Goal: Task Accomplishment & Management: Use online tool/utility

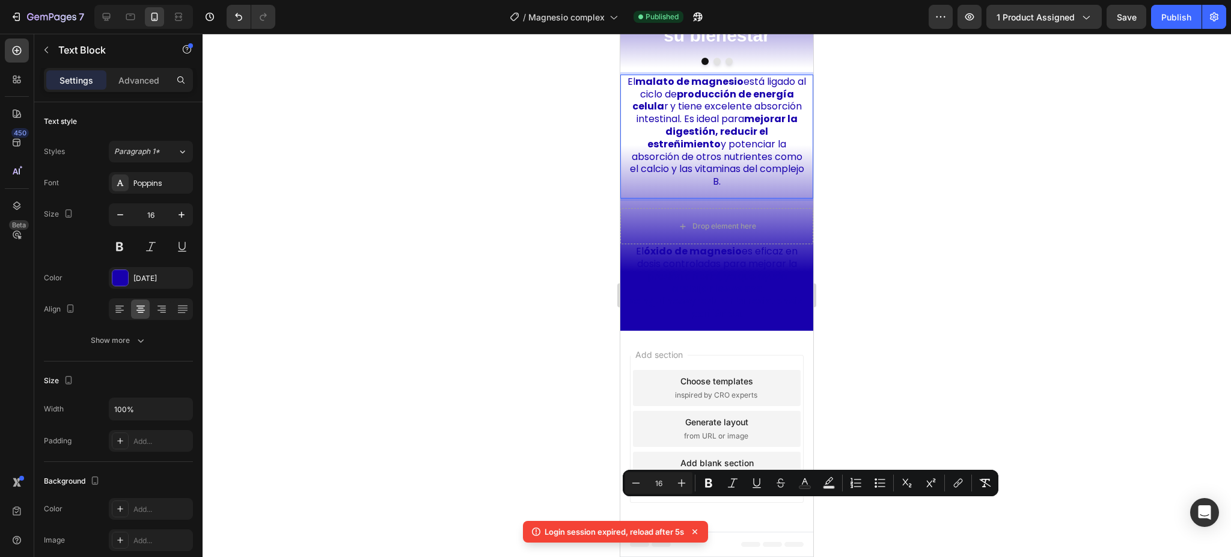
scroll to position [223, 0]
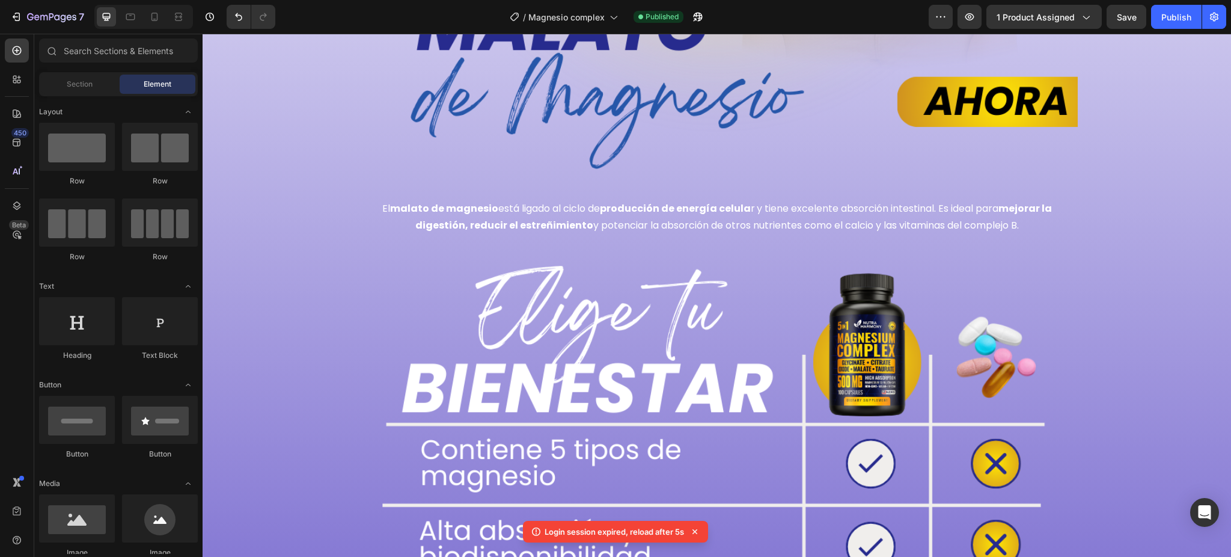
scroll to position [3524, 0]
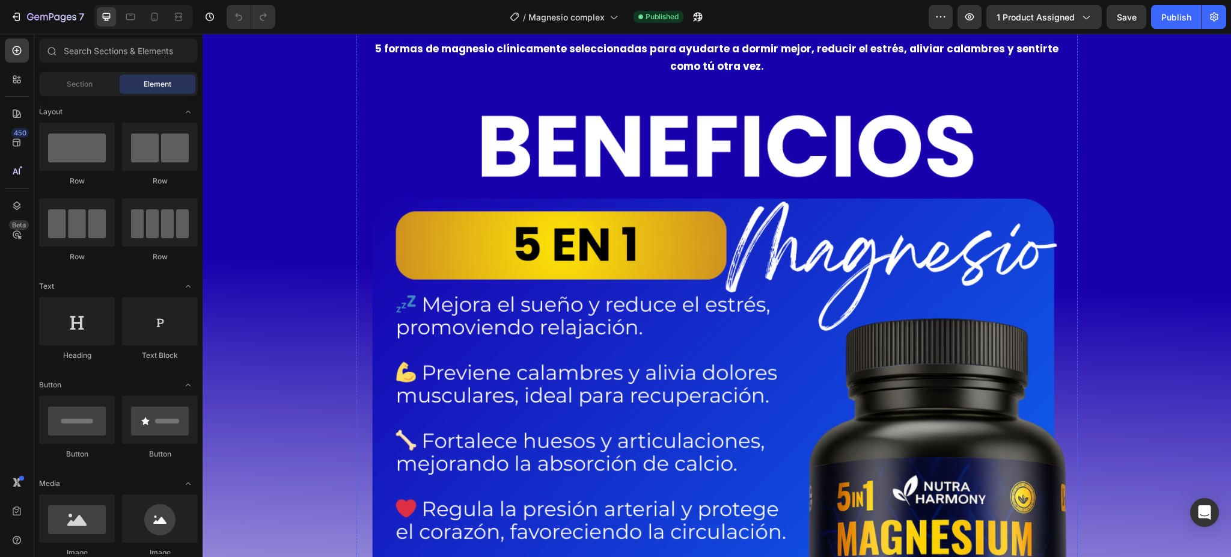
scroll to position [1282, 0]
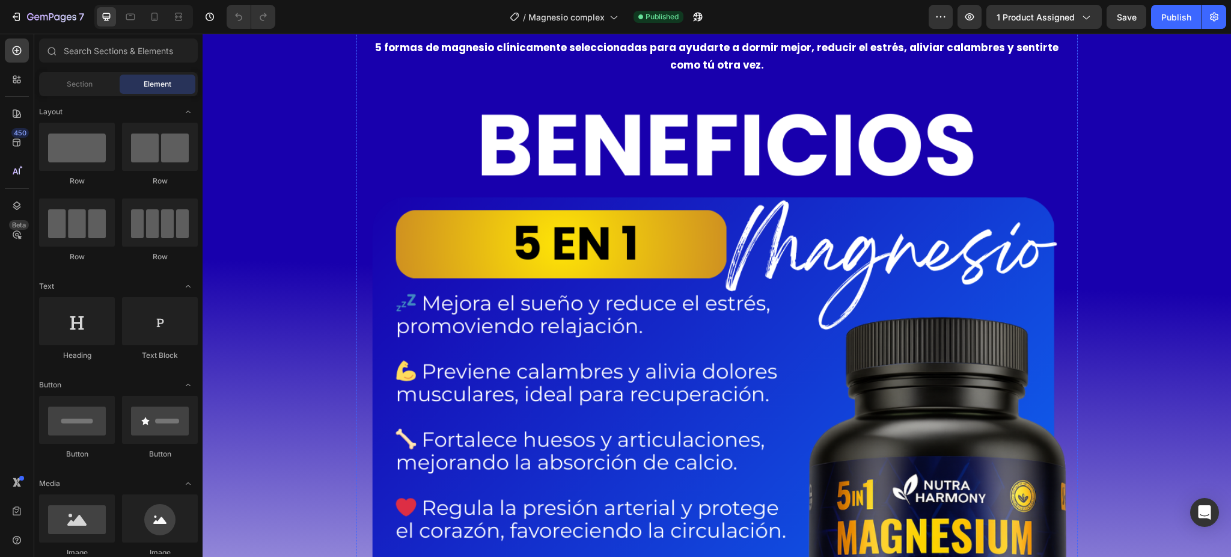
click at [672, 314] on img at bounding box center [716, 454] width 721 height 721
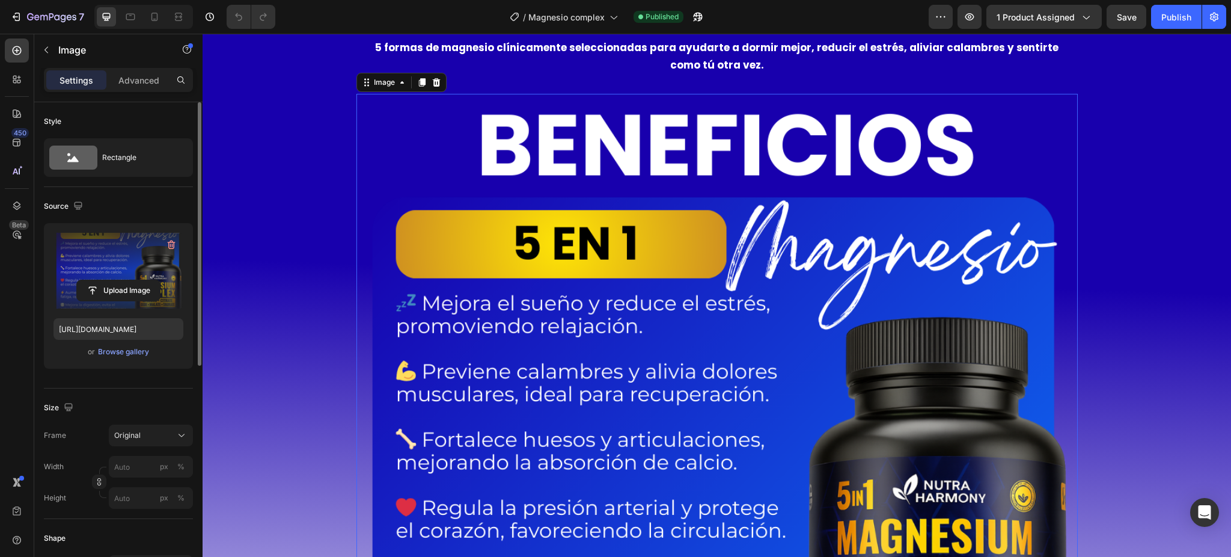
click at [123, 268] on label at bounding box center [119, 271] width 130 height 76
click at [123, 280] on input "file" at bounding box center [118, 290] width 83 height 20
type input "C:\fakepath\¿Le estás dando a tu cuerpo.gif"
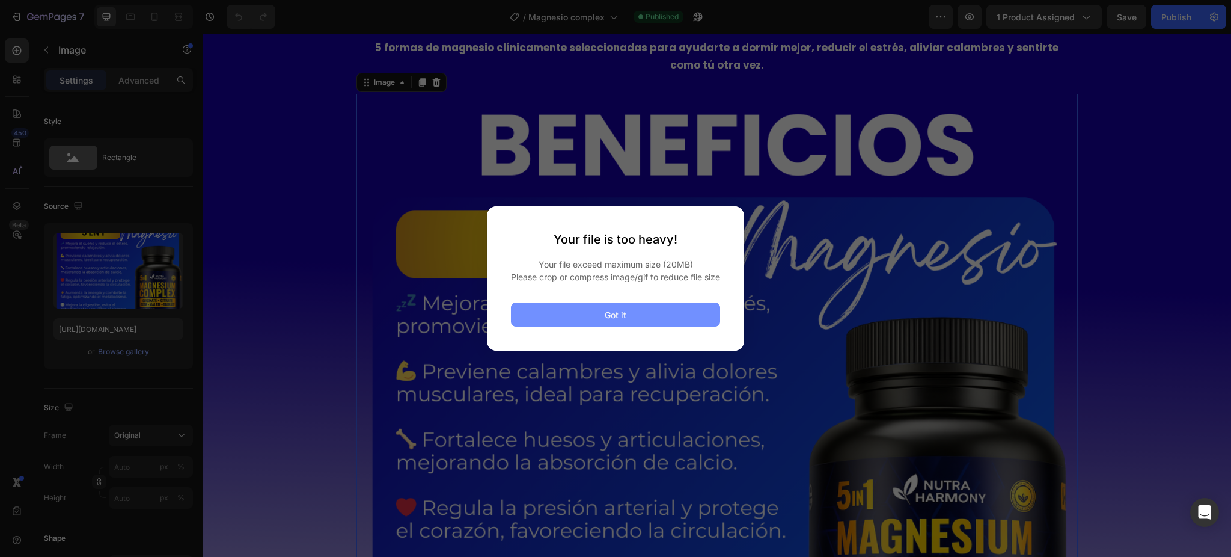
click at [650, 318] on button "Got it" at bounding box center [615, 314] width 209 height 24
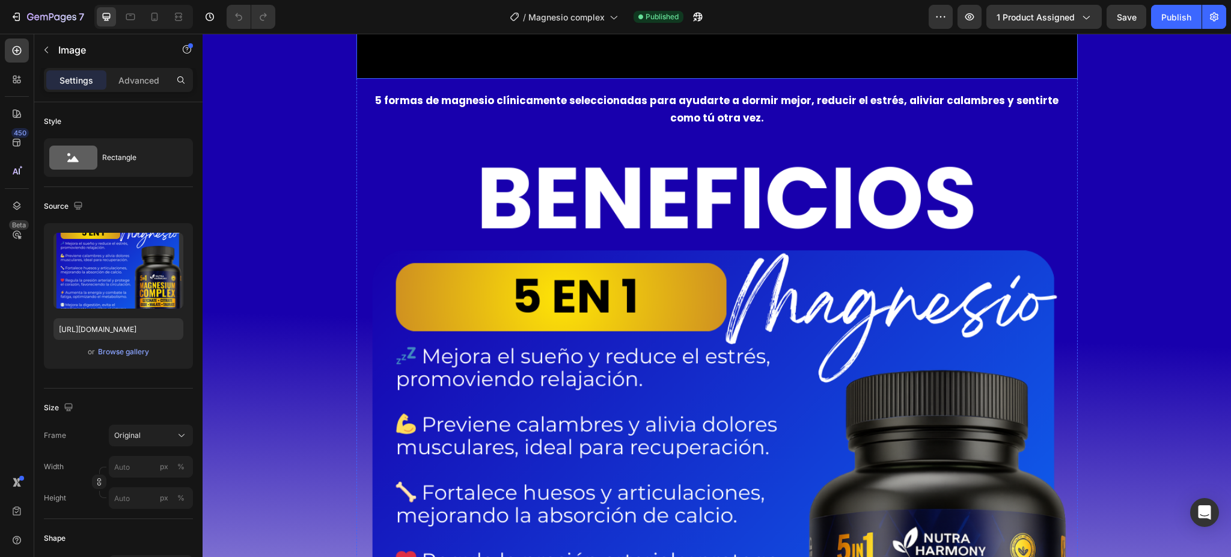
scroll to position [1362, 0]
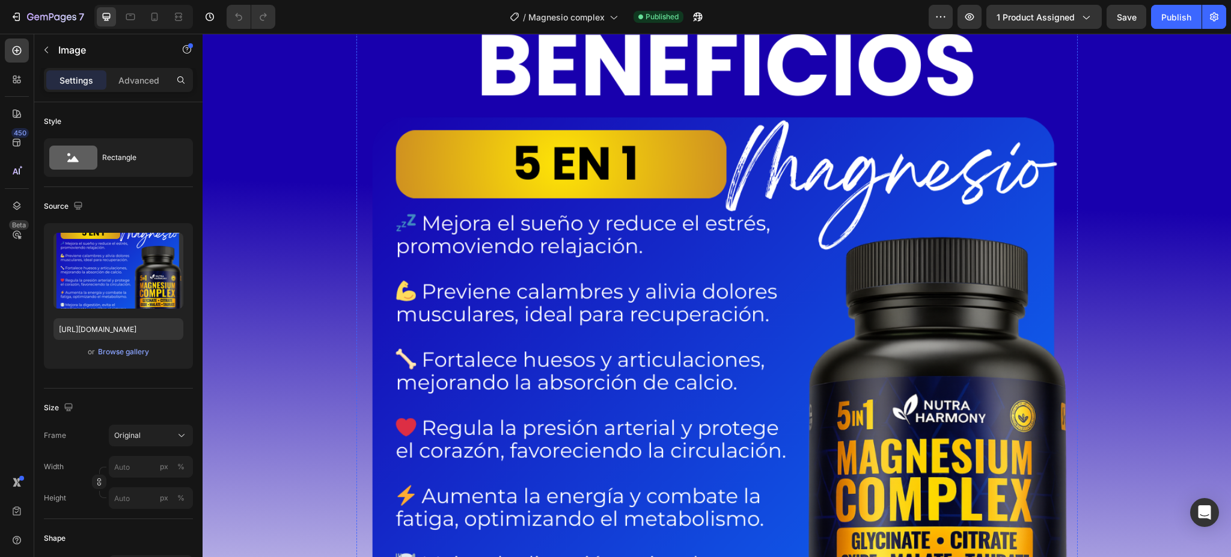
click at [675, 291] on img at bounding box center [716, 374] width 721 height 721
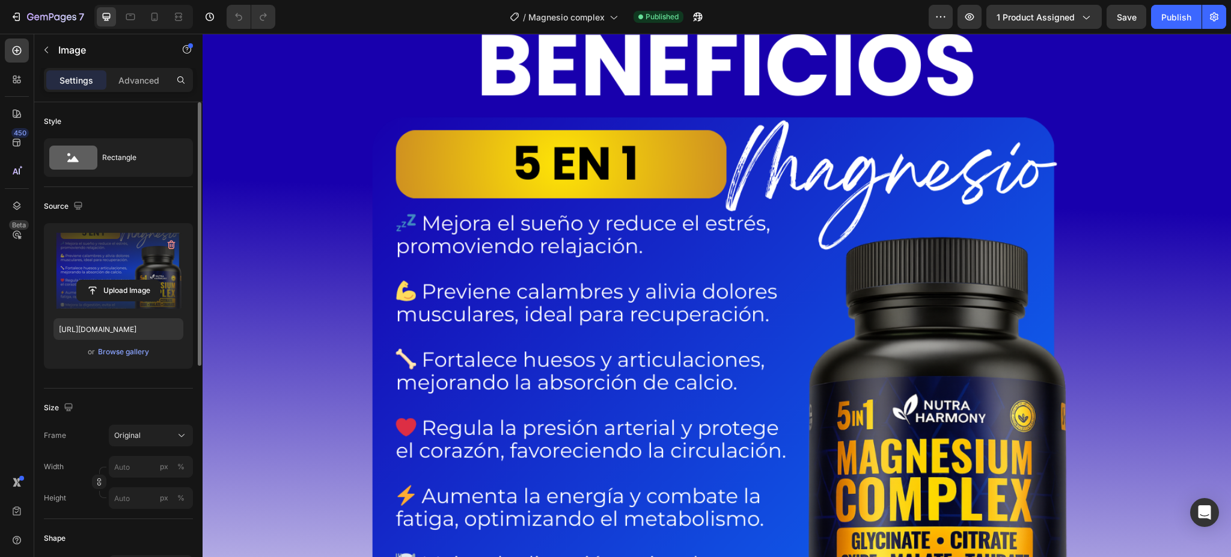
click at [125, 266] on label at bounding box center [119, 271] width 130 height 76
click at [125, 280] on input "file" at bounding box center [118, 290] width 83 height 20
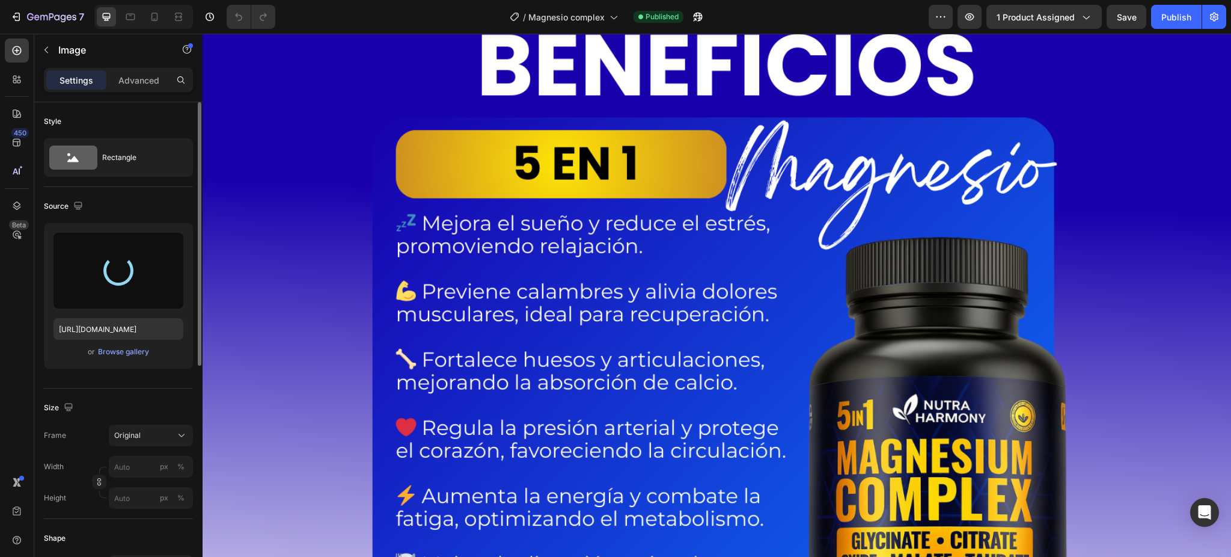
type input "https://cdn.shopify.com/s/files/1/0690/0406/7028/files/gempages_552296043438408…"
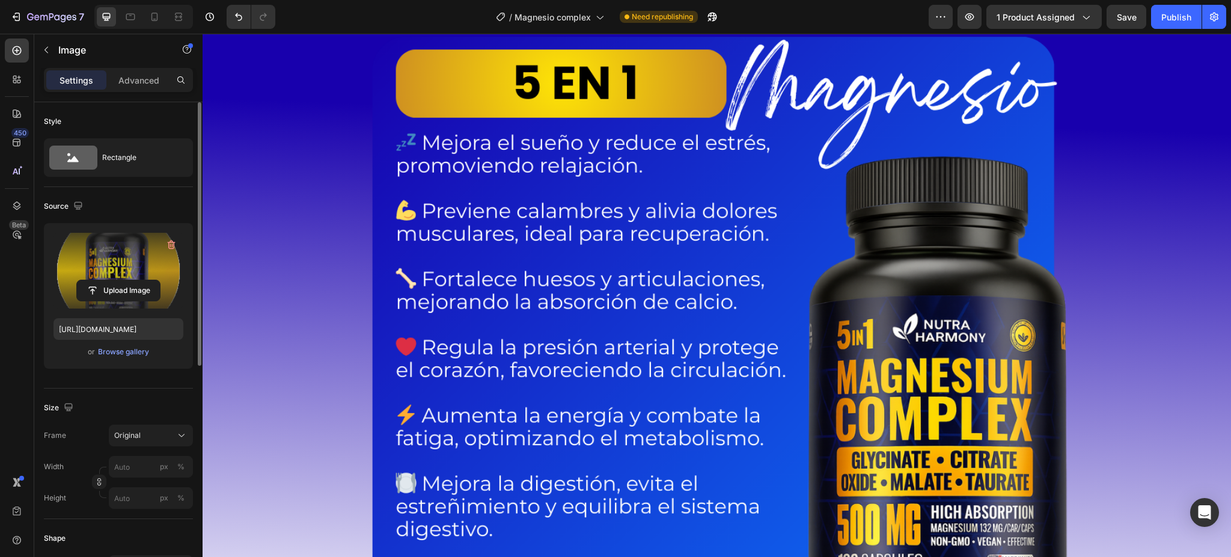
scroll to position [1603, 0]
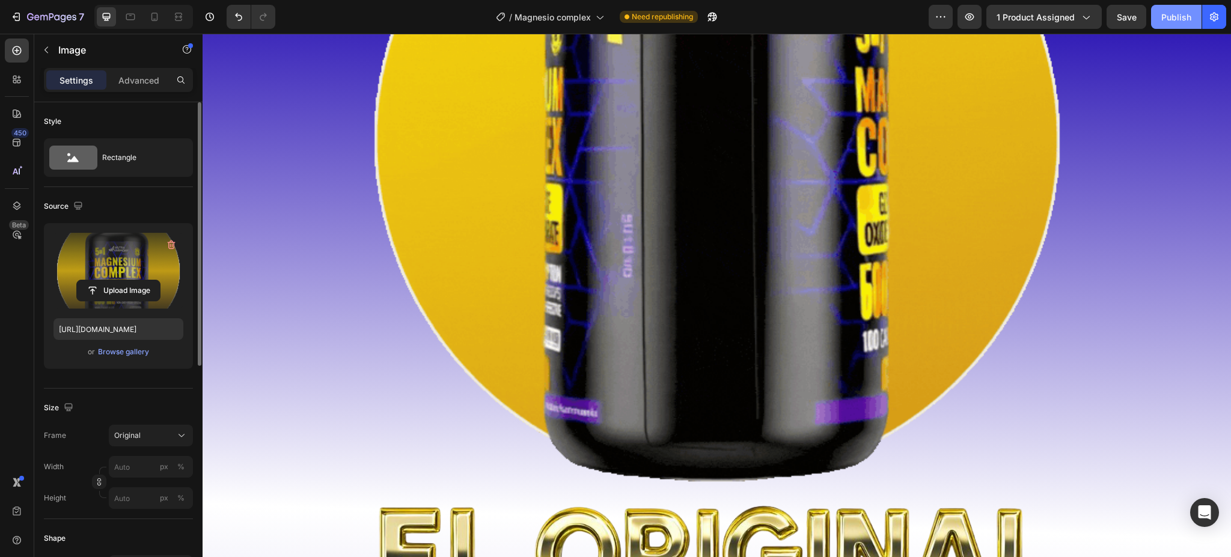
click at [1179, 26] on button "Publish" at bounding box center [1176, 17] width 50 height 24
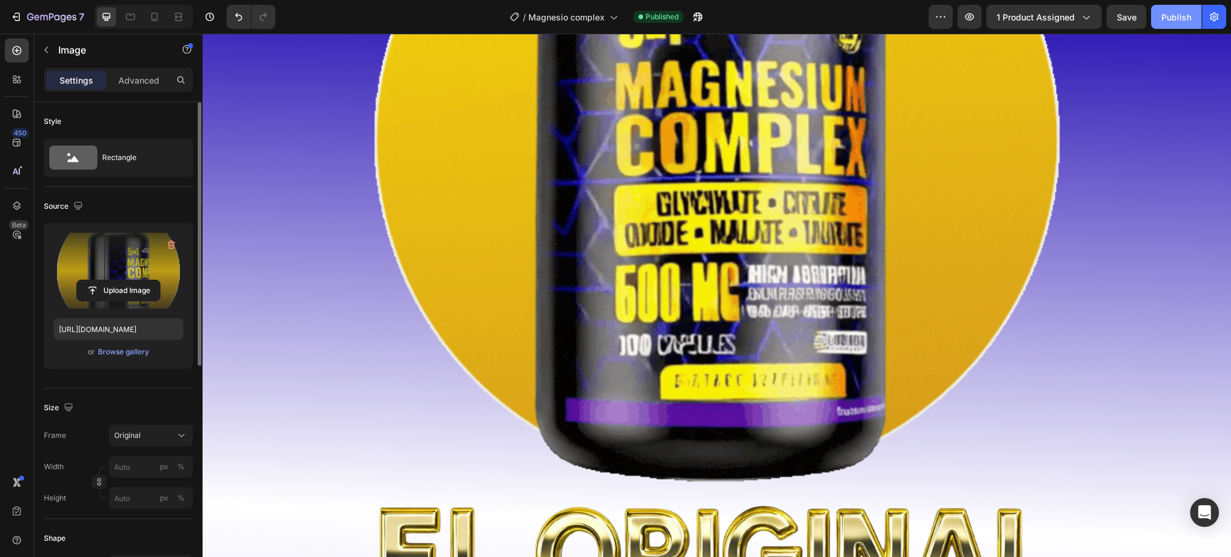
click at [1188, 26] on button "Publish" at bounding box center [1176, 17] width 50 height 24
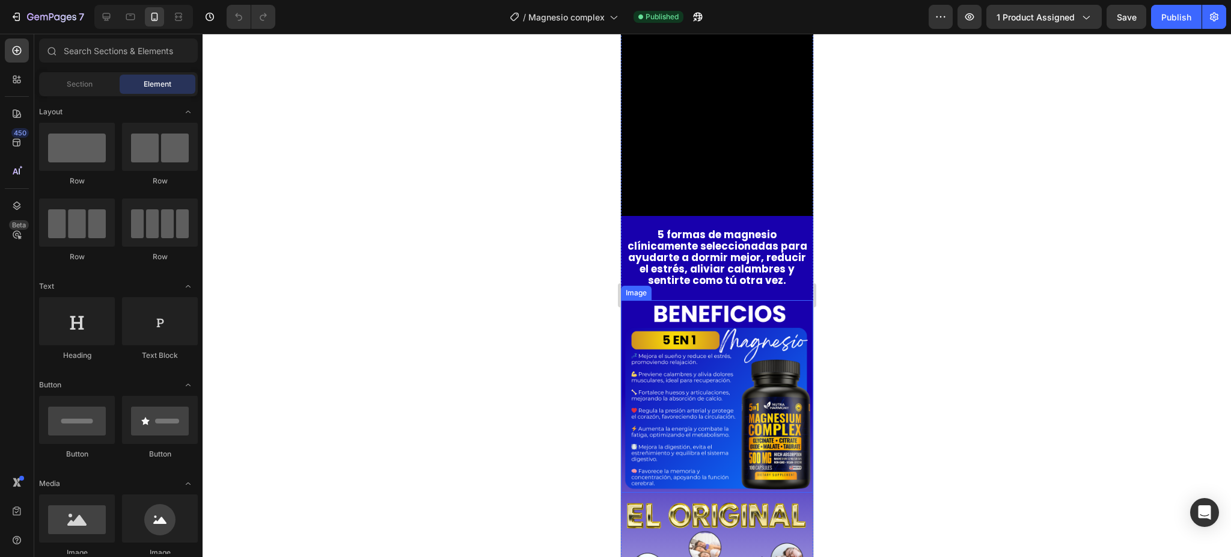
scroll to position [641, 0]
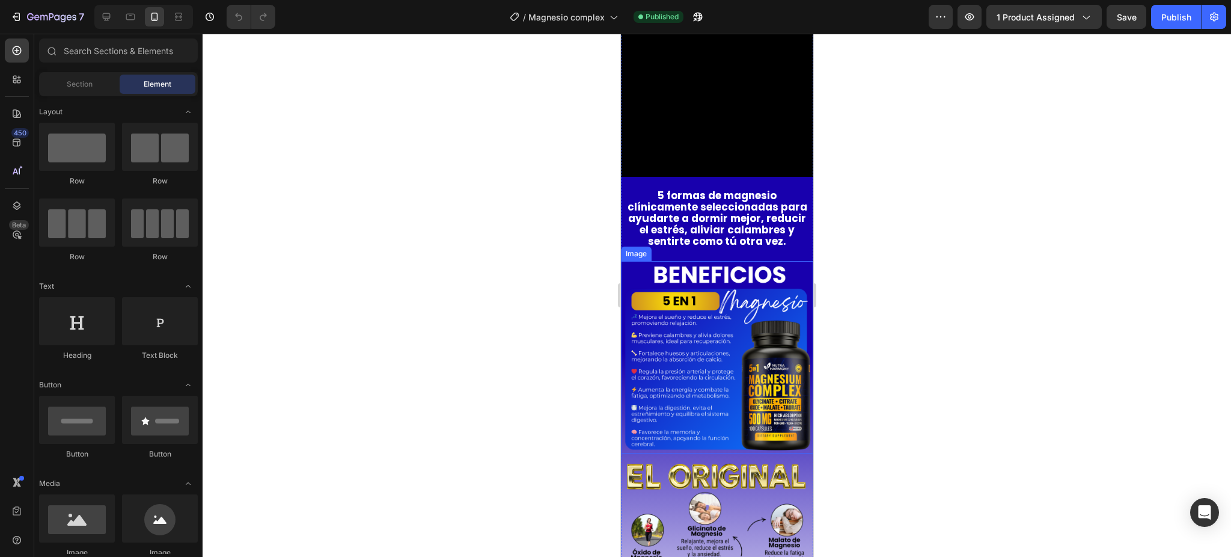
click at [738, 323] on img at bounding box center [716, 357] width 192 height 192
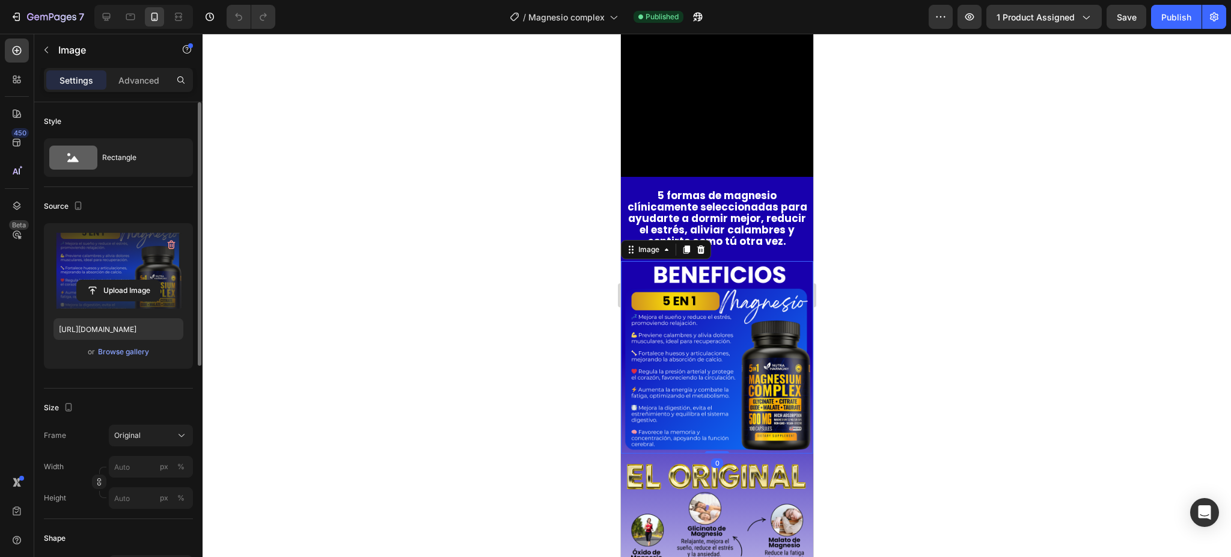
click at [121, 268] on label at bounding box center [119, 271] width 130 height 76
click at [121, 280] on input "file" at bounding box center [118, 290] width 83 height 20
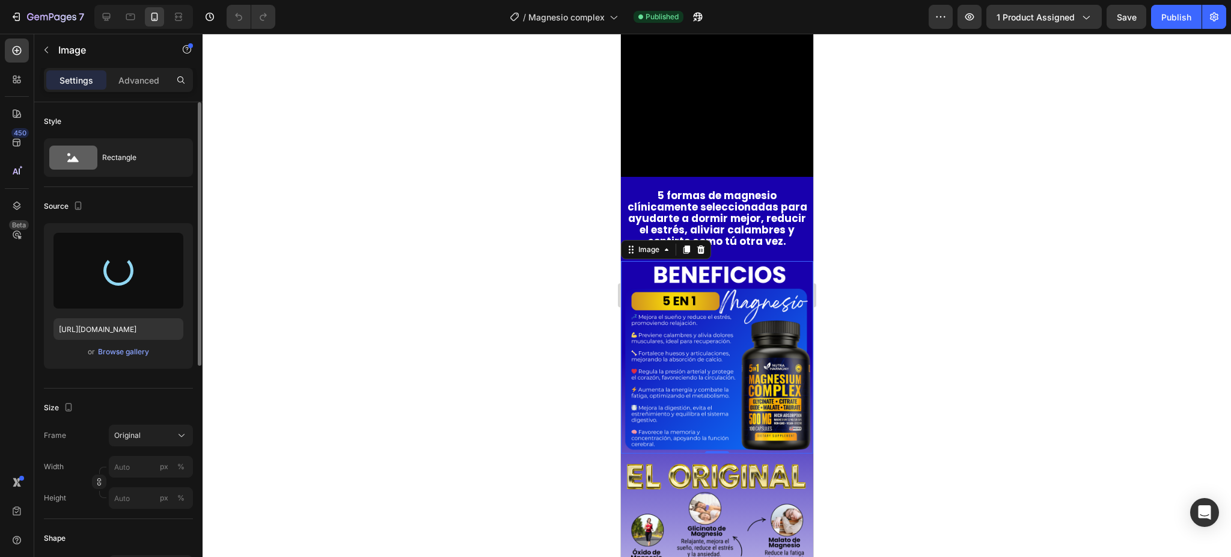
type input "https://cdn.shopify.com/s/files/1/0690/0406/7028/files/gempages_552296043438408…"
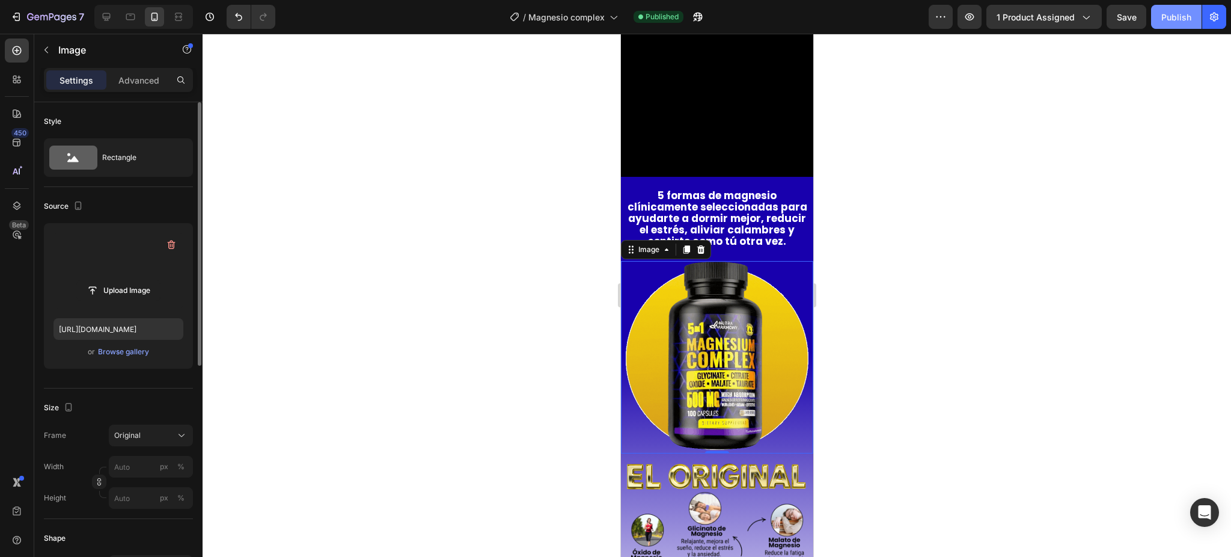
click at [1161, 13] on button "Publish" at bounding box center [1176, 17] width 50 height 24
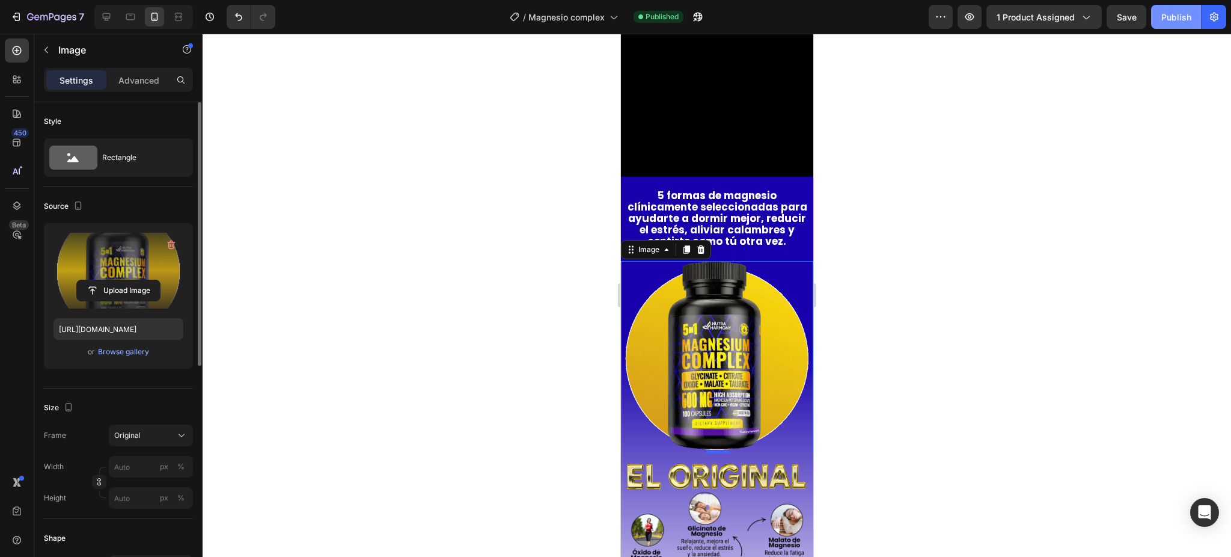
click at [1175, 22] on div "Publish" at bounding box center [1176, 17] width 30 height 13
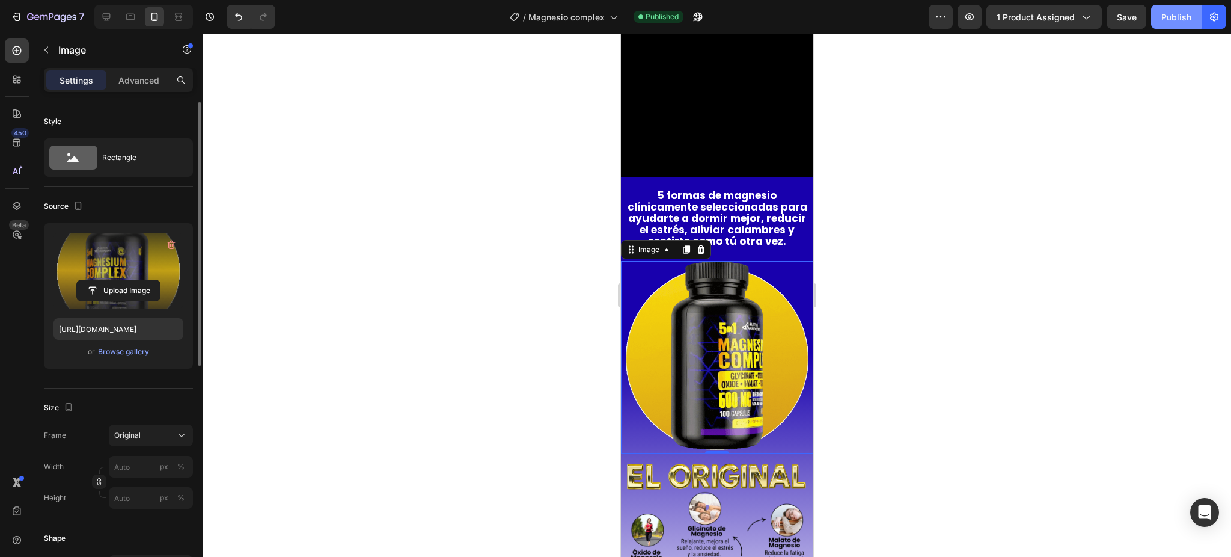
click at [1179, 26] on button "Publish" at bounding box center [1176, 17] width 50 height 24
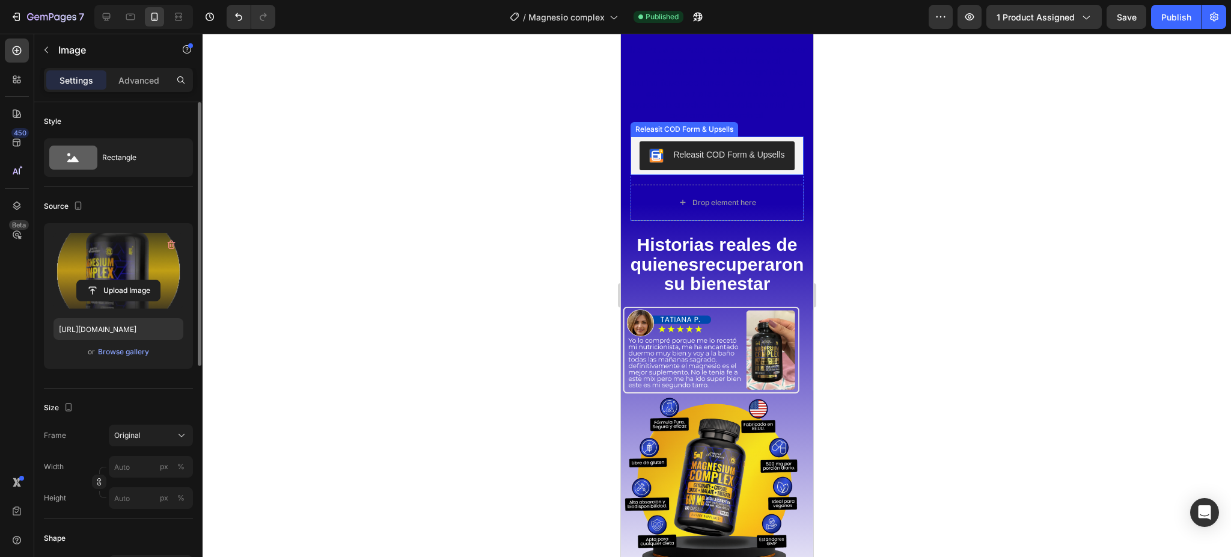
scroll to position [2084, 0]
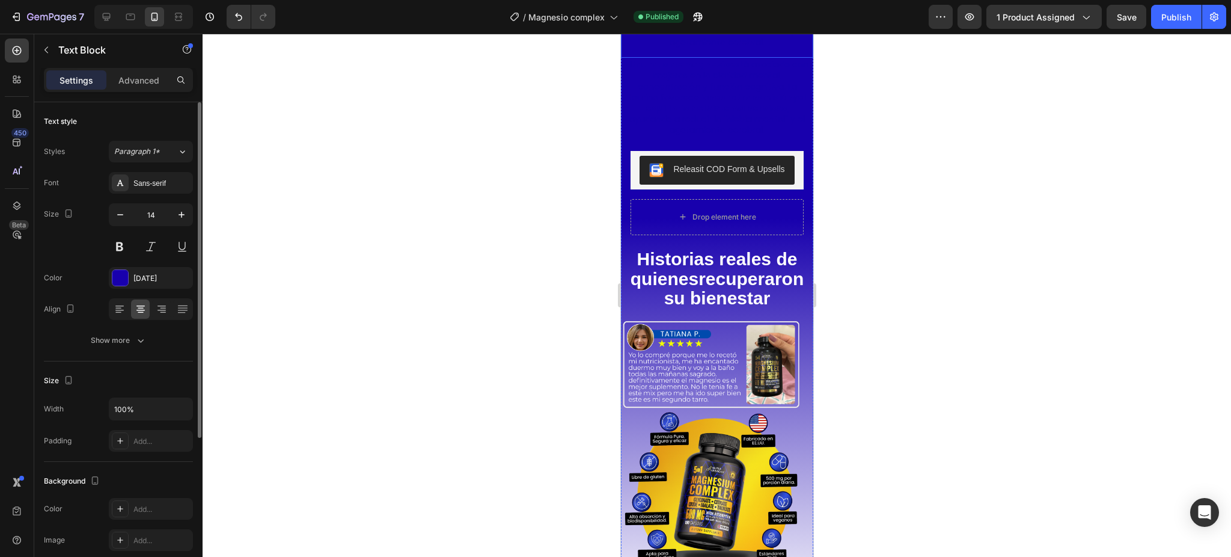
click at [714, 47] on p "El taurato de magnesio está asociado con mejoras en la claridad mental, concent…" at bounding box center [717, 9] width 184 height 76
click at [860, 198] on div at bounding box center [717, 295] width 1029 height 523
click at [745, 47] on p "El taurato de magnesio está asociado con mejoras en la claridad mental, concent…" at bounding box center [717, 9] width 184 height 76
click at [745, 114] on strong "el equilibrio del sistema nervioso" at bounding box center [725, 102] width 161 height 23
click at [836, 269] on div at bounding box center [717, 295] width 1029 height 523
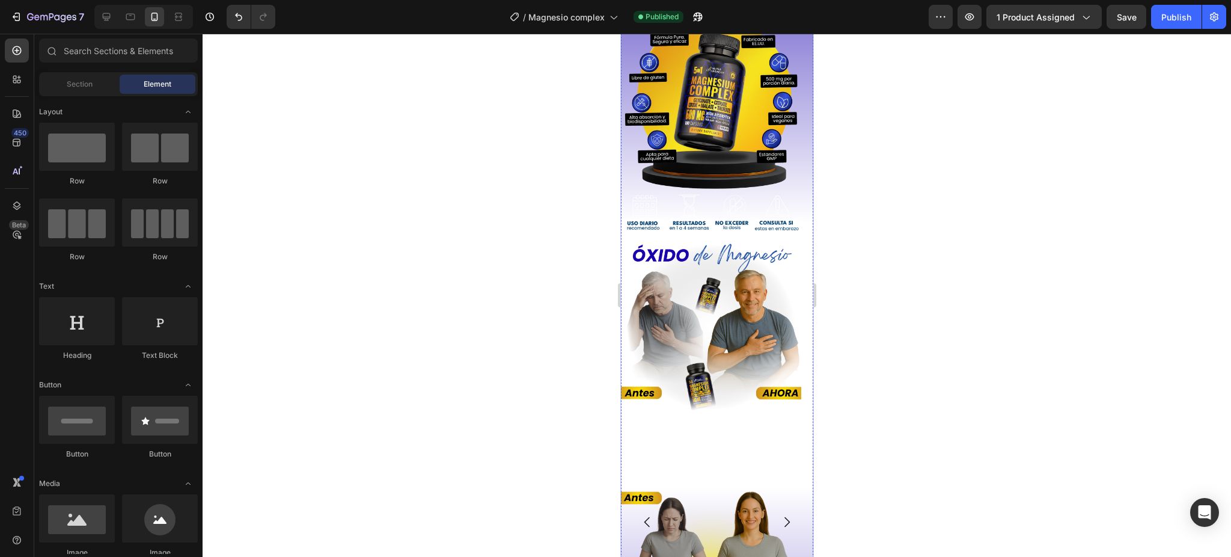
scroll to position [2485, 0]
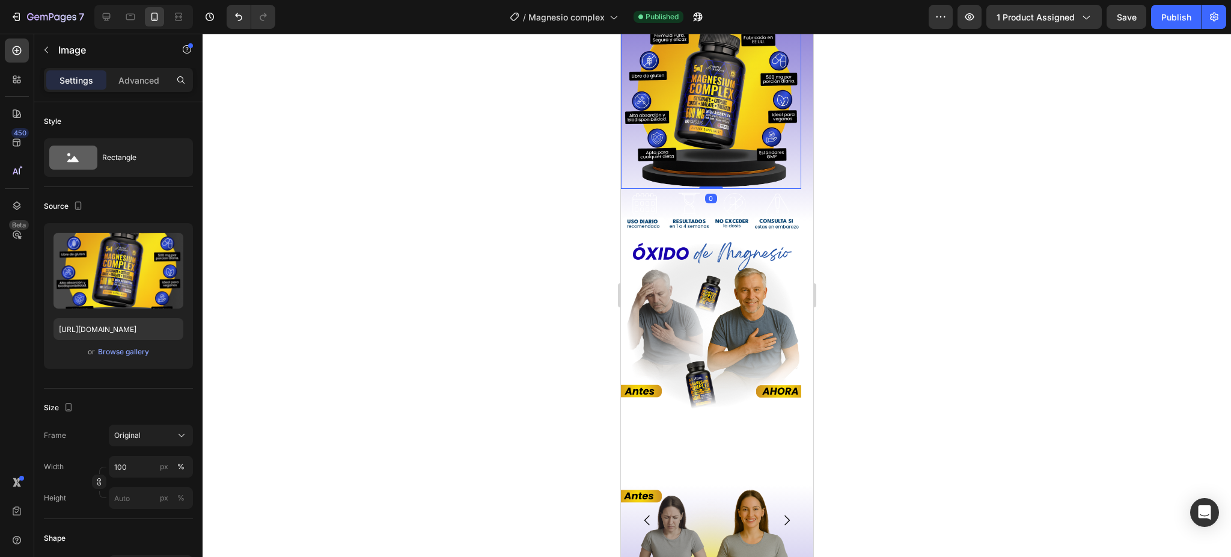
click at [742, 189] on img at bounding box center [710, 98] width 180 height 180
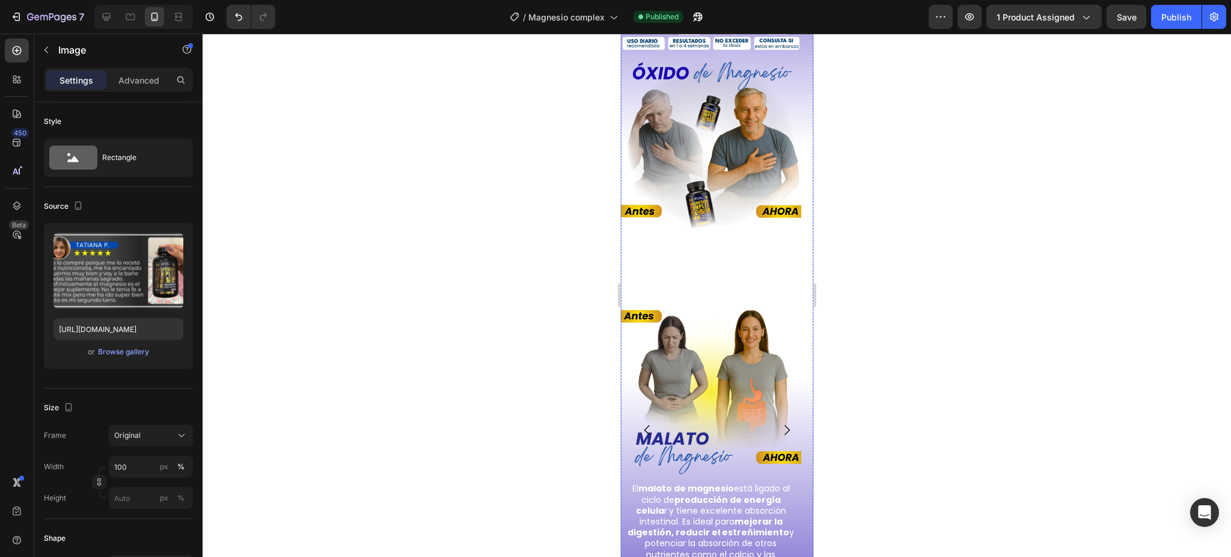
click at [902, 168] on div at bounding box center [717, 295] width 1029 height 523
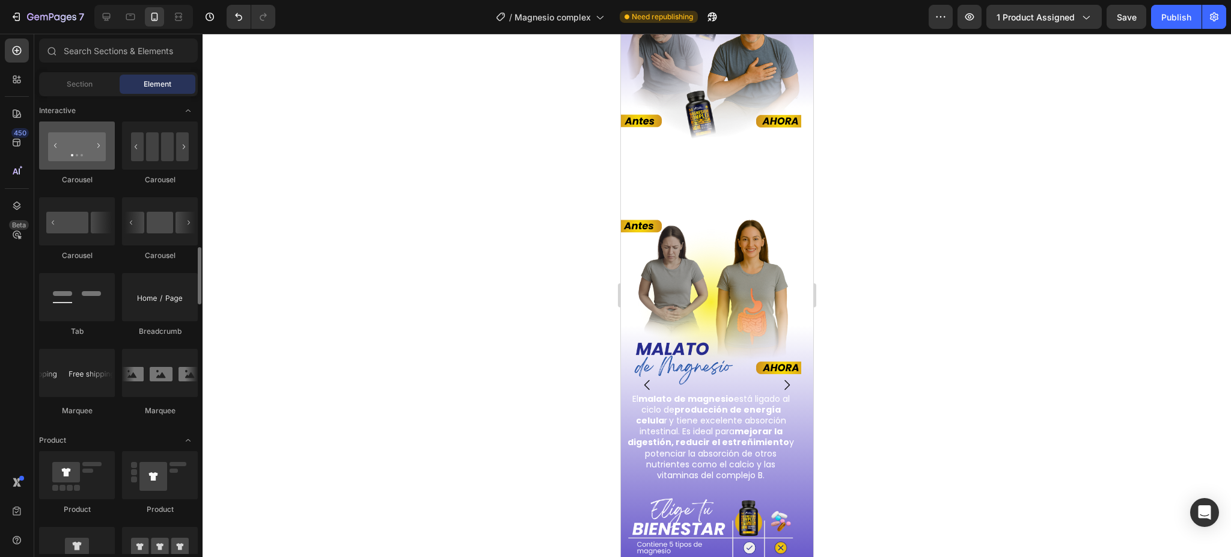
scroll to position [1122, 0]
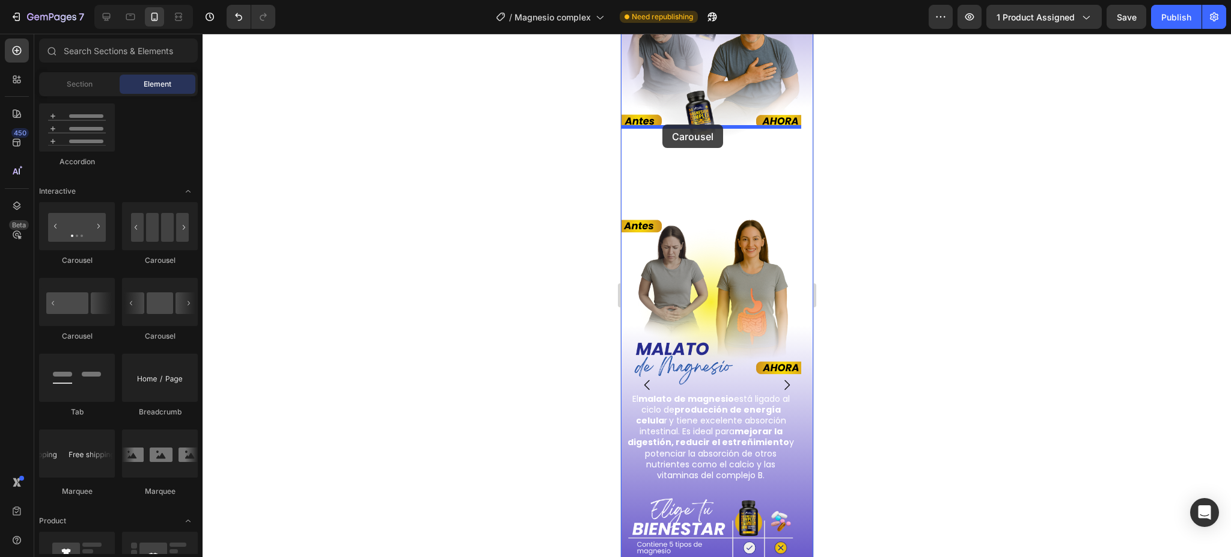
drag, startPoint x: 702, startPoint y: 266, endPoint x: 662, endPoint y: 124, distance: 146.7
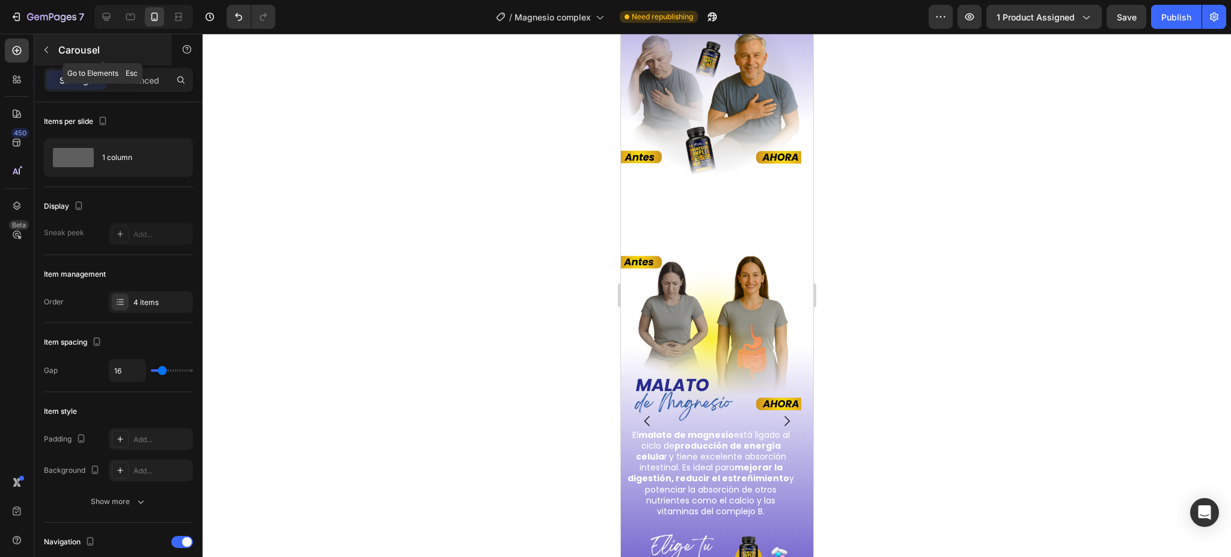
click at [55, 43] on button "button" at bounding box center [46, 49] width 19 height 19
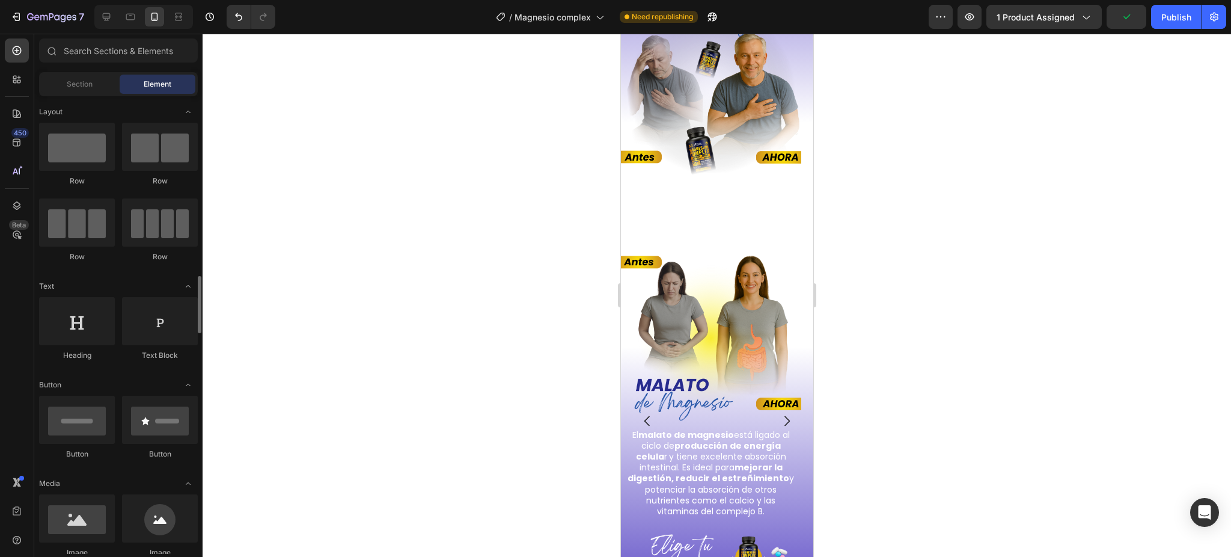
scroll to position [240, 0]
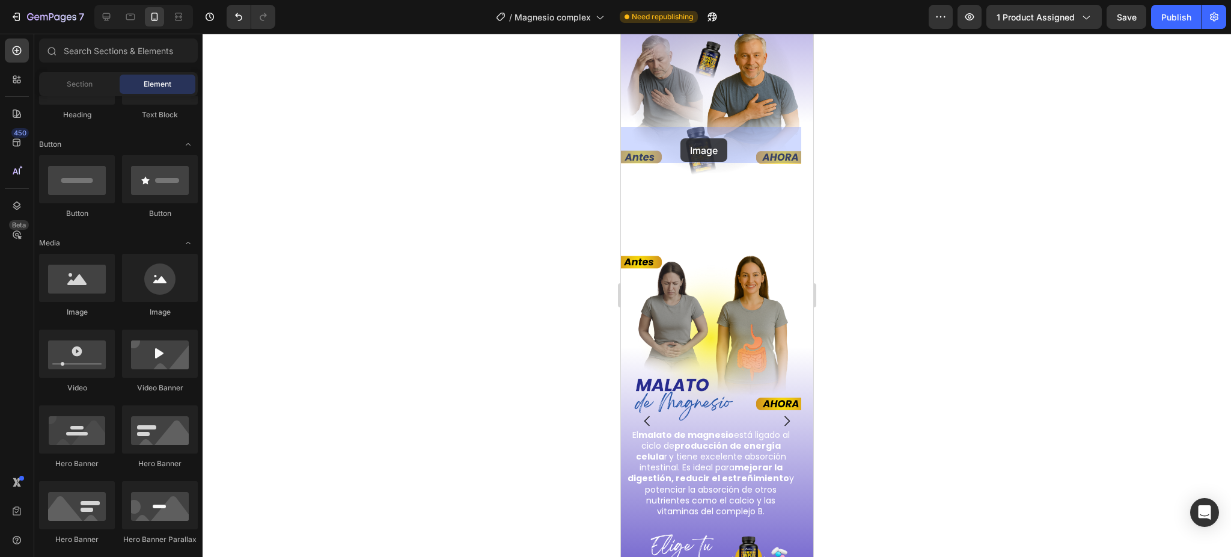
drag, startPoint x: 690, startPoint y: 331, endPoint x: 680, endPoint y: 138, distance: 192.6
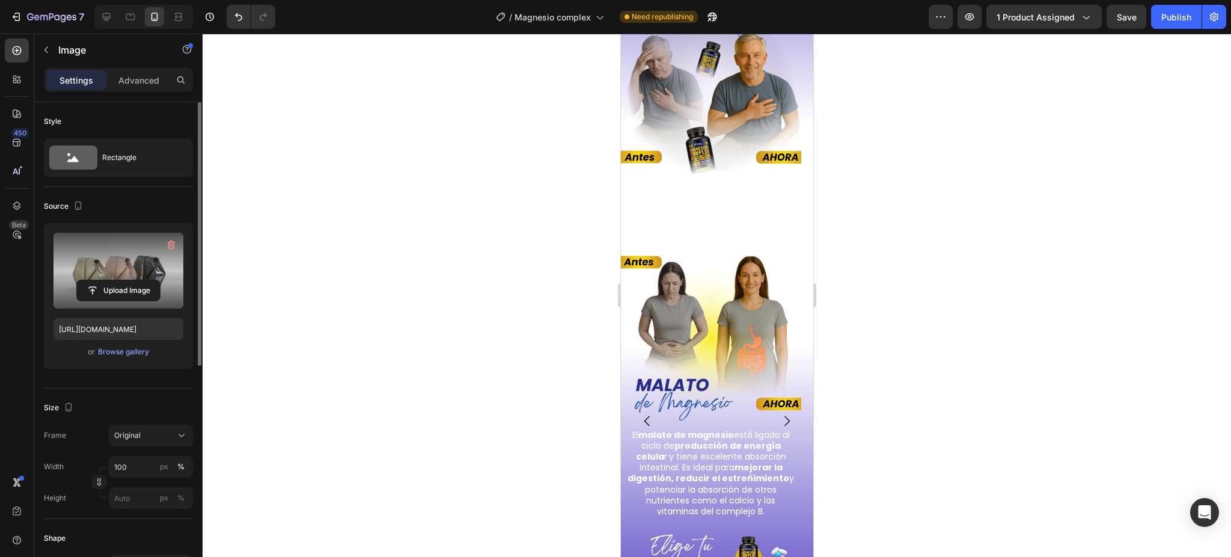
click at [132, 256] on label at bounding box center [119, 271] width 130 height 76
click at [132, 280] on input "file" at bounding box center [118, 290] width 83 height 20
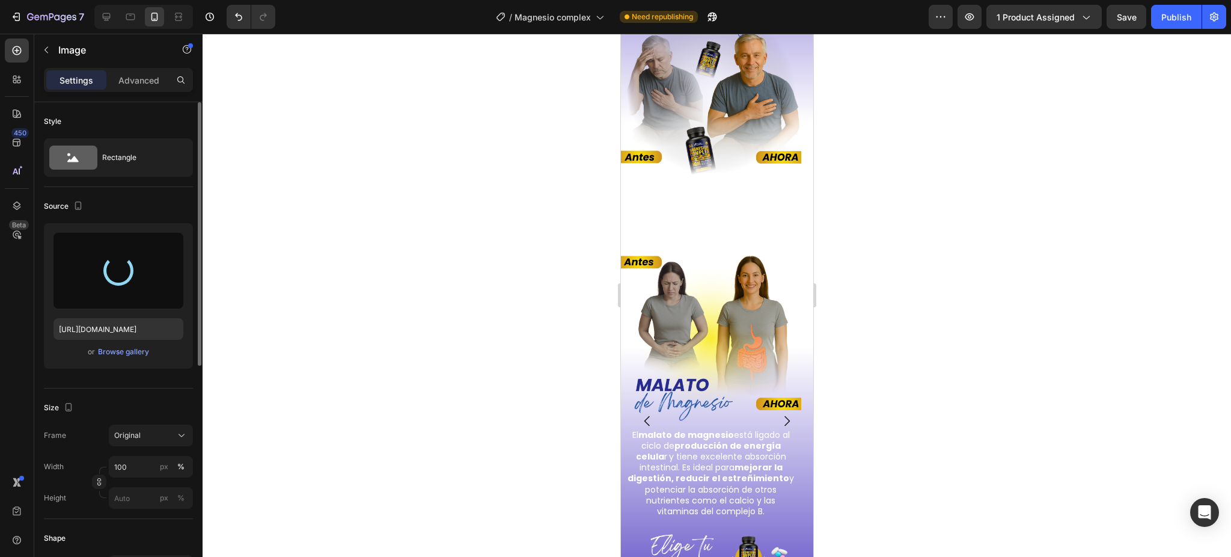
type input "[URL][DOMAIN_NAME]"
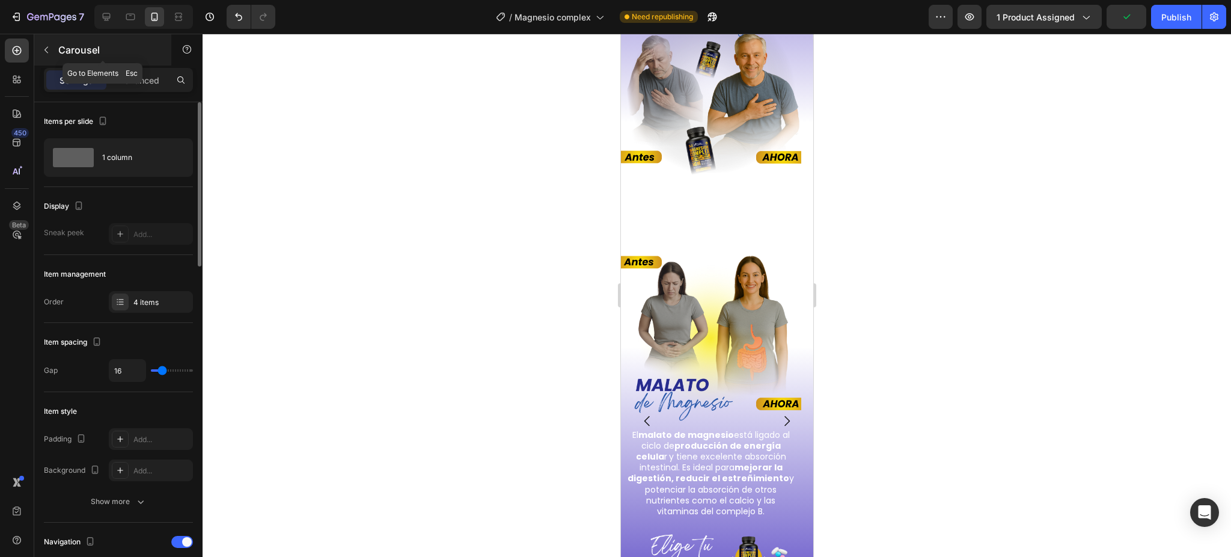
click at [68, 49] on p "Carousel" at bounding box center [109, 50] width 102 height 14
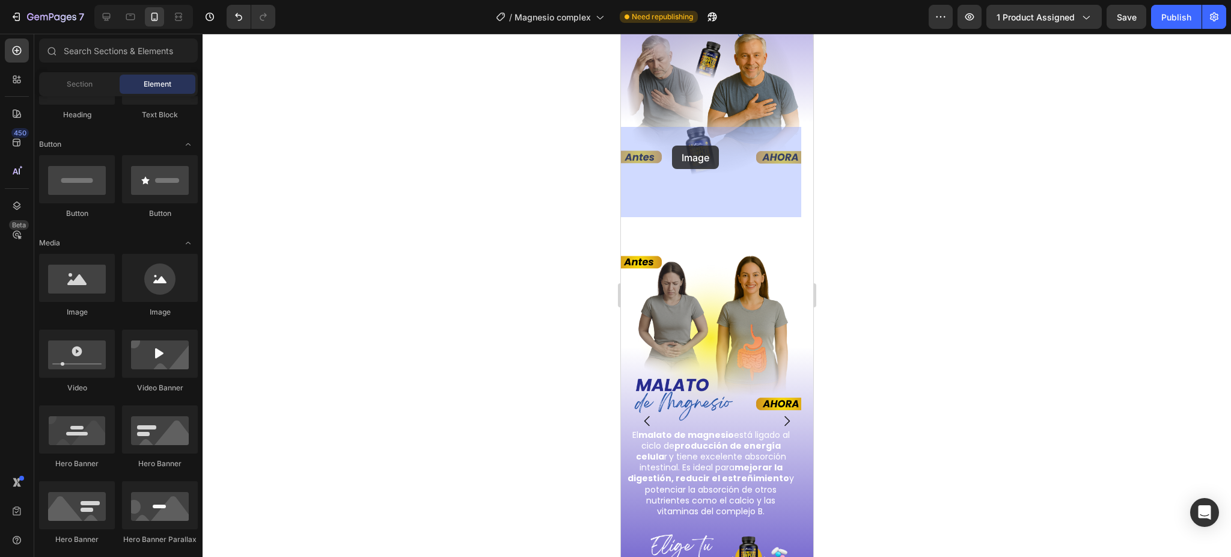
drag, startPoint x: 699, startPoint y: 316, endPoint x: 672, endPoint y: 145, distance: 172.3
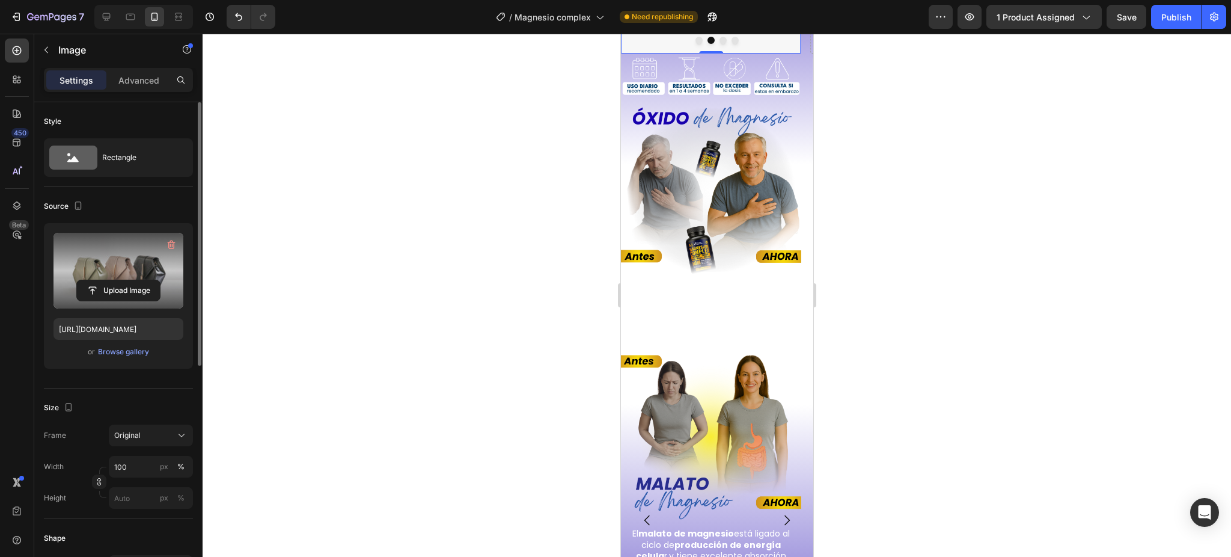
click at [148, 255] on label at bounding box center [119, 271] width 130 height 76
click at [148, 280] on input "file" at bounding box center [118, 290] width 83 height 20
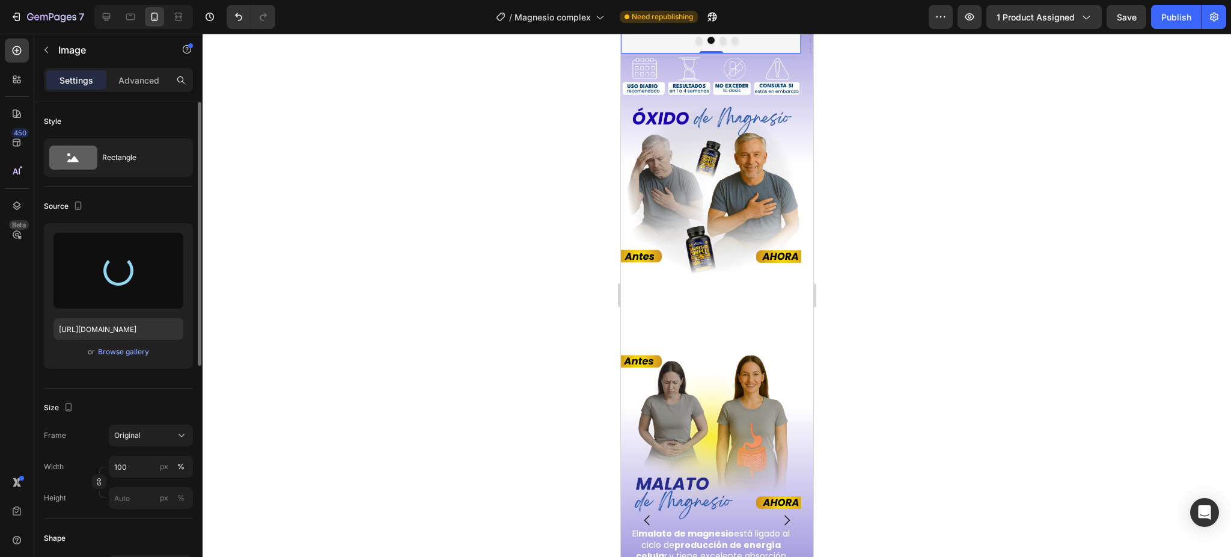
type input "[URL][DOMAIN_NAME]"
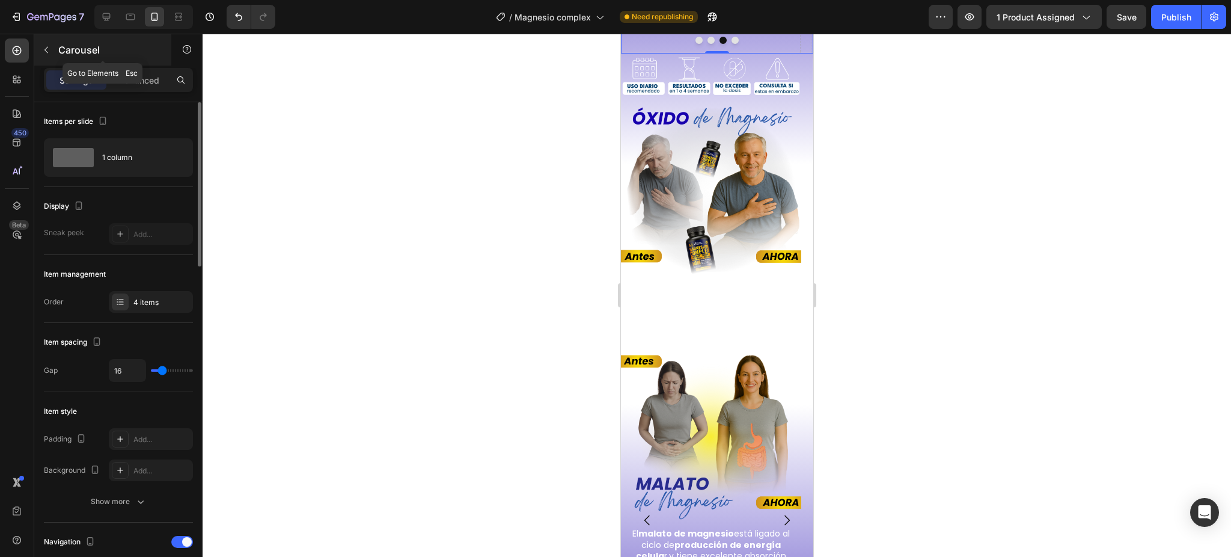
click at [55, 41] on div at bounding box center [46, 49] width 19 height 19
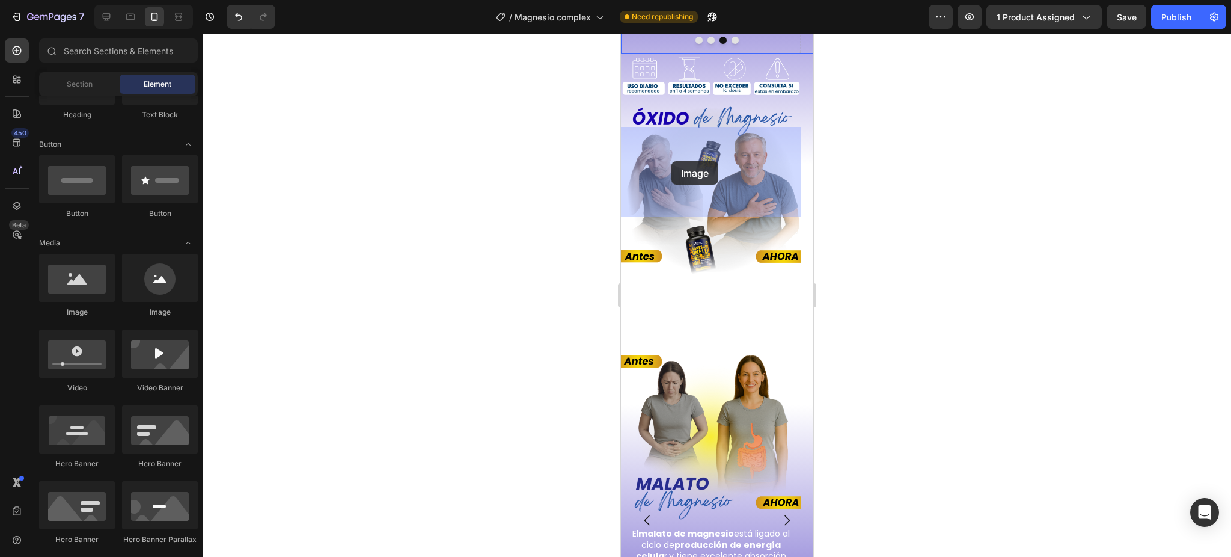
drag, startPoint x: 699, startPoint y: 334, endPoint x: 702, endPoint y: 157, distance: 177.4
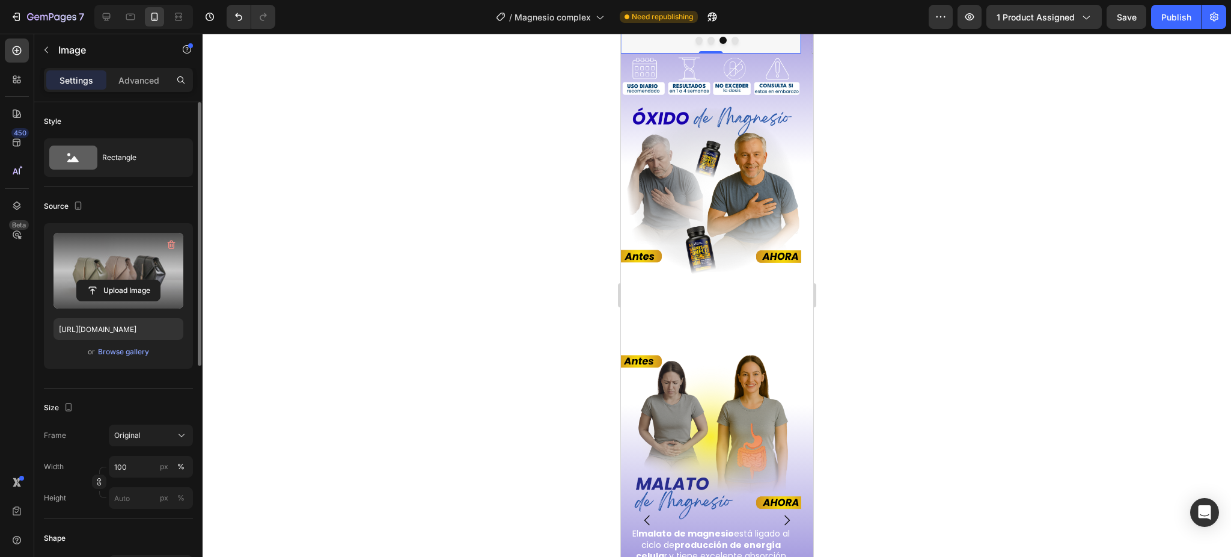
click at [114, 259] on label at bounding box center [119, 271] width 130 height 76
click at [114, 280] on input "file" at bounding box center [118, 290] width 83 height 20
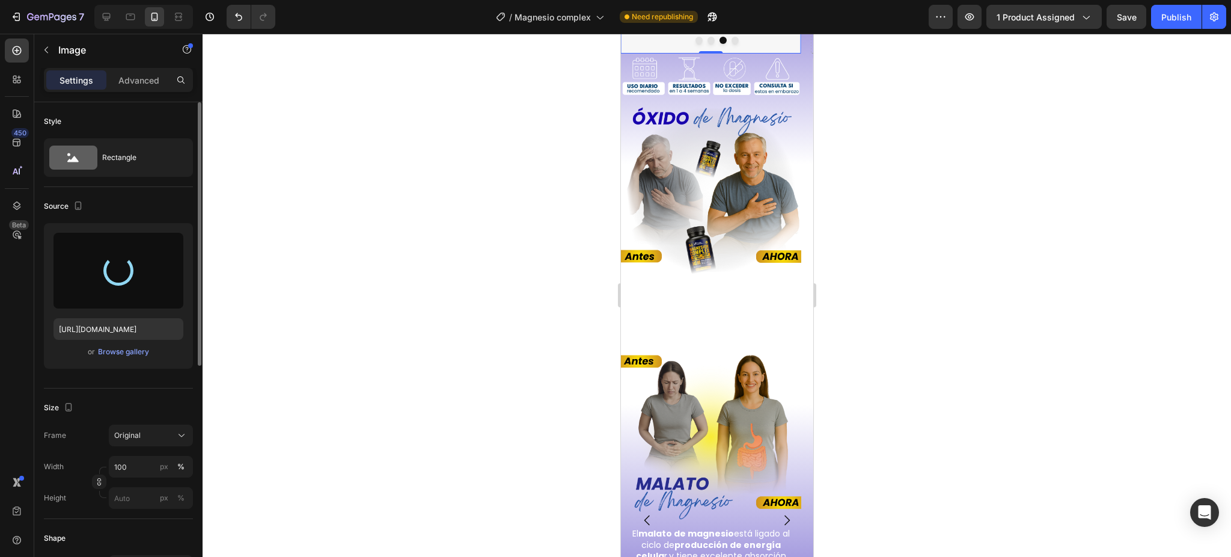
type input "[URL][DOMAIN_NAME]"
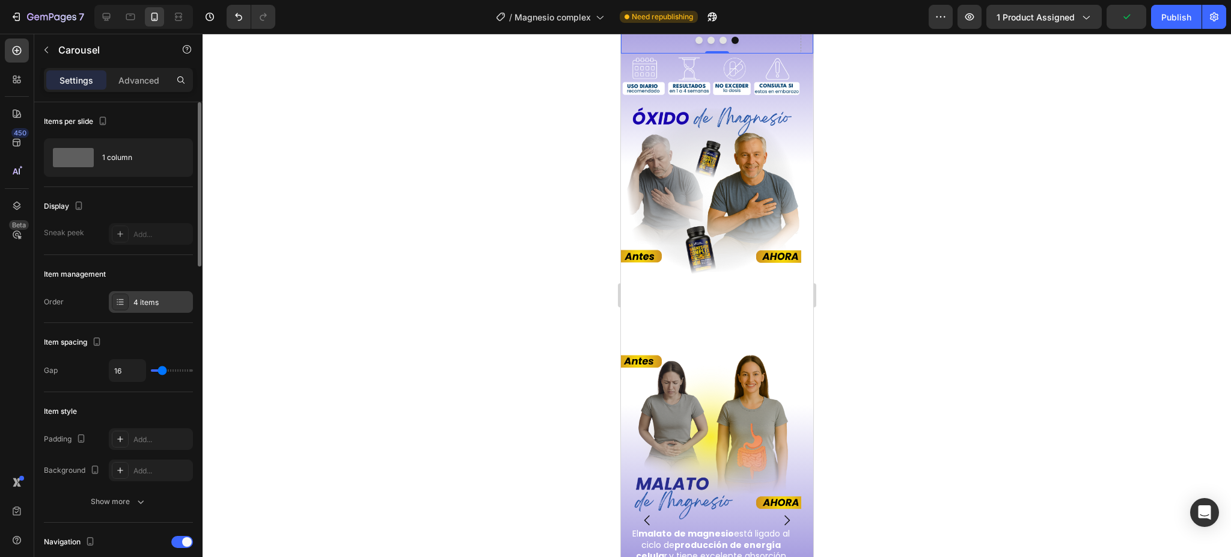
click at [129, 303] on div "4 items" at bounding box center [151, 302] width 84 height 22
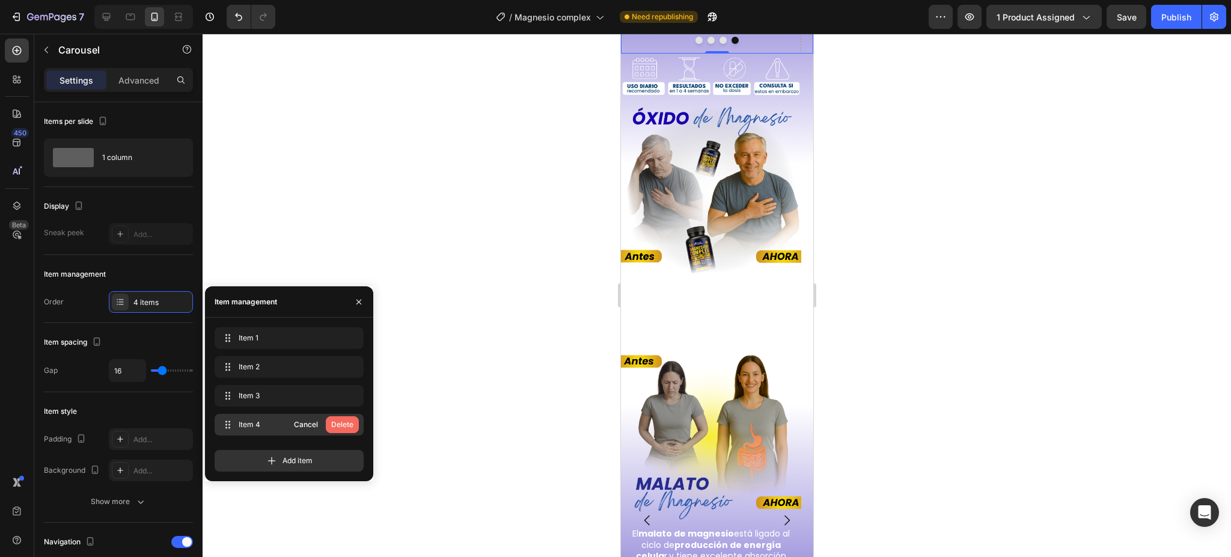
click at [339, 421] on div "Delete" at bounding box center [342, 424] width 22 height 11
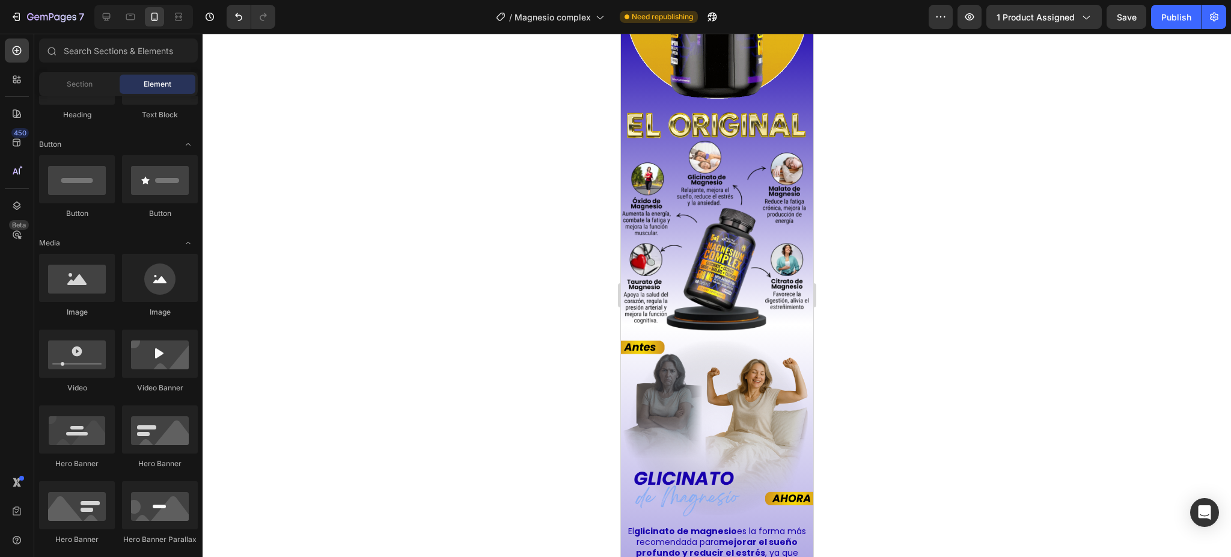
scroll to position [956, 0]
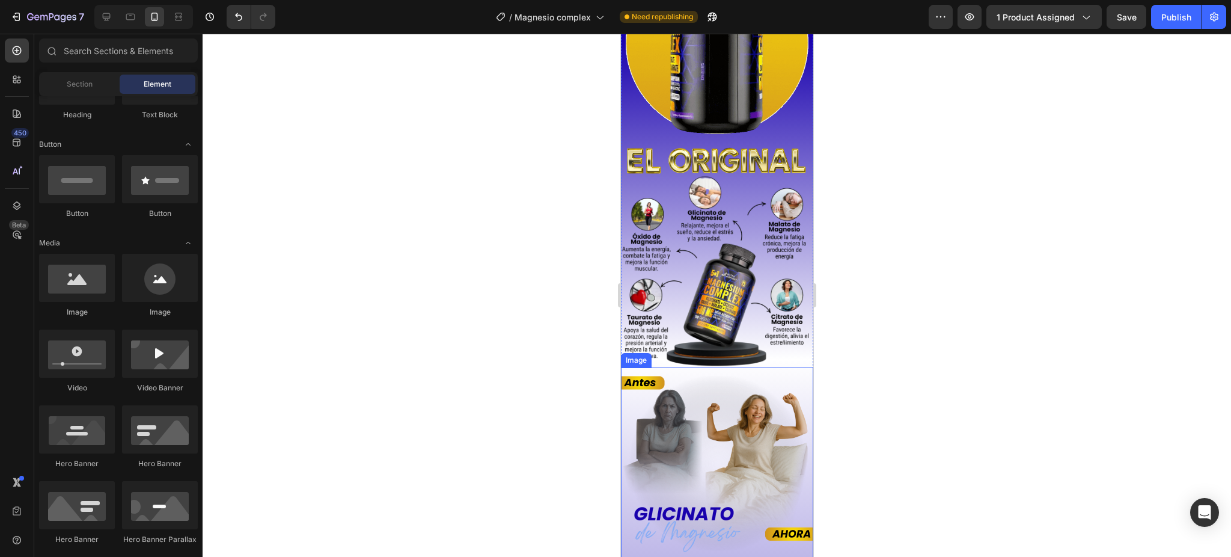
click at [658, 369] on img at bounding box center [716, 463] width 192 height 192
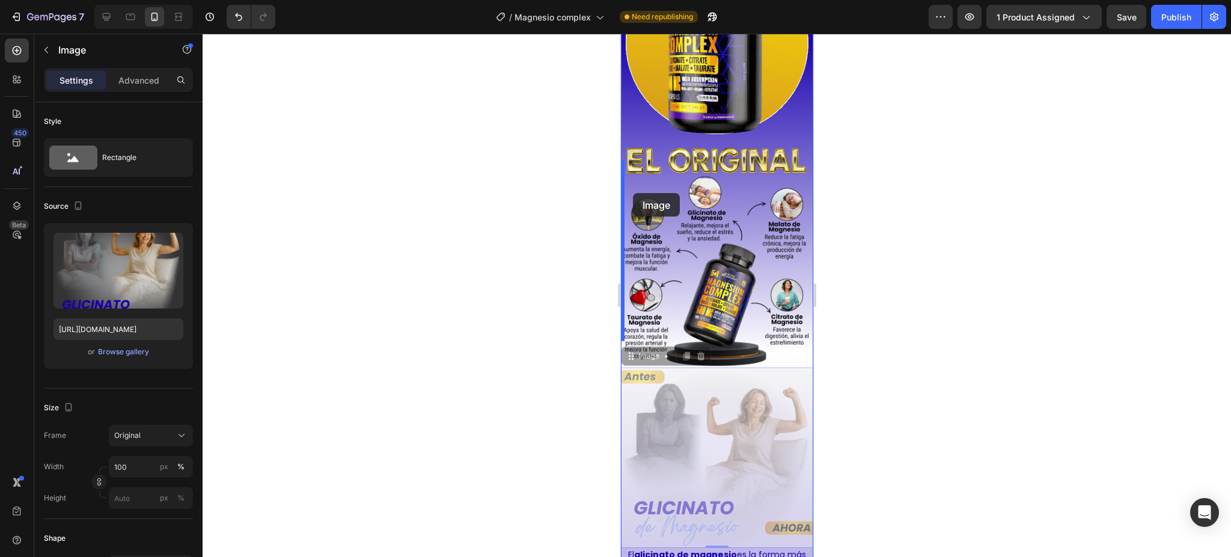
drag, startPoint x: 629, startPoint y: 331, endPoint x: 632, endPoint y: 193, distance: 138.3
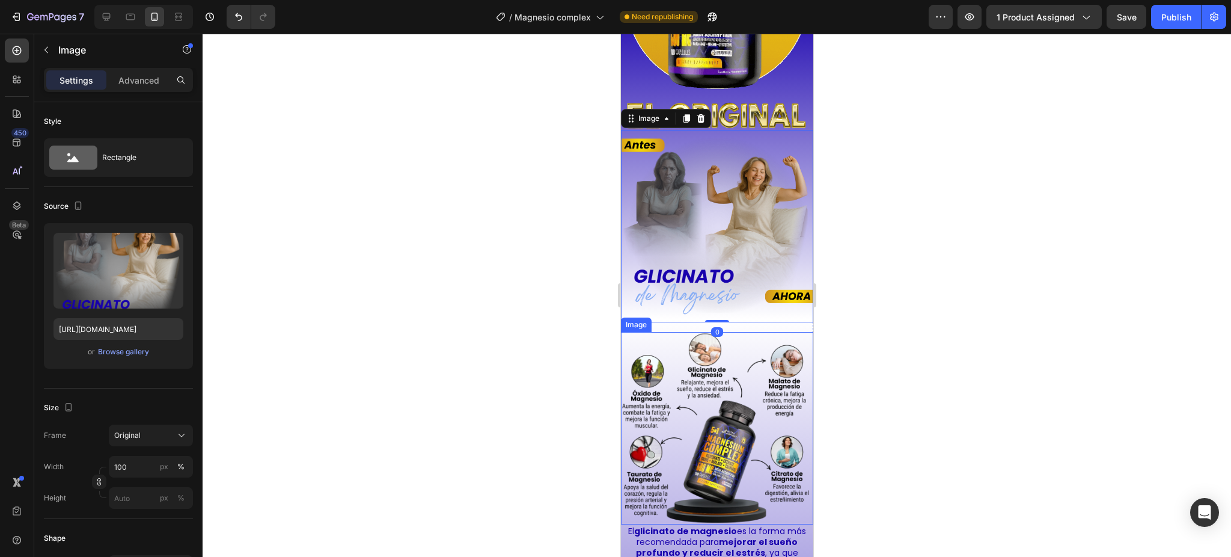
scroll to position [1117, 0]
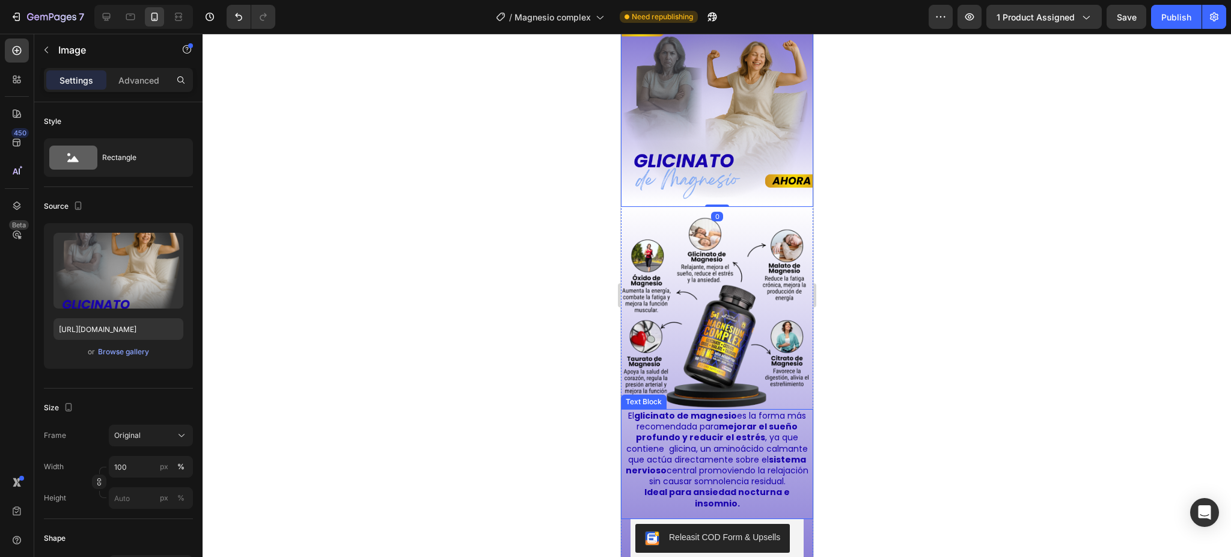
click at [691, 415] on p "El glicinato de magnesio es la forma más recomendada para mejorar el sueño prof…" at bounding box center [717, 448] width 184 height 76
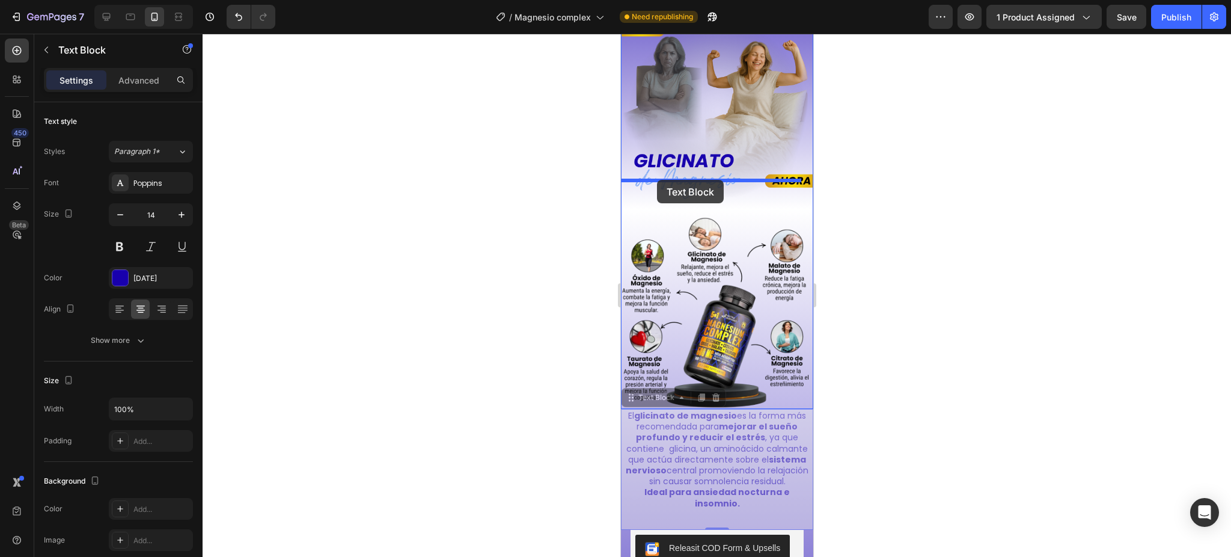
drag, startPoint x: 631, startPoint y: 359, endPoint x: 656, endPoint y: 180, distance: 181.6
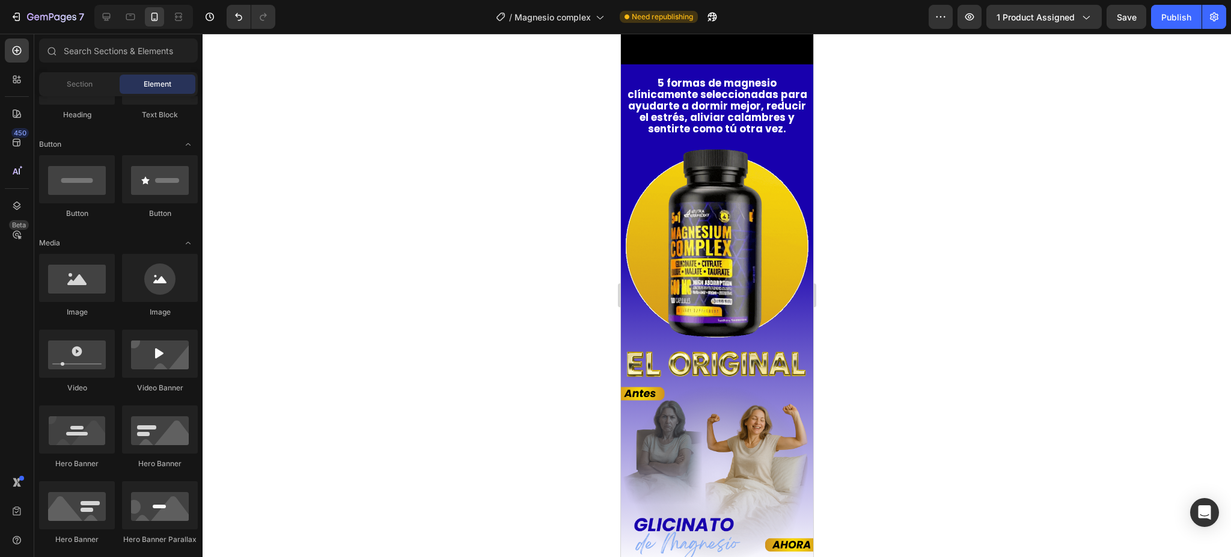
scroll to position [745, 0]
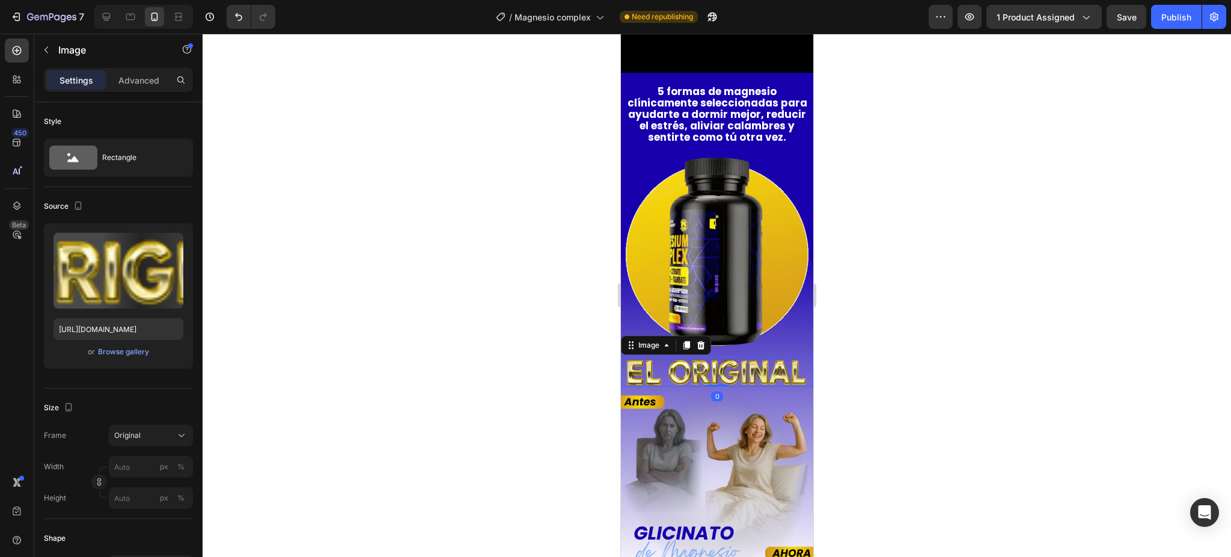
click at [673, 361] on img at bounding box center [716, 371] width 192 height 30
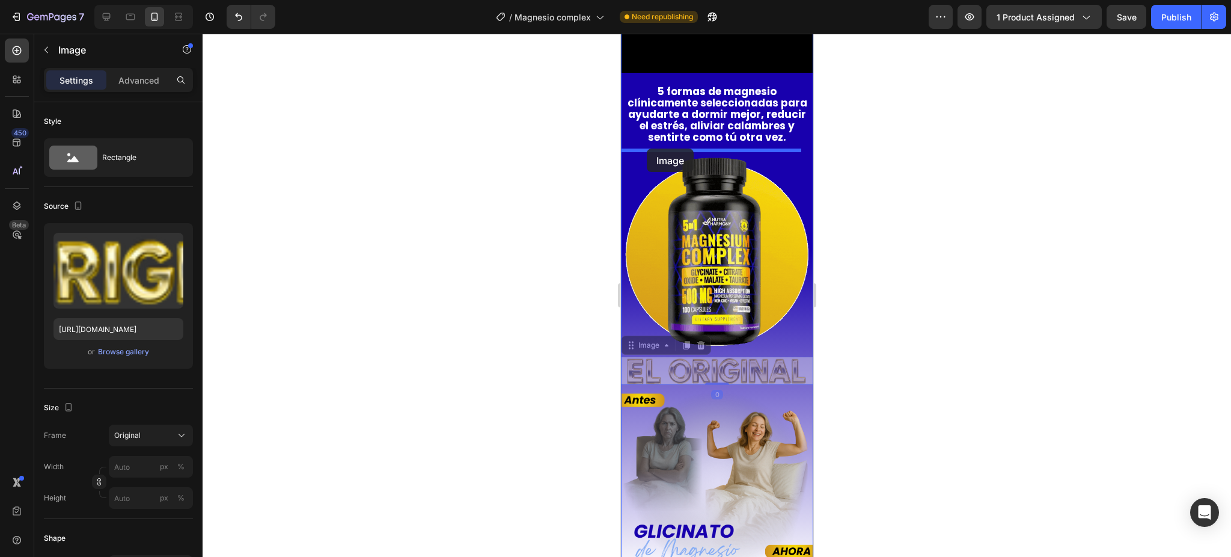
drag, startPoint x: 634, startPoint y: 334, endPoint x: 646, endPoint y: 148, distance: 185.6
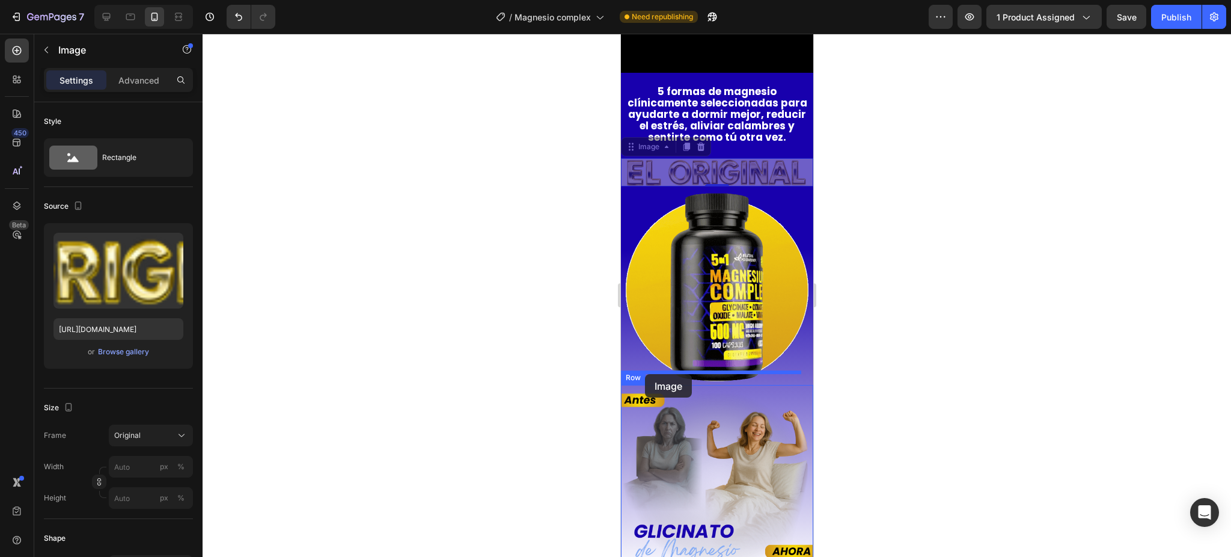
drag, startPoint x: 631, startPoint y: 143, endPoint x: 644, endPoint y: 374, distance: 231.2
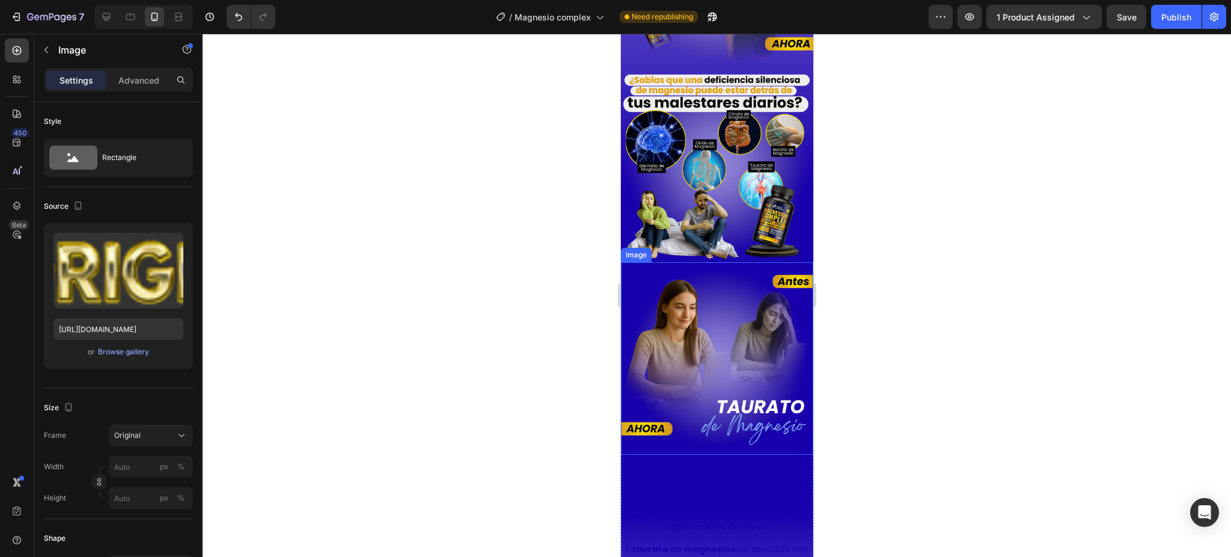
scroll to position [1867, 0]
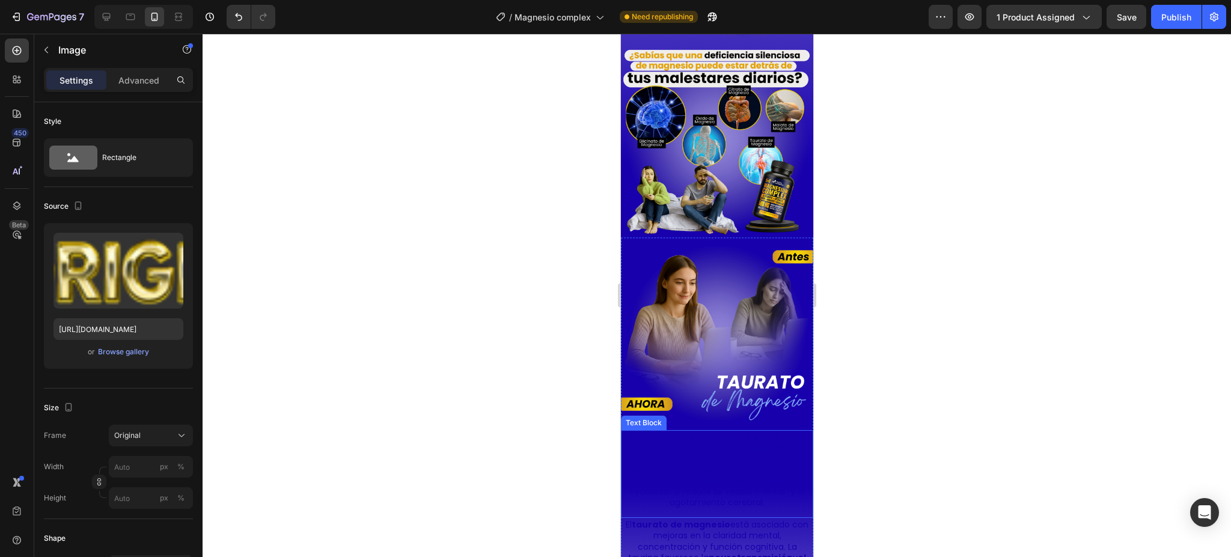
click at [681, 431] on p "El taurato de magnesio está asociado con mejoras en la claridad mental, concent…" at bounding box center [717, 469] width 184 height 76
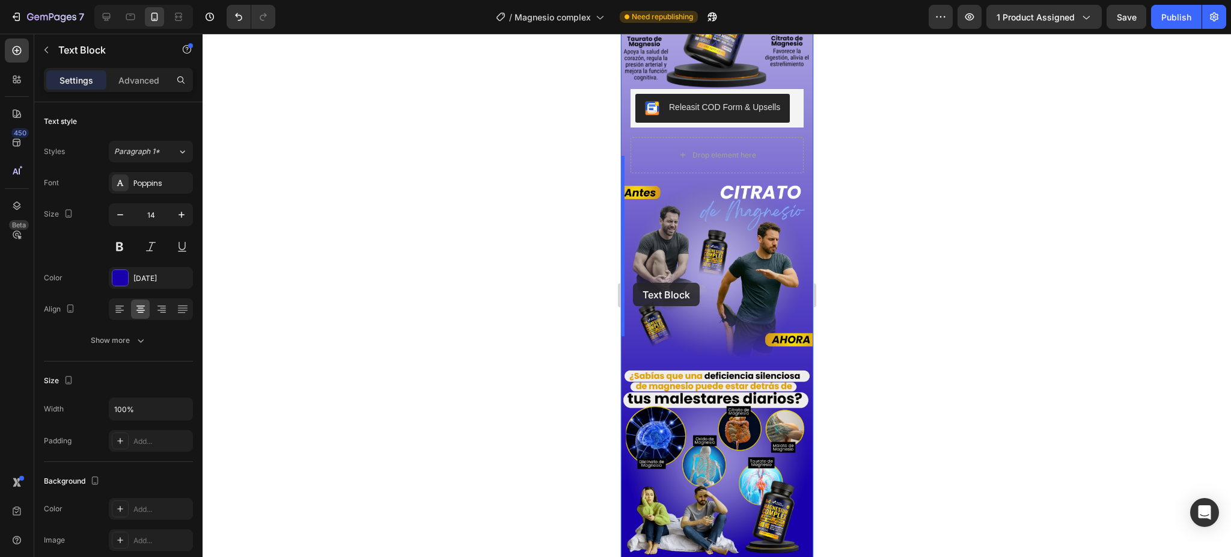
scroll to position [1546, 0]
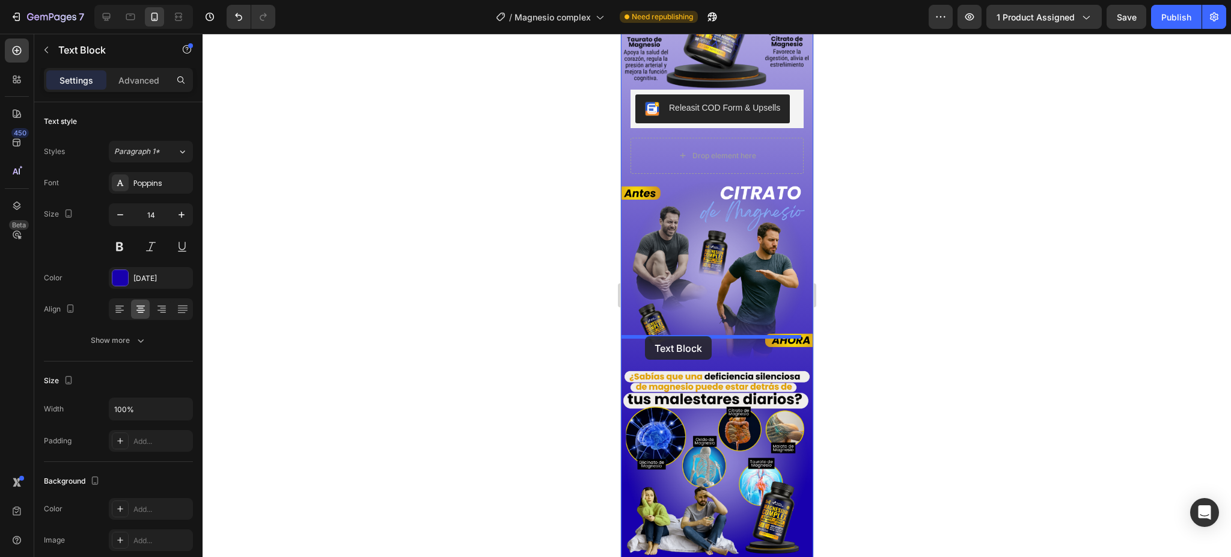
drag, startPoint x: 635, startPoint y: 370, endPoint x: 644, endPoint y: 336, distance: 35.0
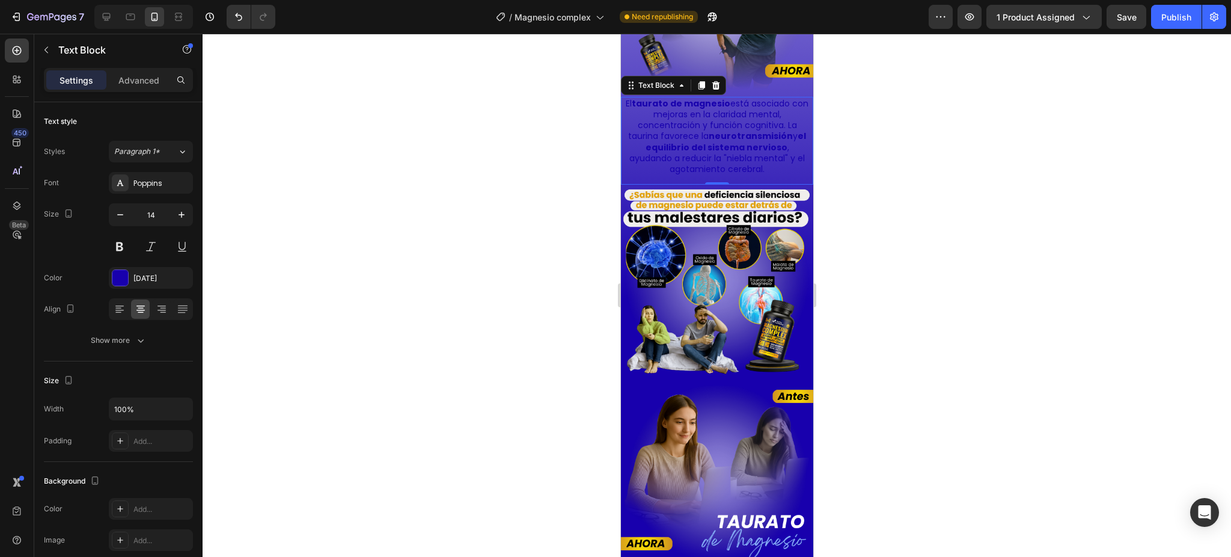
scroll to position [1947, 0]
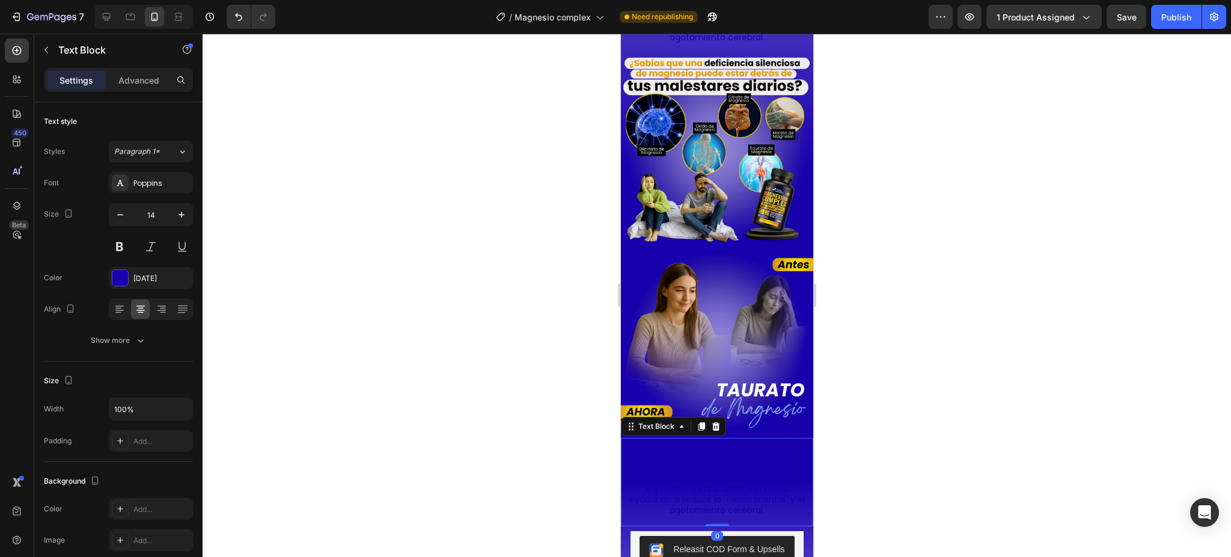
click at [685, 439] on p "El taurato de magnesio está asociado con mejoras en la claridad mental, concent…" at bounding box center [717, 477] width 184 height 76
click at [678, 448] on p "El taurato de magnesio está asociado con mejoras en la claridad mental, concent…" at bounding box center [717, 477] width 184 height 76
click at [641, 439] on p "El taurato de magnesio está asociado con mejoras en la claridad mental, concent…" at bounding box center [717, 477] width 184 height 76
click at [647, 439] on p "El taurato de magnesio está asociado con mejoras en la claridad mental, concent…" at bounding box center [717, 477] width 184 height 76
click at [670, 439] on p "El taurato de magnesio está asociado con mejoras en la claridad mental, concent…" at bounding box center [717, 477] width 184 height 76
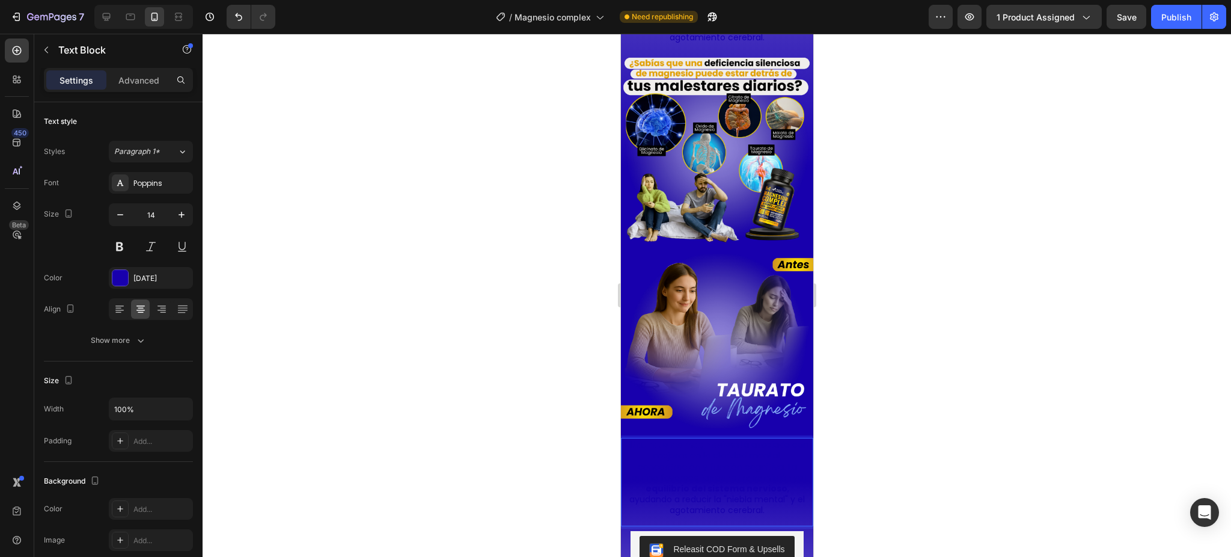
click at [853, 419] on div at bounding box center [717, 295] width 1029 height 523
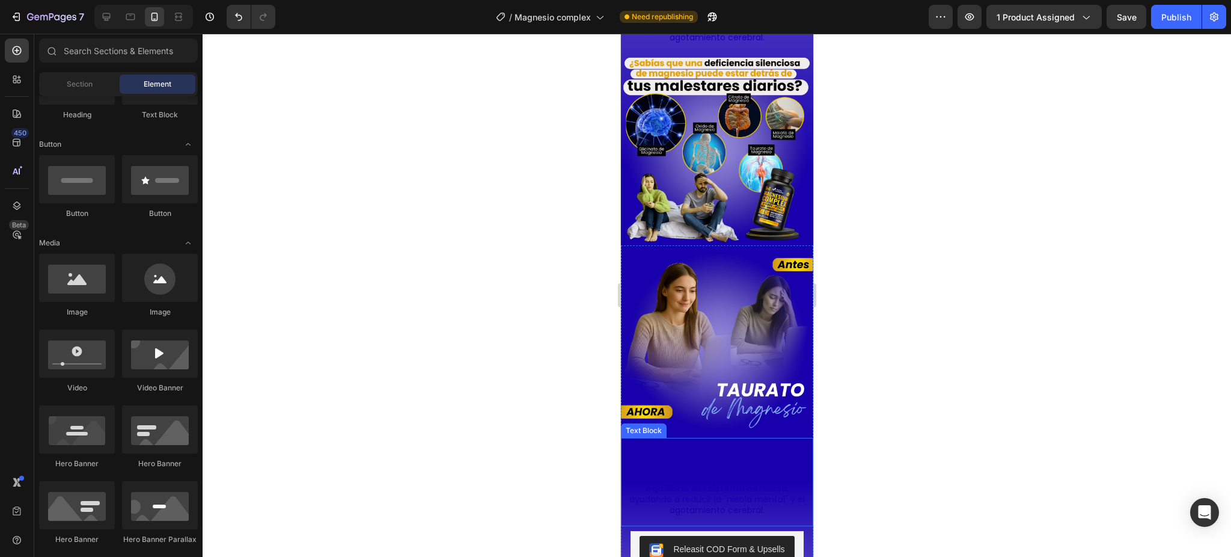
click at [718, 471] on strong "el equilibrio del sistema nervioso" at bounding box center [725, 482] width 161 height 23
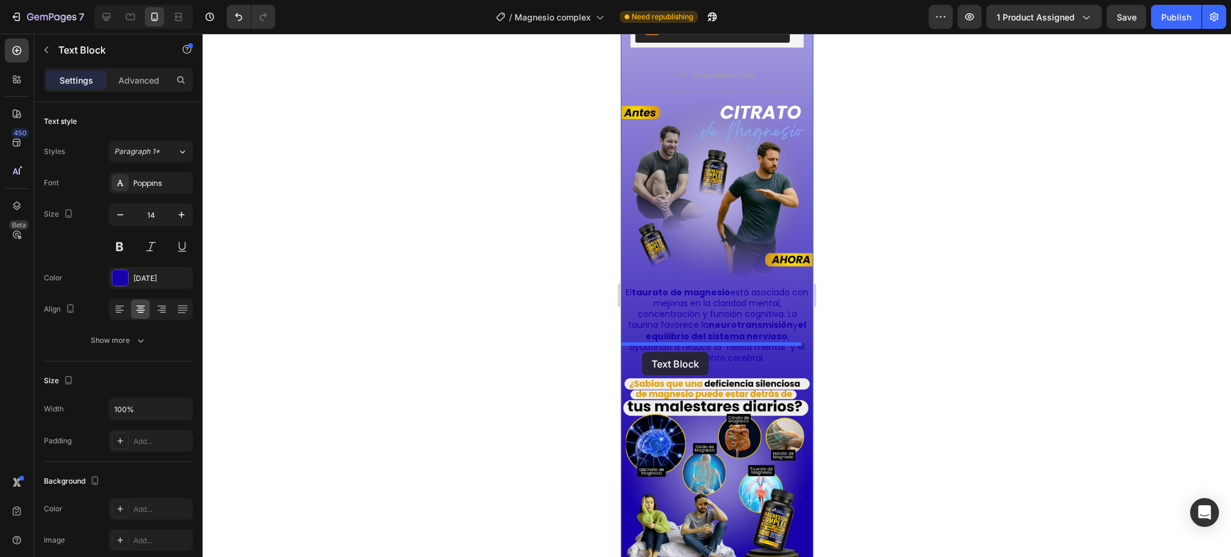
scroll to position [1546, 0]
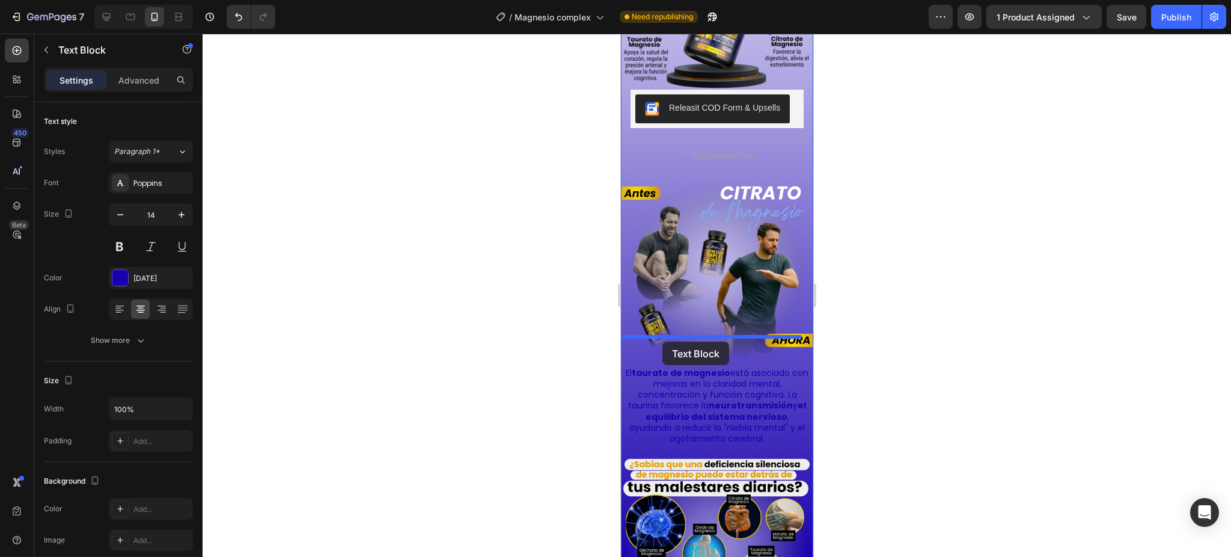
drag, startPoint x: 628, startPoint y: 376, endPoint x: 662, endPoint y: 341, distance: 48.9
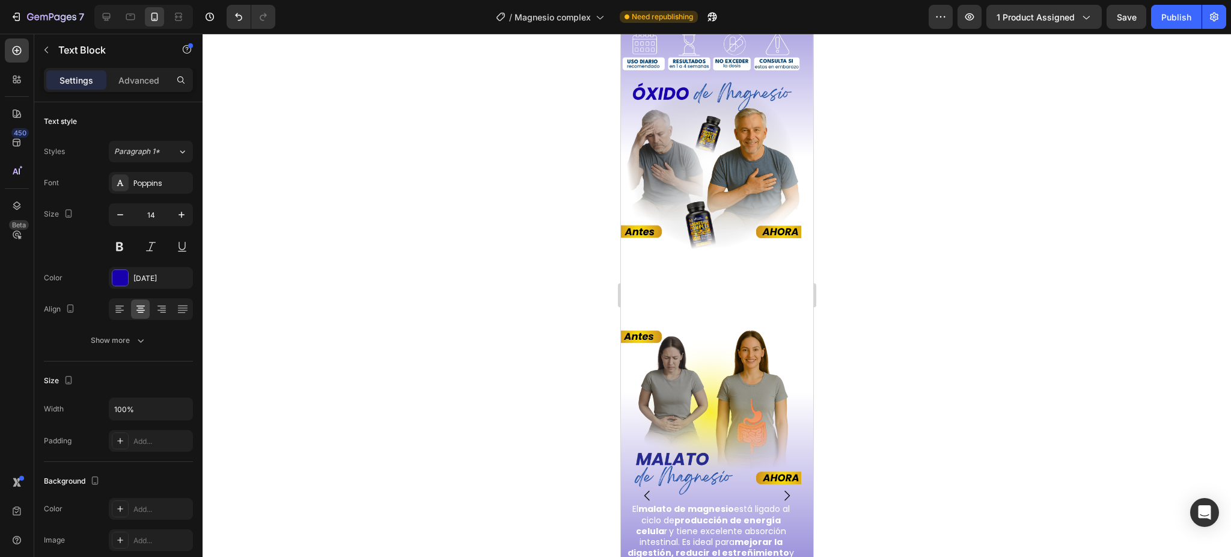
scroll to position [2669, 0]
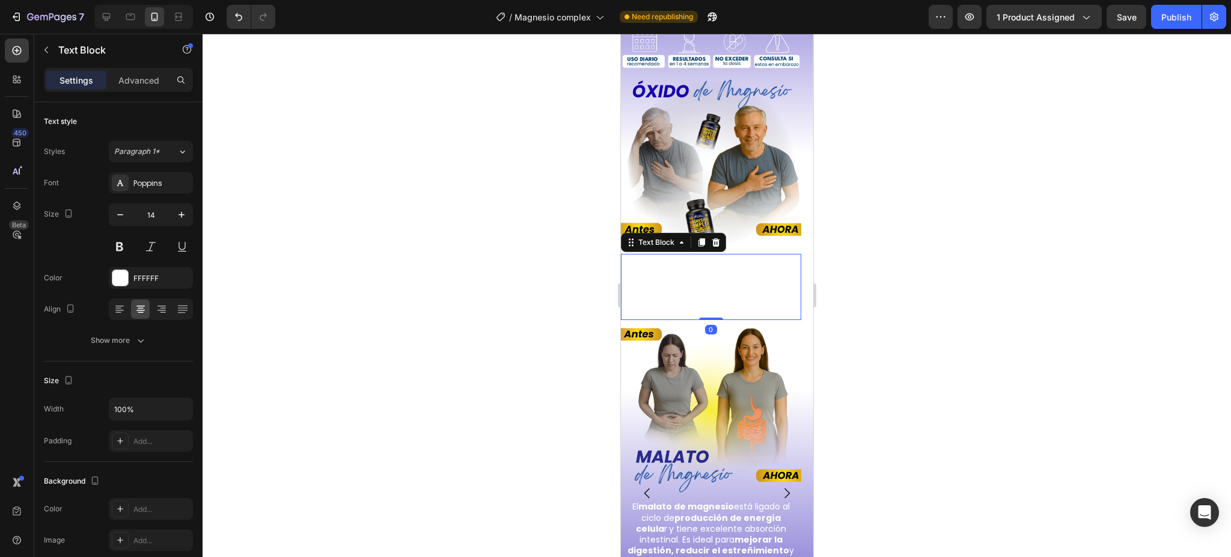
click at [717, 320] on div "El óxido de magnesio es eficaz en dosis controladas para mejorar la presión art…" at bounding box center [710, 287] width 180 height 66
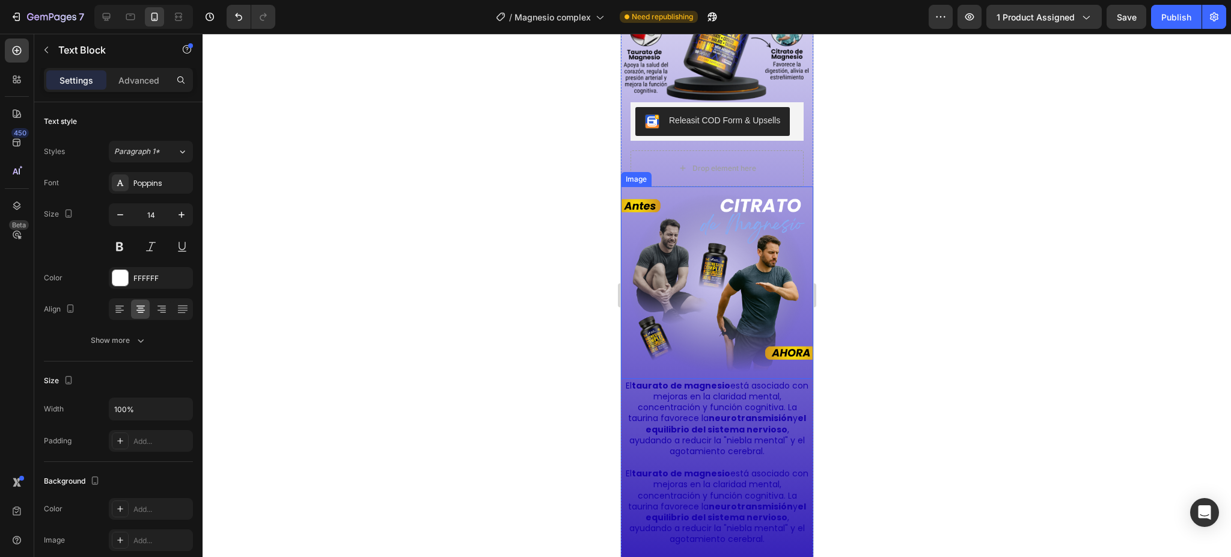
scroll to position [1572, 0]
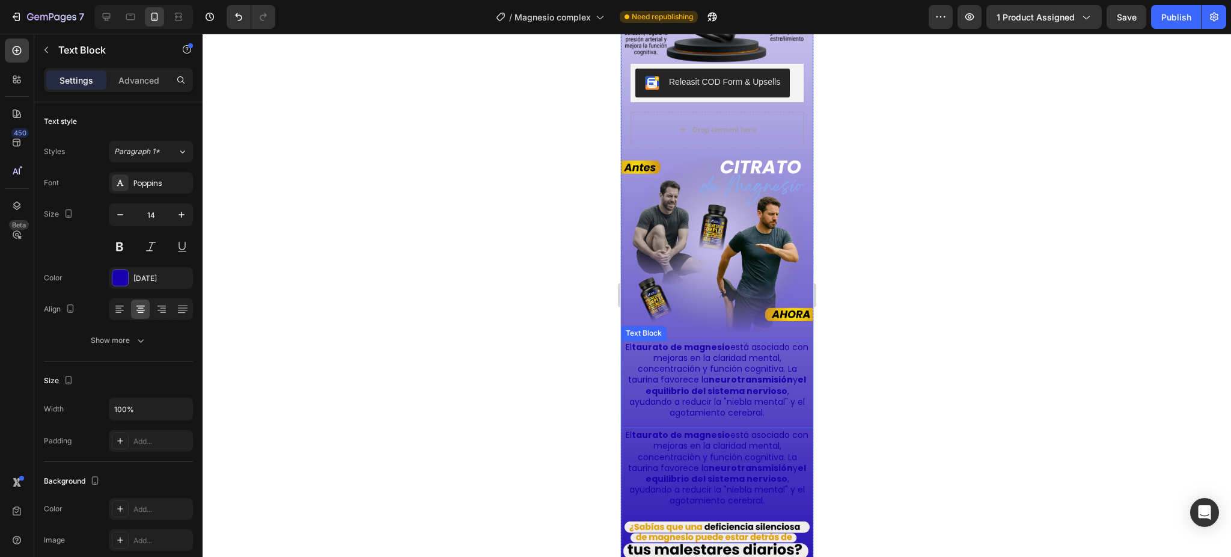
click at [704, 341] on p "El taurato de magnesio está asociado con mejoras en la claridad mental, concent…" at bounding box center [717, 379] width 184 height 76
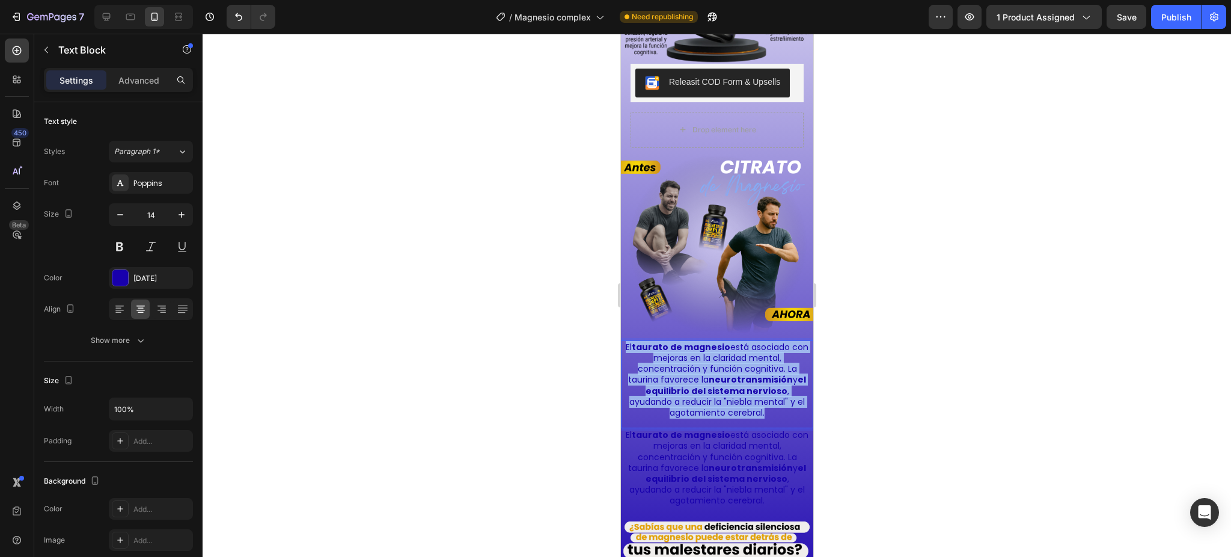
click at [704, 341] on p "El taurato de magnesio está asociado con mejoras en la claridad mental, concent…" at bounding box center [717, 379] width 184 height 76
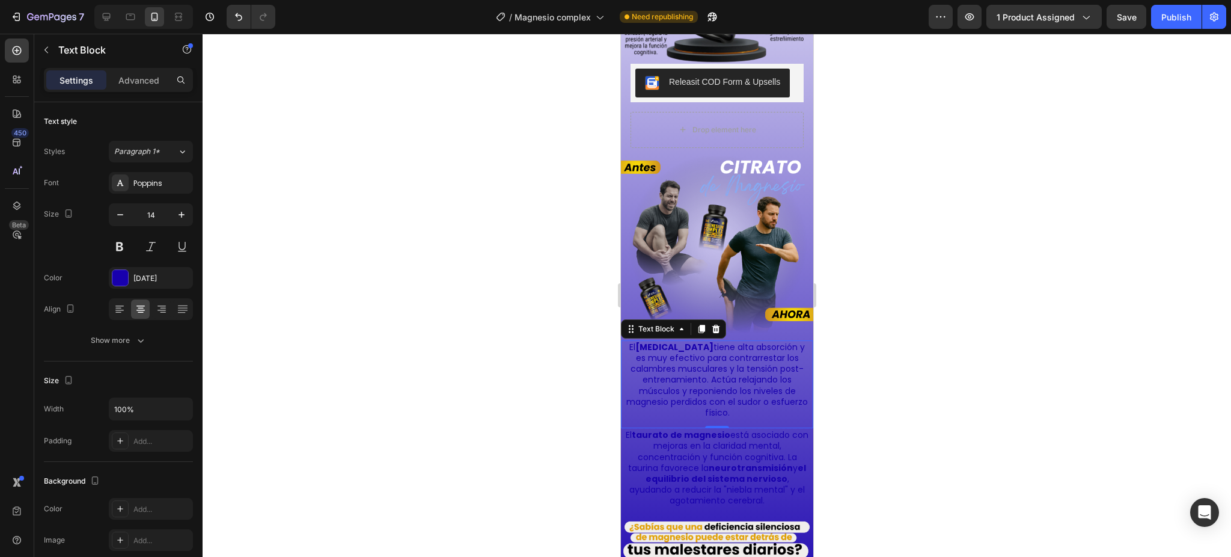
click at [774, 394] on div "El citrato de magnesio tiene alta absorción y es muy efectivo para contrarresta…" at bounding box center [716, 384] width 192 height 88
click at [750, 355] on p "El [MEDICAL_DATA] tiene alta absorción y es muy efectivo para contrarrestar los…" at bounding box center [717, 379] width 184 height 76
click at [722, 343] on p "El [MEDICAL_DATA] tiene alta absorción y es muy efectivo para contrarrestar los…" at bounding box center [717, 379] width 184 height 76
click at [759, 382] on p "El [MEDICAL_DATA] tiene alta absorción y es muy efectivo para contrarrestar los…" at bounding box center [717, 379] width 184 height 76
drag, startPoint x: 759, startPoint y: 382, endPoint x: 765, endPoint y: 381, distance: 6.1
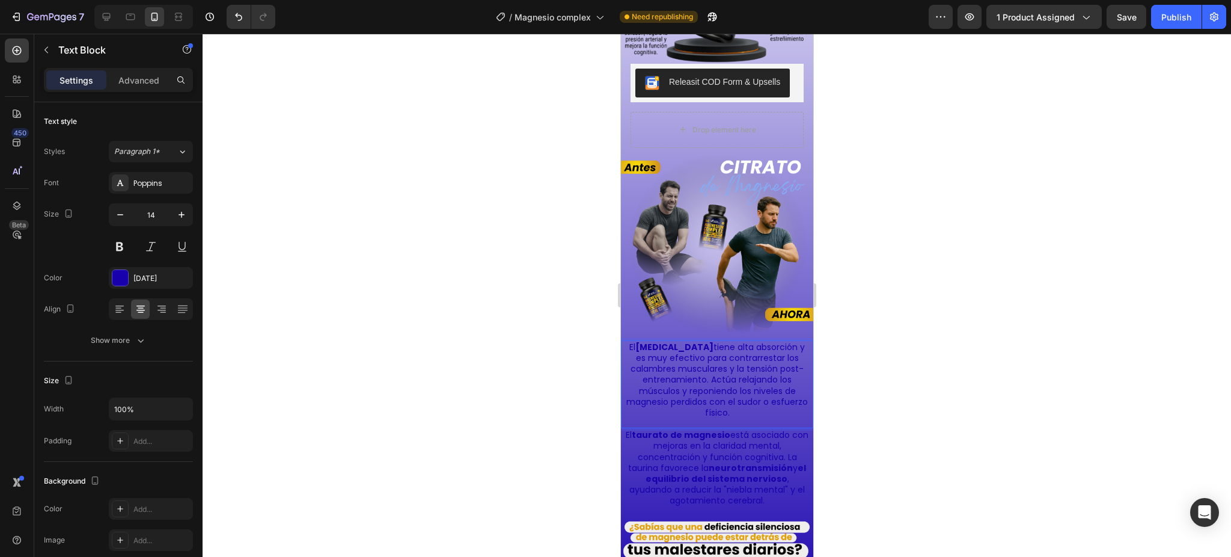
click at [759, 381] on p "El [MEDICAL_DATA] tiene alta absorción y es muy efectivo para contrarrestar los…" at bounding box center [717, 379] width 184 height 76
click at [777, 378] on p "El [MEDICAL_DATA] tiene alta absorción y es muy efectivo para contrarrestar los…" at bounding box center [717, 379] width 184 height 76
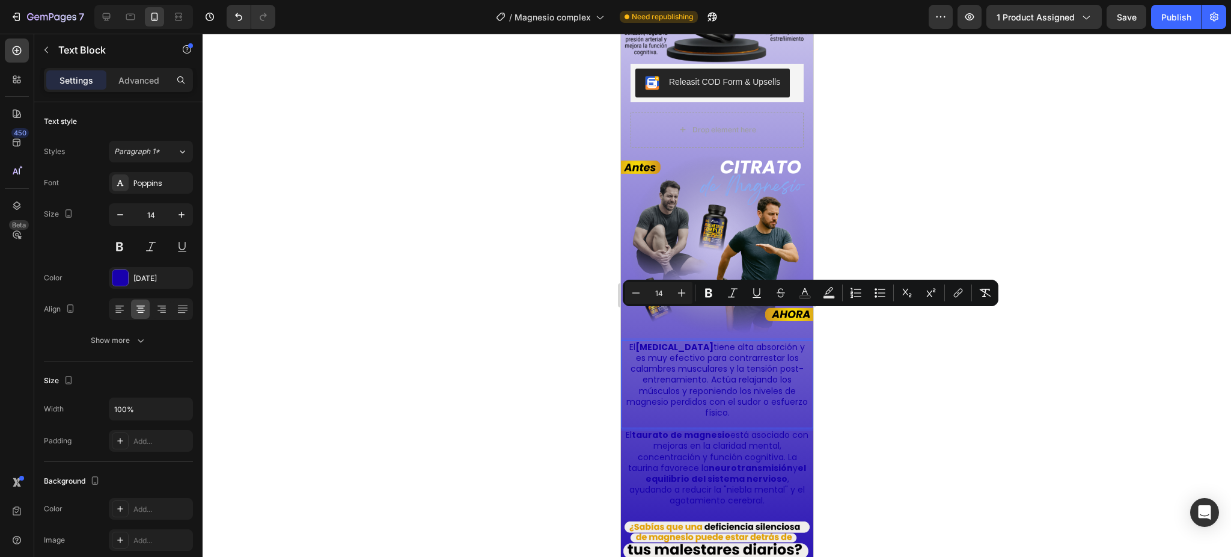
drag, startPoint x: 754, startPoint y: 387, endPoint x: 628, endPoint y: 316, distance: 144.3
click at [628, 341] on p "El [MEDICAL_DATA] tiene alta absorción y es muy efectivo para contrarrestar los…" at bounding box center [717, 379] width 184 height 76
click at [804, 288] on icon "Editor contextual toolbar" at bounding box center [805, 293] width 12 height 12
type input "[DATE]"
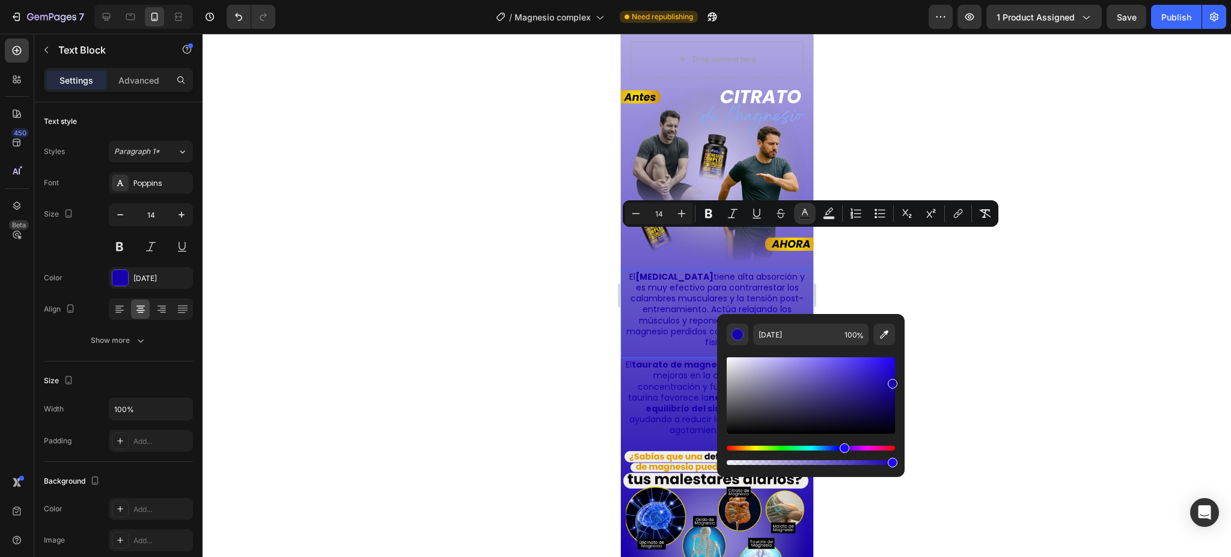
scroll to position [1652, 0]
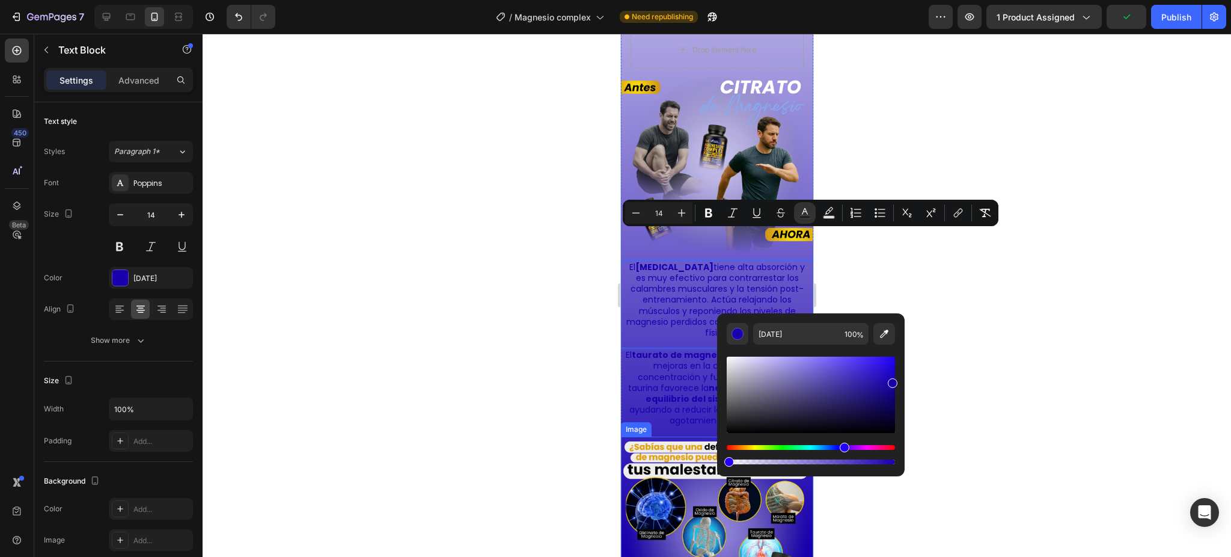
type input "0"
drag, startPoint x: 1354, startPoint y: 495, endPoint x: 695, endPoint y: 462, distance: 659.7
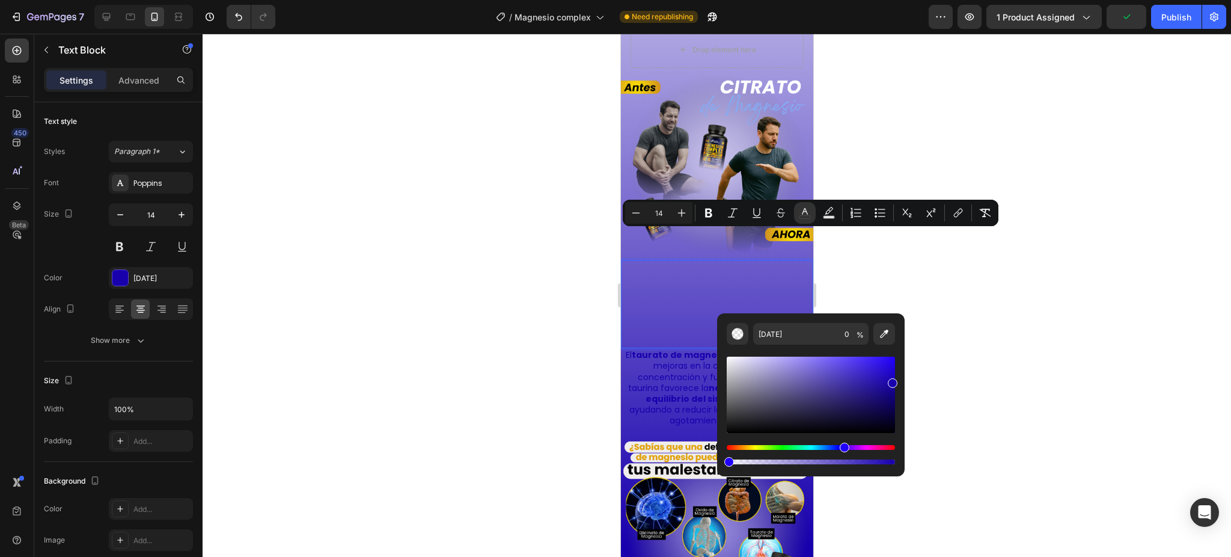
click at [962, 298] on div at bounding box center [717, 295] width 1029 height 523
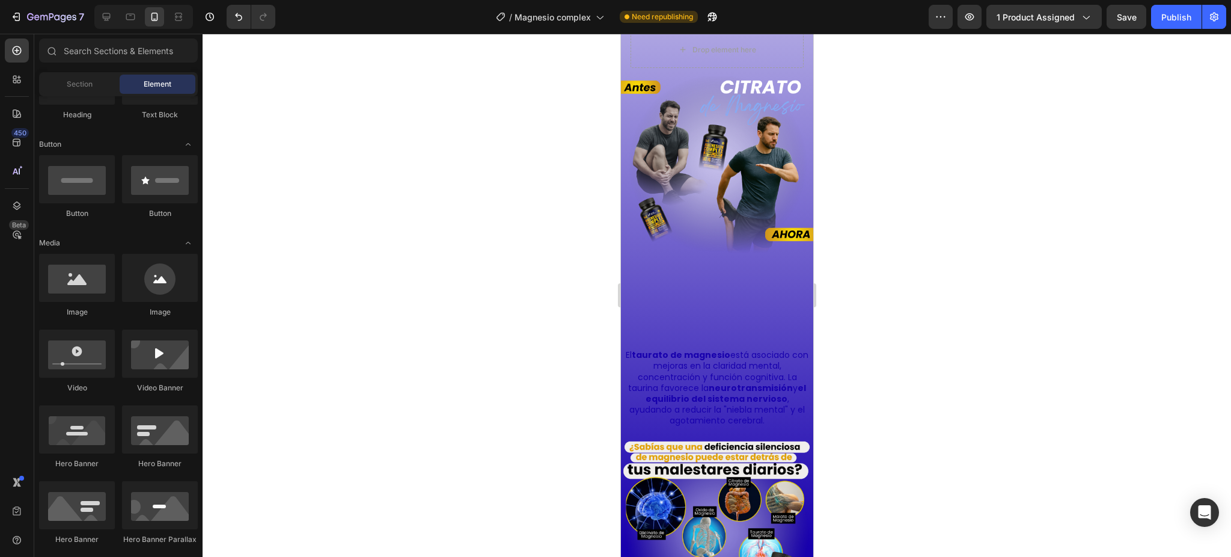
click at [962, 298] on div at bounding box center [717, 295] width 1029 height 523
drag, startPoint x: 775, startPoint y: 267, endPoint x: 1450, endPoint y: 301, distance: 675.9
click at [775, 267] on span "El [MEDICAL_DATA] tiene alta absorción y es muy efectivo para contrarrestar los…" at bounding box center [717, 300] width 182 height 78
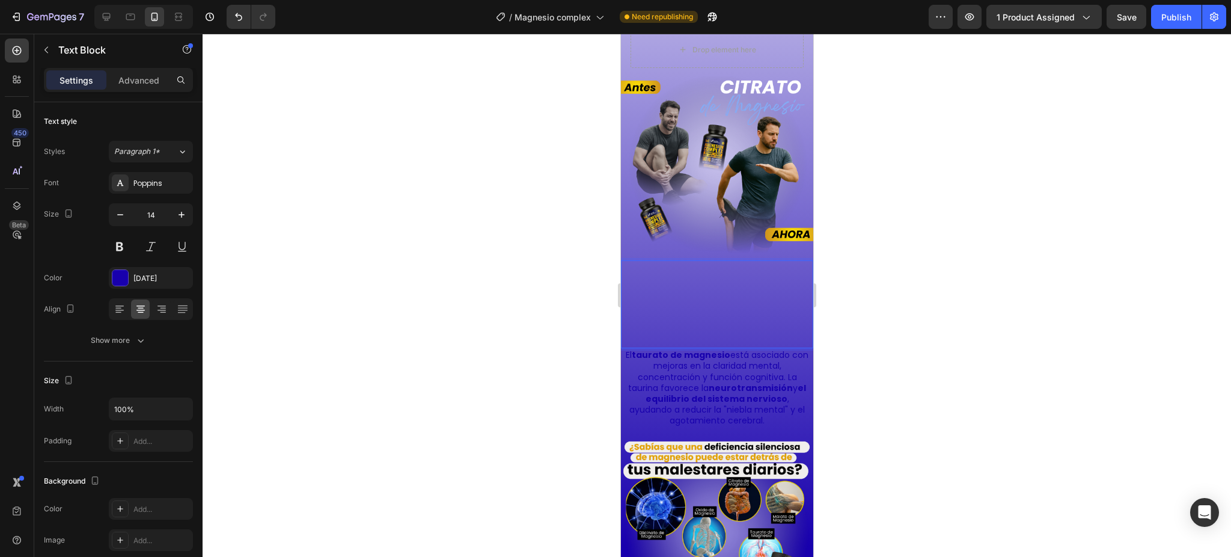
click at [705, 277] on span "El [MEDICAL_DATA] tiene alta absorción y es muy efectivo para contrarrestar los…" at bounding box center [717, 300] width 182 height 78
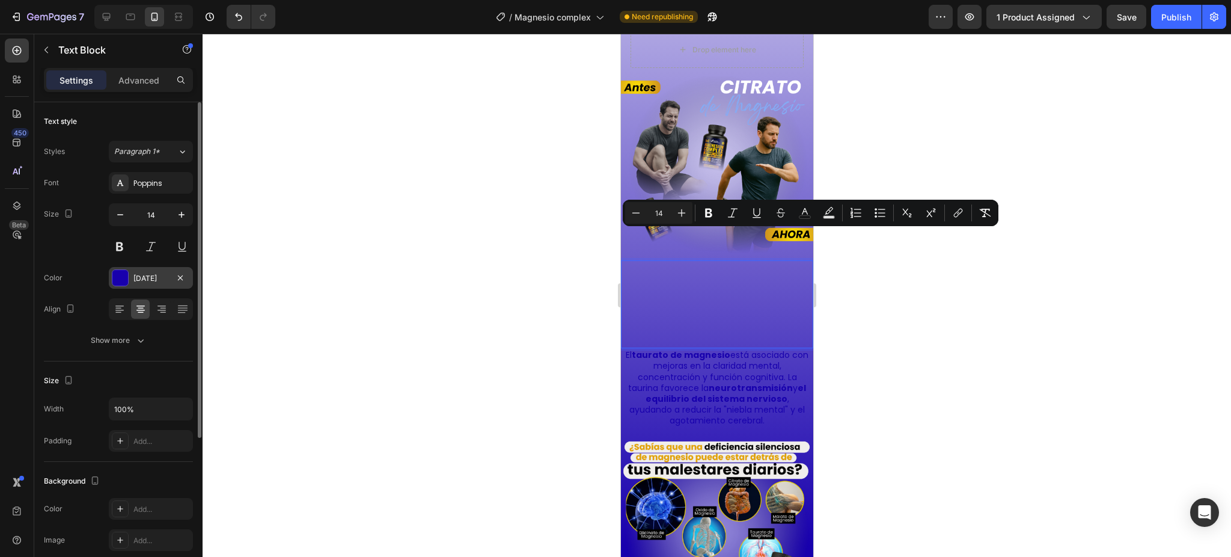
click at [138, 273] on div "[DATE]" at bounding box center [150, 278] width 35 height 11
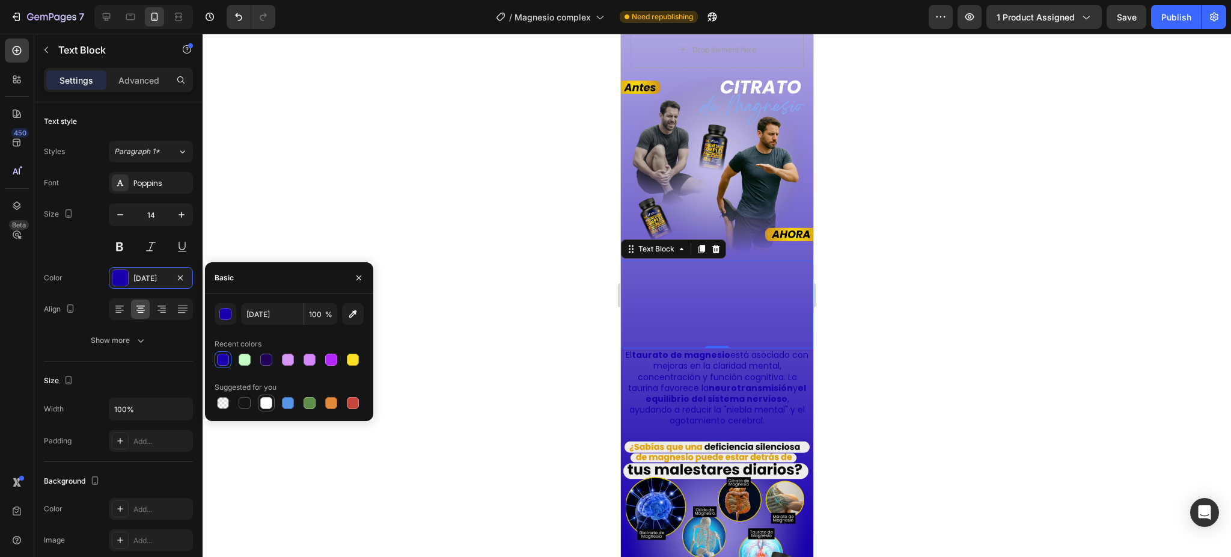
click at [261, 398] on div at bounding box center [266, 403] width 12 height 12
type input "FFFFFF"
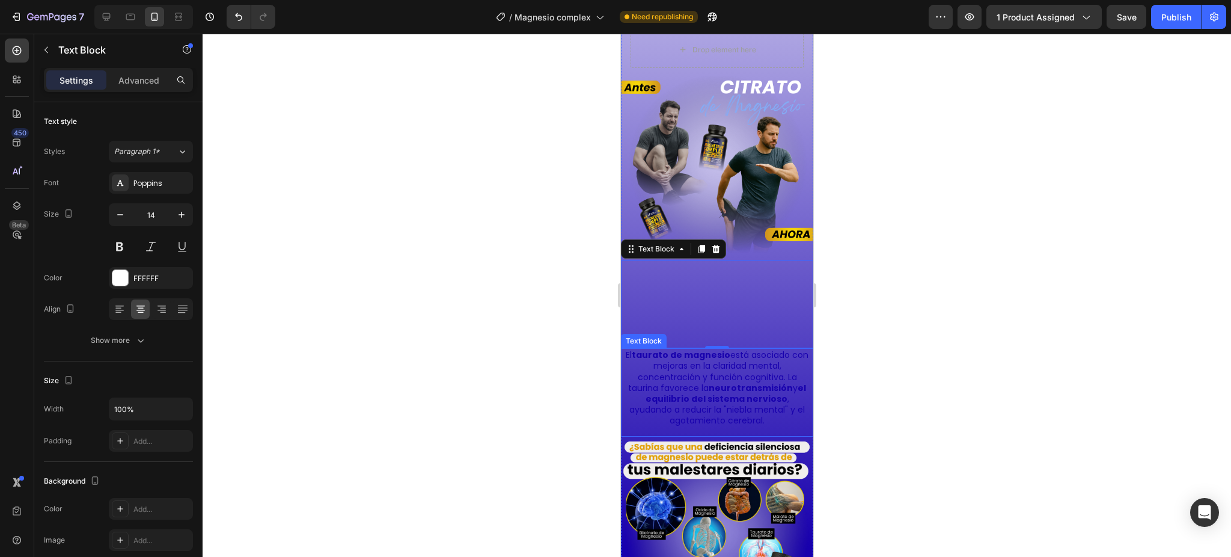
click at [849, 314] on div at bounding box center [717, 295] width 1029 height 523
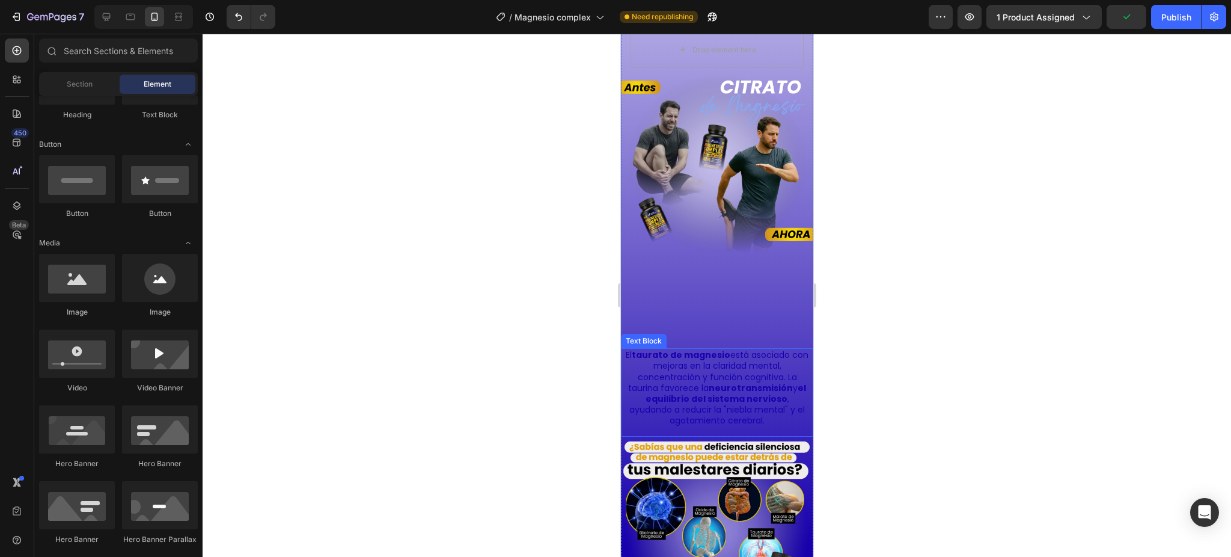
click at [634, 355] on p "El taurato de magnesio está asociado con mejoras en la claridad mental, concent…" at bounding box center [717, 387] width 184 height 76
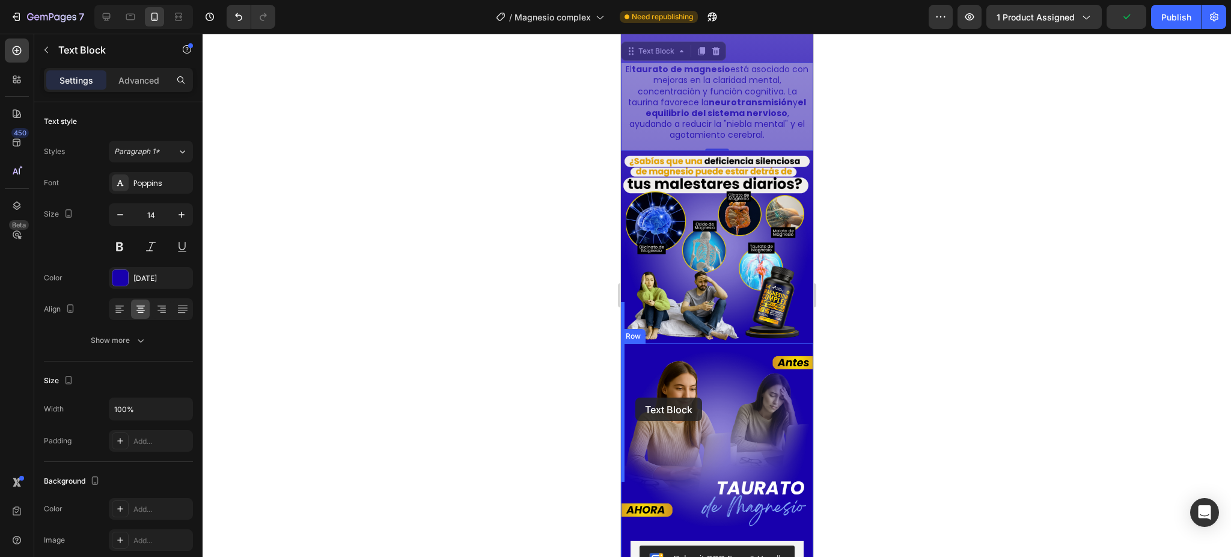
scroll to position [1973, 0]
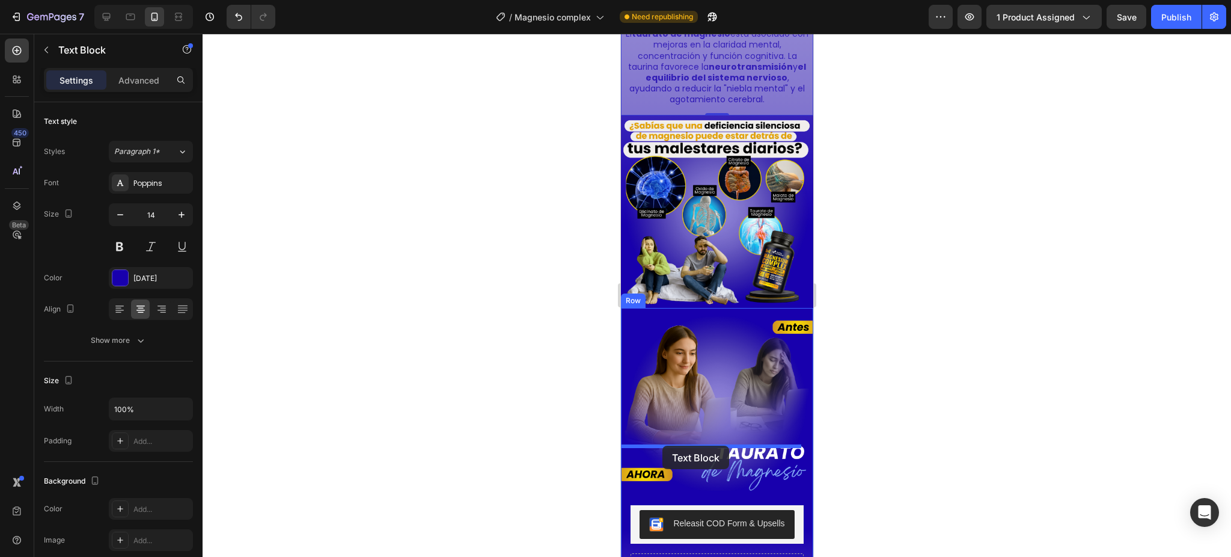
drag, startPoint x: 631, startPoint y: 314, endPoint x: 662, endPoint y: 445, distance: 135.3
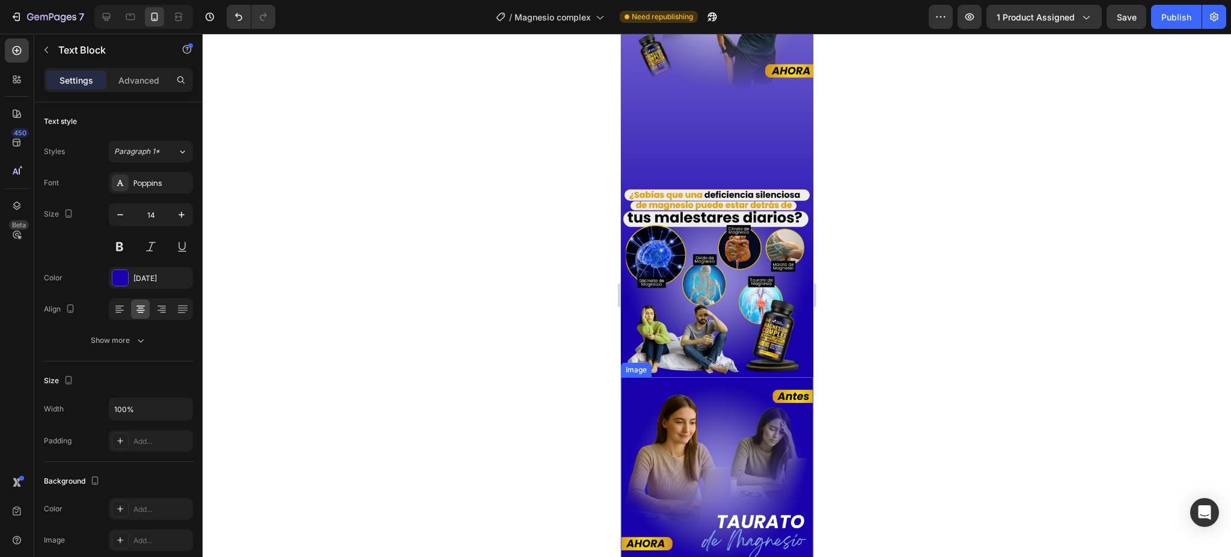
scroll to position [1725, 0]
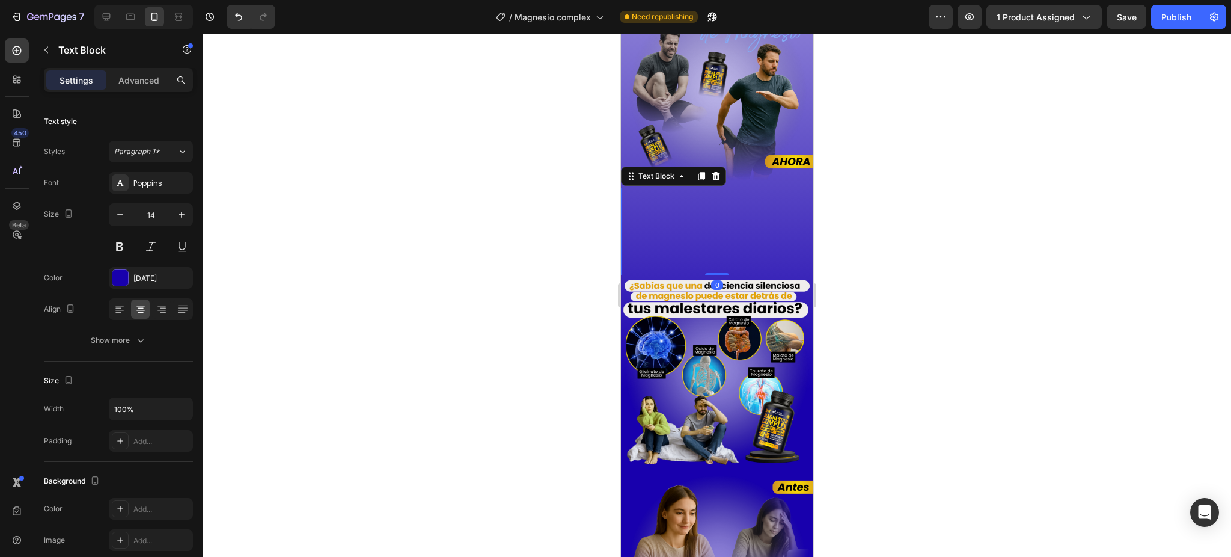
click at [682, 221] on span "El [MEDICAL_DATA] tiene alta absorción y es muy efectivo para contrarrestar los…" at bounding box center [717, 227] width 182 height 78
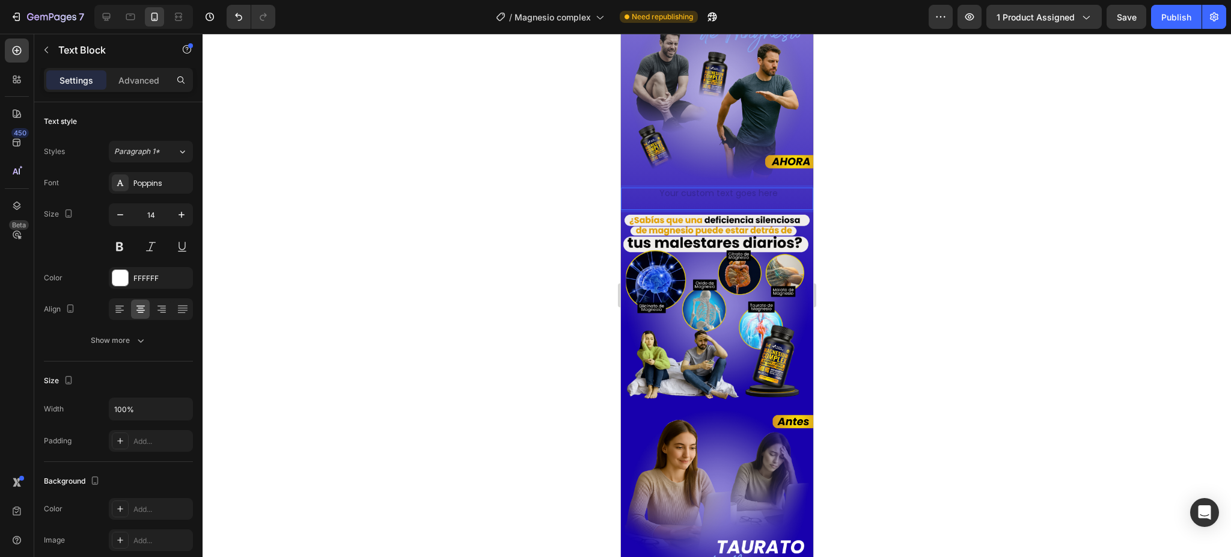
click at [724, 188] on div "Text Block 0" at bounding box center [716, 199] width 192 height 22
click at [721, 188] on div "Rich Text Editor. Editing area: main" at bounding box center [716, 194] width 186 height 13
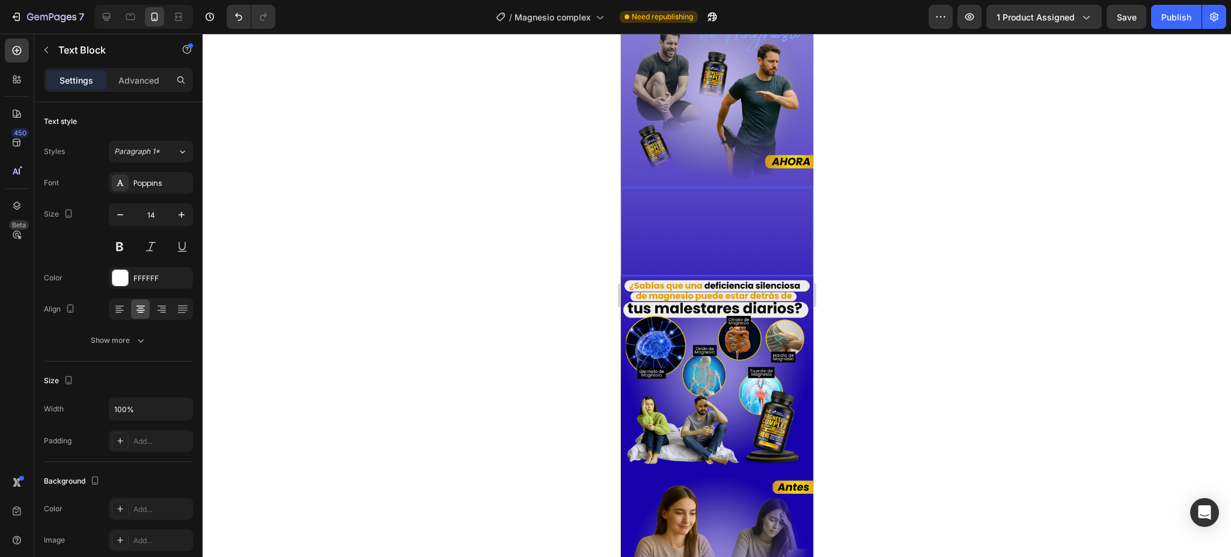
click at [763, 215] on span "El [MEDICAL_DATA] tiene alta absorción y es muy efectivo para contrarrestar los…" at bounding box center [717, 227] width 182 height 78
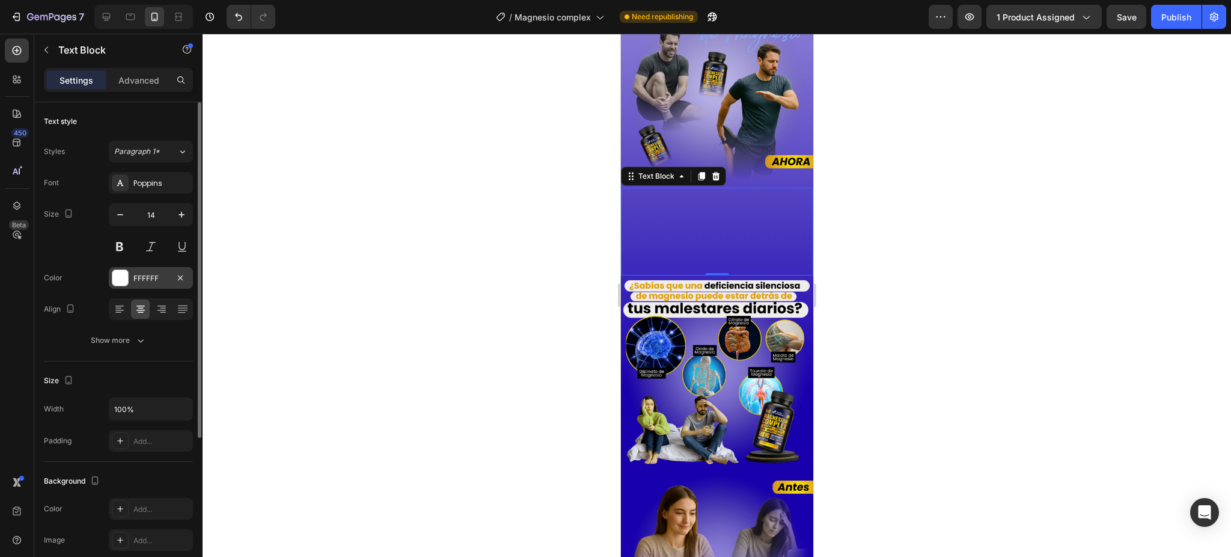
click at [148, 284] on div "FFFFFF" at bounding box center [151, 278] width 84 height 22
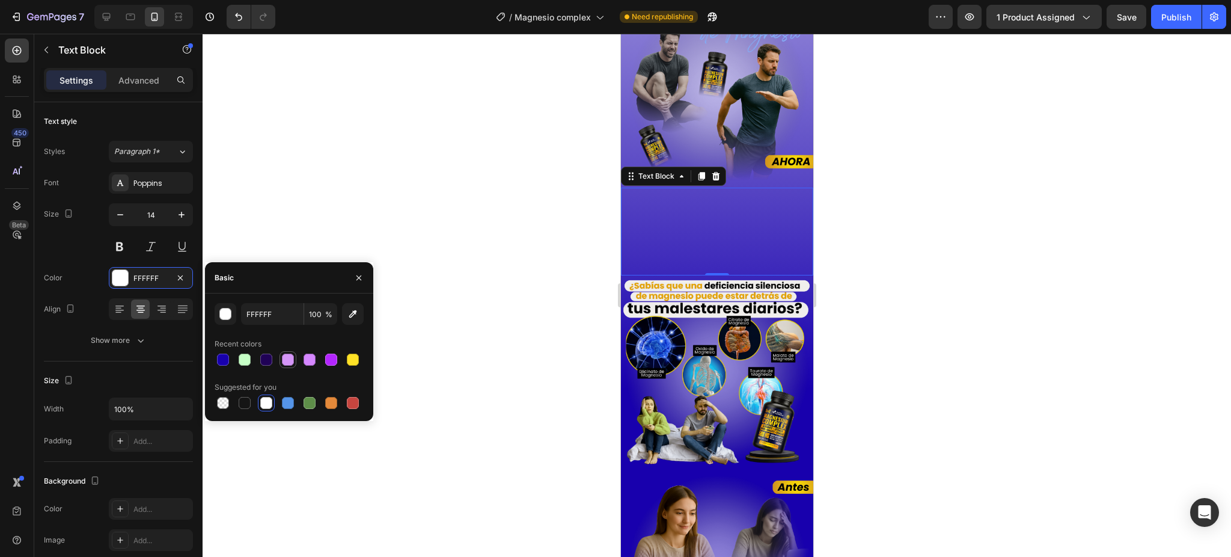
click at [294, 357] on div at bounding box center [288, 359] width 14 height 14
click at [310, 357] on div at bounding box center [310, 359] width 12 height 12
click at [273, 403] on div at bounding box center [266, 403] width 14 height 14
type input "FFFFFF"
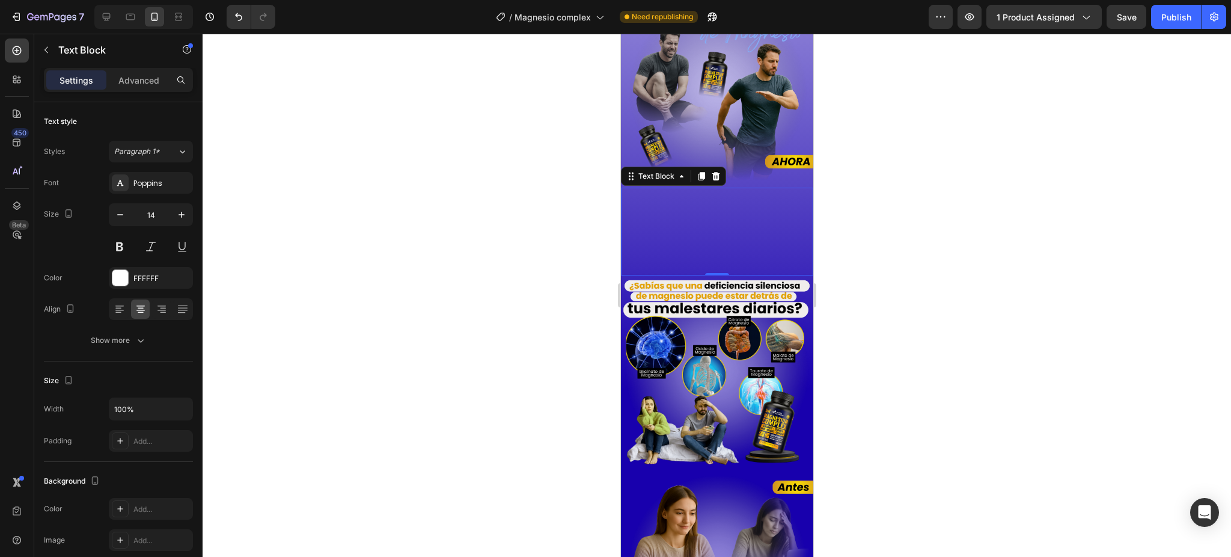
click at [887, 262] on div at bounding box center [717, 295] width 1029 height 523
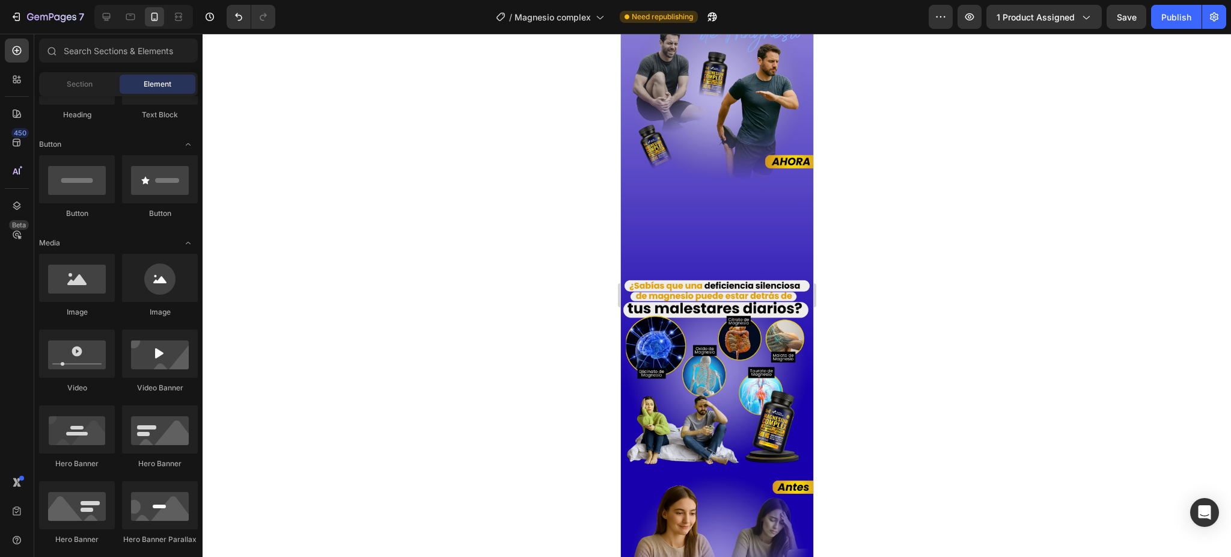
click at [1156, 29] on div "7 Version history / Magnesio complex Need republishing Preview 1 product assign…" at bounding box center [615, 17] width 1231 height 34
click at [1167, 15] on div "Publish" at bounding box center [1176, 17] width 30 height 13
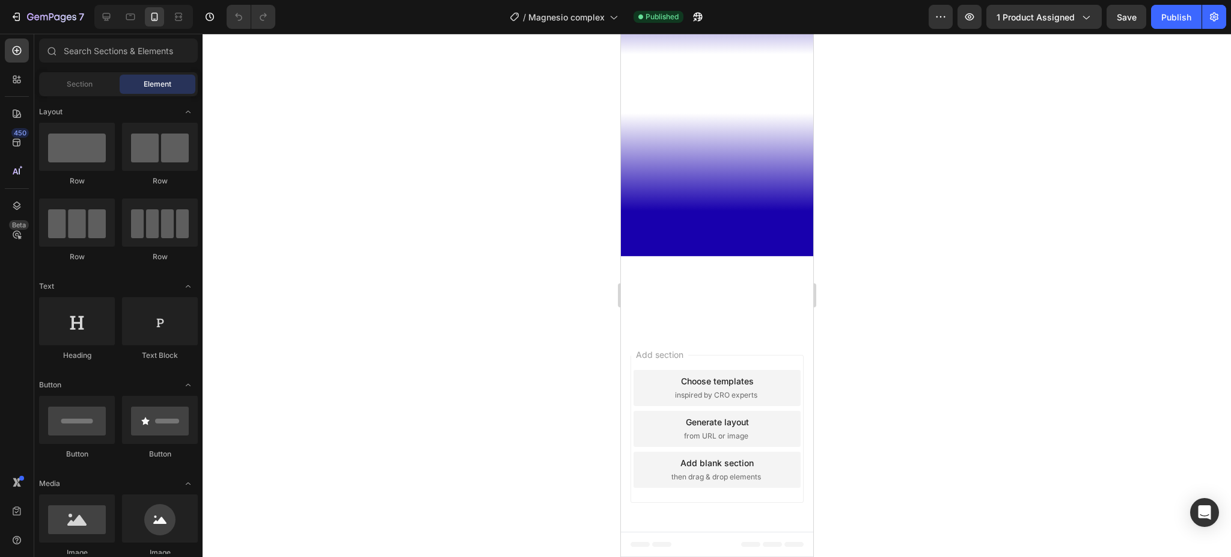
scroll to position [1523, 0]
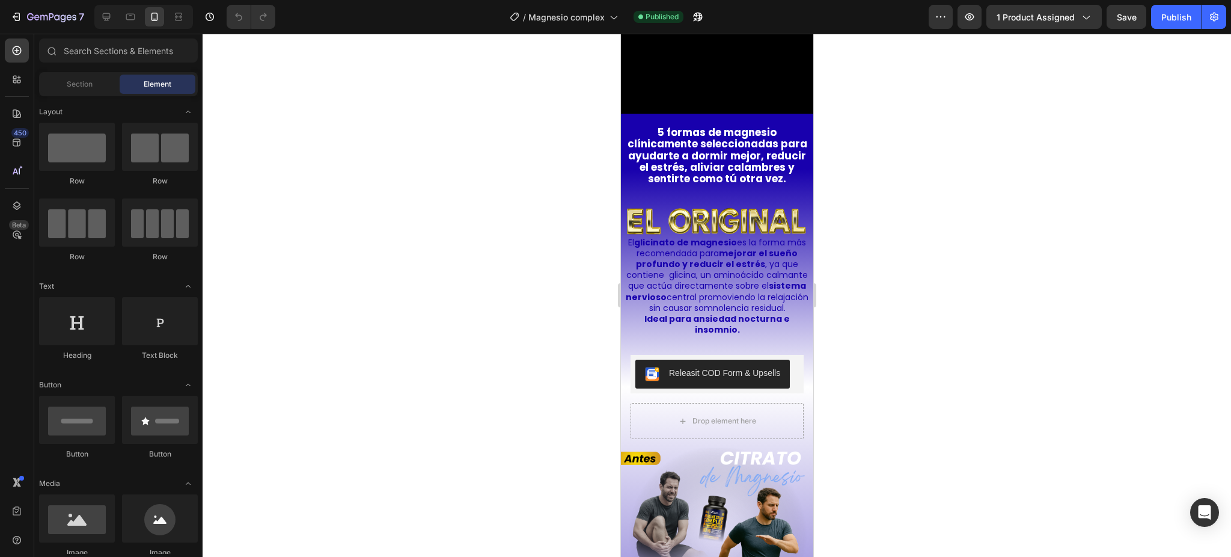
scroll to position [233, 0]
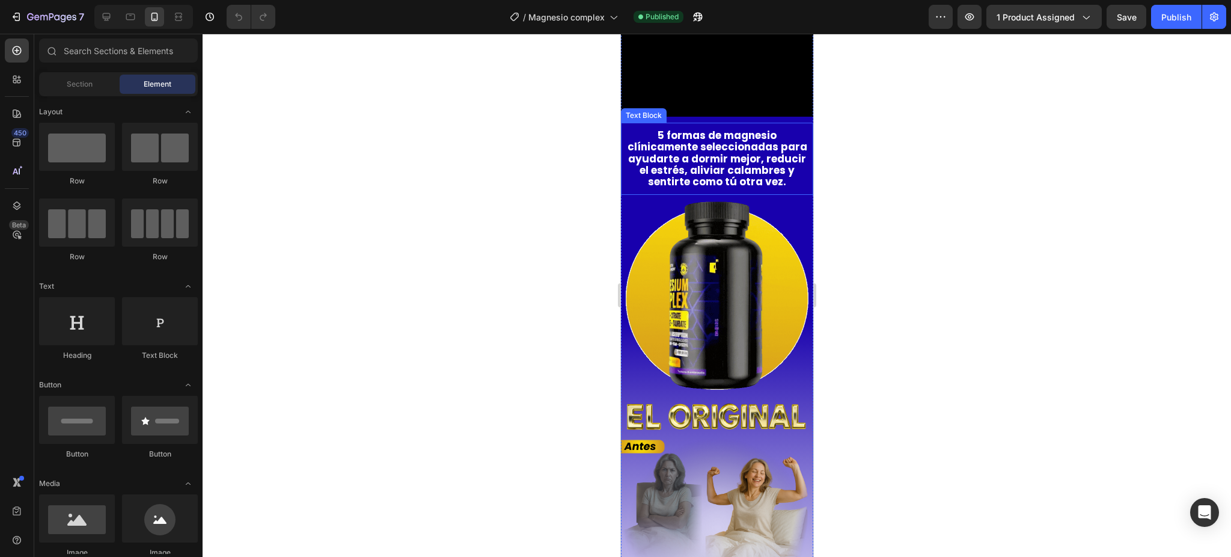
click at [709, 145] on strong "5 formas de magnesio clínicamente seleccionadas para ayudarte a dormir mejor, r…" at bounding box center [717, 158] width 180 height 61
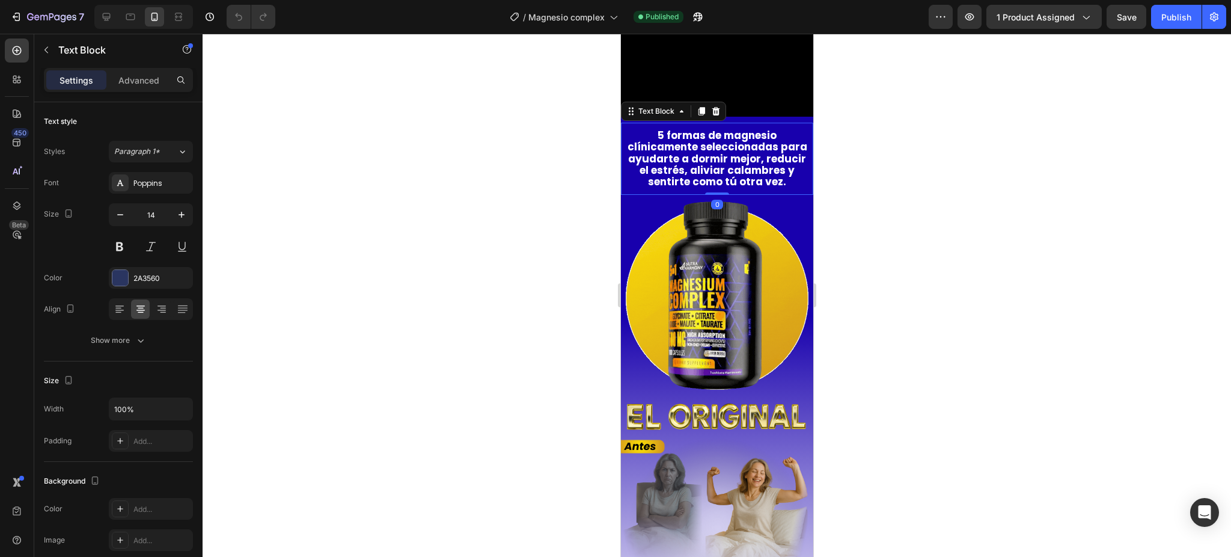
click at [928, 203] on div at bounding box center [717, 295] width 1029 height 523
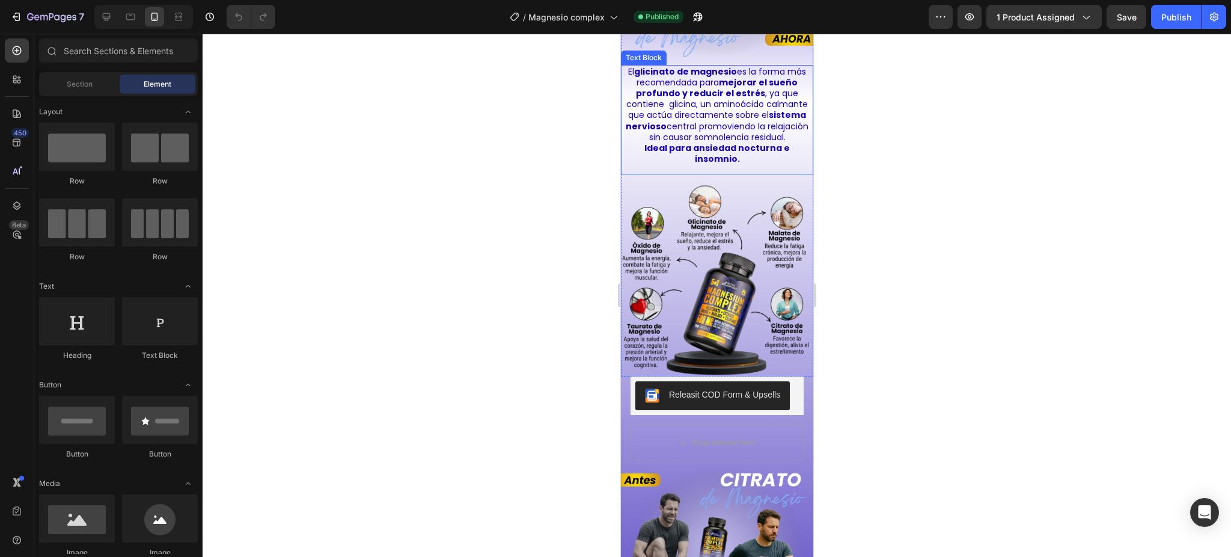
scroll to position [1035, 0]
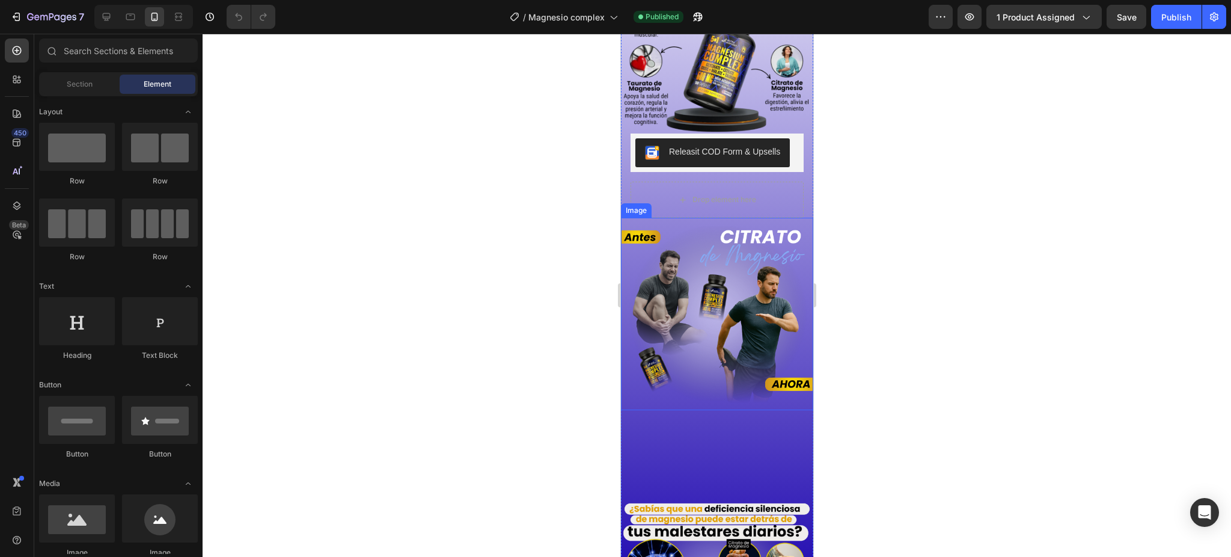
click at [741, 411] on span "El [MEDICAL_DATA] tiene alta absorción y es muy efectivo para contrarrestar los…" at bounding box center [717, 450] width 182 height 78
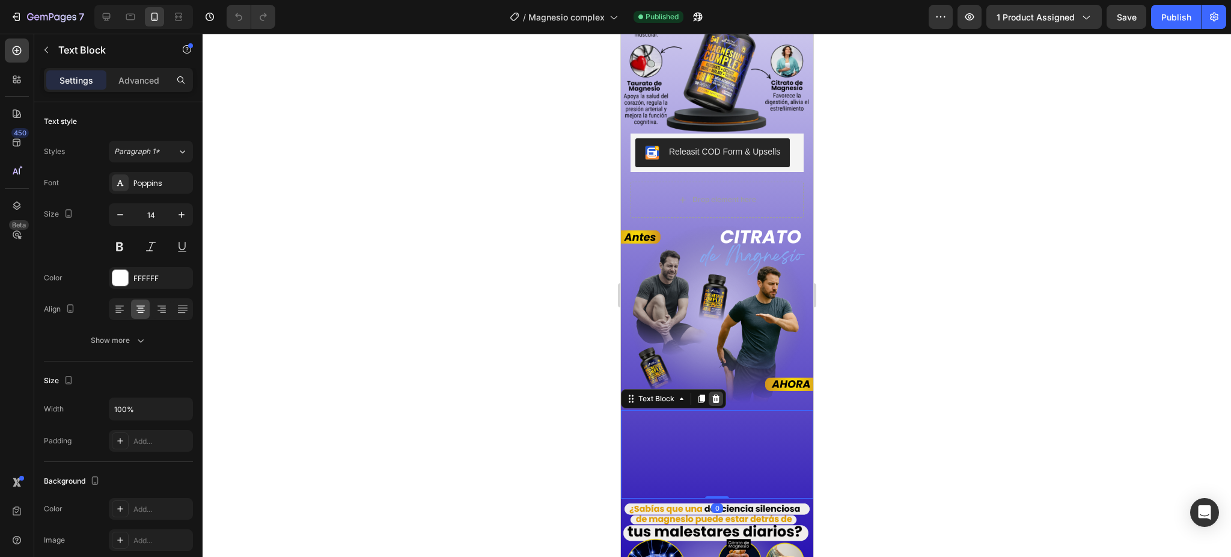
click at [713, 394] on icon at bounding box center [716, 398] width 8 height 8
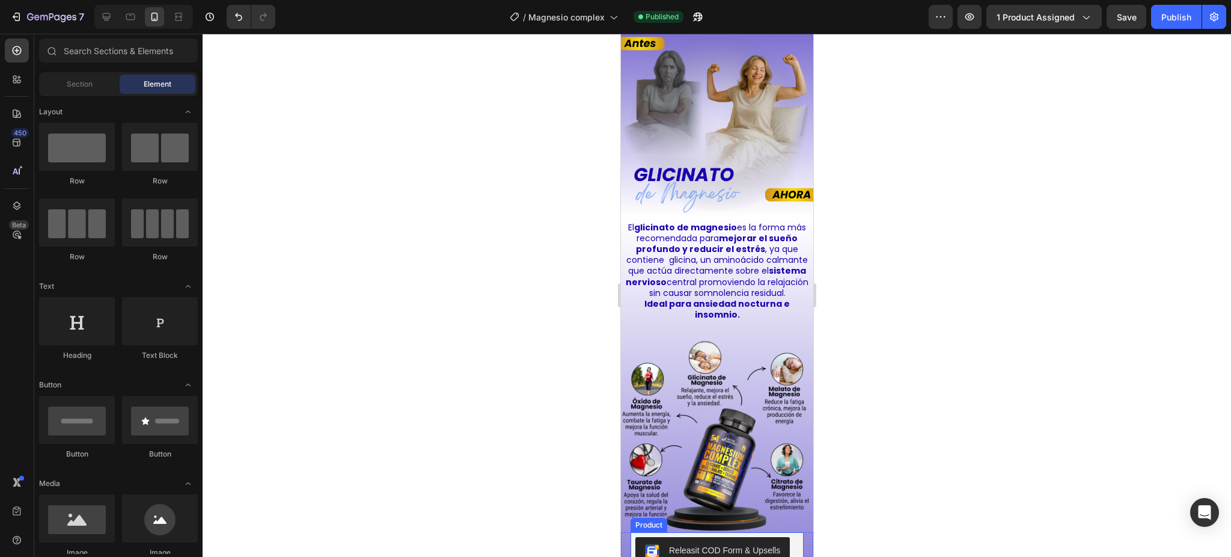
scroll to position [634, 0]
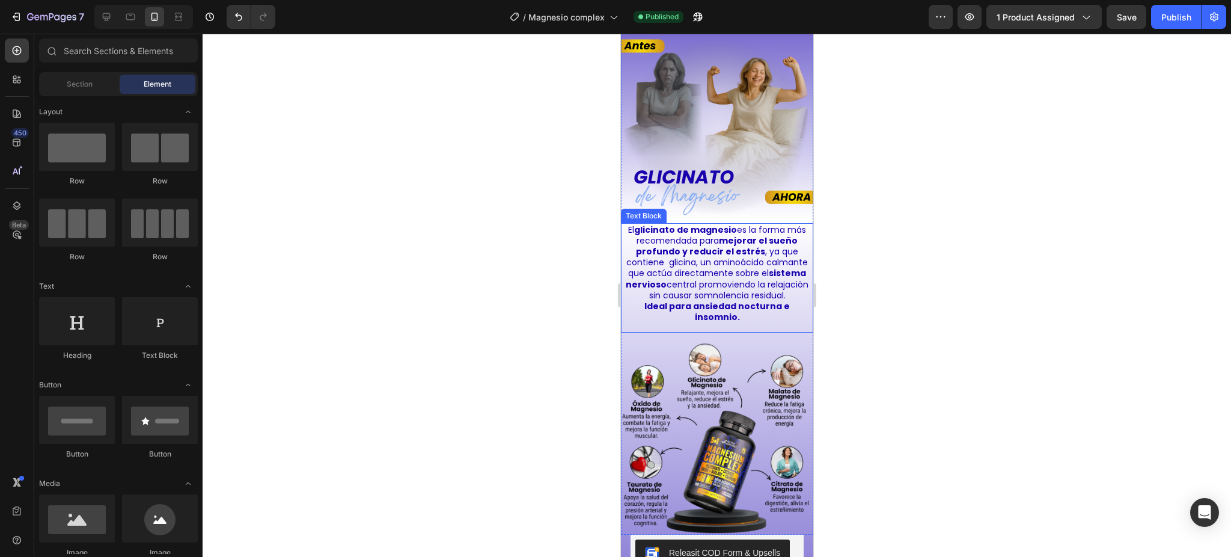
click at [687, 267] on strong "sistema nervioso" at bounding box center [715, 278] width 180 height 23
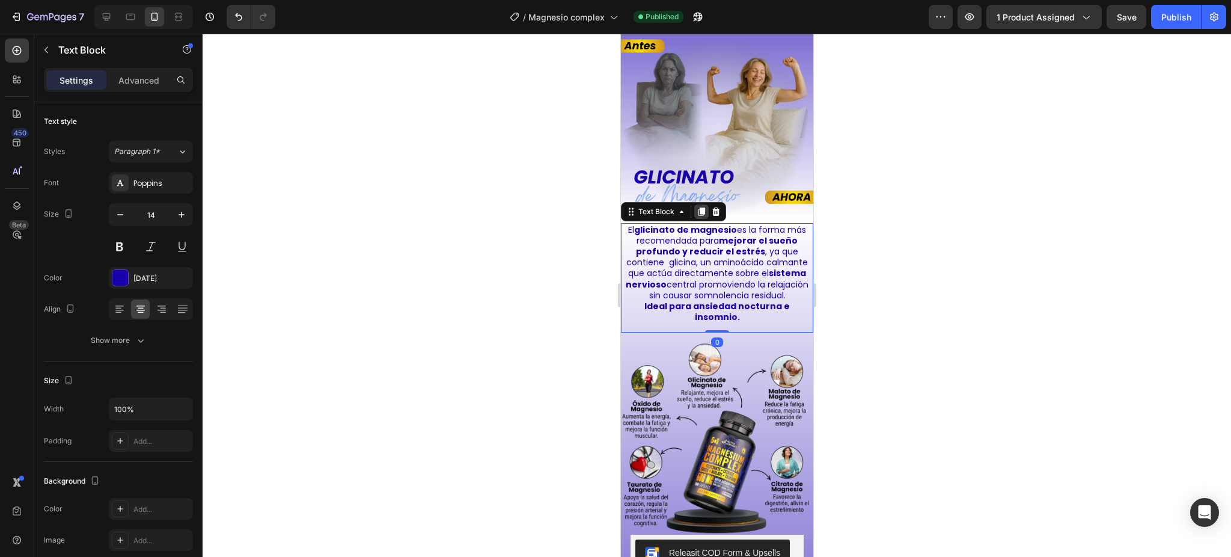
click at [703, 207] on icon at bounding box center [701, 212] width 10 height 10
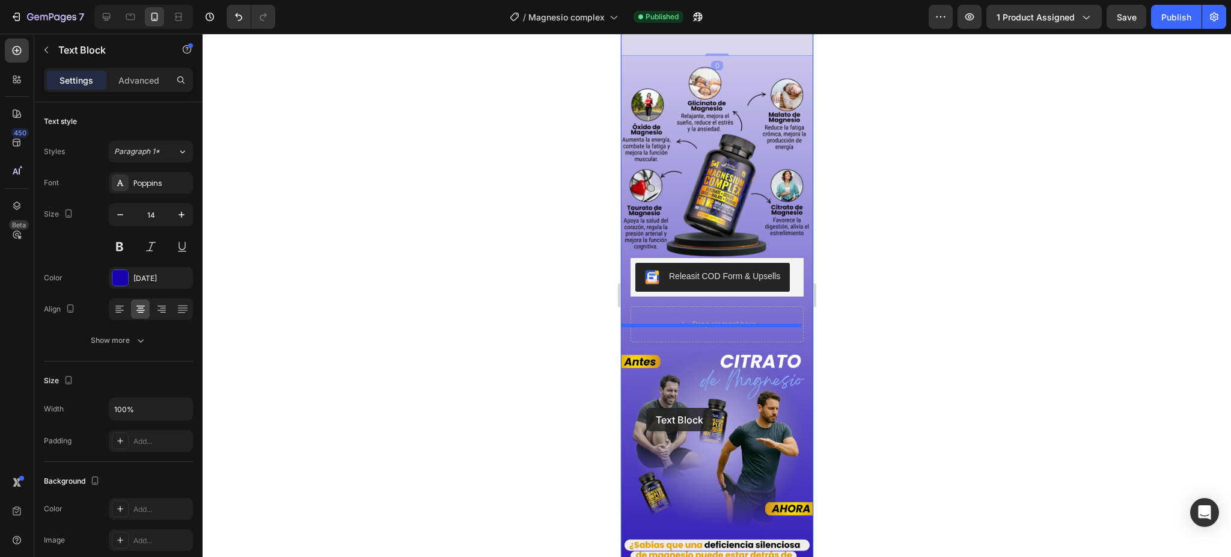
scroll to position [1195, 0]
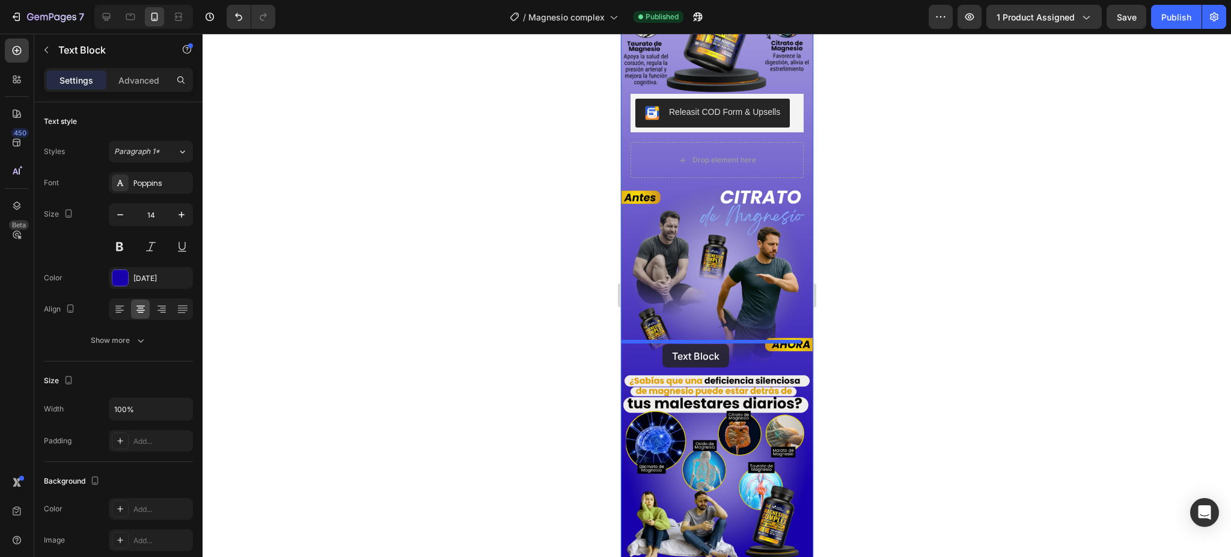
drag, startPoint x: 635, startPoint y: 307, endPoint x: 662, endPoint y: 344, distance: 45.6
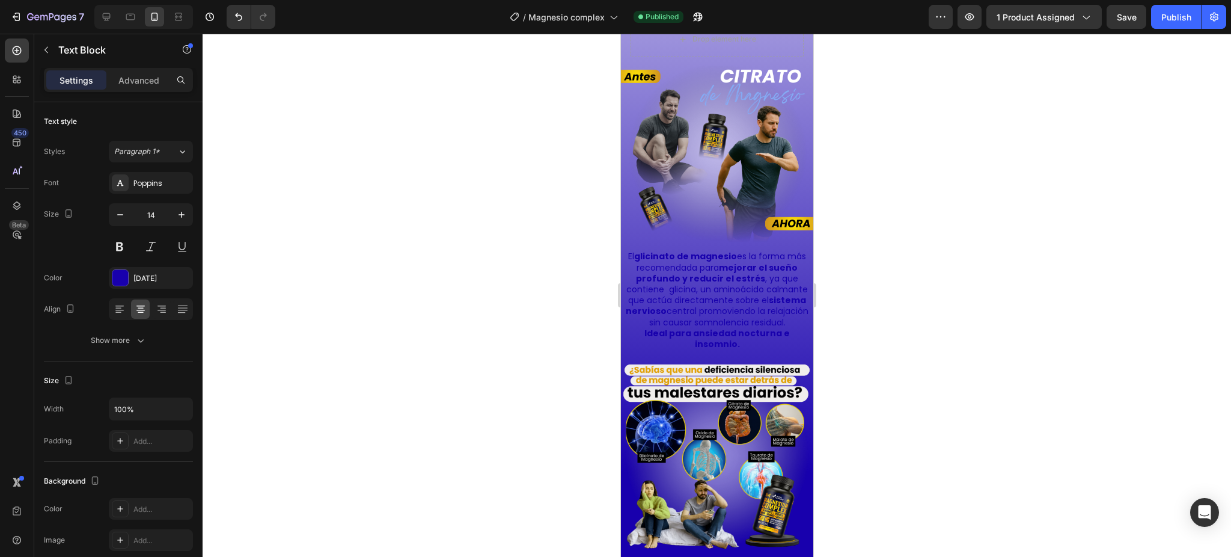
scroll to position [1074, 0]
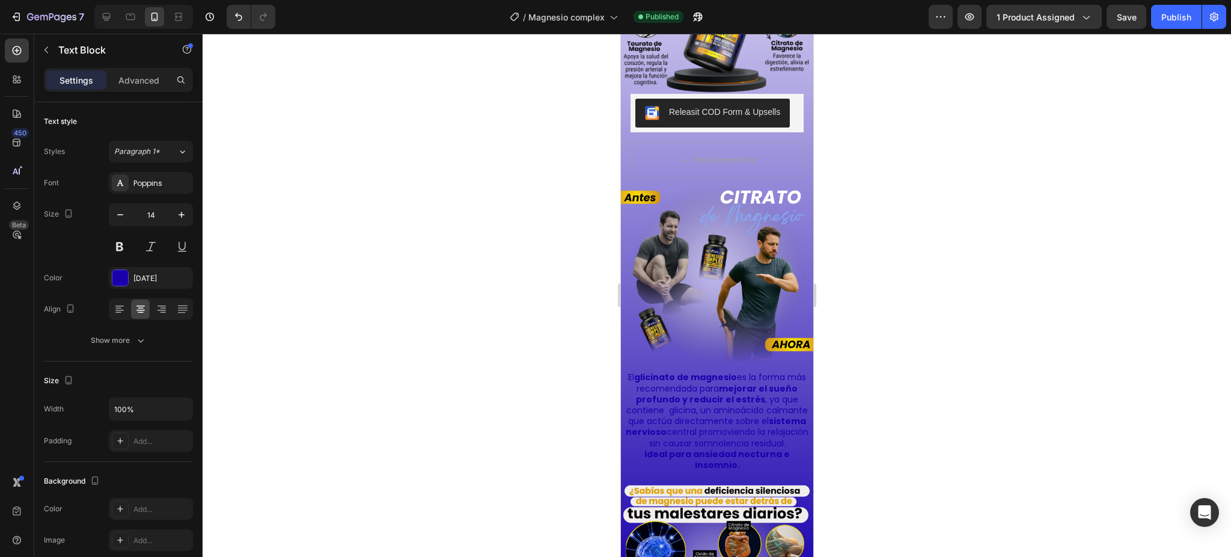
click at [692, 382] on strong "mejorar el sueño profundo y reducir el estrés" at bounding box center [716, 393] width 162 height 23
click at [733, 417] on p "El glicinato de magnesio es la forma más recomendada para mejorar el sueño prof…" at bounding box center [717, 410] width 184 height 76
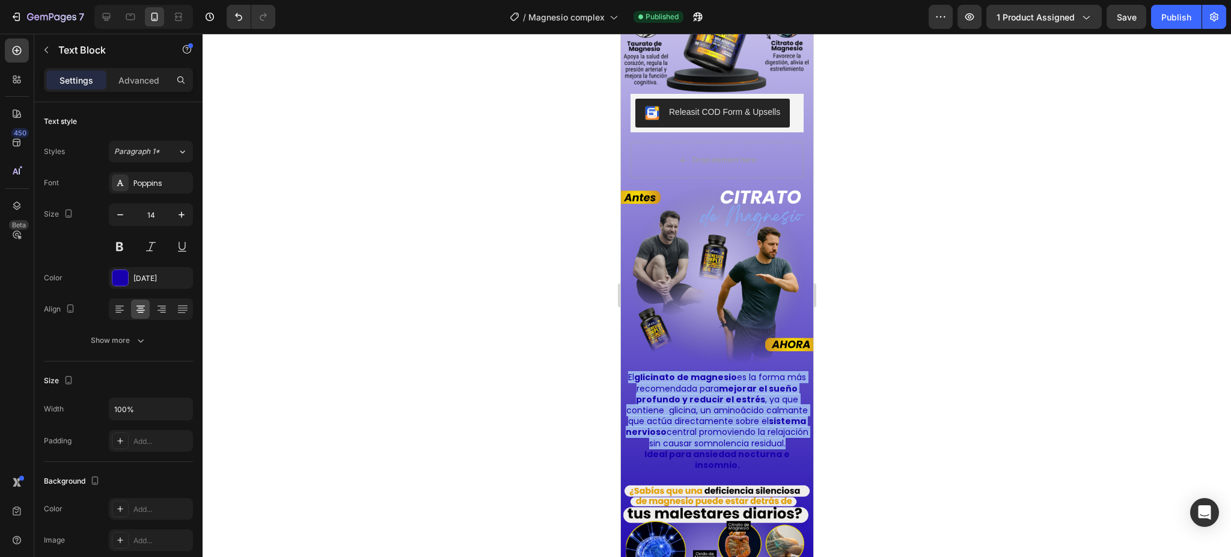
click at [733, 417] on p "El glicinato de magnesio es la forma más recomendada para mejorar el sueño prof…" at bounding box center [717, 410] width 184 height 76
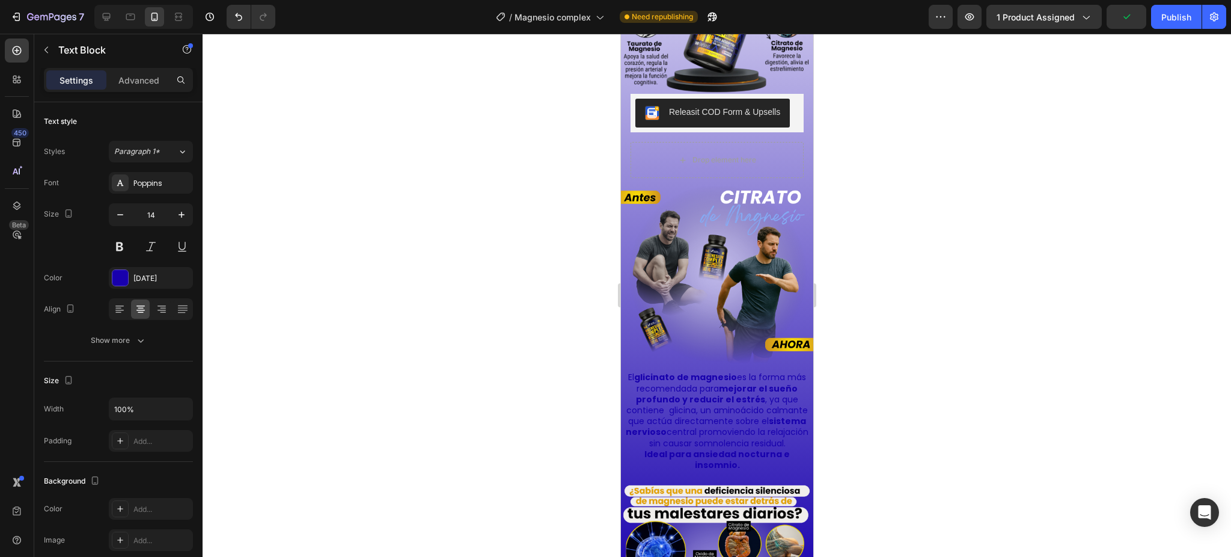
click at [732, 448] on strong "Ideal para ansiedad nocturna e insomnio." at bounding box center [716, 459] width 145 height 23
click at [737, 448] on p "Ideal para ansiedad nocturna e insomnio." at bounding box center [717, 459] width 184 height 22
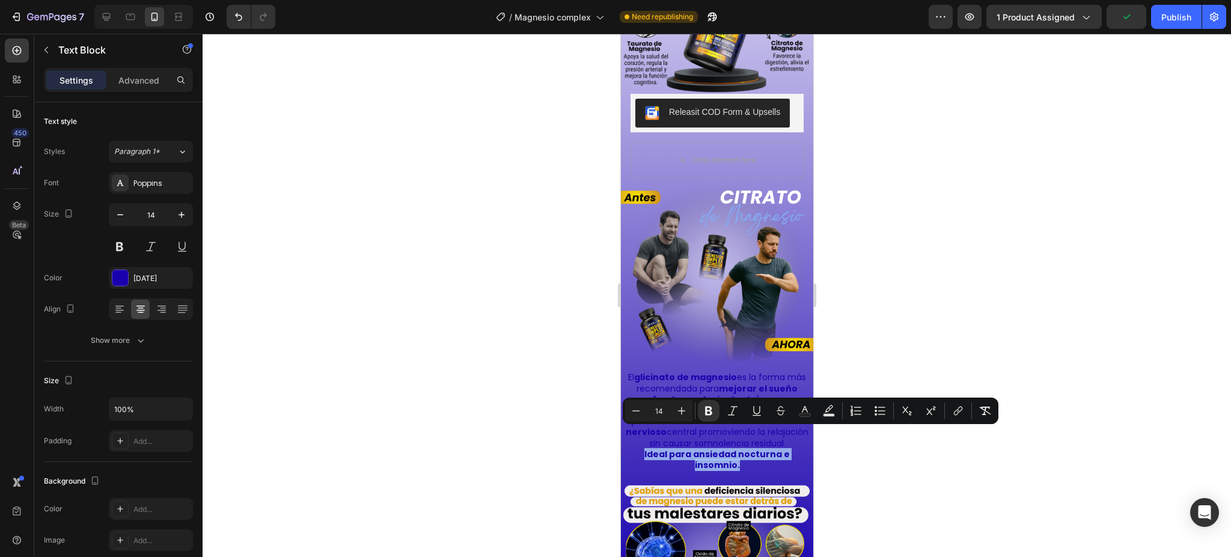
click at [737, 448] on p "Ideal para ansiedad nocturna e insomnio." at bounding box center [717, 459] width 184 height 22
click at [741, 448] on strong "Ideal para ansiedad nocturna e insomnio." at bounding box center [716, 459] width 145 height 23
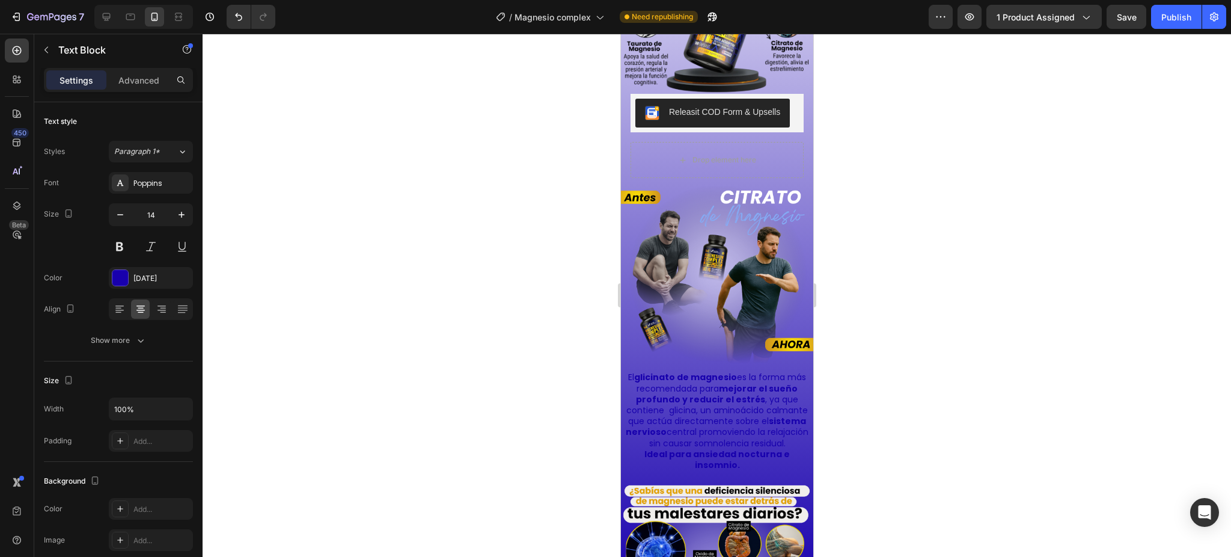
click at [739, 448] on p "Ideal para ansiedad nocturna e insomnio." at bounding box center [717, 459] width 184 height 22
click at [729, 448] on strong "Ideal para ansiedad nocturna e insomnio." at bounding box center [716, 459] width 145 height 23
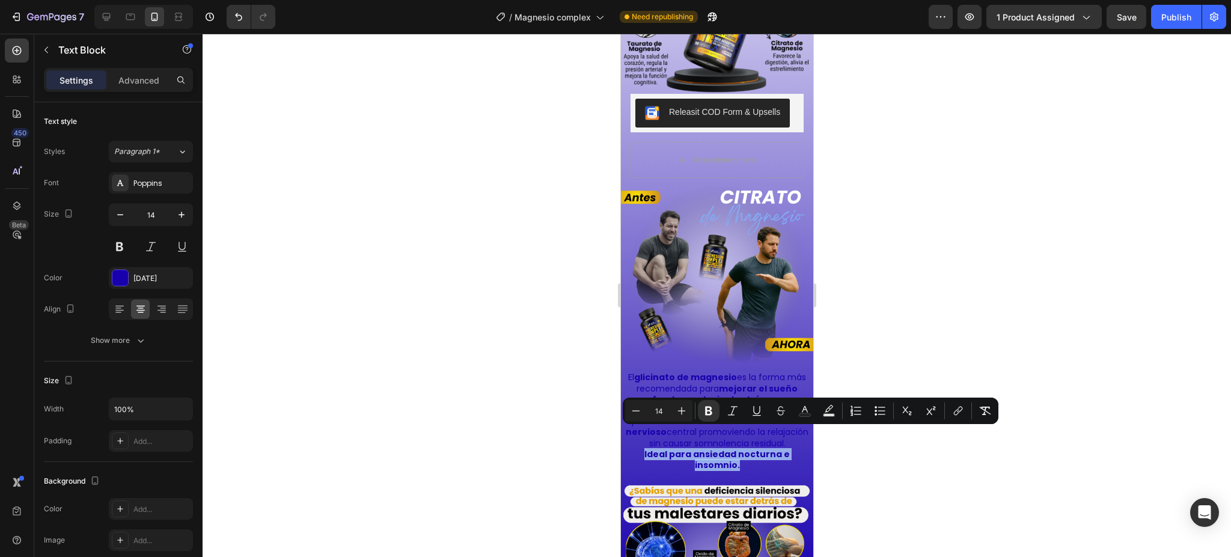
click at [729, 448] on strong "Ideal para ansiedad nocturna e insomnio." at bounding box center [716, 459] width 145 height 23
click at [727, 448] on strong "Ideal para ansiedad nocturna e insomnio." at bounding box center [716, 459] width 145 height 23
click at [736, 448] on p "Ideal para ansiedad nocturna e insomnio." at bounding box center [717, 459] width 184 height 22
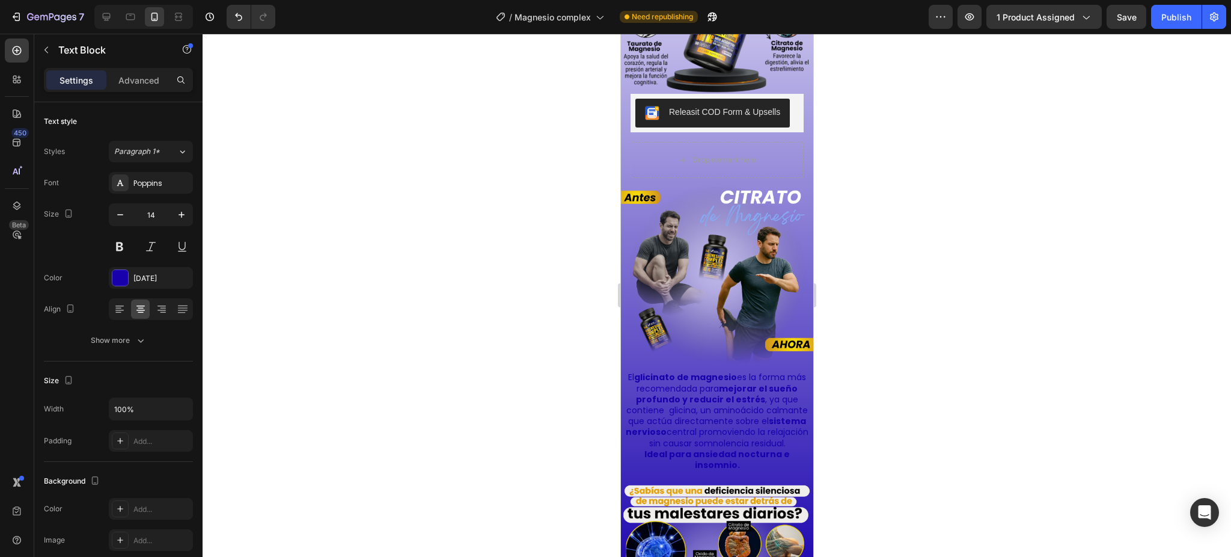
click at [878, 379] on div at bounding box center [717, 295] width 1029 height 523
click at [762, 382] on p "El glicinato de magnesio es la forma más recomendada para mejorar el sueño prof…" at bounding box center [717, 410] width 184 height 76
click at [663, 372] on p "El glicinato de magnesio es la forma más recomendada para mejorar el sueño prof…" at bounding box center [717, 410] width 184 height 76
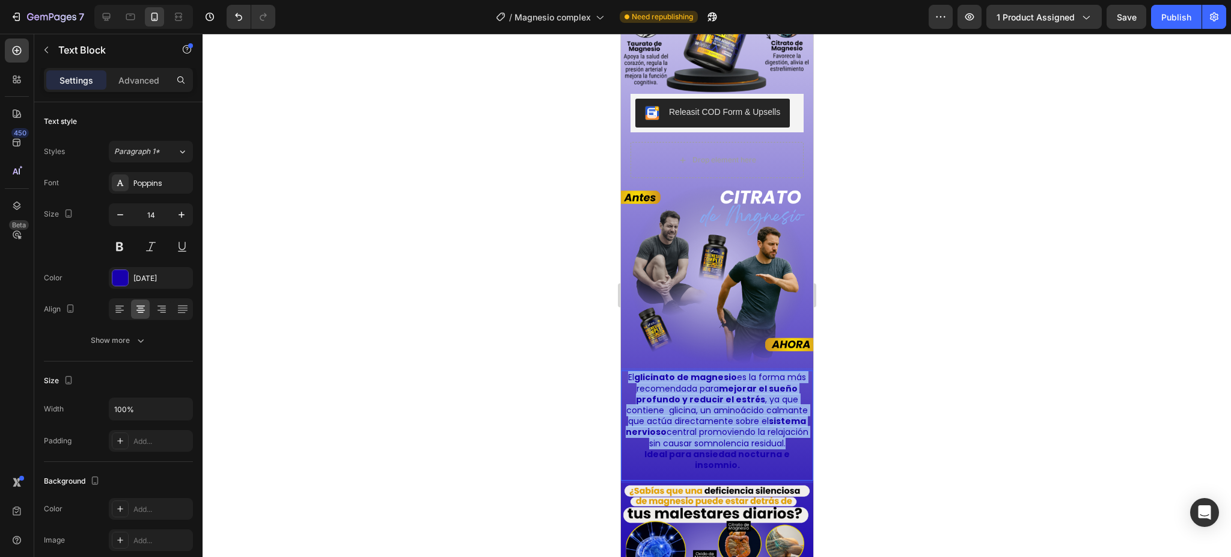
click at [663, 372] on p "El glicinato de magnesio es la forma más recomendada para mejorar el sueño prof…" at bounding box center [717, 410] width 184 height 76
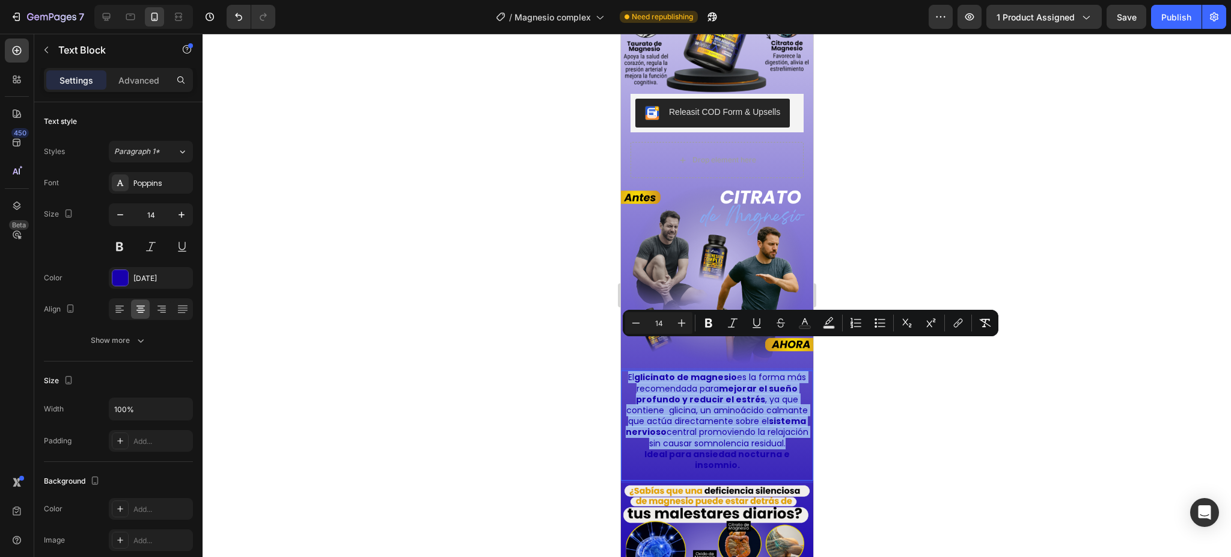
click at [658, 372] on p "El glicinato de magnesio es la forma más recomendada para mejorar el sueño prof…" at bounding box center [717, 410] width 184 height 76
click at [641, 371] on strong "glicinato de magnesio" at bounding box center [685, 377] width 103 height 12
drag, startPoint x: 633, startPoint y: 346, endPoint x: 735, endPoint y: 447, distance: 143.3
click at [735, 447] on div "El glicinato de magnesio es la forma más recomendada para mejorar el sueño prof…" at bounding box center [716, 420] width 186 height 101
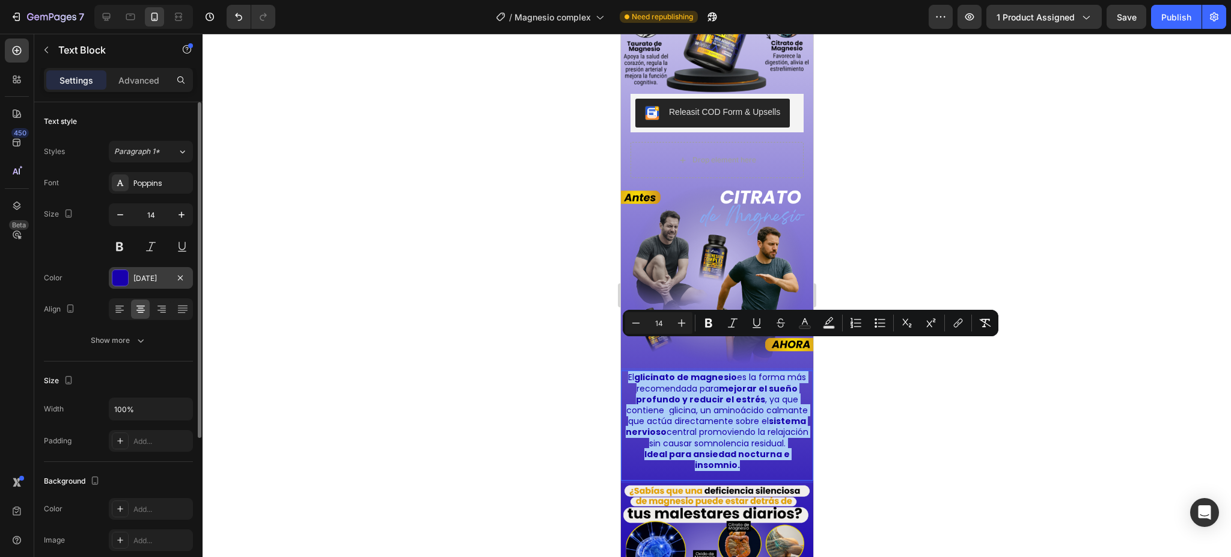
click at [124, 275] on div at bounding box center [120, 278] width 16 height 16
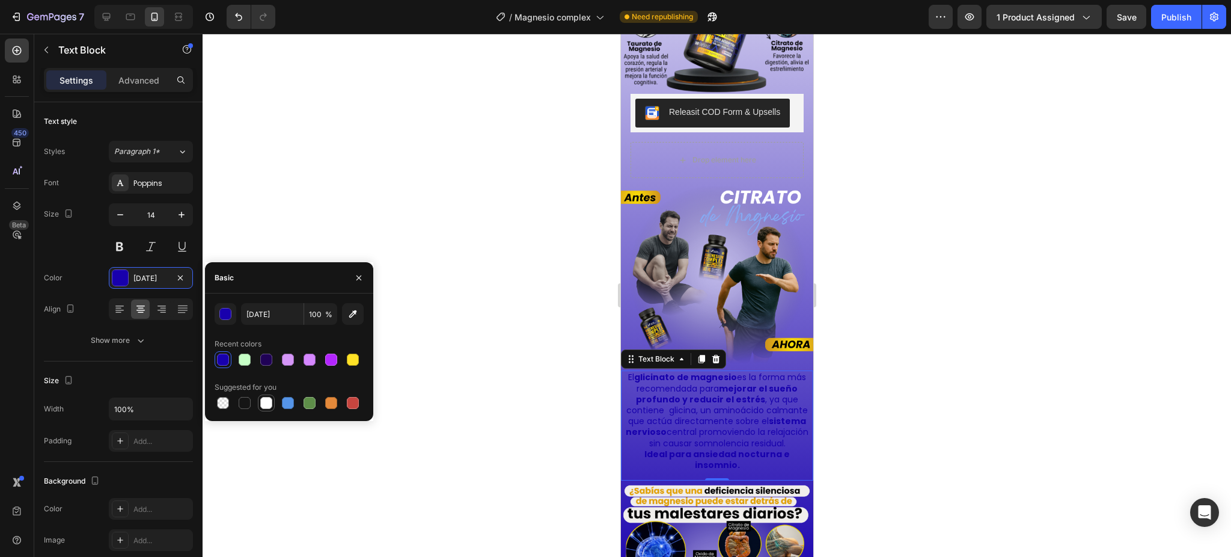
click at [266, 401] on div at bounding box center [266, 403] width 12 height 12
type input "FFFFFF"
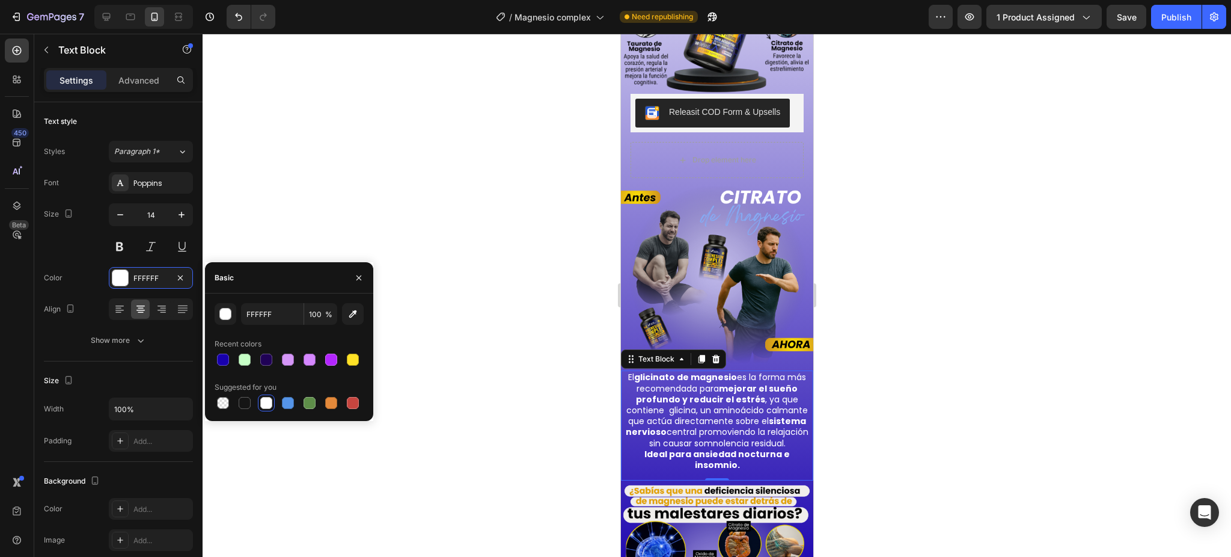
click at [856, 299] on div at bounding box center [717, 295] width 1029 height 523
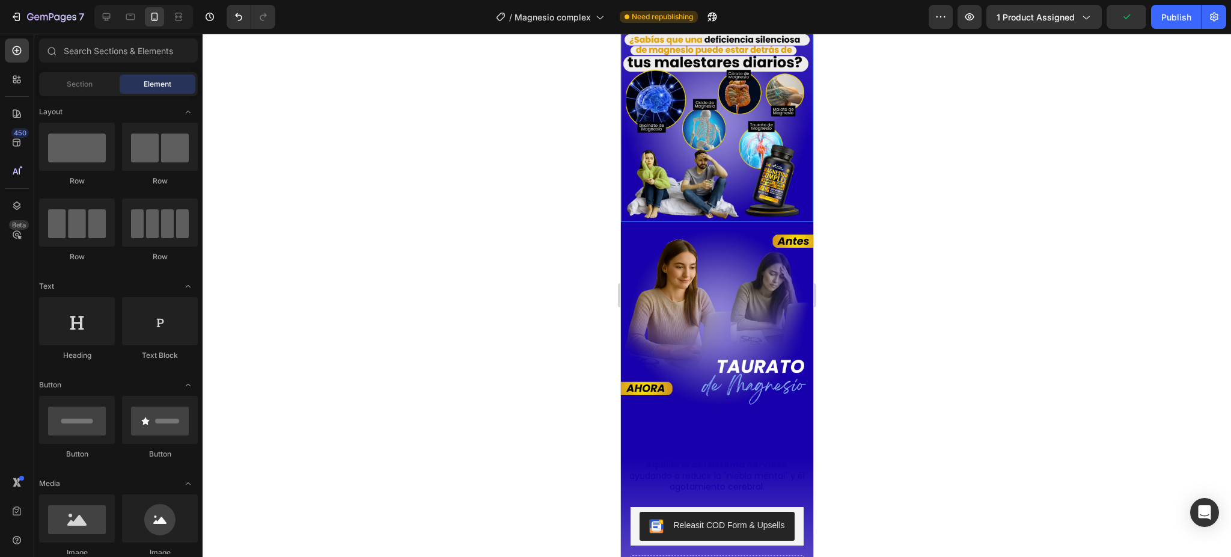
scroll to position [2002, 0]
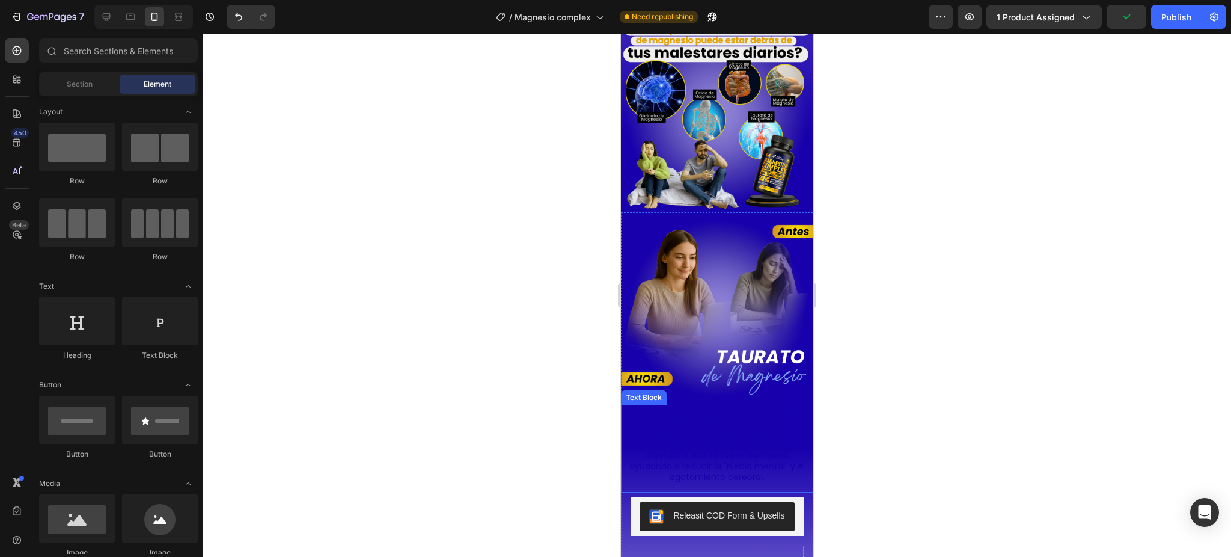
click at [694, 421] on p "El taurato de magnesio está asociado con mejoras en la claridad mental, concent…" at bounding box center [717, 444] width 184 height 76
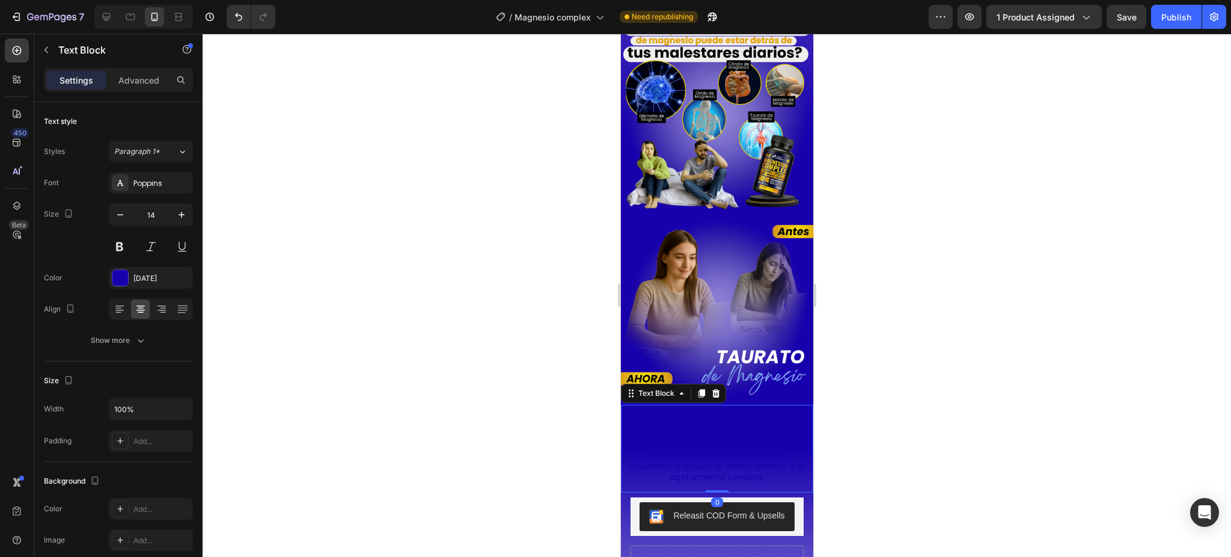
click at [694, 421] on p "El taurato de magnesio está asociado con mejoras en la claridad mental, concent…" at bounding box center [717, 444] width 184 height 76
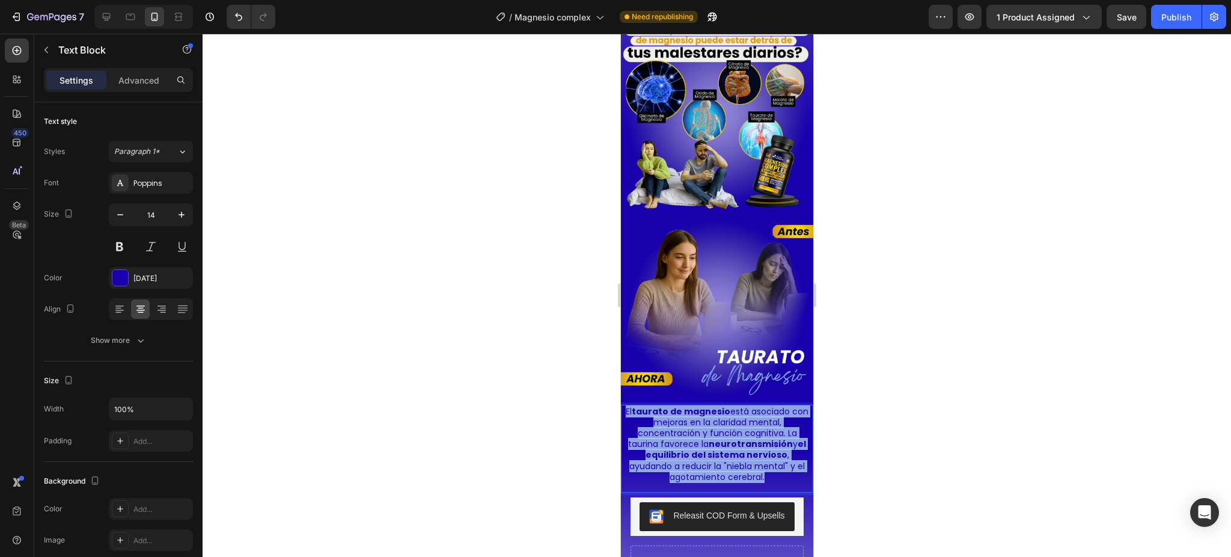
click at [694, 421] on p "El taurato de magnesio está asociado con mejoras en la claridad mental, concent…" at bounding box center [717, 444] width 184 height 76
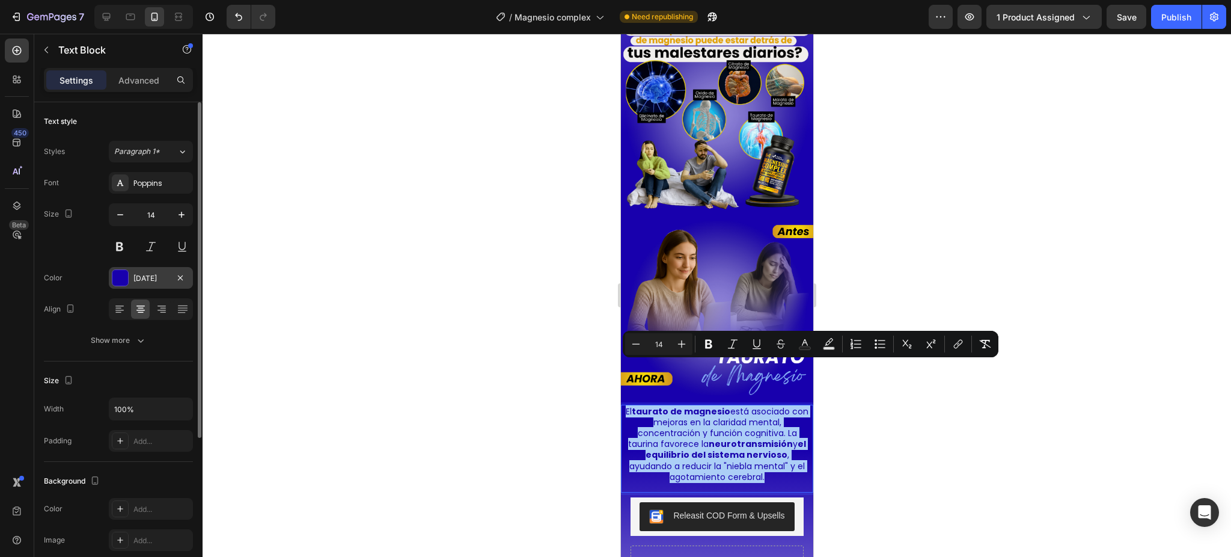
click at [126, 278] on div at bounding box center [120, 278] width 16 height 16
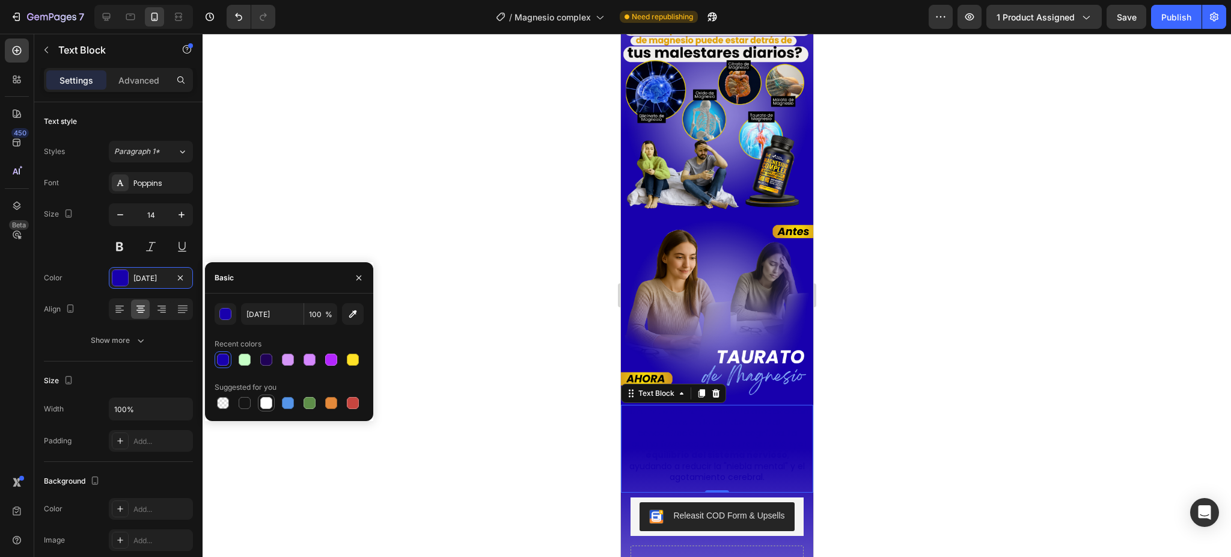
click at [265, 402] on div at bounding box center [266, 403] width 12 height 12
type input "FFFFFF"
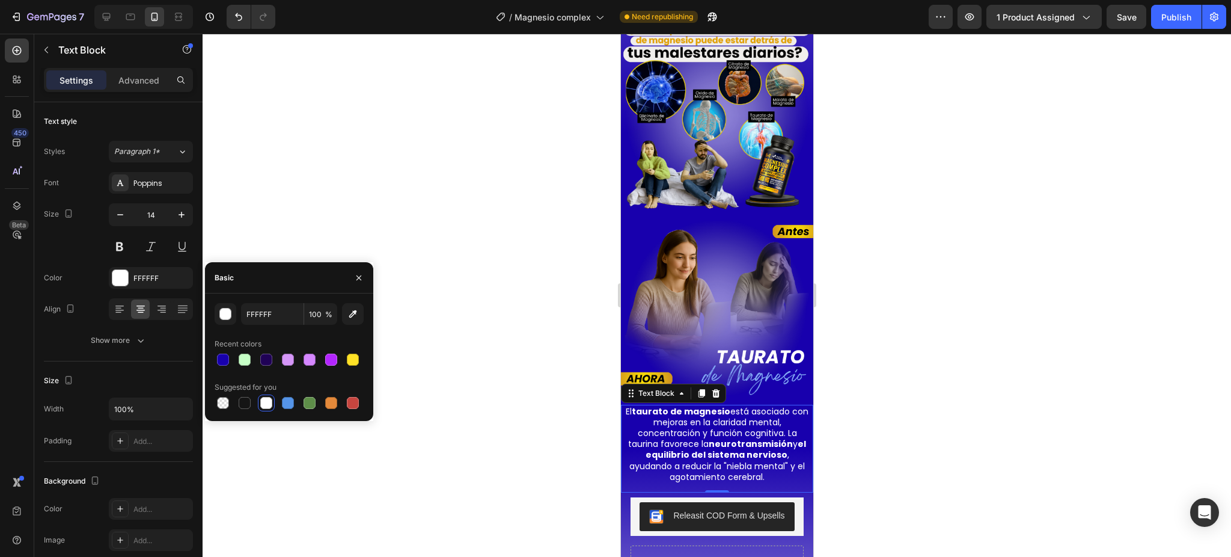
click at [862, 313] on div at bounding box center [717, 295] width 1029 height 523
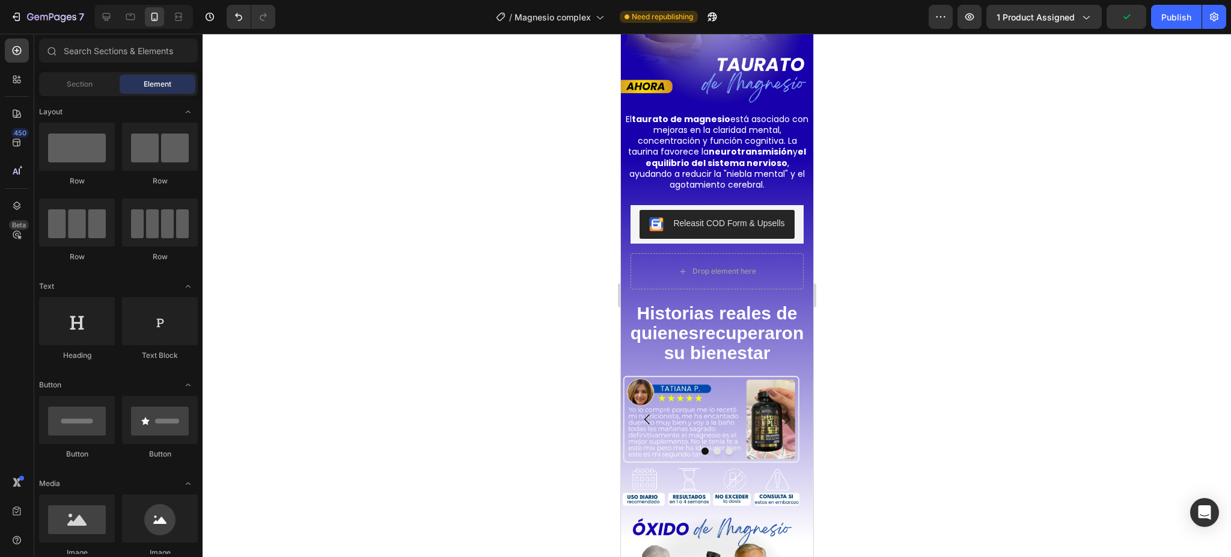
scroll to position [2367, 0]
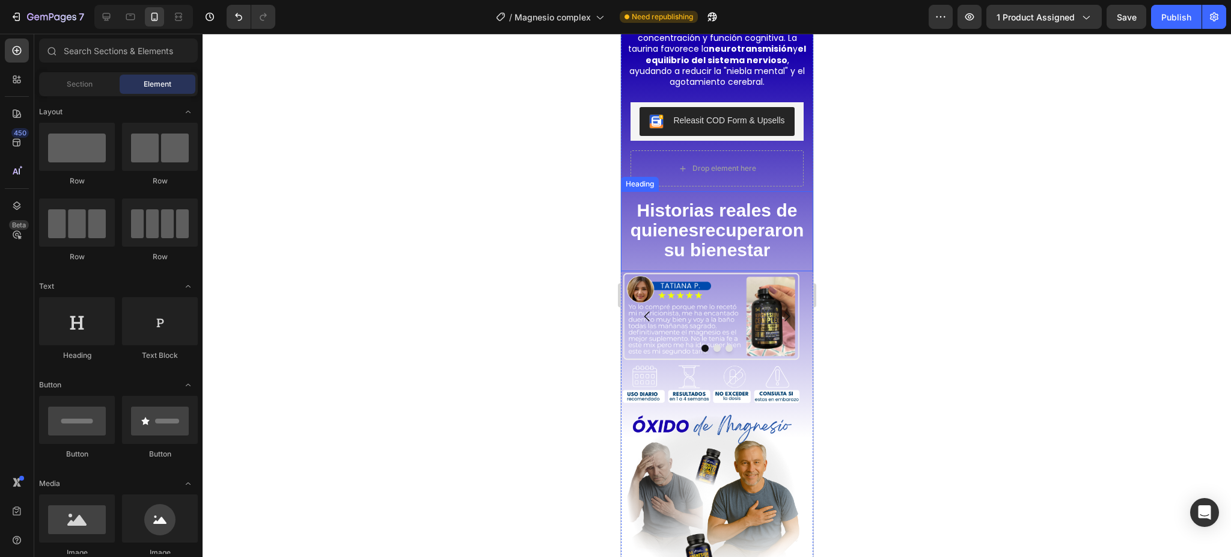
click at [671, 237] on strong "recuperaron su bienestar" at bounding box center [734, 240] width 140 height 40
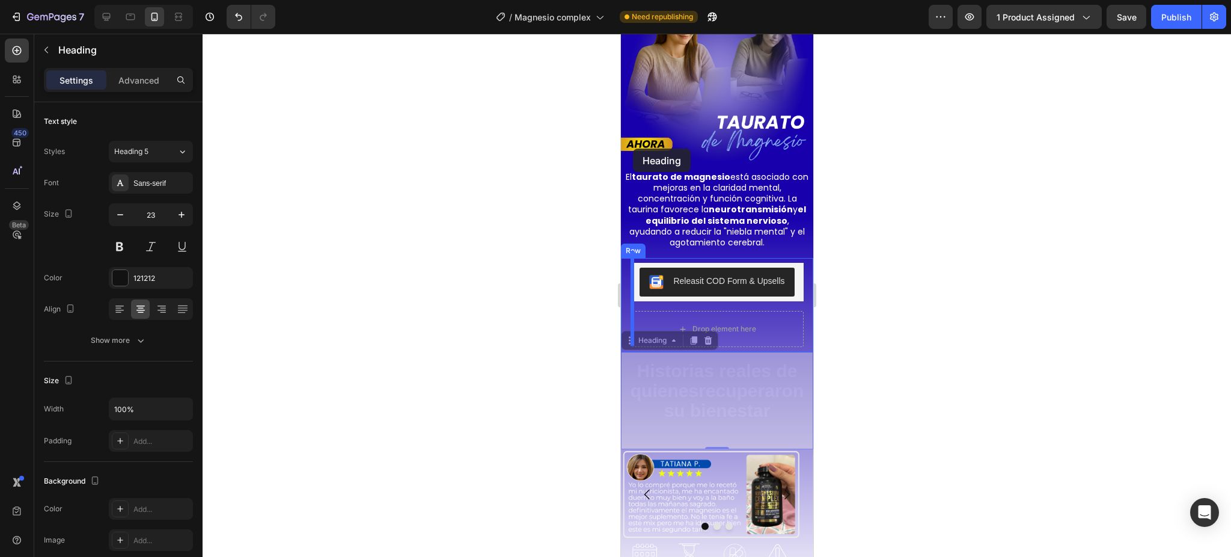
scroll to position [2046, 0]
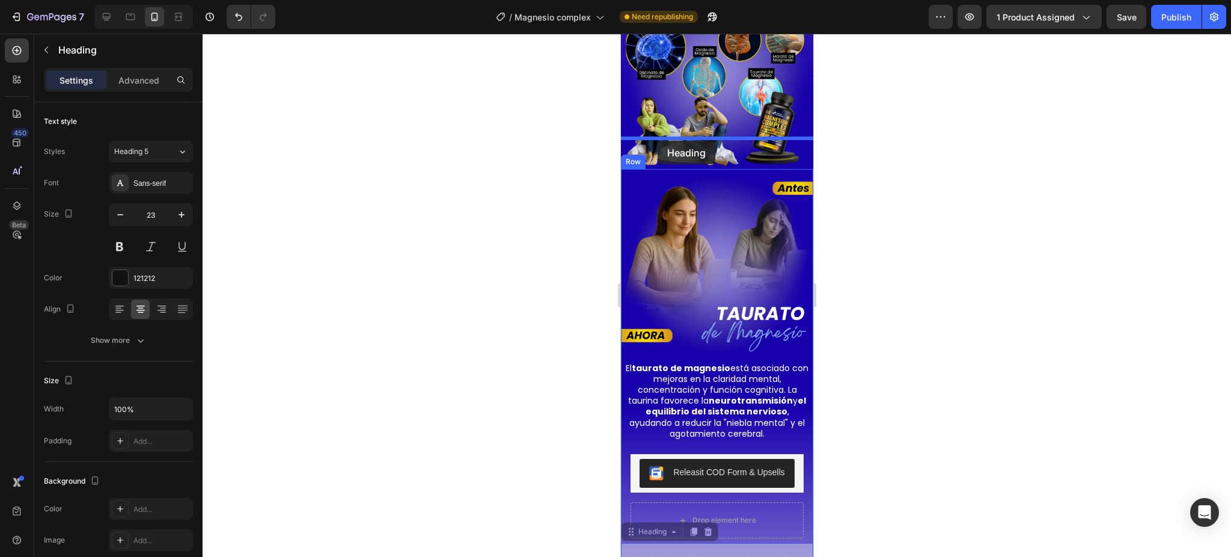
drag, startPoint x: 629, startPoint y: 182, endPoint x: 657, endPoint y: 141, distance: 50.2
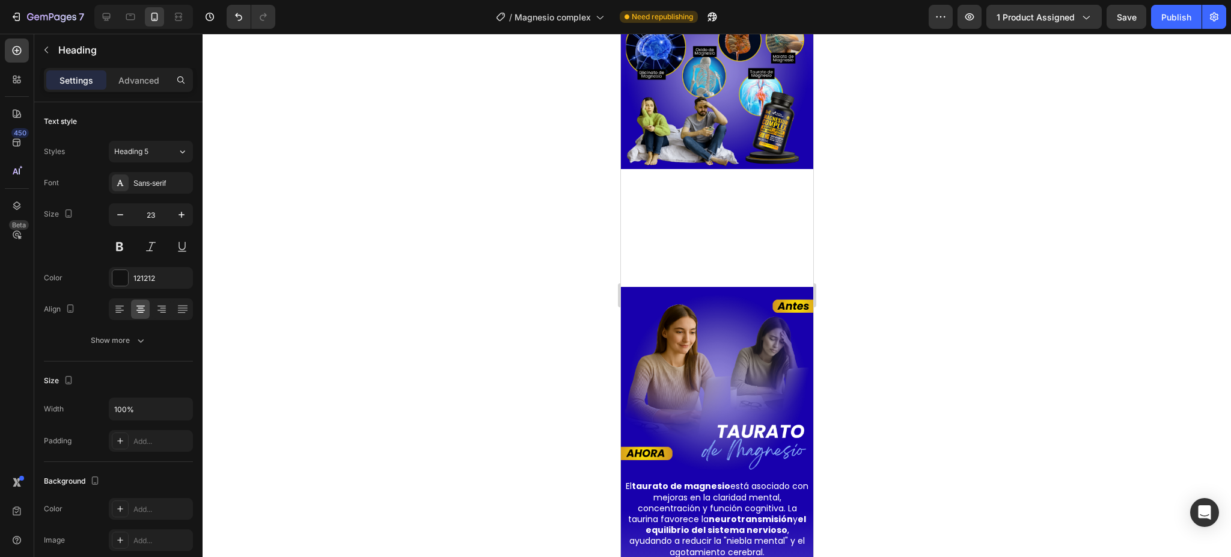
click at [870, 239] on div at bounding box center [717, 295] width 1029 height 523
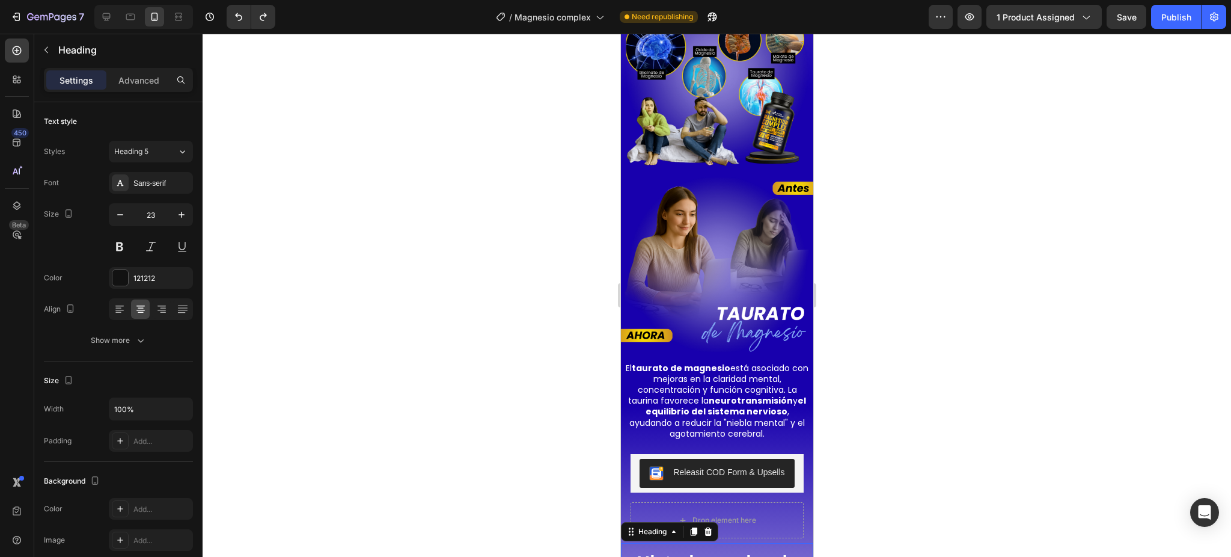
drag, startPoint x: 633, startPoint y: 501, endPoint x: 674, endPoint y: 316, distance: 189.6
drag, startPoint x: 629, startPoint y: 501, endPoint x: 641, endPoint y: 325, distance: 176.6
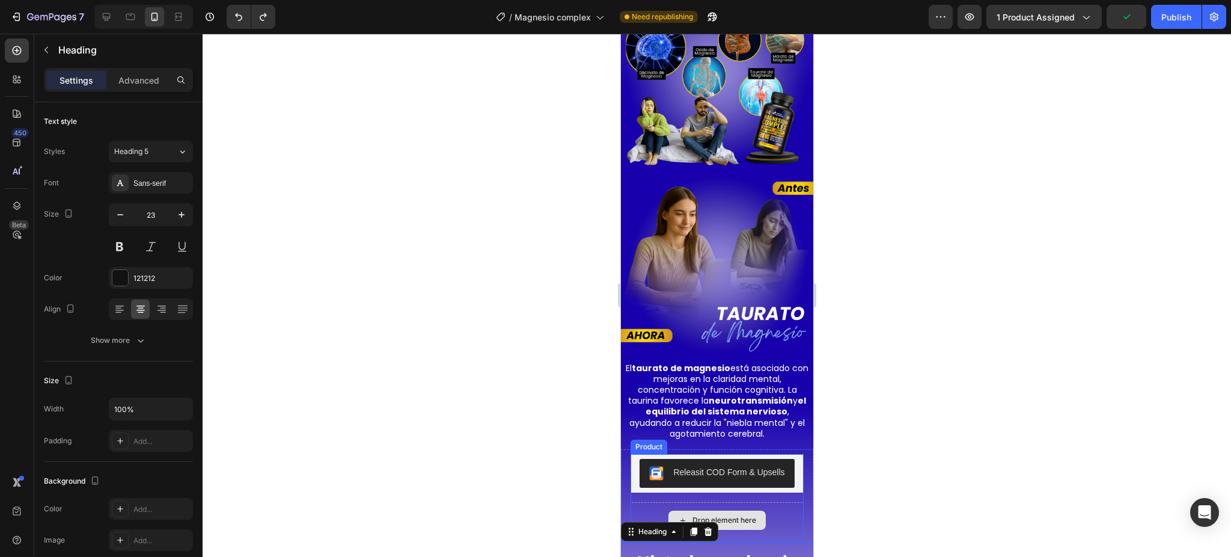
drag, startPoint x: 630, startPoint y: 505, endPoint x: 628, endPoint y: 470, distance: 34.9
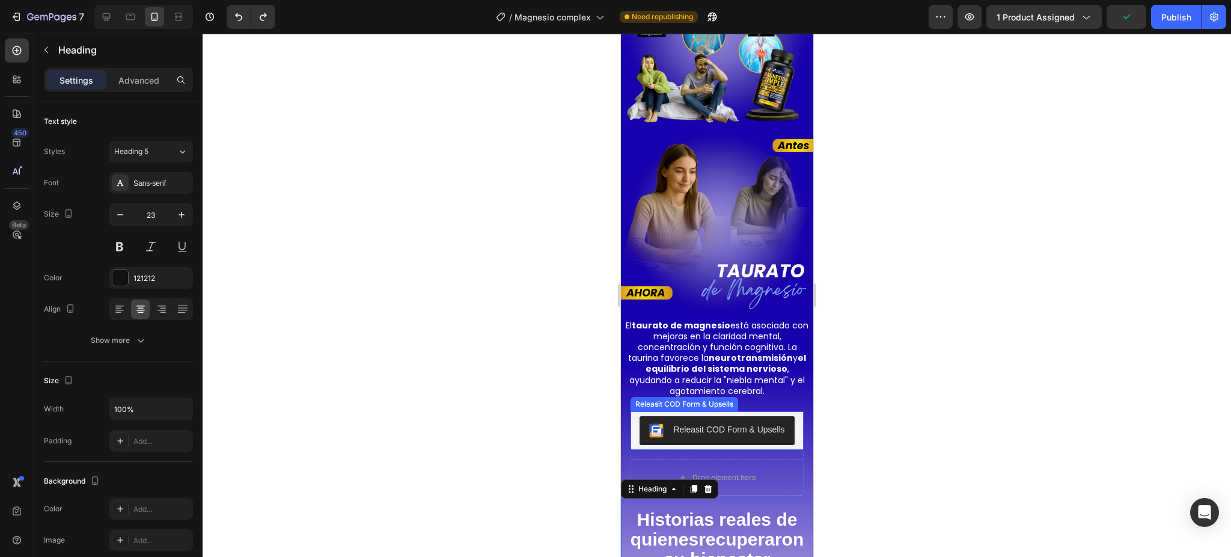
scroll to position [2126, 0]
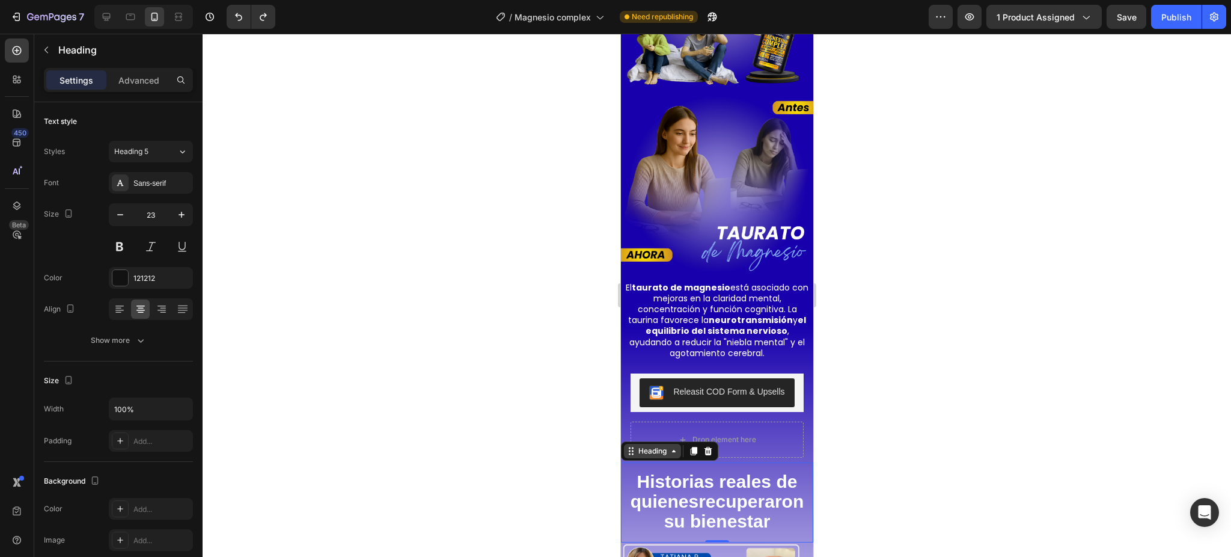
click at [627, 446] on icon at bounding box center [631, 451] width 10 height 10
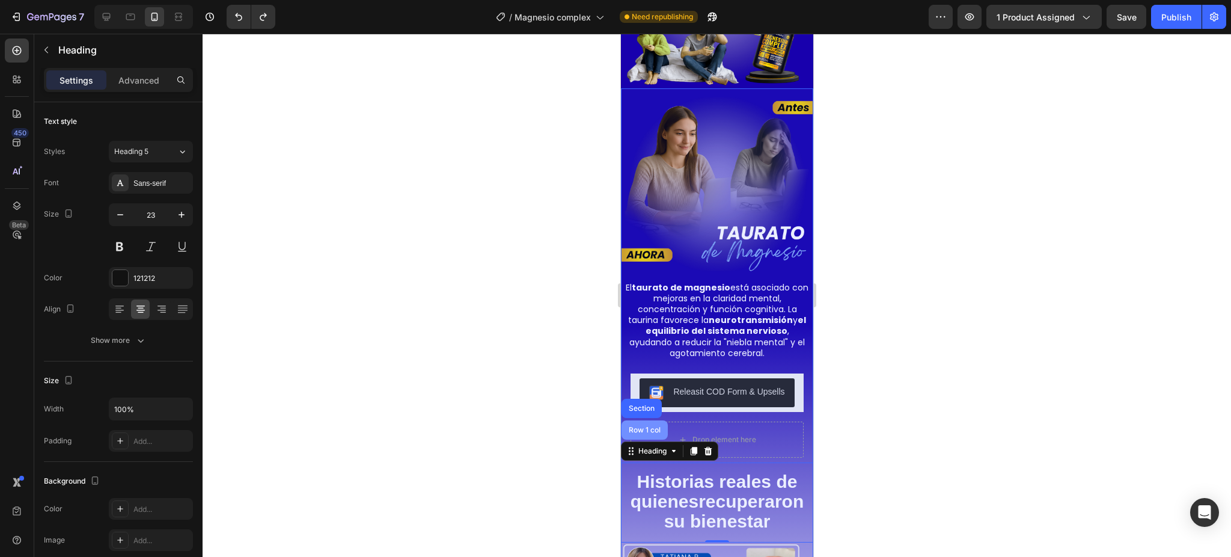
drag, startPoint x: 631, startPoint y: 422, endPoint x: 628, endPoint y: 388, distance: 33.8
click at [628, 441] on div "Heading Row 1 col Section" at bounding box center [668, 450] width 97 height 19
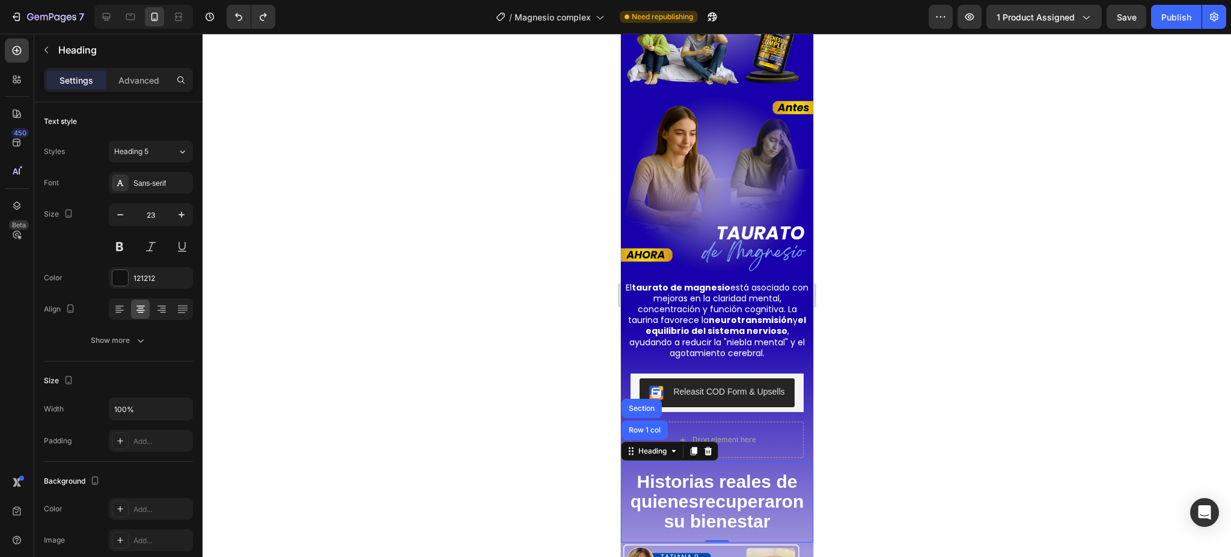
click at [821, 437] on div at bounding box center [717, 295] width 1029 height 523
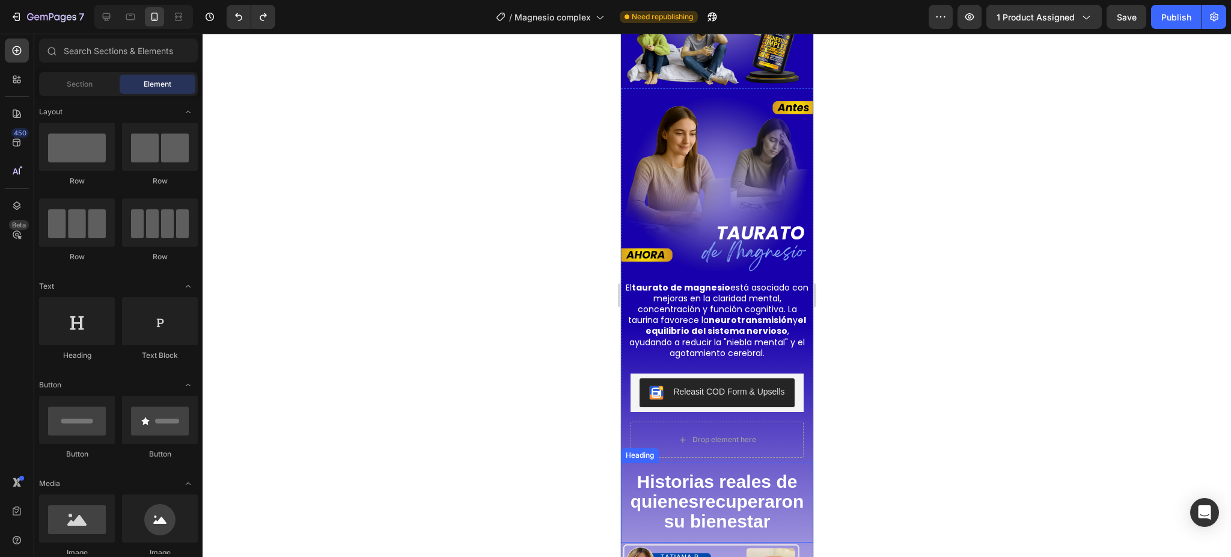
drag, startPoint x: 638, startPoint y: 429, endPoint x: 637, endPoint y: 438, distance: 9.1
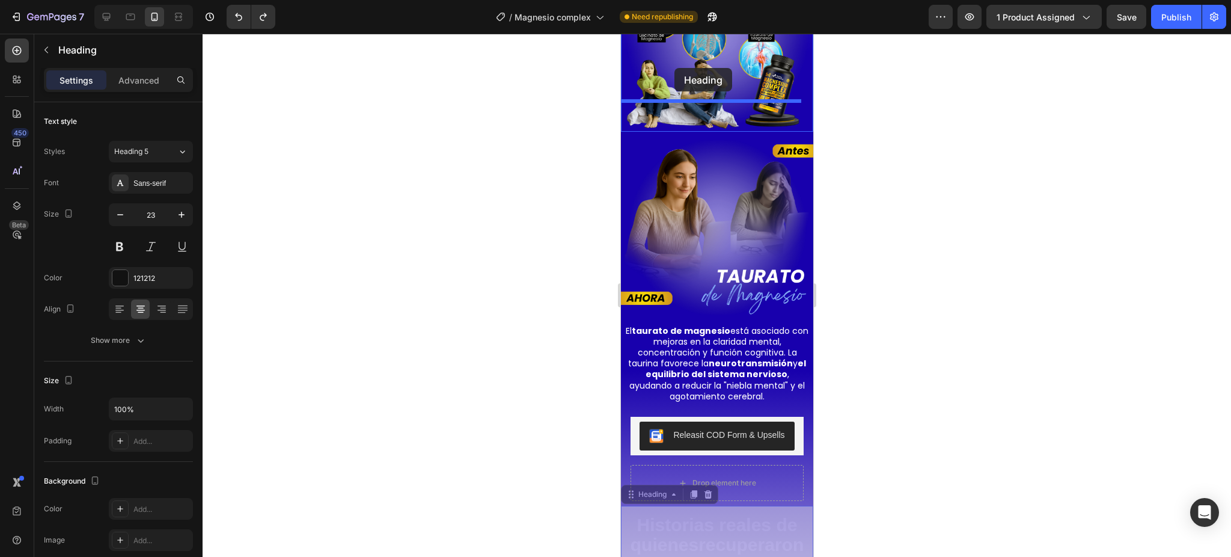
scroll to position [2032, 0]
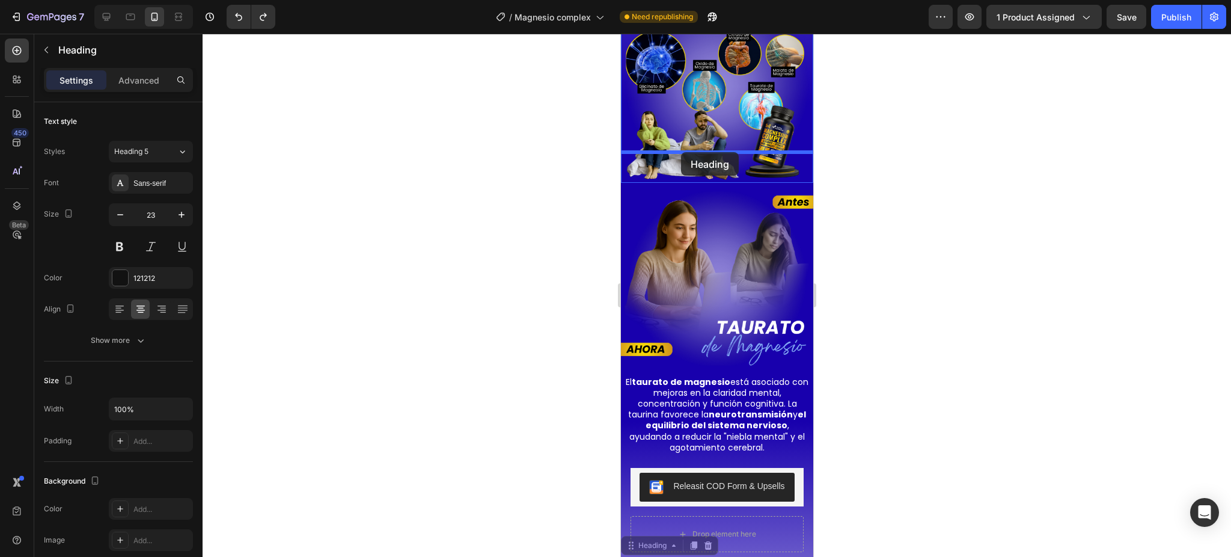
drag, startPoint x: 630, startPoint y: 424, endPoint x: 681, endPoint y: 152, distance: 277.0
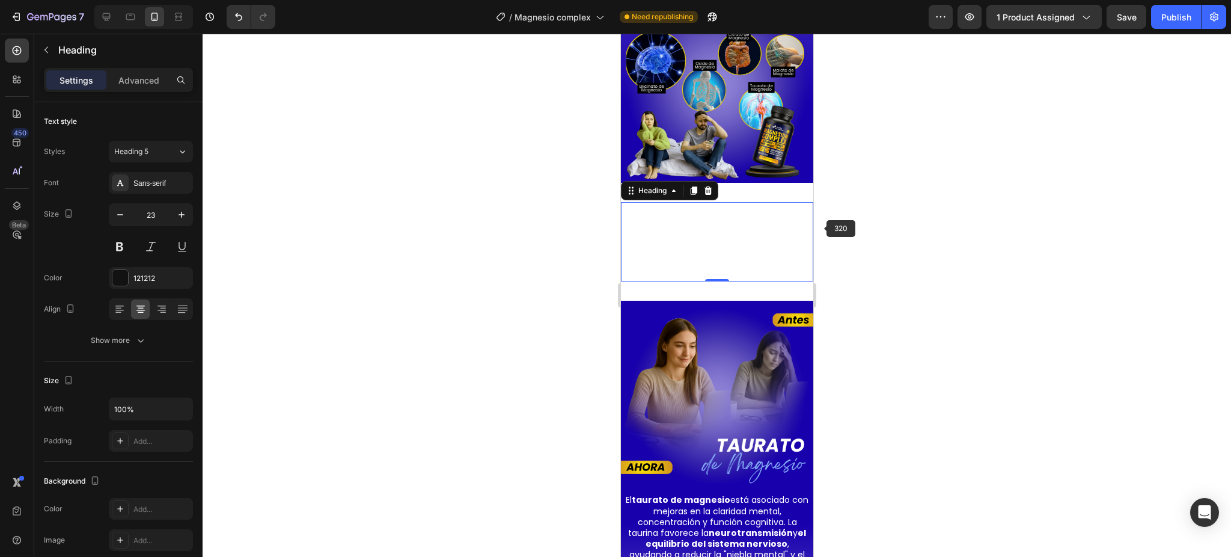
click at [837, 236] on div at bounding box center [717, 295] width 1029 height 523
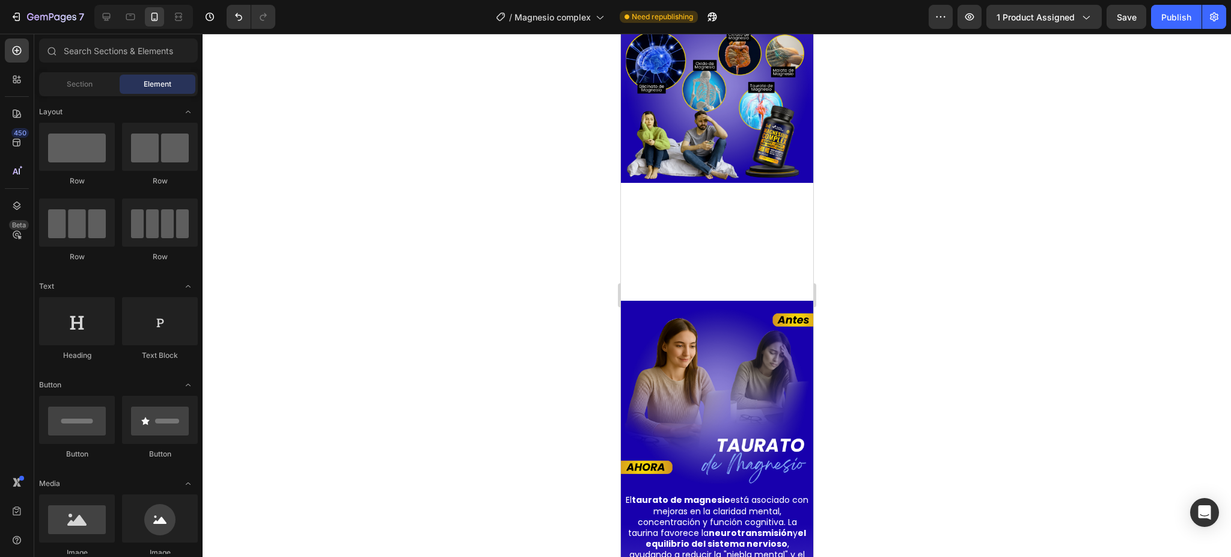
click at [837, 236] on div at bounding box center [717, 295] width 1029 height 523
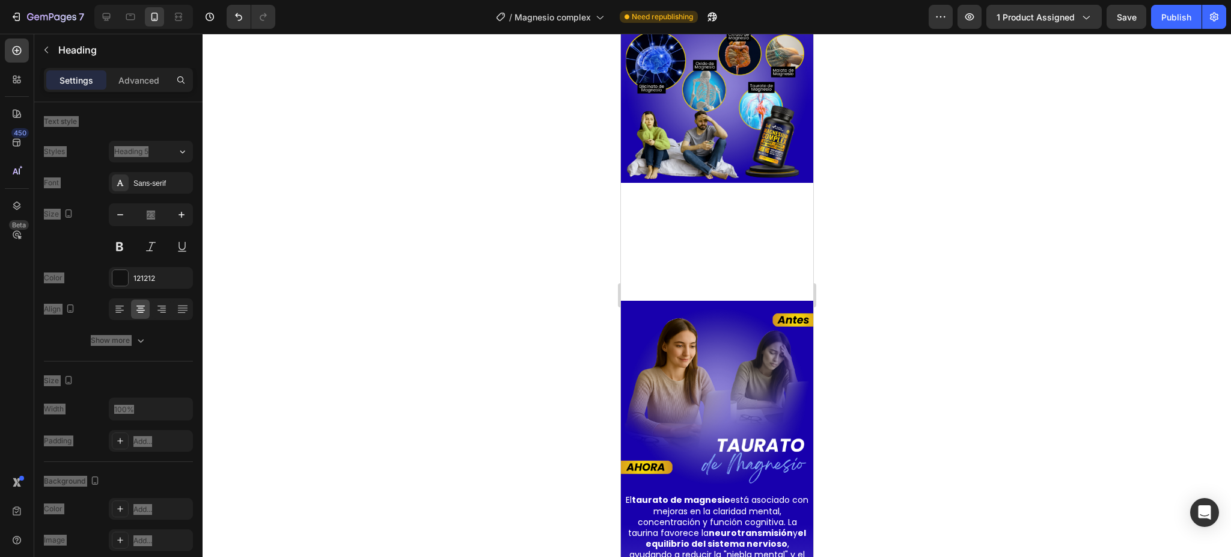
click at [792, 238] on h2 "Historias reales de quienes recuperaron su bienestar" at bounding box center [716, 242] width 186 height 62
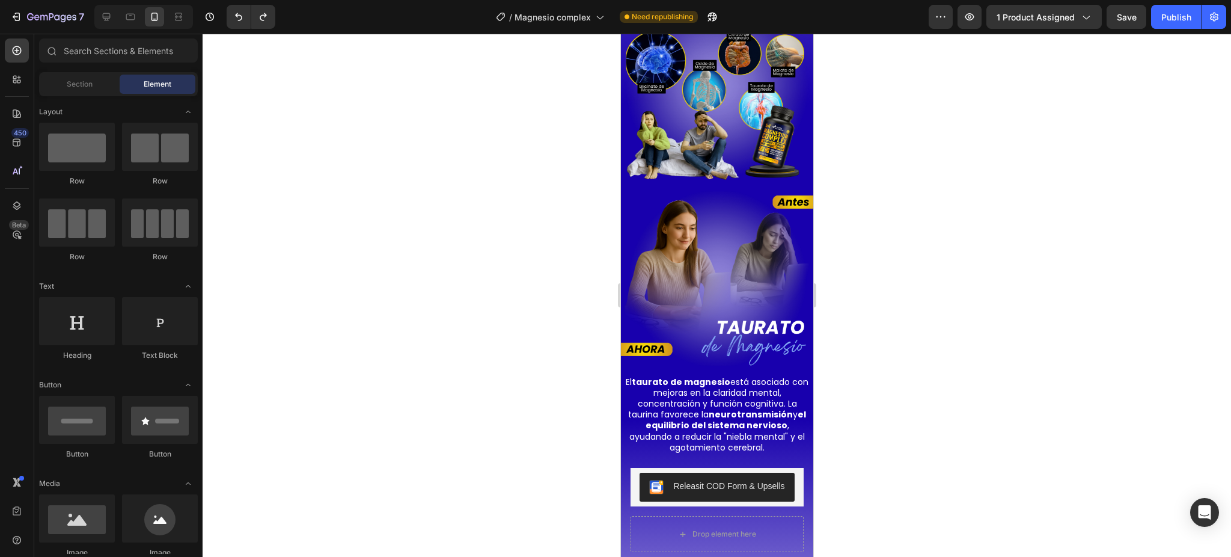
scroll to position [2390, 0]
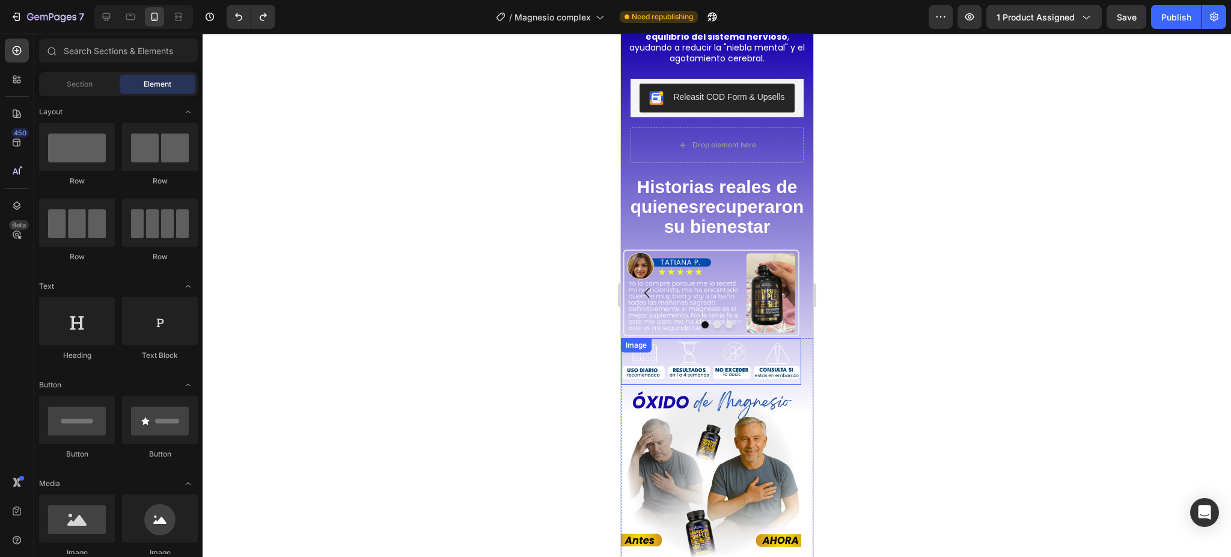
click at [711, 248] on div "Historias reales de quienes recuperaron su bienestar Heading" at bounding box center [716, 208] width 192 height 80
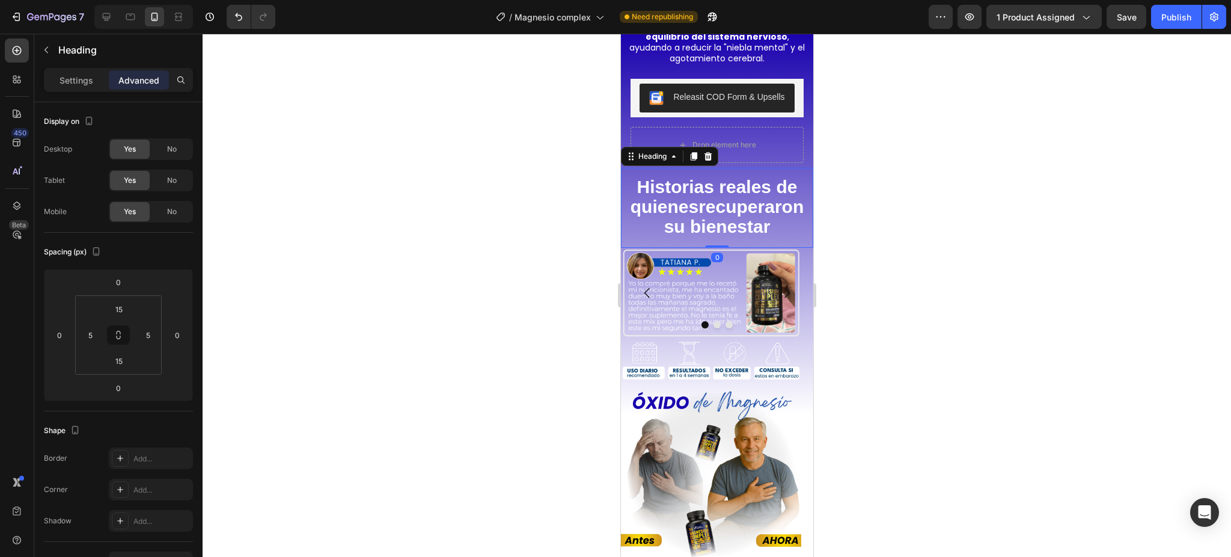
click at [664, 202] on h2 "Historias reales de quienes recuperaron su bienestar" at bounding box center [716, 208] width 186 height 62
click at [666, 182] on strong "Historias reales de quienes" at bounding box center [713, 197] width 167 height 40
click at [753, 203] on p "Historias reales de quienes recuperaron su bienestar" at bounding box center [717, 208] width 184 height 60
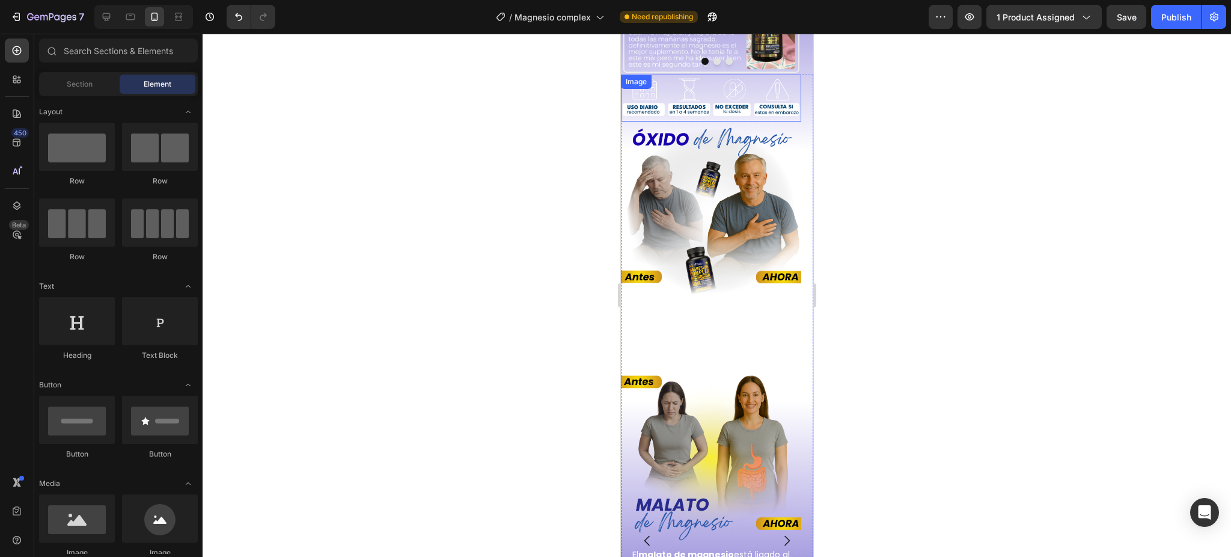
scroll to position [2574, 0]
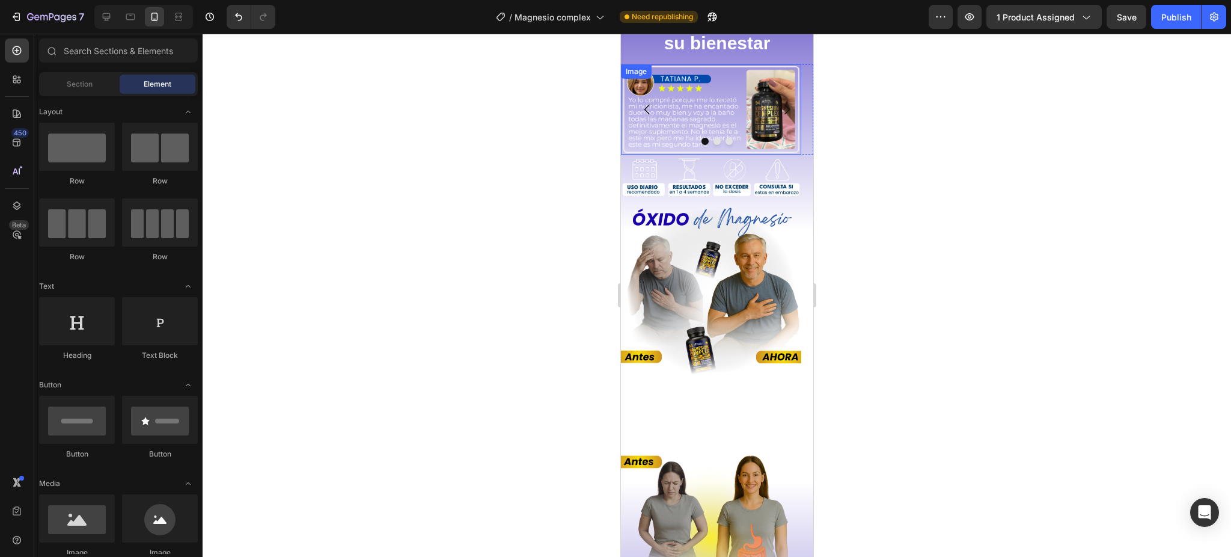
click at [628, 77] on div "Image" at bounding box center [636, 71] width 26 height 11
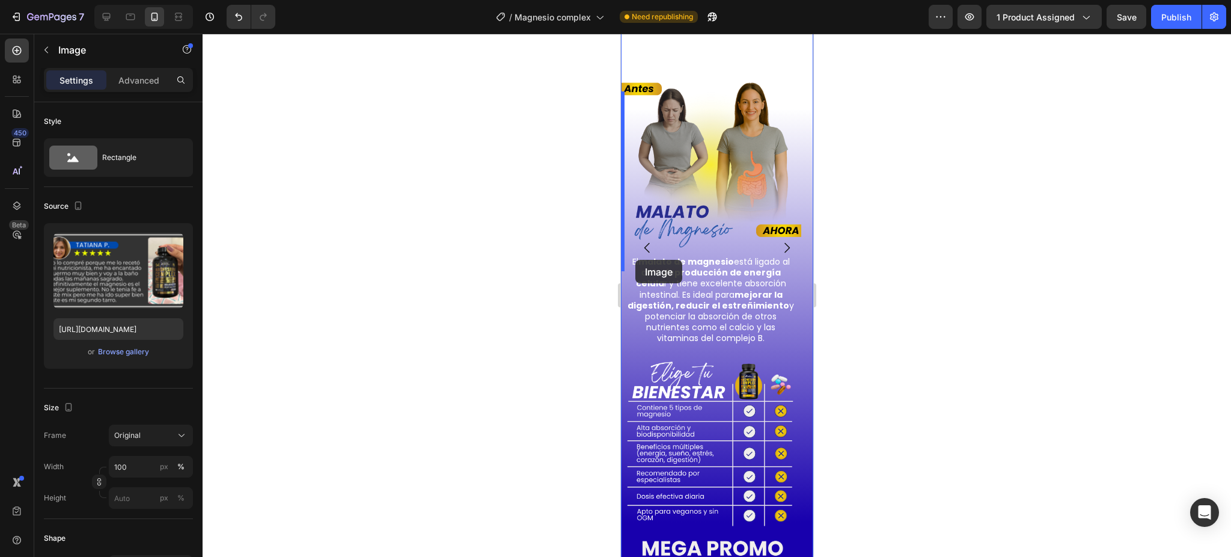
scroll to position [2975, 0]
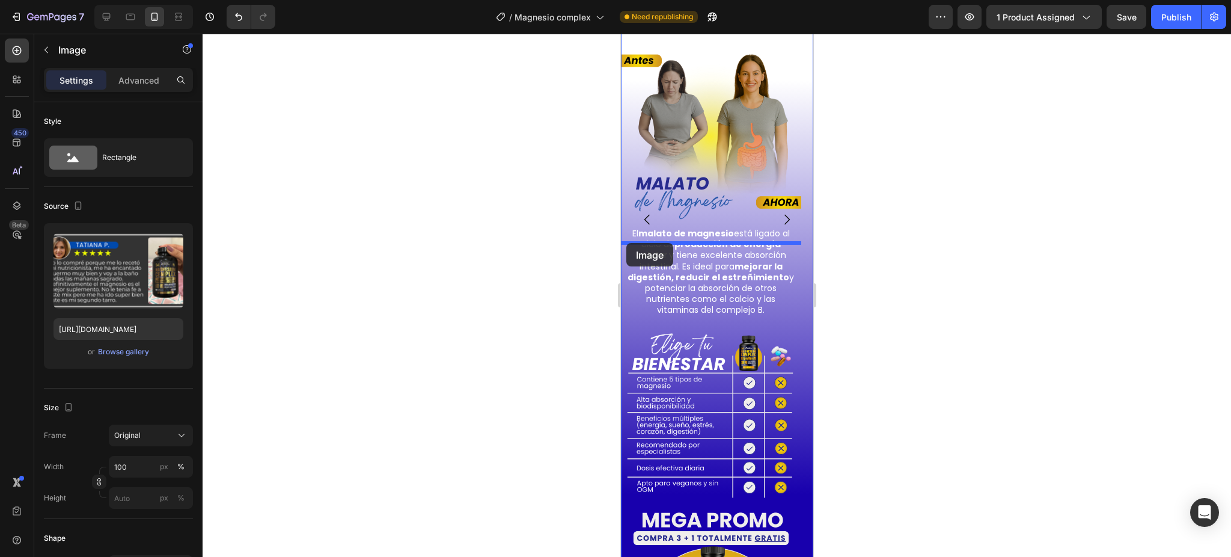
drag, startPoint x: 628, startPoint y: 93, endPoint x: 626, endPoint y: 243, distance: 149.7
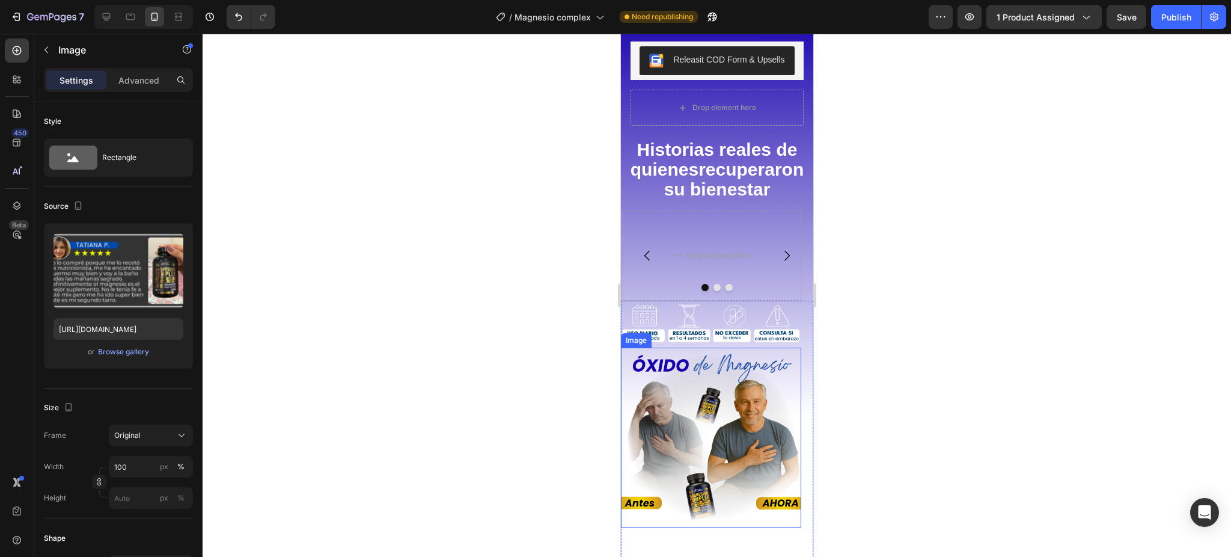
scroll to position [2405, 0]
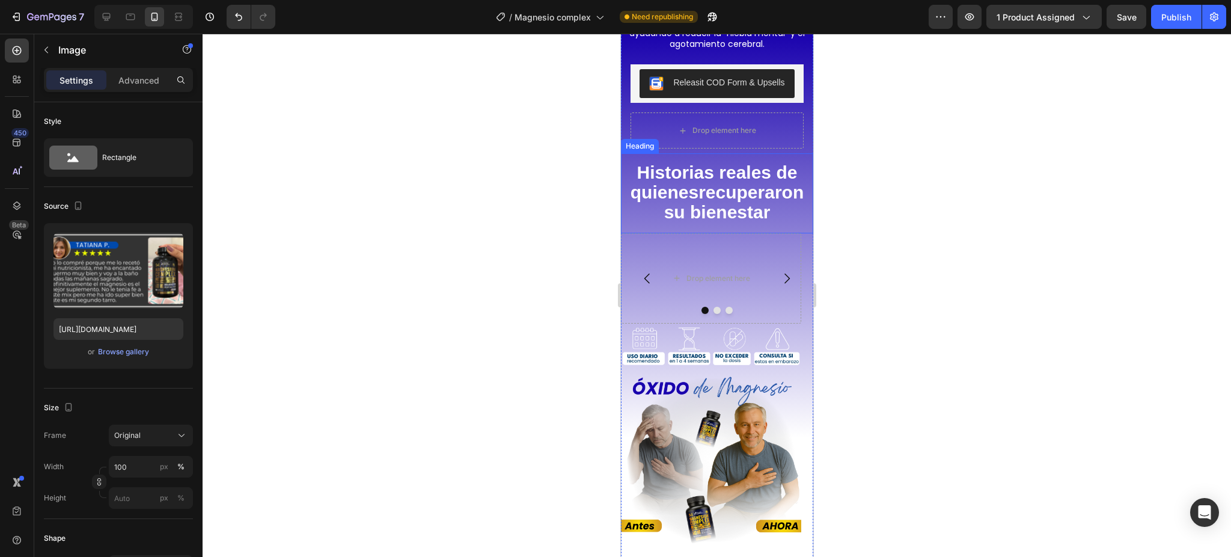
click at [632, 170] on strong "Historias reales de quienes" at bounding box center [713, 182] width 167 height 40
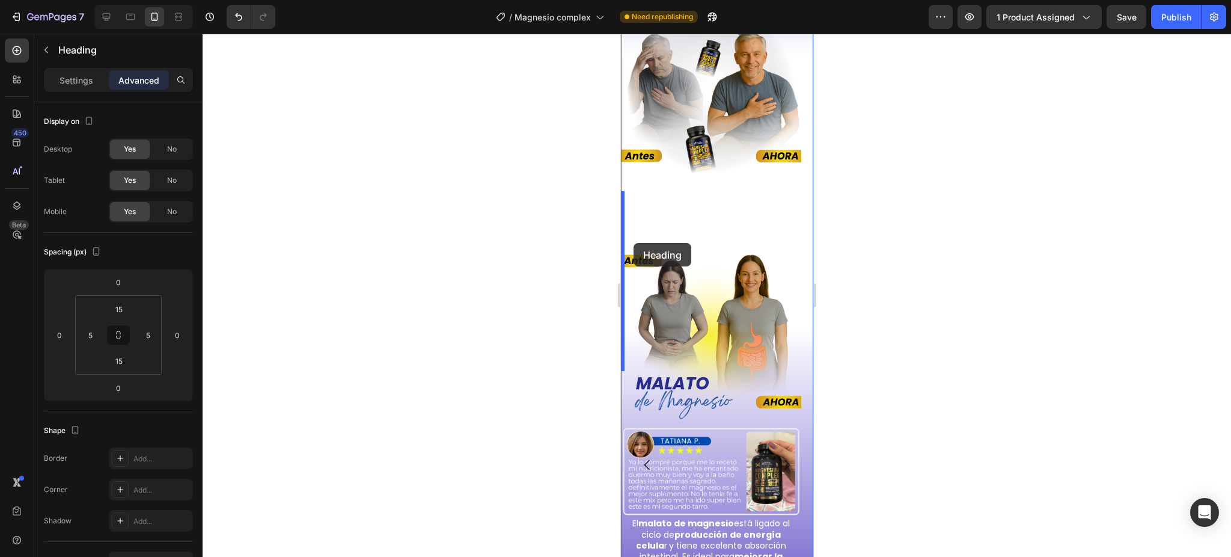
scroll to position [2805, 0]
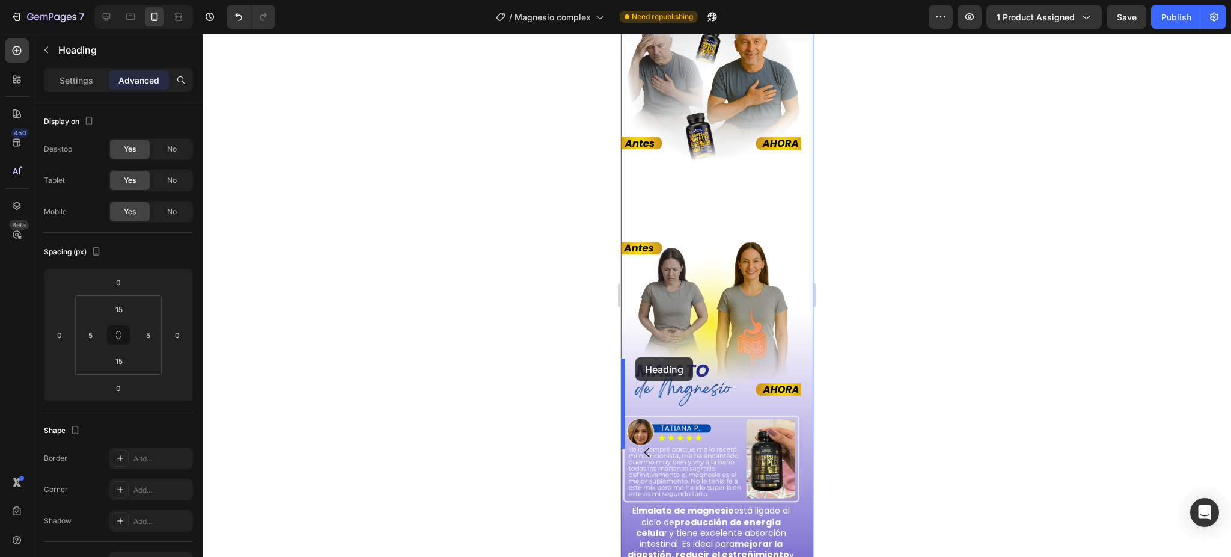
drag, startPoint x: 628, startPoint y: 145, endPoint x: 636, endPoint y: 358, distance: 213.6
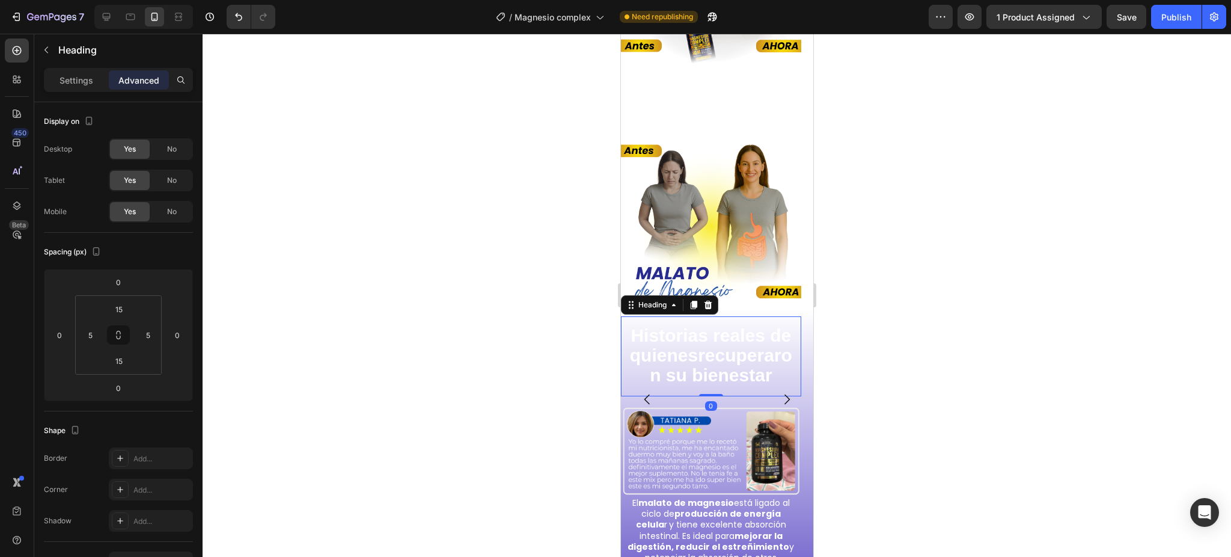
scroll to position [2761, 0]
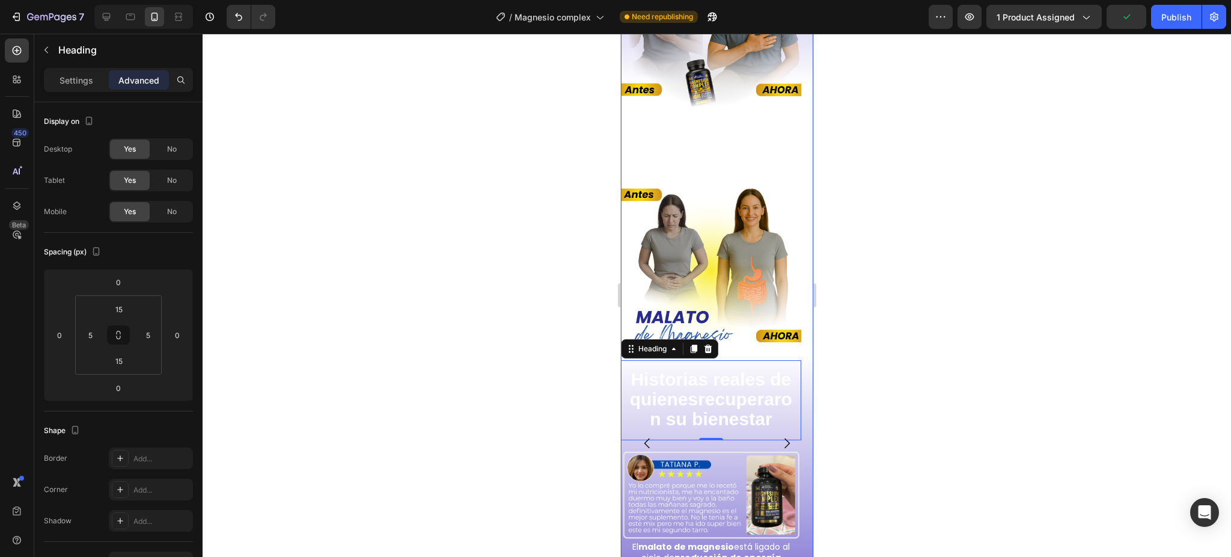
click at [779, 436] on icon "Carousel Next Arrow" at bounding box center [786, 443] width 14 height 14
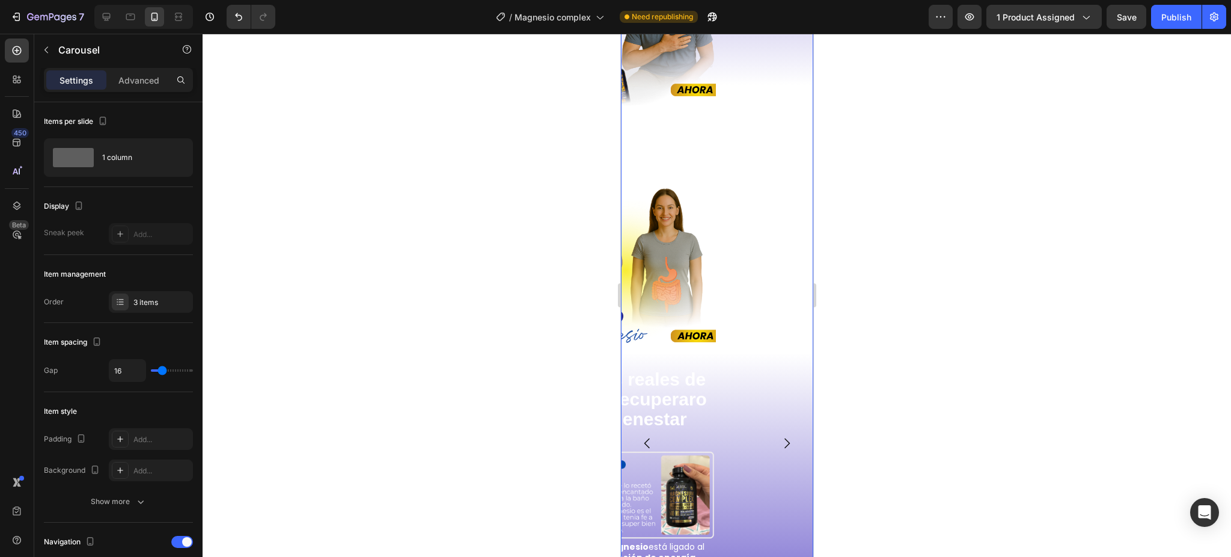
click at [779, 436] on icon "Carousel Next Arrow" at bounding box center [786, 443] width 14 height 14
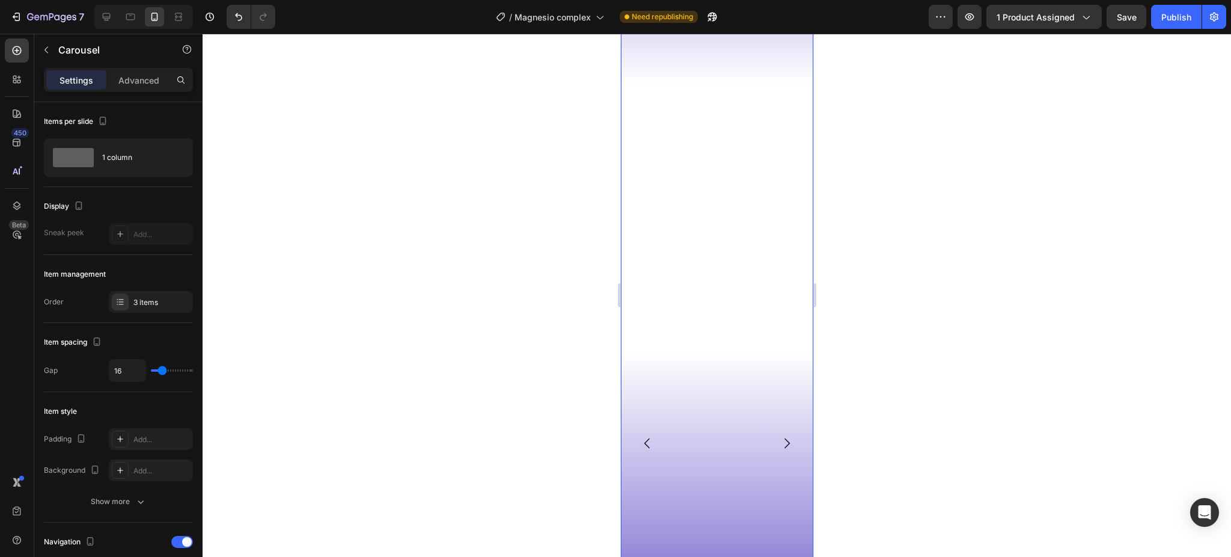
click at [648, 436] on icon "Carousel Back Arrow" at bounding box center [647, 443] width 14 height 14
click at [779, 436] on icon "Carousel Next Arrow" at bounding box center [786, 443] width 14 height 14
click at [650, 436] on icon "Carousel Back Arrow" at bounding box center [647, 443] width 14 height 14
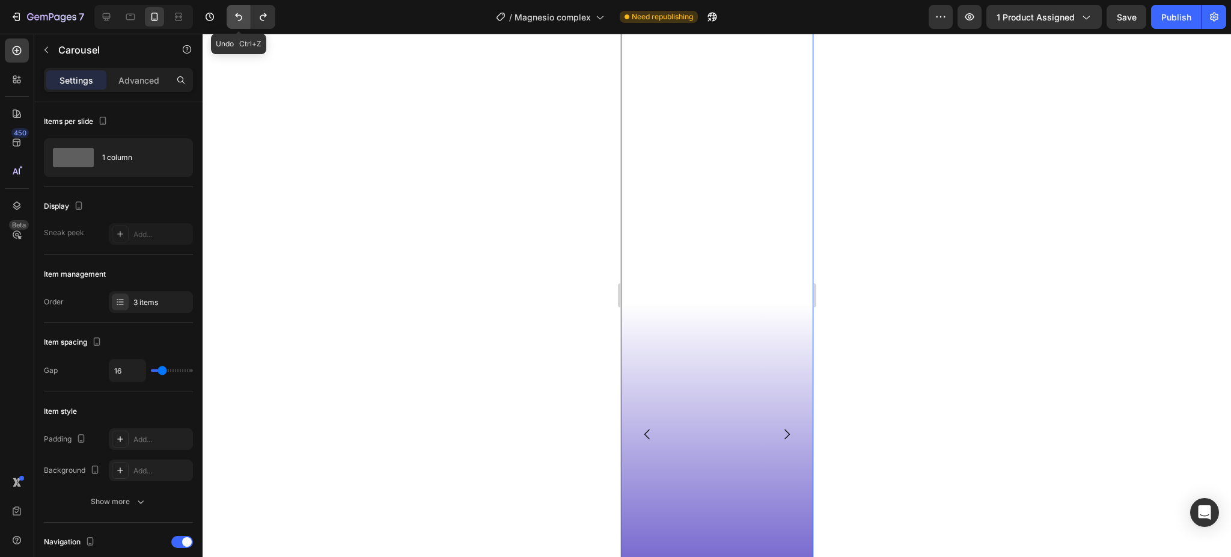
click at [227, 19] on button "Undo/Redo" at bounding box center [239, 17] width 24 height 24
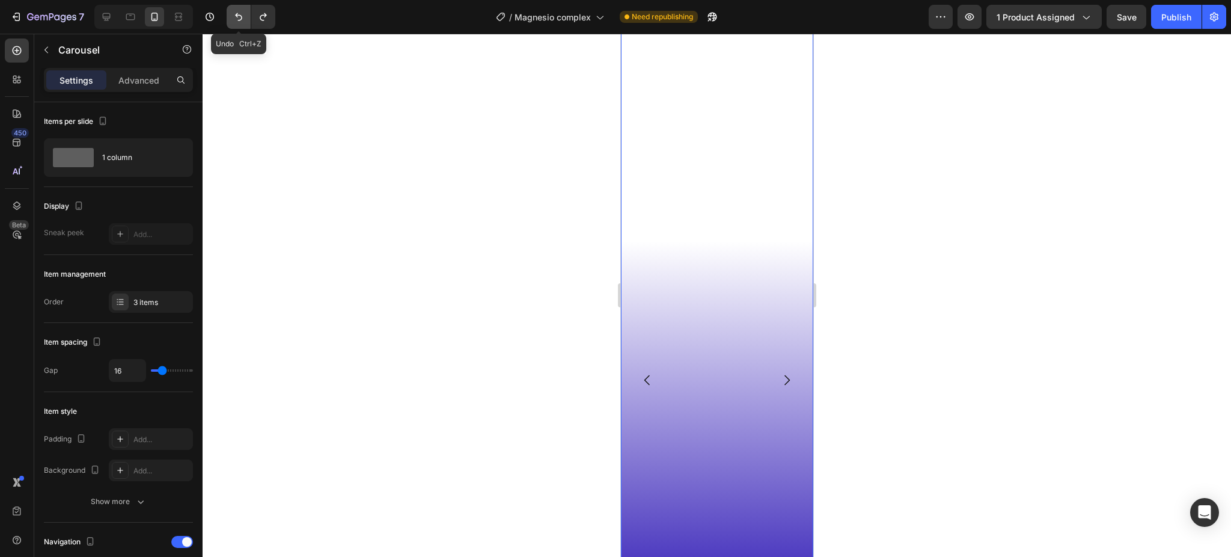
click at [227, 19] on button "Undo/Redo" at bounding box center [239, 17] width 24 height 24
click at [233, 18] on icon "Undo/Redo" at bounding box center [239, 17] width 12 height 12
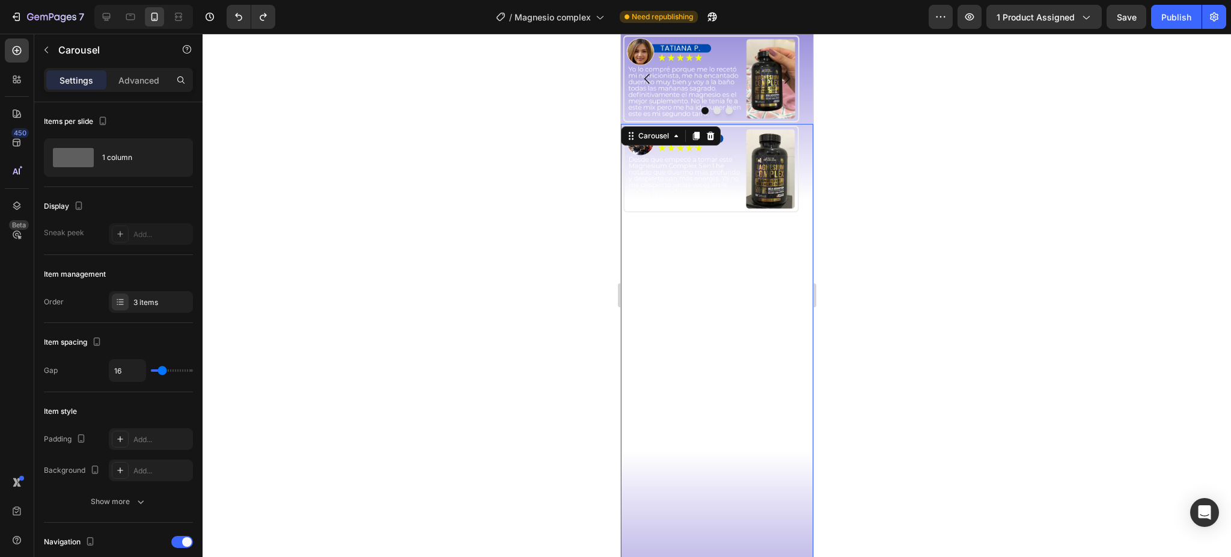
scroll to position [2494, 0]
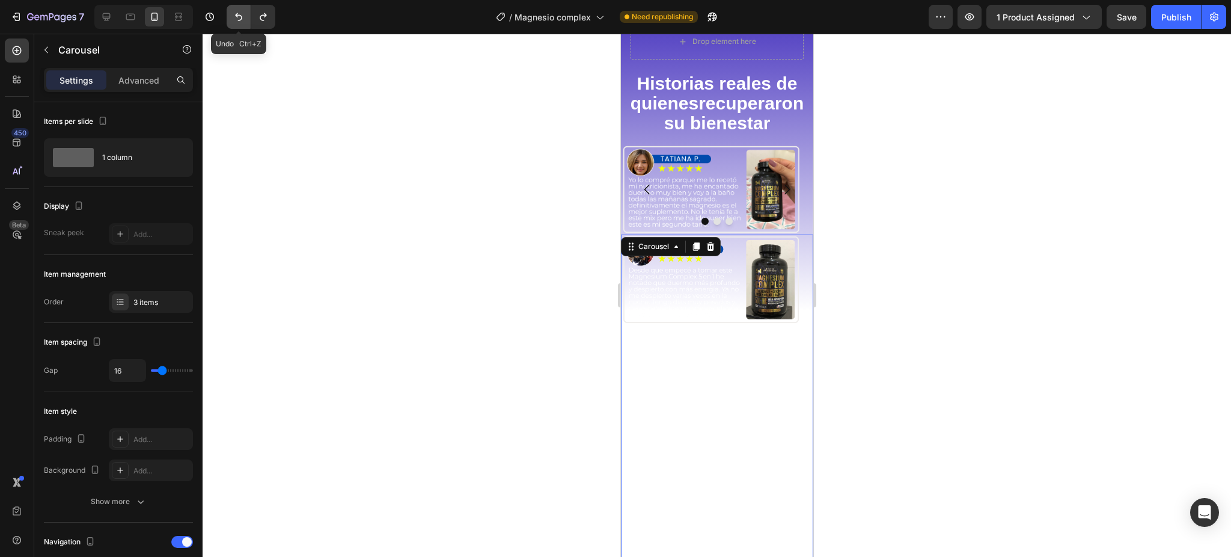
click at [237, 20] on icon "Undo/Redo" at bounding box center [239, 17] width 12 height 12
click at [243, 16] on icon "Undo/Redo" at bounding box center [239, 17] width 12 height 12
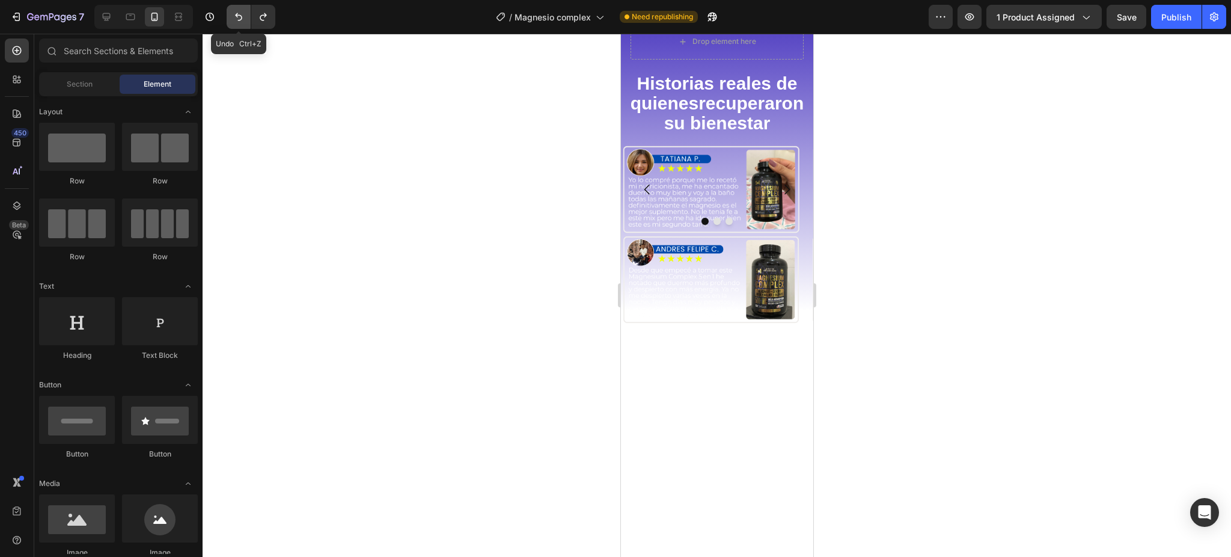
click at [243, 16] on icon "Undo/Redo" at bounding box center [239, 17] width 12 height 12
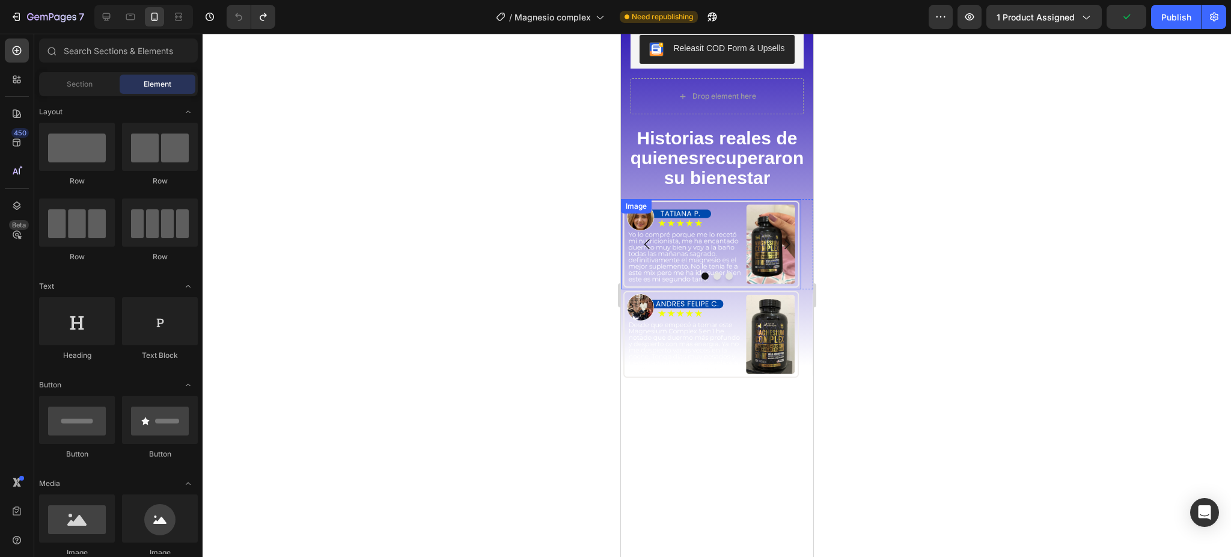
scroll to position [2413, 0]
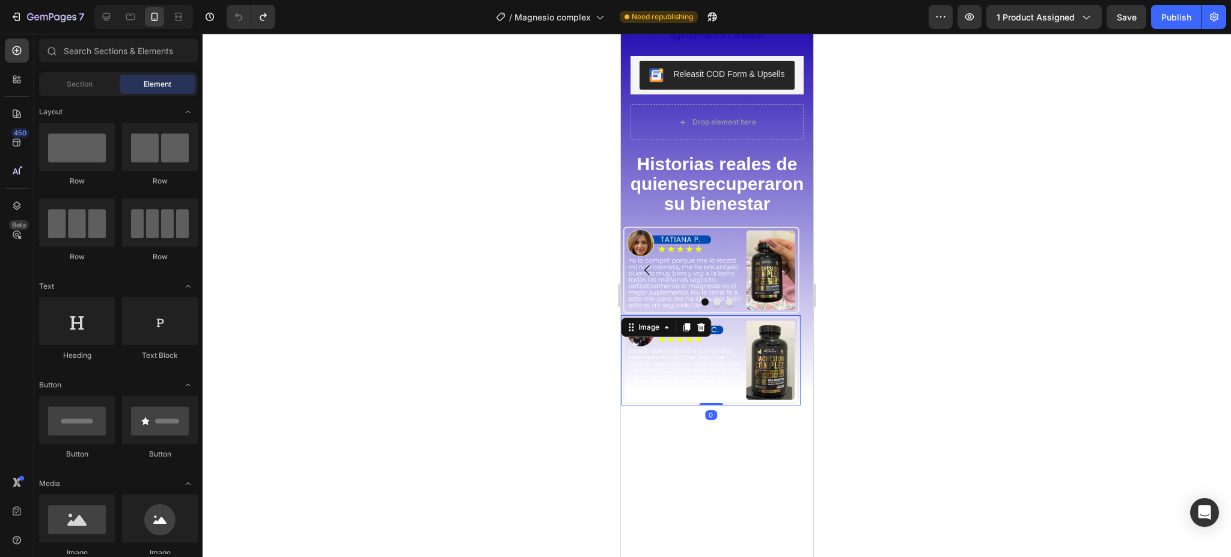
click at [720, 347] on img at bounding box center [710, 360] width 180 height 90
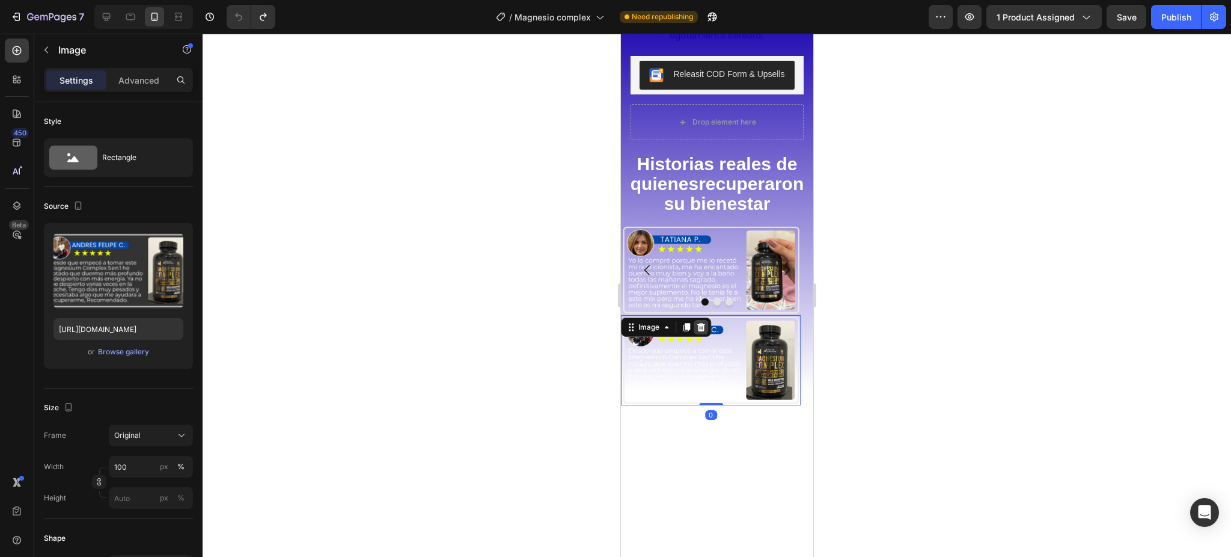
click at [699, 332] on icon at bounding box center [701, 327] width 10 height 10
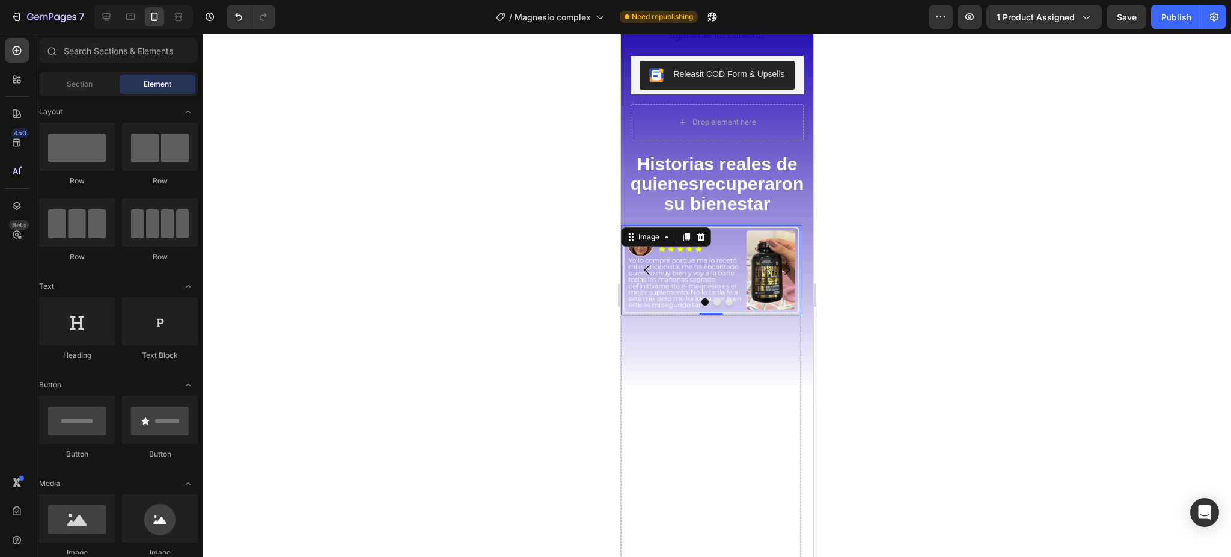
click at [720, 277] on img at bounding box center [710, 270] width 180 height 90
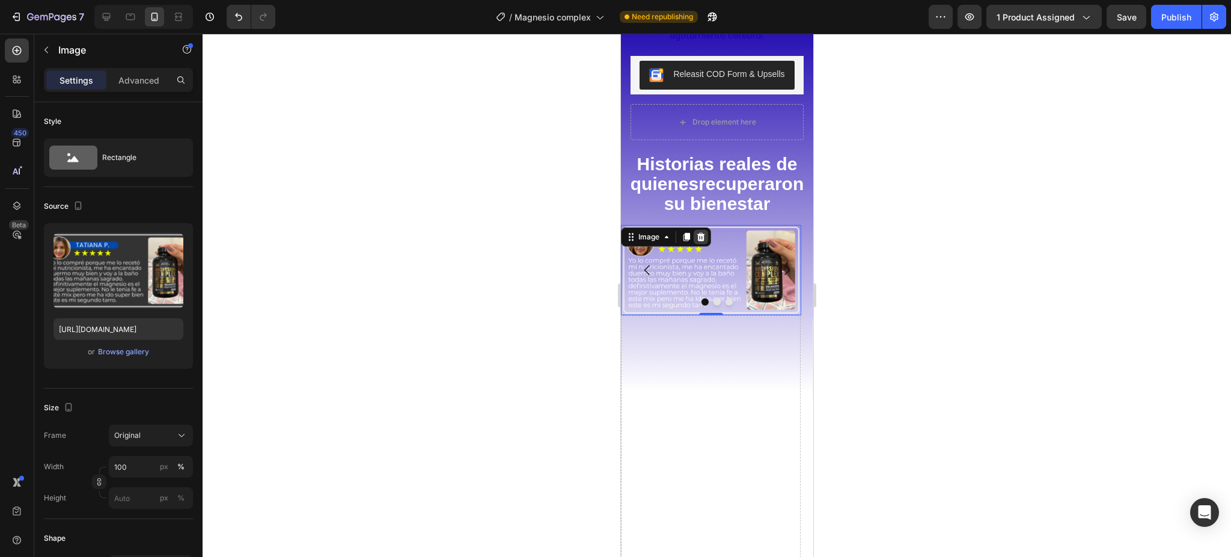
click at [702, 244] on div at bounding box center [700, 237] width 14 height 14
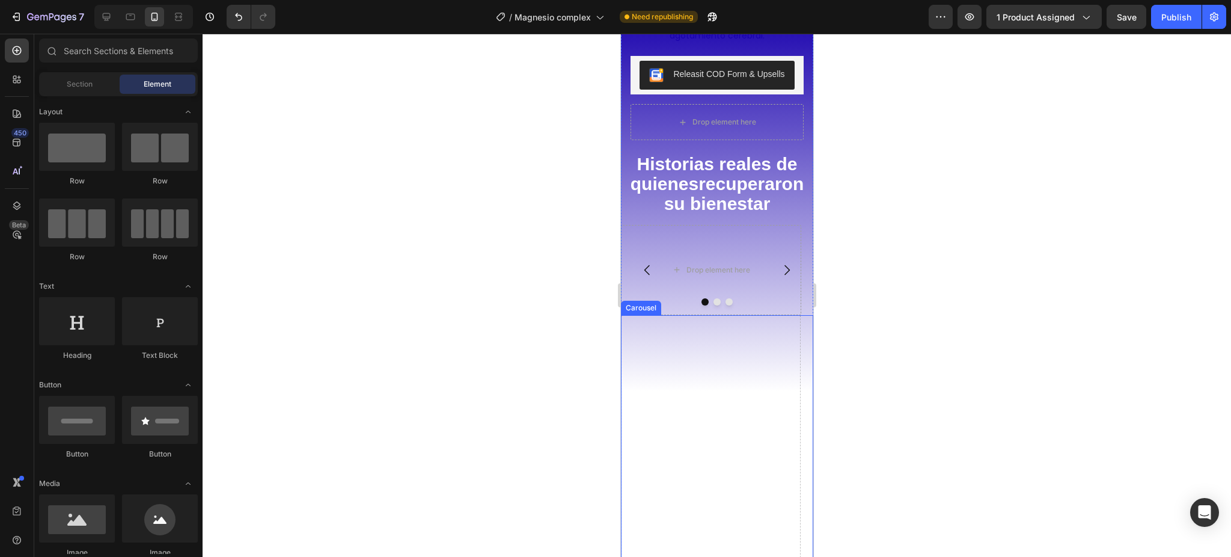
scroll to position [2654, 0]
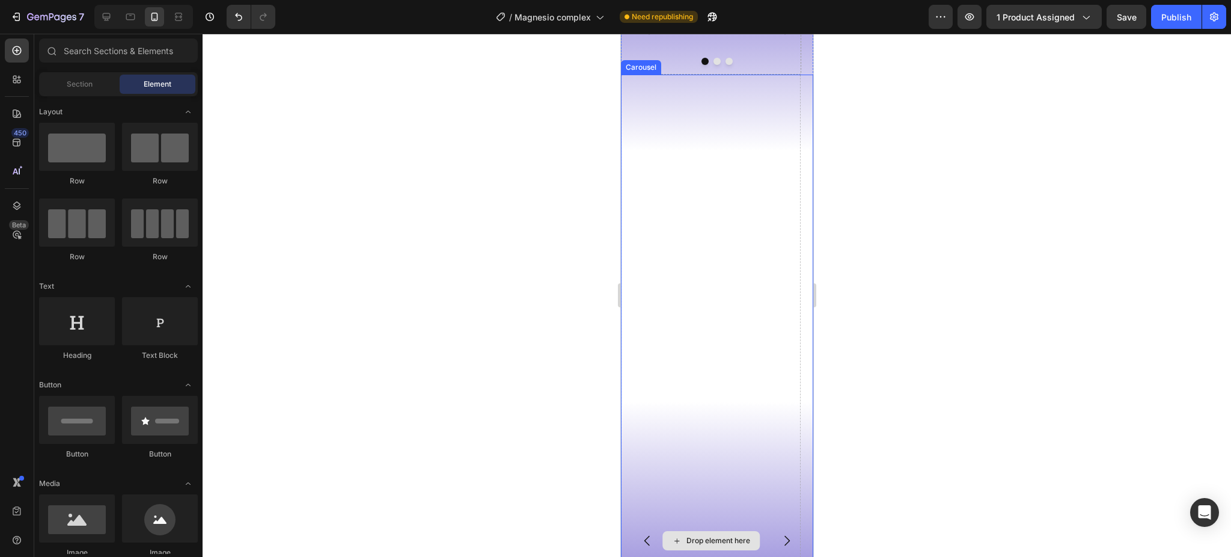
click at [766, 314] on div "Drop element here" at bounding box center [710, 541] width 180 height 932
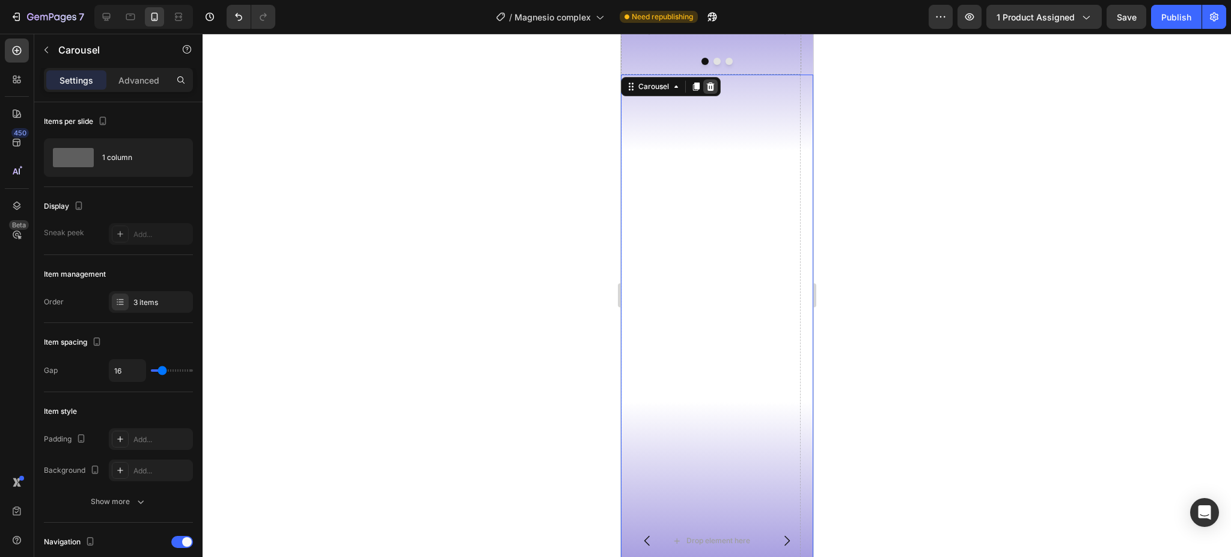
click at [711, 79] on div at bounding box center [710, 86] width 14 height 14
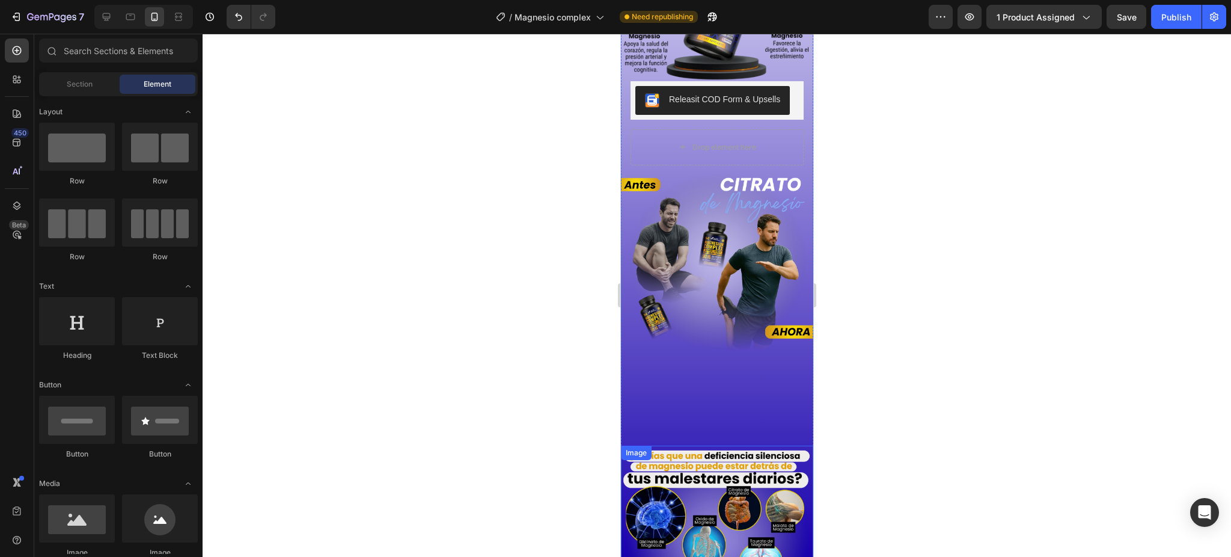
scroll to position [1552, 0]
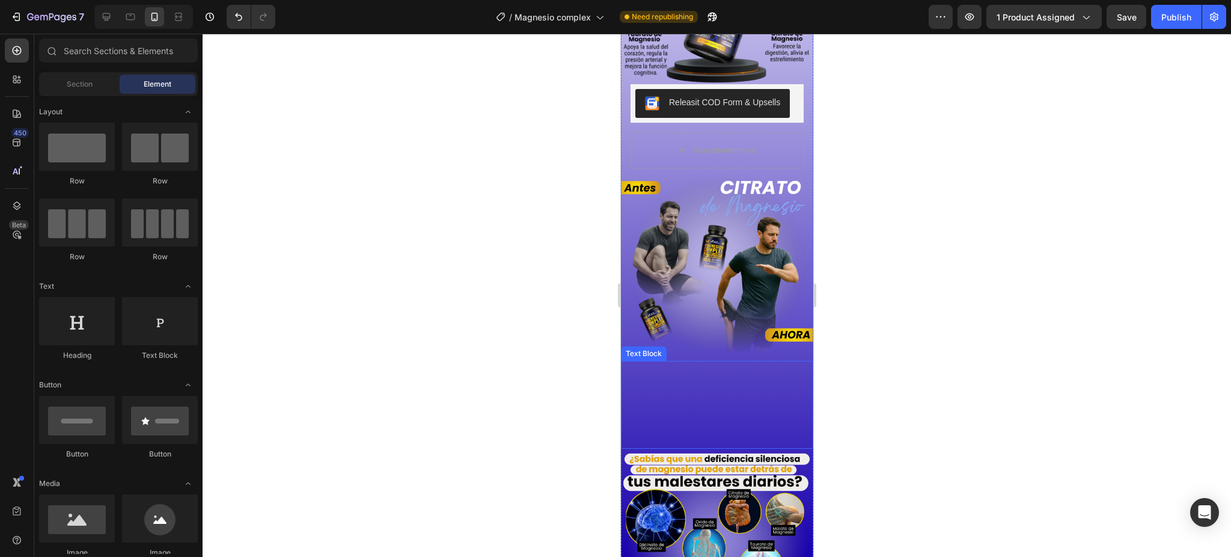
click at [719, 361] on span "El [MEDICAL_DATA] tiene alta absorción y es muy efectivo para contrarrestar los…" at bounding box center [717, 400] width 182 height 78
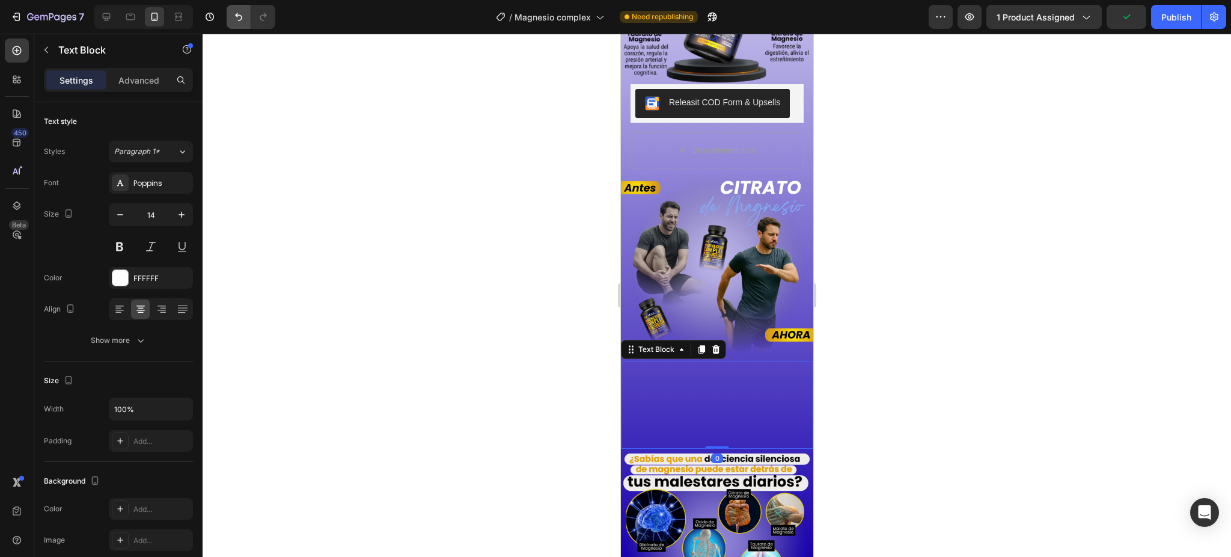
click at [242, 28] on button "Undo/Redo" at bounding box center [239, 17] width 24 height 24
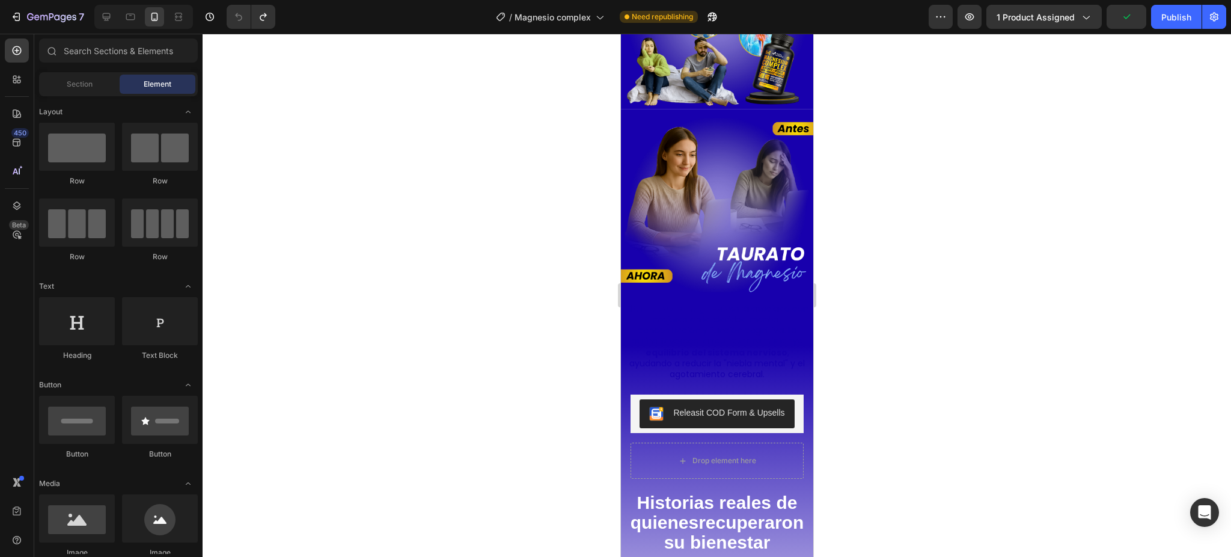
scroll to position [1495, 0]
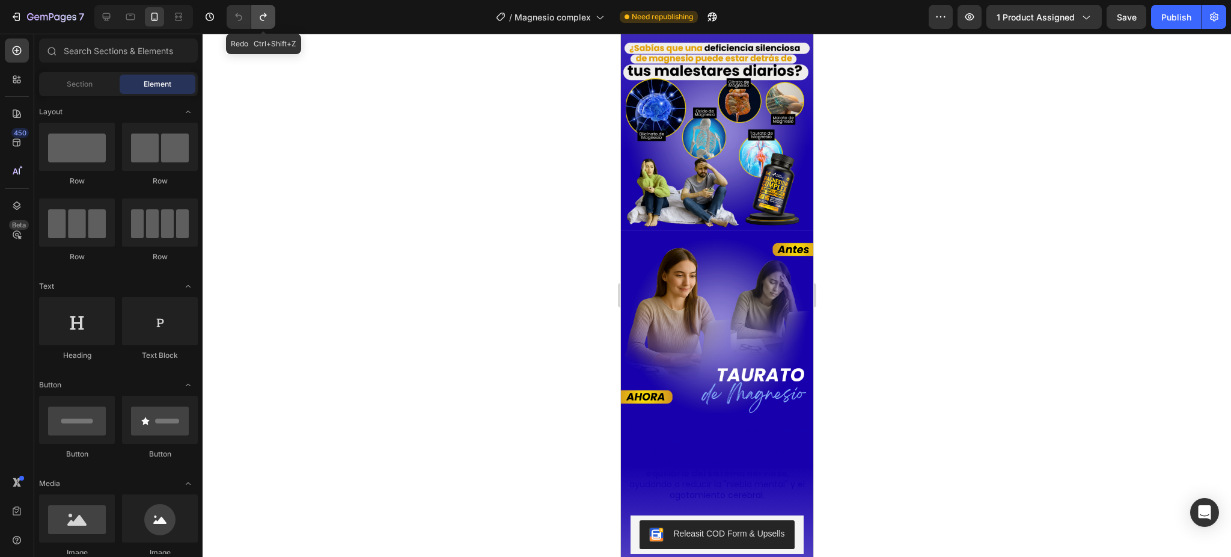
click at [268, 15] on icon "Undo/Redo" at bounding box center [263, 17] width 12 height 12
click at [266, 17] on icon "Undo/Redo" at bounding box center [263, 17] width 12 height 12
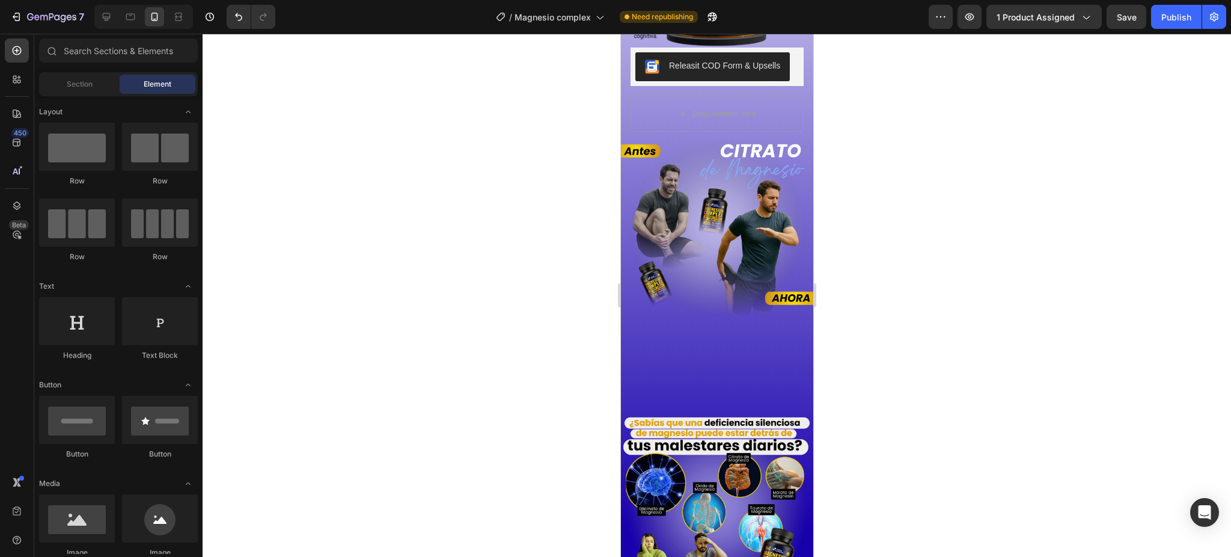
scroll to position [1118, 0]
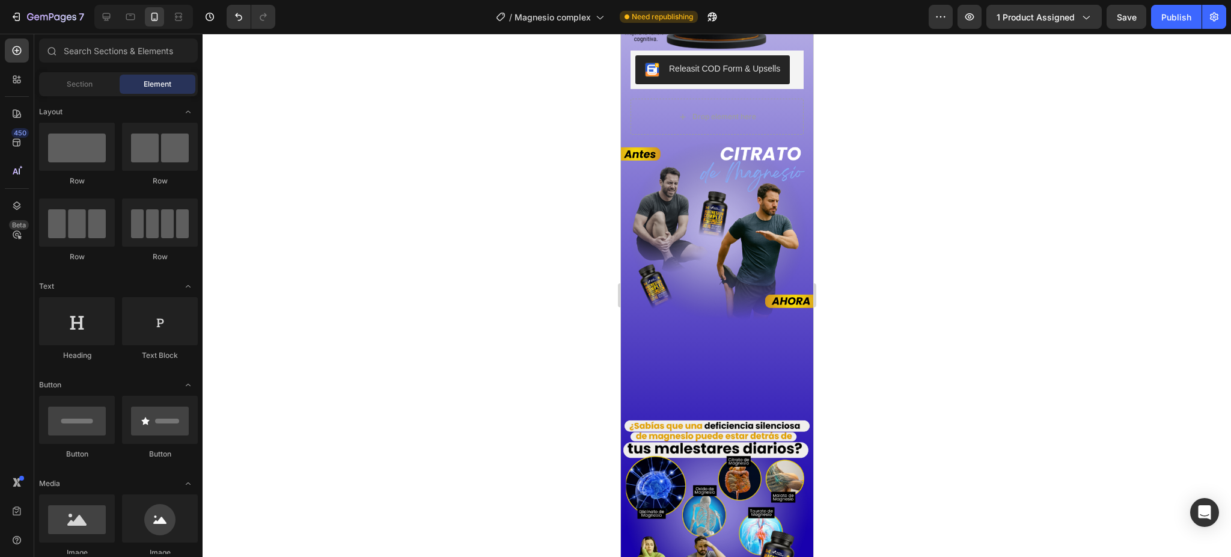
click at [694, 341] on span "El [MEDICAL_DATA] tiene alta absorción y es muy efectivo para contrarrestar los…" at bounding box center [717, 367] width 182 height 78
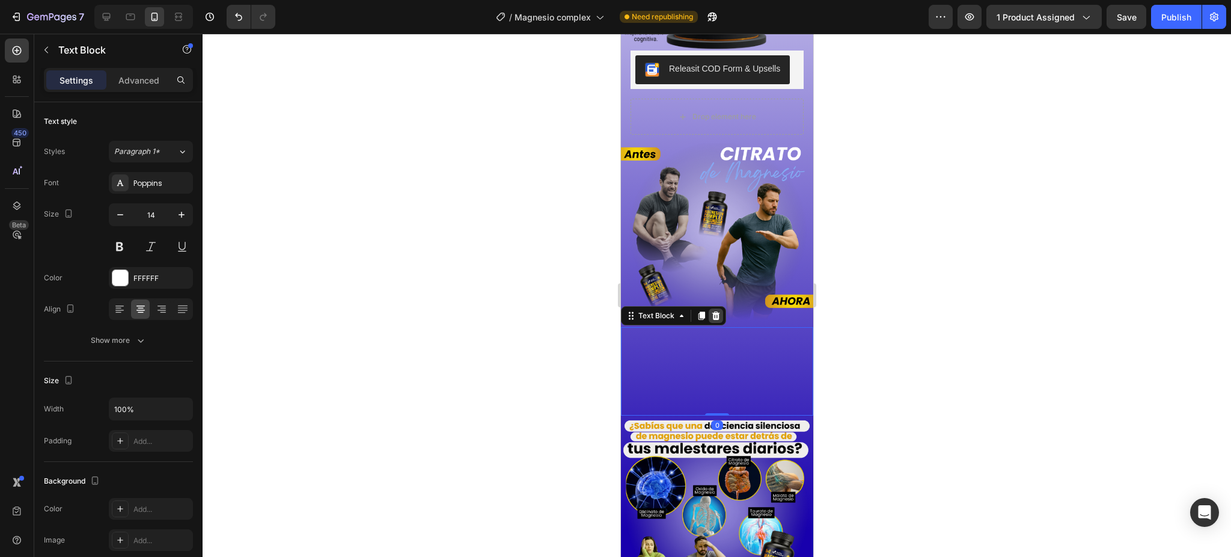
click at [712, 311] on icon at bounding box center [716, 315] width 8 height 8
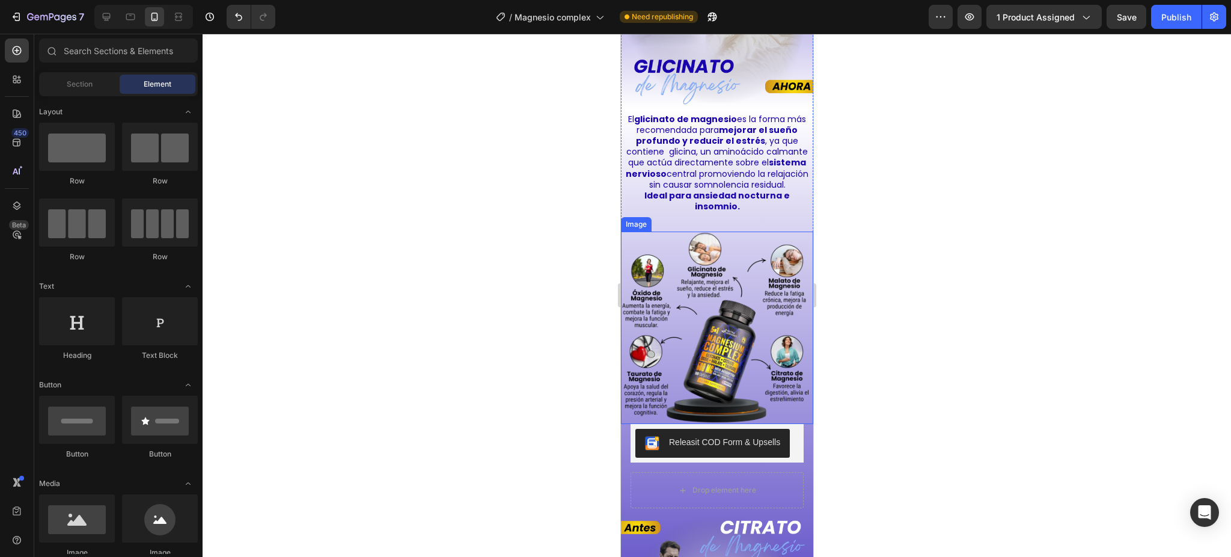
scroll to position [717, 0]
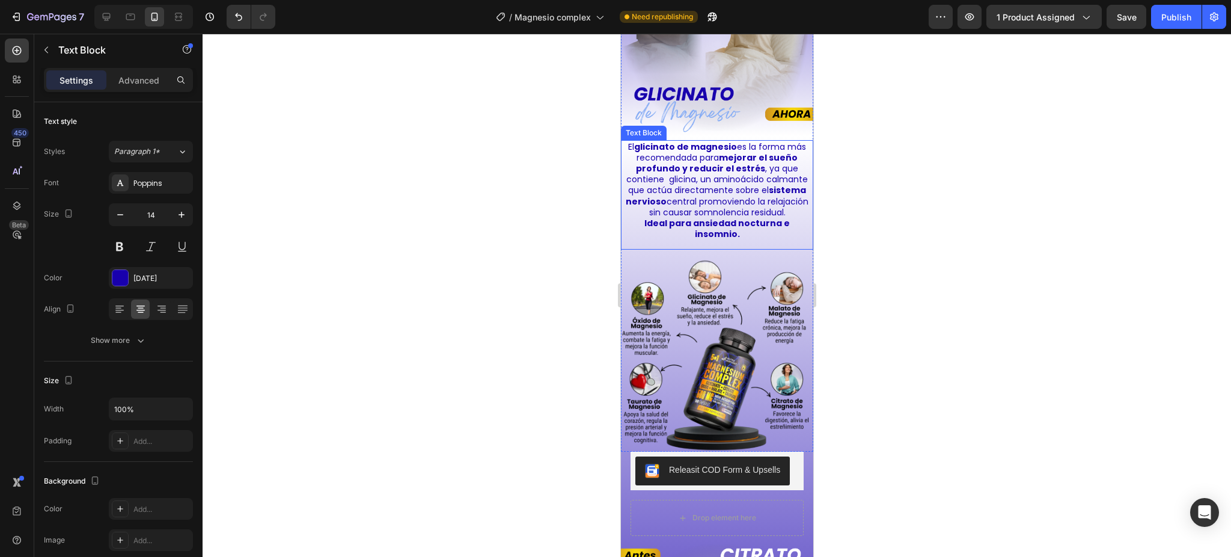
click at [684, 190] on p "El glicinato de magnesio es la forma más recomendada para mejorar el sueño prof…" at bounding box center [717, 179] width 184 height 76
click at [699, 124] on icon at bounding box center [701, 128] width 7 height 8
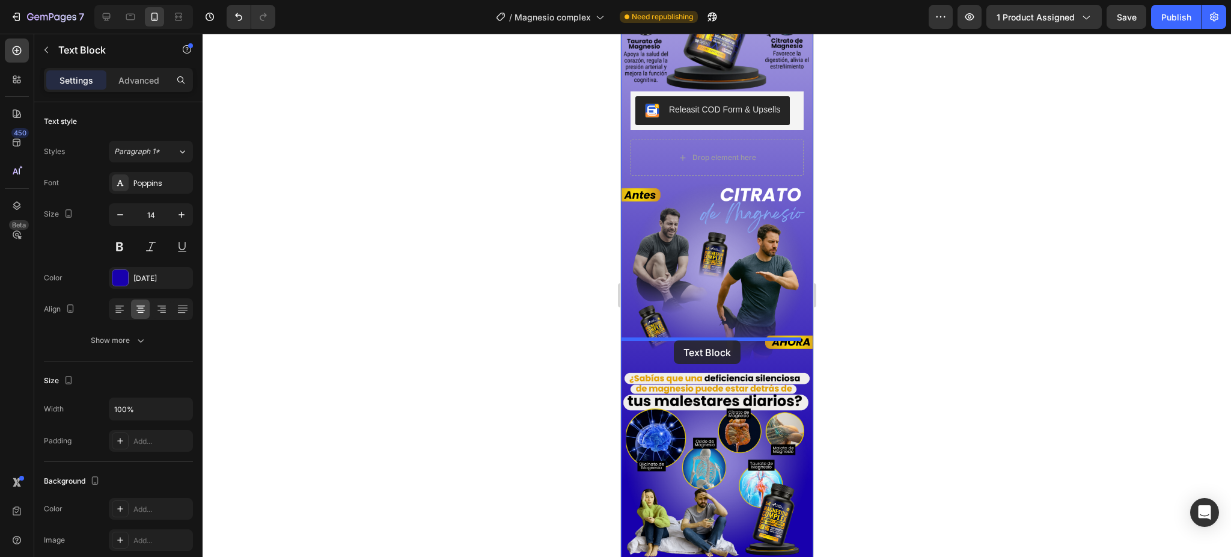
drag, startPoint x: 631, startPoint y: 221, endPoint x: 673, endPoint y: 340, distance: 126.5
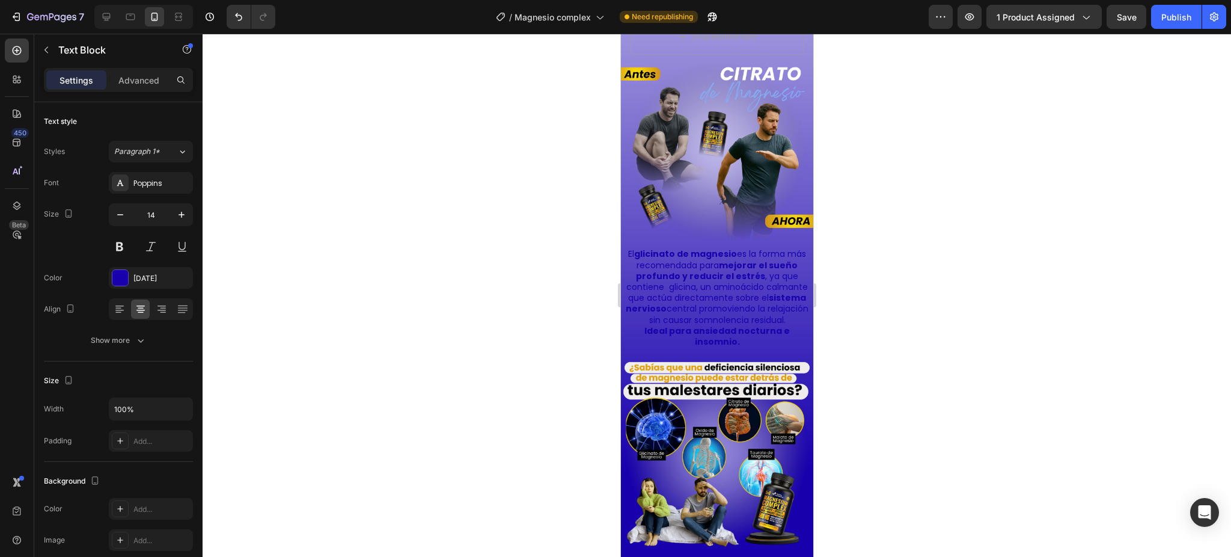
scroll to position [1077, 0]
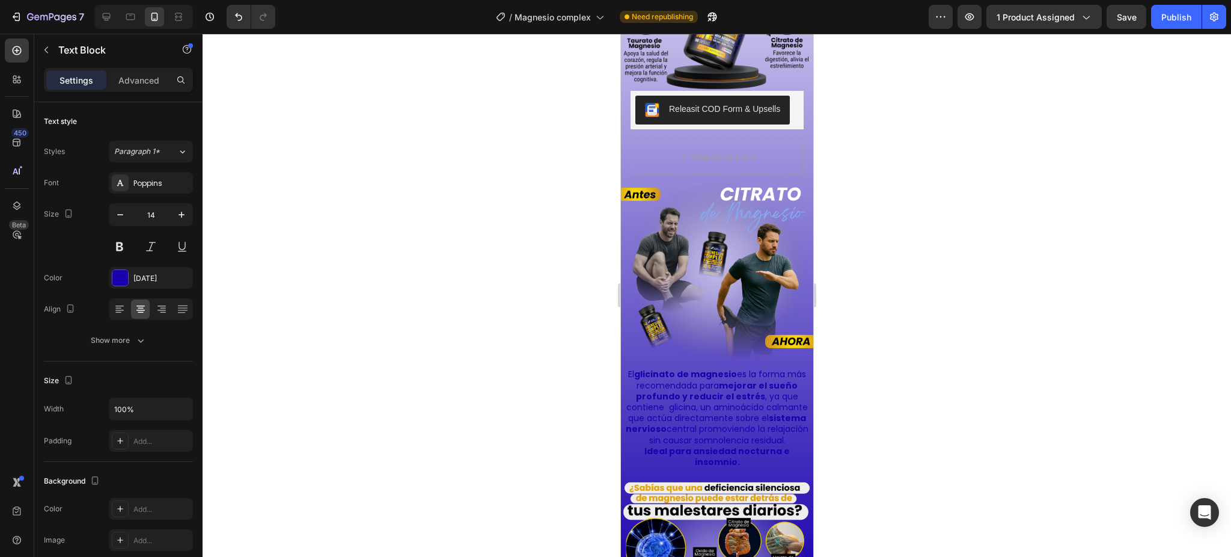
click at [748, 445] on strong "Ideal para ansiedad nocturna e insomnio." at bounding box center [716, 456] width 145 height 23
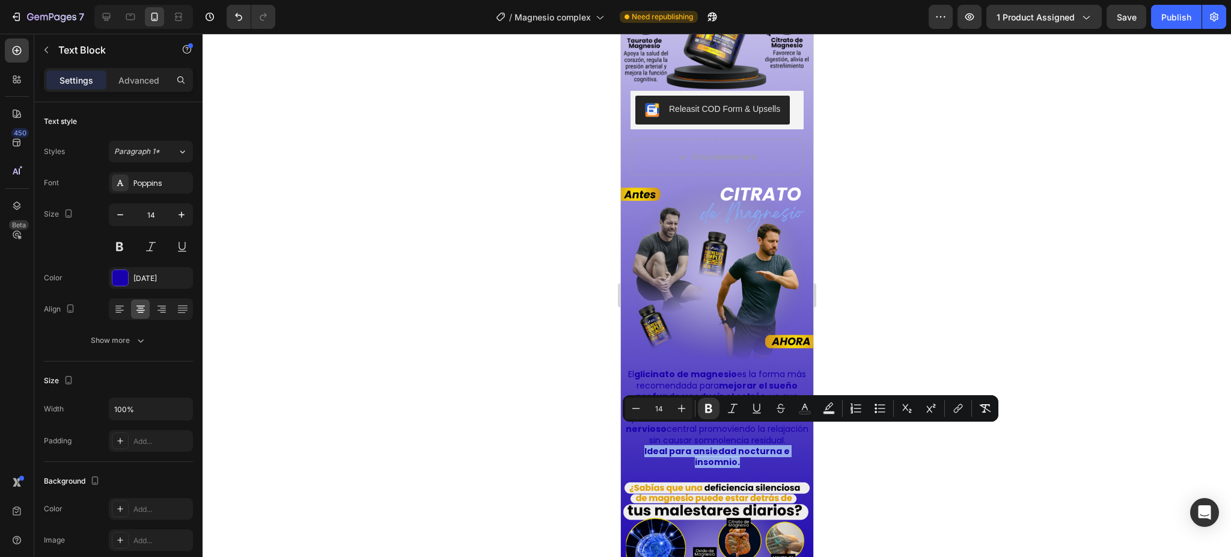
click at [750, 445] on strong "Ideal para ansiedad nocturna e insomnio." at bounding box center [716, 456] width 145 height 23
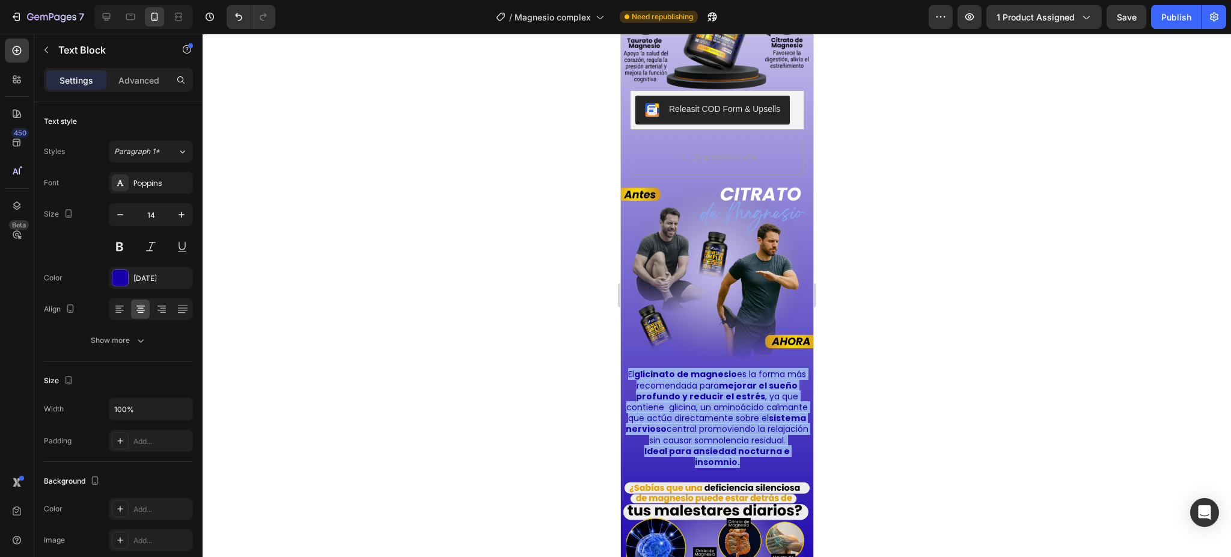
drag, startPoint x: 738, startPoint y: 445, endPoint x: 629, endPoint y: 341, distance: 150.1
click at [629, 367] on div "El glicinato de magnesio es la forma más recomendada para mejorar el sueño prof…" at bounding box center [716, 417] width 186 height 101
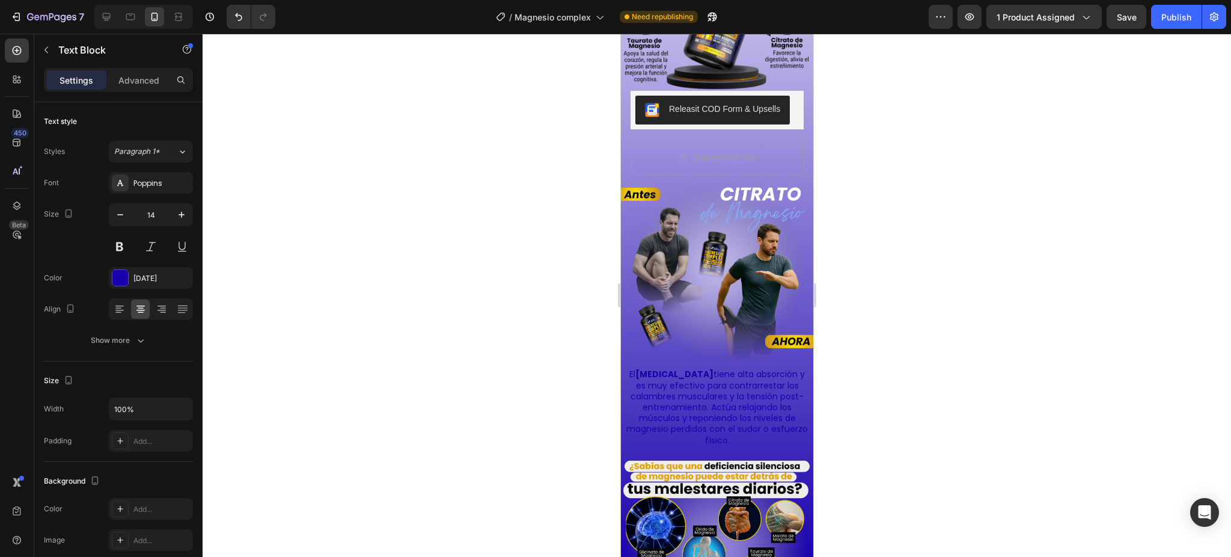
click at [929, 389] on div at bounding box center [717, 295] width 1029 height 523
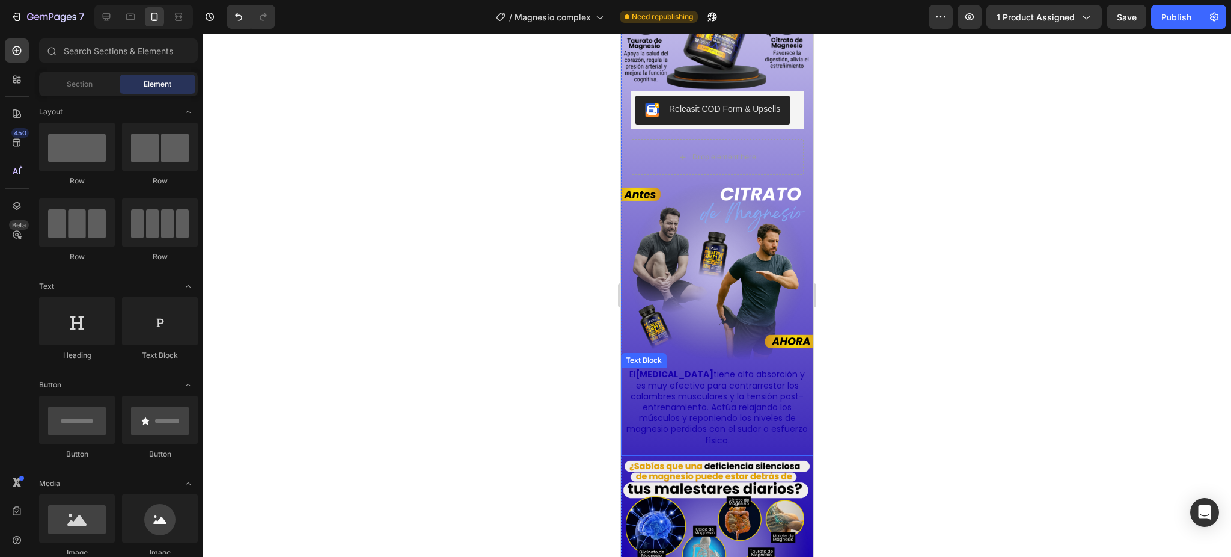
click at [731, 397] on p "El [MEDICAL_DATA] tiene alta absorción y es muy efectivo para contrarrestar los…" at bounding box center [717, 407] width 184 height 76
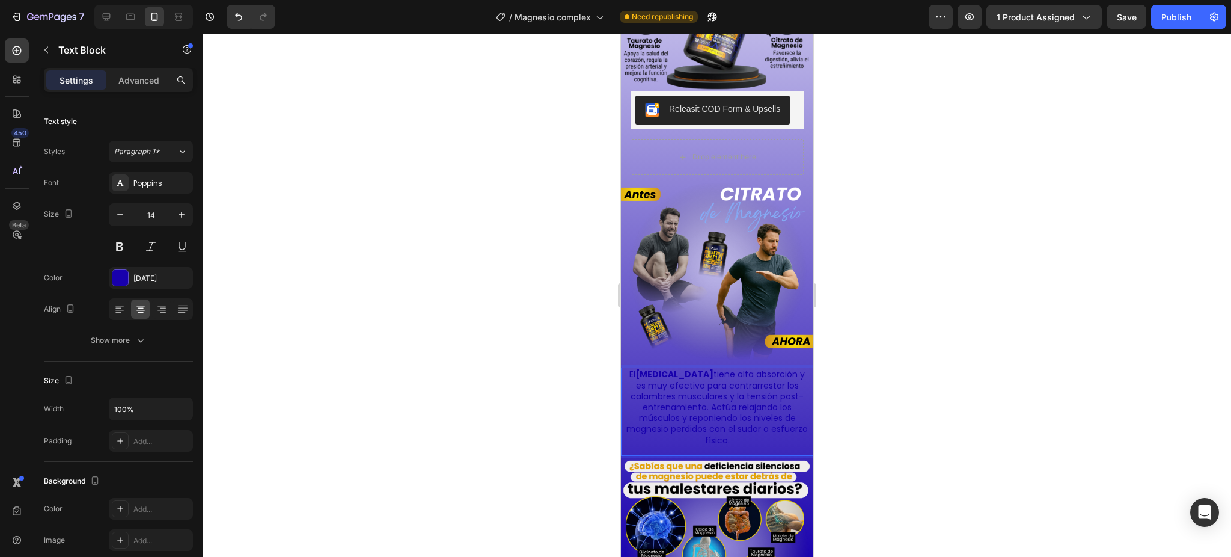
click at [730, 397] on p "El [MEDICAL_DATA] tiene alta absorción y es muy efectivo para contrarrestar los…" at bounding box center [717, 407] width 184 height 76
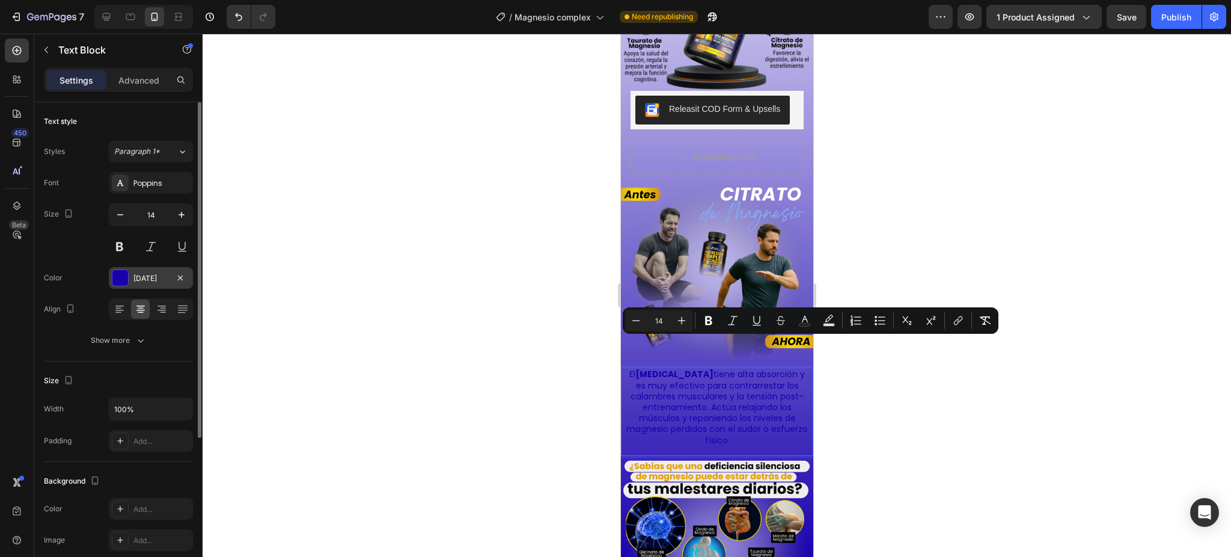
click at [130, 281] on div "[DATE]" at bounding box center [151, 278] width 84 height 22
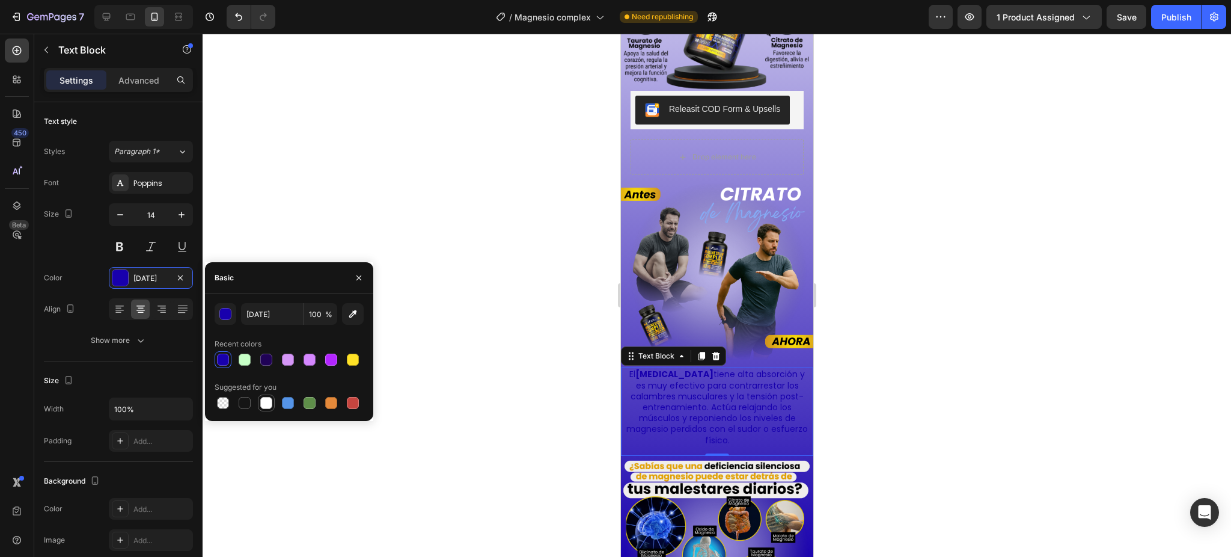
click at [269, 402] on div at bounding box center [266, 403] width 12 height 12
type input "FFFFFF"
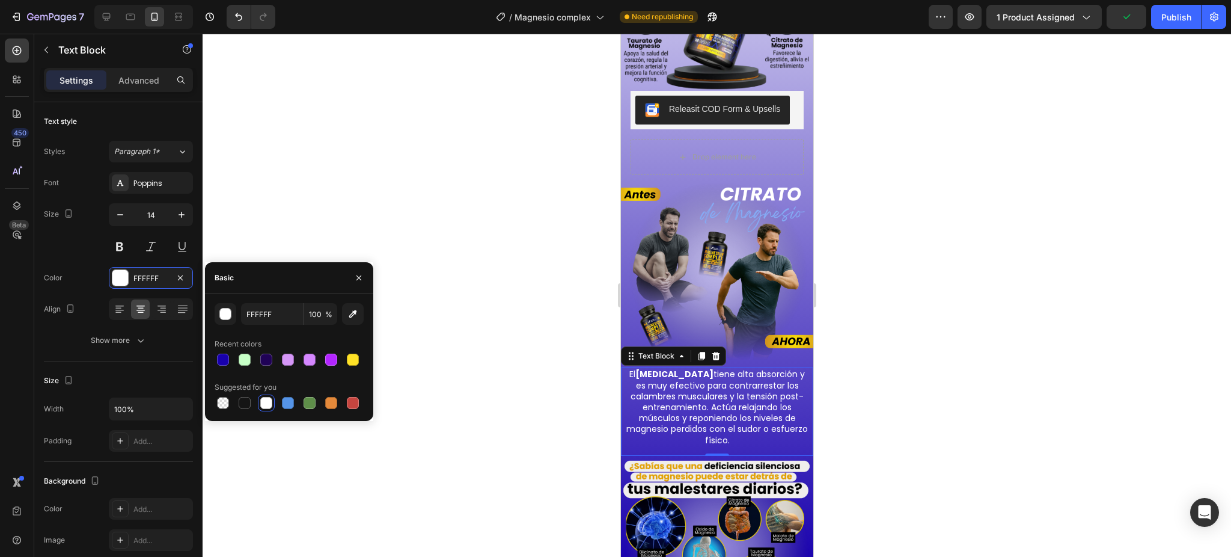
click at [982, 255] on div at bounding box center [717, 295] width 1029 height 523
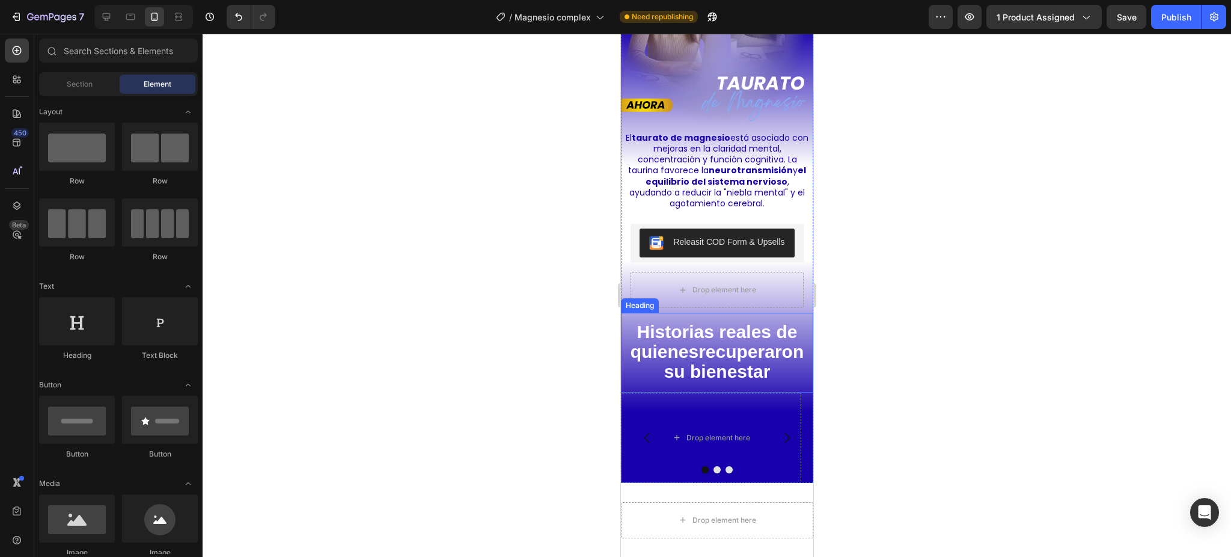
scroll to position [1718, 0]
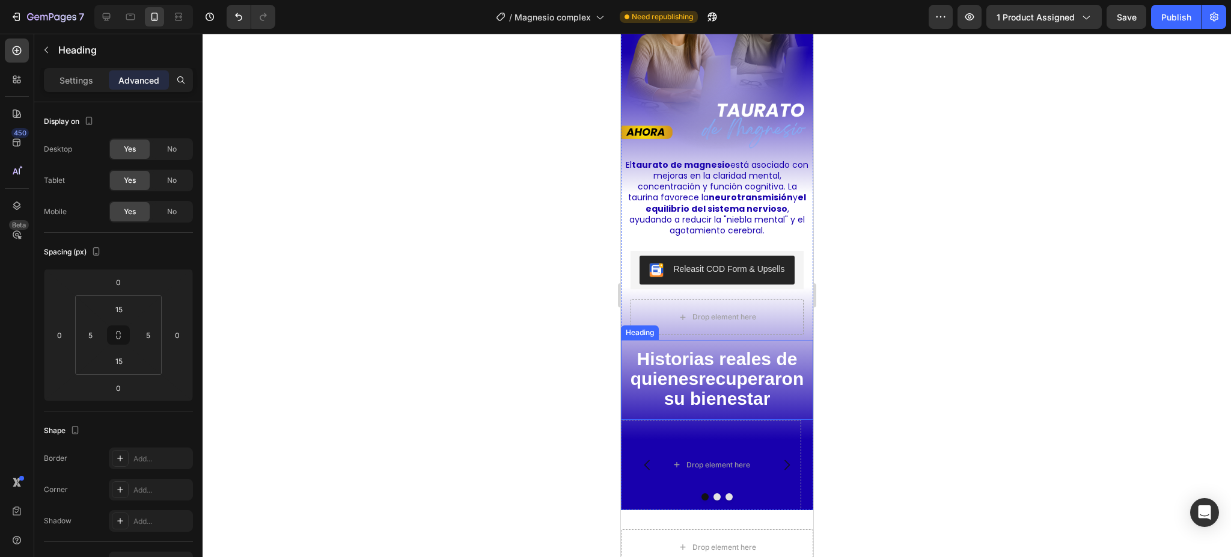
click at [681, 388] on strong "recuperaron su bienestar" at bounding box center [734, 389] width 140 height 40
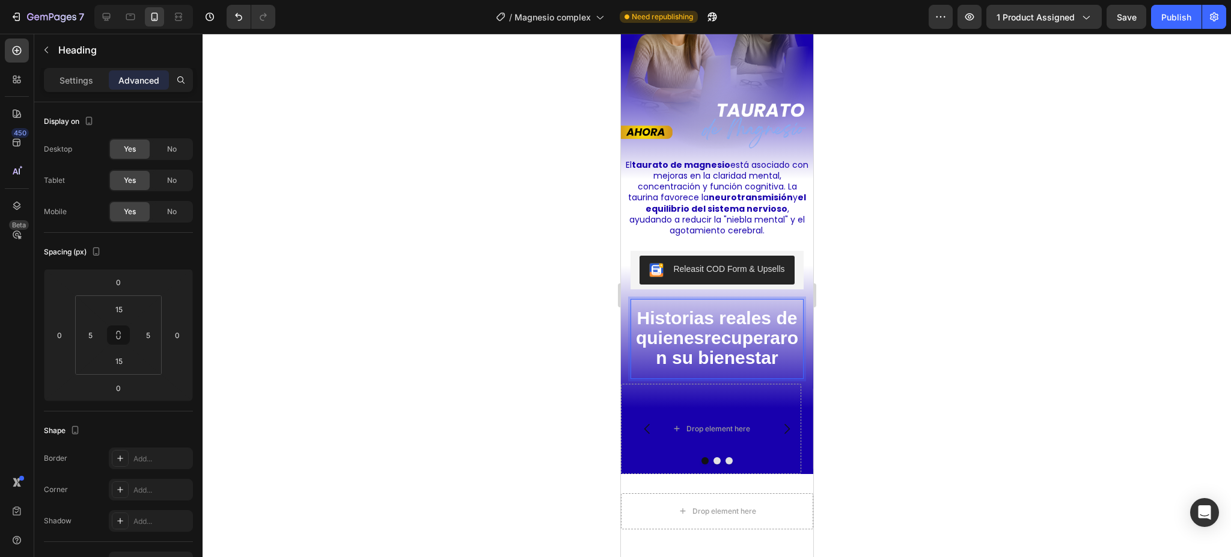
click at [830, 351] on div at bounding box center [717, 295] width 1029 height 523
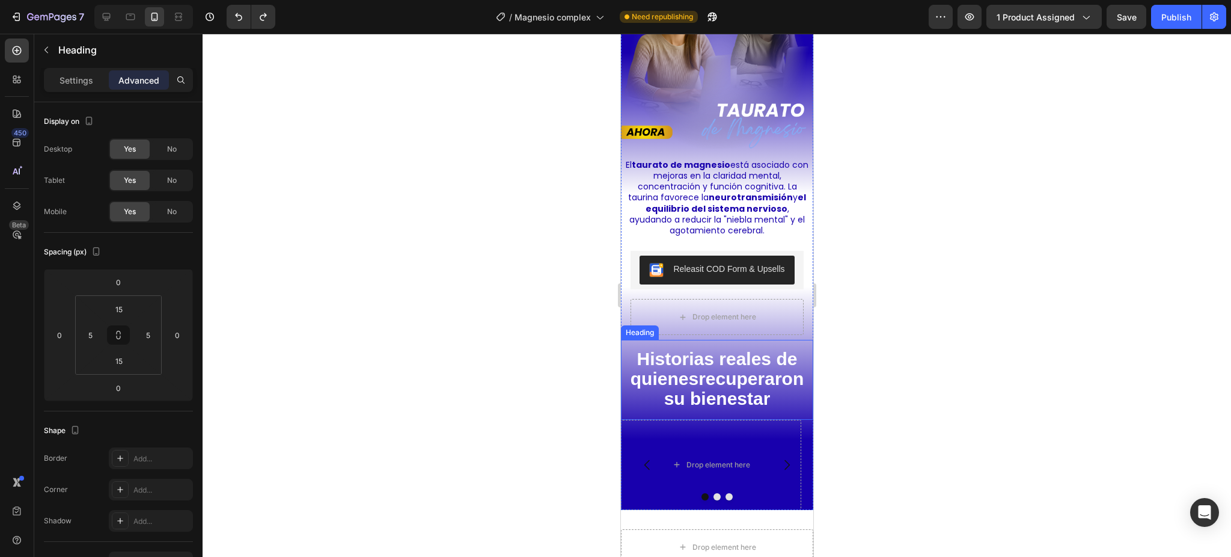
click at [623, 349] on h2 "Historias reales de quienes recuperaron su bienestar" at bounding box center [716, 380] width 186 height 62
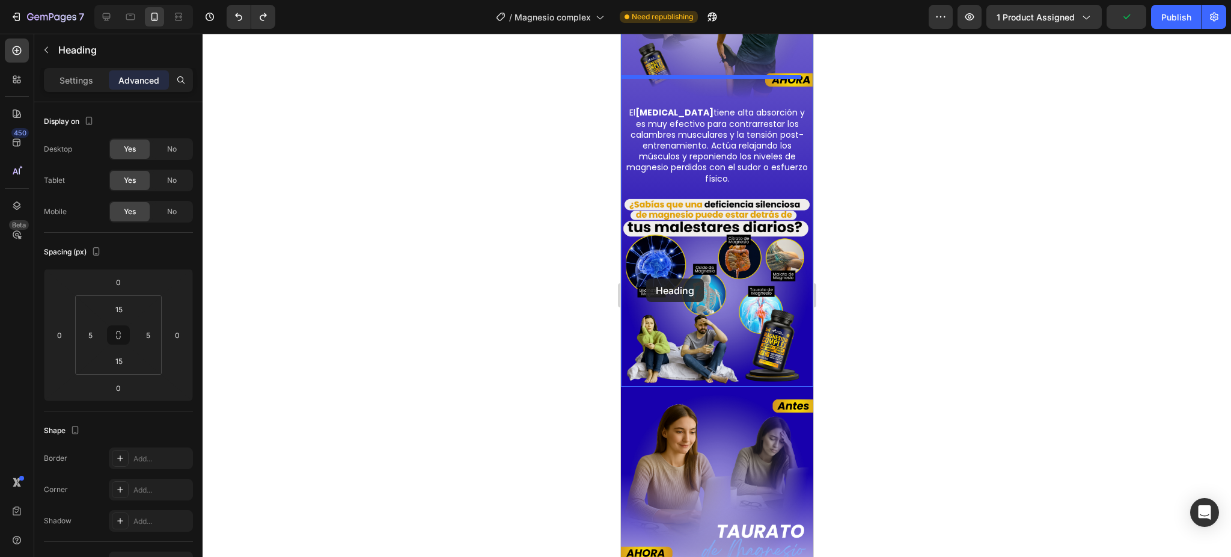
scroll to position [1398, 0]
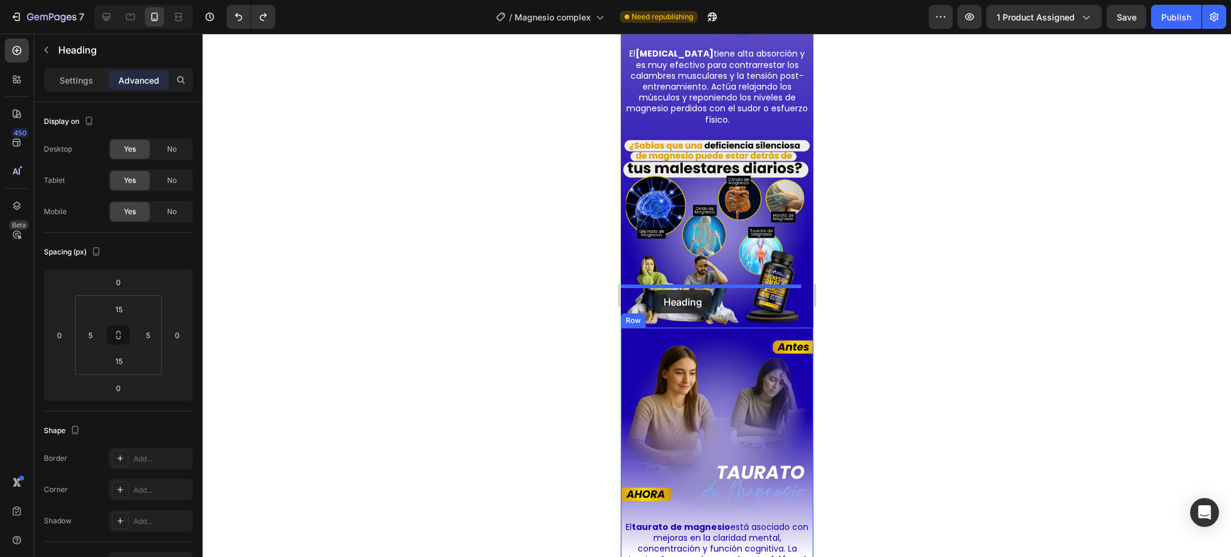
drag, startPoint x: 631, startPoint y: 331, endPoint x: 653, endPoint y: 290, distance: 46.8
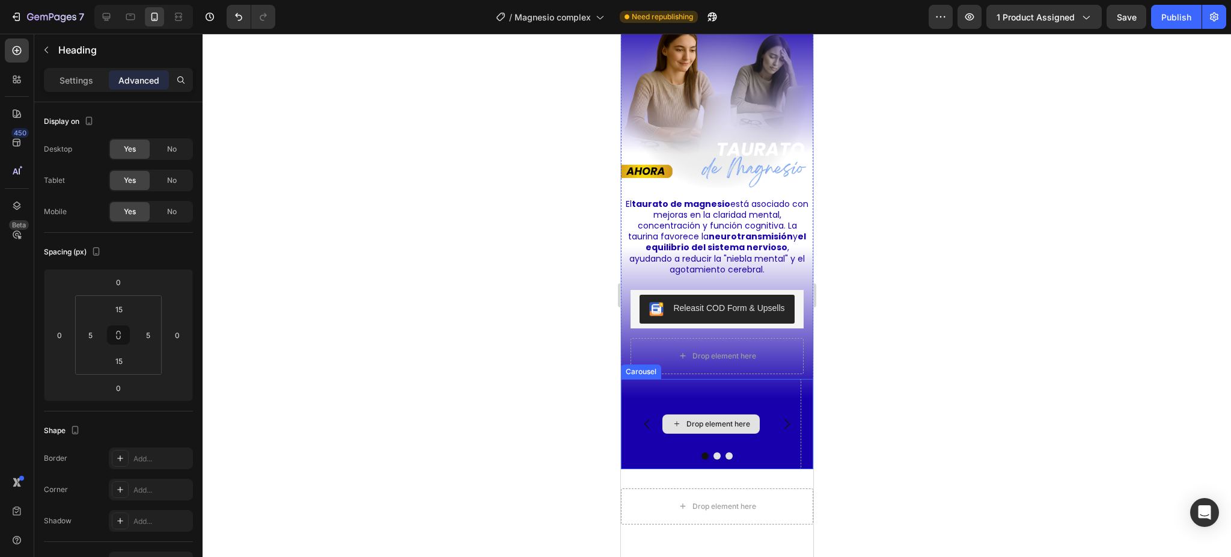
scroll to position [1799, 0]
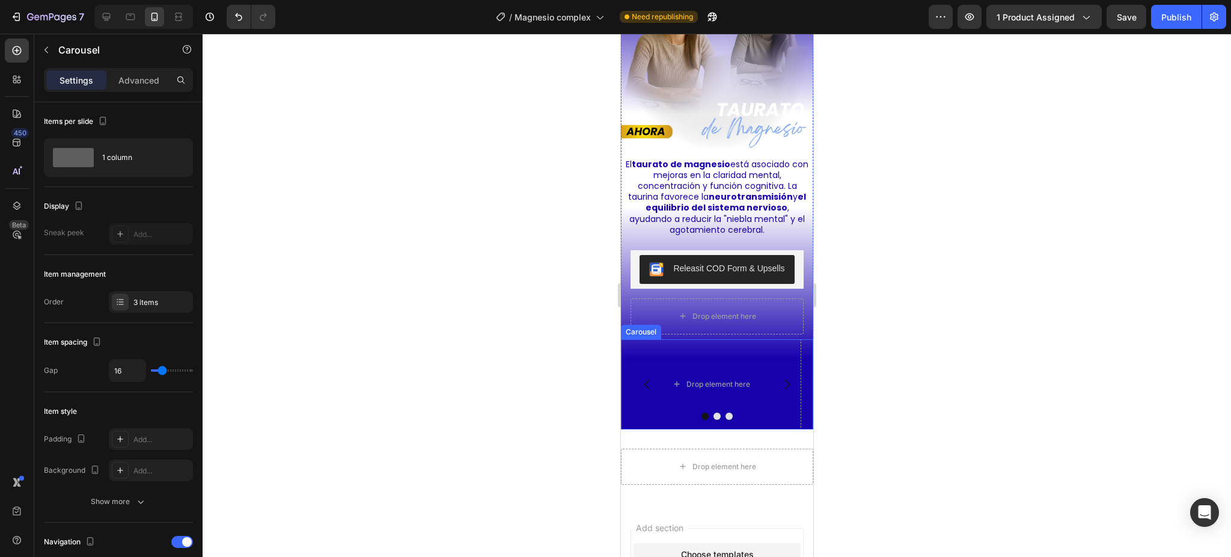
click at [652, 412] on div at bounding box center [716, 415] width 192 height 7
click at [647, 412] on div at bounding box center [716, 415] width 192 height 7
click at [703, 412] on div at bounding box center [716, 415] width 192 height 7
click at [713, 412] on button "Dot" at bounding box center [716, 415] width 7 height 7
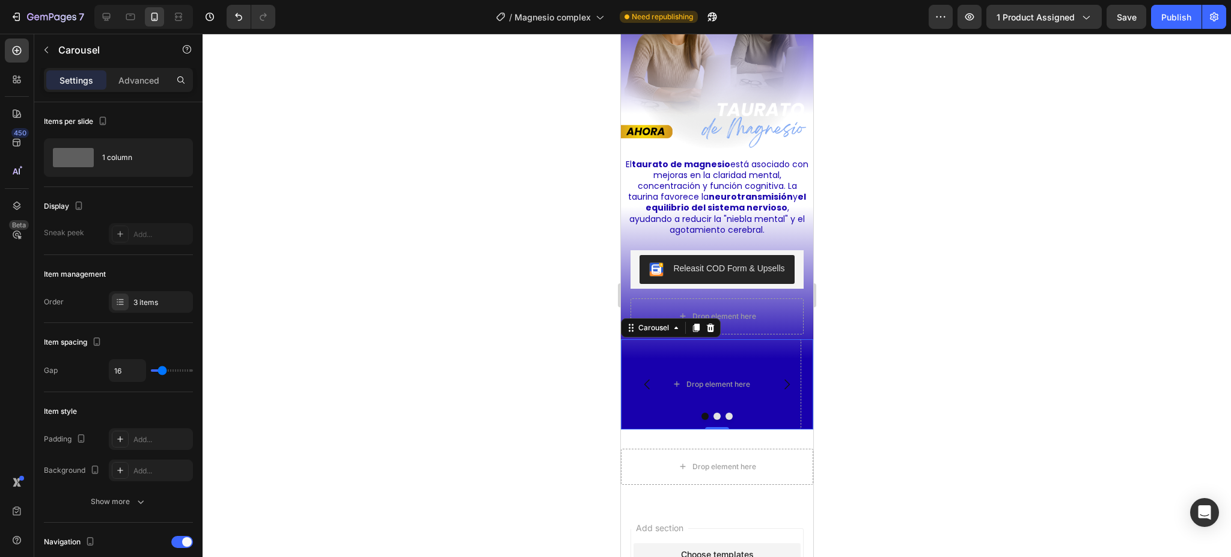
click at [725, 420] on button "Dot" at bounding box center [728, 415] width 7 height 7
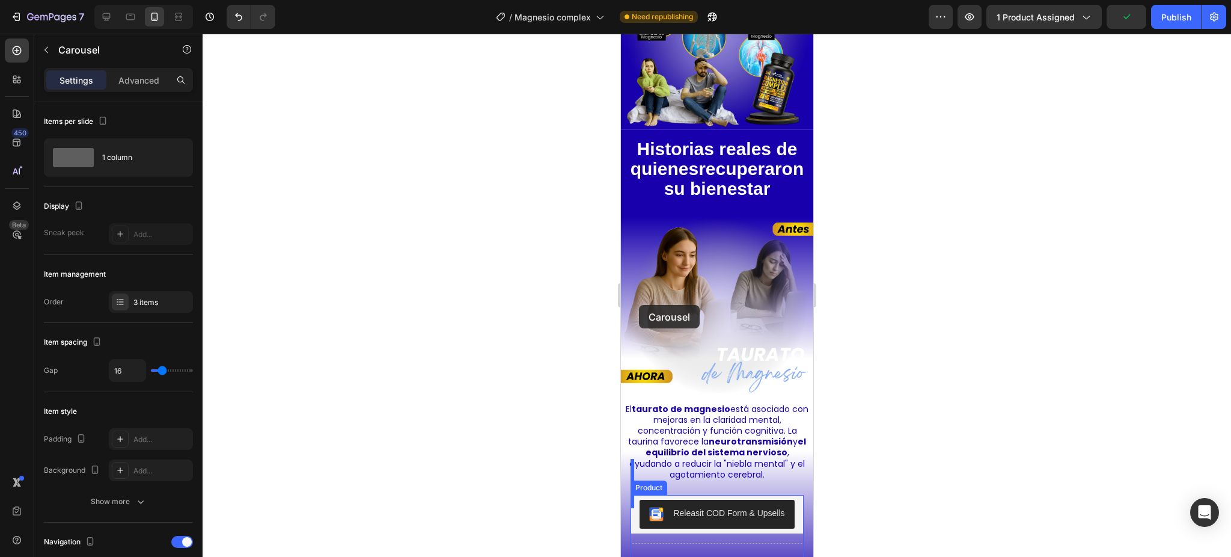
scroll to position [1478, 0]
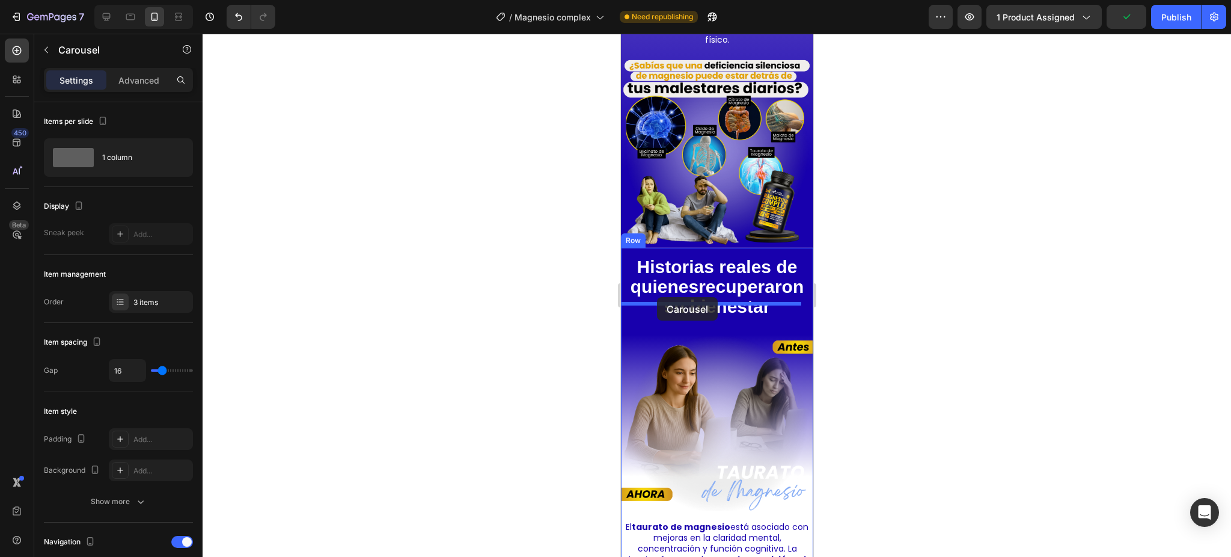
drag, startPoint x: 632, startPoint y: 350, endPoint x: 656, endPoint y: 297, distance: 58.9
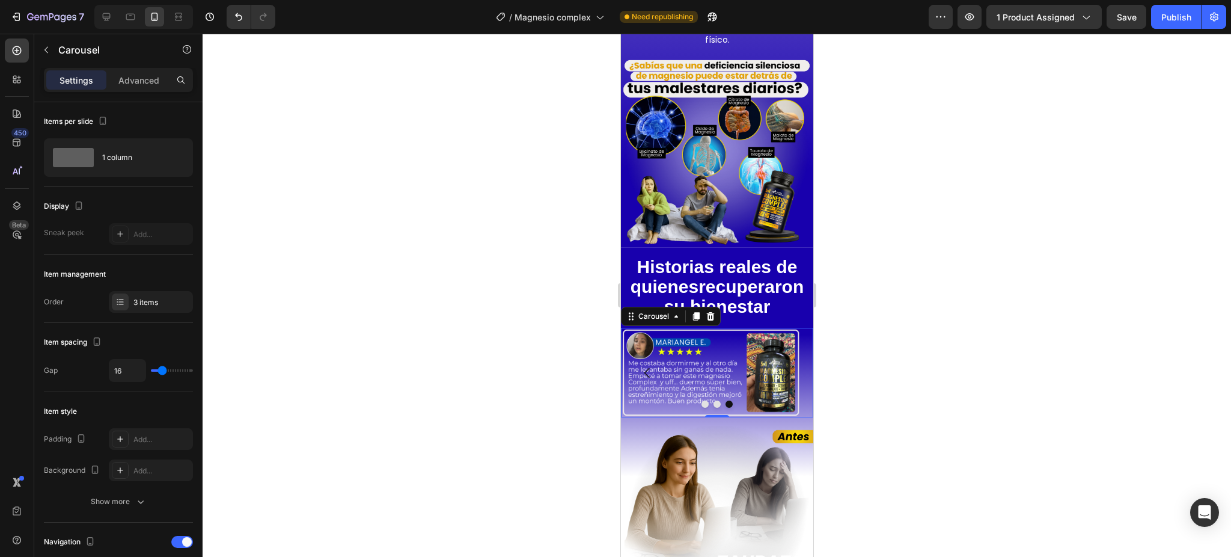
click at [648, 366] on icon "Carousel Back Arrow" at bounding box center [647, 373] width 14 height 14
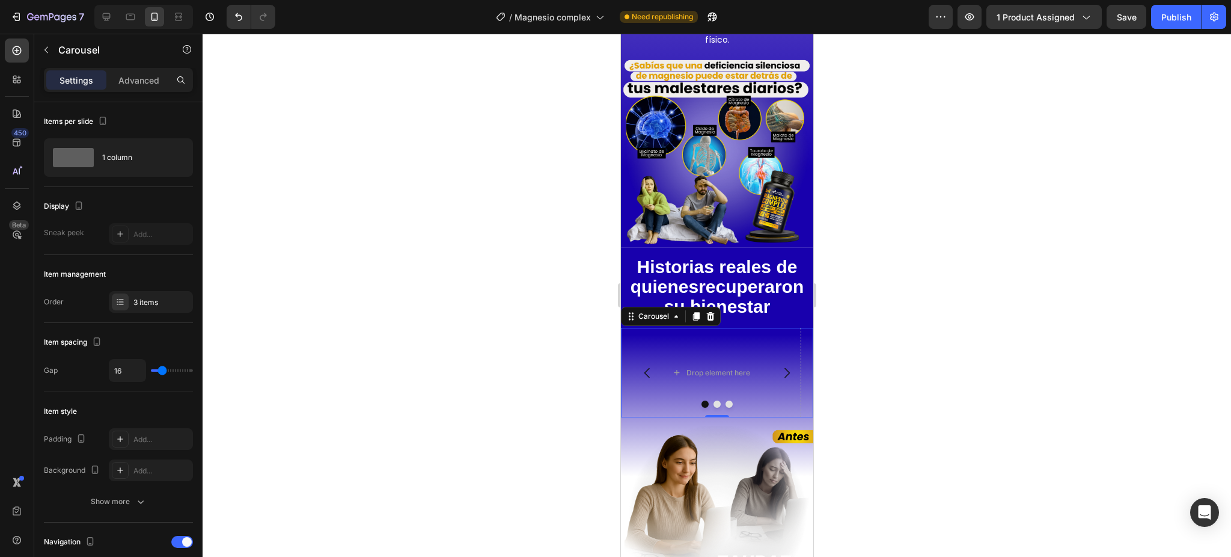
click at [779, 366] on icon "Carousel Next Arrow" at bounding box center [786, 373] width 14 height 14
click at [784, 367] on icon "Carousel Next Arrow" at bounding box center [786, 372] width 5 height 10
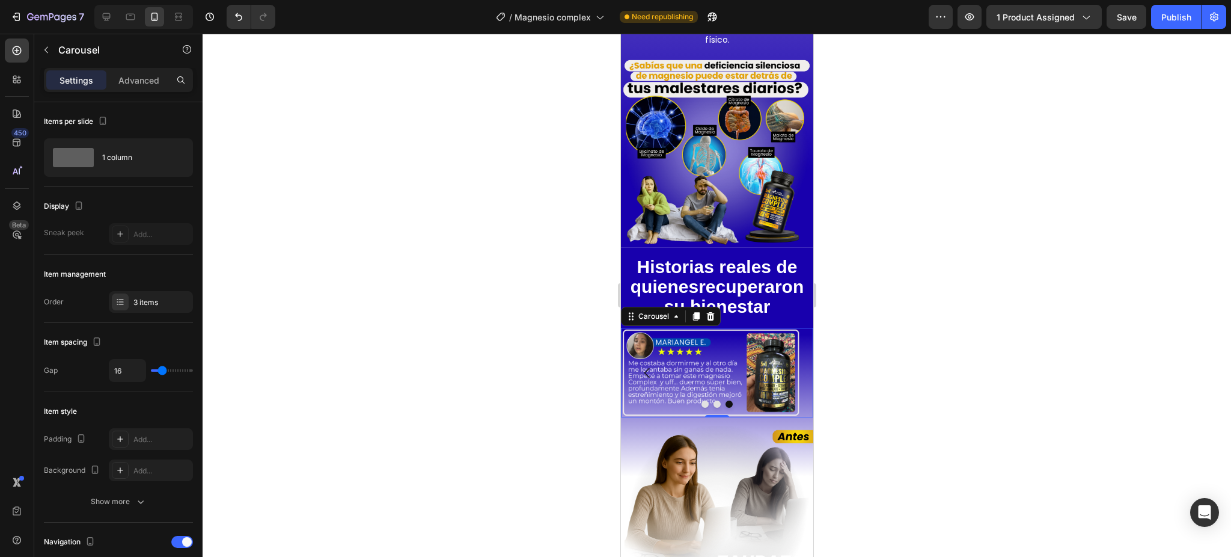
click at [784, 367] on icon "Carousel Next Arrow" at bounding box center [786, 372] width 5 height 10
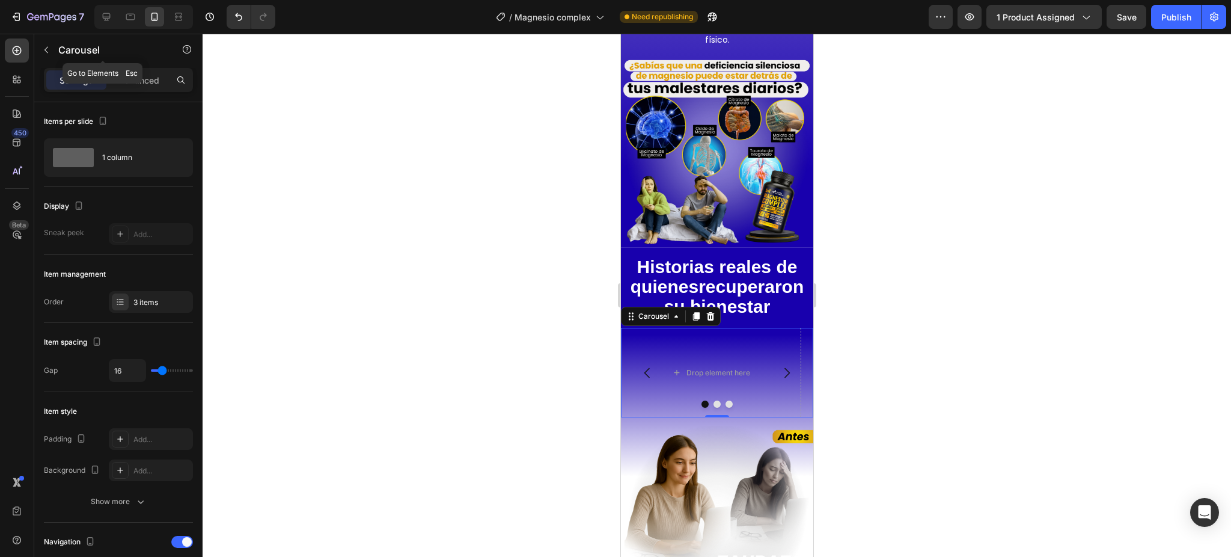
drag, startPoint x: 64, startPoint y: 53, endPoint x: 78, endPoint y: 90, distance: 39.8
click at [64, 53] on p "Carousel" at bounding box center [109, 50] width 102 height 14
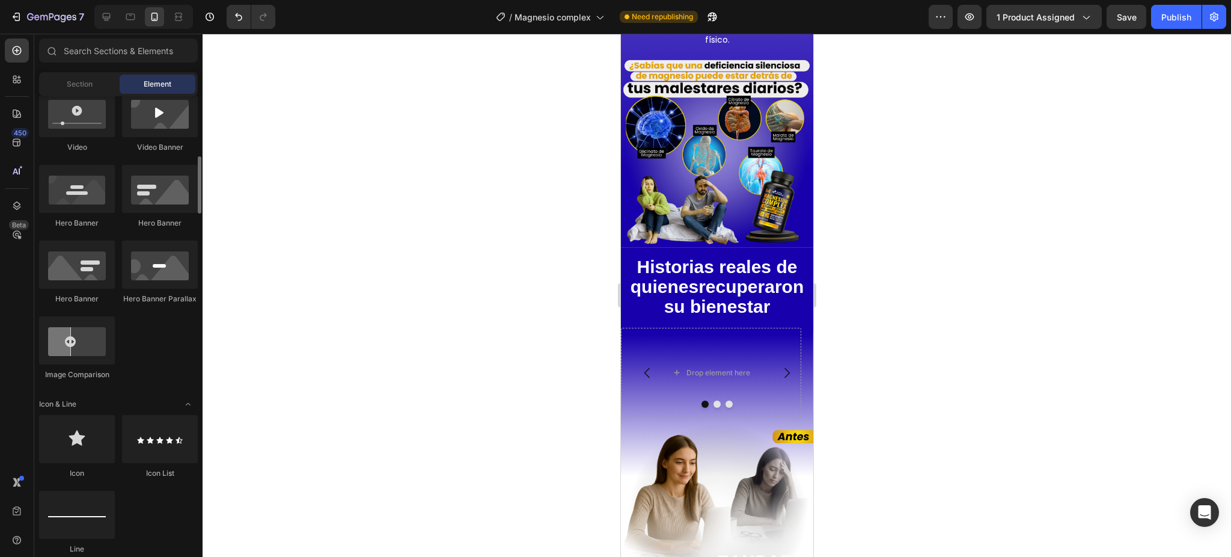
scroll to position [320, 0]
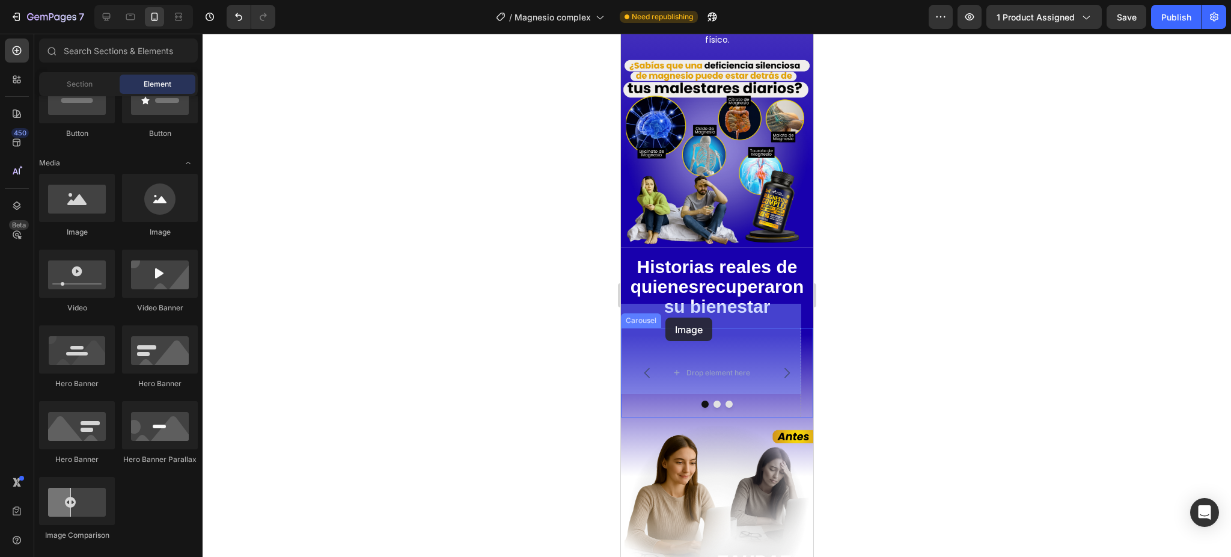
drag, startPoint x: 712, startPoint y: 235, endPoint x: 681, endPoint y: 325, distance: 95.4
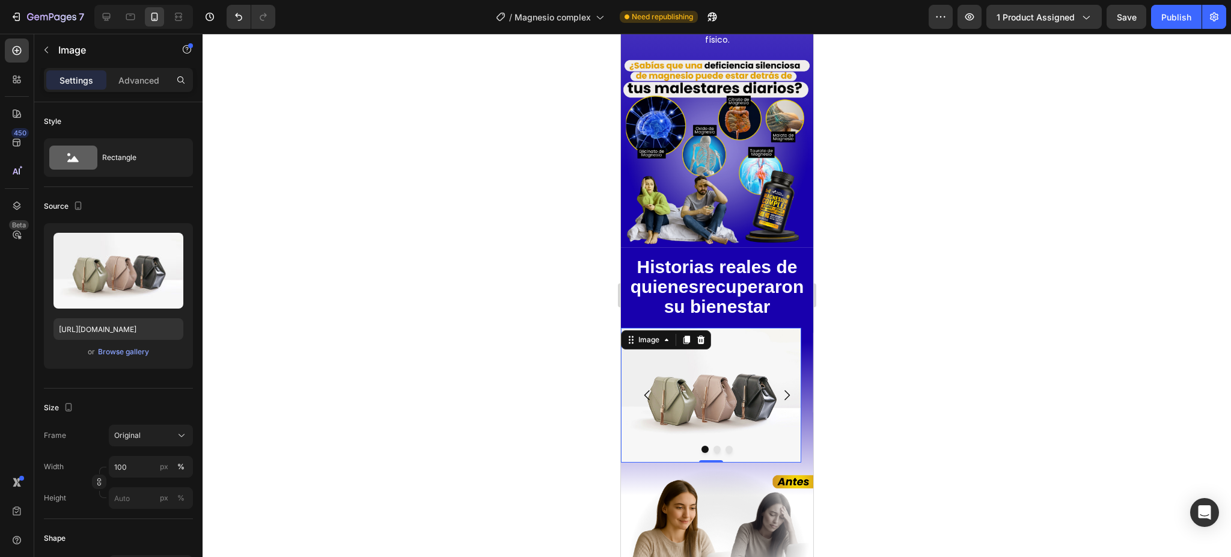
click at [685, 352] on img at bounding box center [710, 395] width 180 height 135
click at [643, 388] on icon "Carousel Back Arrow" at bounding box center [647, 395] width 14 height 14
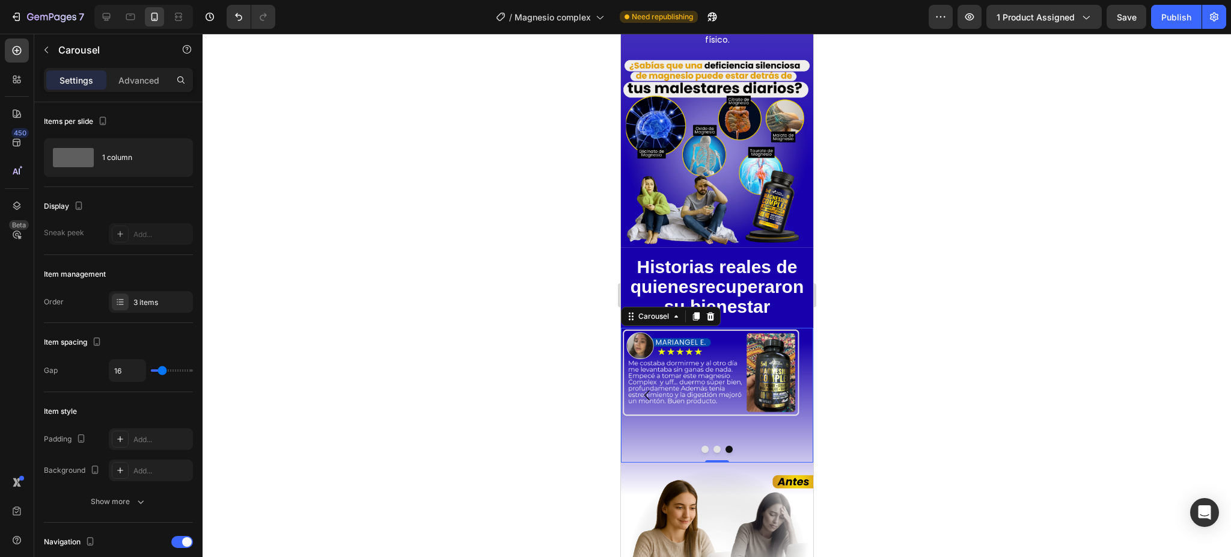
click at [643, 388] on icon "Carousel Back Arrow" at bounding box center [647, 395] width 14 height 14
click at [779, 388] on icon "Carousel Next Arrow" at bounding box center [786, 395] width 14 height 14
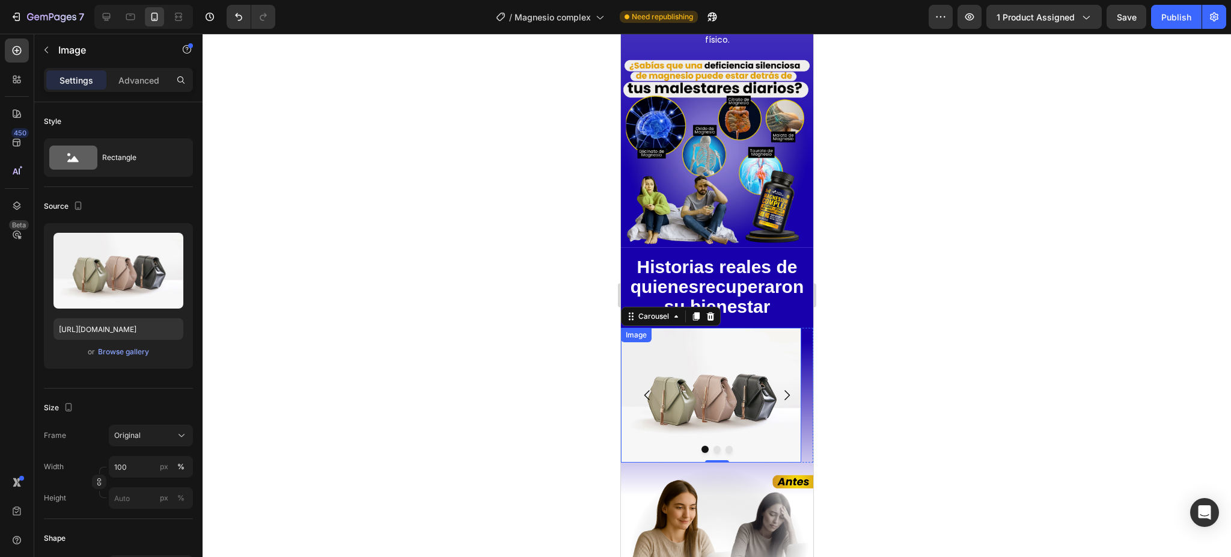
click at [722, 370] on img at bounding box center [710, 395] width 180 height 135
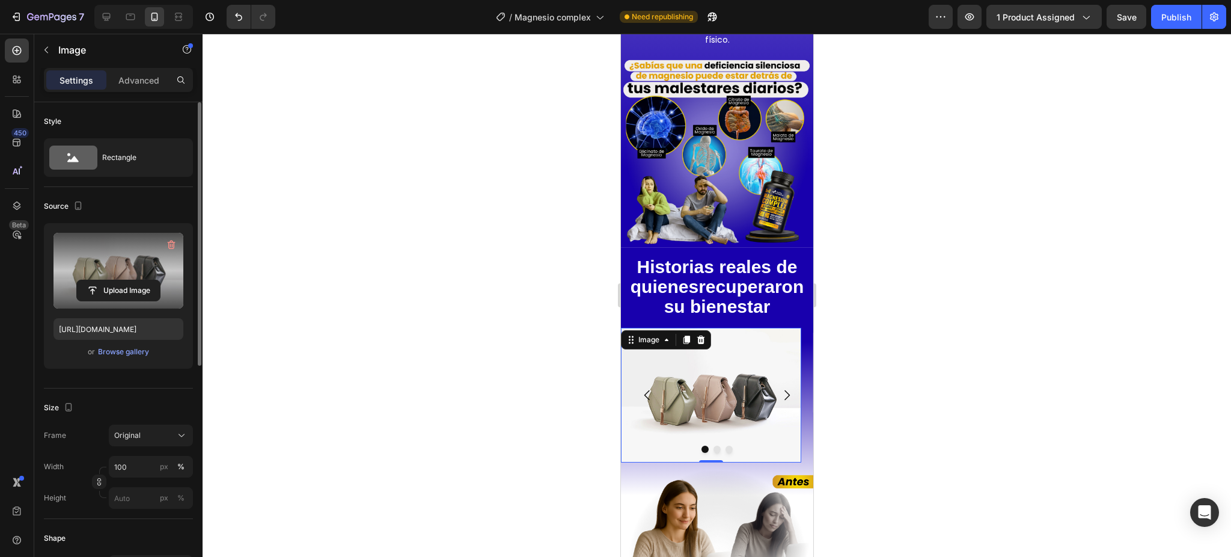
click at [94, 263] on label at bounding box center [119, 271] width 130 height 76
click at [94, 280] on input "file" at bounding box center [118, 290] width 83 height 20
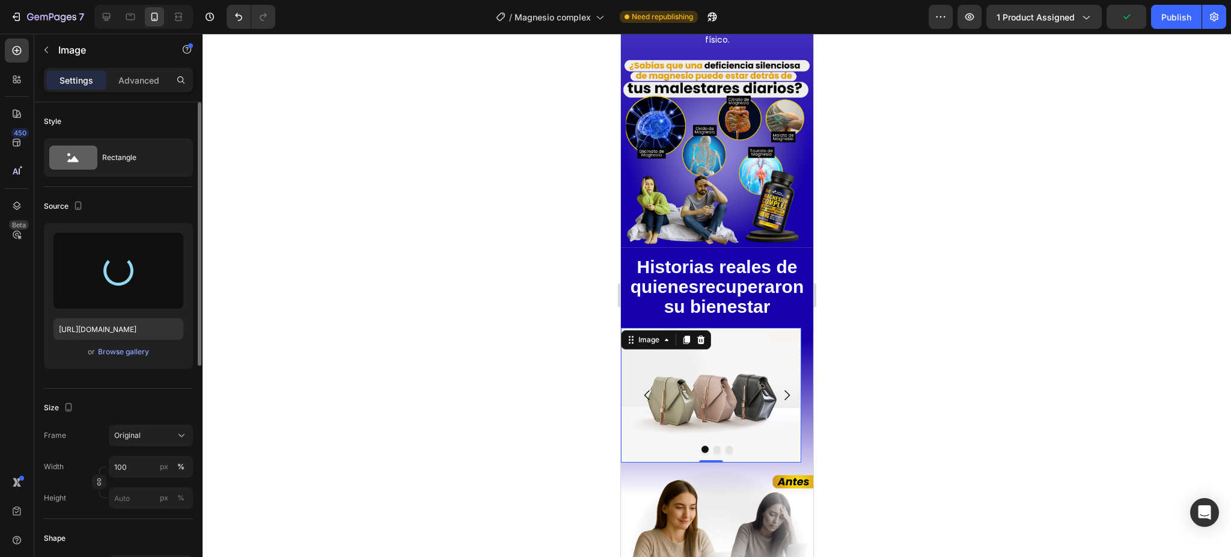
type input "[URL][DOMAIN_NAME]"
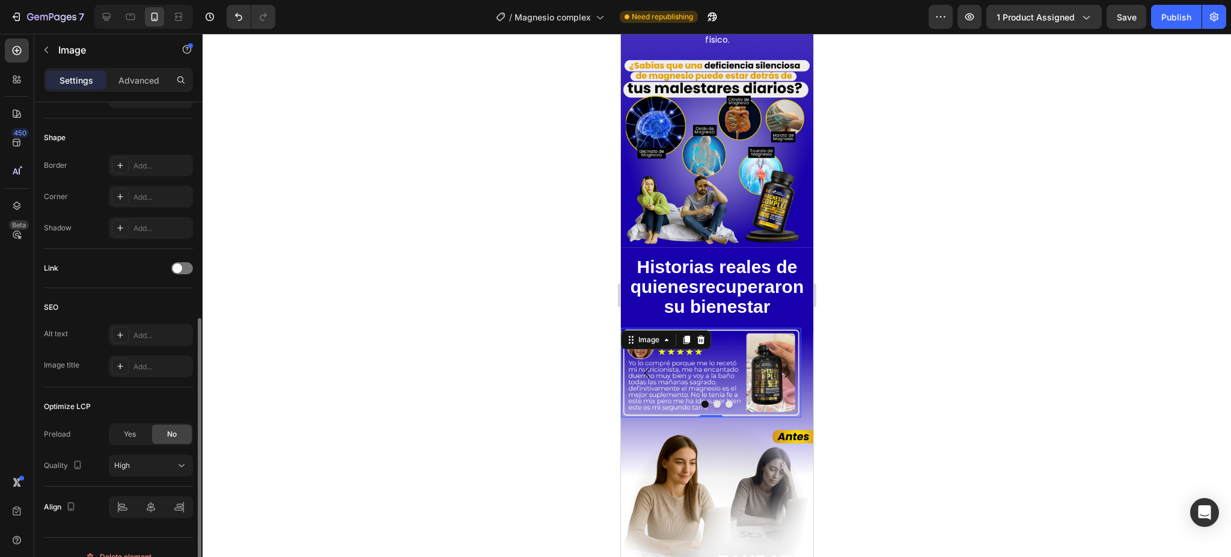
scroll to position [0, 0]
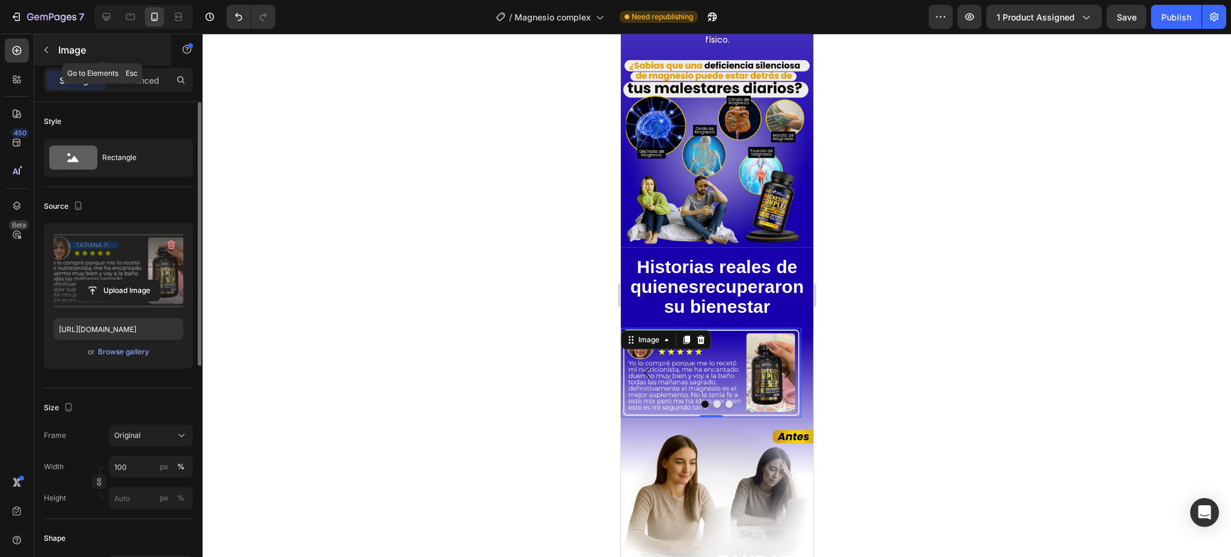
click at [72, 54] on p "Image" at bounding box center [109, 50] width 102 height 14
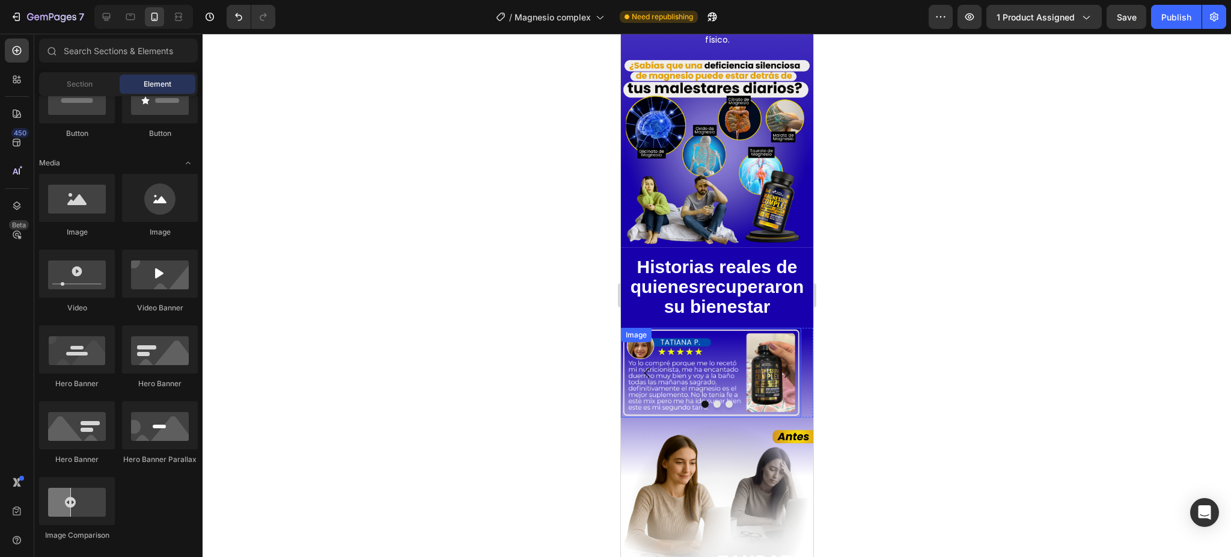
click at [694, 328] on div "Image" at bounding box center [710, 373] width 180 height 90
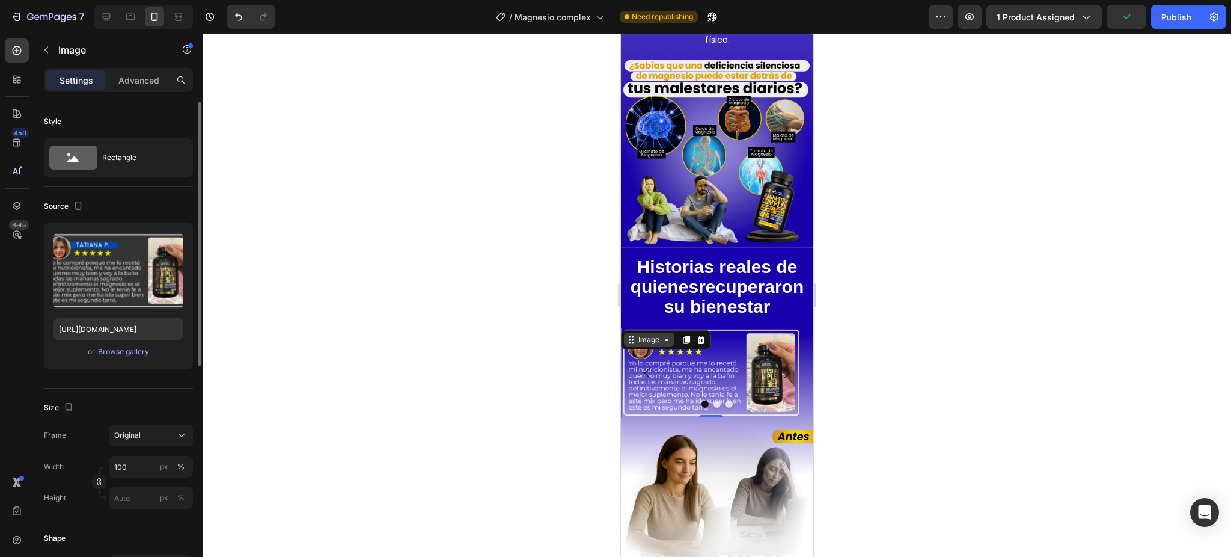
click at [668, 335] on icon at bounding box center [666, 340] width 10 height 10
click at [638, 356] on button "Carousel Back Arrow" at bounding box center [647, 373] width 34 height 34
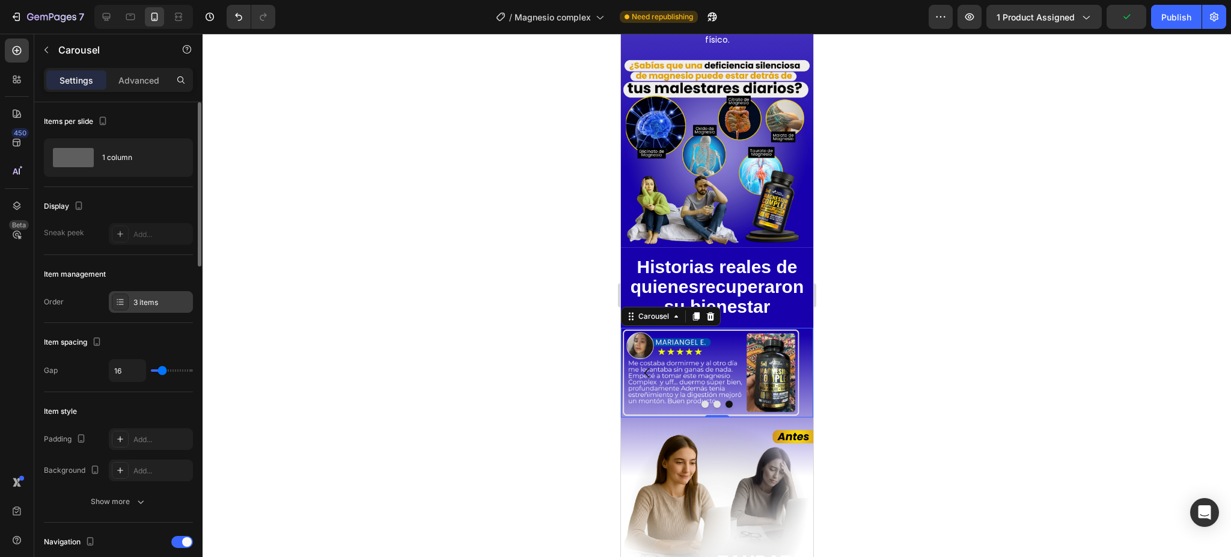
click at [113, 297] on div at bounding box center [120, 301] width 17 height 17
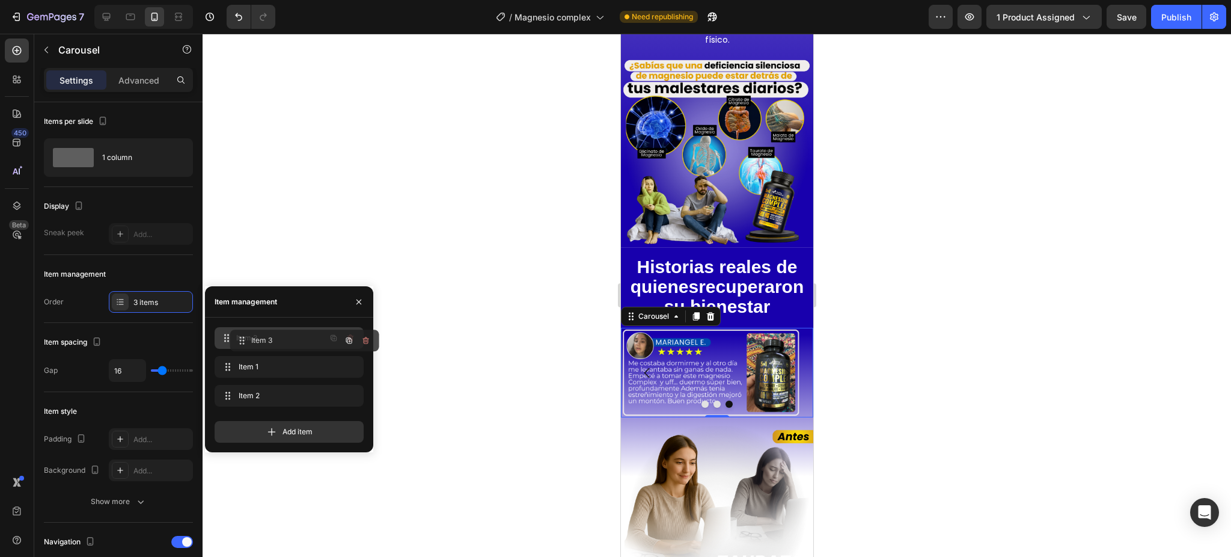
drag, startPoint x: 227, startPoint y: 395, endPoint x: 242, endPoint y: 340, distance: 56.9
click at [644, 366] on icon "Carousel Back Arrow" at bounding box center [647, 373] width 14 height 14
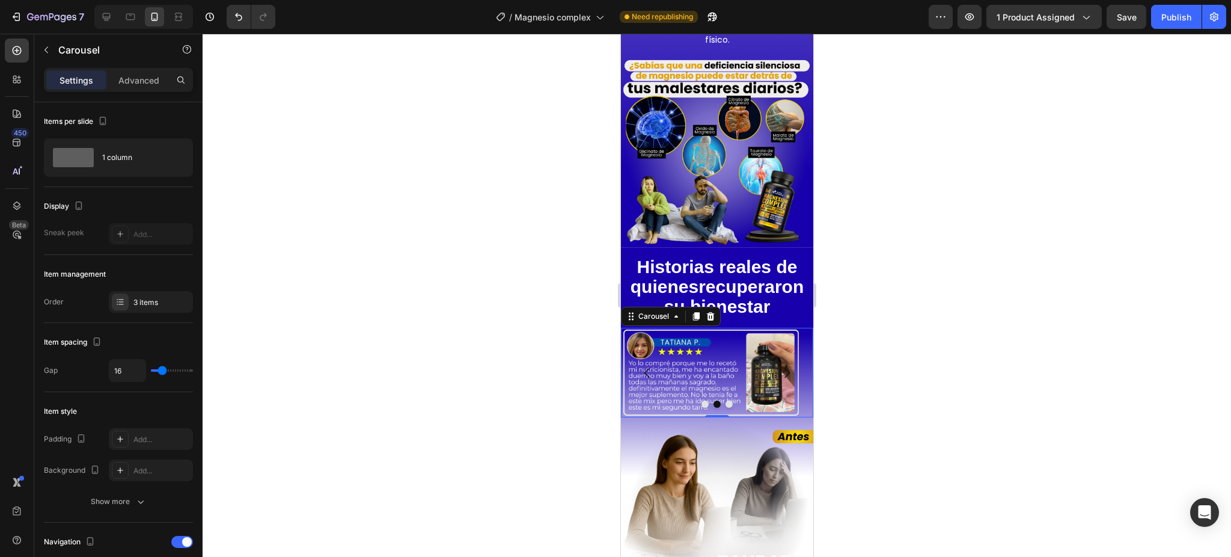
click at [644, 366] on icon "Carousel Back Arrow" at bounding box center [647, 373] width 14 height 14
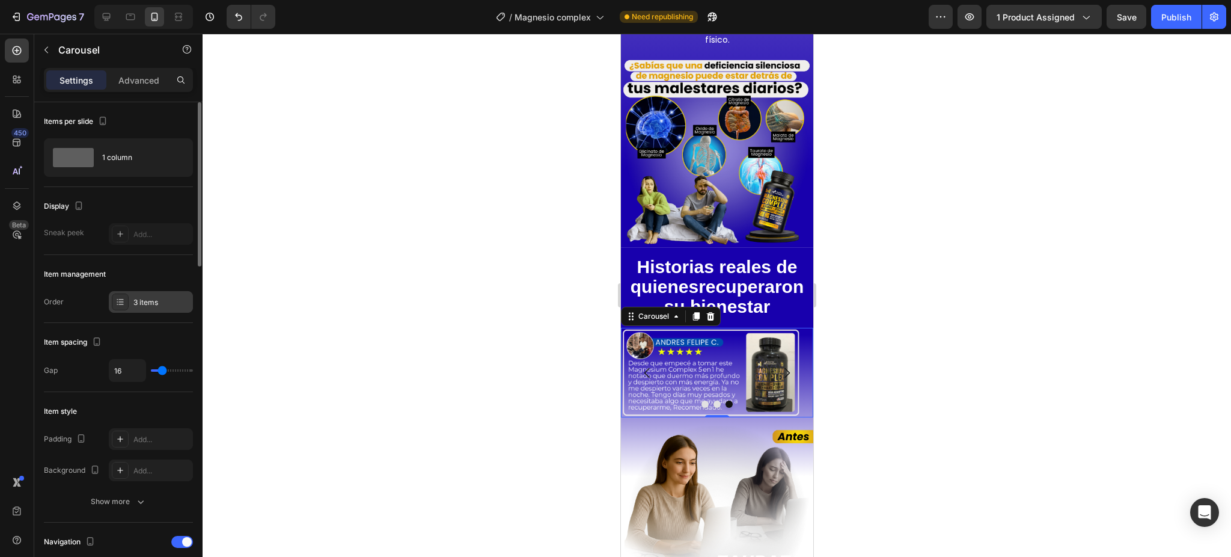
click at [111, 298] on div "3 items" at bounding box center [151, 302] width 84 height 22
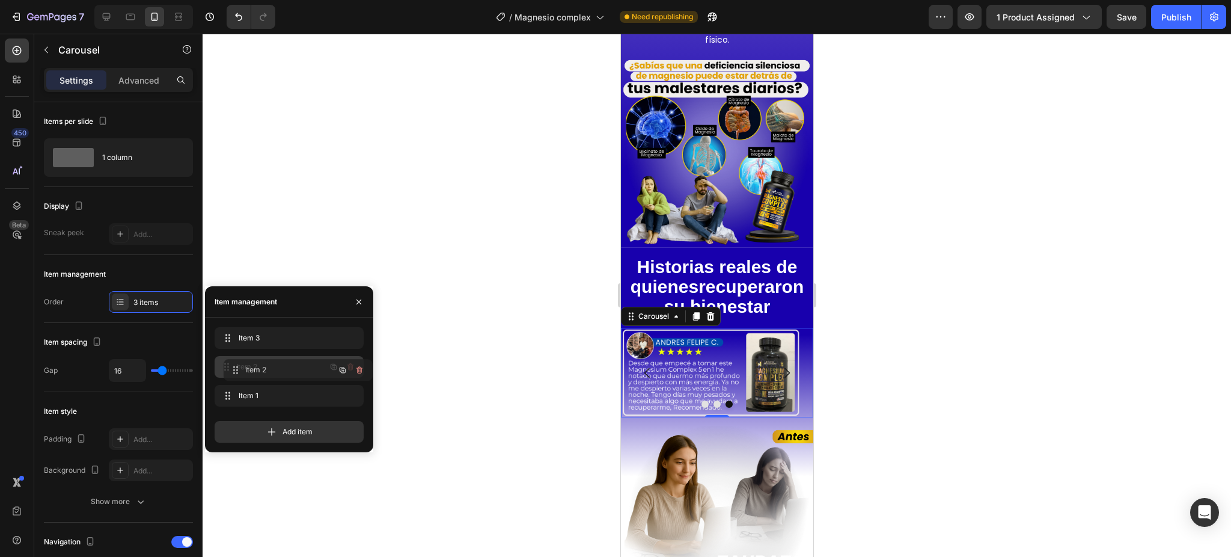
drag, startPoint x: 224, startPoint y: 387, endPoint x: 233, endPoint y: 361, distance: 27.4
click at [784, 367] on icon "Carousel Next Arrow" at bounding box center [786, 372] width 5 height 10
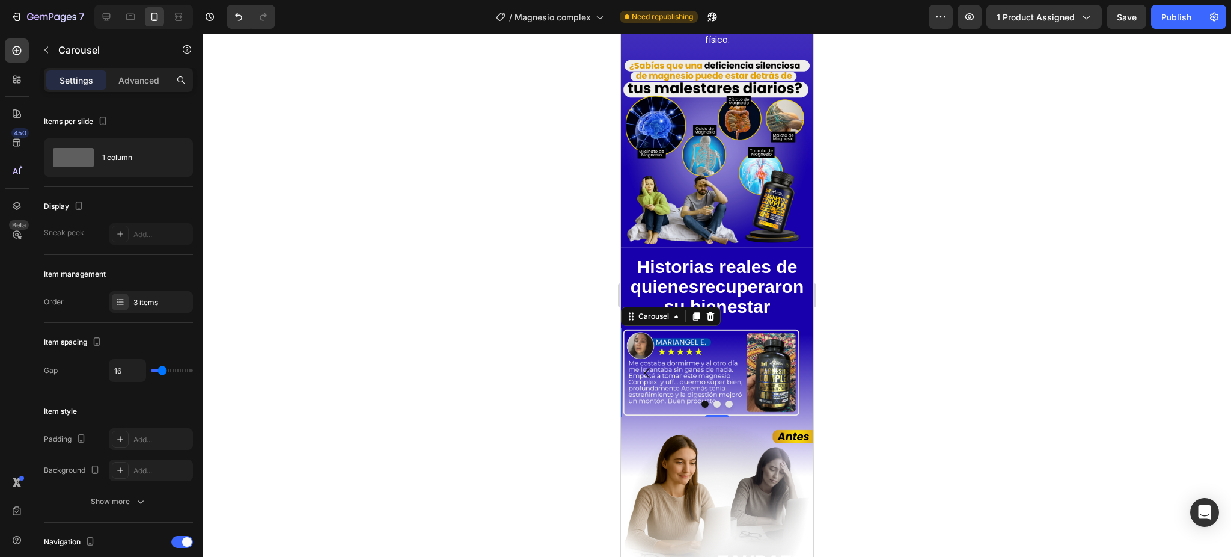
click at [784, 367] on icon "Carousel Next Arrow" at bounding box center [786, 372] width 5 height 10
click at [128, 304] on div at bounding box center [120, 301] width 17 height 17
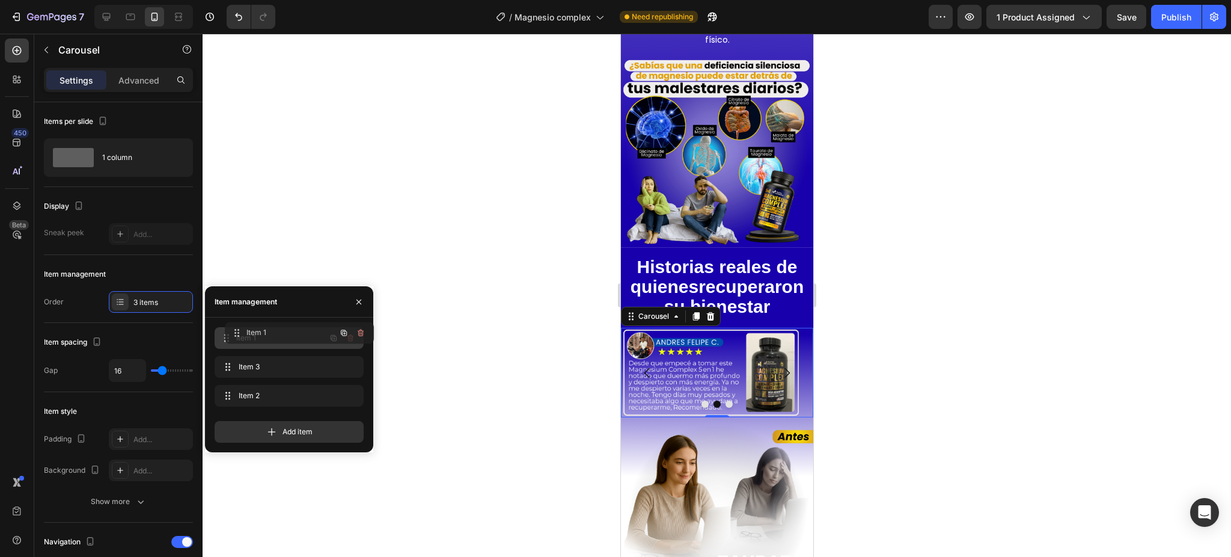
drag, startPoint x: 228, startPoint y: 393, endPoint x: 237, endPoint y: 331, distance: 63.3
click at [781, 356] on button "Carousel Next Arrow" at bounding box center [786, 373] width 34 height 34
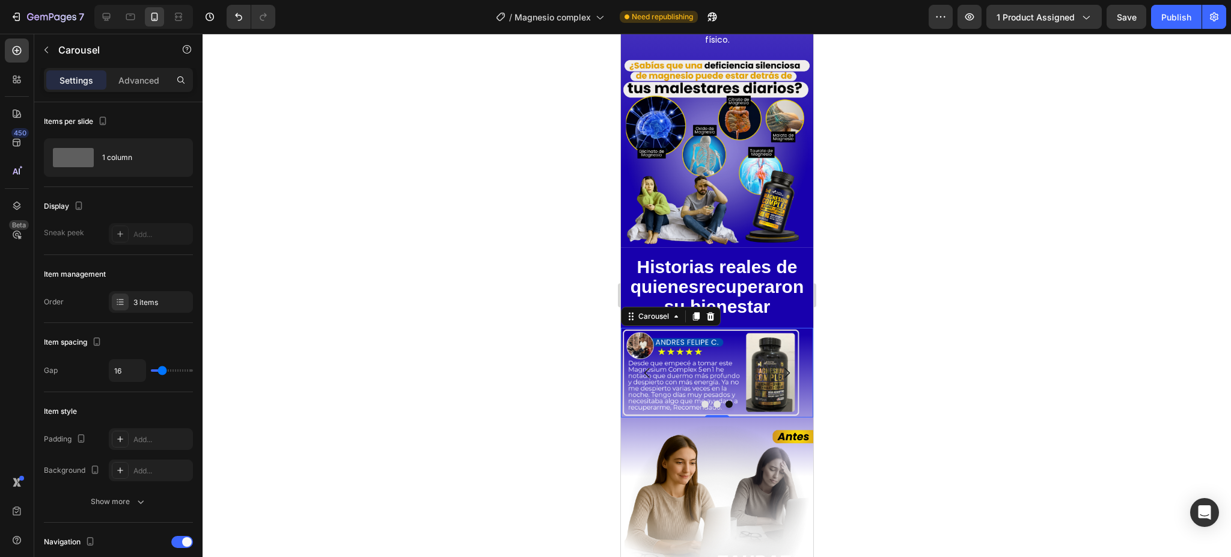
click at [781, 356] on button "Carousel Next Arrow" at bounding box center [786, 373] width 34 height 34
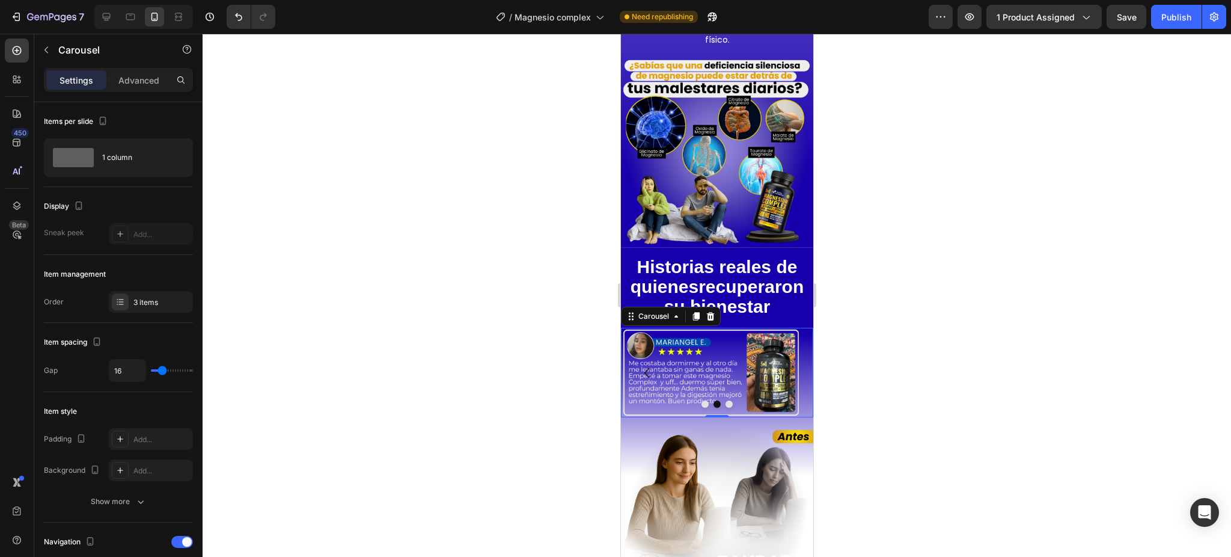
drag, startPoint x: 825, startPoint y: 328, endPoint x: 889, endPoint y: 335, distance: 64.8
click at [825, 328] on div at bounding box center [717, 295] width 1029 height 523
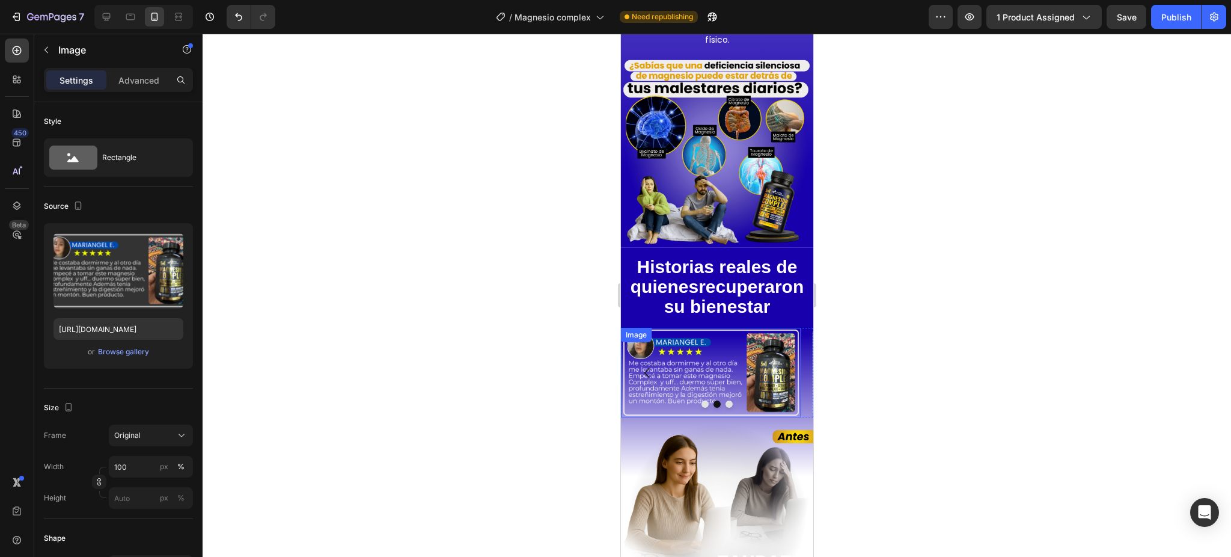
click at [702, 355] on img at bounding box center [710, 373] width 180 height 90
click at [153, 79] on p "Advanced" at bounding box center [138, 80] width 41 height 13
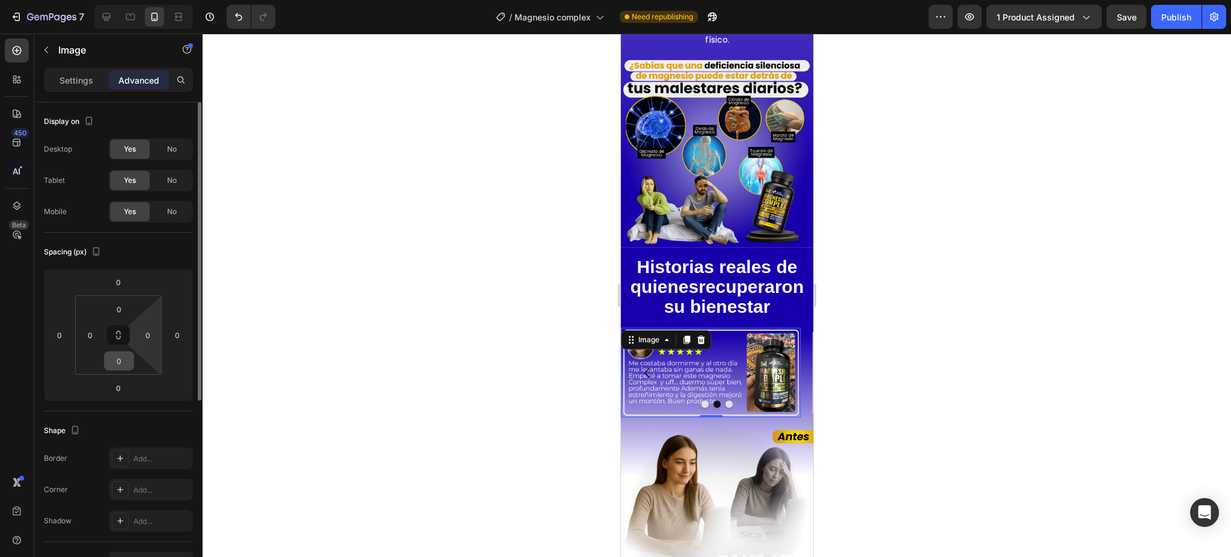
click at [123, 356] on input "0" at bounding box center [119, 361] width 24 height 18
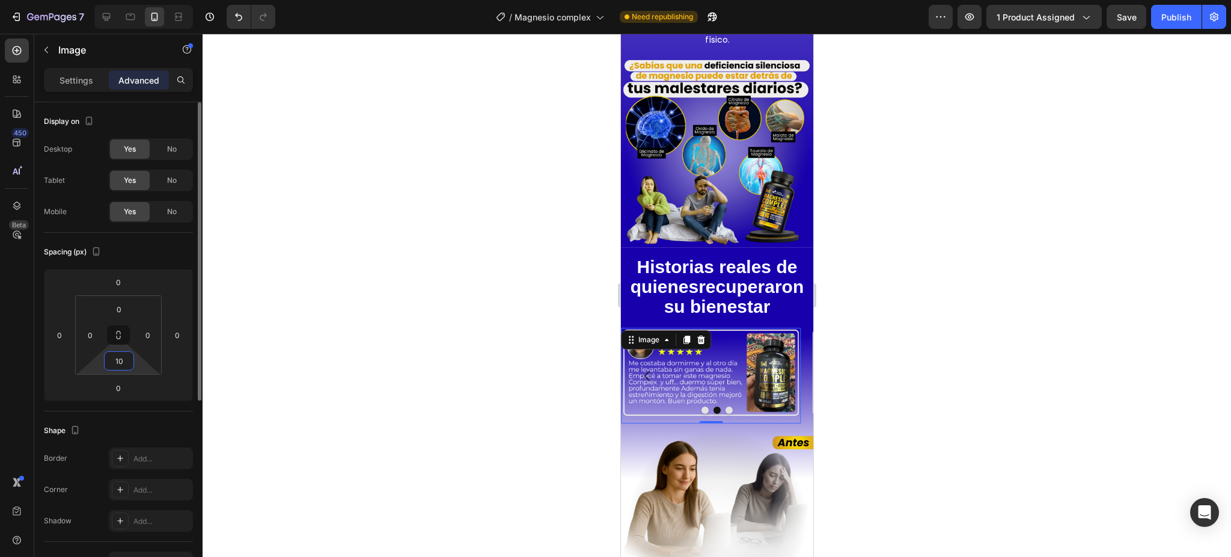
type input "1"
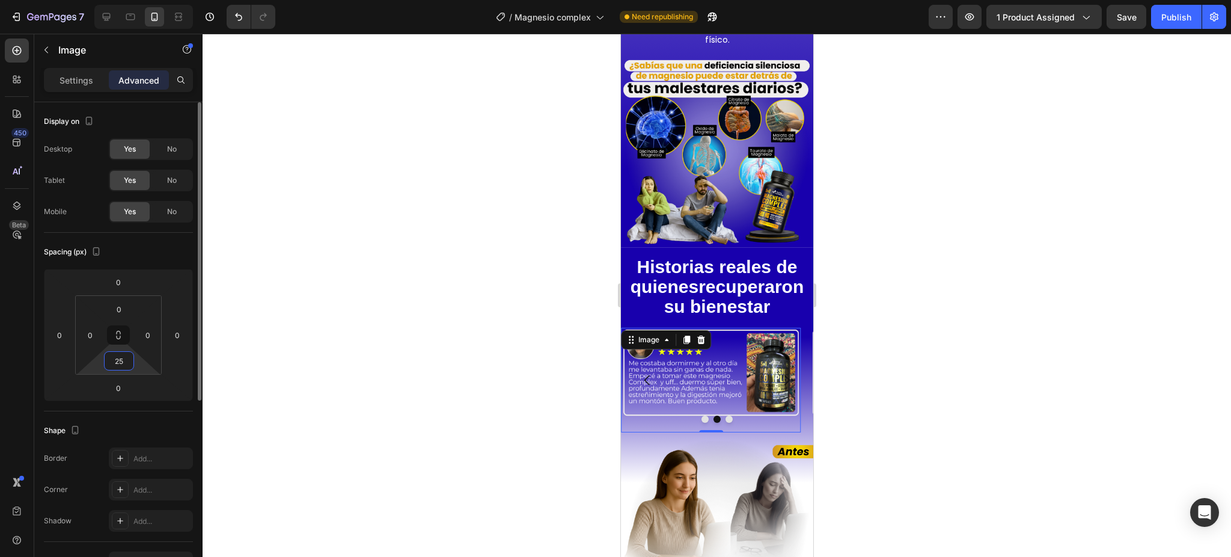
type input "2"
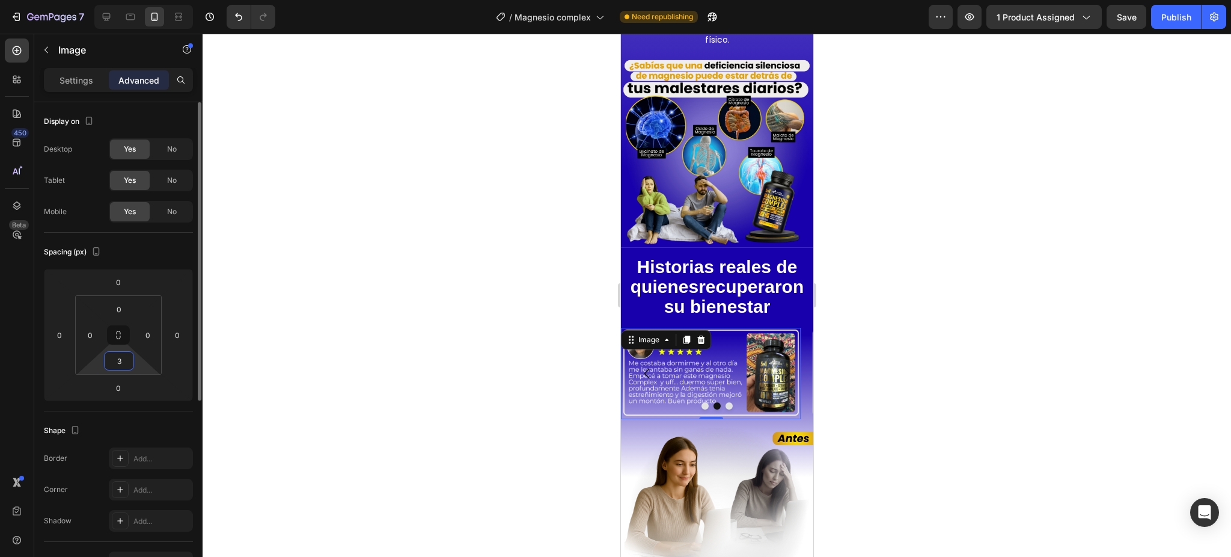
type input "30"
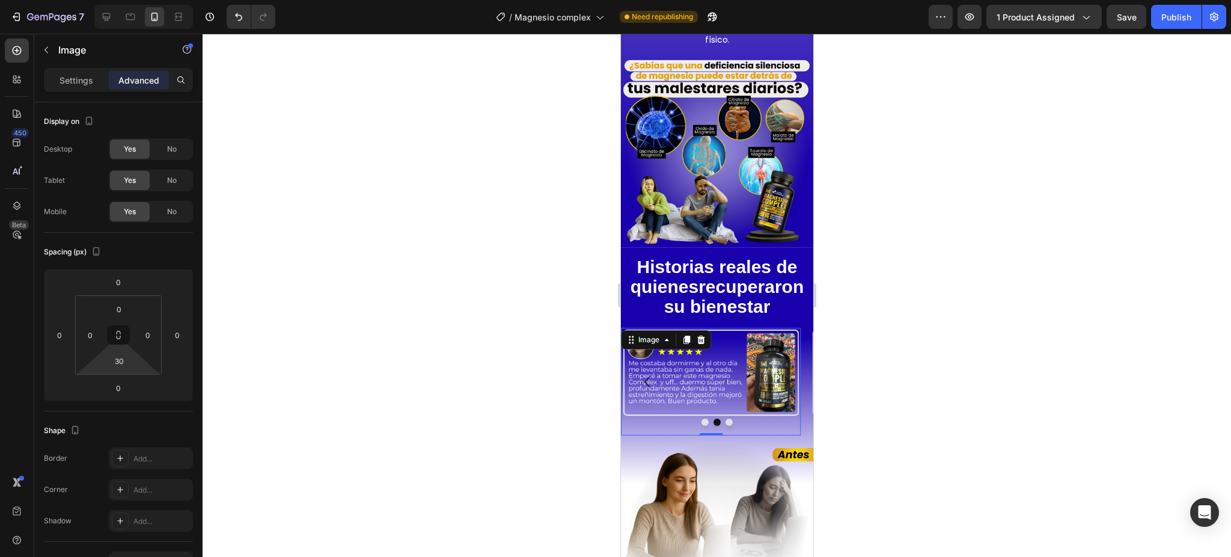
click at [536, 249] on div at bounding box center [717, 295] width 1029 height 523
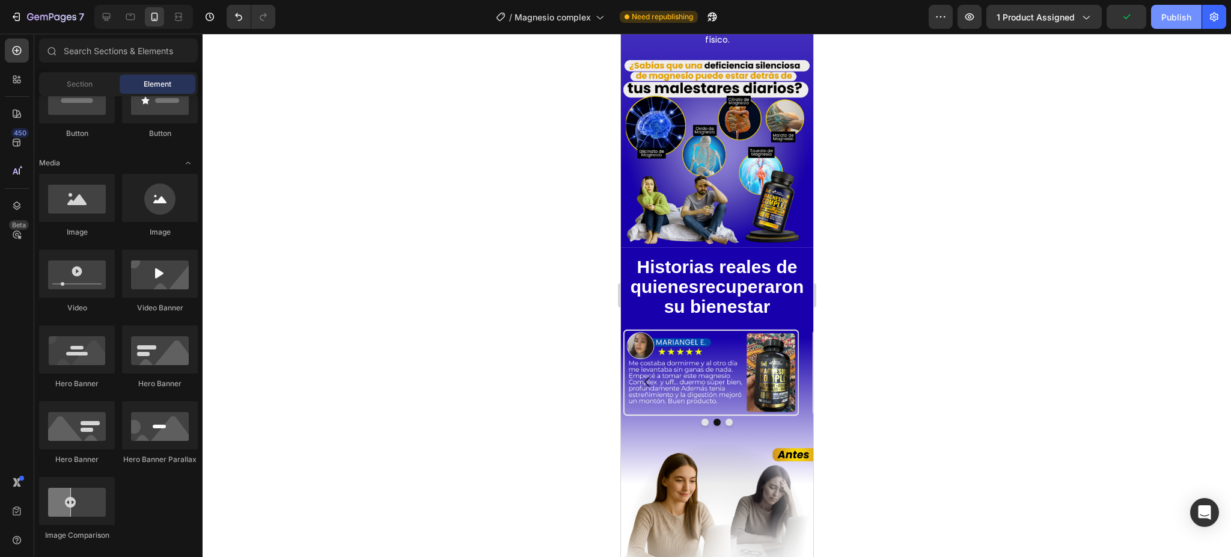
click at [1172, 13] on div "Publish" at bounding box center [1176, 17] width 30 height 13
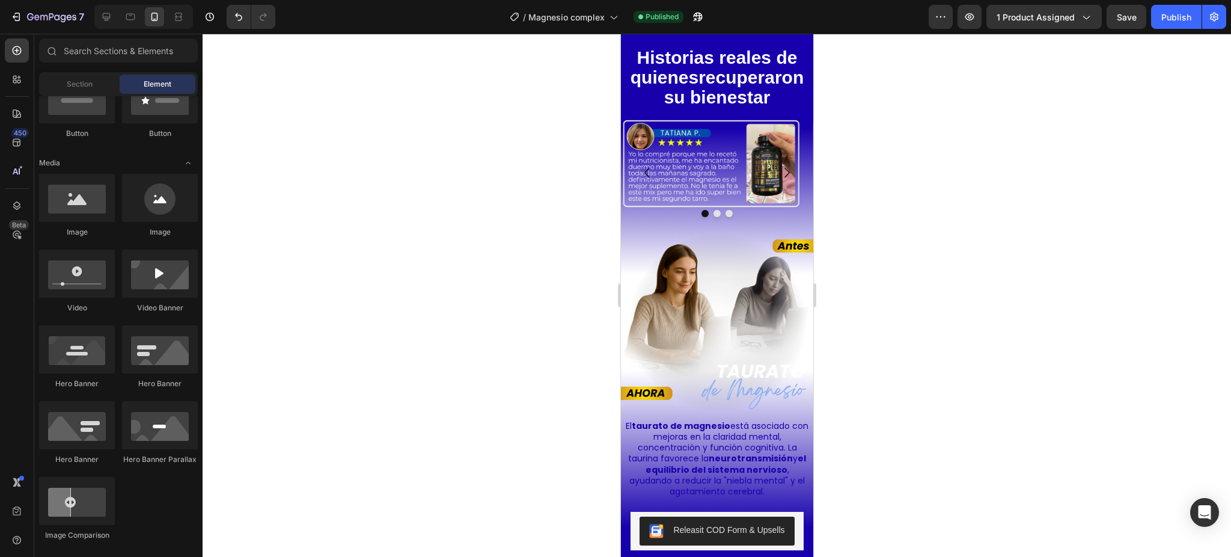
scroll to position [2241, 0]
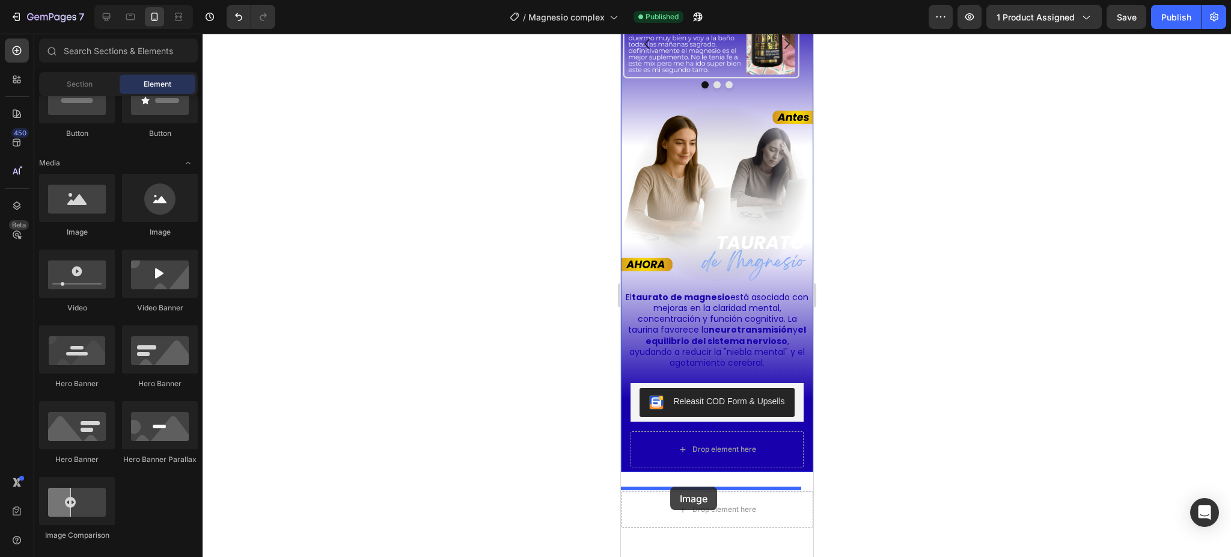
drag, startPoint x: 700, startPoint y: 250, endPoint x: 670, endPoint y: 486, distance: 238.2
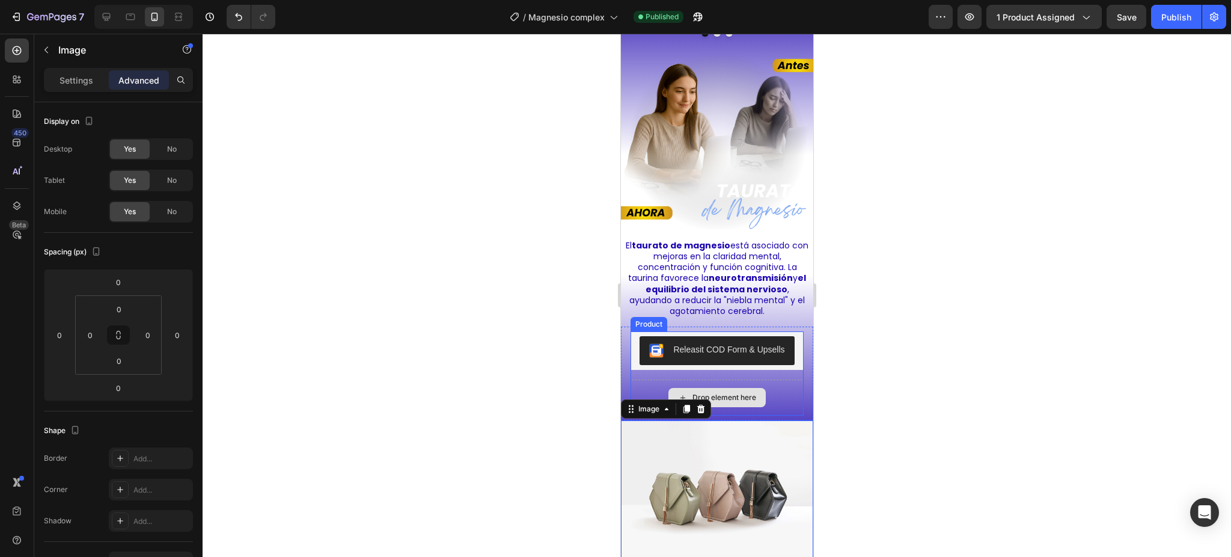
scroll to position [2321, 0]
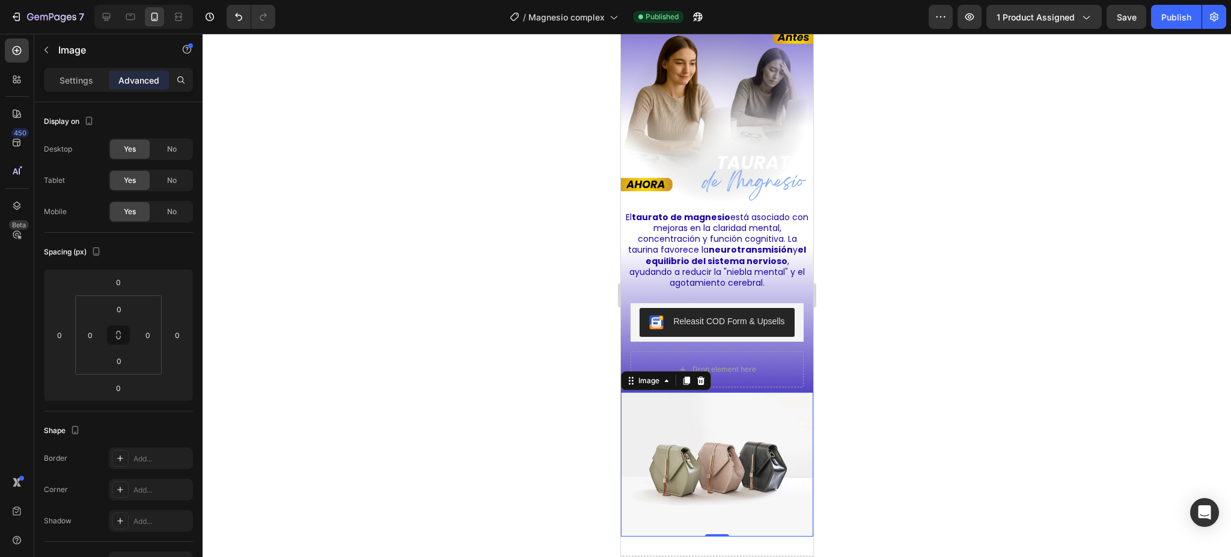
click at [684, 454] on img at bounding box center [716, 464] width 192 height 144
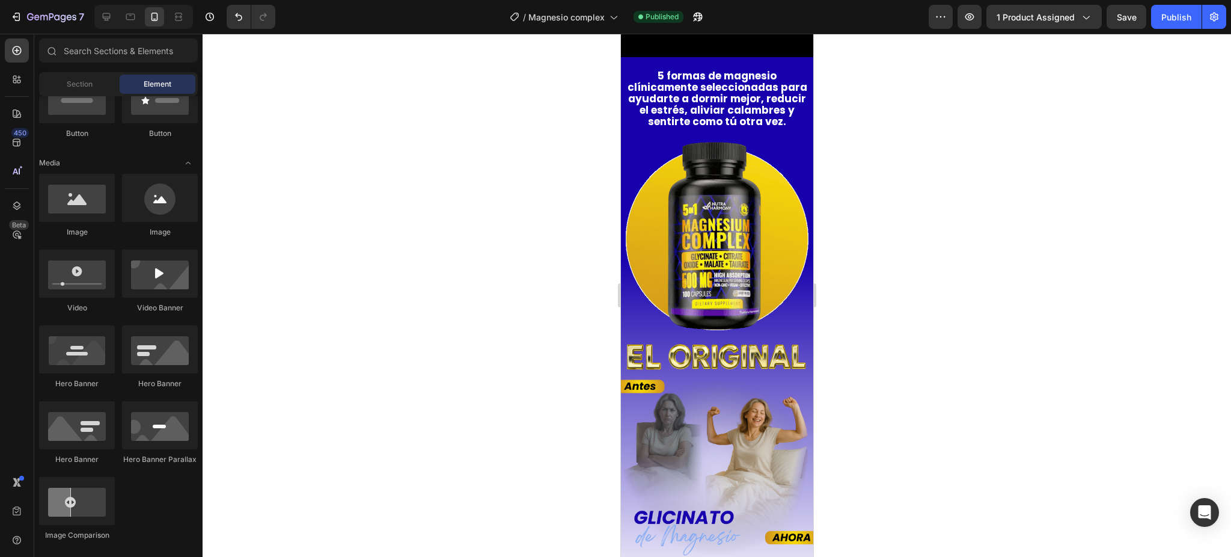
scroll to position [931, 0]
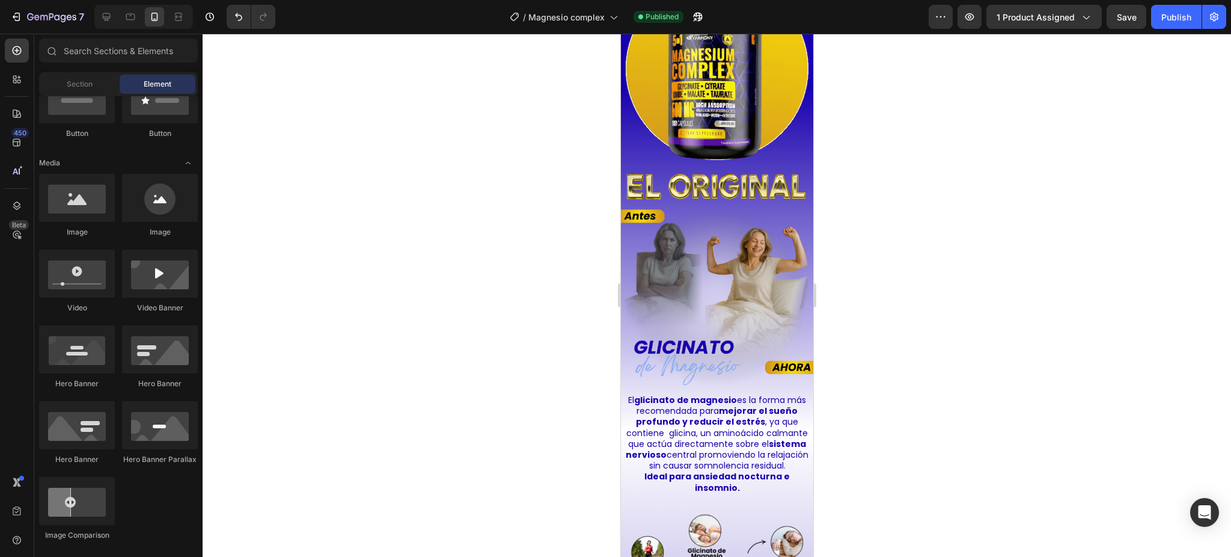
drag, startPoint x: 808, startPoint y: 229, endPoint x: 1436, endPoint y: 259, distance: 628.3
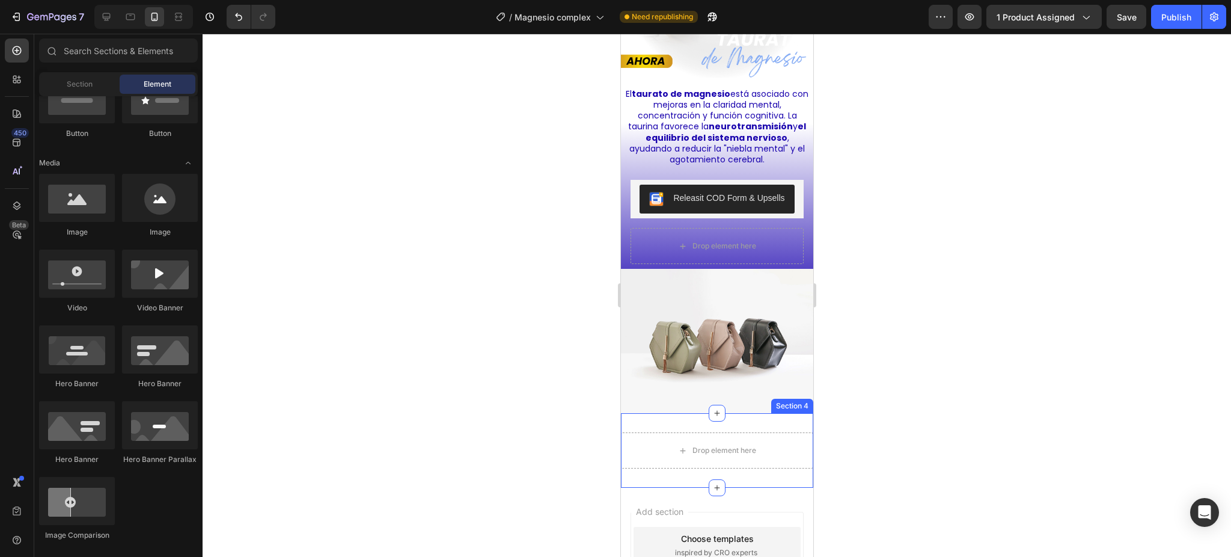
scroll to position [2446, 0]
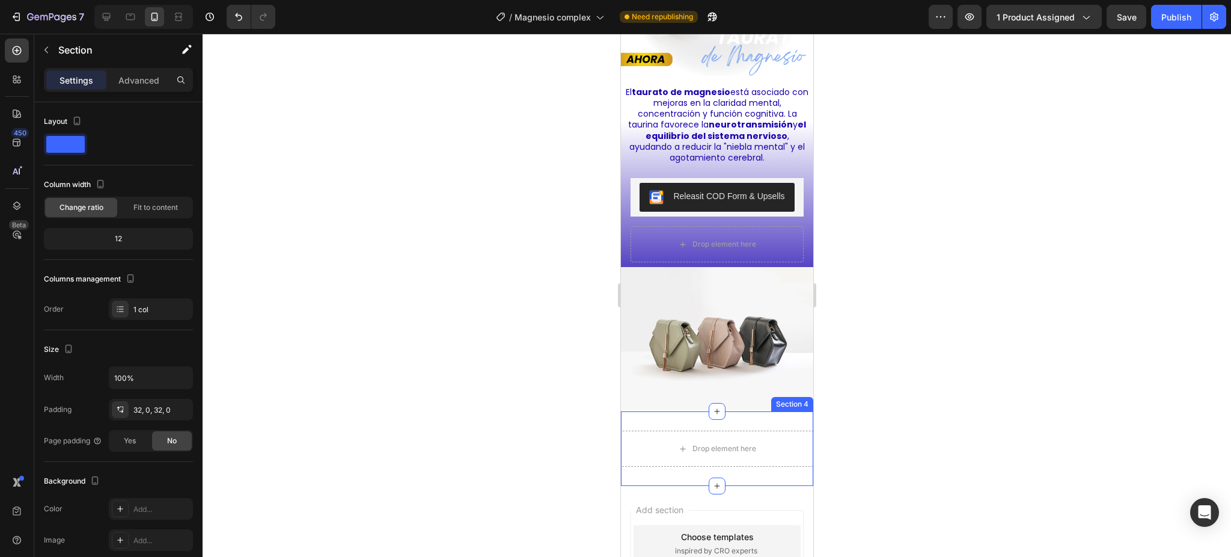
click at [681, 426] on div "Drop element here Section 4" at bounding box center [716, 448] width 192 height 75
click at [659, 346] on img at bounding box center [716, 339] width 192 height 144
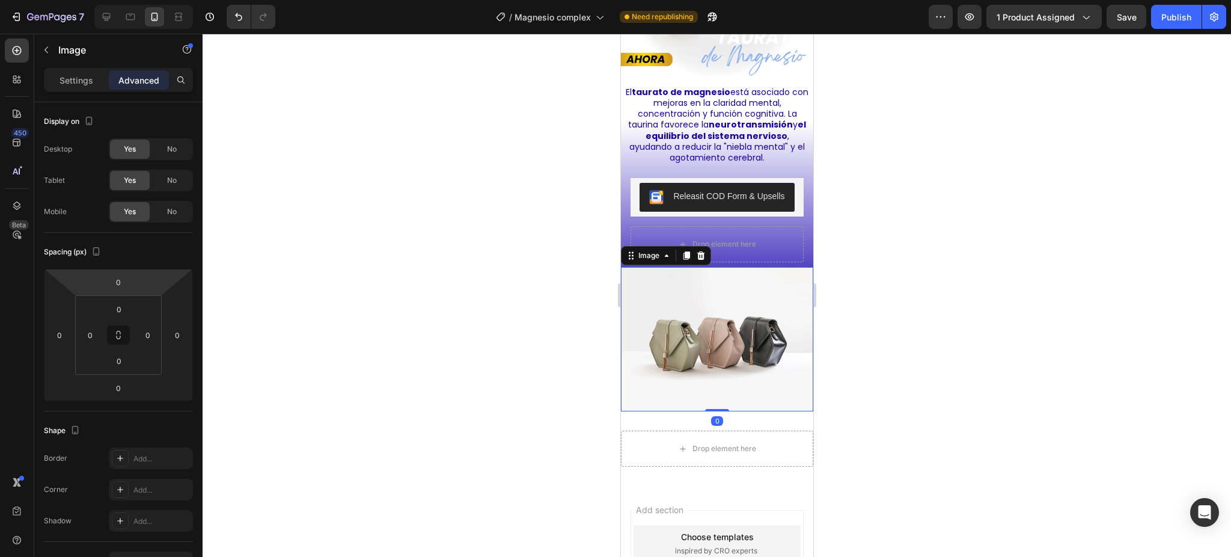
click at [724, 372] on img at bounding box center [716, 339] width 192 height 144
click at [58, 51] on p "Image" at bounding box center [109, 50] width 102 height 14
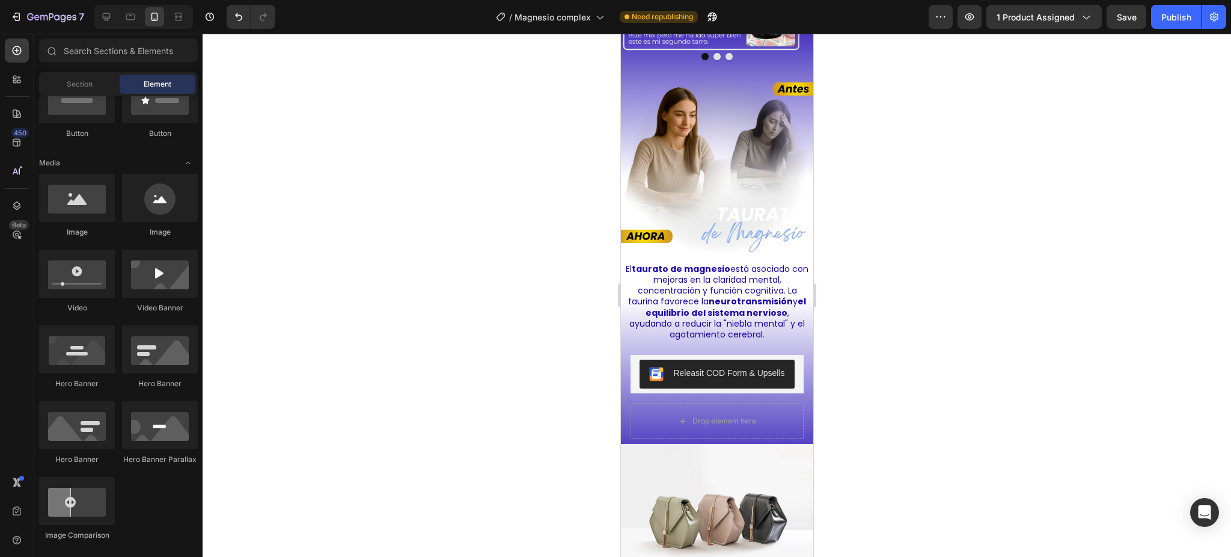
scroll to position [2607, 0]
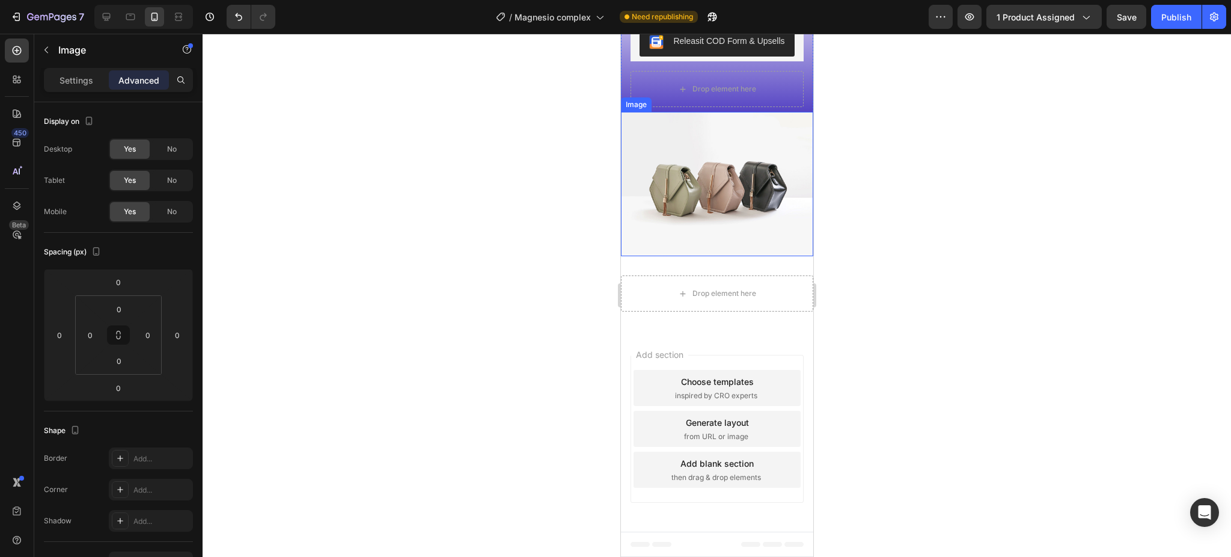
click at [721, 206] on img at bounding box center [716, 184] width 192 height 144
click at [46, 57] on button "button" at bounding box center [46, 49] width 19 height 19
click at [717, 224] on img at bounding box center [716, 184] width 192 height 144
click at [61, 86] on div "Settings" at bounding box center [76, 79] width 60 height 19
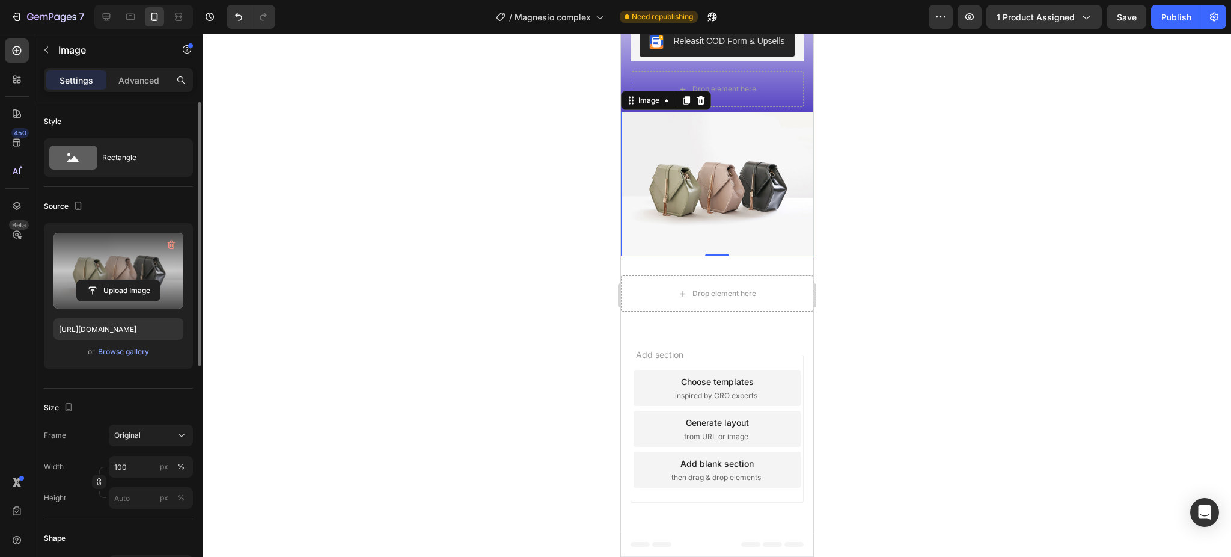
click at [111, 249] on label at bounding box center [119, 271] width 130 height 76
click at [111, 280] on input "file" at bounding box center [118, 290] width 83 height 20
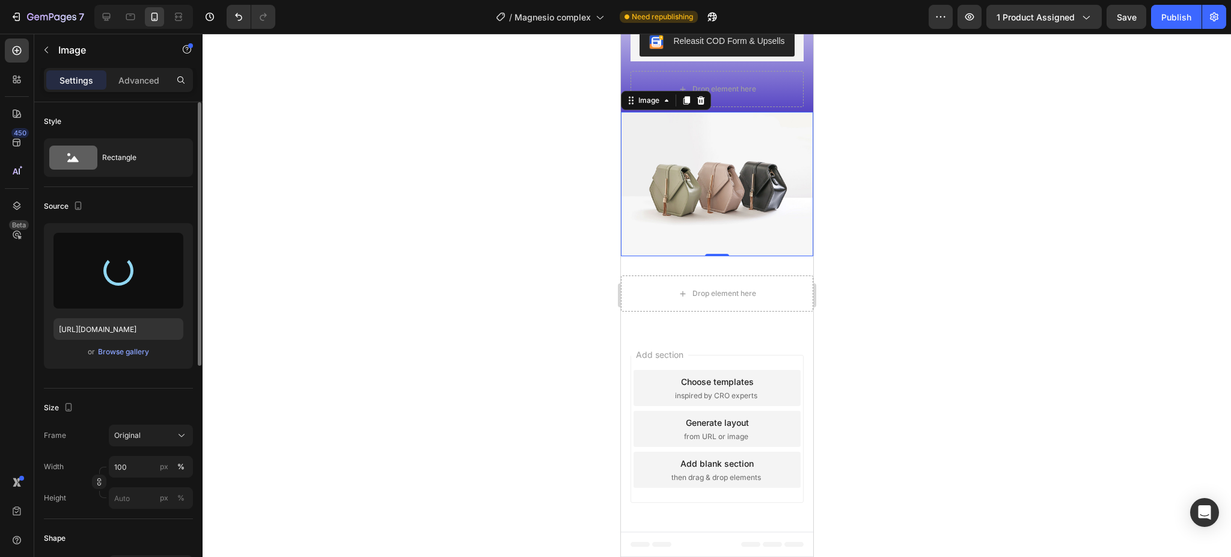
type input "[URL][DOMAIN_NAME]"
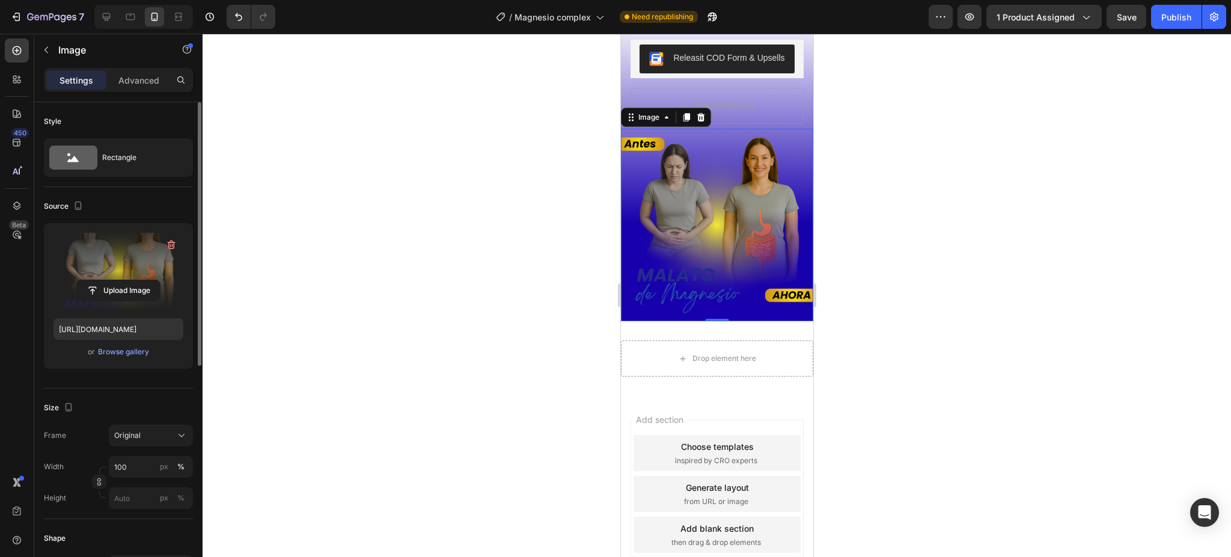
scroll to position [2526, 0]
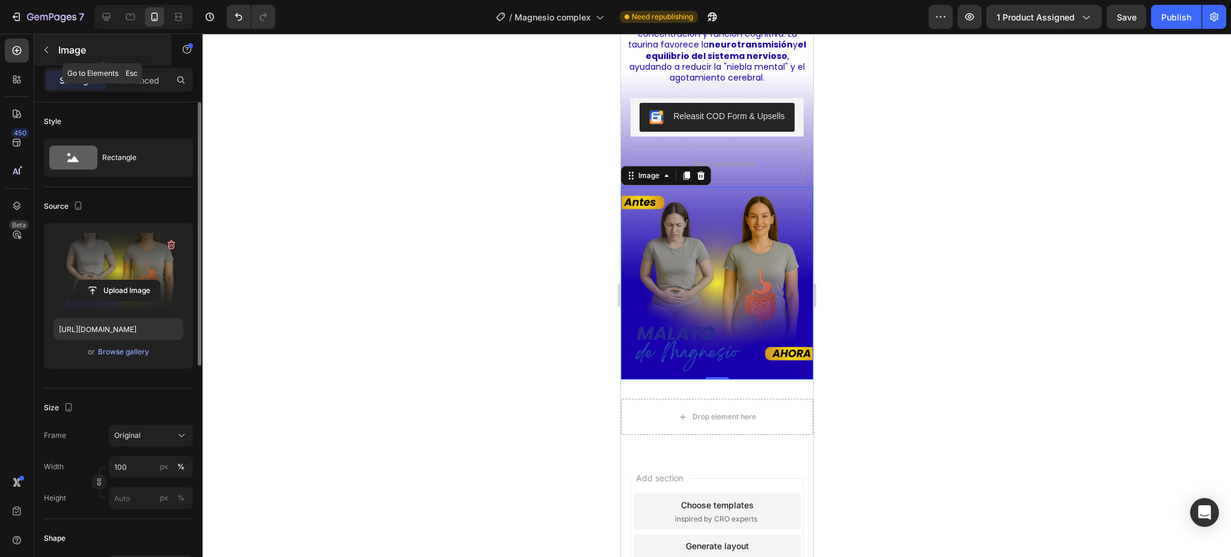
click at [54, 55] on button "button" at bounding box center [46, 49] width 19 height 19
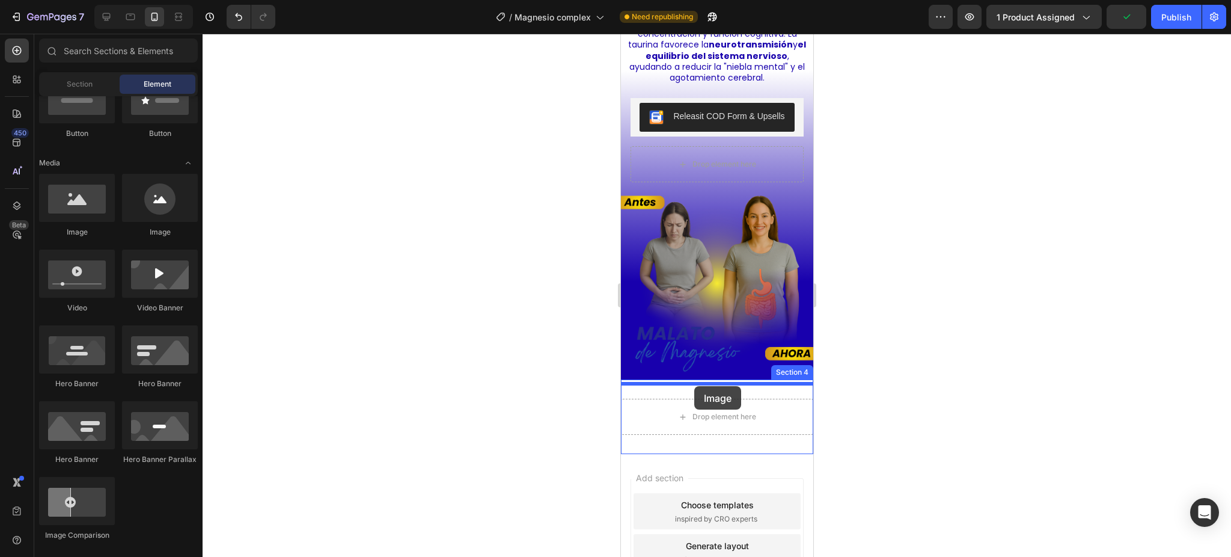
drag, startPoint x: 700, startPoint y: 241, endPoint x: 694, endPoint y: 386, distance: 145.0
drag, startPoint x: 700, startPoint y: 239, endPoint x: 683, endPoint y: 375, distance: 136.3
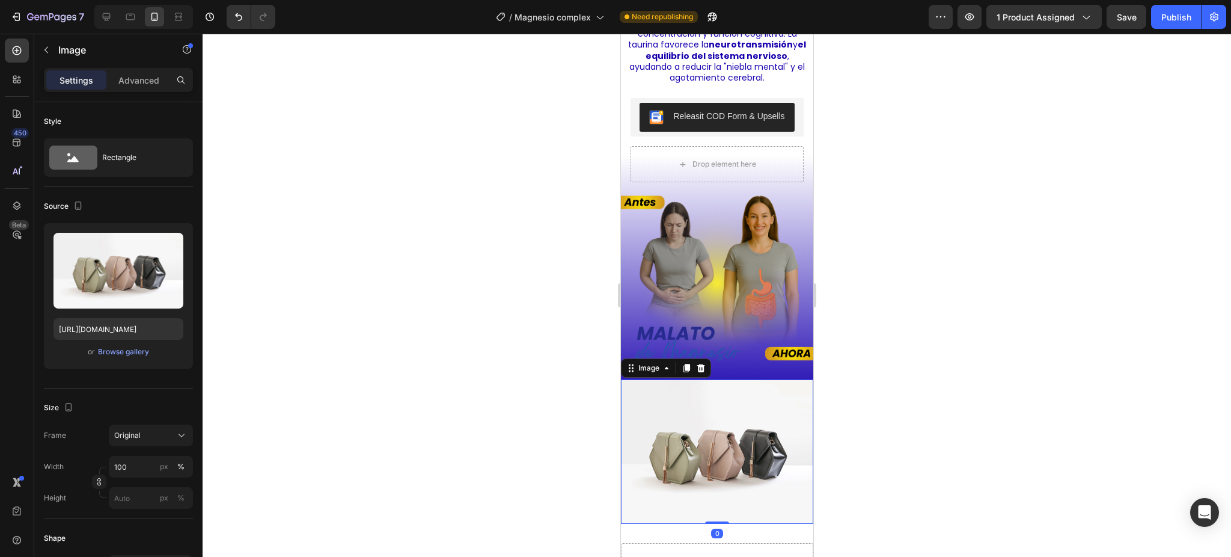
click at [694, 418] on img at bounding box center [716, 451] width 192 height 144
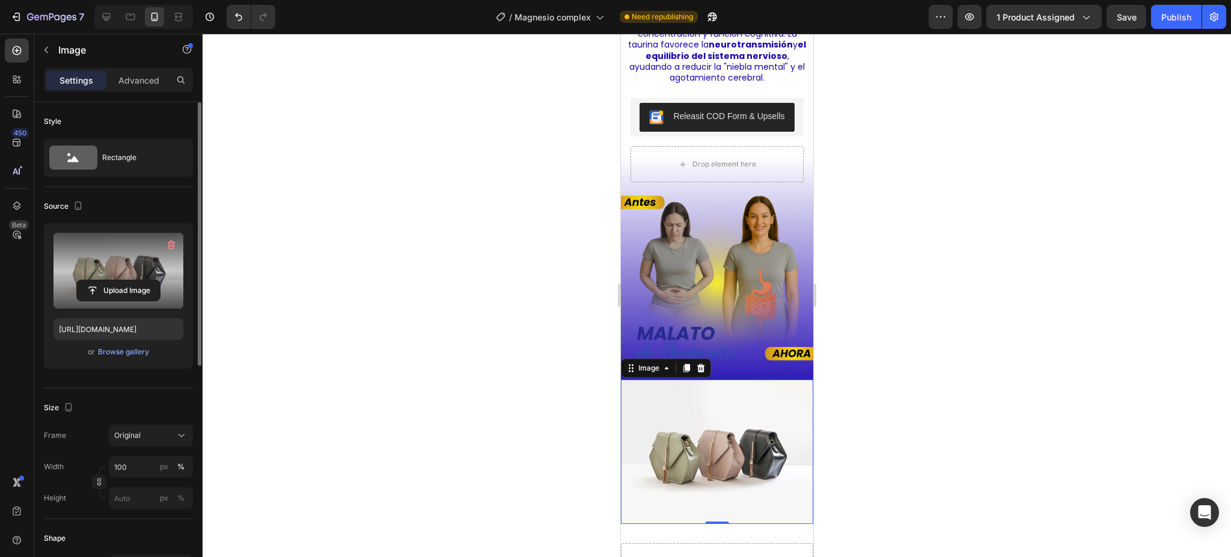
click at [118, 267] on label at bounding box center [119, 271] width 130 height 76
click at [118, 280] on input "file" at bounding box center [118, 290] width 83 height 20
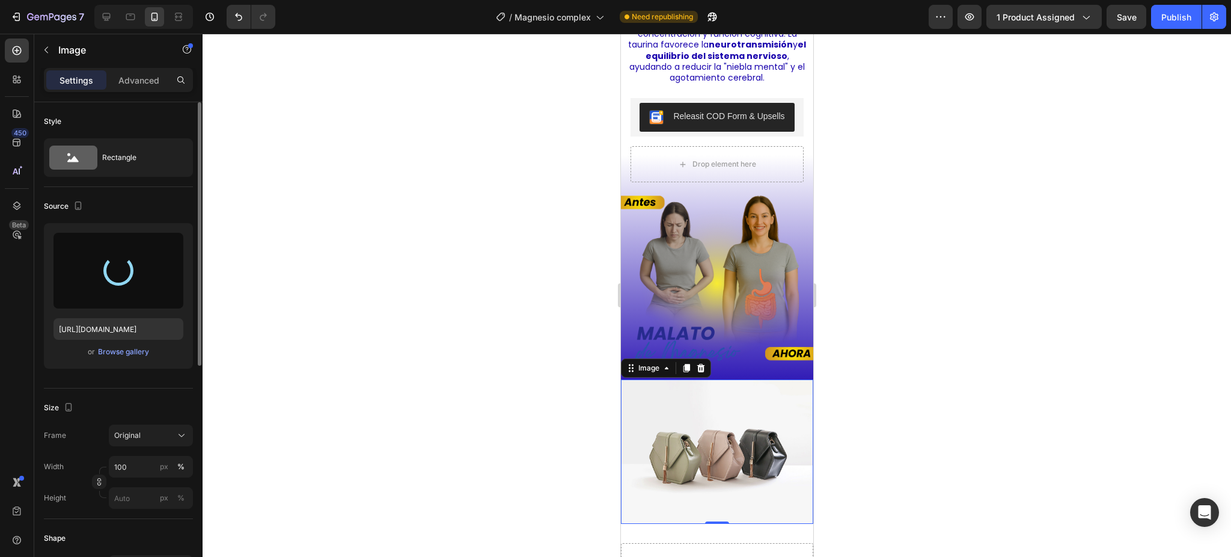
type input "[URL][DOMAIN_NAME]"
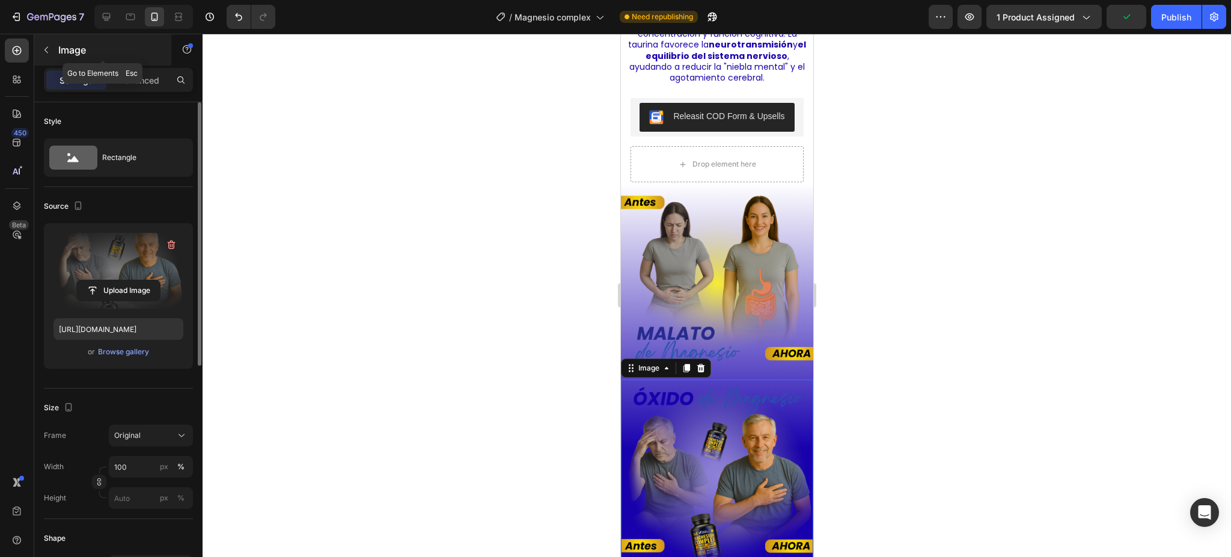
click at [46, 54] on icon "button" at bounding box center [46, 50] width 10 height 10
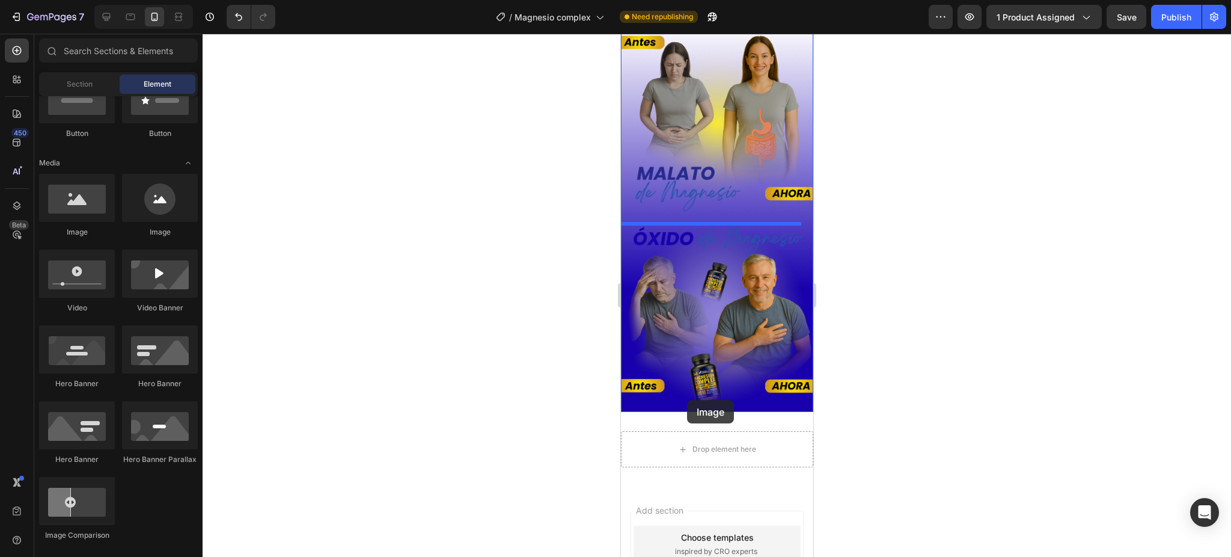
scroll to position [2687, 0]
drag, startPoint x: 696, startPoint y: 236, endPoint x: 741, endPoint y: 402, distance: 171.4
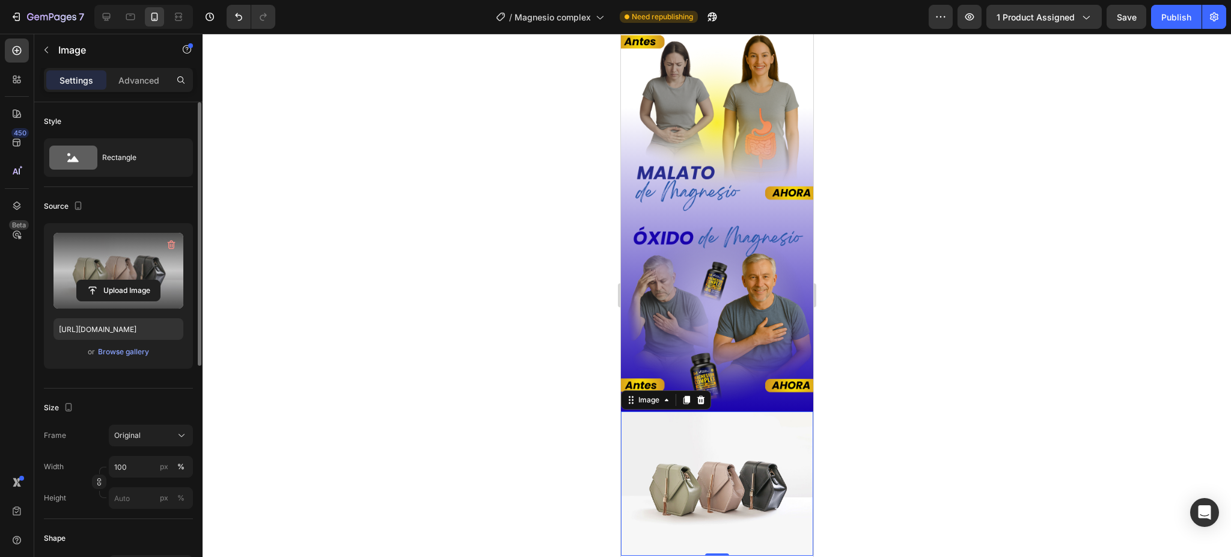
click at [110, 265] on label at bounding box center [119, 271] width 130 height 76
click at [110, 280] on input "file" at bounding box center [118, 290] width 83 height 20
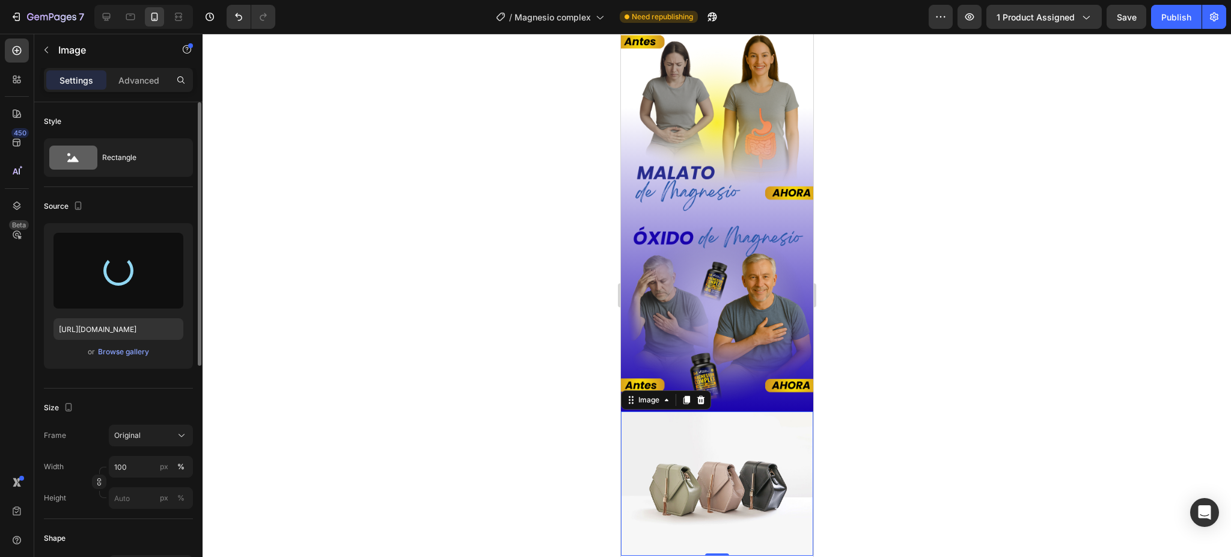
type input "[URL][DOMAIN_NAME]"
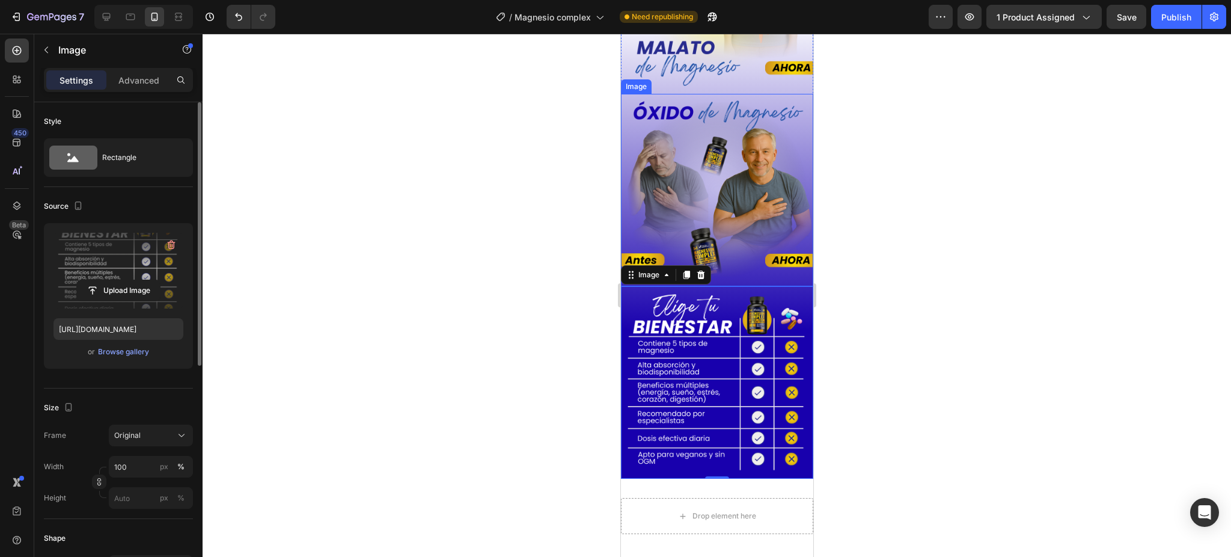
scroll to position [2847, 0]
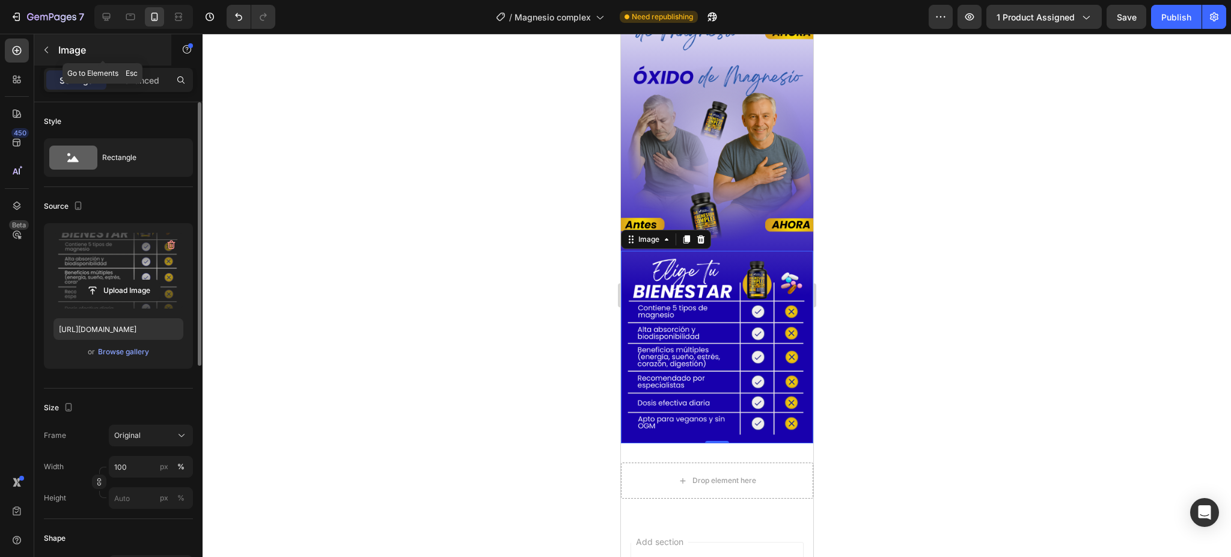
click at [52, 50] on button "button" at bounding box center [46, 49] width 19 height 19
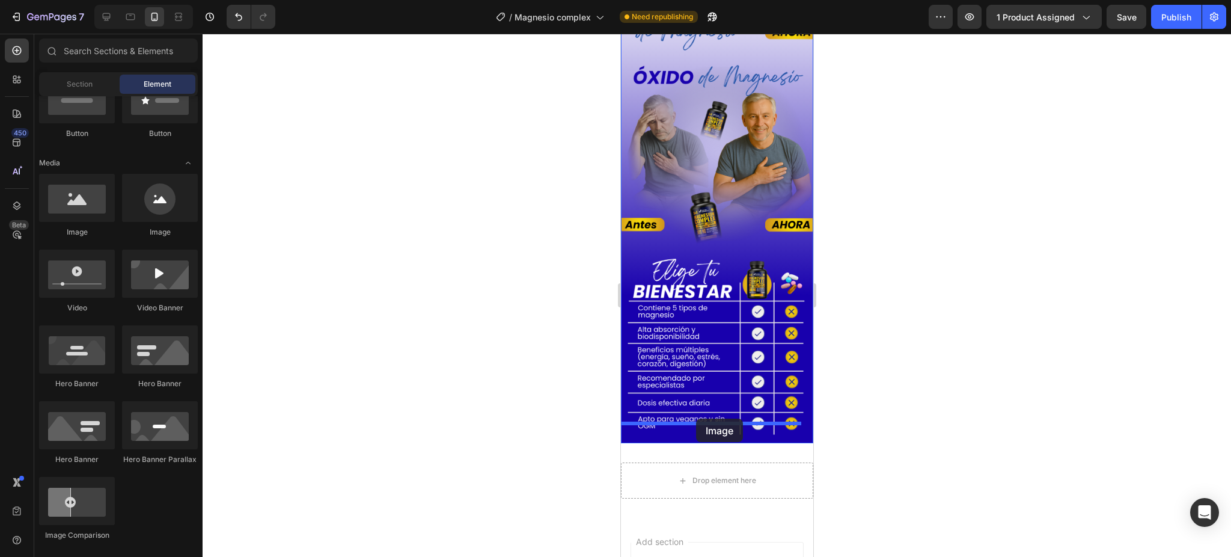
drag, startPoint x: 713, startPoint y: 227, endPoint x: 696, endPoint y: 418, distance: 192.0
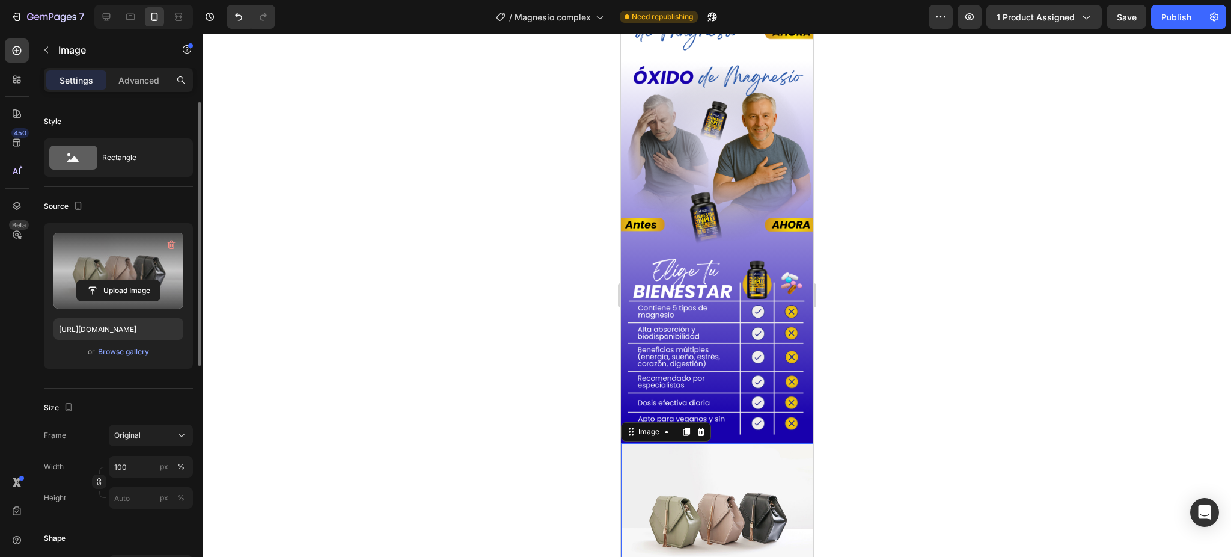
click at [100, 245] on label at bounding box center [119, 271] width 130 height 76
click at [100, 280] on input "file" at bounding box center [118, 290] width 83 height 20
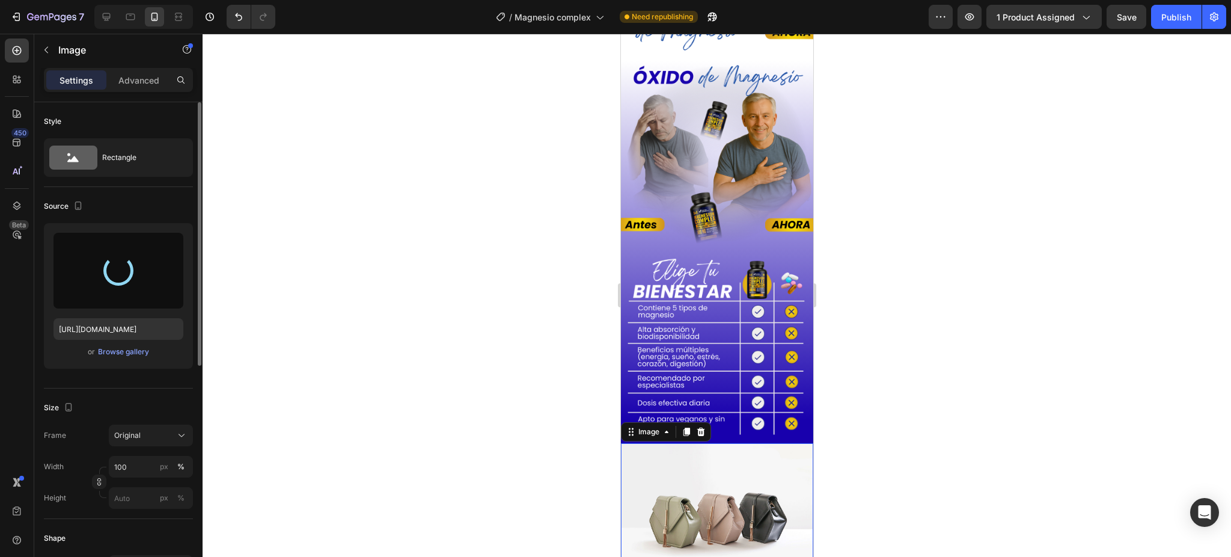
type input "[URL][DOMAIN_NAME]"
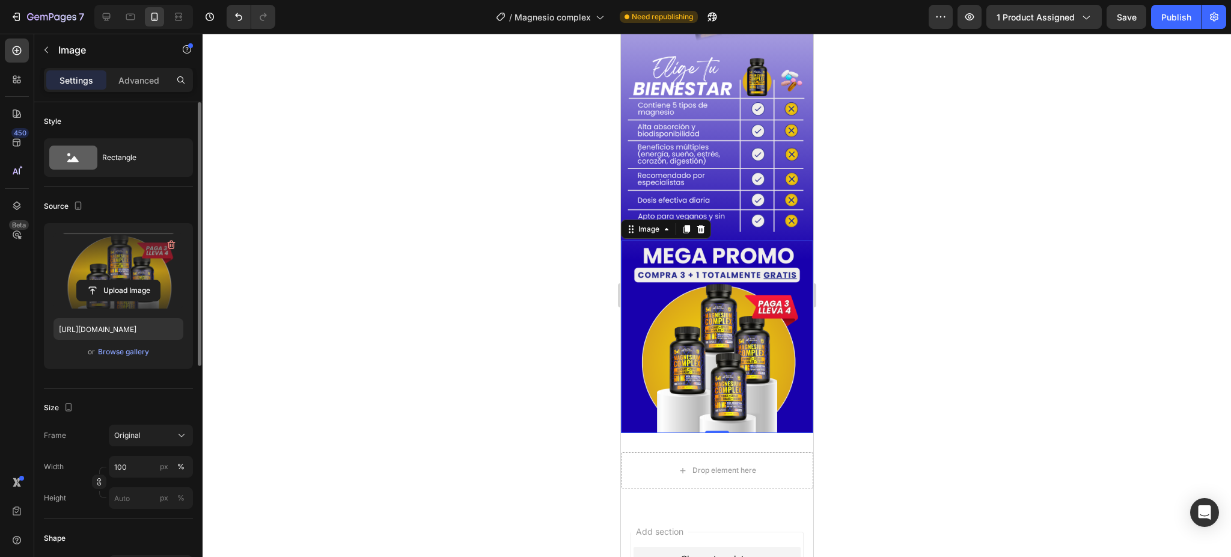
scroll to position [3088, 0]
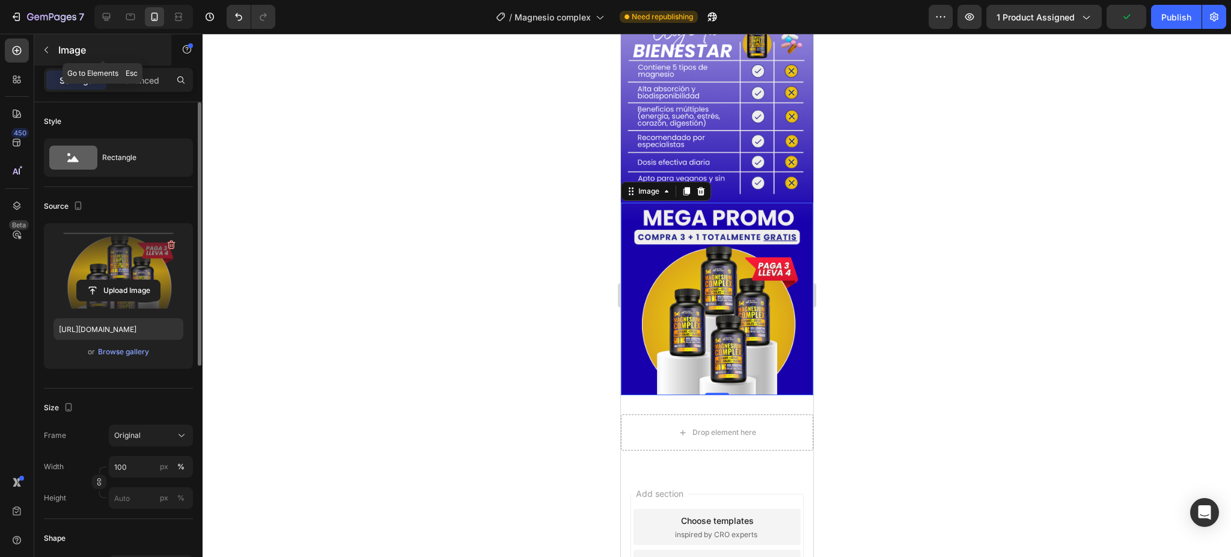
click at [53, 57] on button "button" at bounding box center [46, 49] width 19 height 19
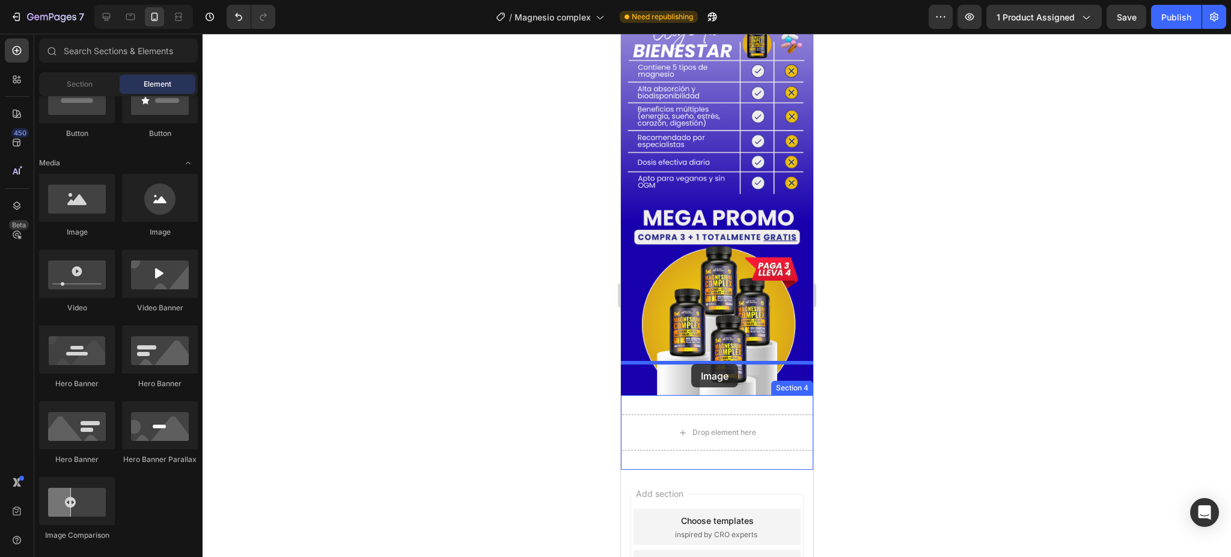
drag, startPoint x: 700, startPoint y: 244, endPoint x: 691, endPoint y: 364, distance: 120.0
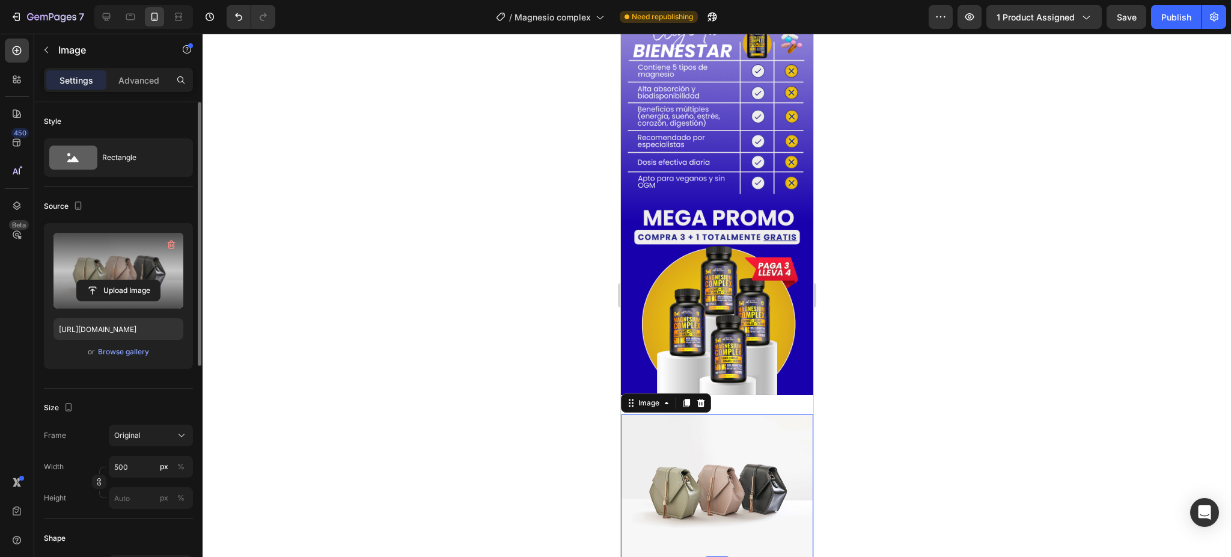
click at [124, 265] on label at bounding box center [119, 271] width 130 height 76
click at [124, 280] on input "file" at bounding box center [118, 290] width 83 height 20
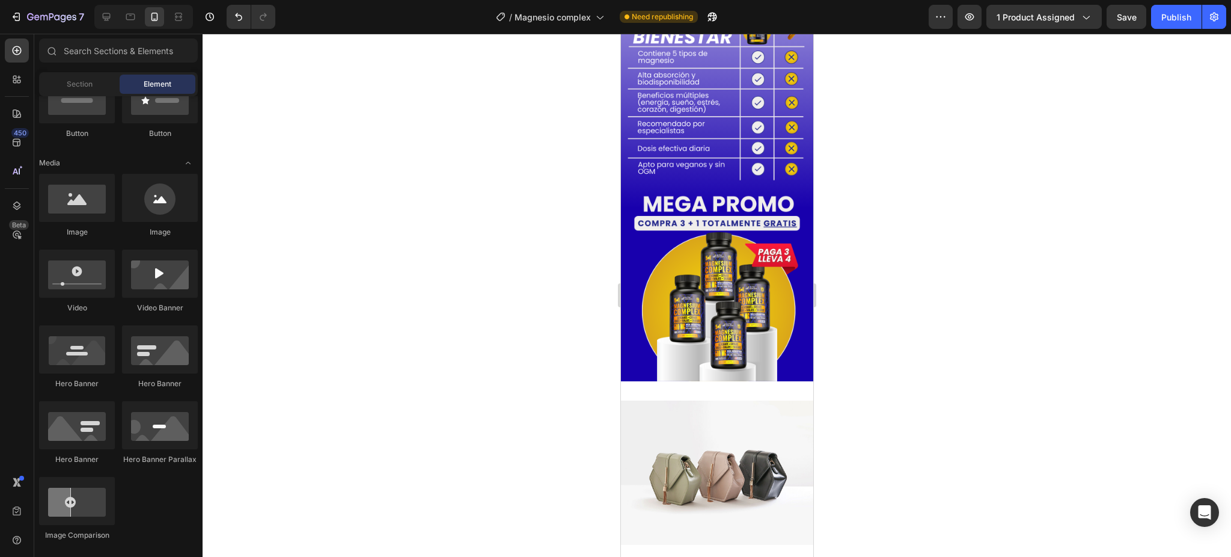
scroll to position [3122, 0]
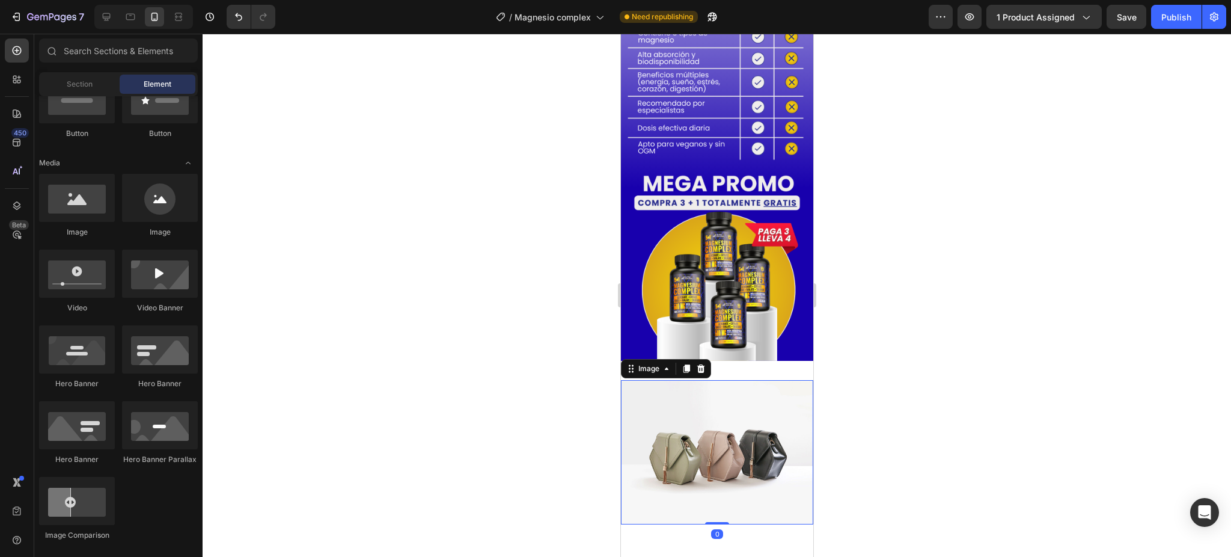
click at [693, 408] on img at bounding box center [716, 452] width 192 height 144
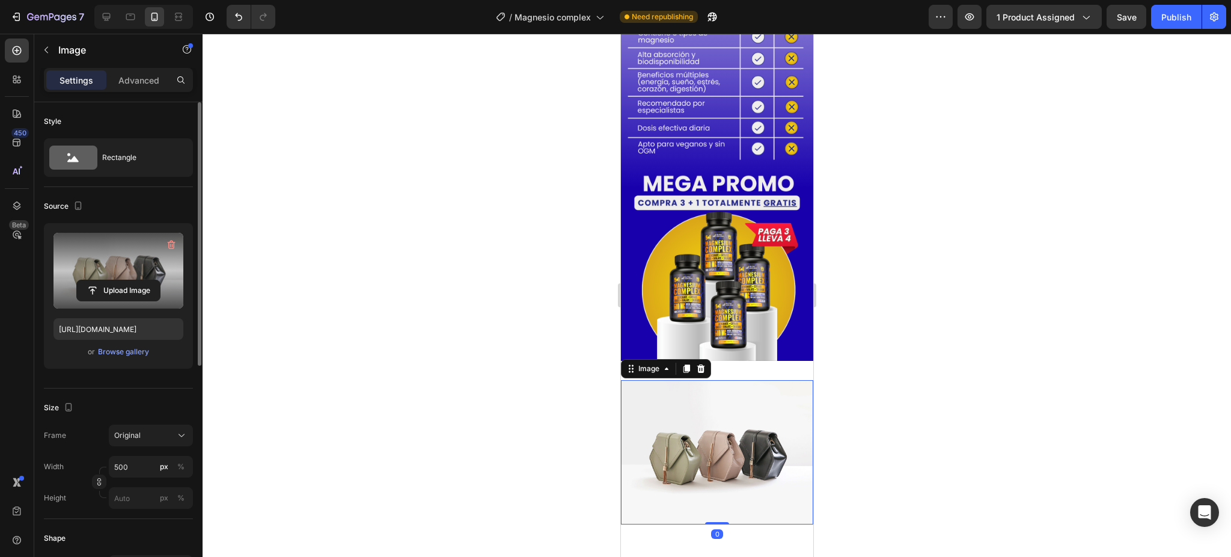
click at [95, 263] on label at bounding box center [119, 271] width 130 height 76
click at [95, 280] on input "file" at bounding box center [118, 290] width 83 height 20
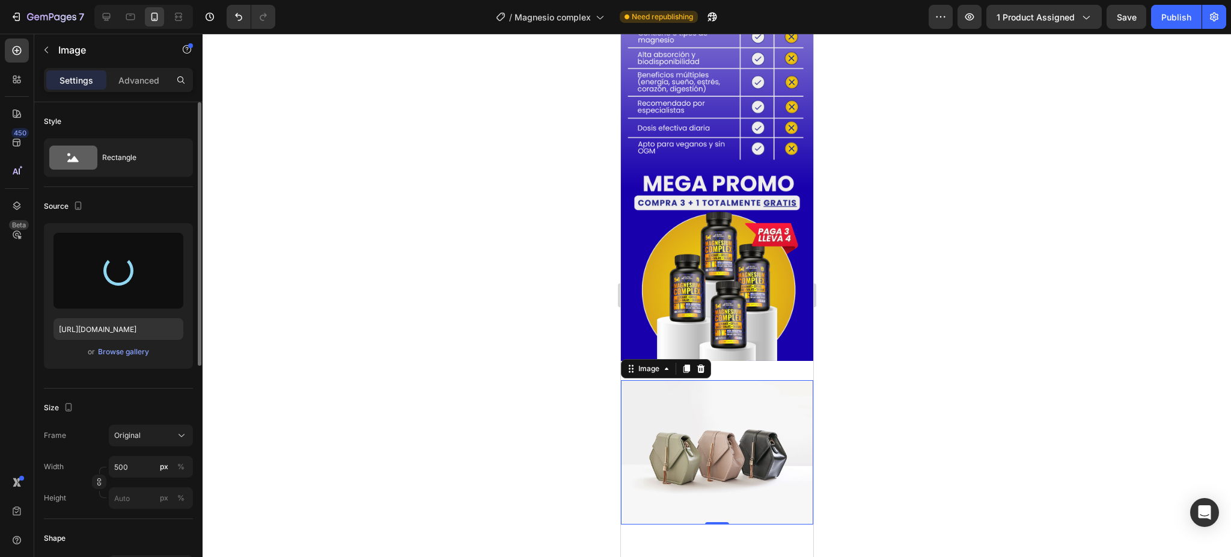
type input "[URL][DOMAIN_NAME]"
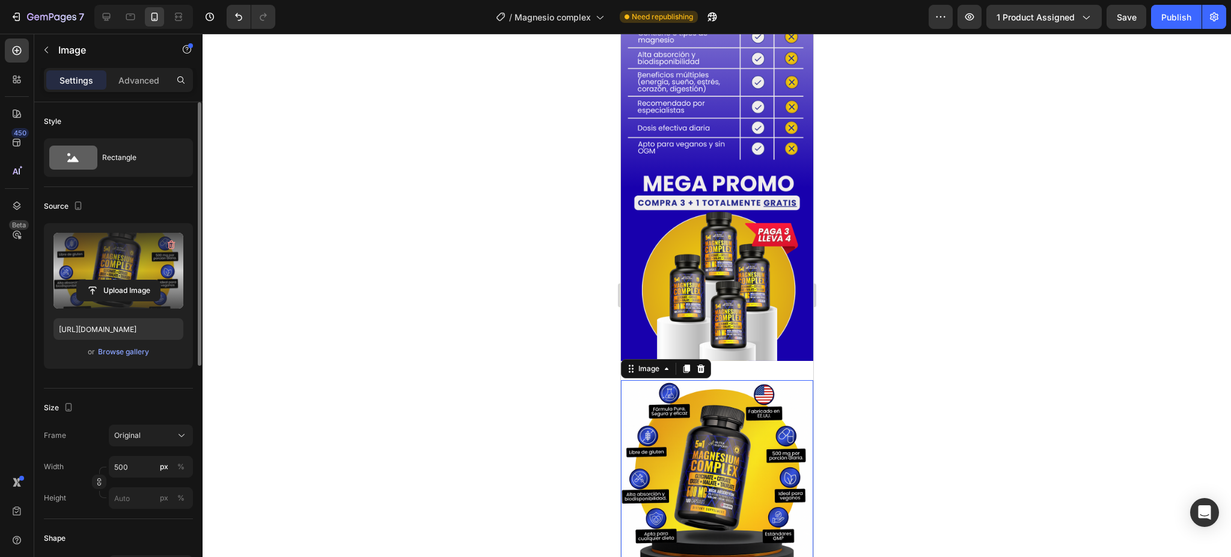
click at [779, 396] on img at bounding box center [716, 476] width 192 height 192
click at [700, 364] on icon at bounding box center [701, 368] width 8 height 8
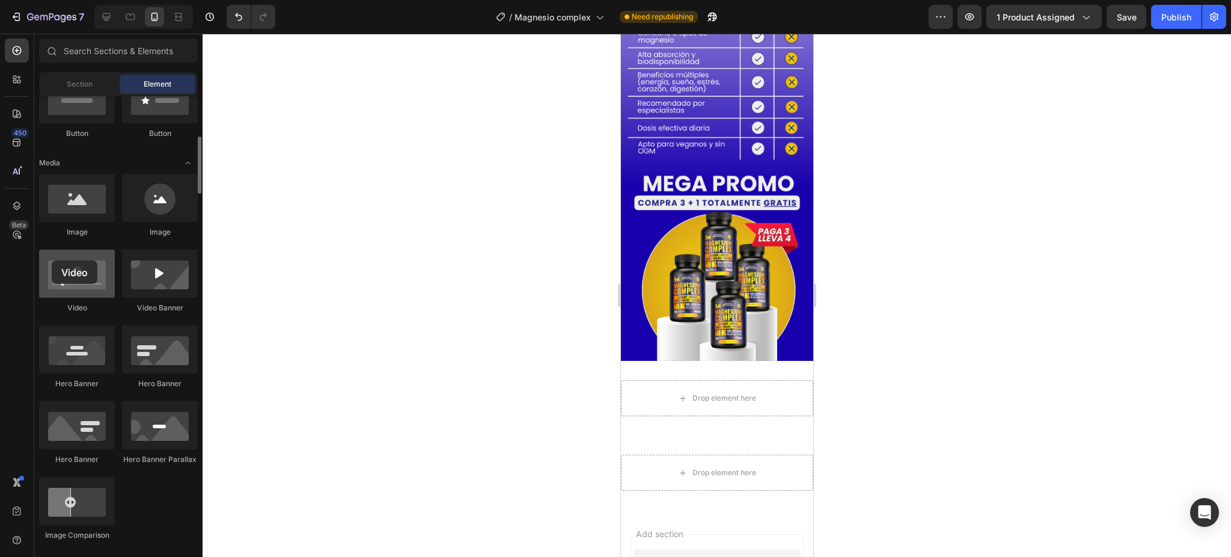
click at [52, 260] on div at bounding box center [77, 273] width 76 height 48
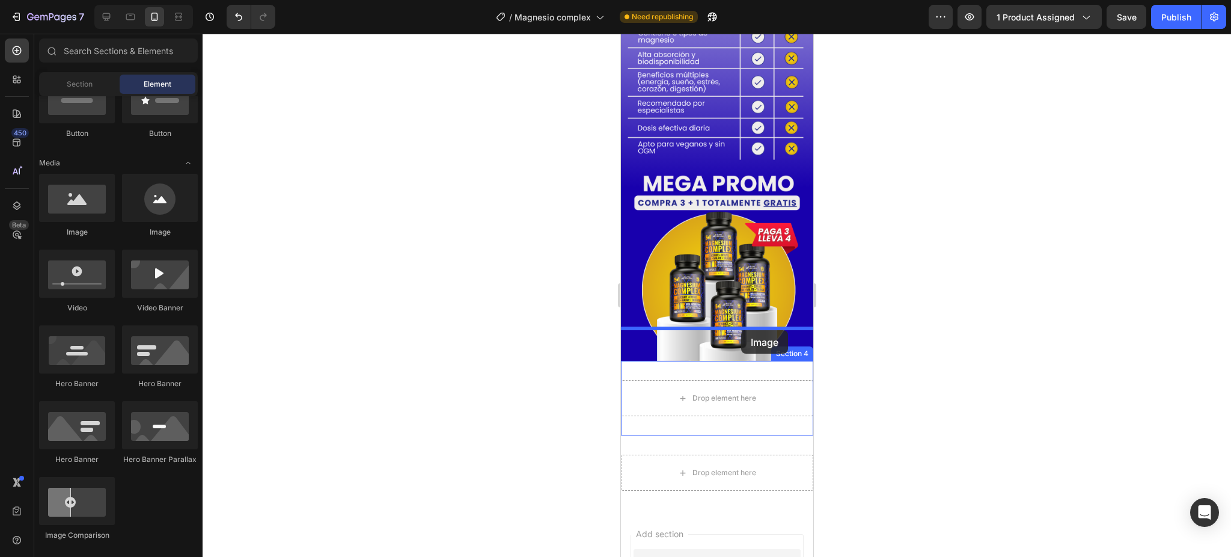
drag, startPoint x: 670, startPoint y: 239, endPoint x: 741, endPoint y: 330, distance: 115.2
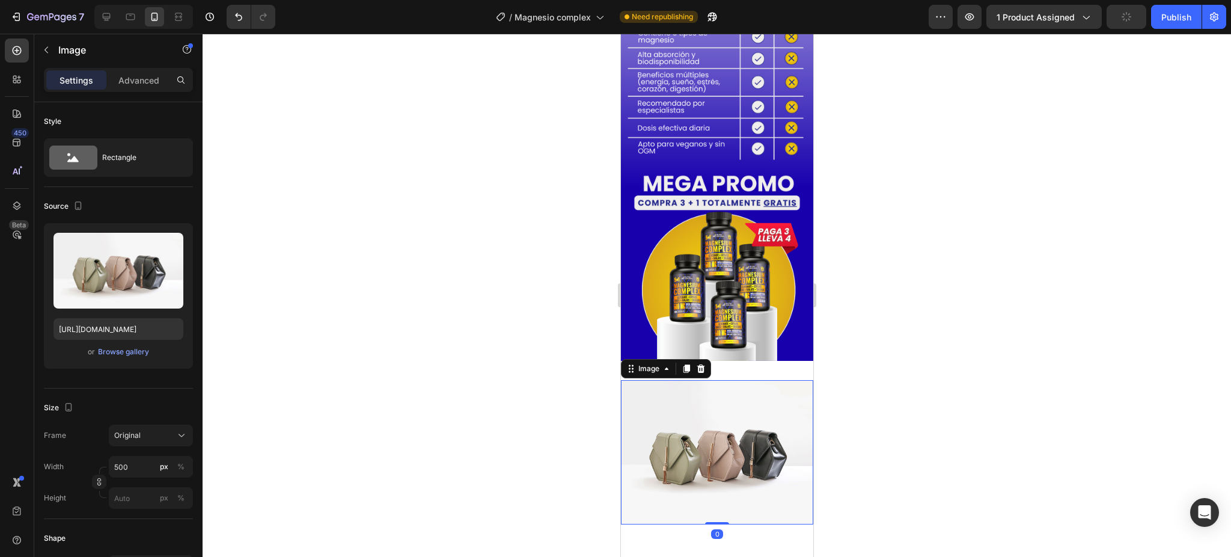
drag, startPoint x: 768, startPoint y: 415, endPoint x: 662, endPoint y: 398, distance: 107.1
click at [766, 415] on img at bounding box center [716, 452] width 192 height 144
click at [741, 380] on img at bounding box center [716, 452] width 192 height 144
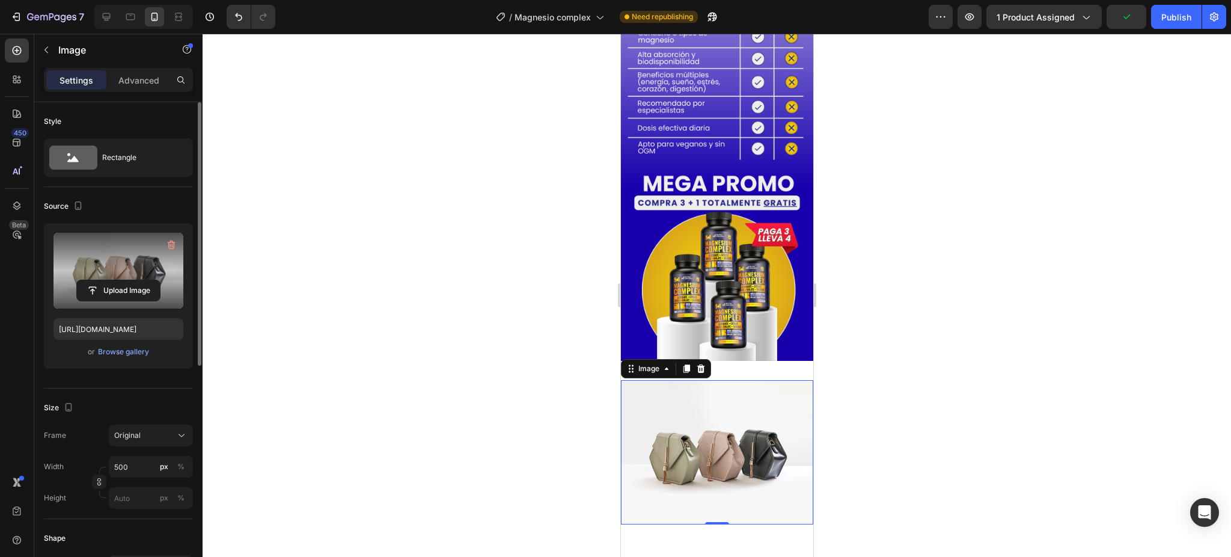
click at [112, 256] on label at bounding box center [119, 271] width 130 height 76
click at [112, 280] on input "file" at bounding box center [118, 290] width 83 height 20
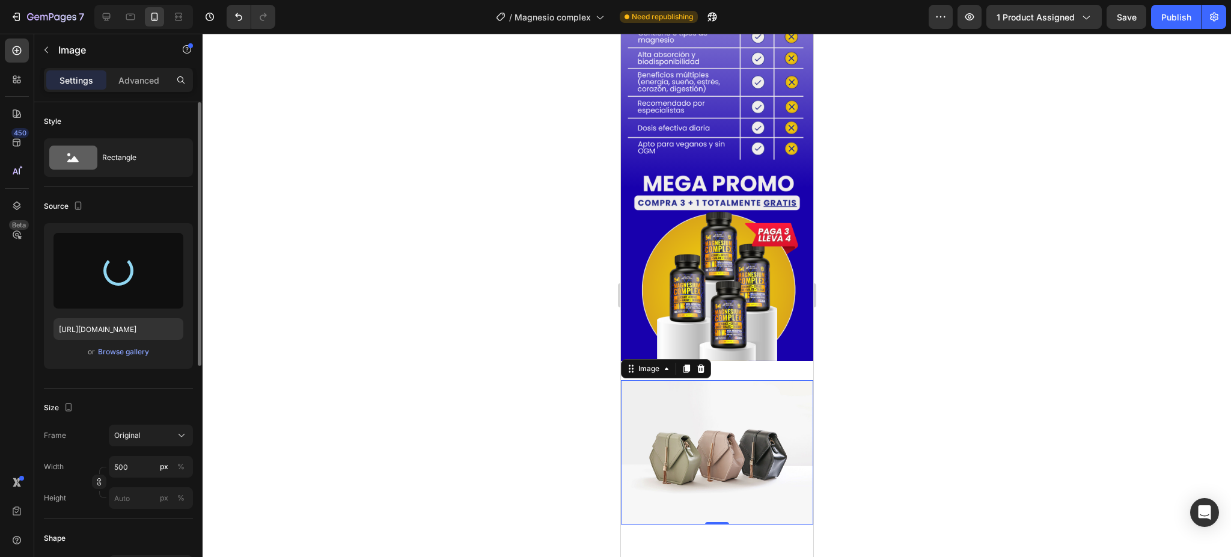
type input "[URL][DOMAIN_NAME]"
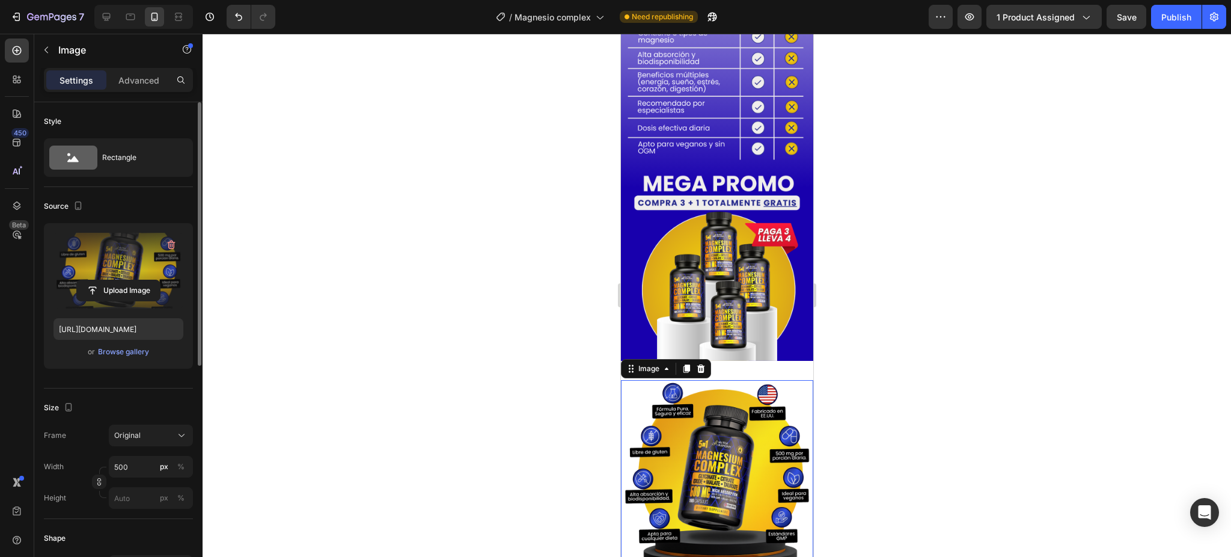
click at [883, 369] on div at bounding box center [717, 295] width 1029 height 523
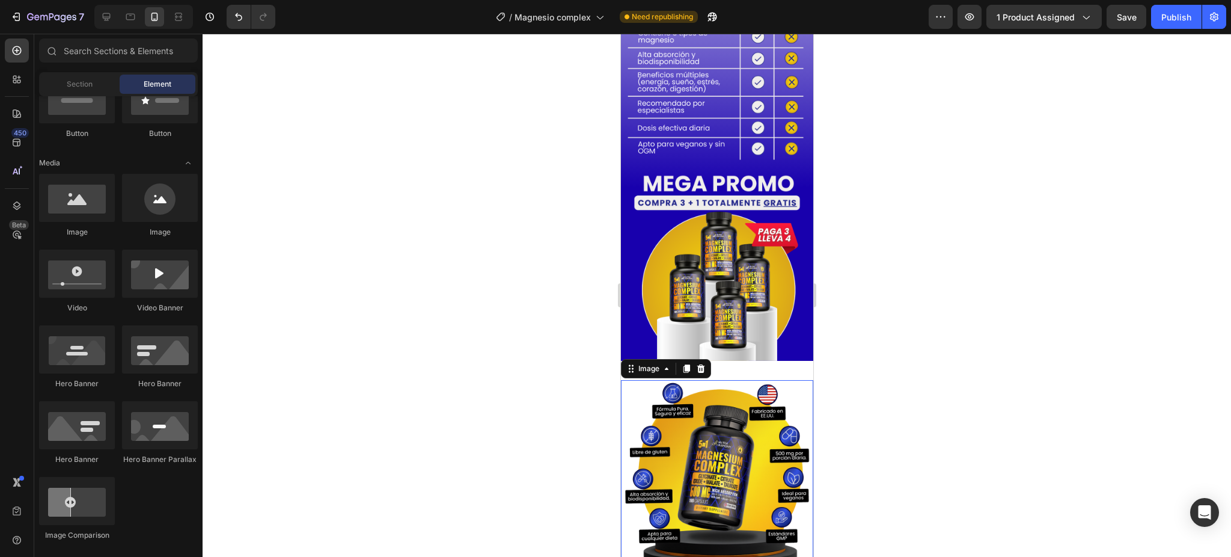
click at [762, 387] on img at bounding box center [716, 476] width 192 height 192
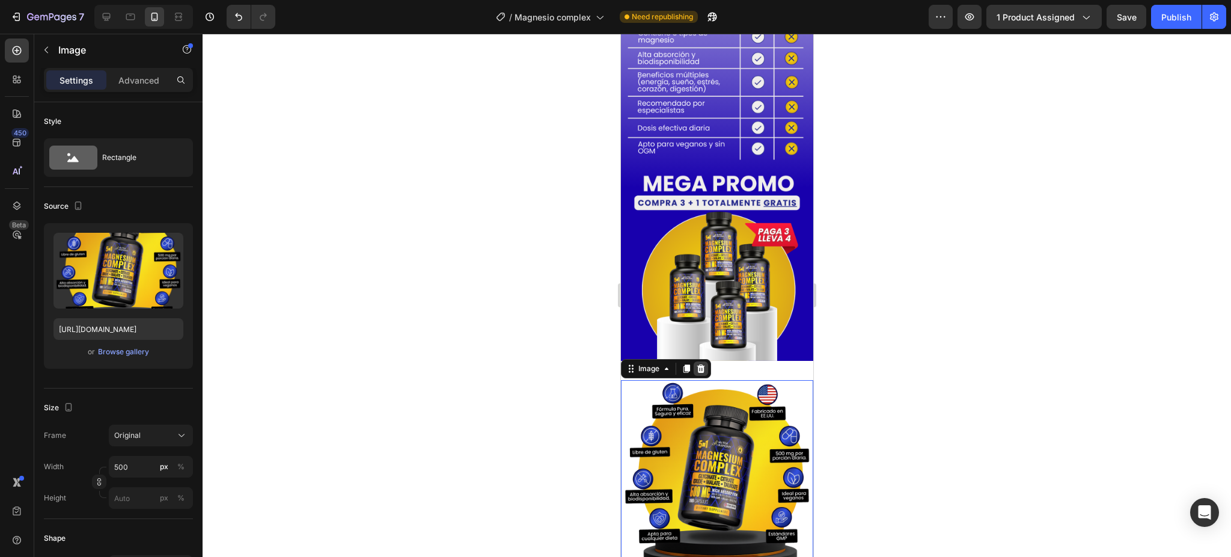
click at [702, 364] on icon at bounding box center [701, 369] width 10 height 10
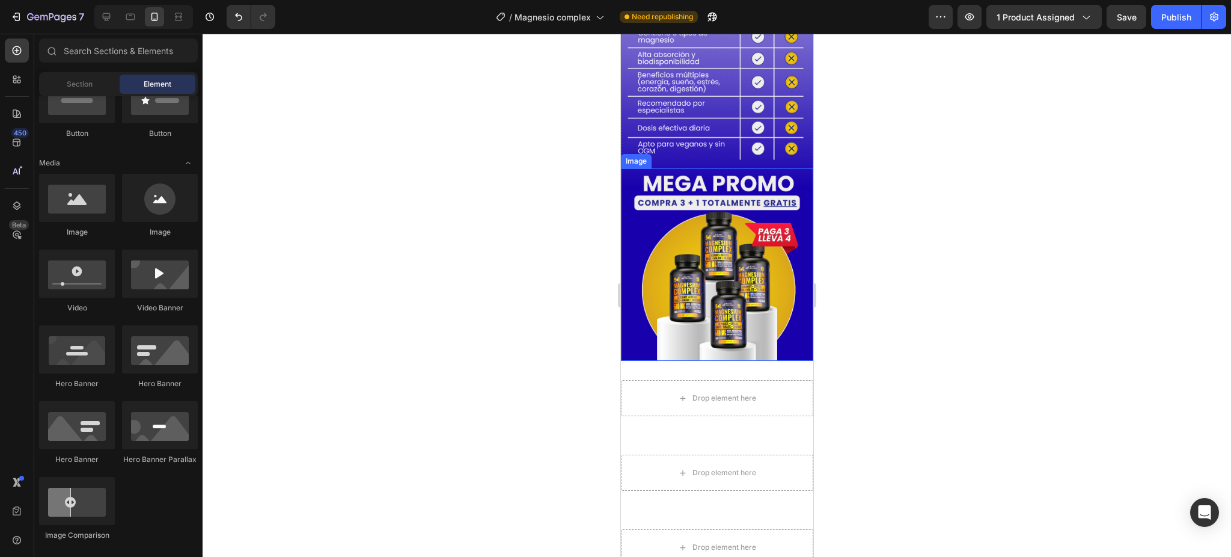
click at [690, 168] on img at bounding box center [716, 264] width 192 height 192
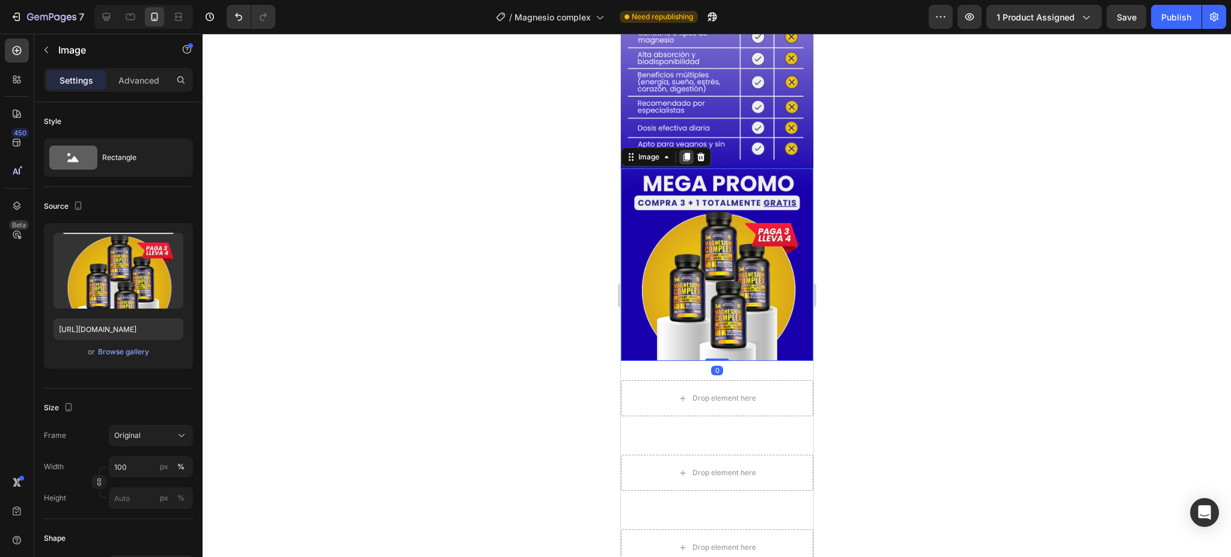
click at [691, 150] on div at bounding box center [686, 157] width 14 height 14
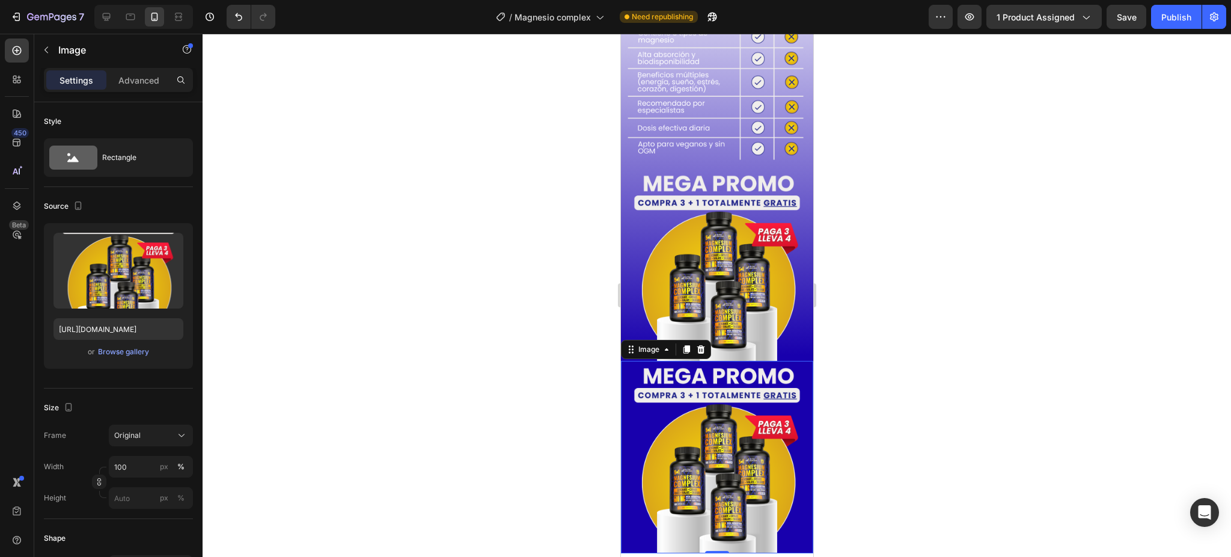
drag, startPoint x: 670, startPoint y: 384, endPoint x: 646, endPoint y: 375, distance: 25.7
click at [668, 384] on img at bounding box center [716, 457] width 192 height 192
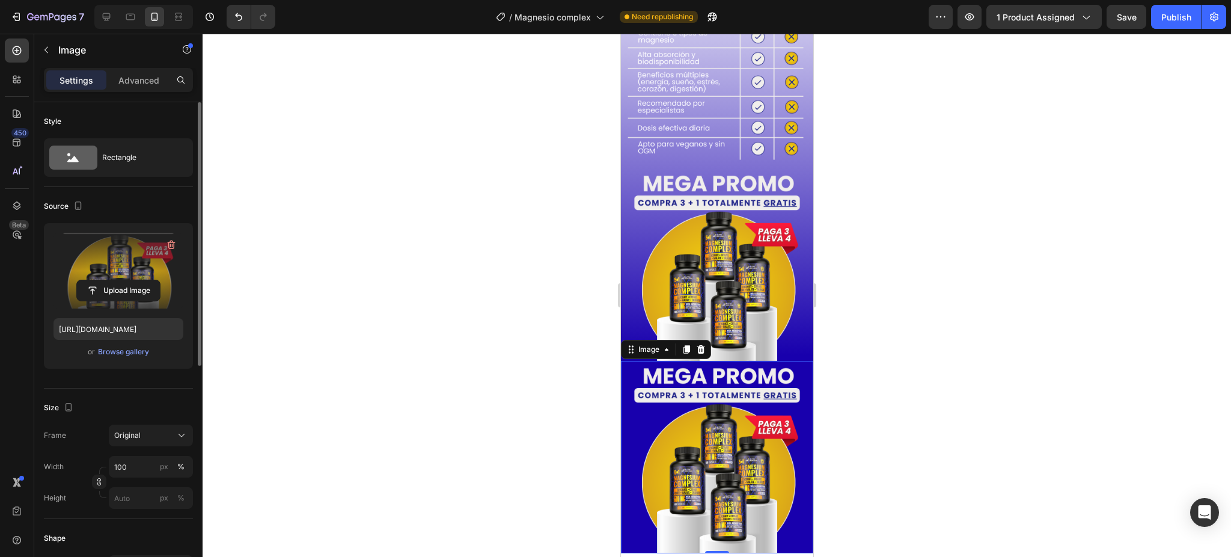
click at [61, 249] on label at bounding box center [119, 271] width 130 height 76
click at [77, 280] on input "file" at bounding box center [118, 290] width 83 height 20
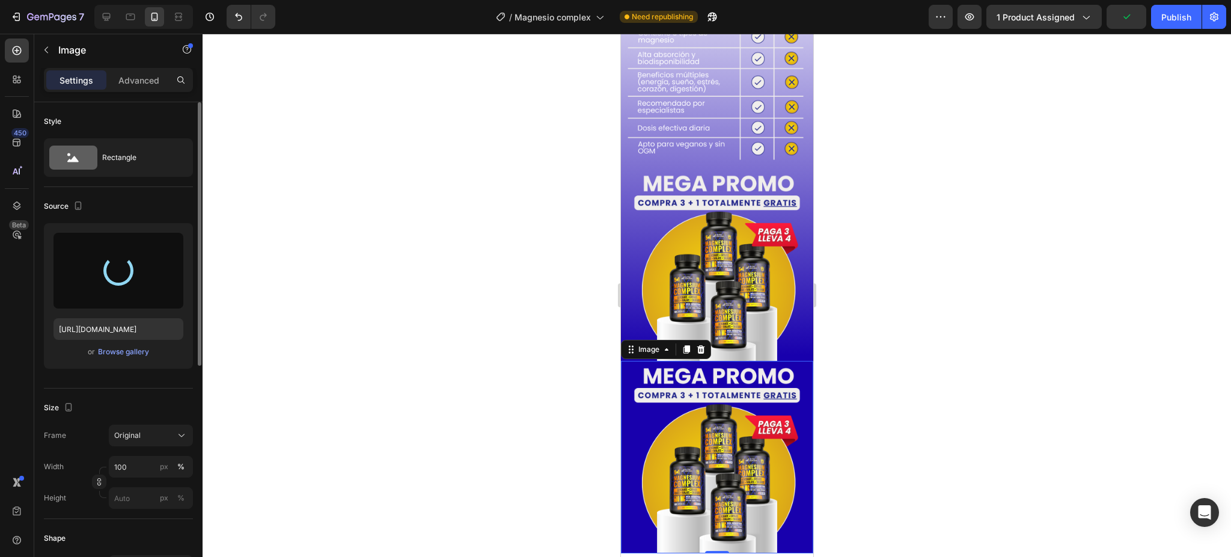
type input "[URL][DOMAIN_NAME]"
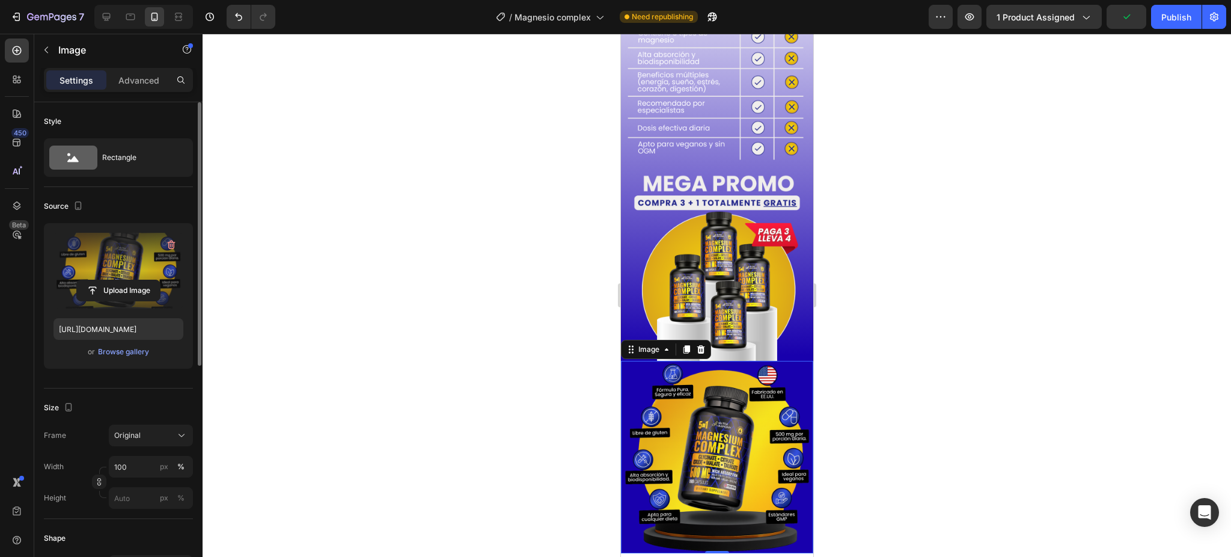
click at [829, 370] on div at bounding box center [717, 295] width 1029 height 523
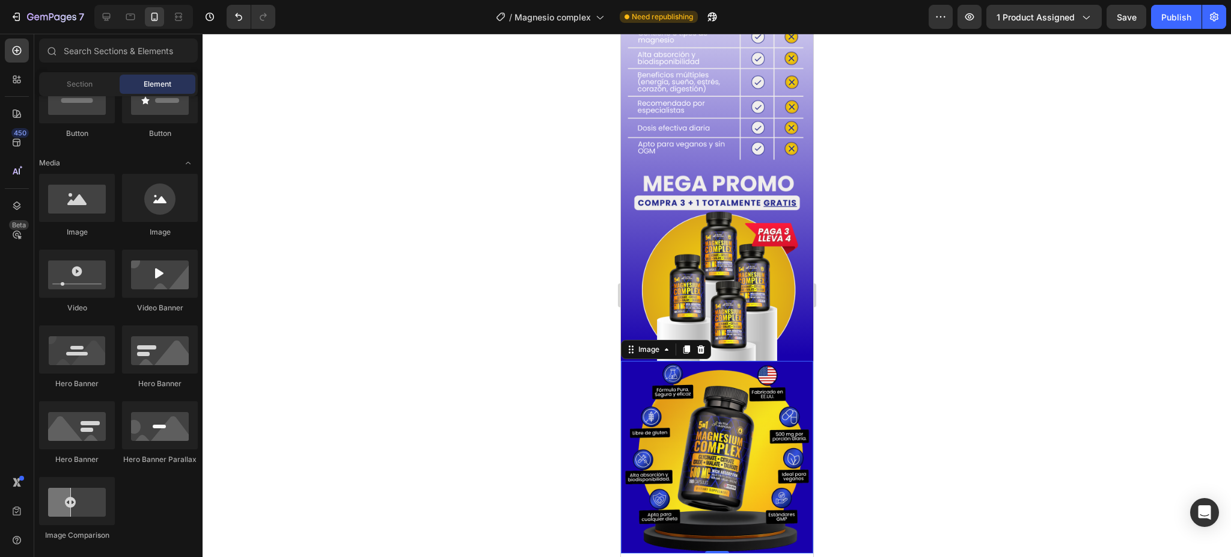
click at [748, 361] on img at bounding box center [716, 457] width 192 height 192
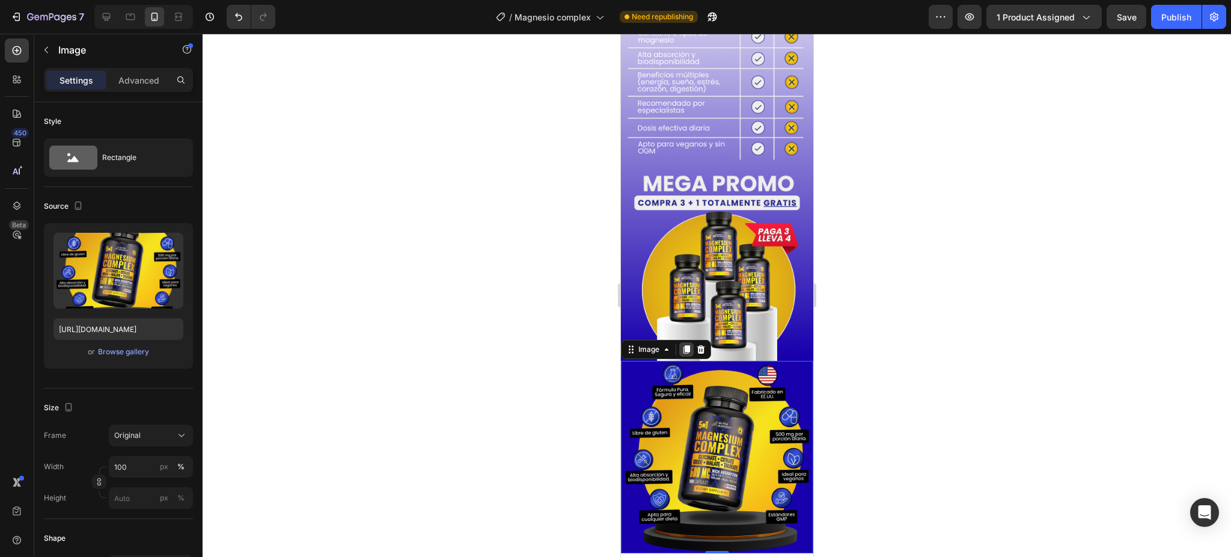
click at [688, 344] on icon at bounding box center [686, 349] width 10 height 10
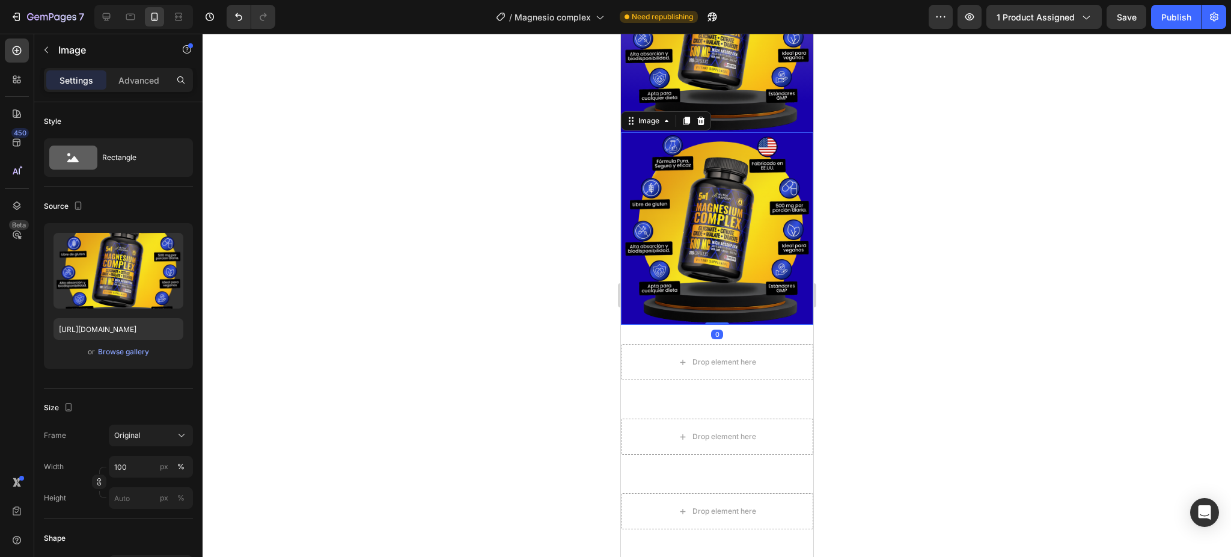
scroll to position [3554, 0]
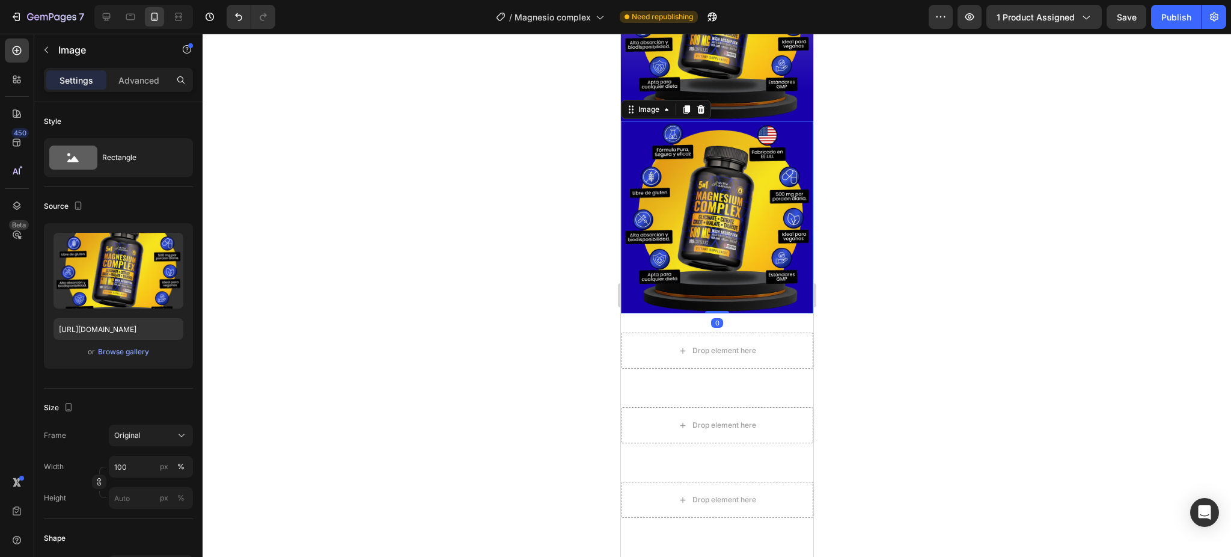
click at [693, 176] on img at bounding box center [716, 217] width 192 height 192
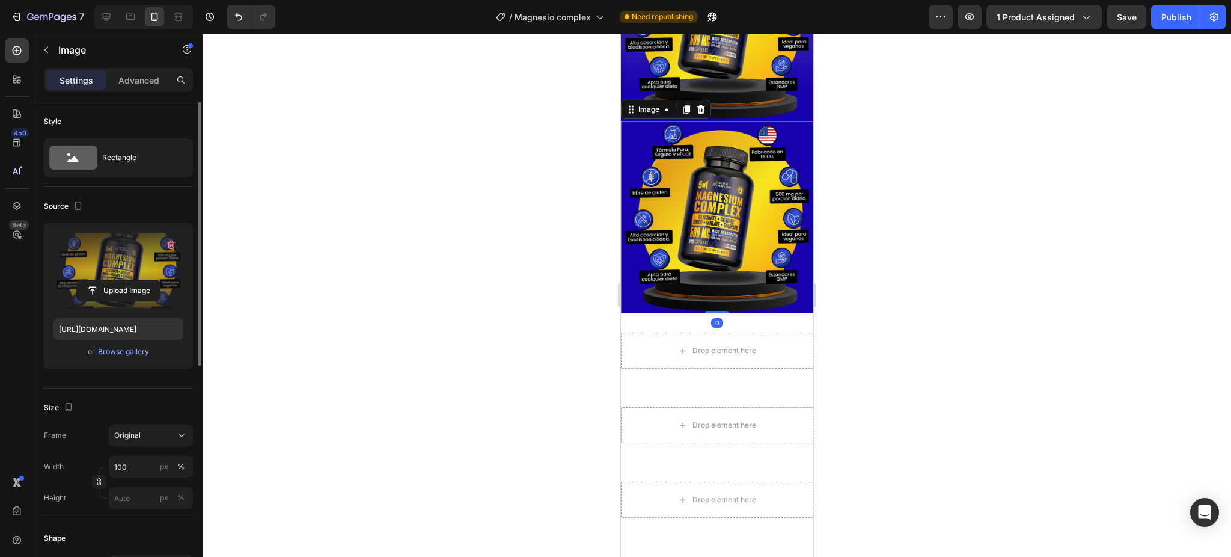
click at [87, 266] on label at bounding box center [119, 271] width 130 height 76
click at [87, 280] on input "file" at bounding box center [118, 290] width 83 height 20
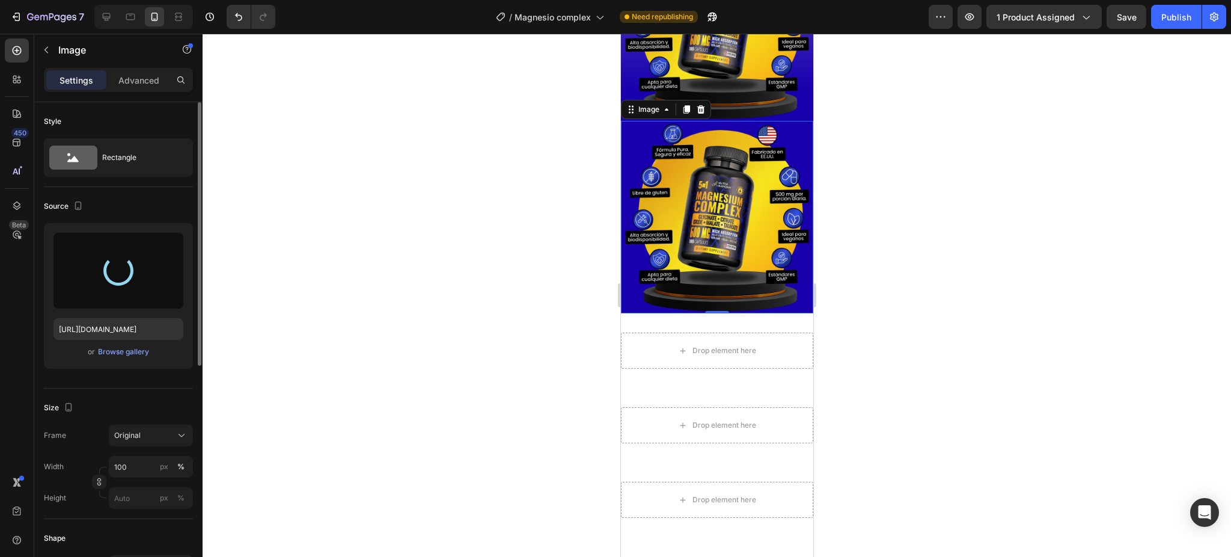
type input "[URL][DOMAIN_NAME]"
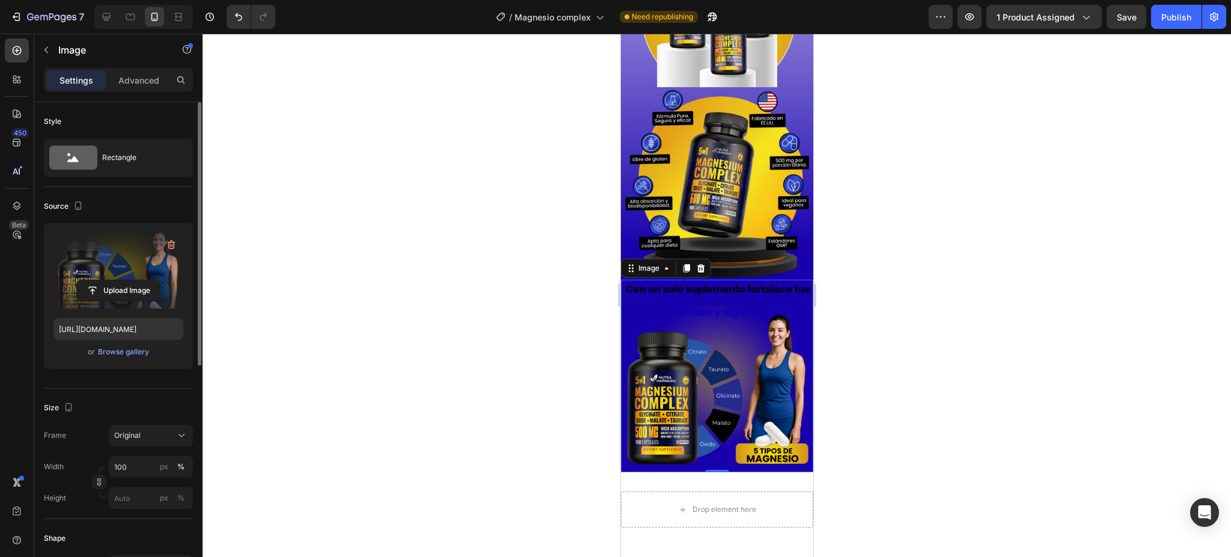
scroll to position [3394, 0]
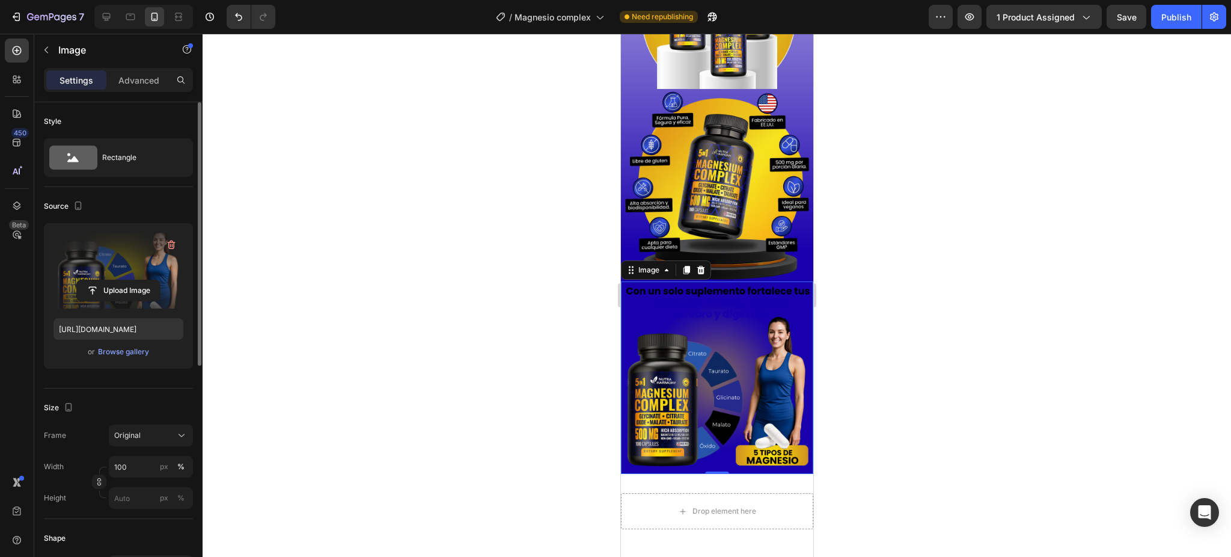
click at [699, 281] on img at bounding box center [716, 377] width 192 height 192
click at [672, 289] on img at bounding box center [716, 377] width 192 height 192
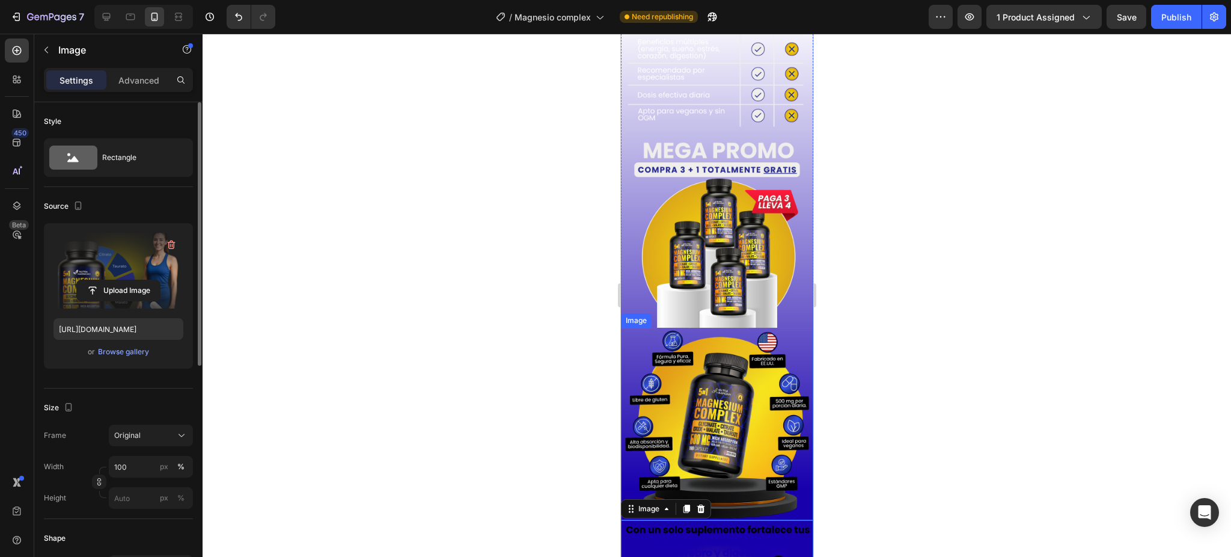
scroll to position [3153, 0]
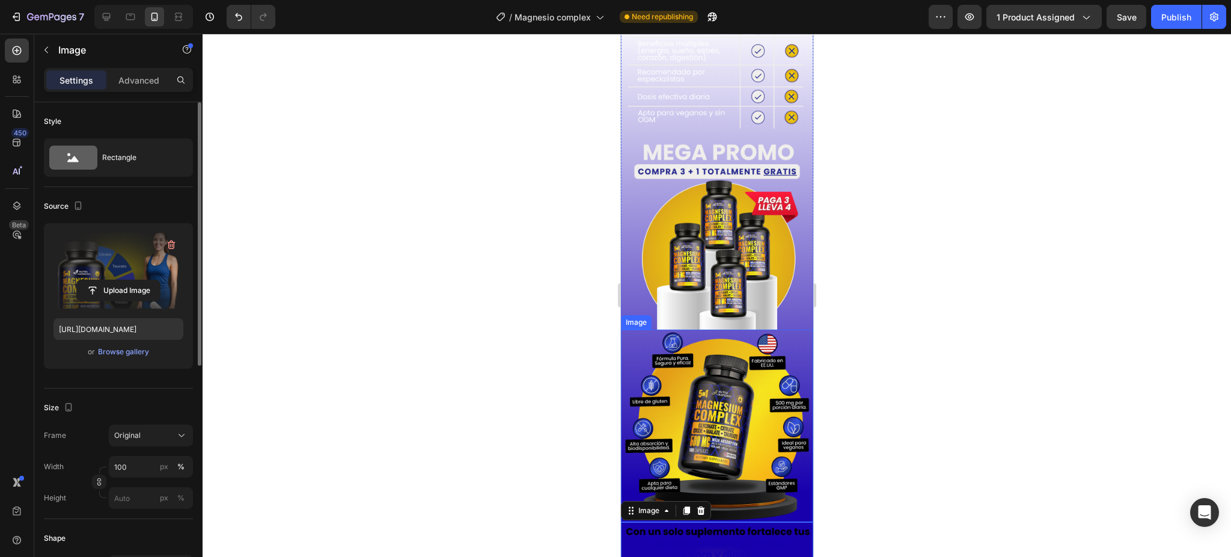
click at [635, 329] on img at bounding box center [716, 425] width 192 height 192
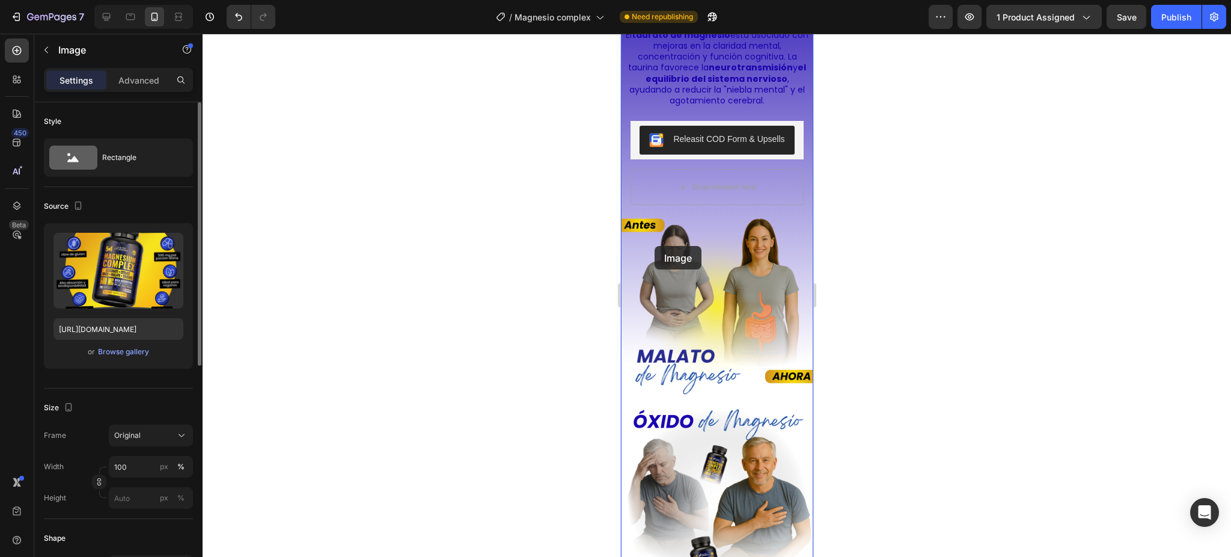
scroll to position [2512, 0]
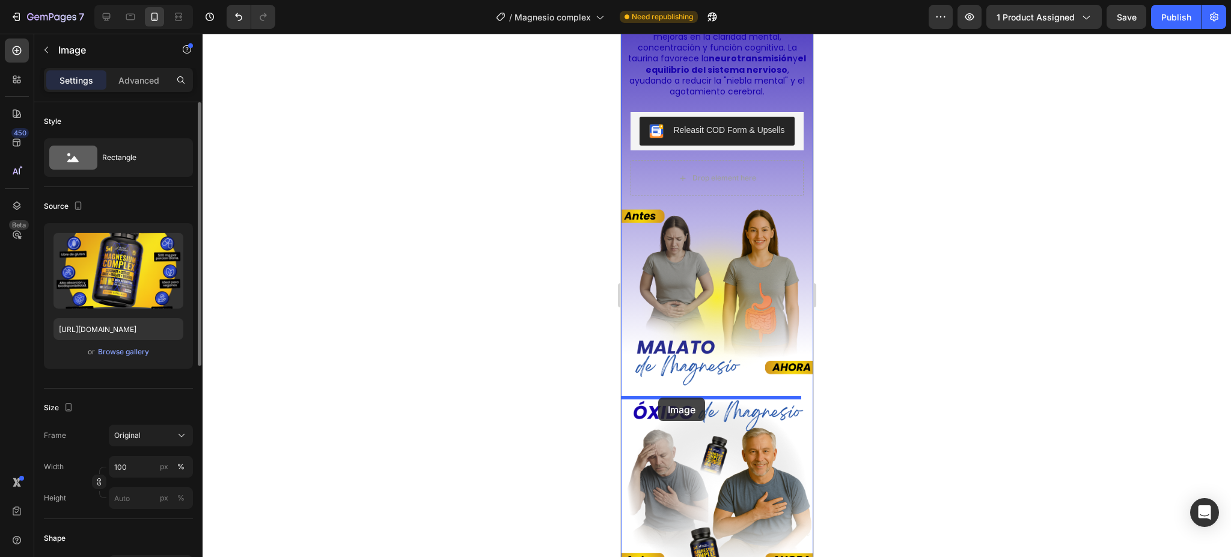
drag, startPoint x: 629, startPoint y: 284, endPoint x: 657, endPoint y: 396, distance: 114.7
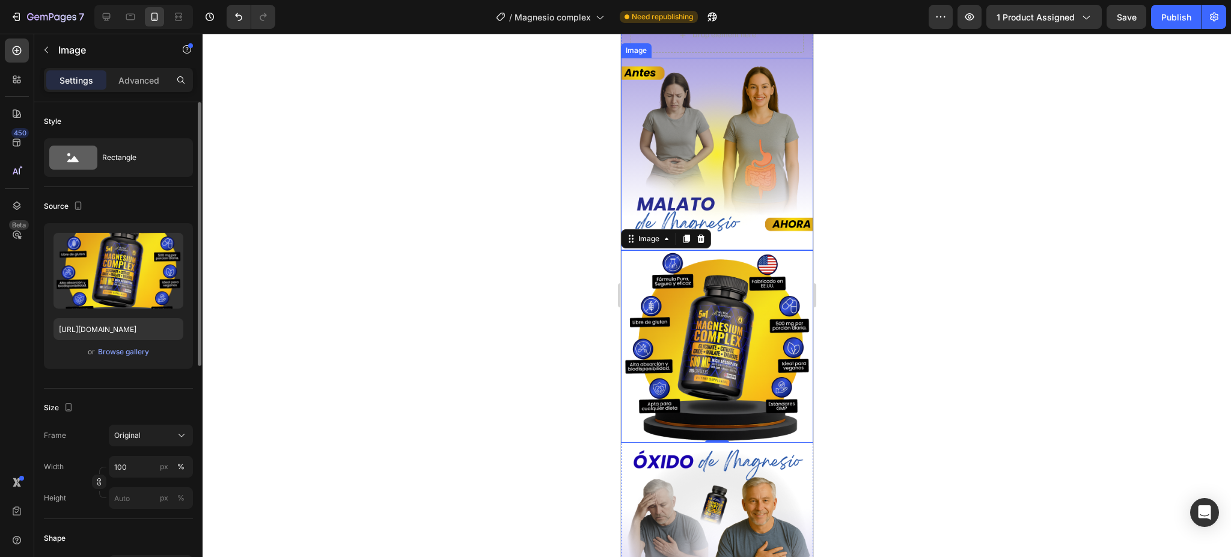
scroll to position [2672, 0]
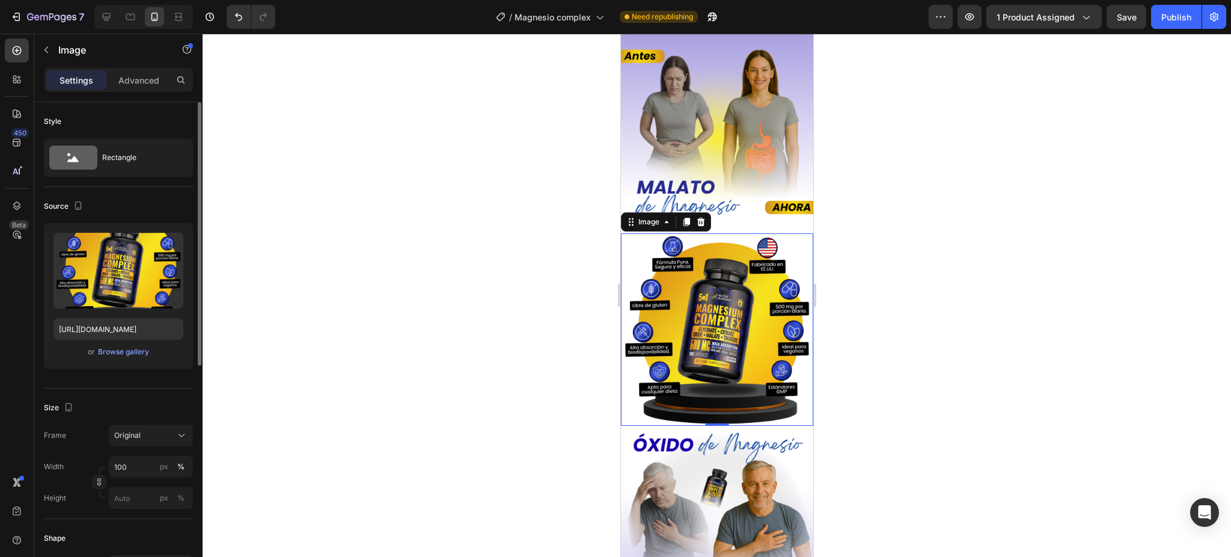
click at [657, 375] on img at bounding box center [716, 329] width 192 height 192
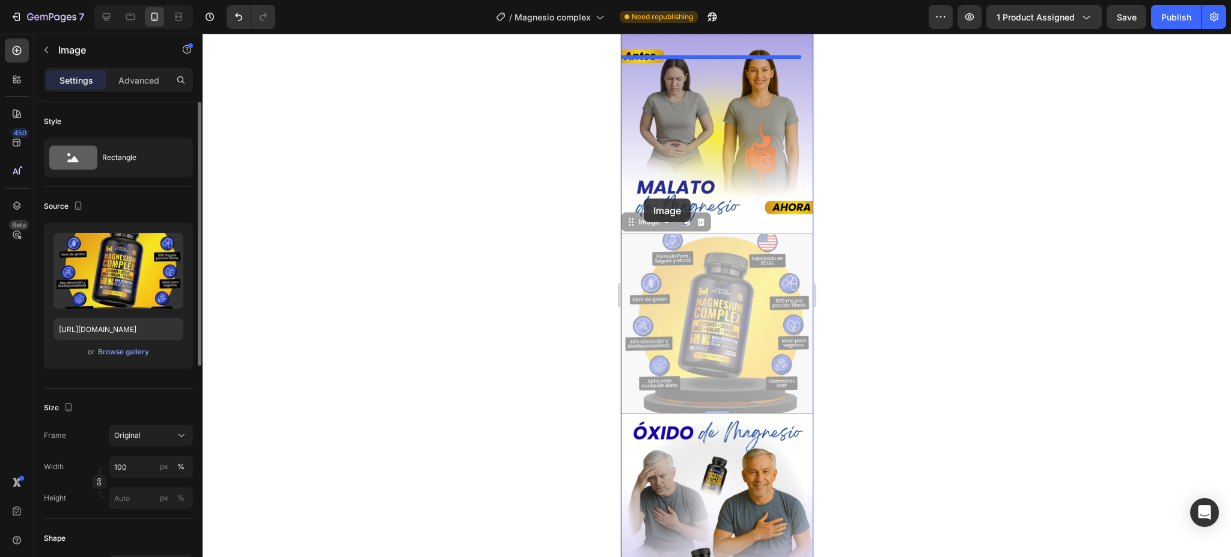
drag, startPoint x: 630, startPoint y: 230, endPoint x: 643, endPoint y: 198, distance: 34.5
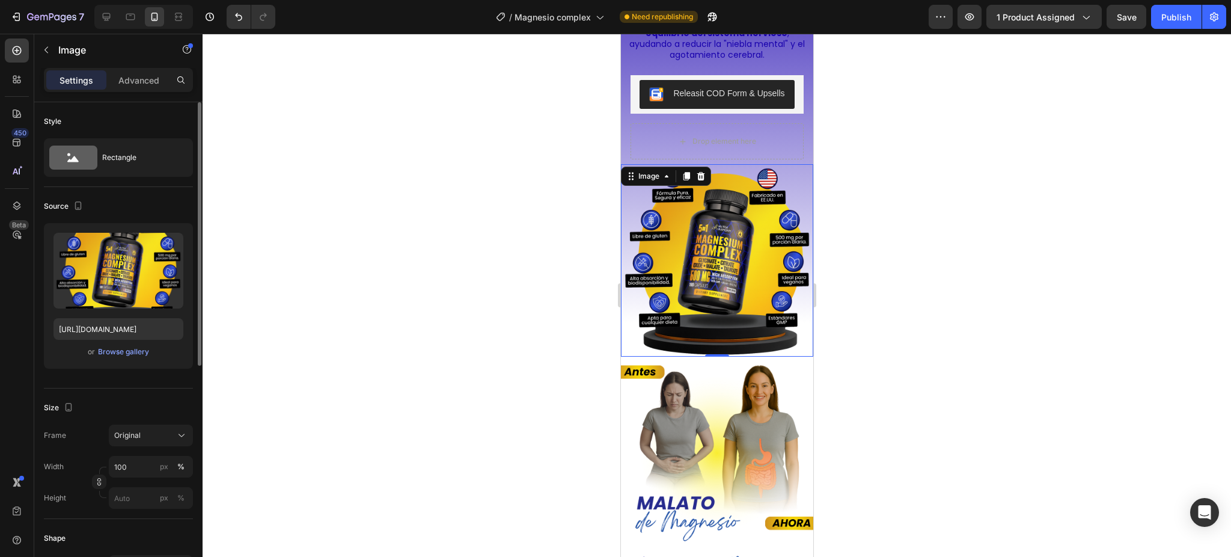
scroll to position [2512, 0]
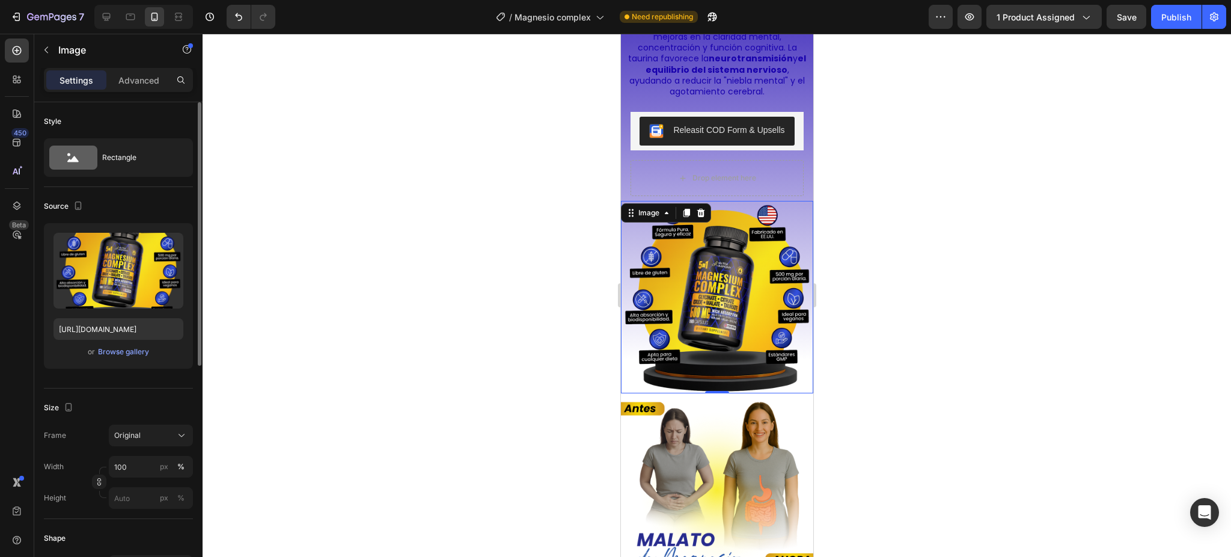
click at [830, 243] on div at bounding box center [717, 295] width 1029 height 523
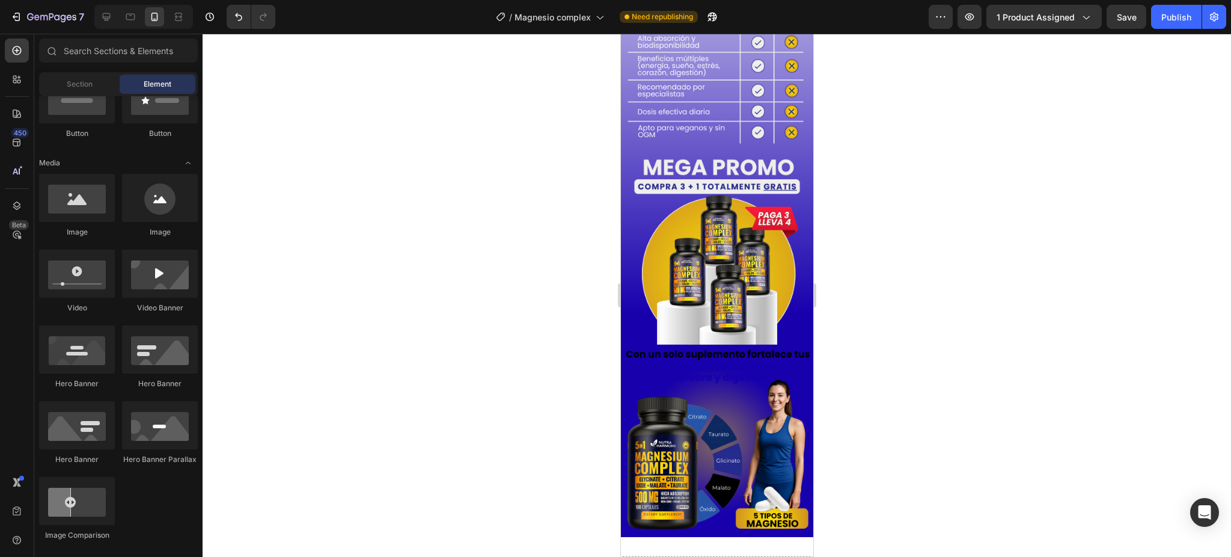
scroll to position [3342, 0]
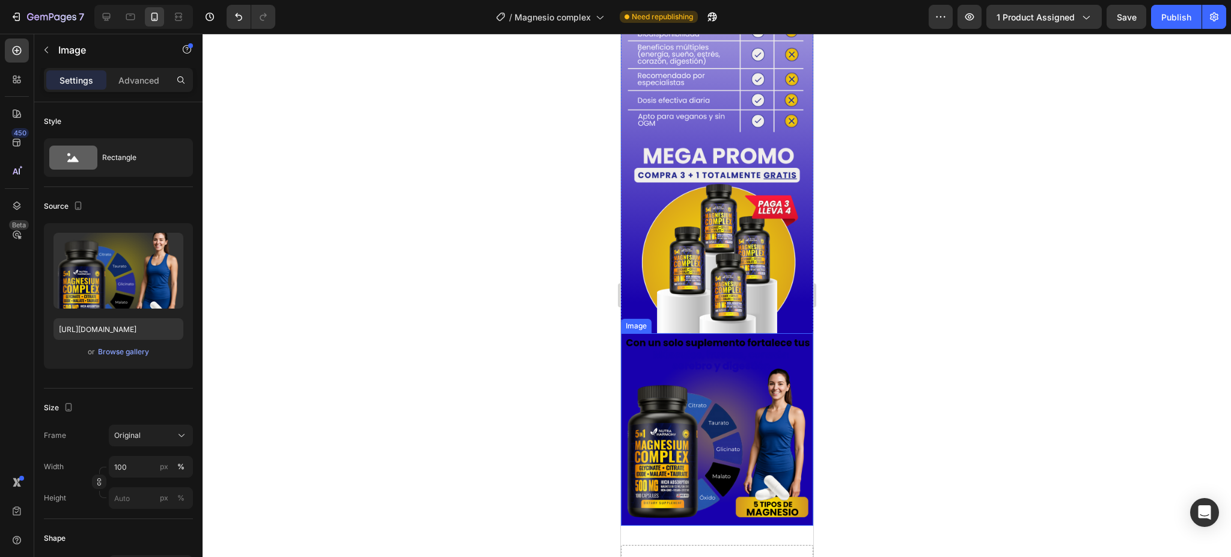
click at [769, 383] on img at bounding box center [716, 429] width 192 height 192
click at [703, 317] on icon at bounding box center [701, 321] width 8 height 8
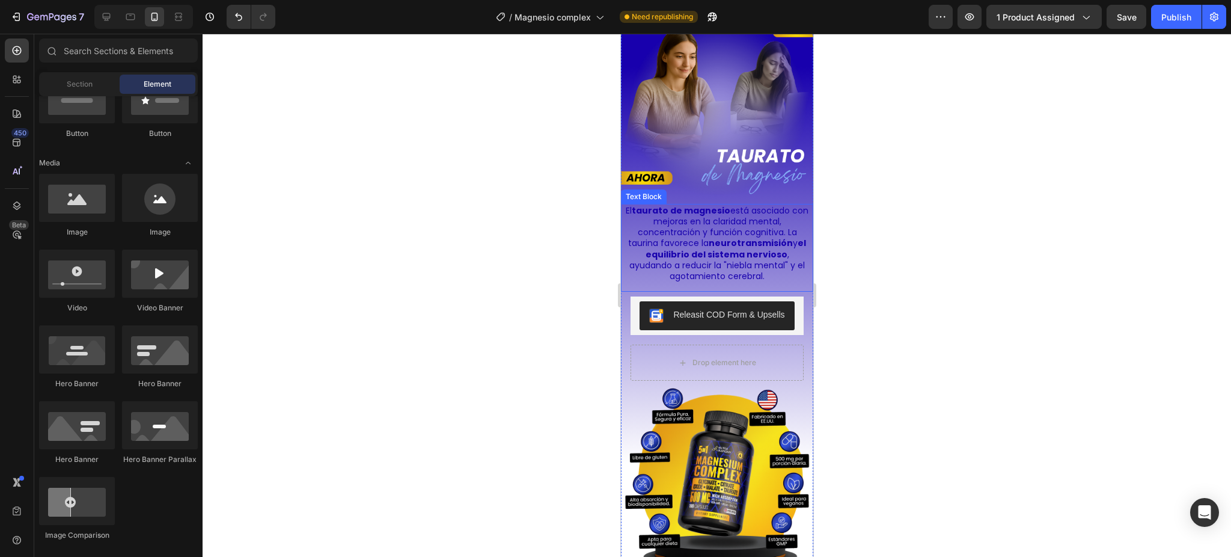
scroll to position [2300, 0]
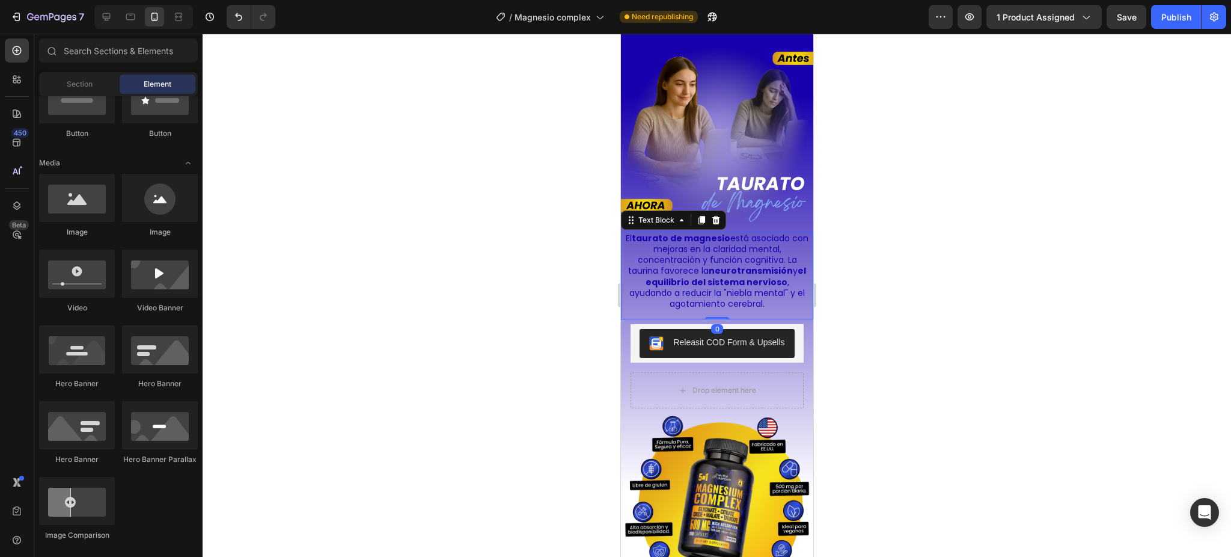
click at [724, 274] on strong "neurotransmisión" at bounding box center [750, 271] width 84 height 12
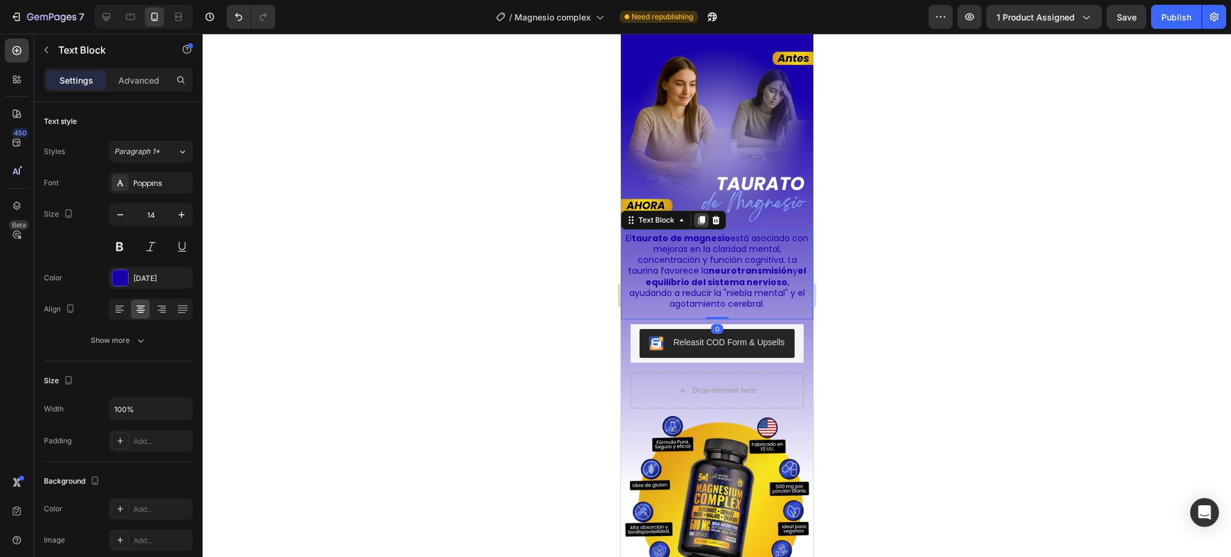
click at [702, 225] on icon at bounding box center [701, 220] width 10 height 10
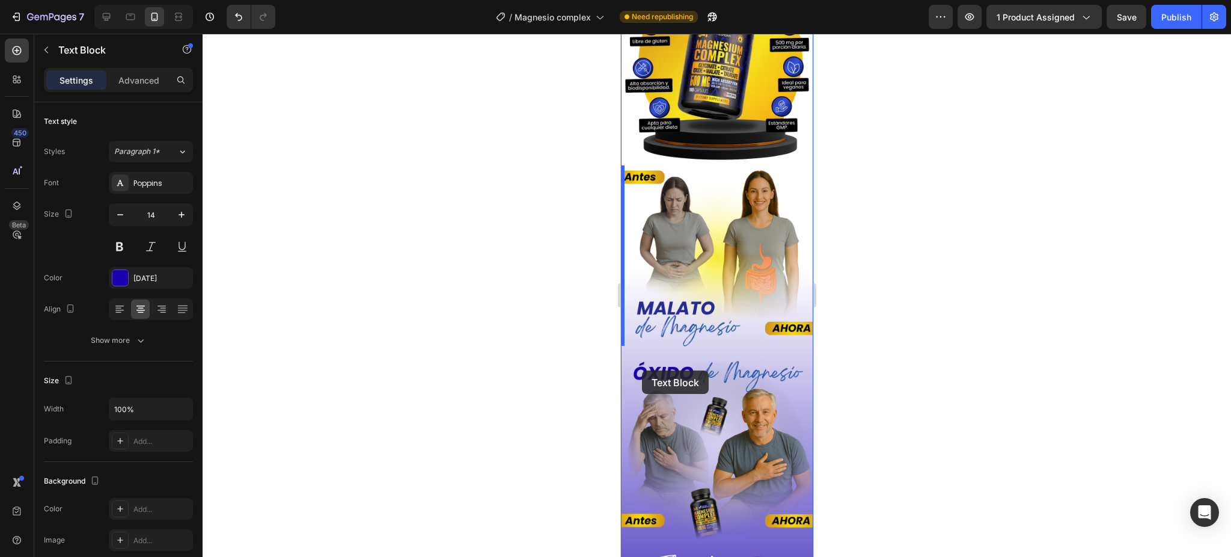
scroll to position [2861, 0]
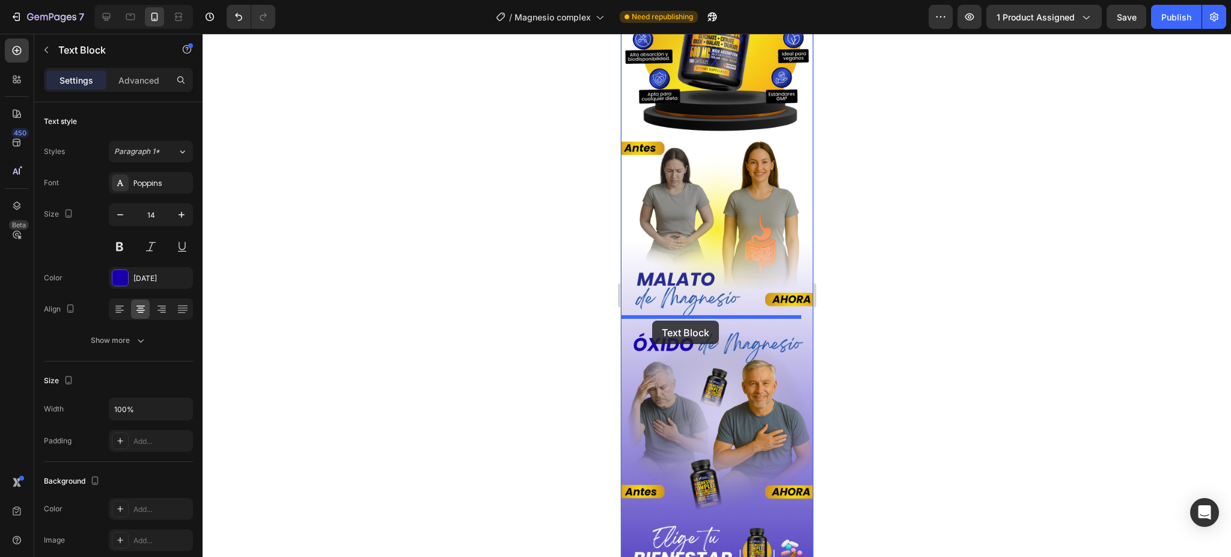
drag, startPoint x: 628, startPoint y: 316, endPoint x: 652, endPoint y: 320, distance: 24.5
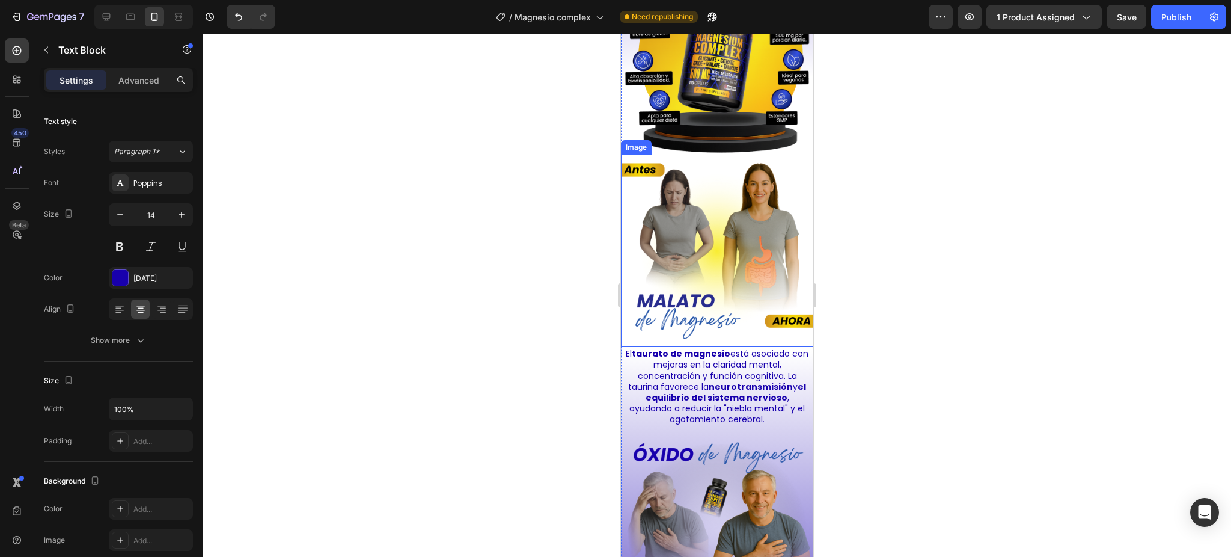
scroll to position [2934, 0]
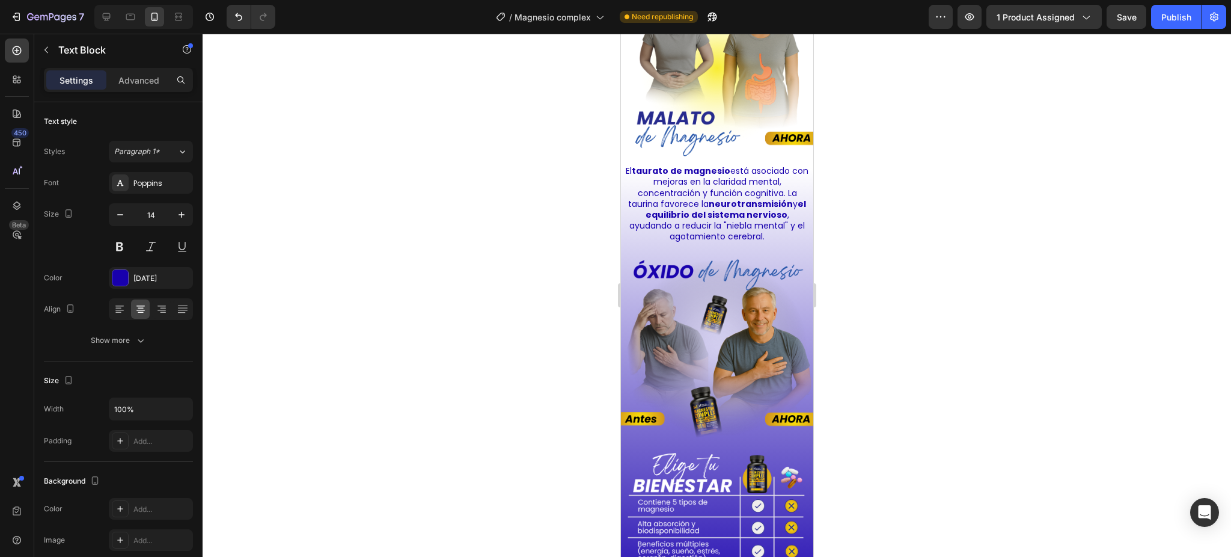
click at [721, 177] on p "El taurato de magnesio está asociado con mejoras en la claridad mental, concent…" at bounding box center [717, 203] width 184 height 76
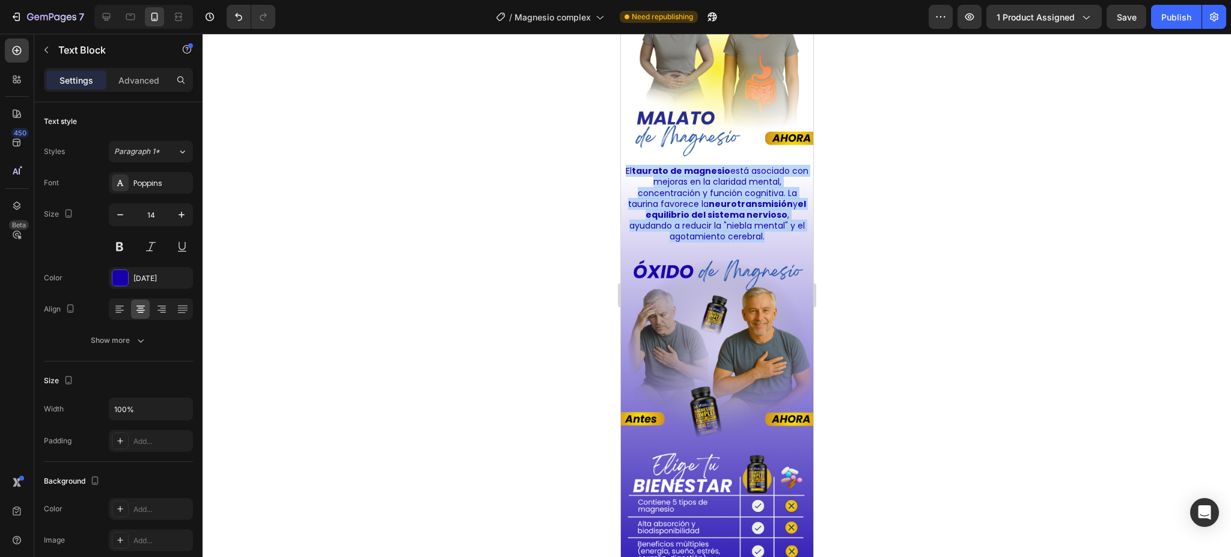
click at [721, 177] on p "El taurato de magnesio está asociado con mejoras en la claridad mental, concent…" at bounding box center [717, 203] width 184 height 76
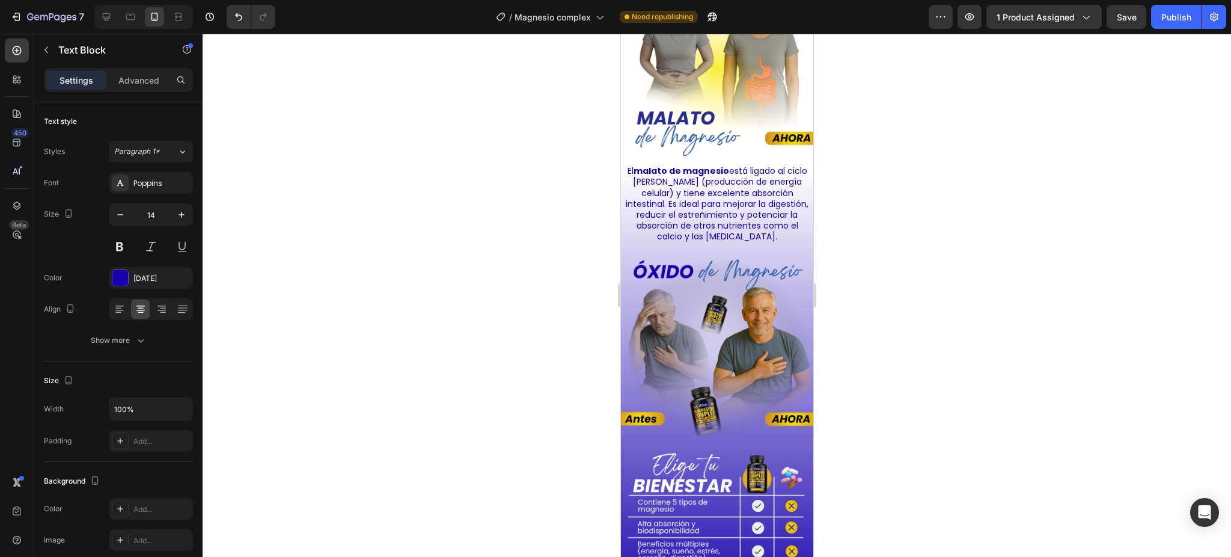
click at [735, 182] on p "El malato de magnesio está ligado al ciclo [PERSON_NAME] (producción de energía…" at bounding box center [717, 203] width 184 height 76
click at [738, 192] on p "El malato de magnesio está ligado al ciclo [PERSON_NAME] (producción de energía…" at bounding box center [717, 203] width 184 height 76
click at [738, 170] on p "El malato de magnesio está ligado al ciclo [PERSON_NAME] (producción de energía…" at bounding box center [717, 203] width 184 height 76
click at [761, 165] on p "El malato de magnesio está ligado al ciclo [PERSON_NAME] (producción de energía…" at bounding box center [717, 203] width 184 height 76
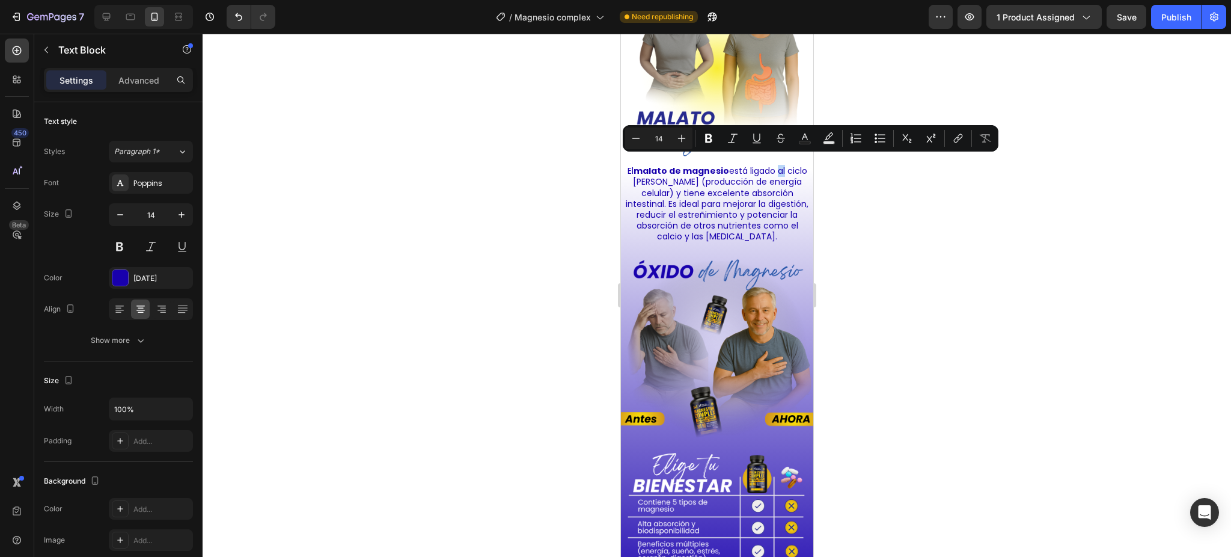
drag, startPoint x: 780, startPoint y: 161, endPoint x: 786, endPoint y: 168, distance: 9.8
click at [786, 168] on p "El malato de magnesio está ligado al ciclo [PERSON_NAME] (producción de energía…" at bounding box center [717, 203] width 184 height 76
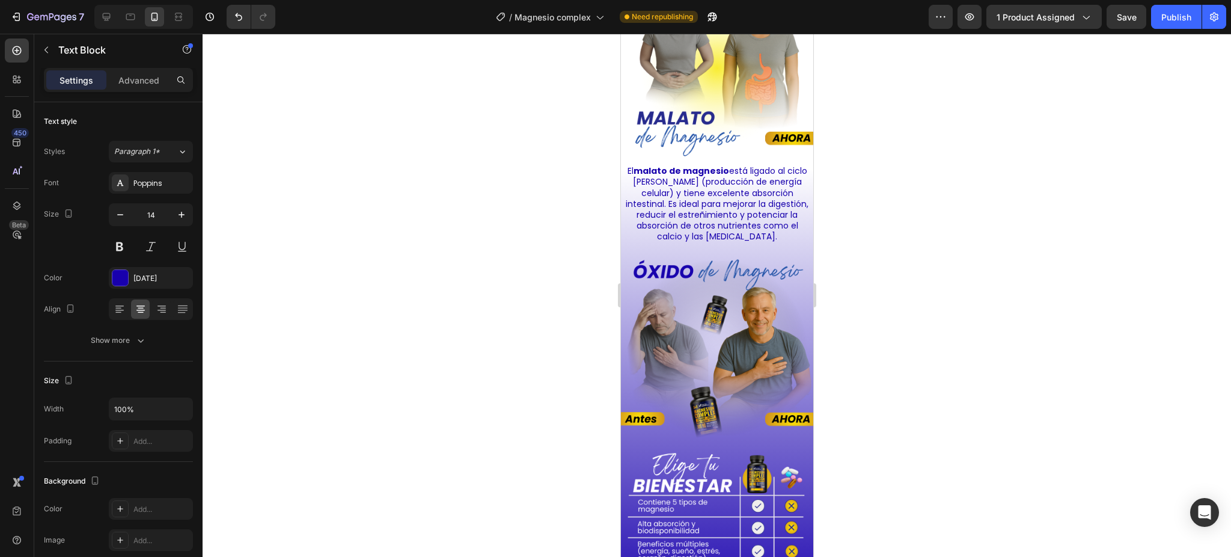
click at [763, 169] on p "El malato de magnesio está ligado al ciclo [PERSON_NAME] (producción de energía…" at bounding box center [717, 203] width 184 height 76
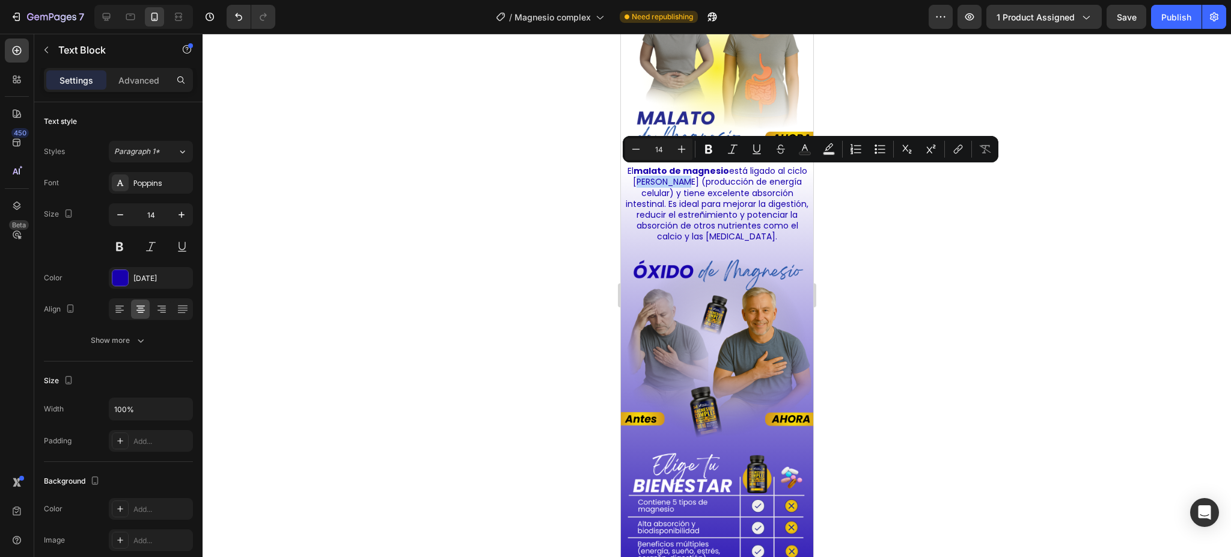
drag, startPoint x: 653, startPoint y: 173, endPoint x: 694, endPoint y: 173, distance: 40.9
click at [694, 173] on p "El malato de magnesio está ligado al ciclo [PERSON_NAME] (producción de energía…" at bounding box center [717, 203] width 184 height 76
drag, startPoint x: 694, startPoint y: 173, endPoint x: 680, endPoint y: 176, distance: 14.0
click at [692, 174] on p "El malato de magnesio está ligado al ciclo [PERSON_NAME] (producción de energía…" at bounding box center [717, 203] width 184 height 76
click at [675, 176] on p "El malato de magnesio está ligado al ciclo [PERSON_NAME] (producción de energía…" at bounding box center [717, 203] width 184 height 76
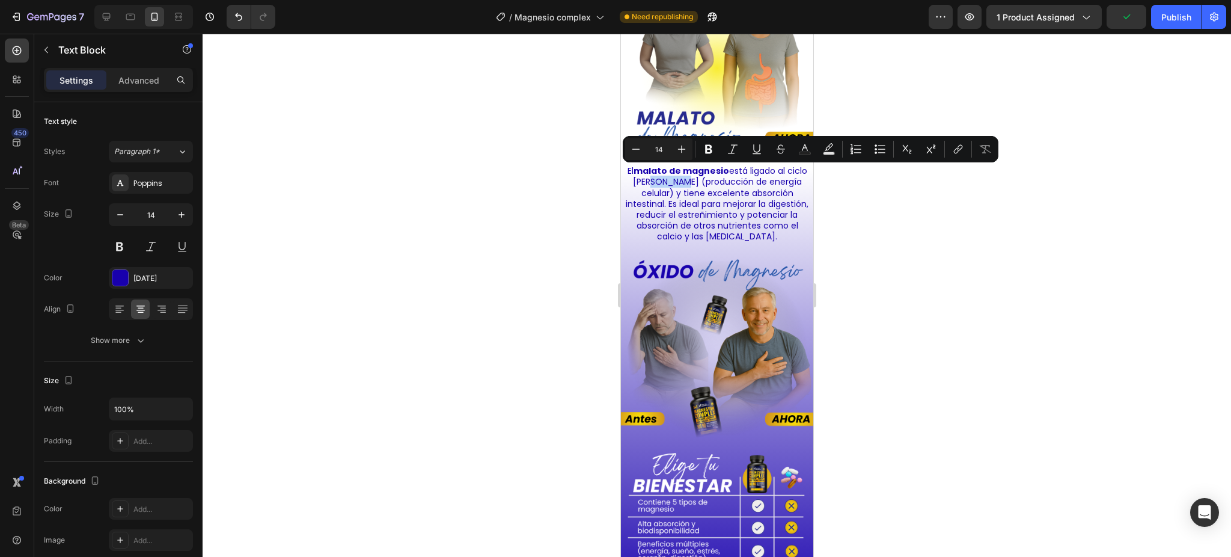
drag, startPoint x: 667, startPoint y: 174, endPoint x: 694, endPoint y: 176, distance: 27.1
click at [694, 176] on p "El malato de magnesio está ligado al ciclo [PERSON_NAME] (producción de energía…" at bounding box center [717, 203] width 184 height 76
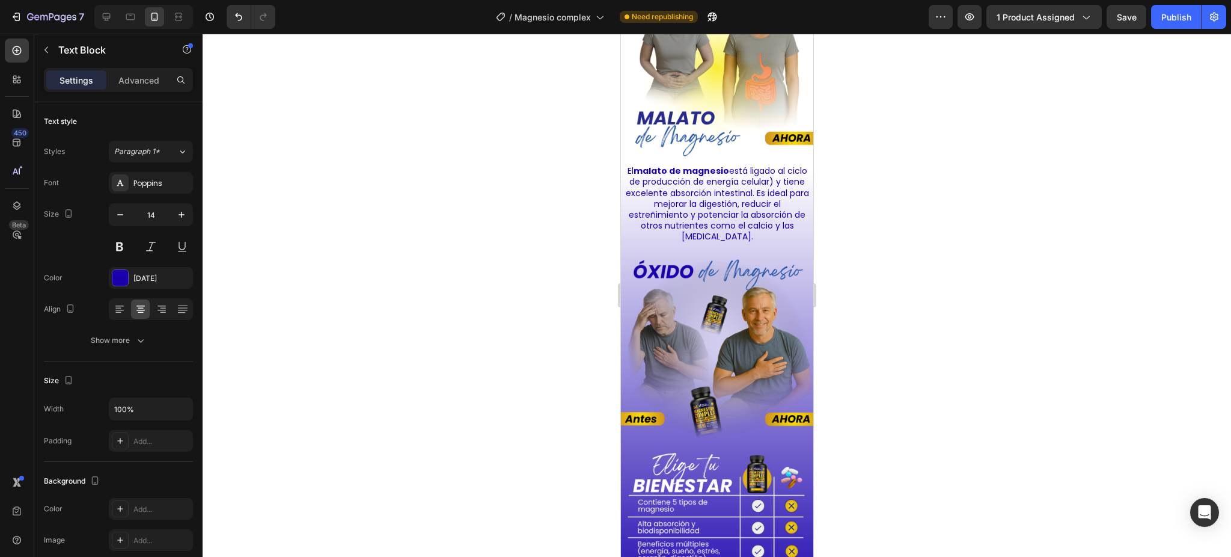
click at [788, 170] on p "El malato de magnesio está ligado al ciclo de producción de energía celular) y …" at bounding box center [717, 203] width 184 height 76
click at [797, 171] on div "El malato de magnesio está ligado al ciclo de producción de energía celular) y …" at bounding box center [716, 203] width 186 height 79
click at [776, 208] on p "El malato de magnesio está ligado al ciclo de producción de energía celular y t…" at bounding box center [717, 203] width 184 height 76
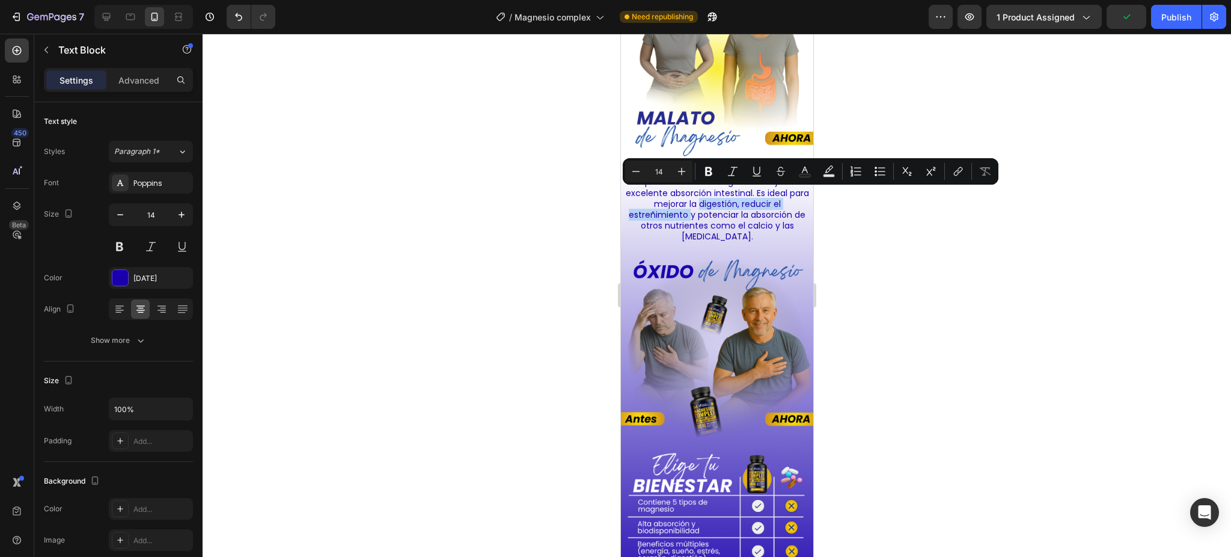
drag, startPoint x: 720, startPoint y: 196, endPoint x: 714, endPoint y: 209, distance: 13.7
click at [714, 209] on p "El malato de magnesio está ligado al ciclo de producción de energía celular y t…" at bounding box center [717, 203] width 184 height 76
click at [703, 177] on icon "Editor contextual toolbar" at bounding box center [709, 171] width 12 height 12
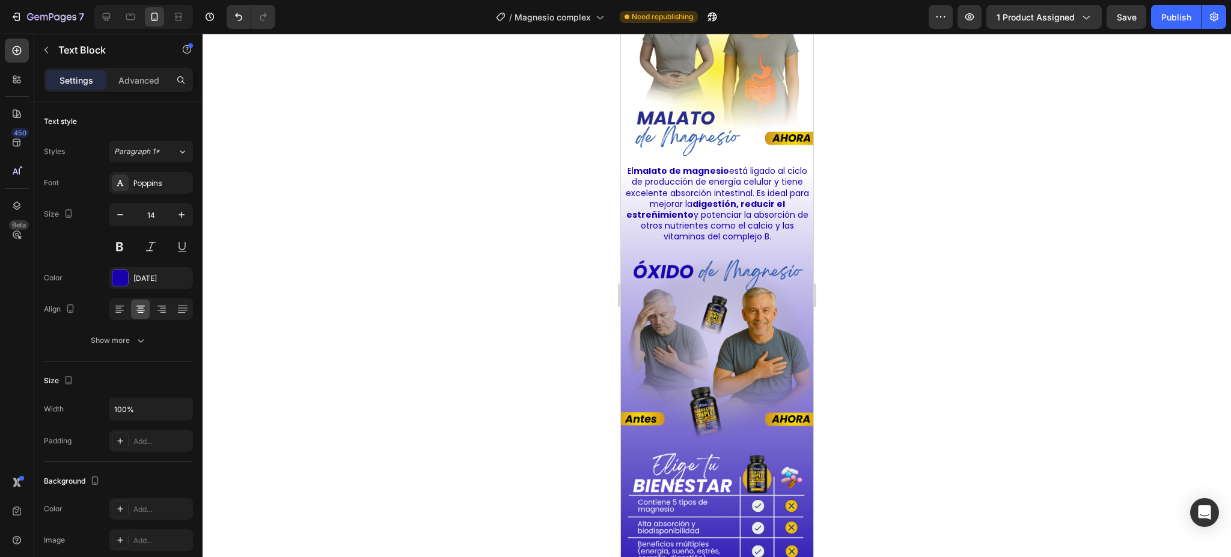
click at [721, 227] on p "El malato de magnesio está ligado al ciclo de producción de energía celular y t…" at bounding box center [717, 203] width 184 height 76
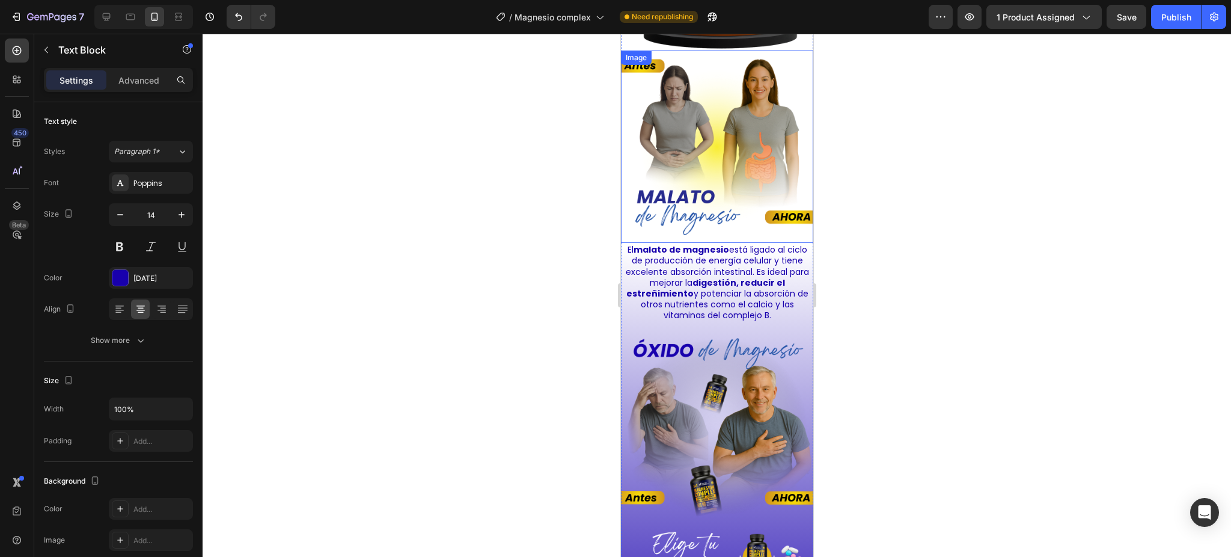
scroll to position [2853, 0]
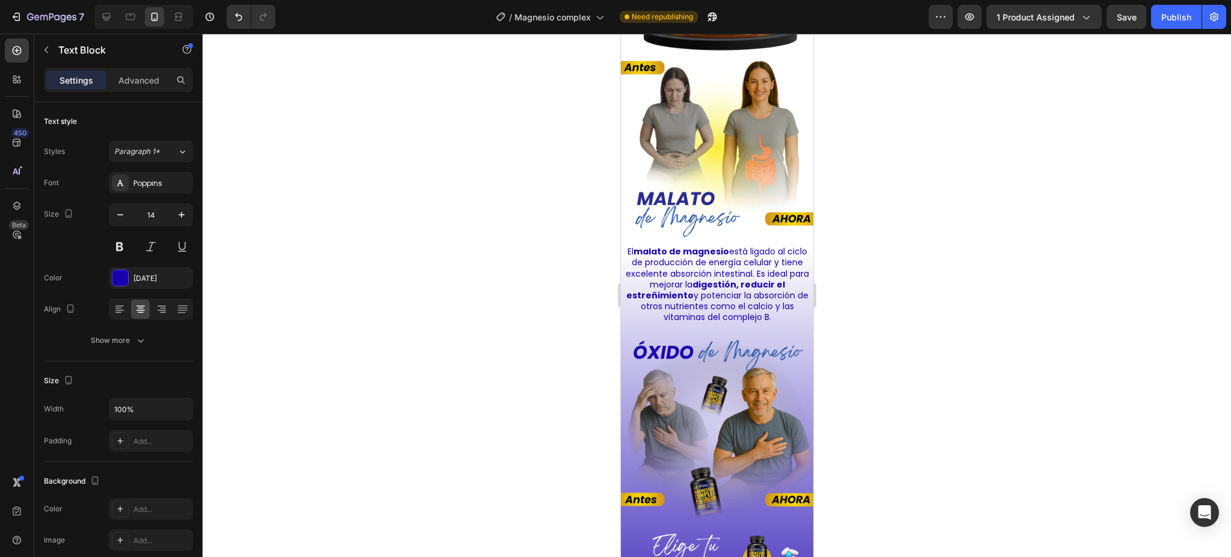
drag, startPoint x: 708, startPoint y: 278, endPoint x: 704, endPoint y: 265, distance: 13.1
click at [707, 279] on p "El malato de magnesio está ligado al ciclo de producción de energía celular y t…" at bounding box center [717, 284] width 184 height 76
click at [729, 245] on strong "malato de magnesio" at bounding box center [681, 251] width 96 height 12
click at [859, 270] on div at bounding box center [717, 295] width 1029 height 523
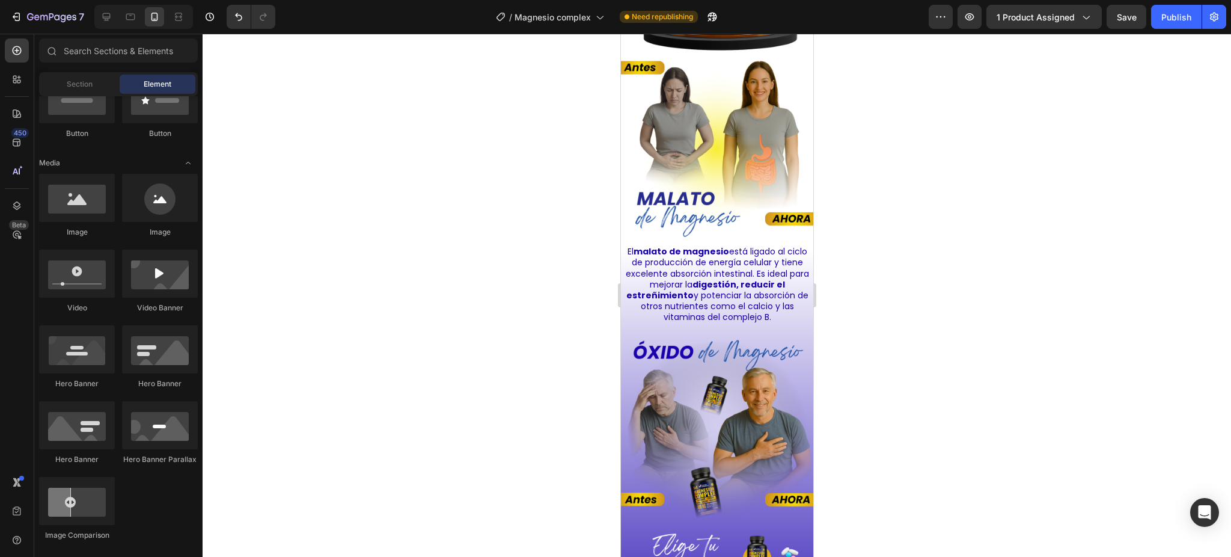
click at [774, 278] on strong "digestión, reducir el estreñimiento" at bounding box center [705, 289] width 159 height 23
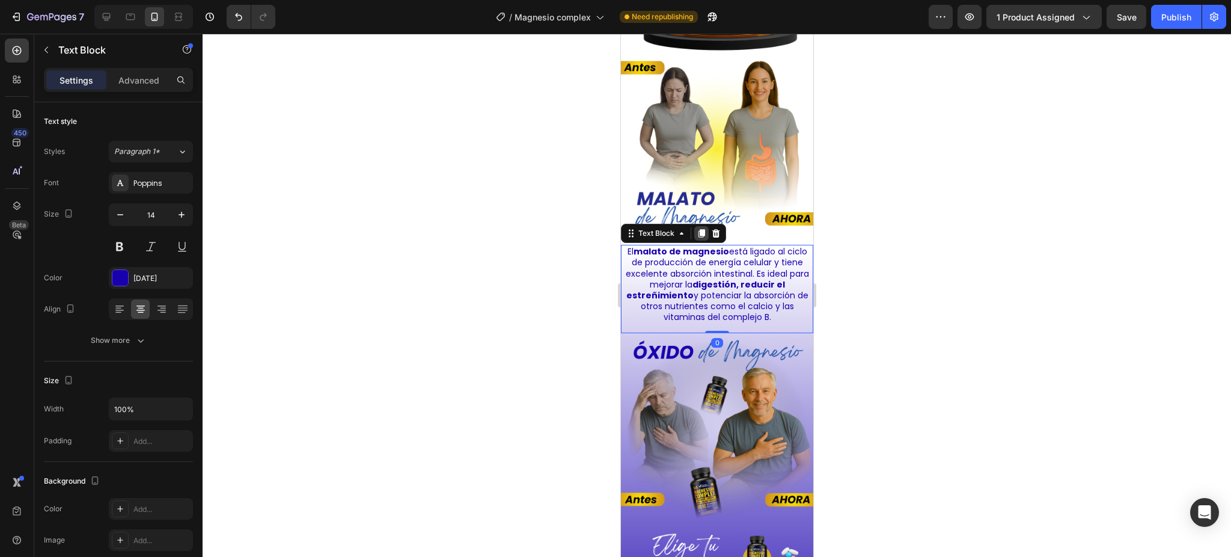
click at [699, 229] on icon at bounding box center [701, 233] width 7 height 8
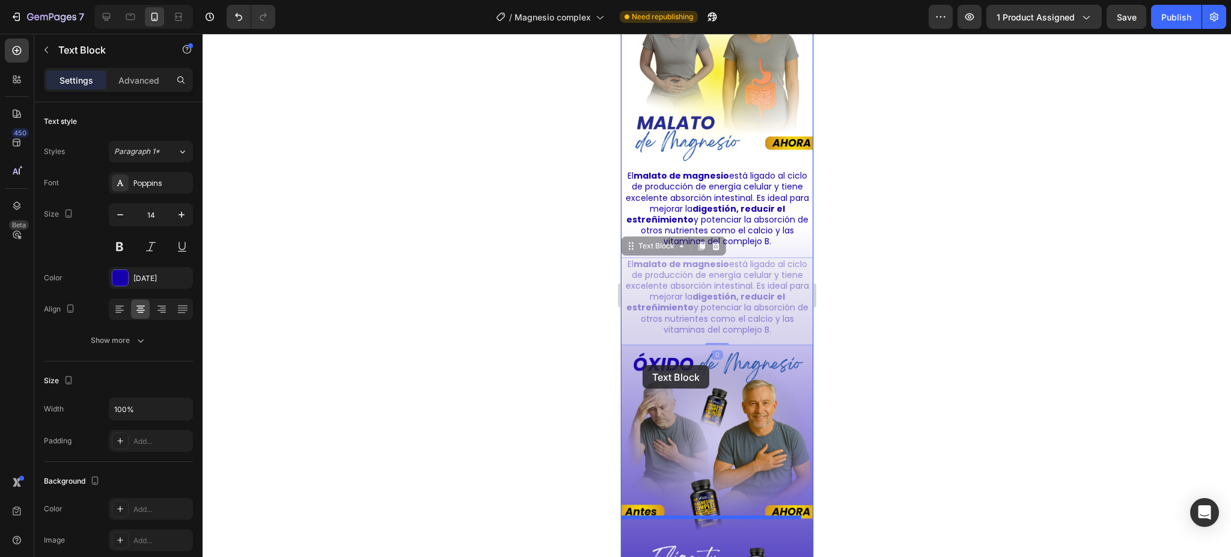
scroll to position [3014, 0]
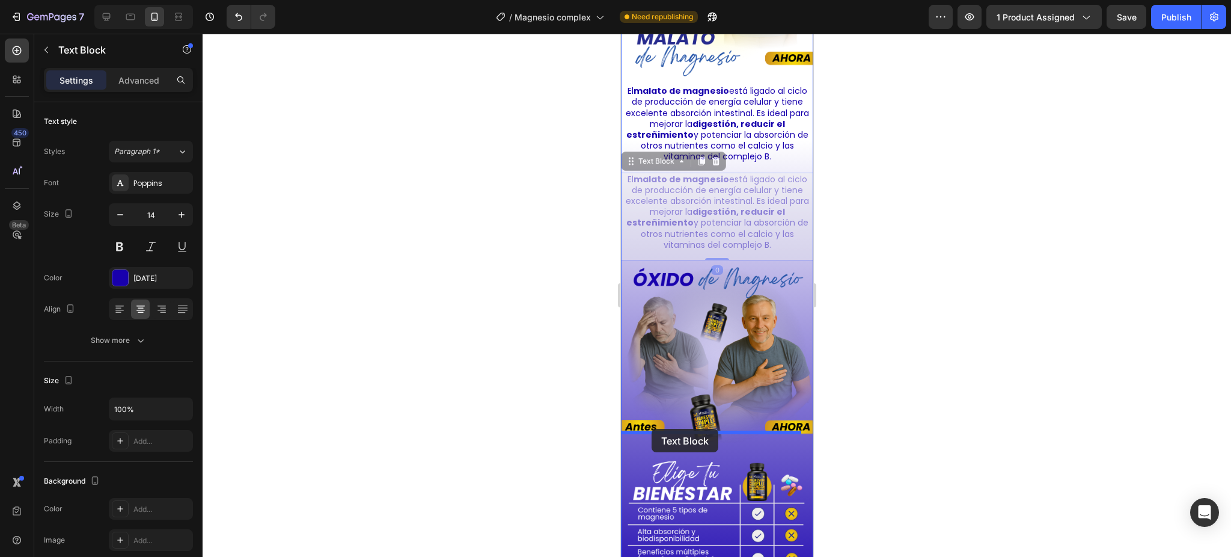
drag, startPoint x: 634, startPoint y: 316, endPoint x: 651, endPoint y: 429, distance: 113.8
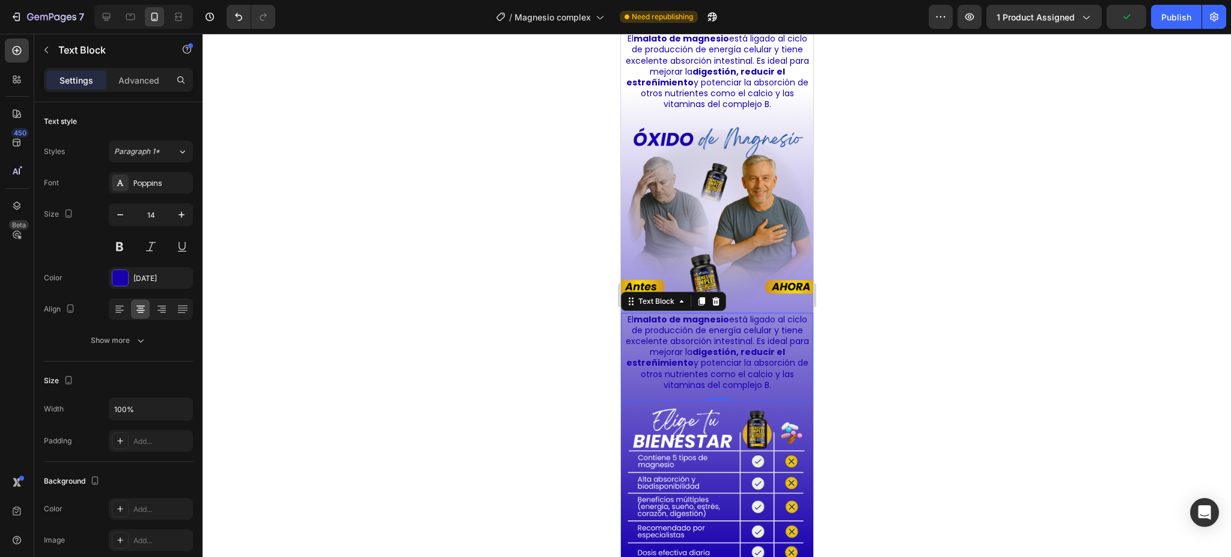
scroll to position [3094, 0]
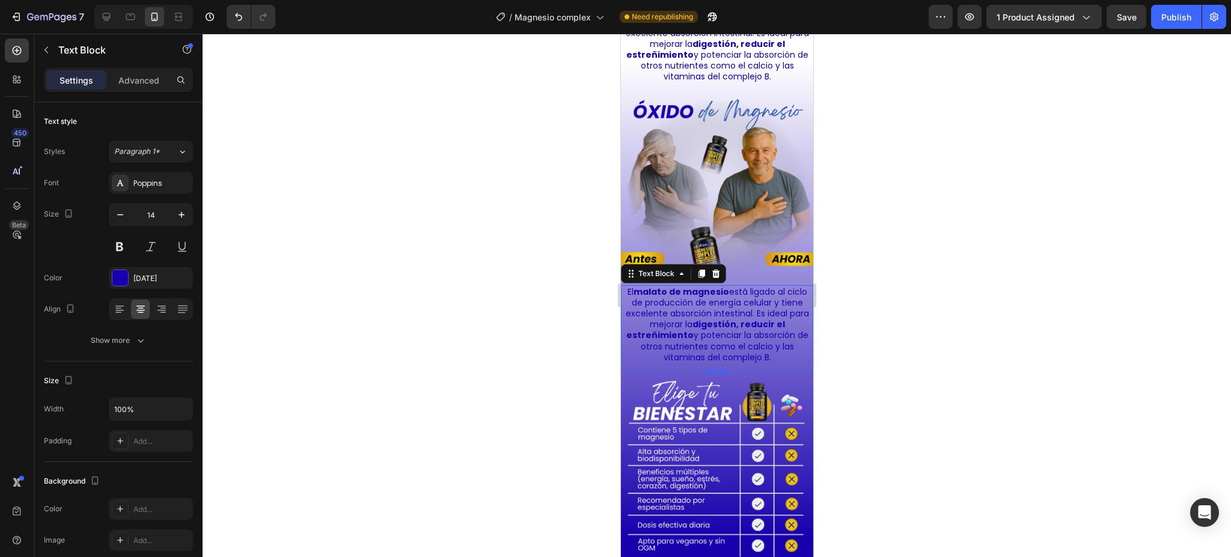
click at [690, 327] on p "El malato de magnesio está ligado al ciclo de producción de energía celular y t…" at bounding box center [717, 324] width 184 height 76
click at [690, 325] on p "El malato de magnesio está ligado al ciclo de producción de energía celular y t…" at bounding box center [717, 324] width 184 height 76
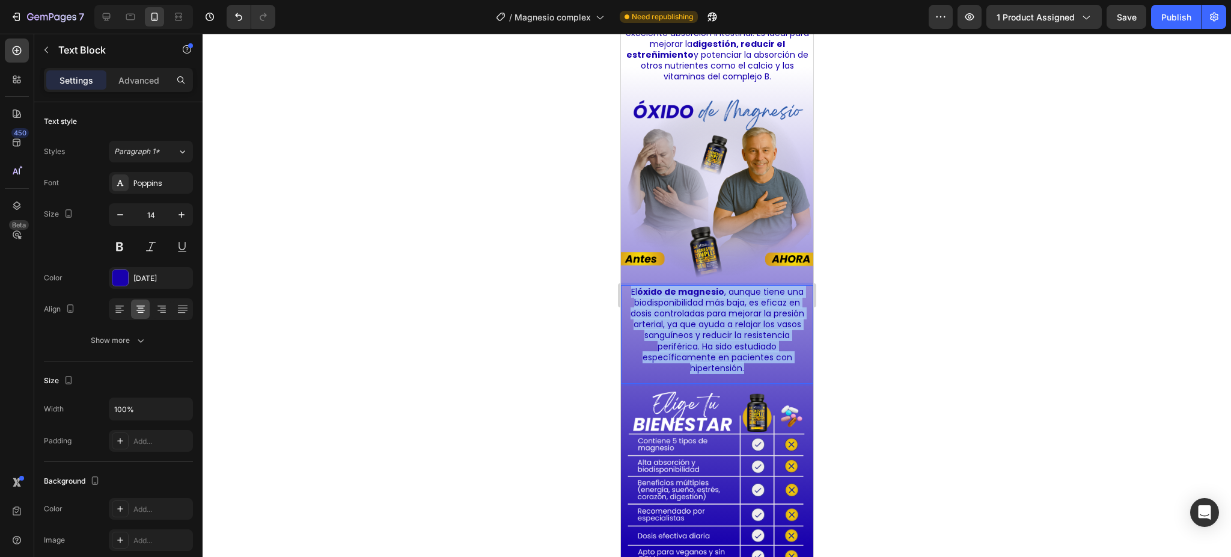
drag, startPoint x: 737, startPoint y: 346, endPoint x: 622, endPoint y: 276, distance: 135.2
click at [622, 285] on div "El óxido de magnesio , aunque tiene una biodisponibilidad más baja, es eficaz e…" at bounding box center [716, 334] width 192 height 99
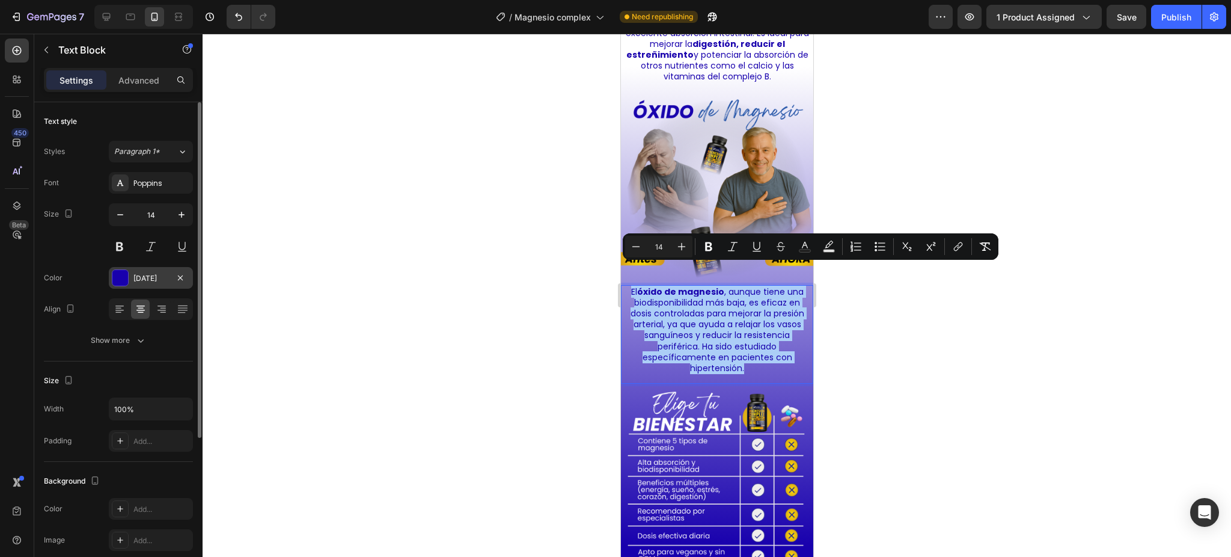
click at [121, 277] on div at bounding box center [120, 278] width 16 height 16
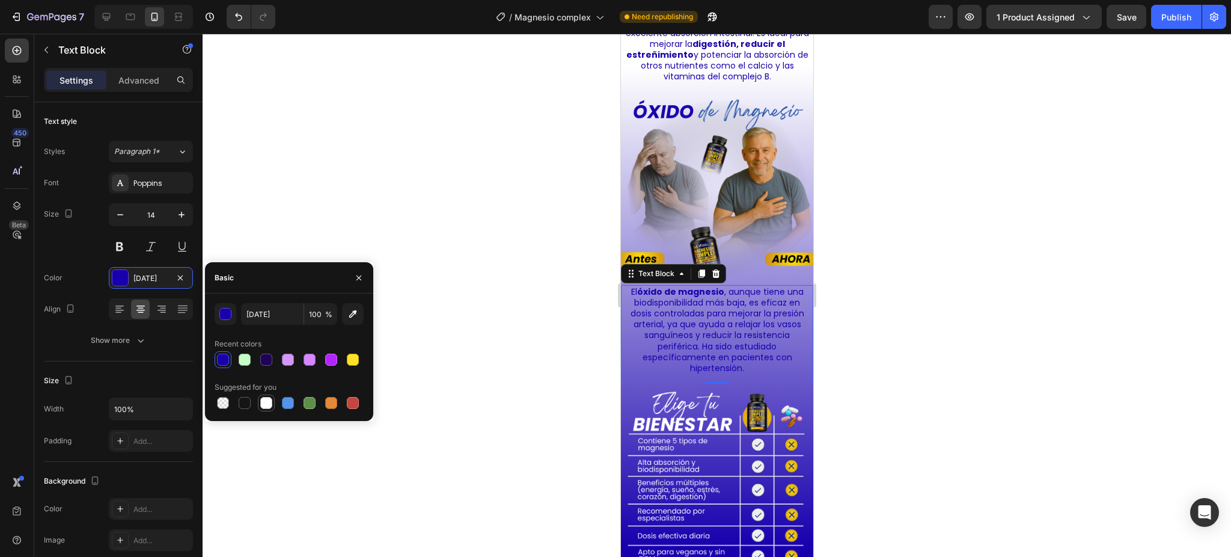
click at [268, 404] on div at bounding box center [266, 403] width 12 height 12
type input "FFFFFF"
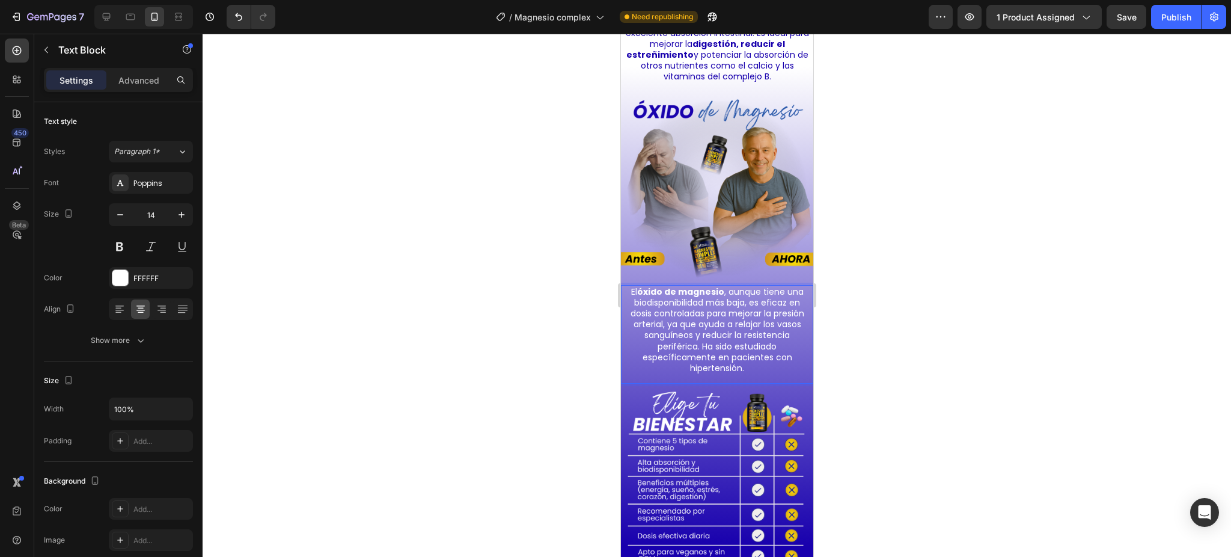
click at [738, 286] on p "El óxido de magnesio , aunque tiene una biodisponibilidad más baja, es eficaz e…" at bounding box center [717, 330] width 184 height 88
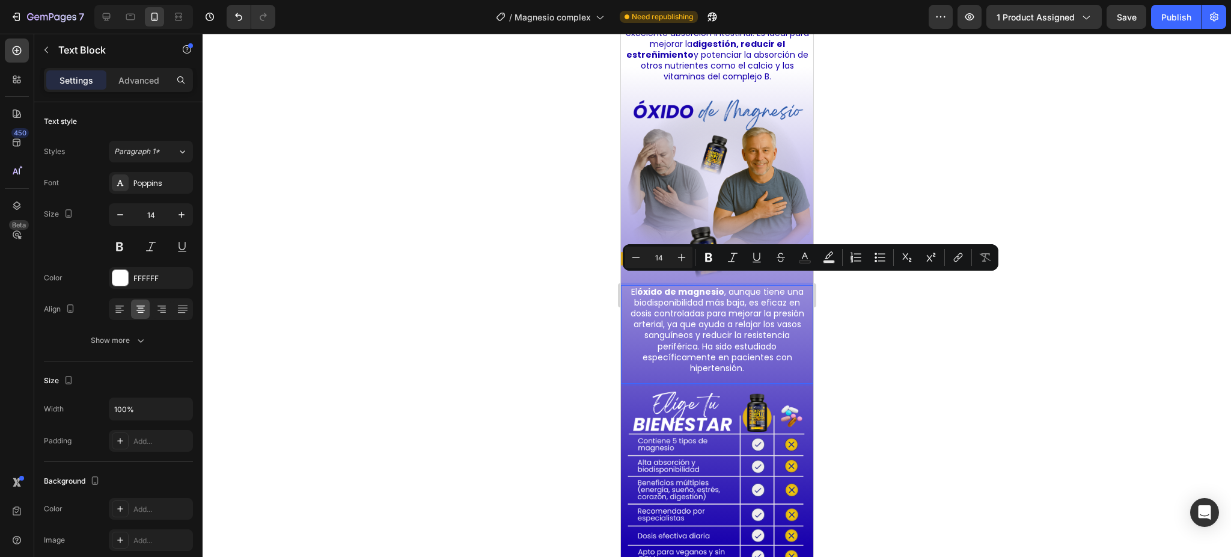
click at [717, 286] on p "El óxido de magnesio , aunque tiene una biodisponibilidad más baja, es eficaz e…" at bounding box center [717, 330] width 184 height 88
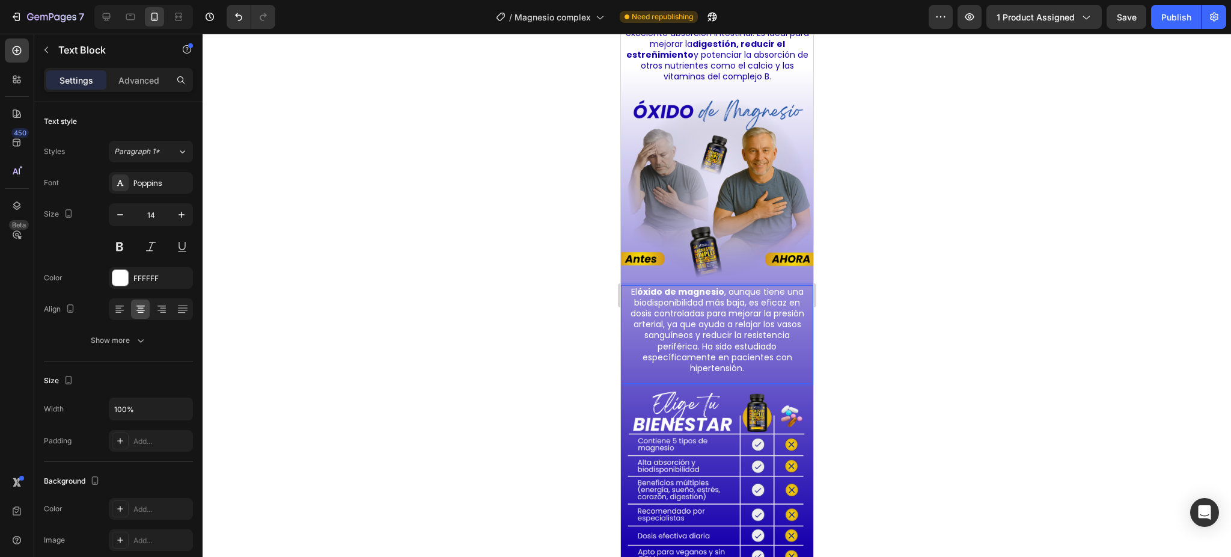
click at [721, 286] on p "El óxido de magnesio , aunque tiene una biodisponibilidad más baja, es eficaz e…" at bounding box center [717, 330] width 184 height 88
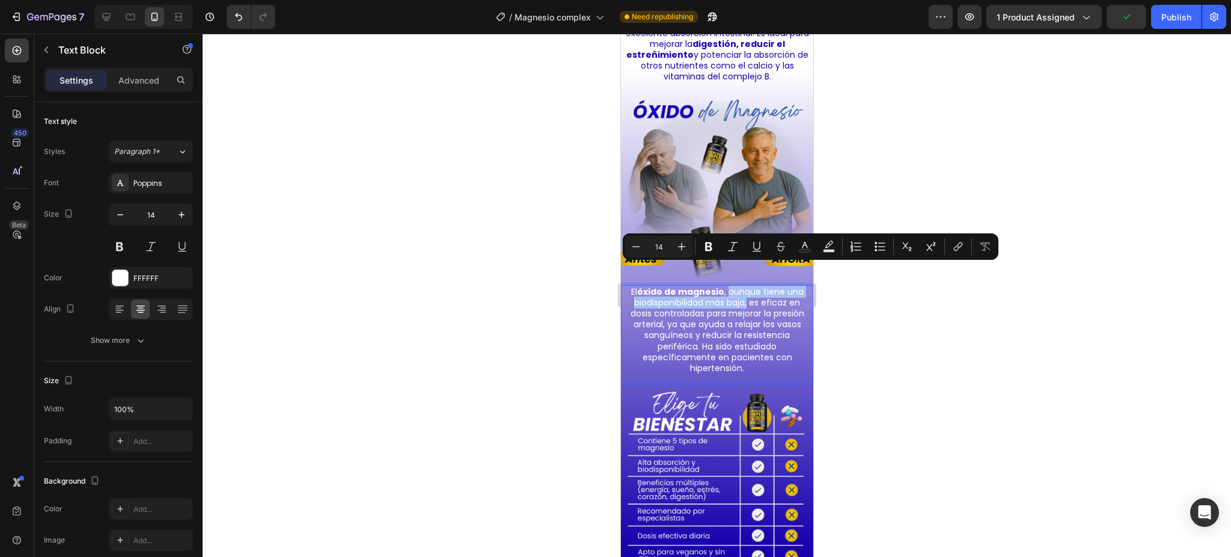
drag, startPoint x: 721, startPoint y: 272, endPoint x: 741, endPoint y: 285, distance: 23.8
click at [741, 286] on p "El óxido de magnesio , aunque tiene una biodisponibilidad más baja, es eficaz e…" at bounding box center [717, 330] width 184 height 88
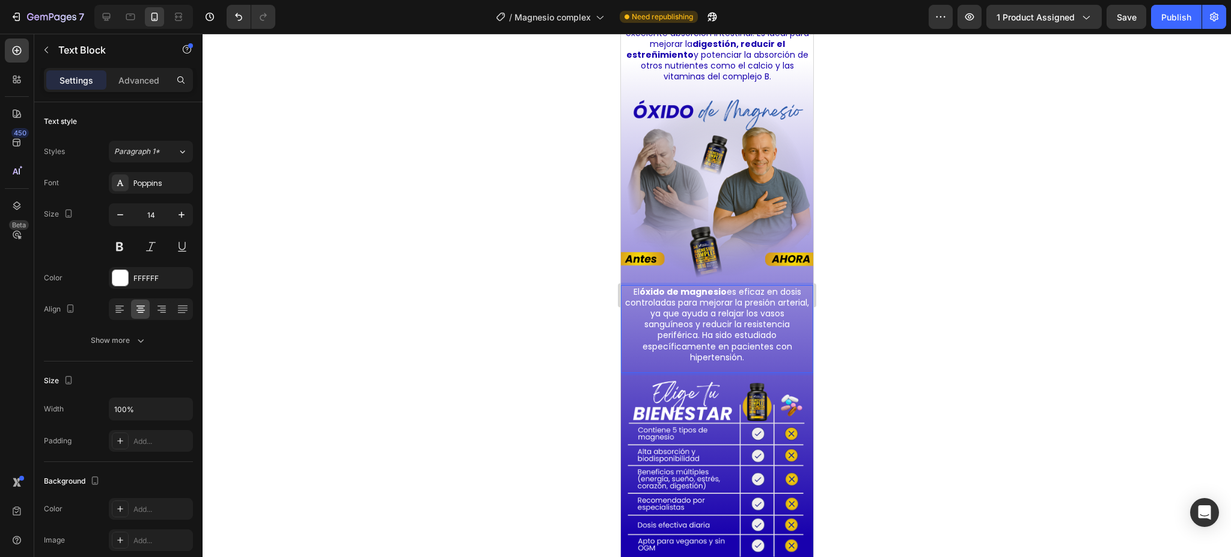
click at [724, 308] on p "El óxido de magnesio es eficaz en dosis controladas para mejorar la presión art…" at bounding box center [717, 324] width 184 height 76
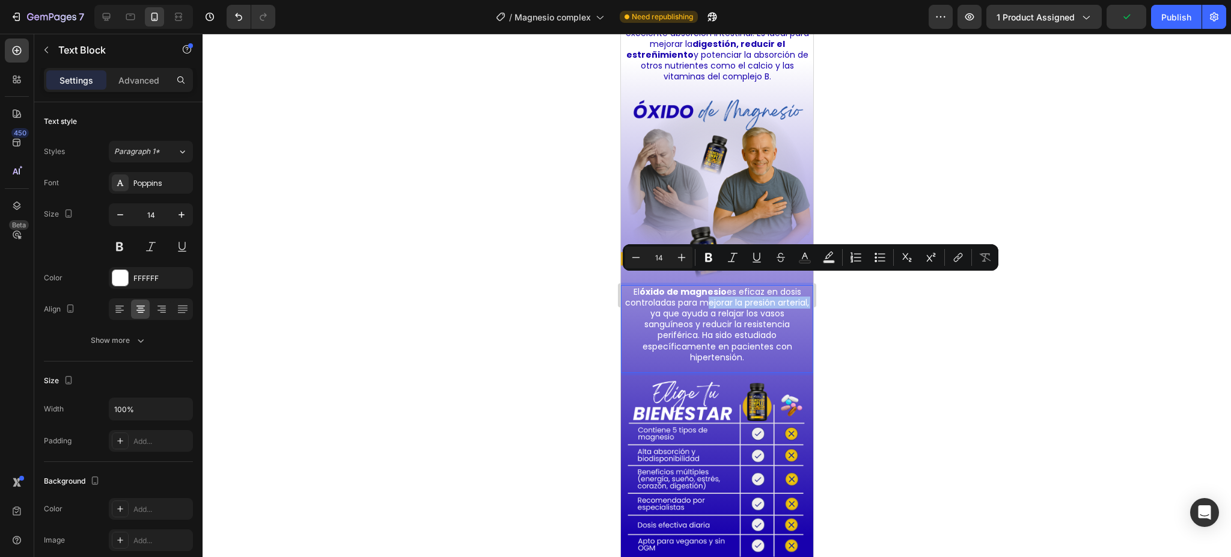
drag, startPoint x: 709, startPoint y: 280, endPoint x: 656, endPoint y: 296, distance: 55.9
click at [656, 296] on p "El óxido de magnesio es eficaz en dosis controladas para mejorar la presión art…" at bounding box center [717, 324] width 184 height 76
click at [708, 251] on icon "Editor contextual toolbar" at bounding box center [709, 257] width 12 height 12
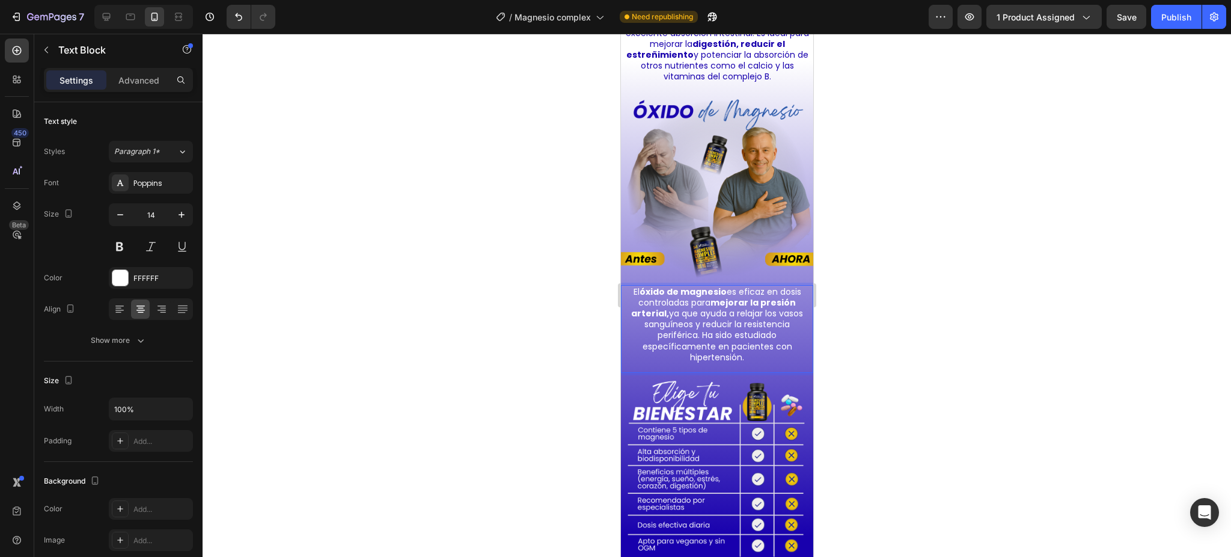
click at [987, 364] on div at bounding box center [717, 295] width 1029 height 523
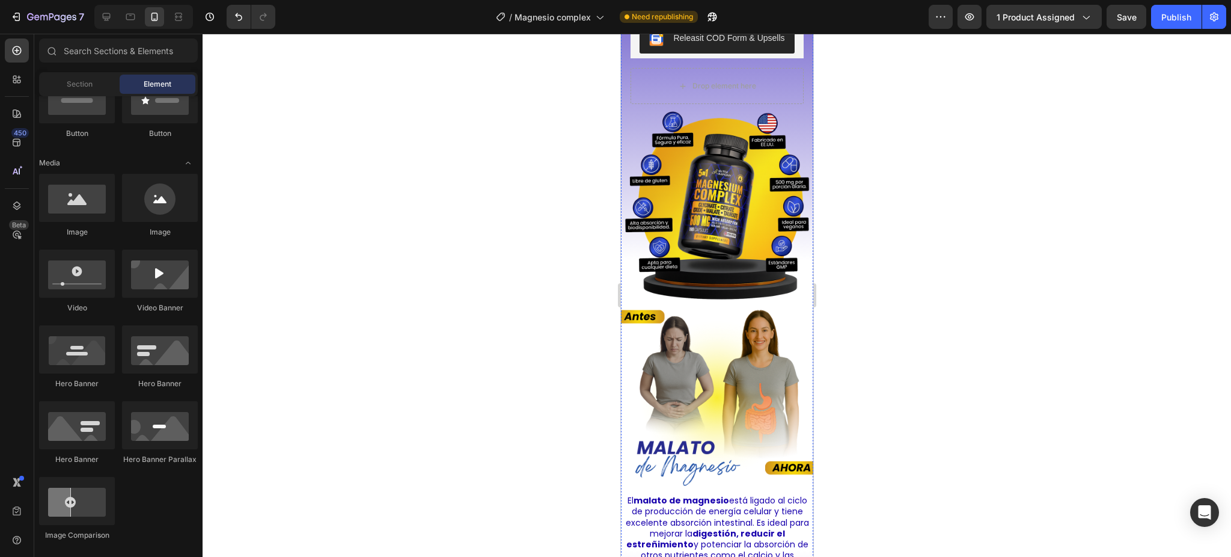
scroll to position [2533, 0]
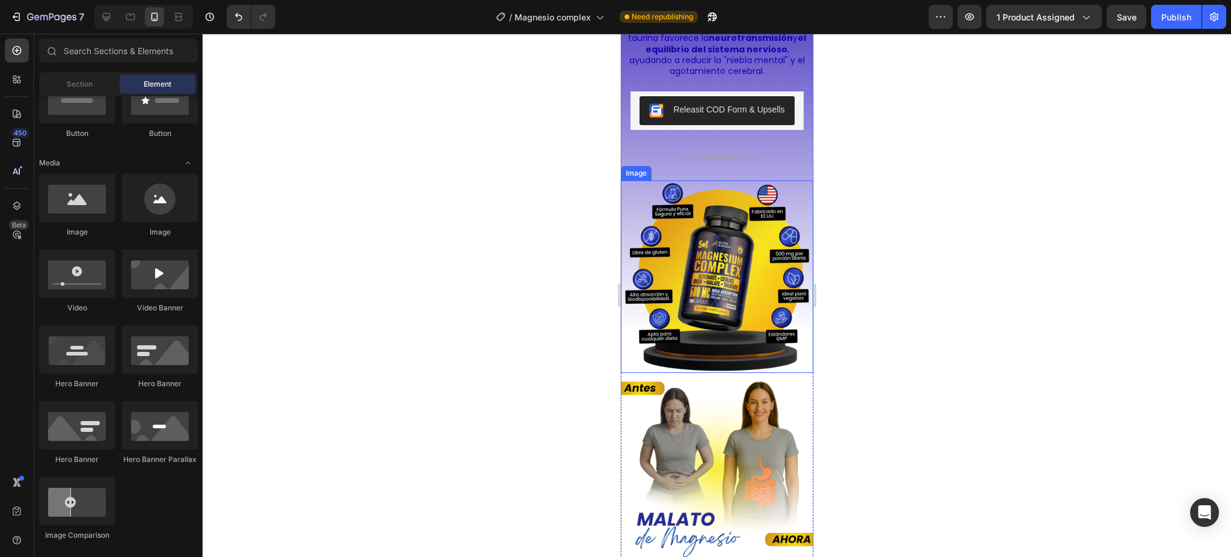
click at [757, 304] on img at bounding box center [716, 276] width 192 height 192
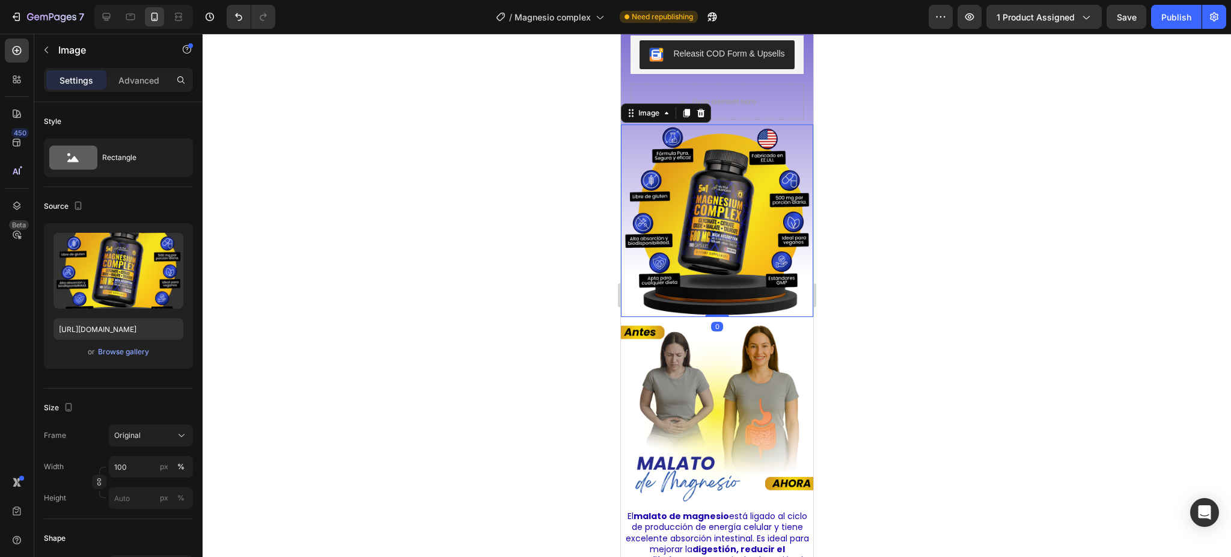
scroll to position [2613, 0]
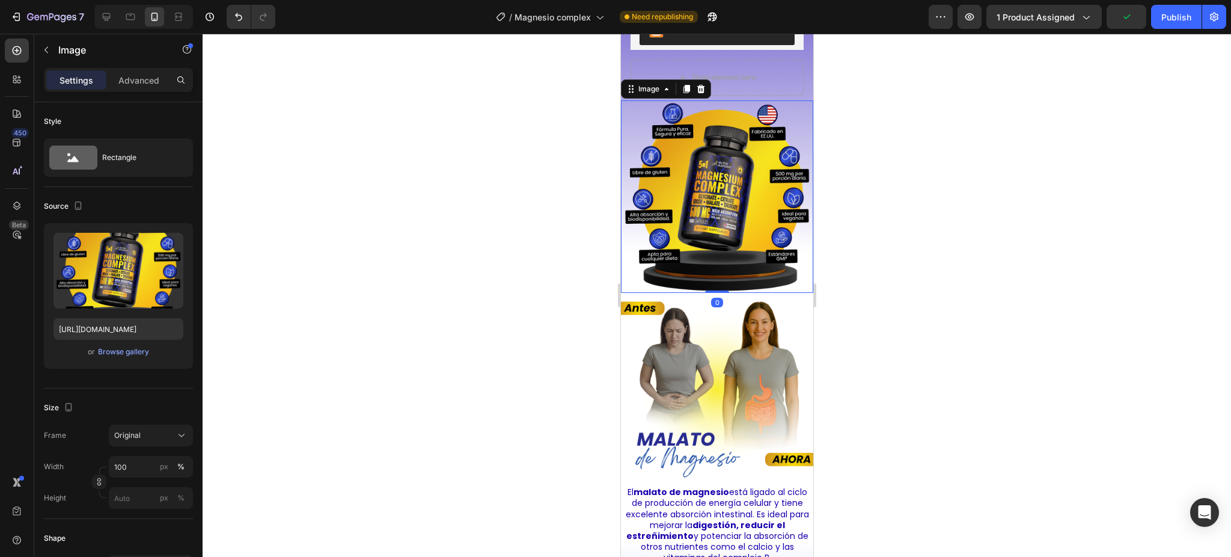
click at [872, 302] on div at bounding box center [717, 295] width 1029 height 523
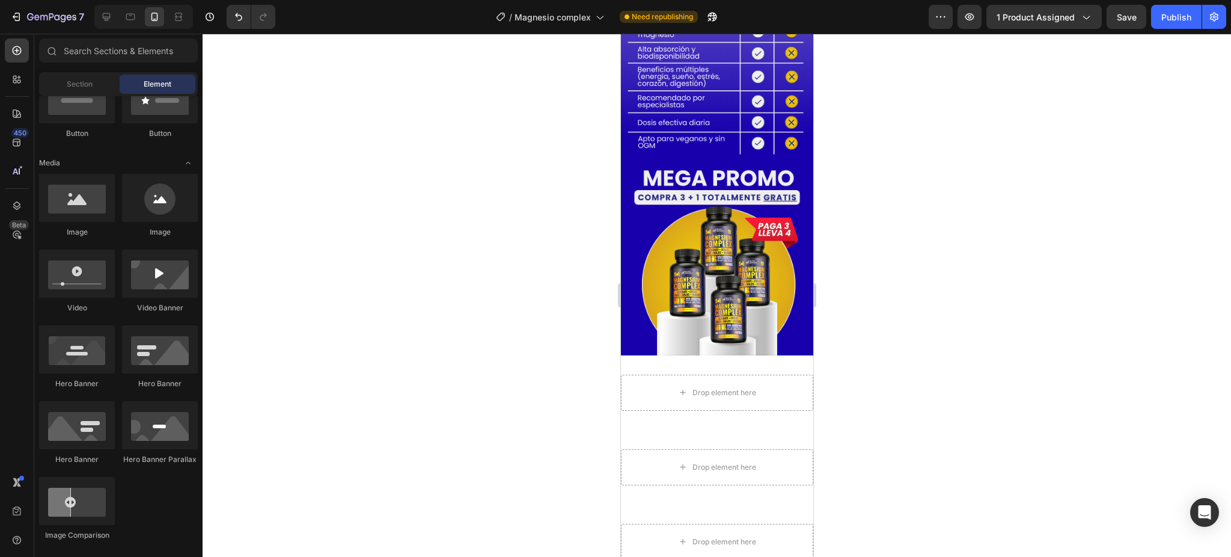
scroll to position [3501, 0]
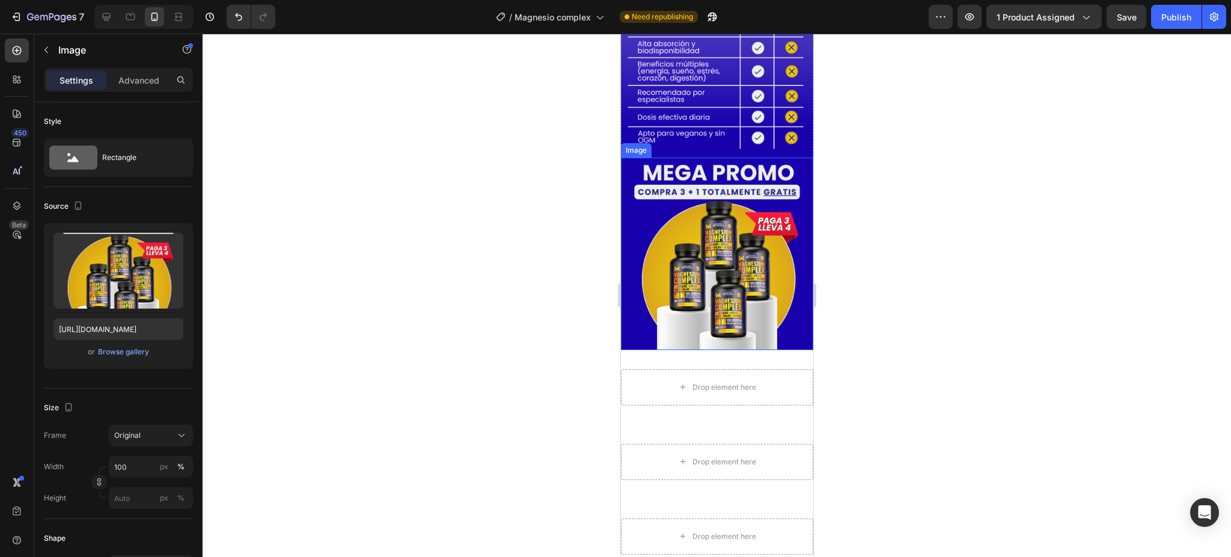
click at [644, 186] on img at bounding box center [716, 254] width 192 height 192
click at [689, 141] on icon at bounding box center [686, 146] width 10 height 10
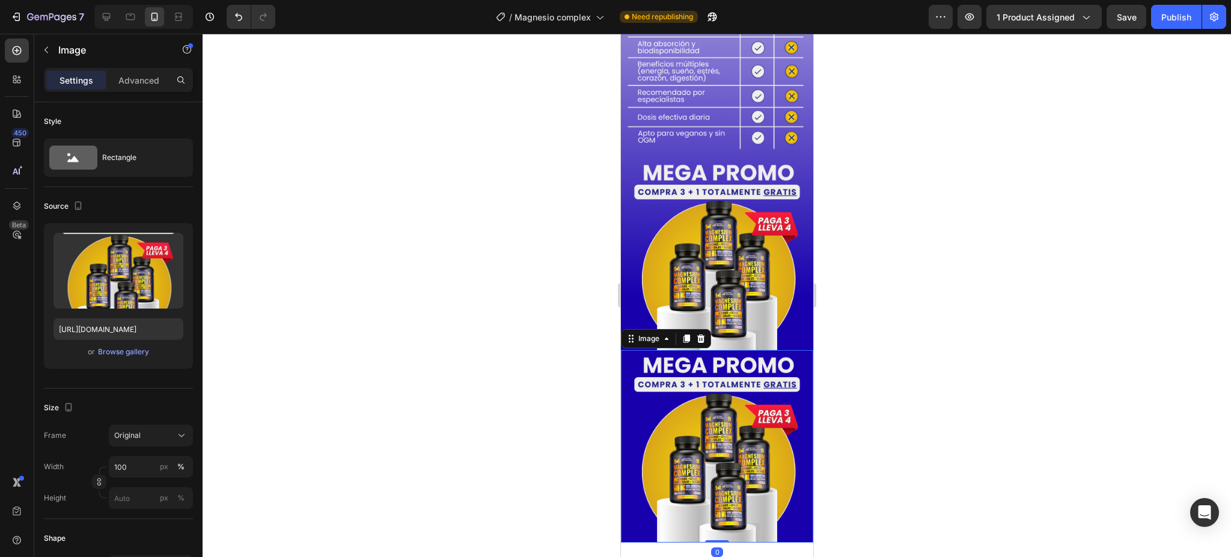
click at [698, 364] on img at bounding box center [716, 446] width 192 height 192
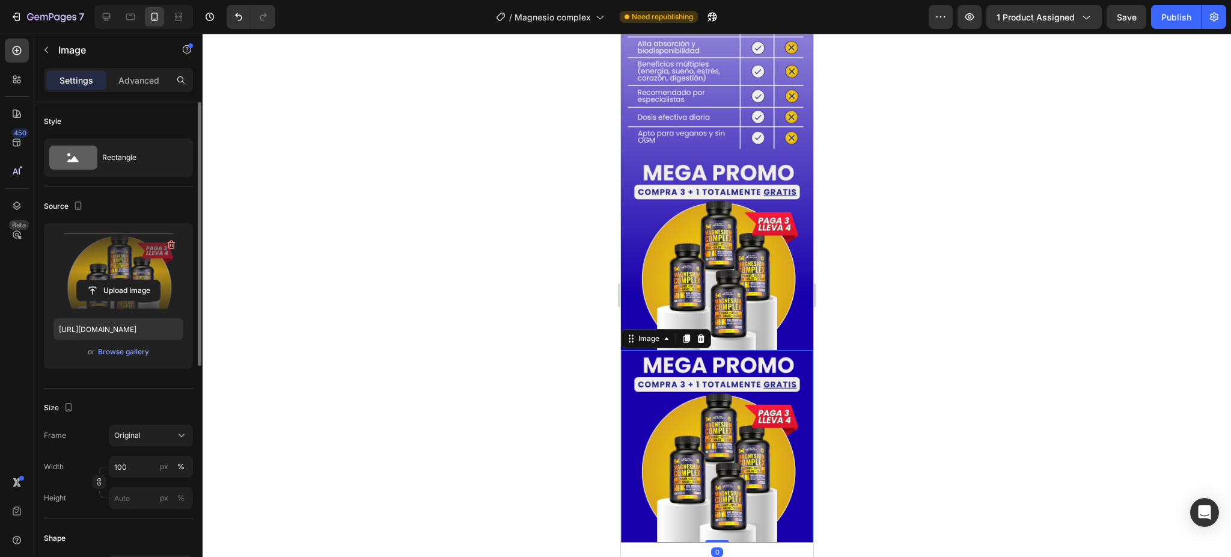
click at [126, 264] on label at bounding box center [119, 271] width 130 height 76
click at [126, 280] on input "file" at bounding box center [118, 290] width 83 height 20
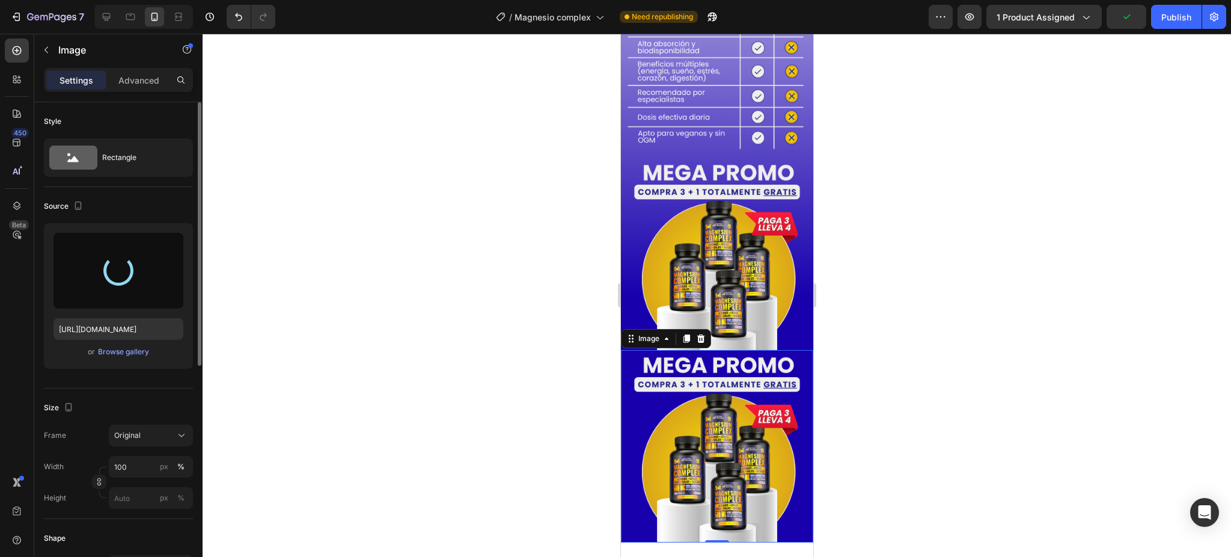
type input "[URL][DOMAIN_NAME]"
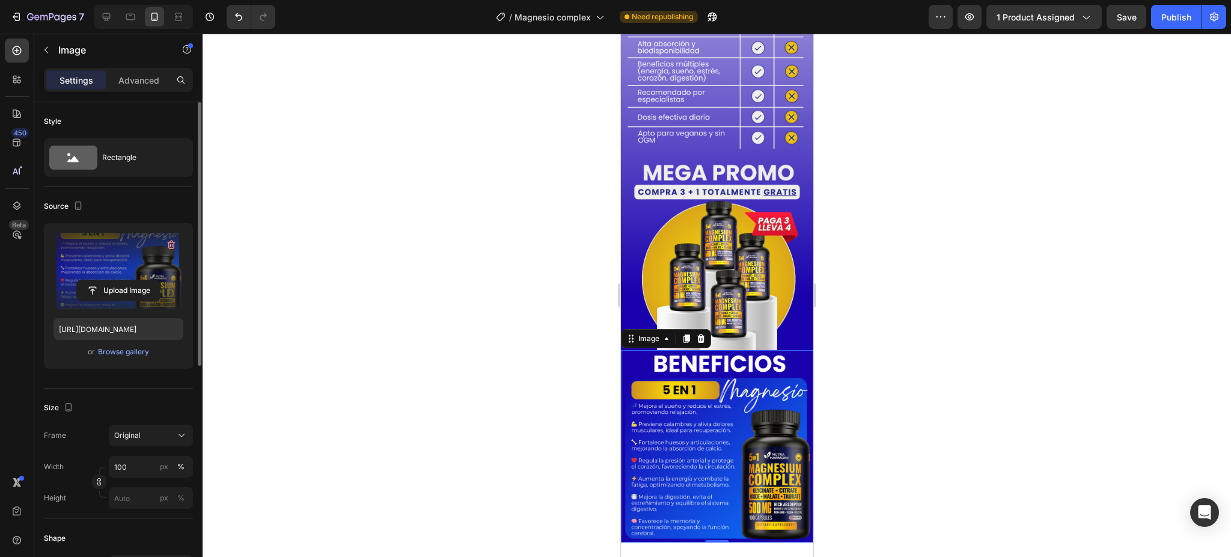
click at [916, 276] on div at bounding box center [717, 295] width 1029 height 523
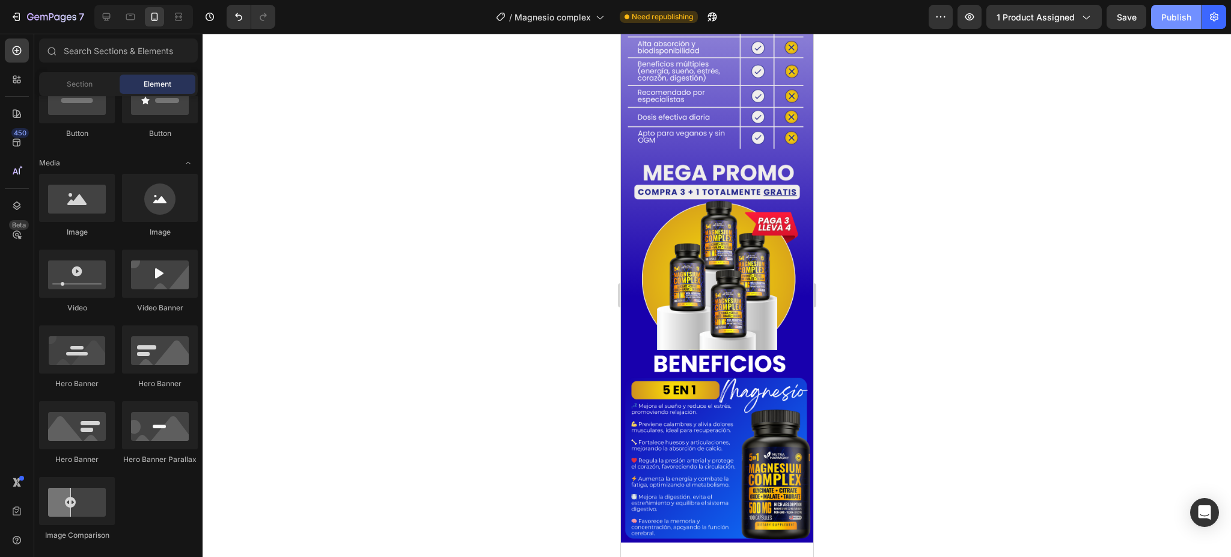
click at [1184, 7] on button "Publish" at bounding box center [1176, 17] width 50 height 24
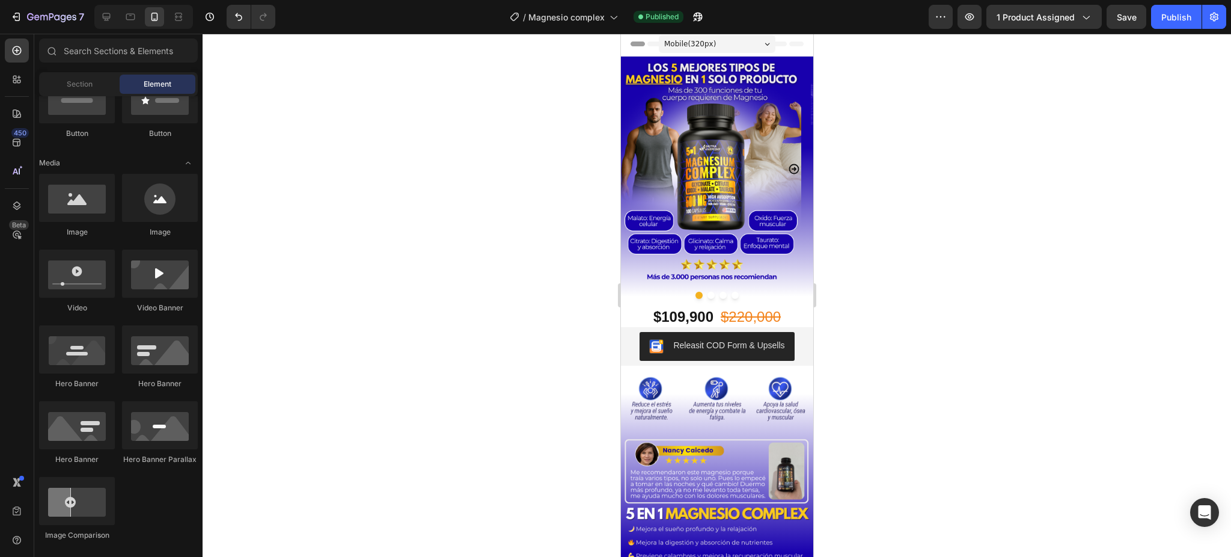
scroll to position [0, 0]
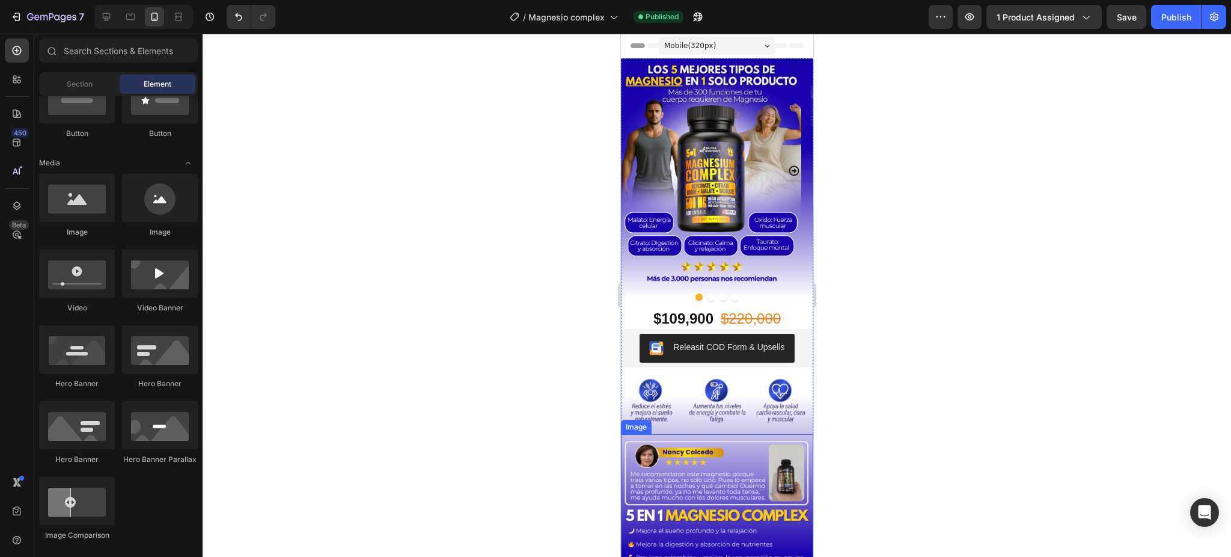
click at [694, 453] on img at bounding box center [716, 533] width 192 height 192
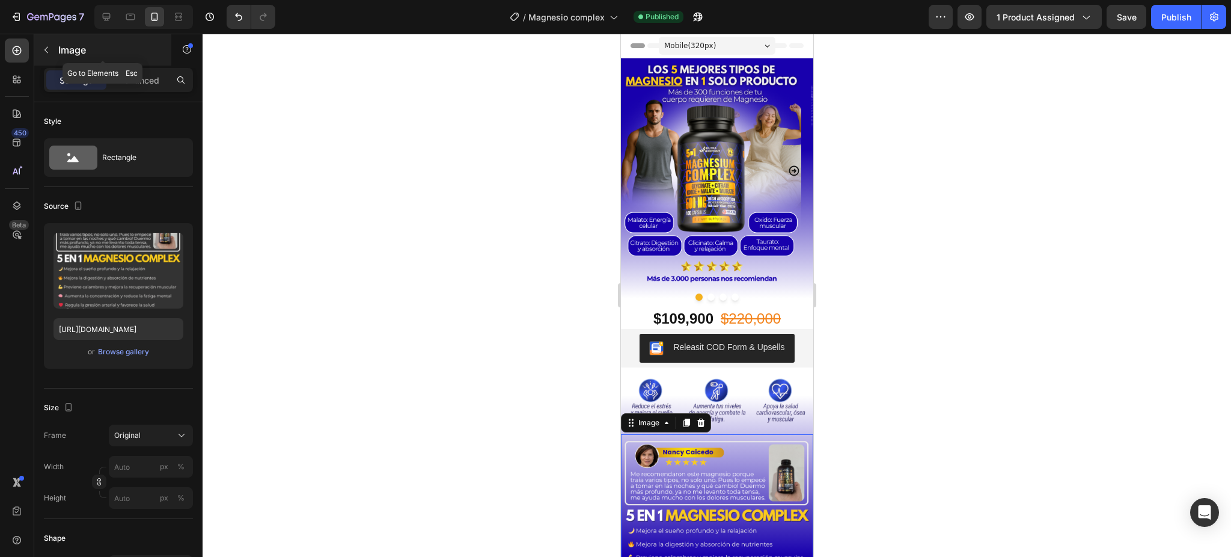
click at [120, 63] on div "Image" at bounding box center [102, 49] width 137 height 31
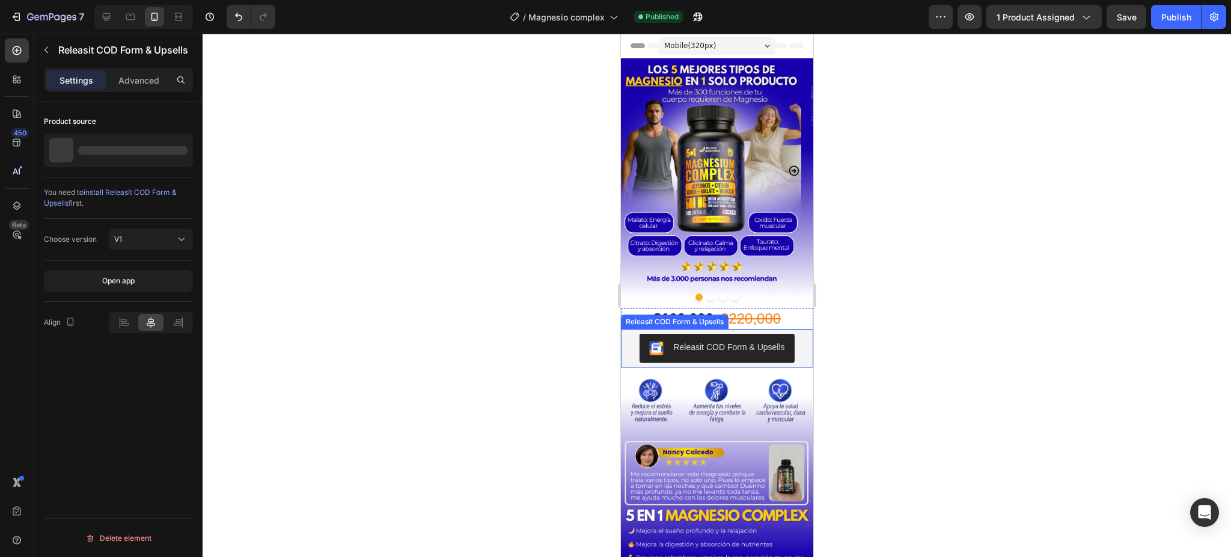
click at [649, 355] on span "Releasit COD Form & Upsells" at bounding box center [656, 348] width 14 height 14
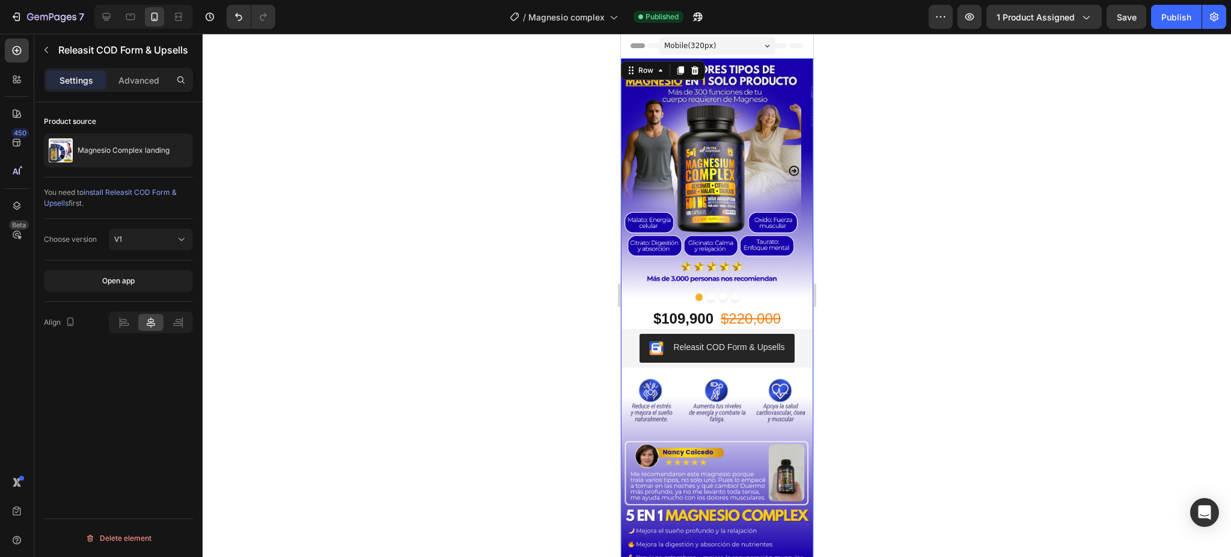
click at [656, 433] on div "Image Image" at bounding box center [716, 498] width 192 height 262
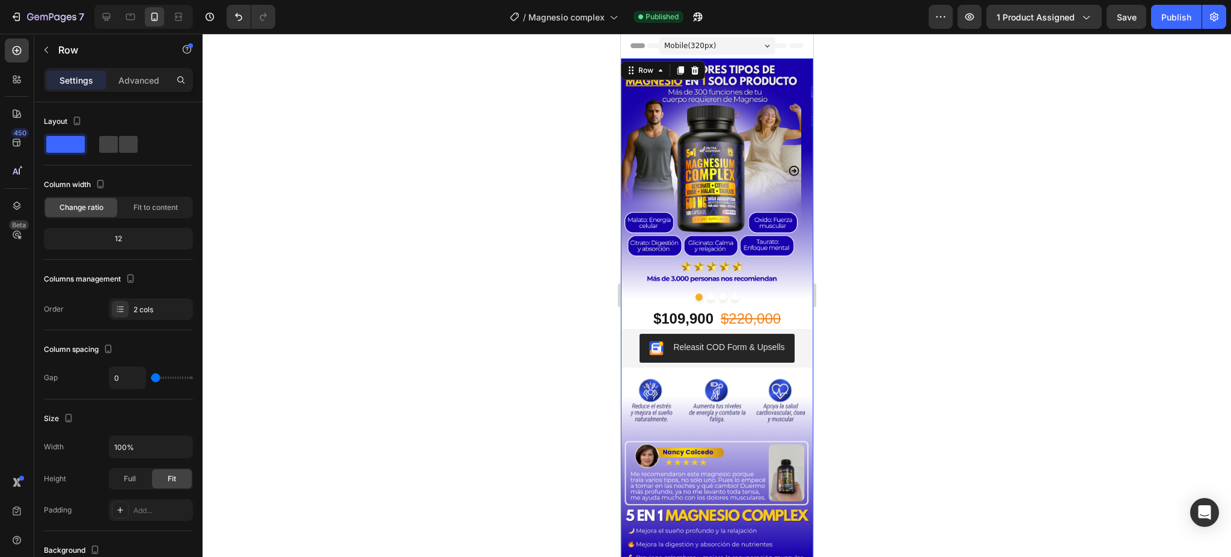
click at [659, 473] on img at bounding box center [716, 533] width 192 height 192
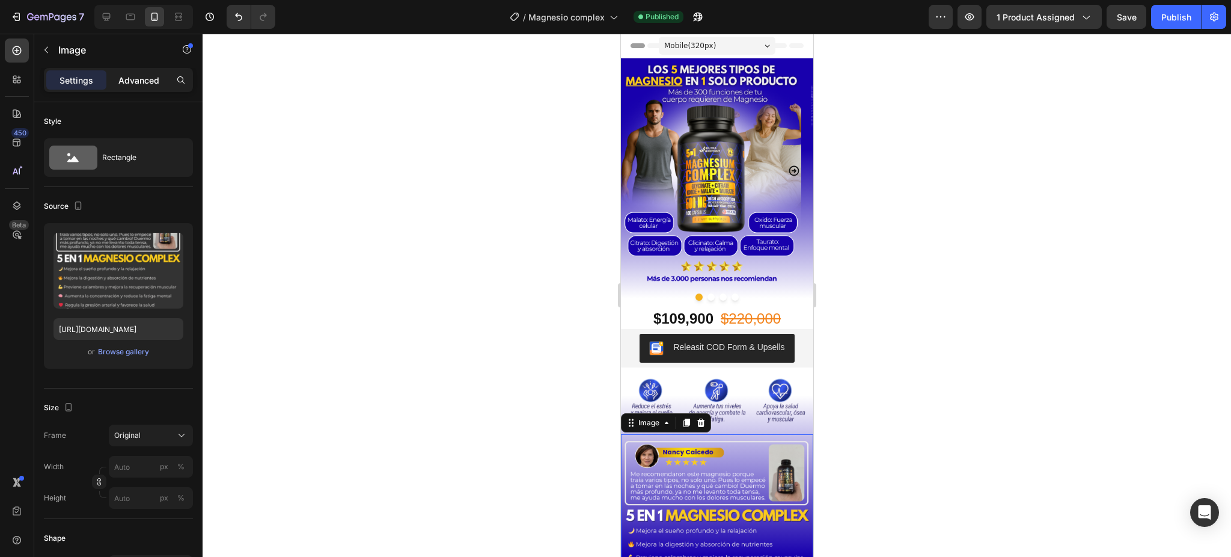
click at [112, 83] on div "Advanced" at bounding box center [139, 79] width 60 height 19
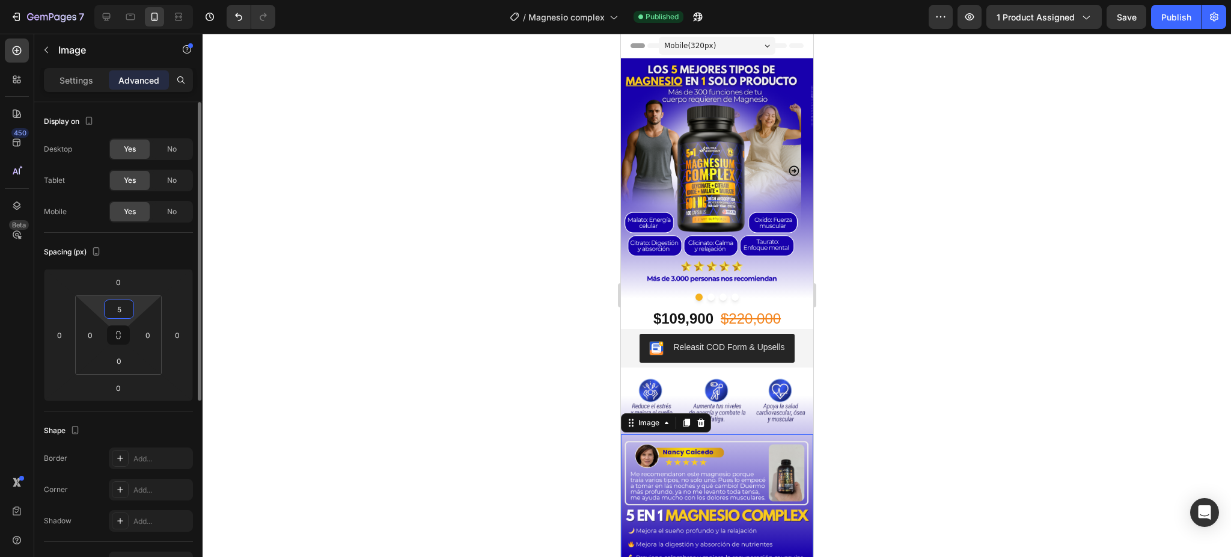
click at [129, 302] on input "5" at bounding box center [119, 309] width 24 height 18
type input "0"
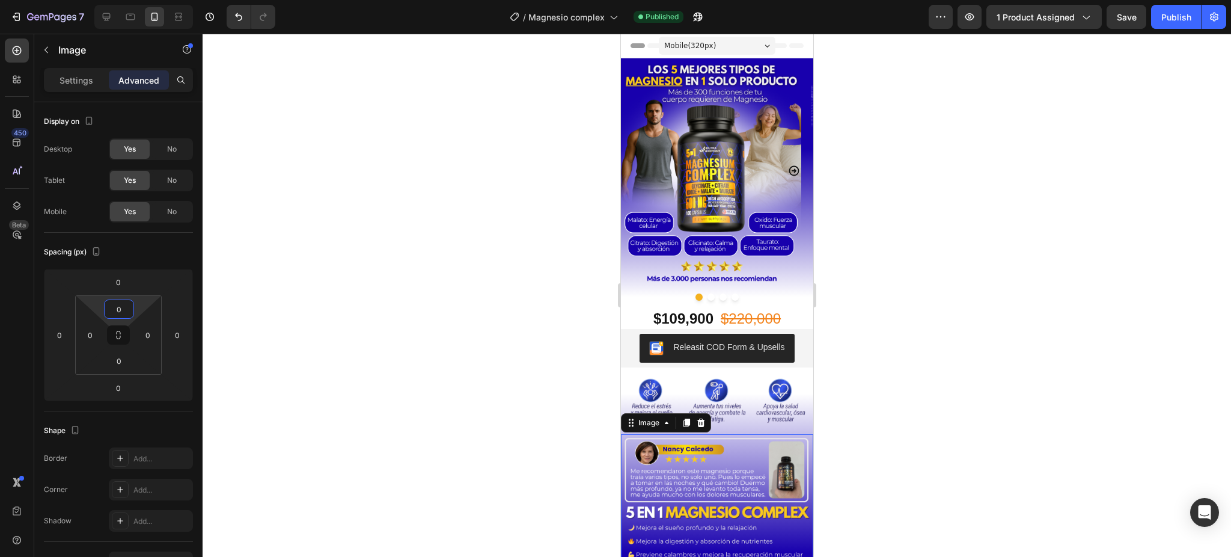
click at [916, 305] on div at bounding box center [717, 295] width 1029 height 523
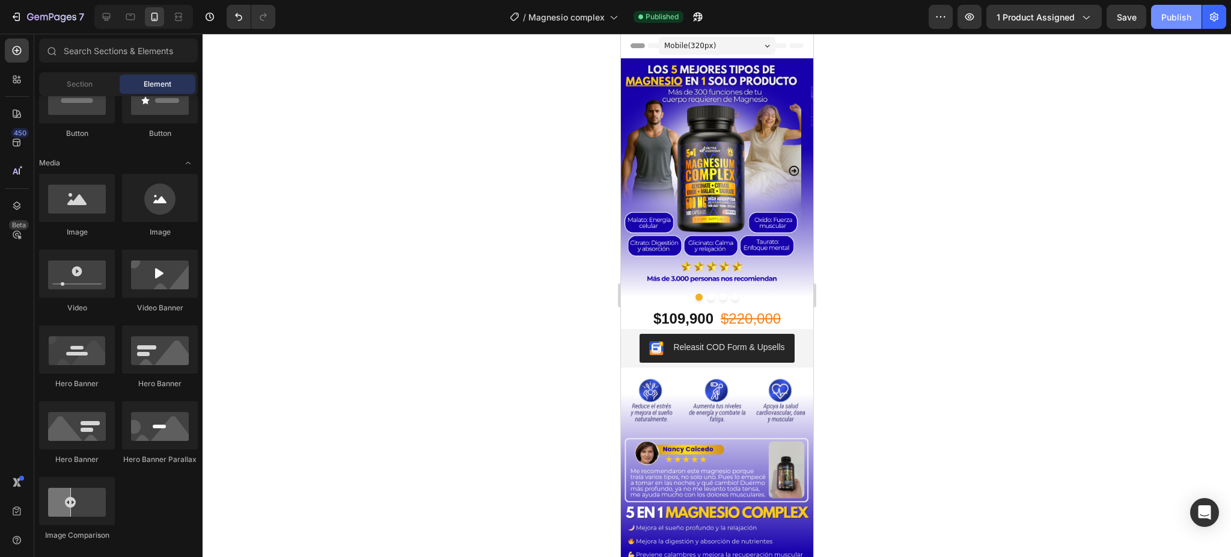
click at [1163, 22] on div "Publish" at bounding box center [1176, 17] width 30 height 13
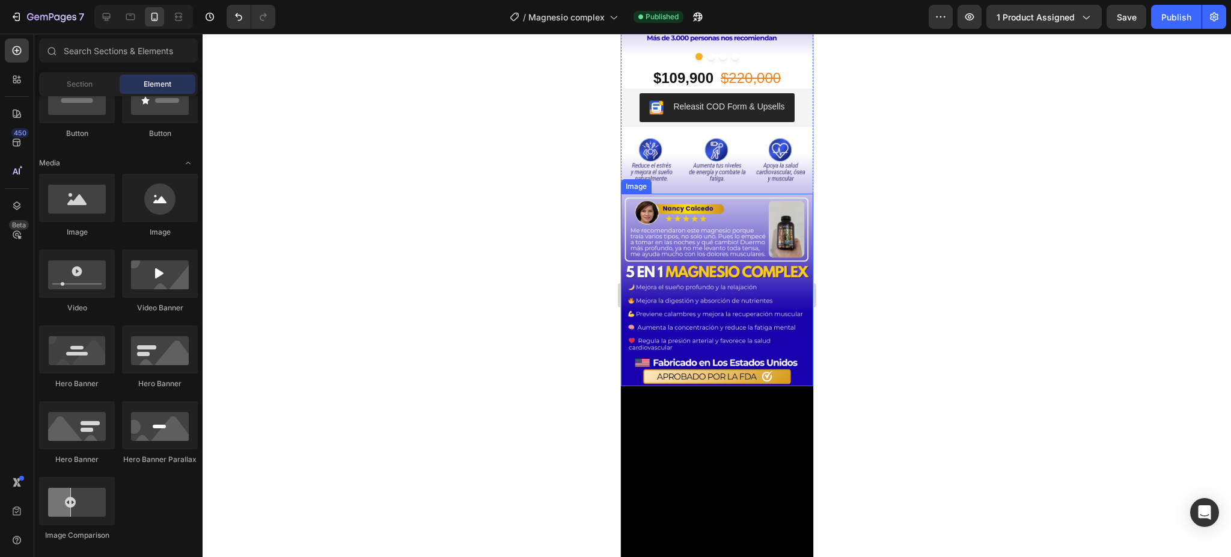
scroll to position [400, 0]
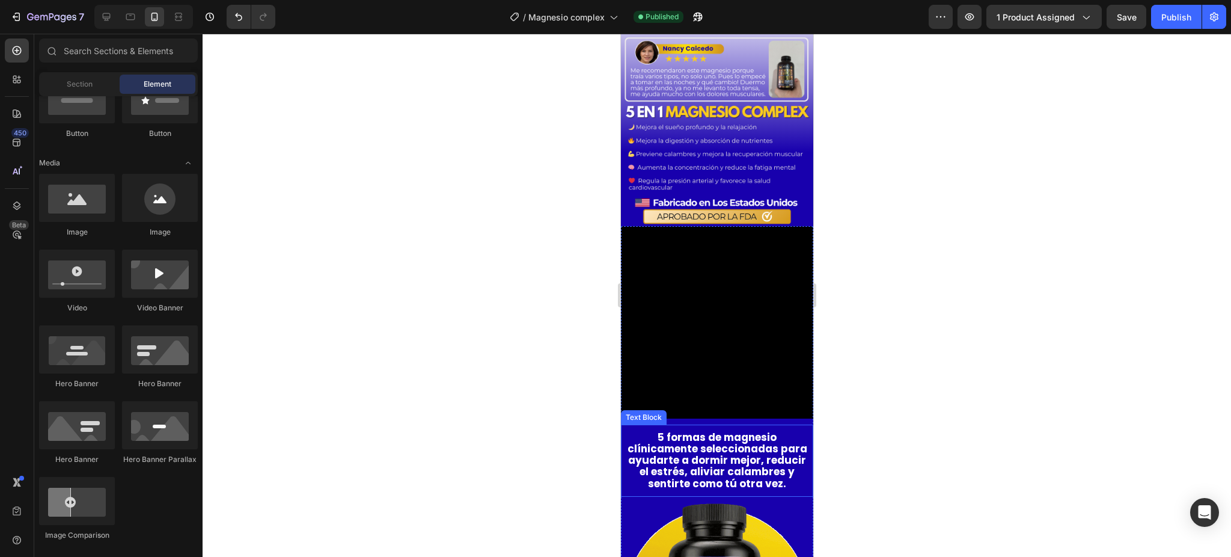
click at [737, 434] on strong "5 formas de magnesio clínicamente seleccionadas para ayudarte a dormir mejor, r…" at bounding box center [717, 460] width 180 height 61
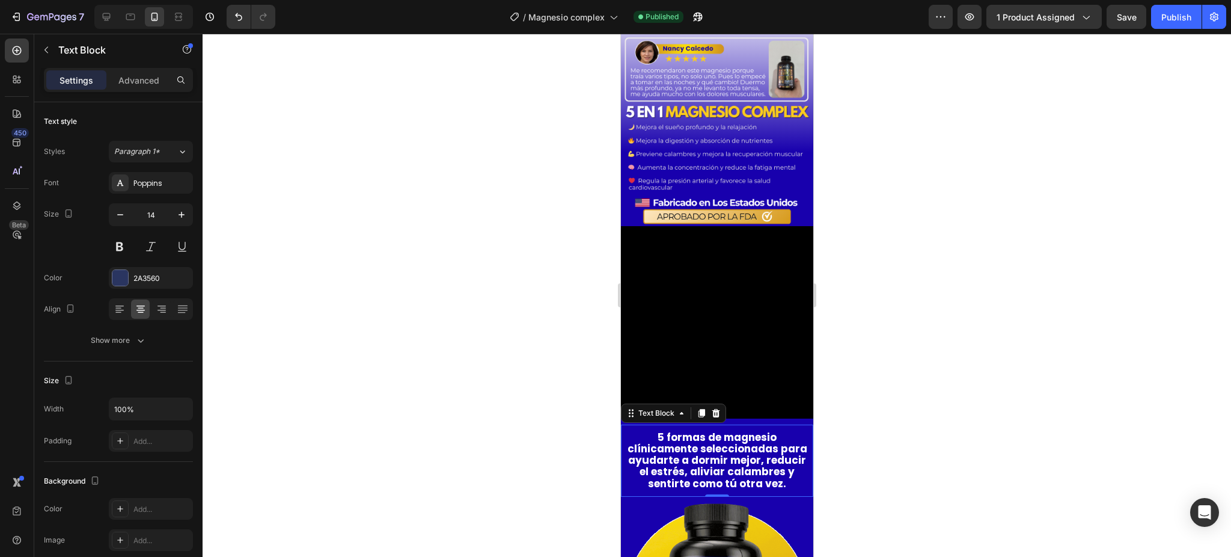
click at [691, 451] on strong "5 formas de magnesio clínicamente seleccionadas para ayudarte a dormir mejor, r…" at bounding box center [717, 460] width 180 height 61
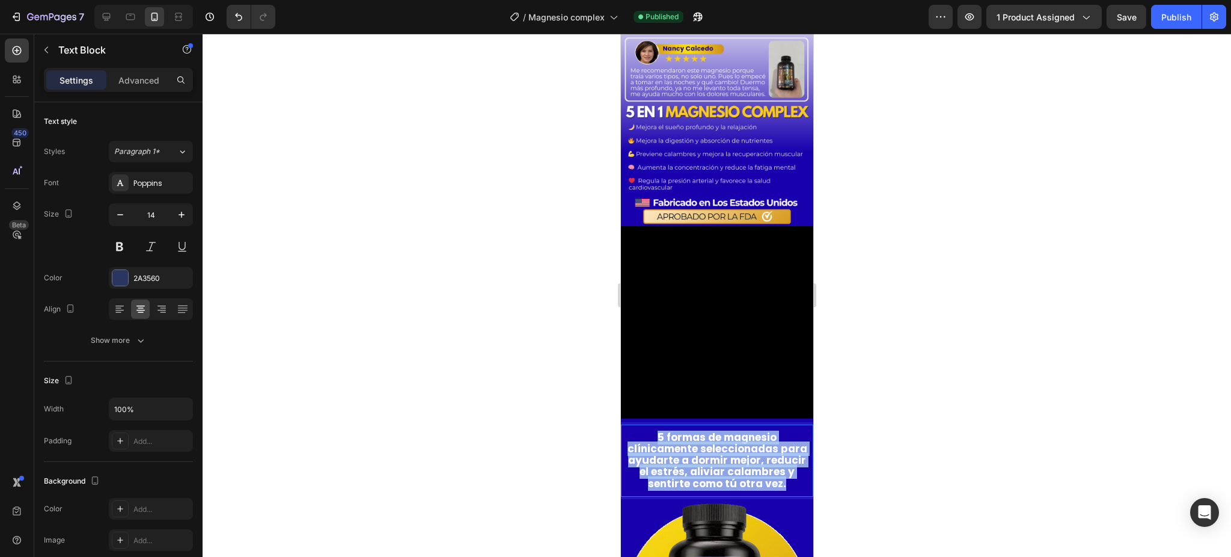
click at [691, 451] on strong "5 formas de magnesio clínicamente seleccionadas para ayudarte a dormir mejor, r…" at bounding box center [717, 460] width 180 height 61
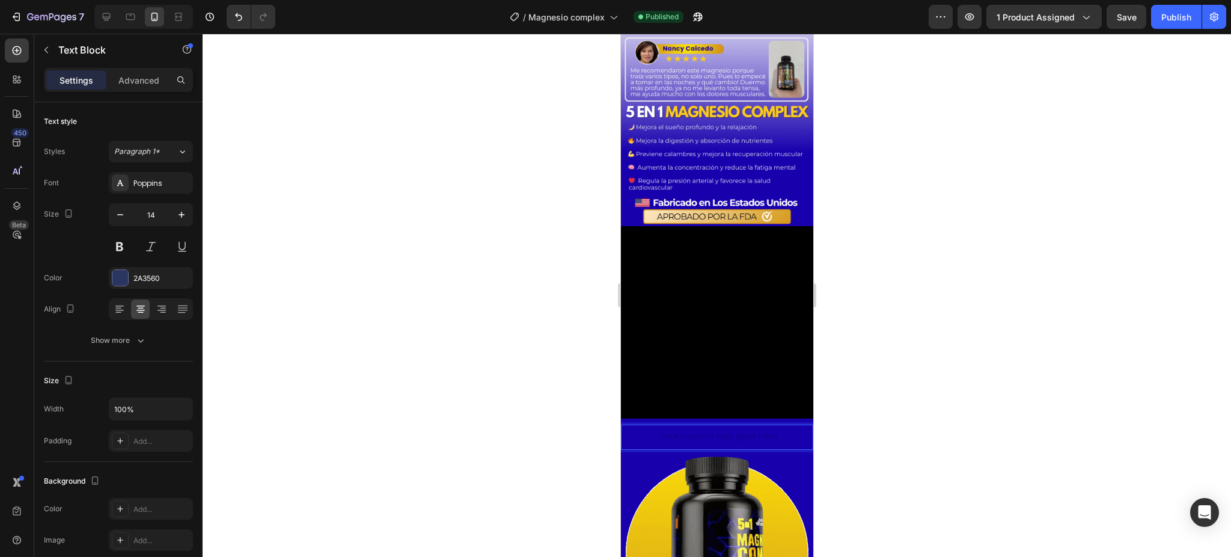
click at [706, 430] on div "Rich Text Editor. Editing area: main" at bounding box center [716, 436] width 186 height 13
click at [881, 403] on div at bounding box center [717, 295] width 1029 height 523
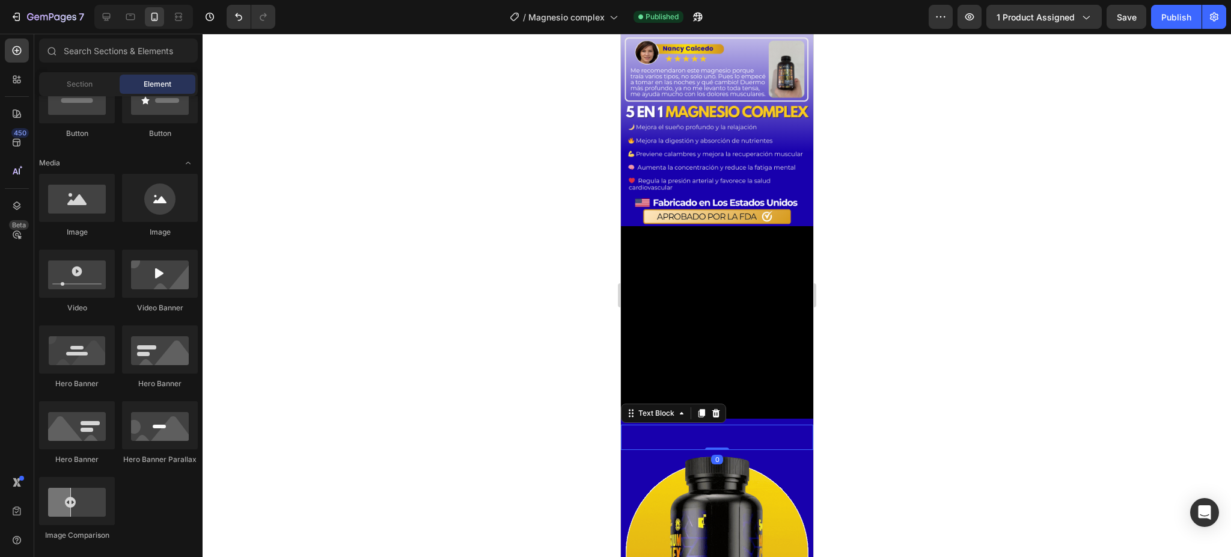
click at [782, 432] on p "Rich Text Editor. Editing area: main" at bounding box center [717, 437] width 184 height 11
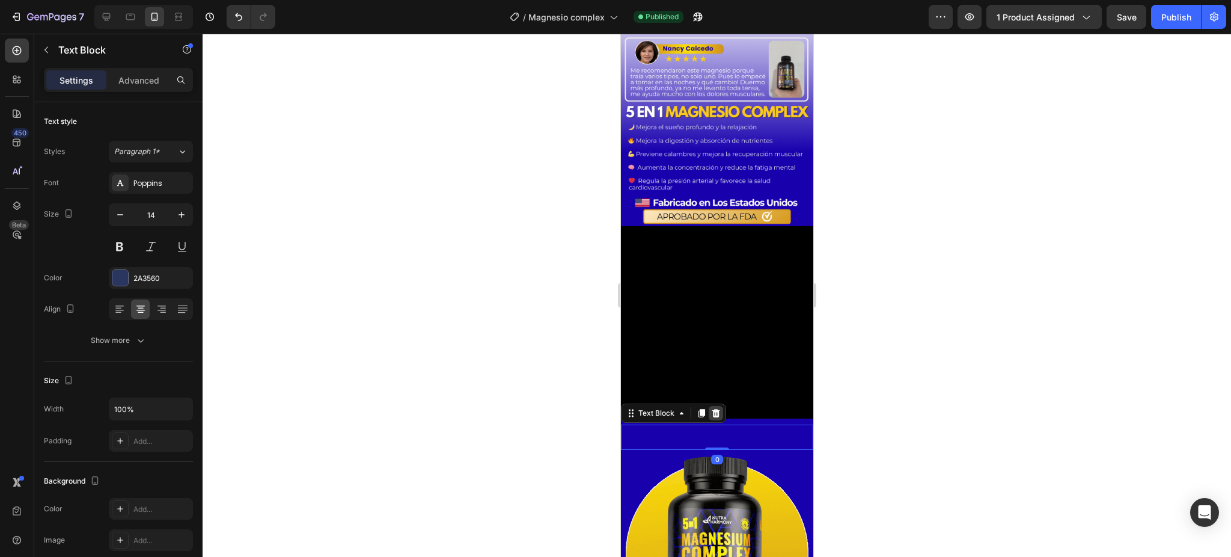
click at [719, 408] on icon at bounding box center [716, 413] width 10 height 10
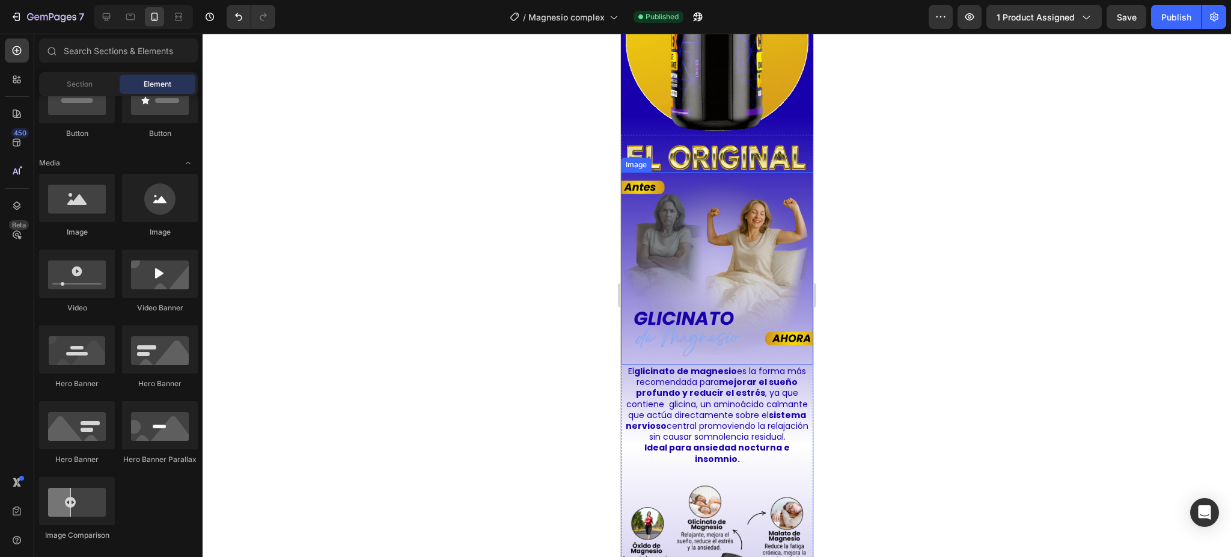
scroll to position [881, 0]
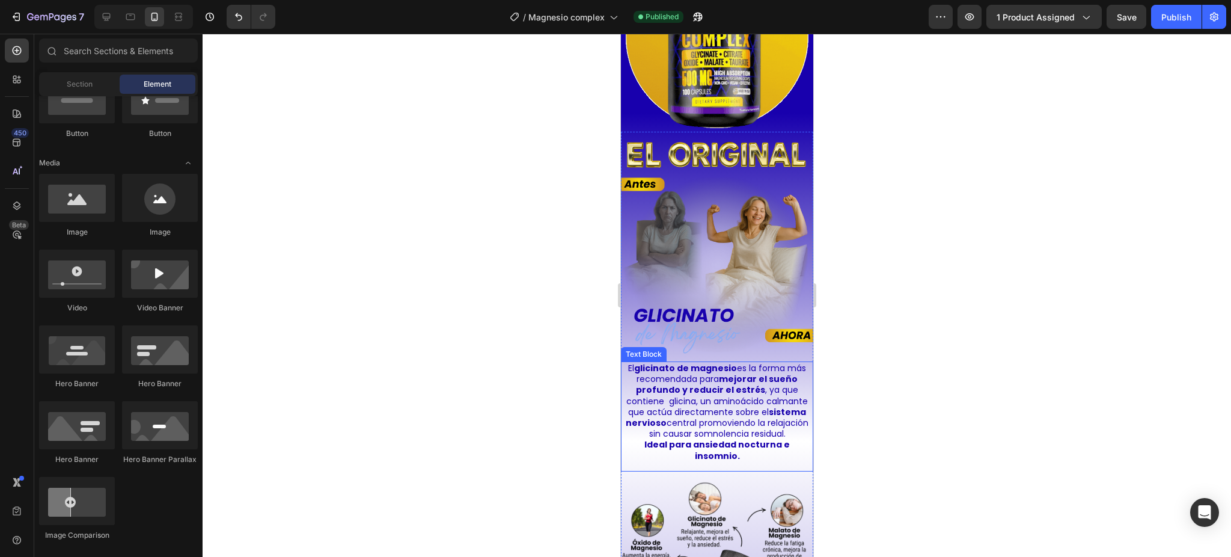
click at [681, 375] on p "El glicinato de magnesio es la forma más recomendada para mejorar el sueño prof…" at bounding box center [717, 401] width 184 height 76
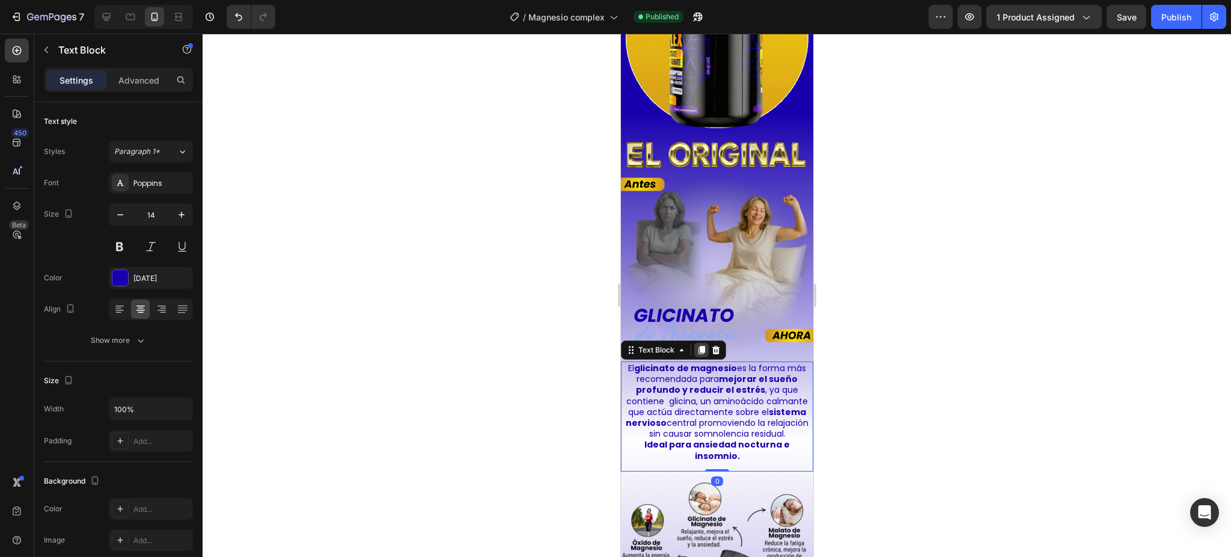
click at [702, 346] on icon at bounding box center [701, 350] width 7 height 8
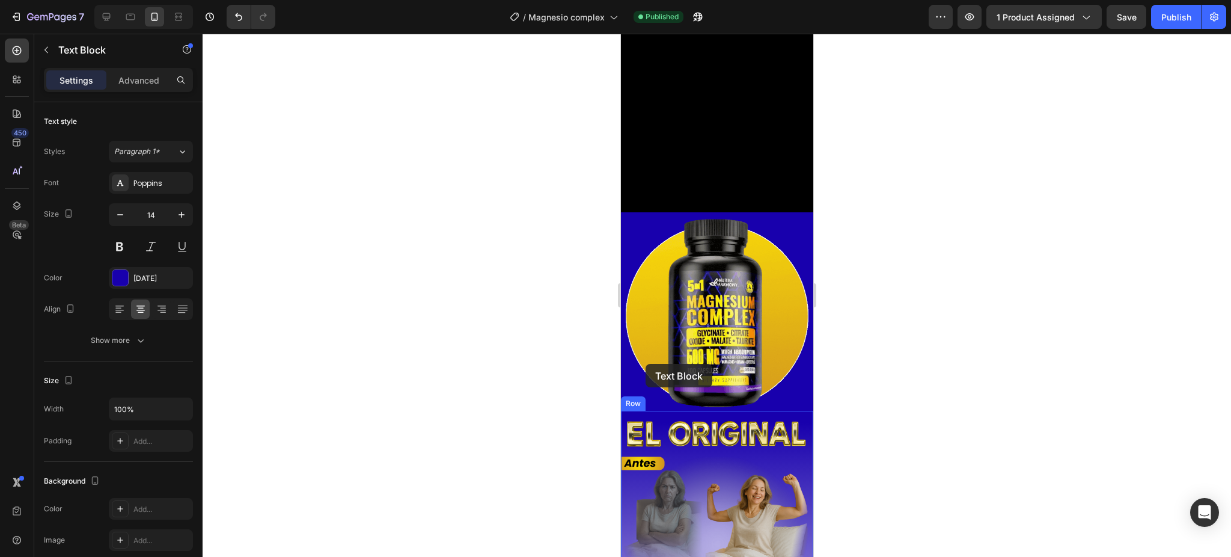
scroll to position [561, 0]
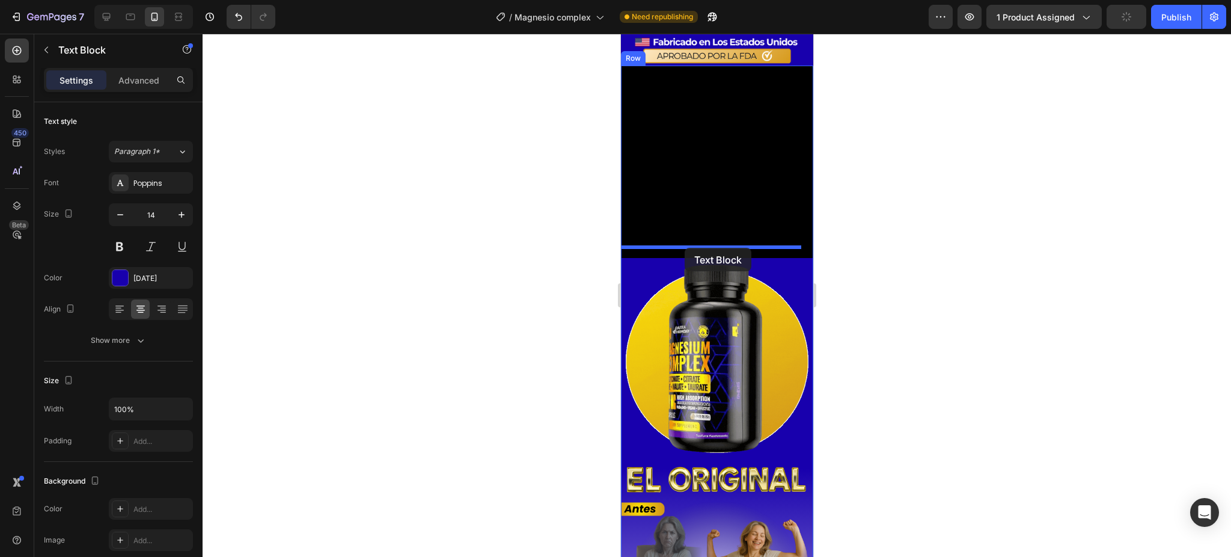
drag, startPoint x: 633, startPoint y: 432, endPoint x: 684, endPoint y: 247, distance: 191.5
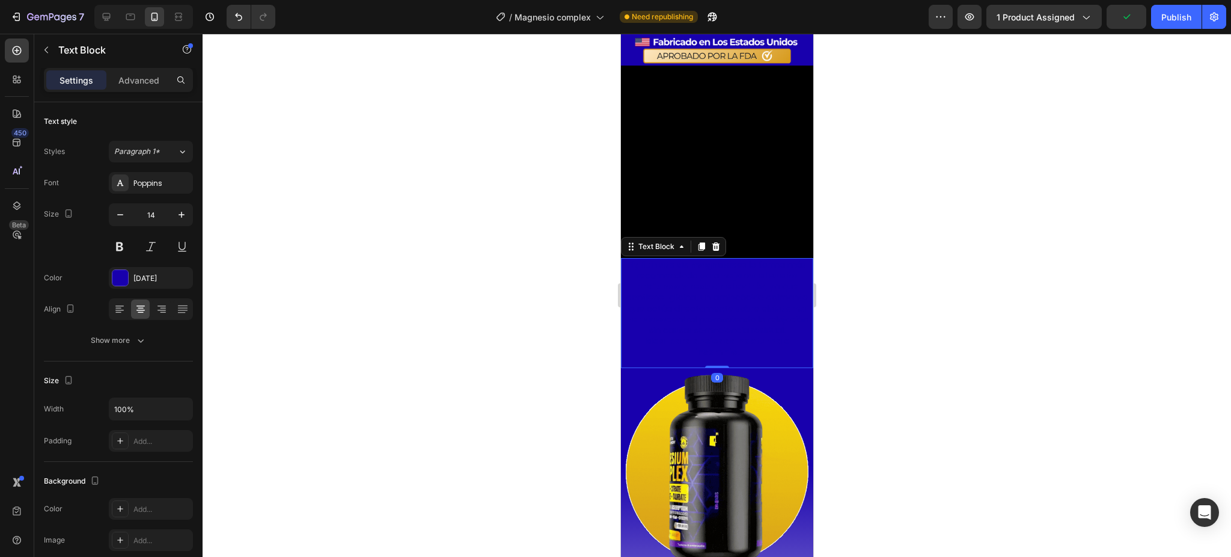
click at [684, 270] on strong "mejorar el sueño profundo y reducir el estrés" at bounding box center [716, 280] width 162 height 23
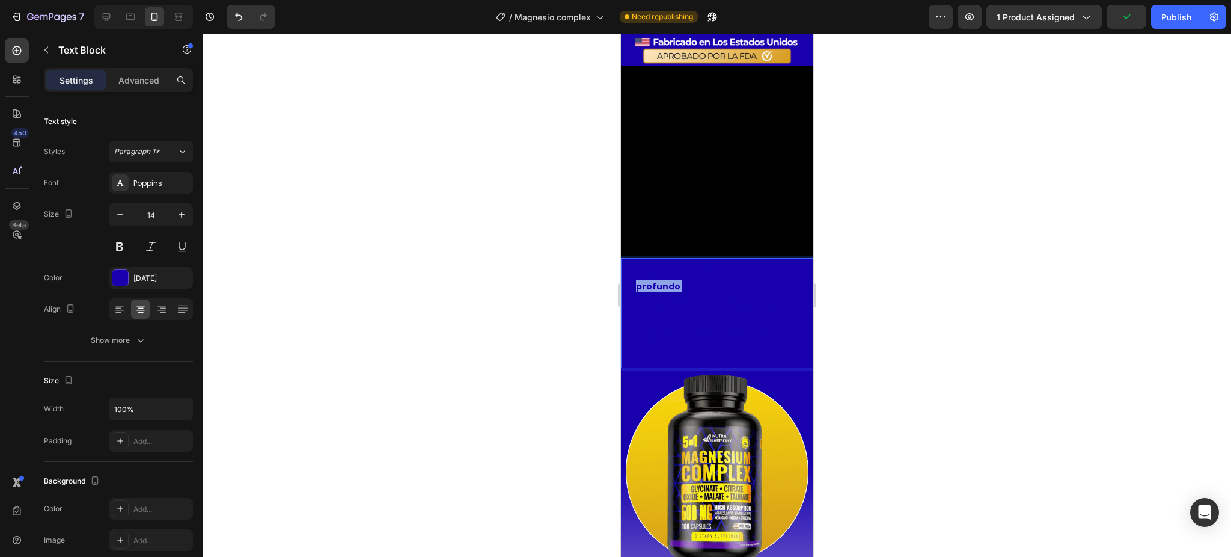
click at [684, 270] on strong "mejorar el sueño profundo y reducir el estrés" at bounding box center [716, 280] width 162 height 23
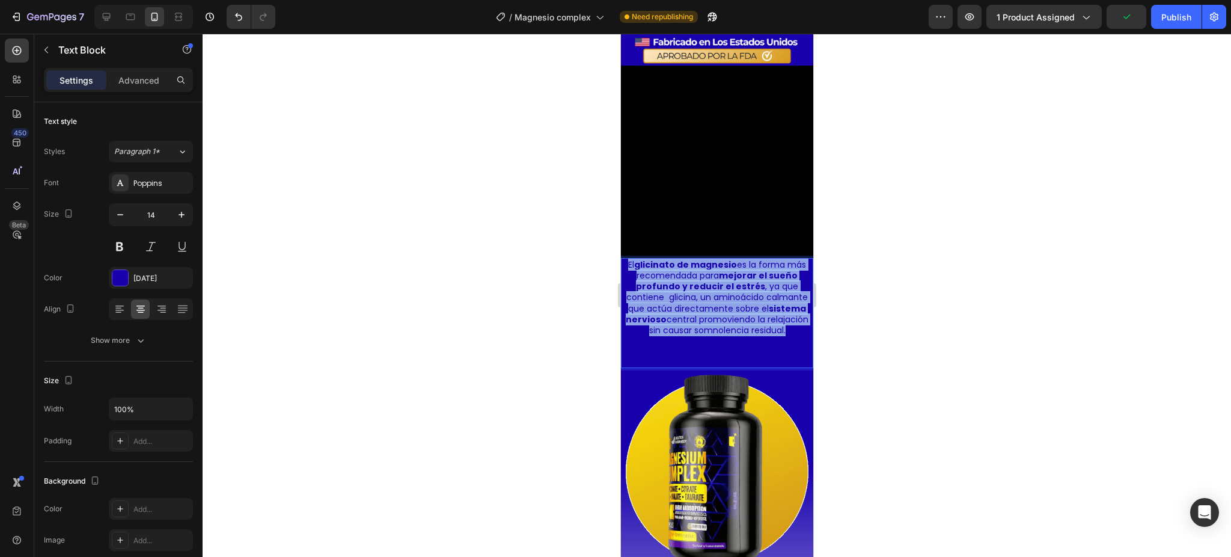
click at [684, 270] on strong "mejorar el sueño profundo y reducir el estrés" at bounding box center [716, 280] width 162 height 23
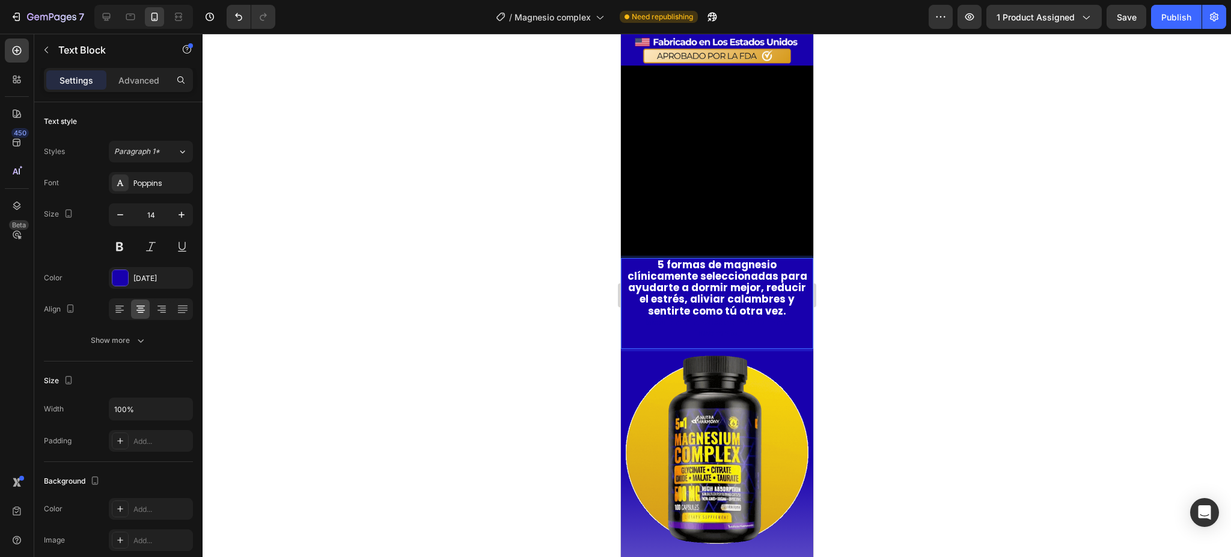
click at [745, 335] on div "5 formas de magnesio clínicamente seleccionadas para ayudarte a dormir mejor, r…" at bounding box center [716, 303] width 192 height 91
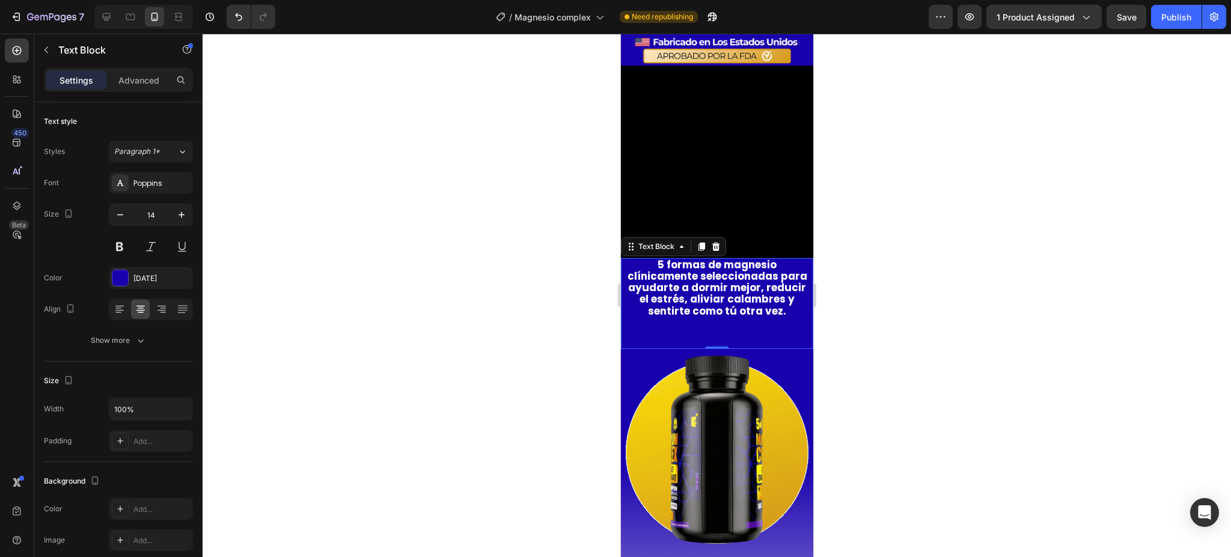
click at [762, 317] on strong "Ideal para ansiedad nocturna e insomnio." at bounding box center [716, 327] width 145 height 23
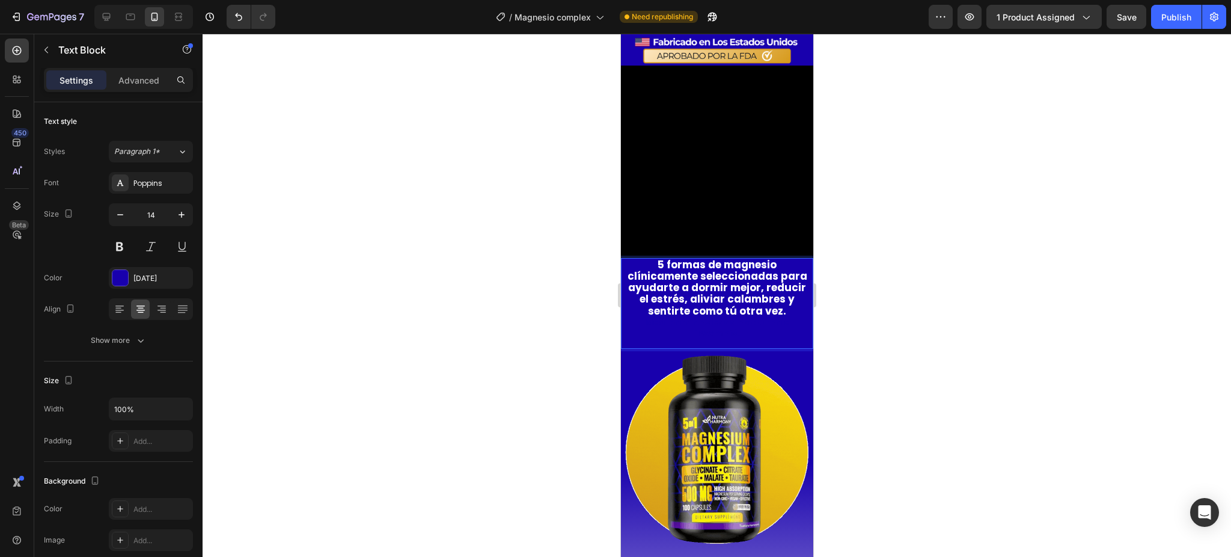
click at [744, 322] on strong "Ideal para ansiedad nocturna e insomnio." at bounding box center [716, 327] width 145 height 23
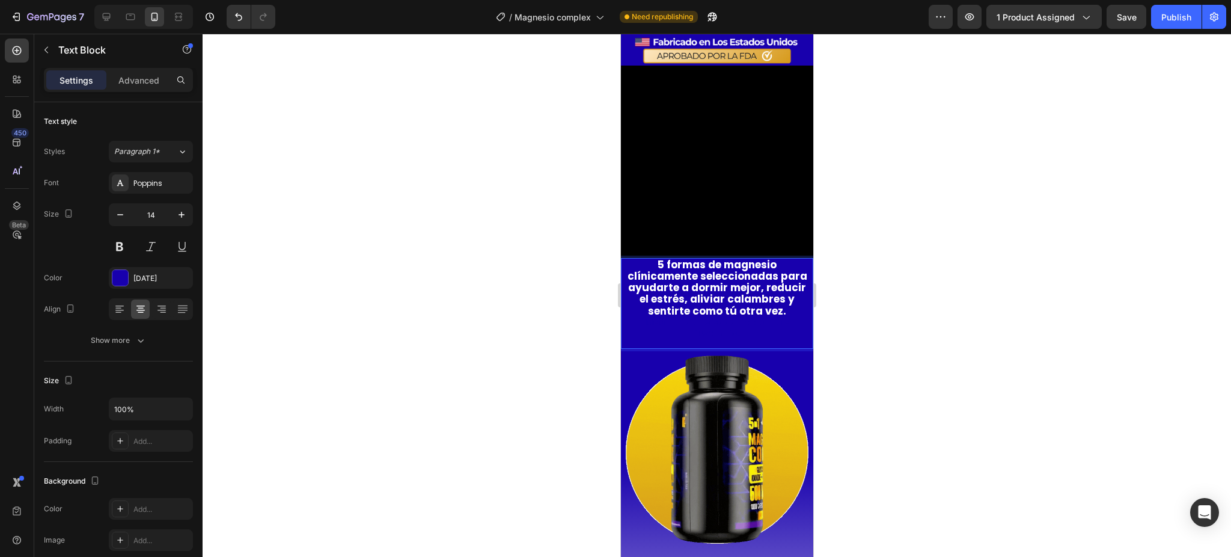
click at [745, 326] on p "Ideal para ansiedad nocturna e insomnio." at bounding box center [717, 328] width 184 height 22
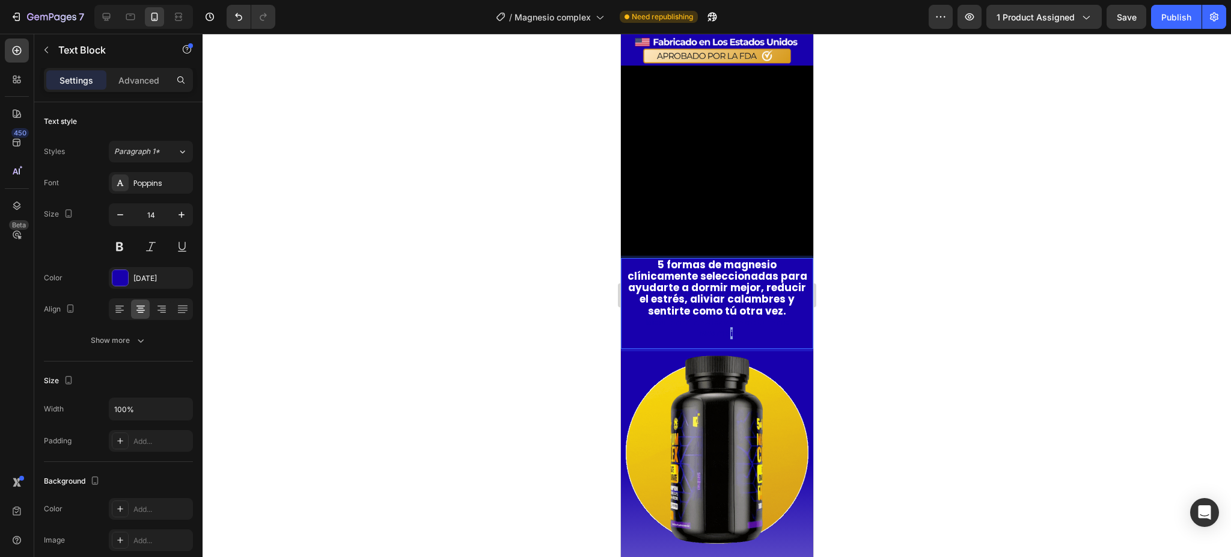
click at [722, 331] on strong "Ideal para ansiedad nocturna e insomnio" at bounding box center [716, 327] width 145 height 23
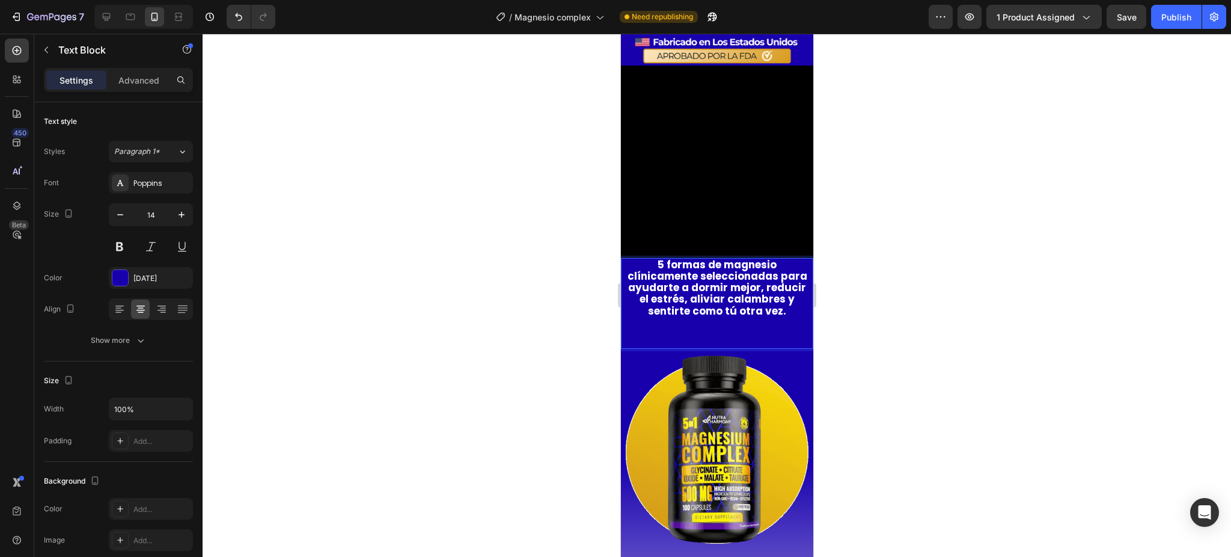
click at [719, 329] on strong "Ideal para ansiedad nocturna e insomnio" at bounding box center [716, 327] width 145 height 23
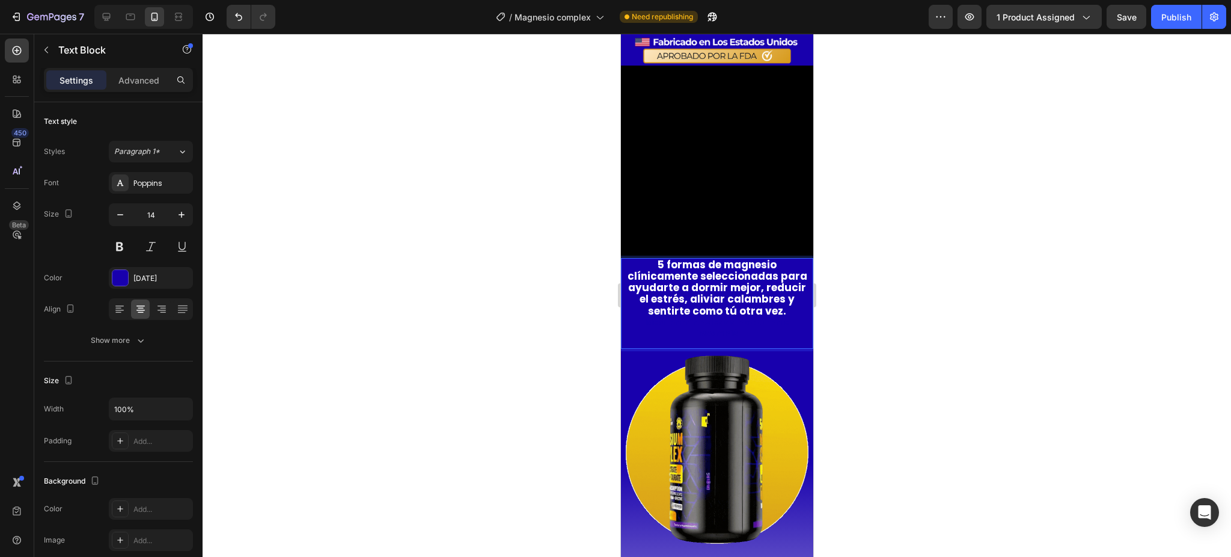
click at [723, 331] on strong "Ideal para ansiedad nocturna e insomnio" at bounding box center [716, 327] width 145 height 23
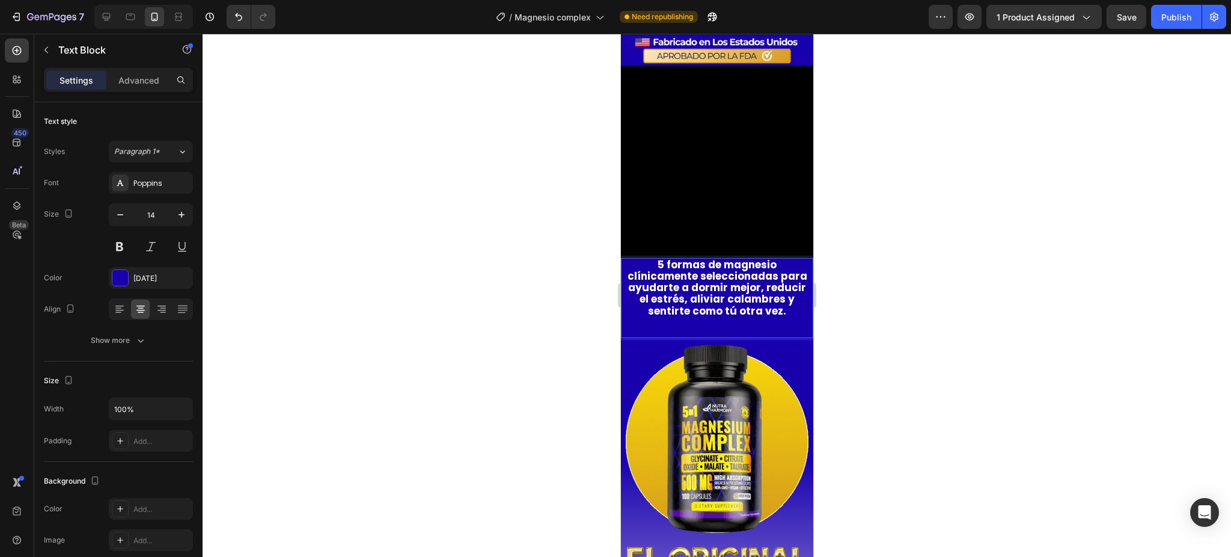
click at [724, 328] on strong "Ideal para ansiedad nocturna e insomio" at bounding box center [717, 322] width 184 height 12
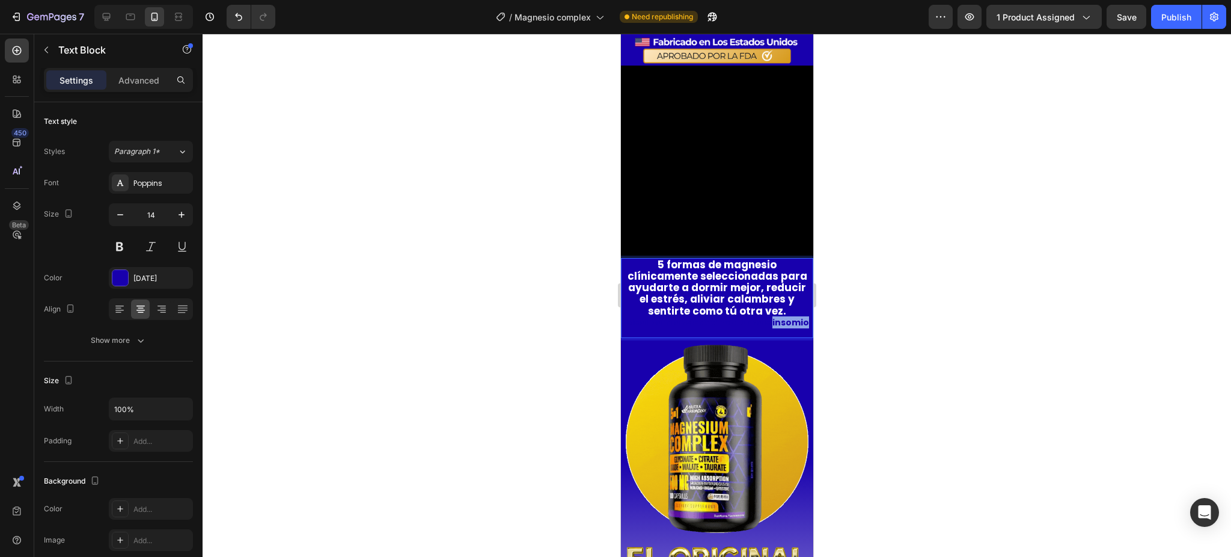
click at [724, 328] on strong "Ideal para ansiedad nocturna e insomio" at bounding box center [717, 322] width 184 height 12
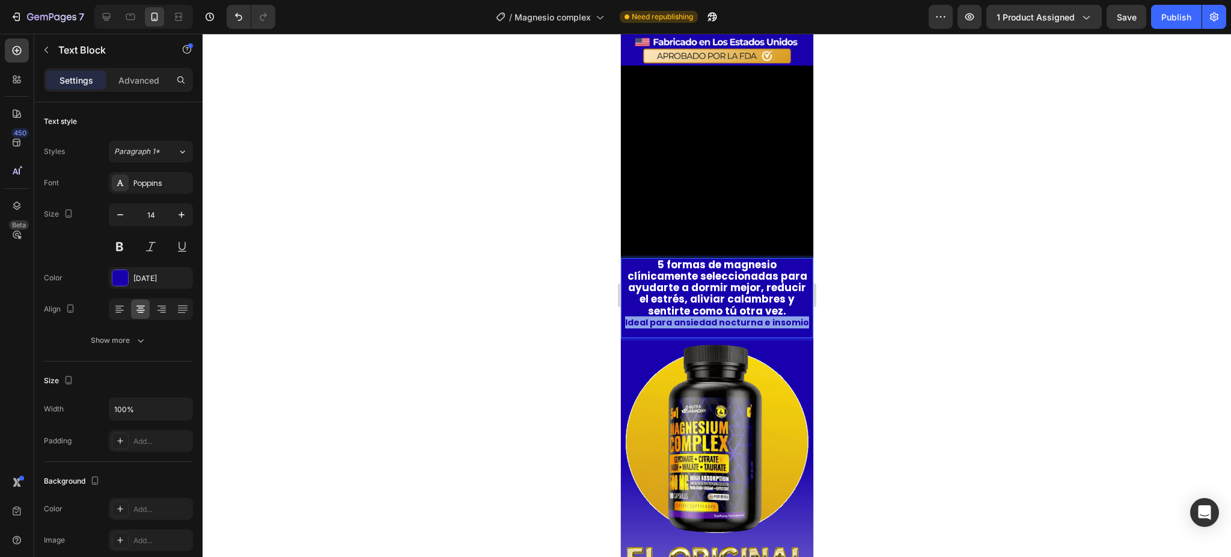
click at [724, 328] on strong "Ideal para ansiedad nocturna e insomio" at bounding box center [717, 322] width 184 height 12
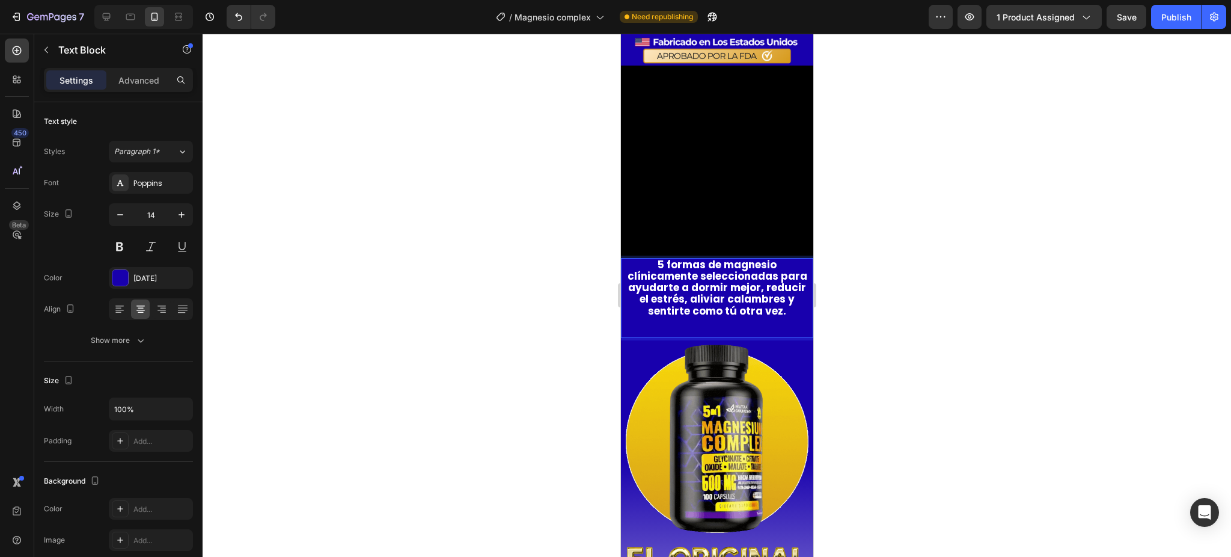
click at [734, 323] on div "5 formas de magnesio clínicamente seleccionadas para ayudarte a dormir mejor, r…" at bounding box center [716, 293] width 186 height 71
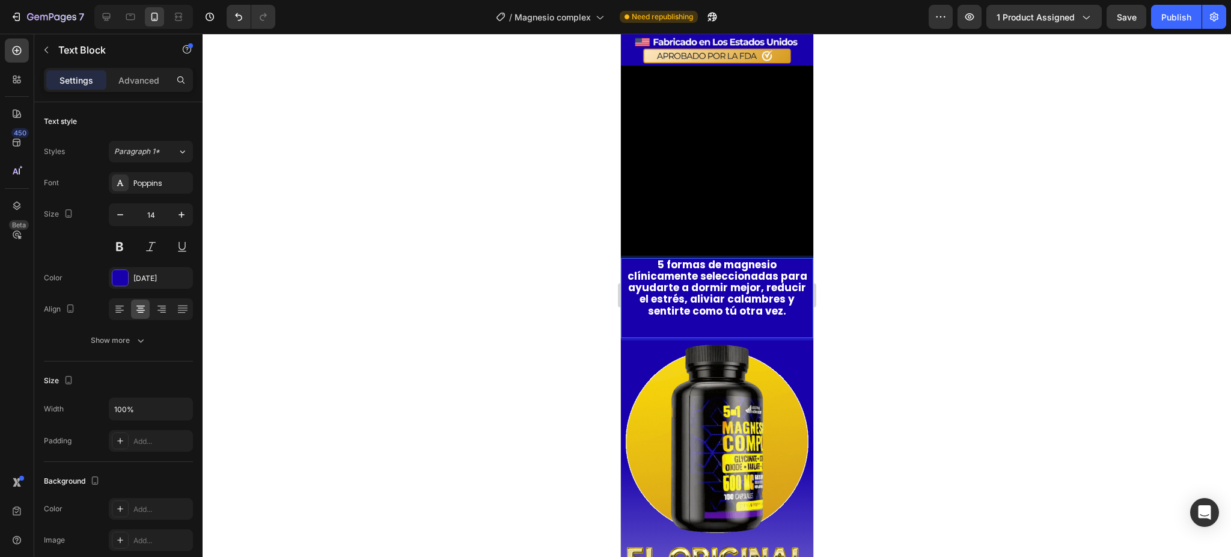
click at [734, 323] on div "5 formas de magnesio clínicamente seleccionadas para ayudarte a dormir mejor, r…" at bounding box center [716, 293] width 186 height 71
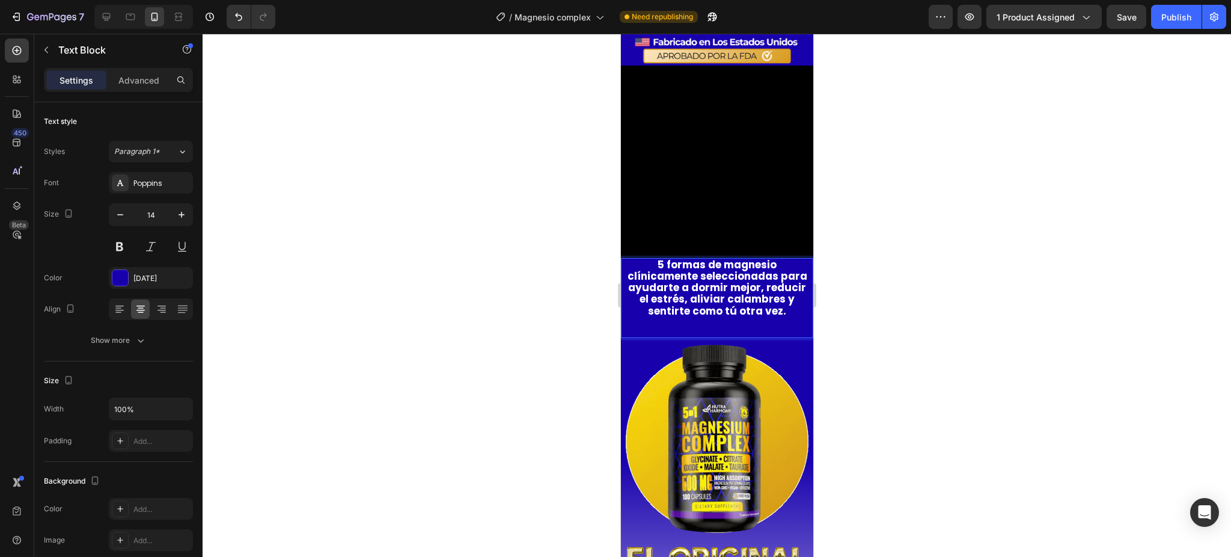
click at [734, 323] on div "5 formas de magnesio clínicamente seleccionadas para ayudarte a dormir mejor, r…" at bounding box center [716, 293] width 186 height 71
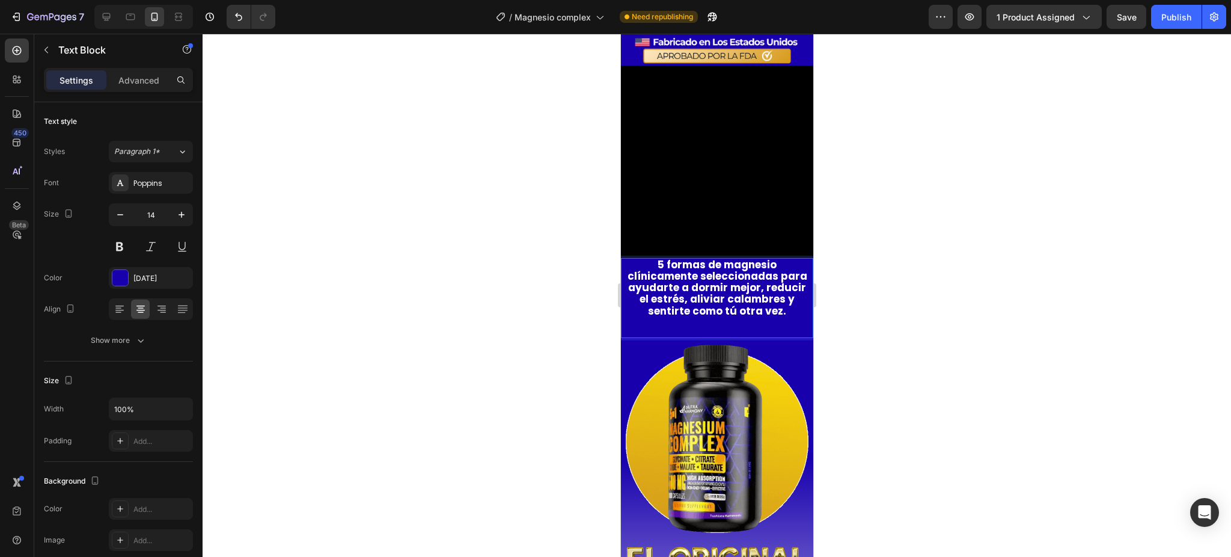
click at [734, 323] on div "5 formas de magnesio clínicamente seleccionadas para ayudarte a dormir mejor, r…" at bounding box center [716, 293] width 186 height 71
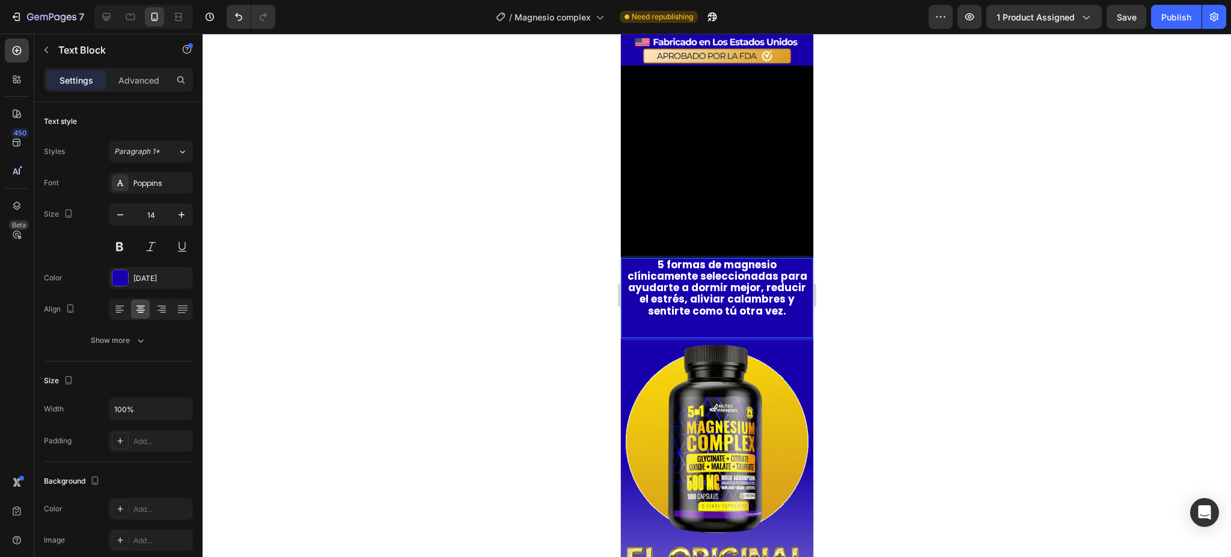
click at [734, 323] on div "5 formas de magnesio clínicamente seleccionadas para ayudarte a dormir mejor, r…" at bounding box center [716, 293] width 186 height 71
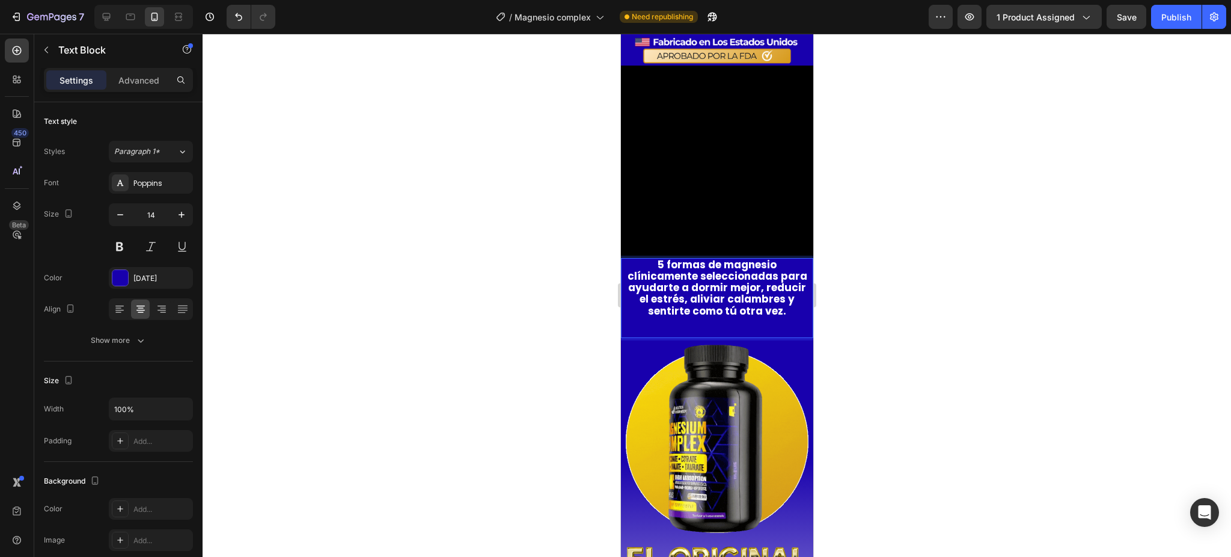
click at [725, 320] on p "Rich Text Editor. Editing area: main" at bounding box center [717, 322] width 184 height 11
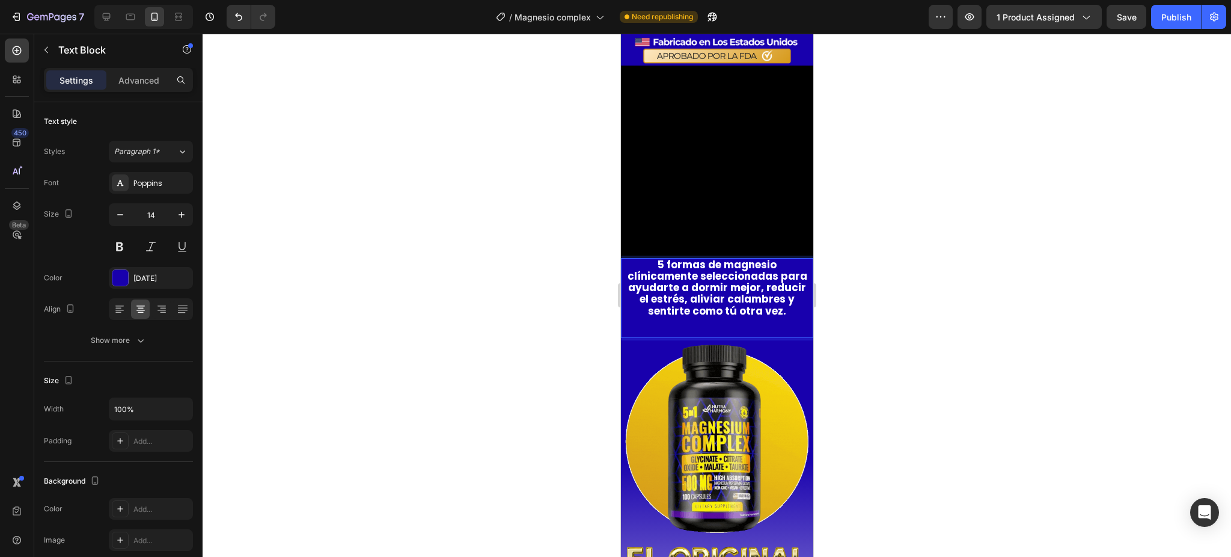
click at [725, 320] on p "Rich Text Editor. Editing area: main" at bounding box center [717, 322] width 184 height 11
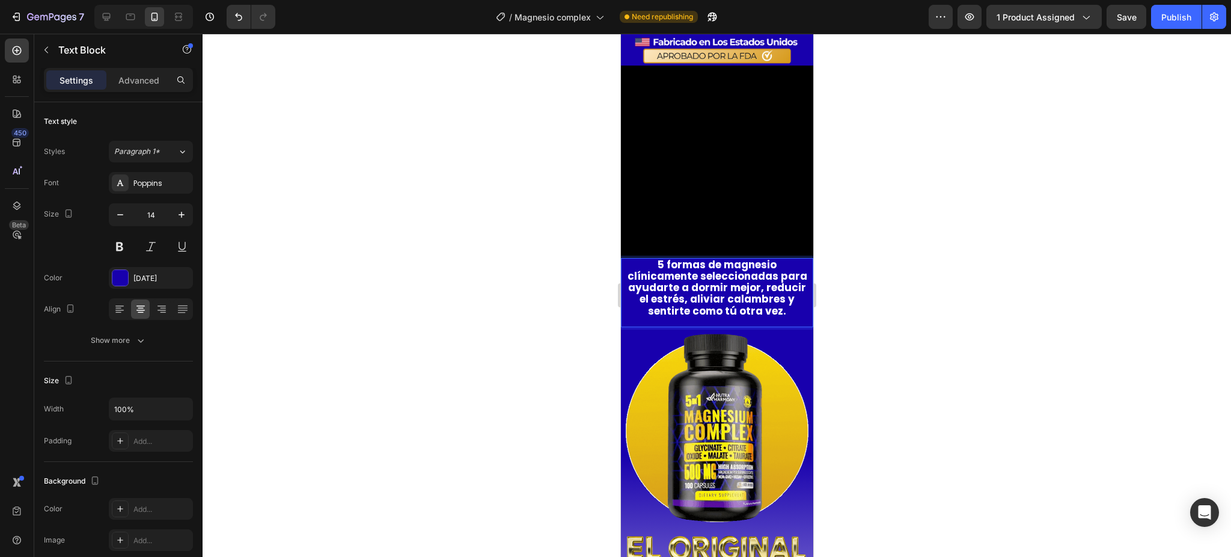
click at [745, 311] on p "5 formas de magnesio clínicamente seleccionadas para ayudarte a dormir mejor, r…" at bounding box center [717, 288] width 184 height 58
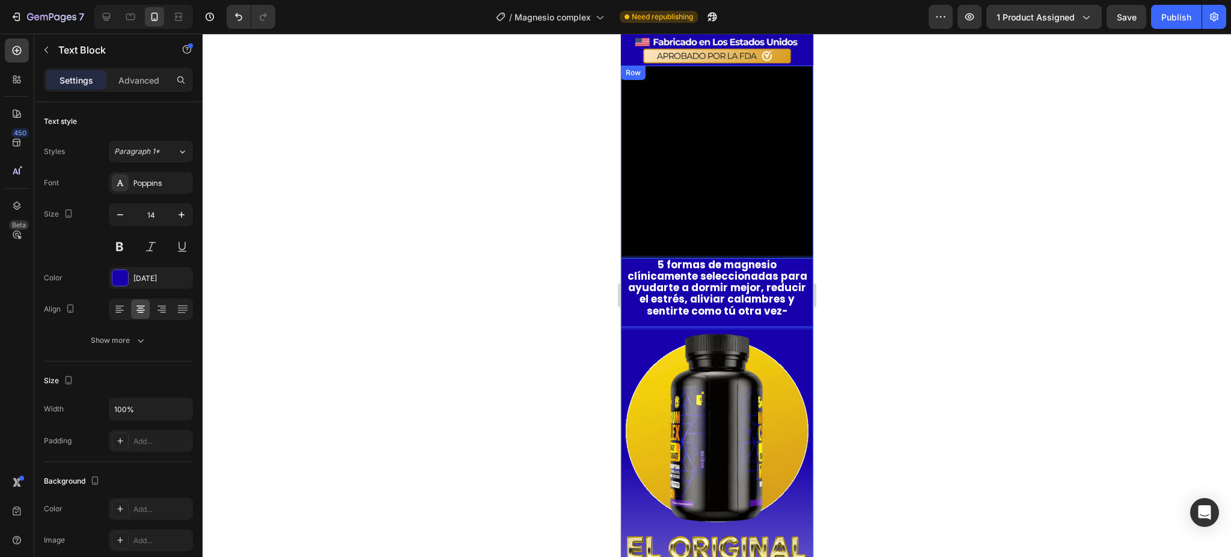
click at [887, 331] on div at bounding box center [717, 295] width 1029 height 523
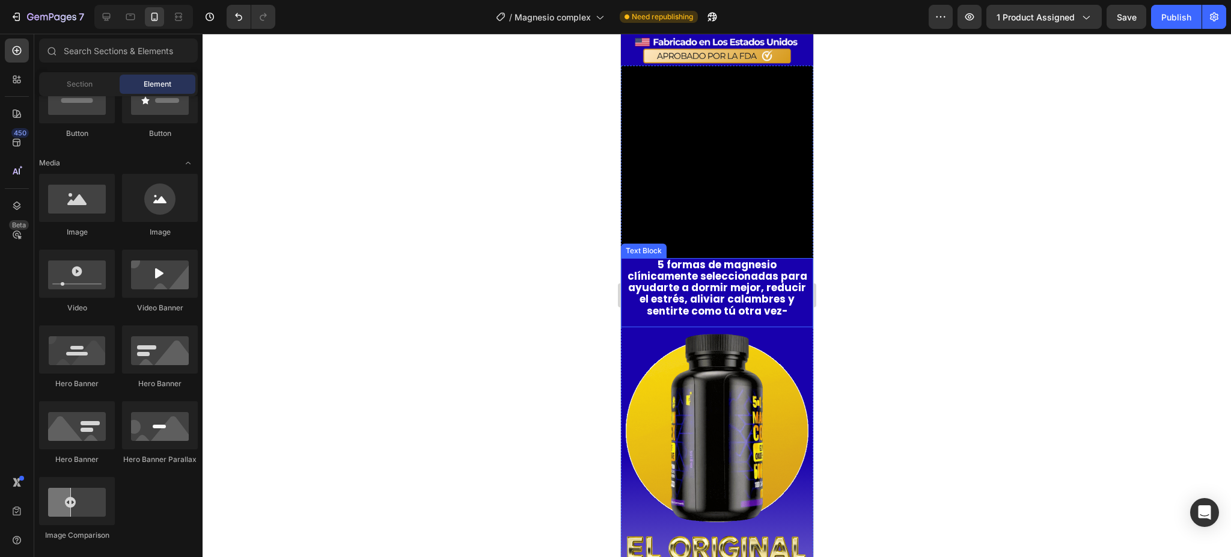
click at [736, 299] on strong "5 formas de magnesio clínicamente seleccionadas para ayudarte a dormir mejor, r…" at bounding box center [717, 287] width 180 height 61
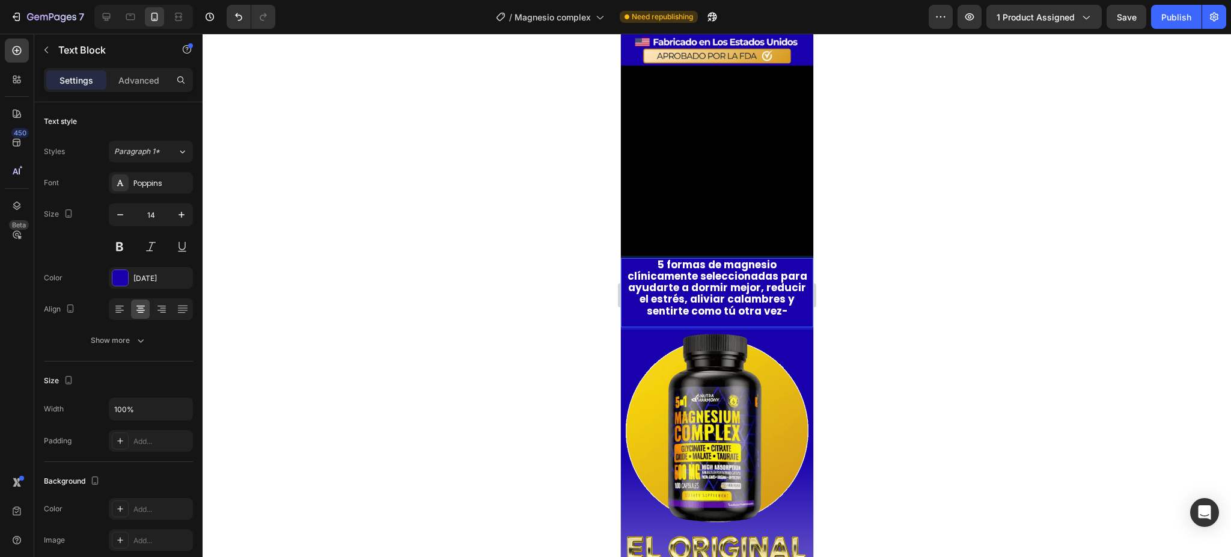
click at [736, 304] on p "5 formas de magnesio clínicamente seleccionadas para ayudarte a dormir mejor, r…" at bounding box center [717, 288] width 184 height 58
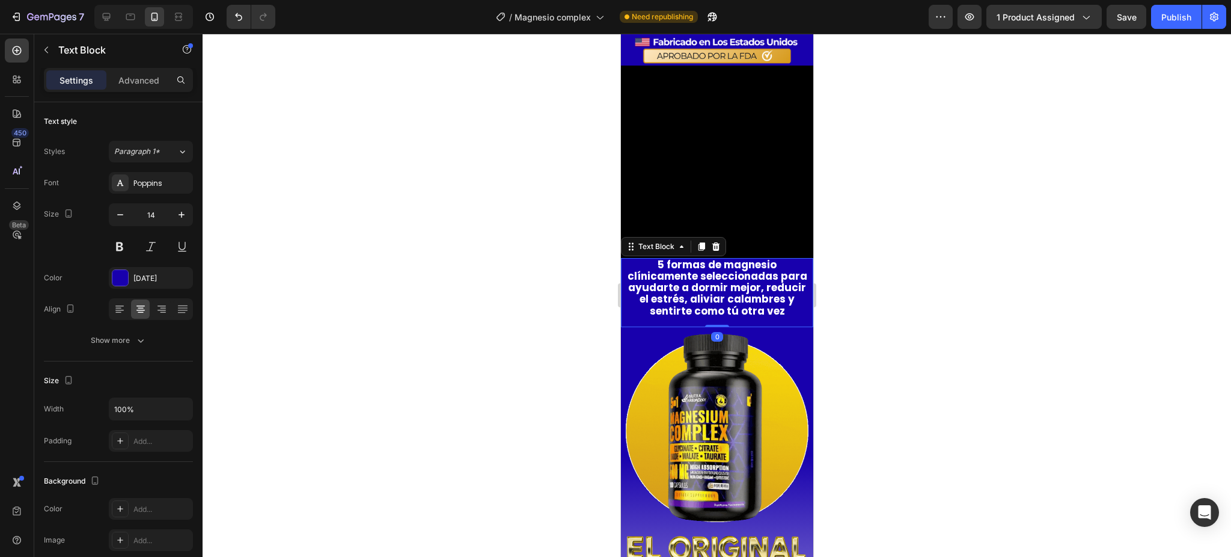
click at [885, 322] on div at bounding box center [717, 295] width 1029 height 523
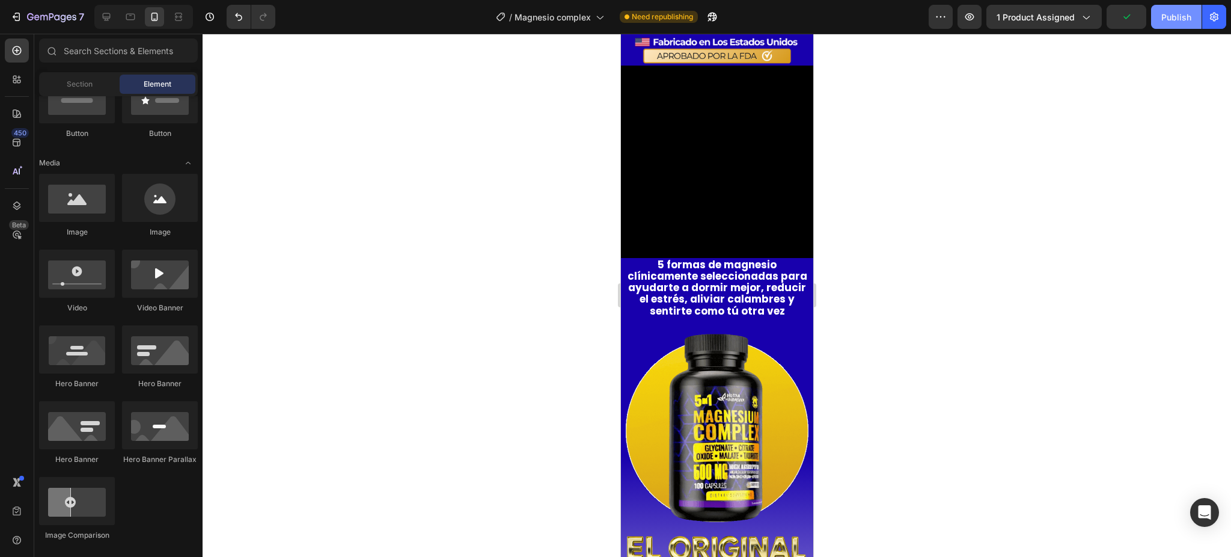
click at [1166, 13] on div "Publish" at bounding box center [1176, 17] width 30 height 13
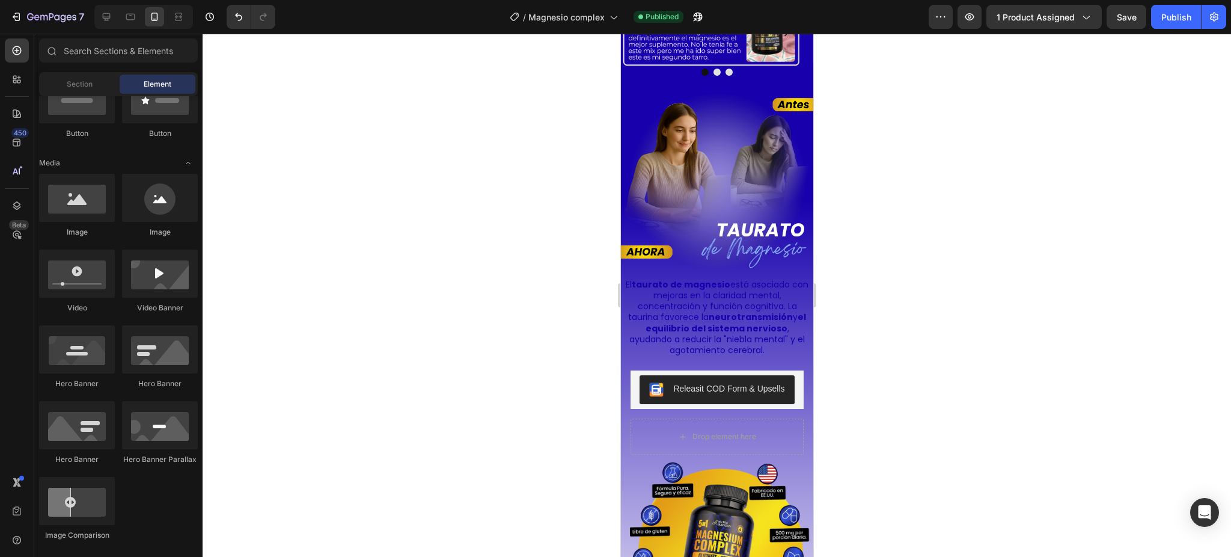
scroll to position [2244, 0]
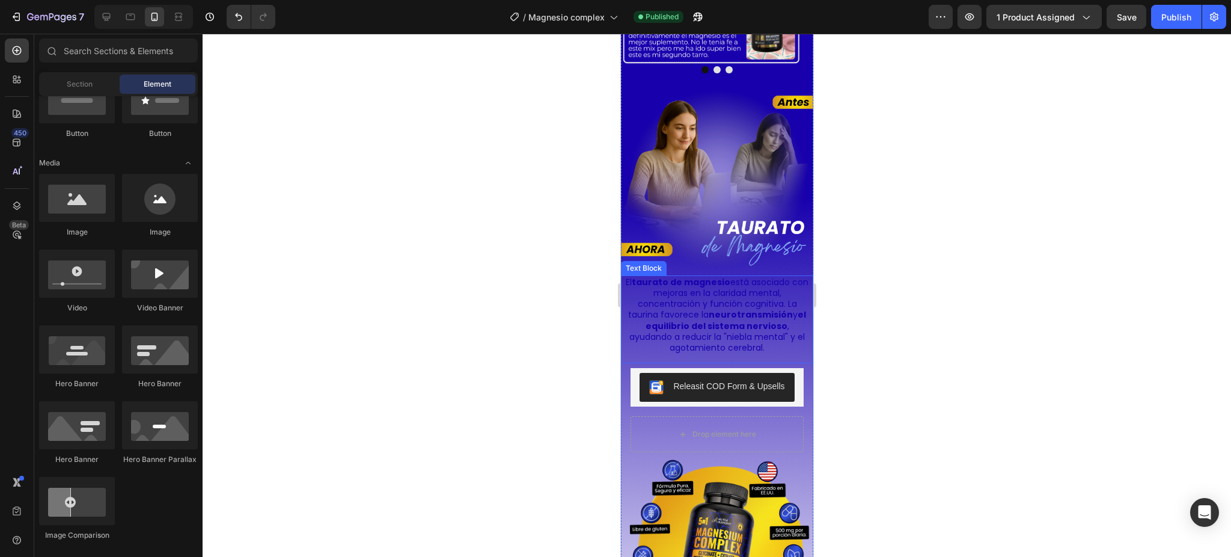
click at [721, 328] on strong "el equilibrio del sistema nervioso" at bounding box center [725, 319] width 161 height 23
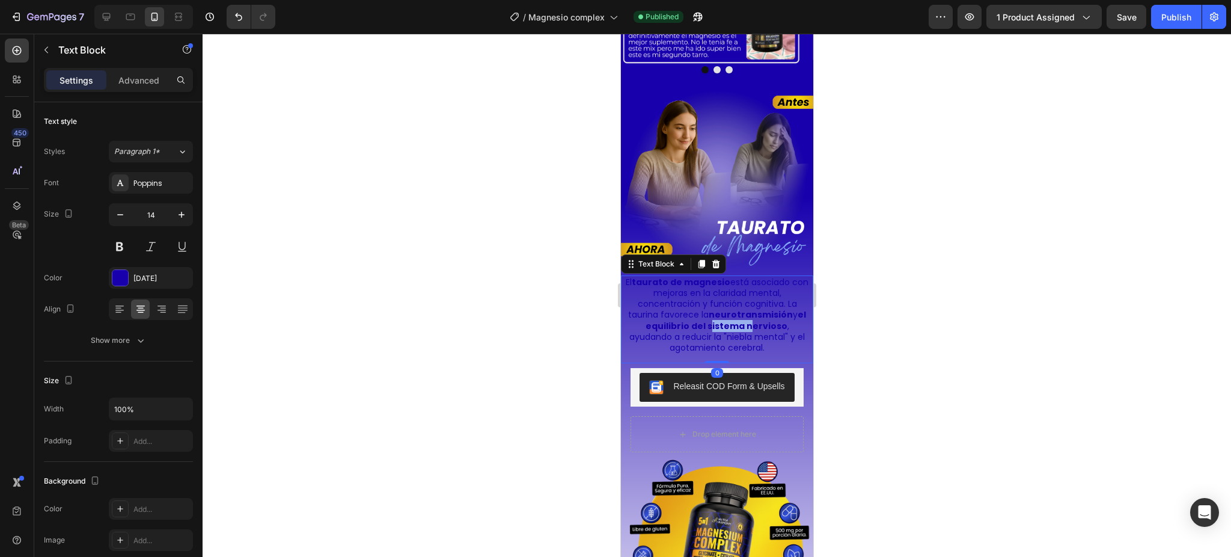
click at [721, 328] on strong "el equilibrio del sistema nervioso" at bounding box center [725, 319] width 161 height 23
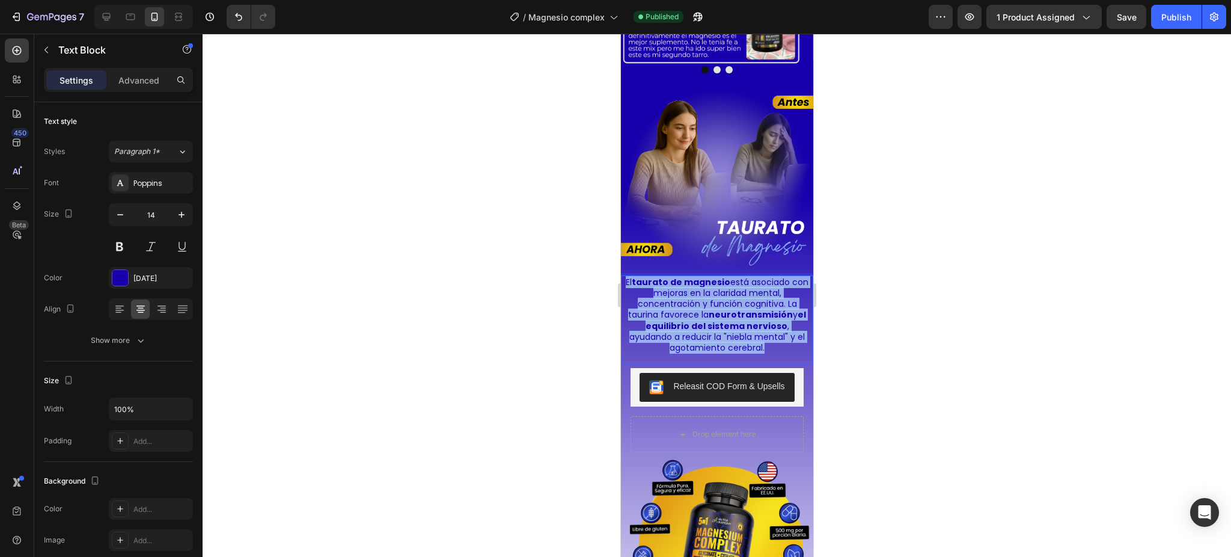
click at [721, 328] on strong "el equilibrio del sistema nervioso" at bounding box center [725, 319] width 161 height 23
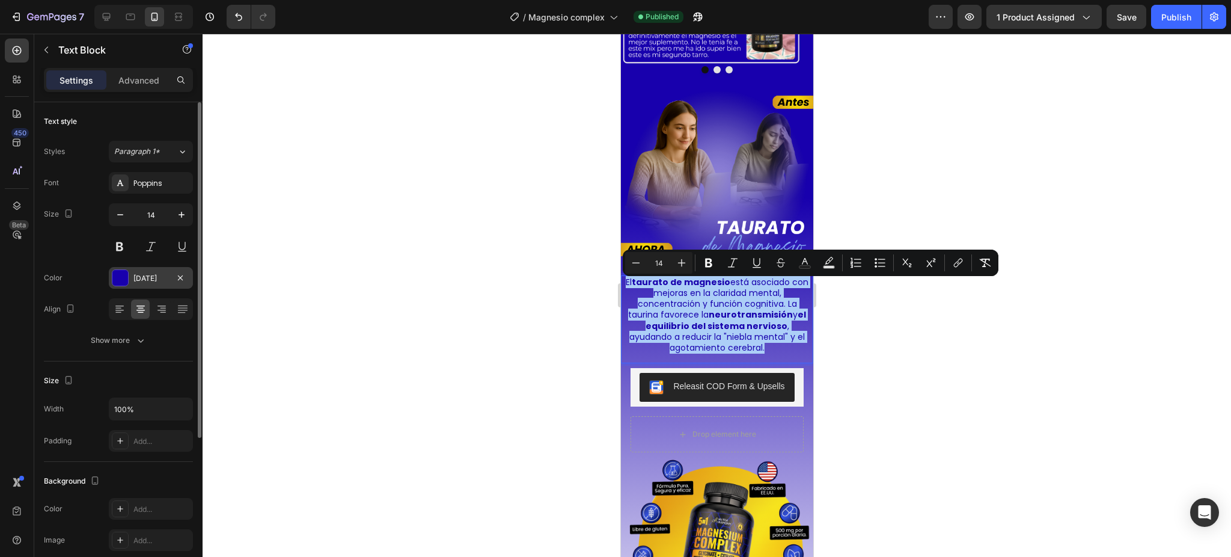
click at [148, 277] on div "[DATE]" at bounding box center [150, 278] width 35 height 11
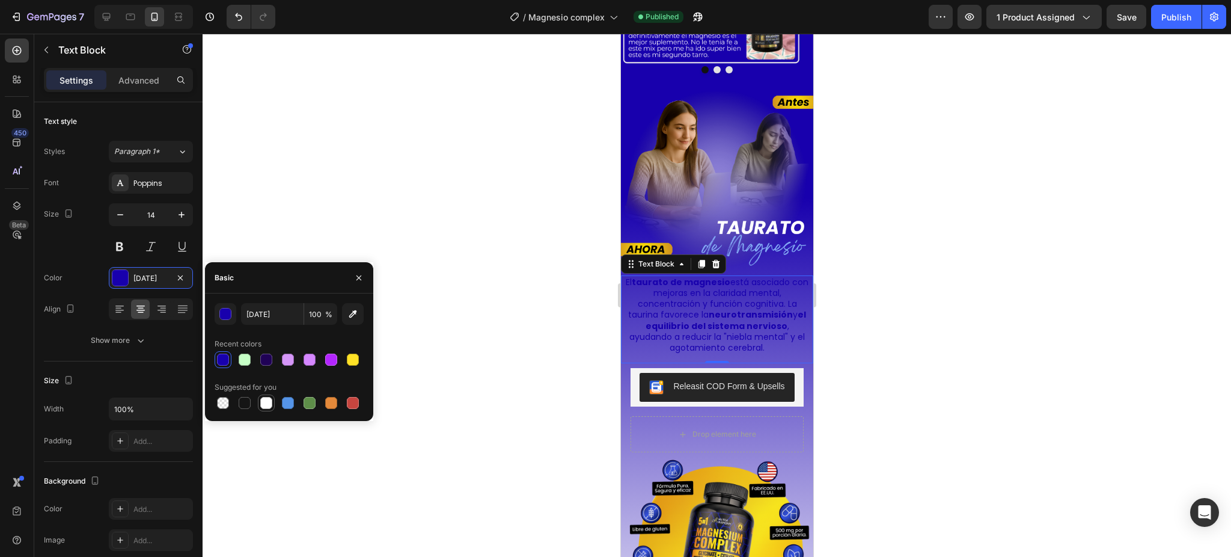
click at [266, 398] on div at bounding box center [266, 403] width 12 height 12
type input "FFFFFF"
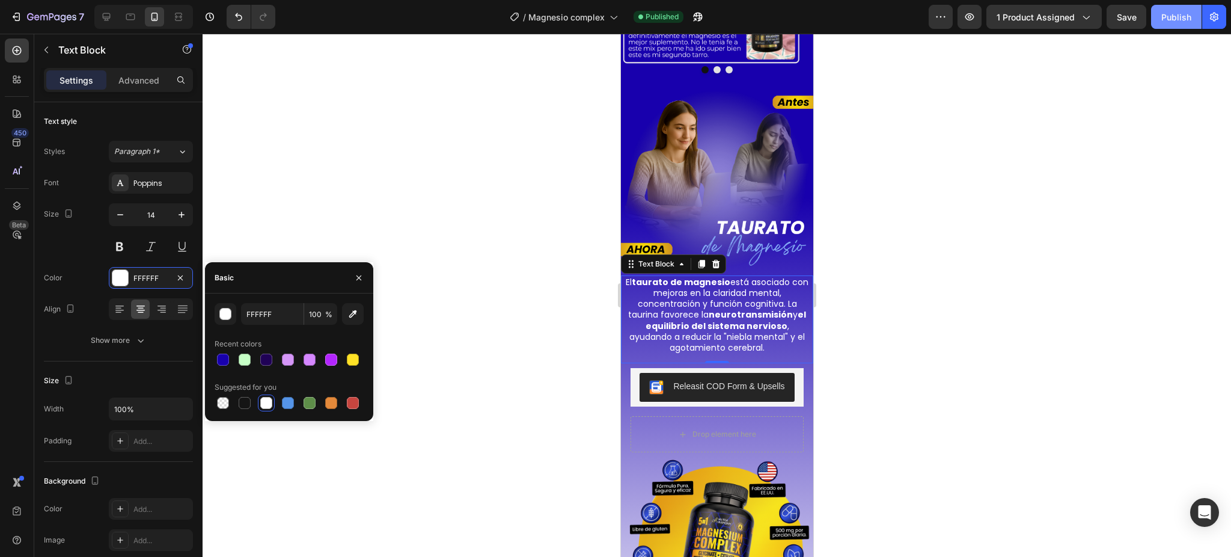
click at [1165, 19] on div "Publish" at bounding box center [1176, 17] width 30 height 13
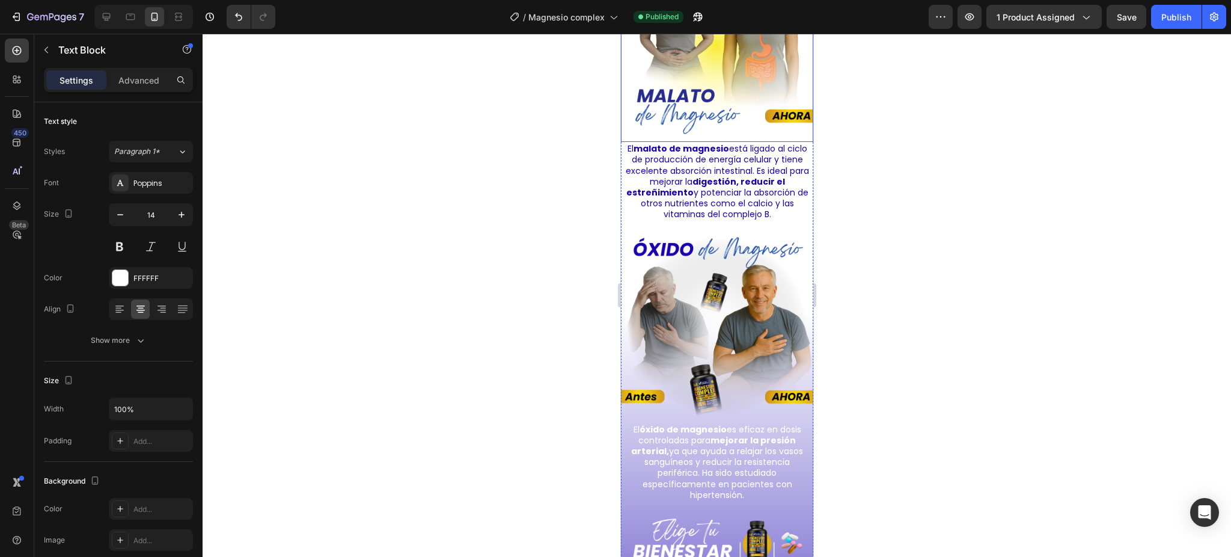
scroll to position [3045, 0]
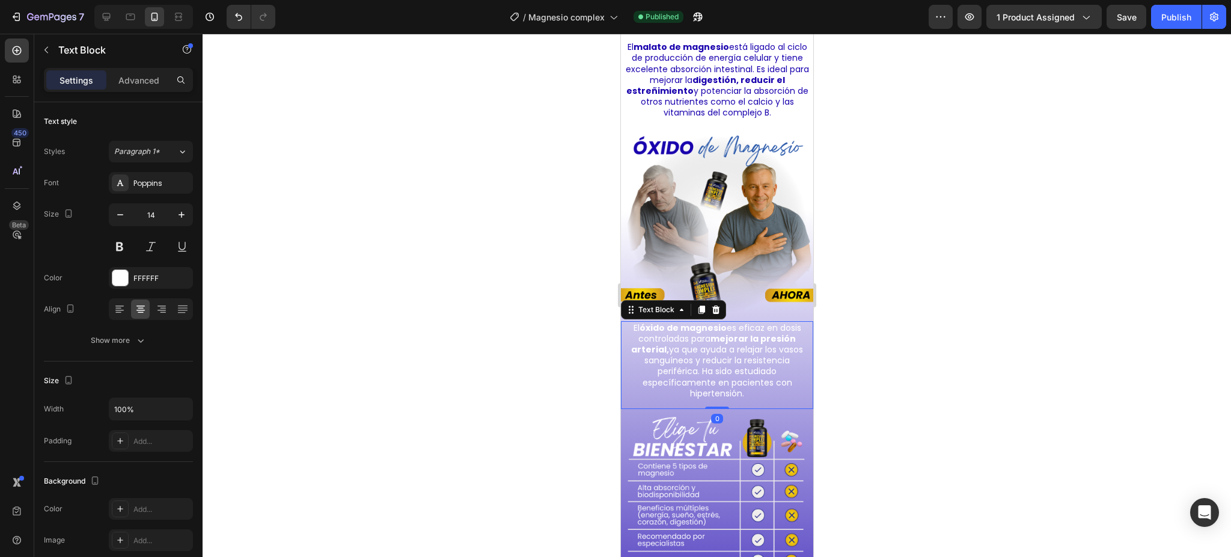
click at [703, 344] on p "El óxido de magnesio es eficaz en dosis controladas para mejorar la presión art…" at bounding box center [717, 360] width 184 height 76
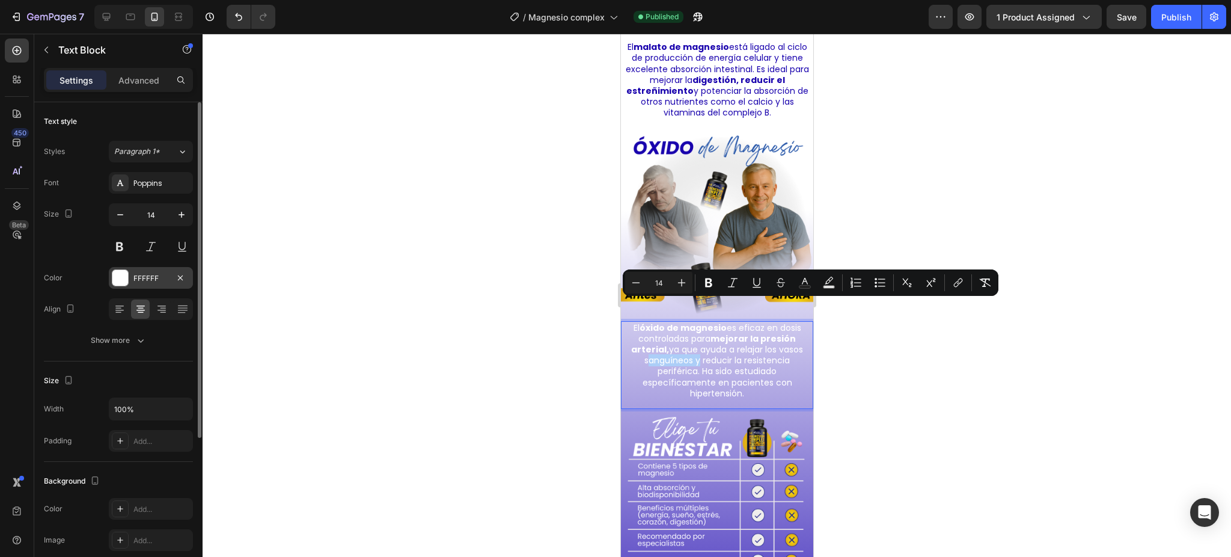
click at [135, 280] on div "FFFFFF" at bounding box center [150, 278] width 35 height 11
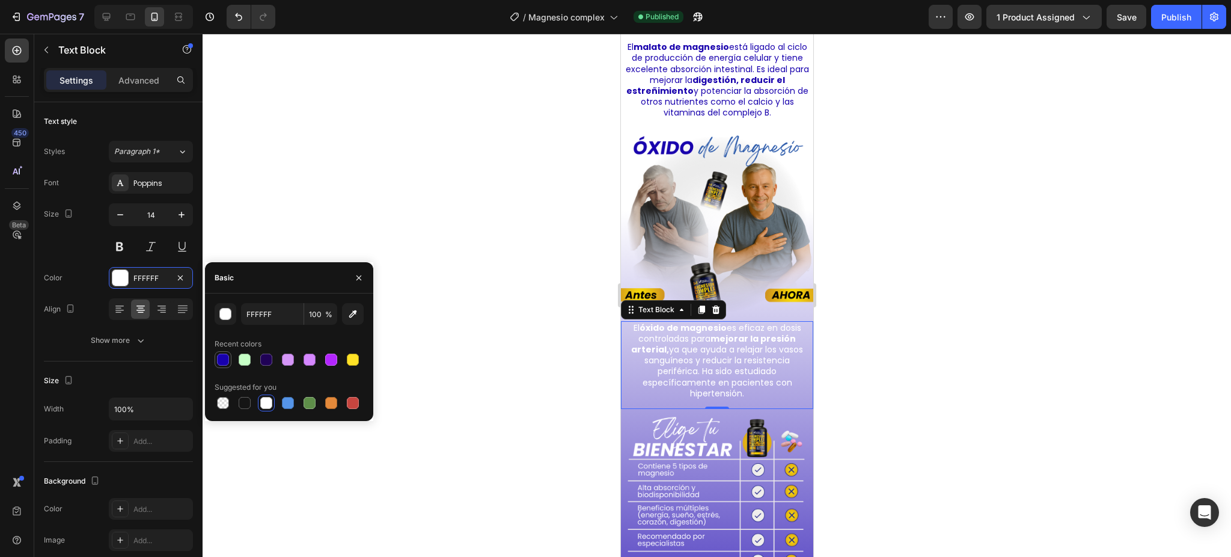
click at [222, 360] on div at bounding box center [223, 359] width 12 height 12
type input "[DATE]"
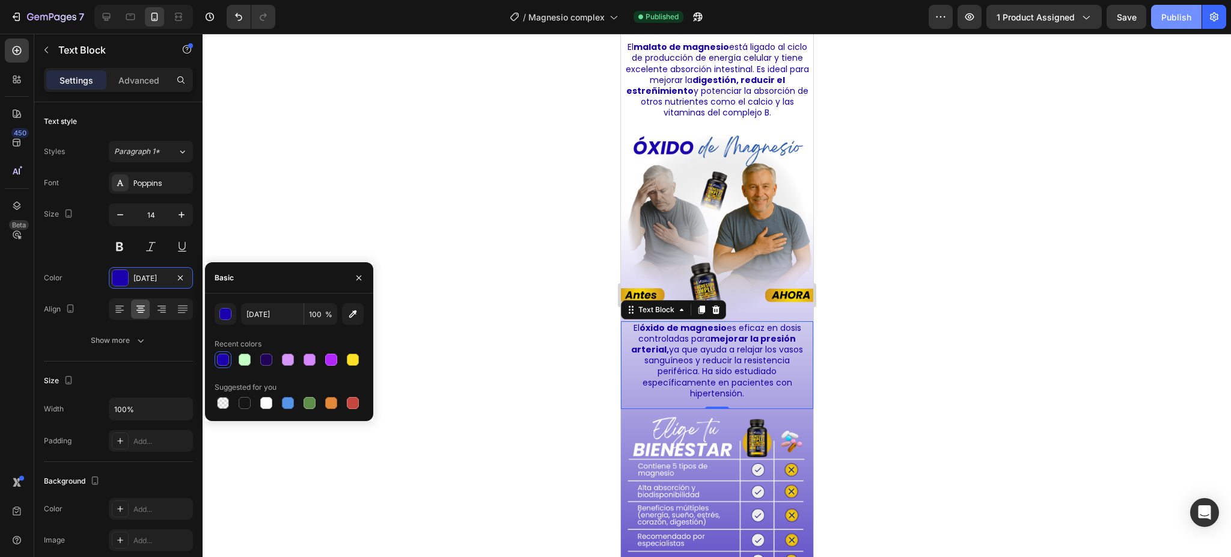
click at [1185, 22] on div "Publish" at bounding box center [1176, 17] width 30 height 13
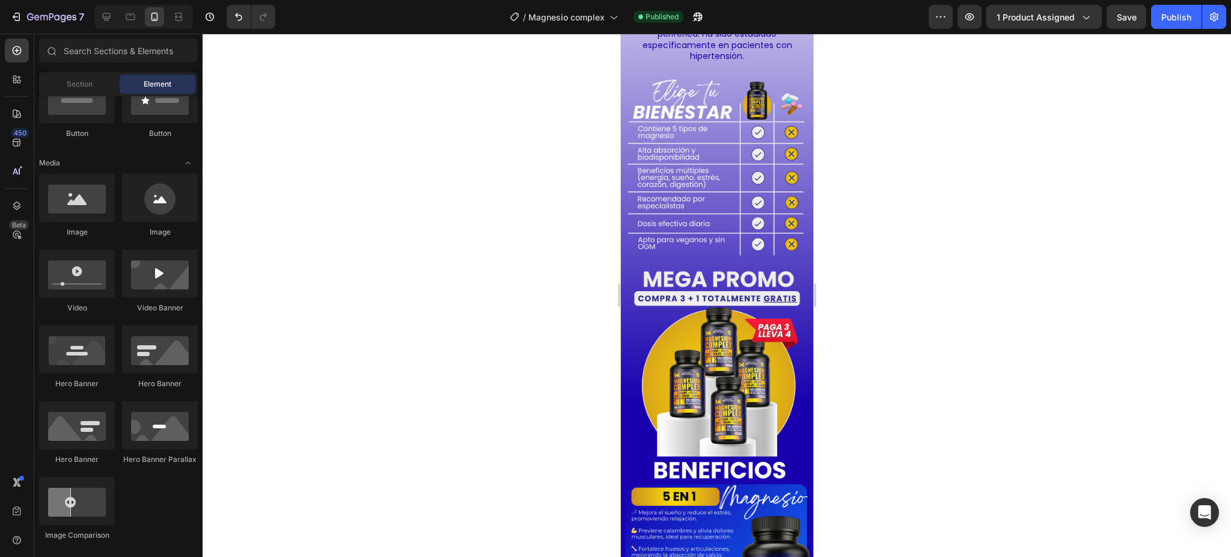
scroll to position [3867, 0]
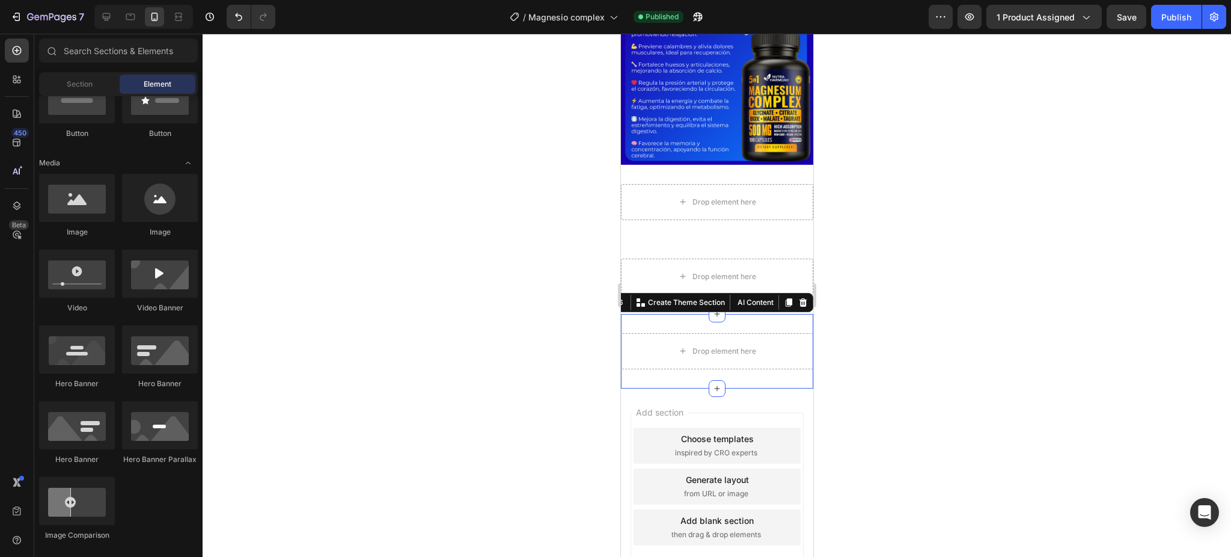
click at [733, 314] on div "Drop element here Section 6 You can create reusable sections Create Theme Secti…" at bounding box center [716, 351] width 192 height 75
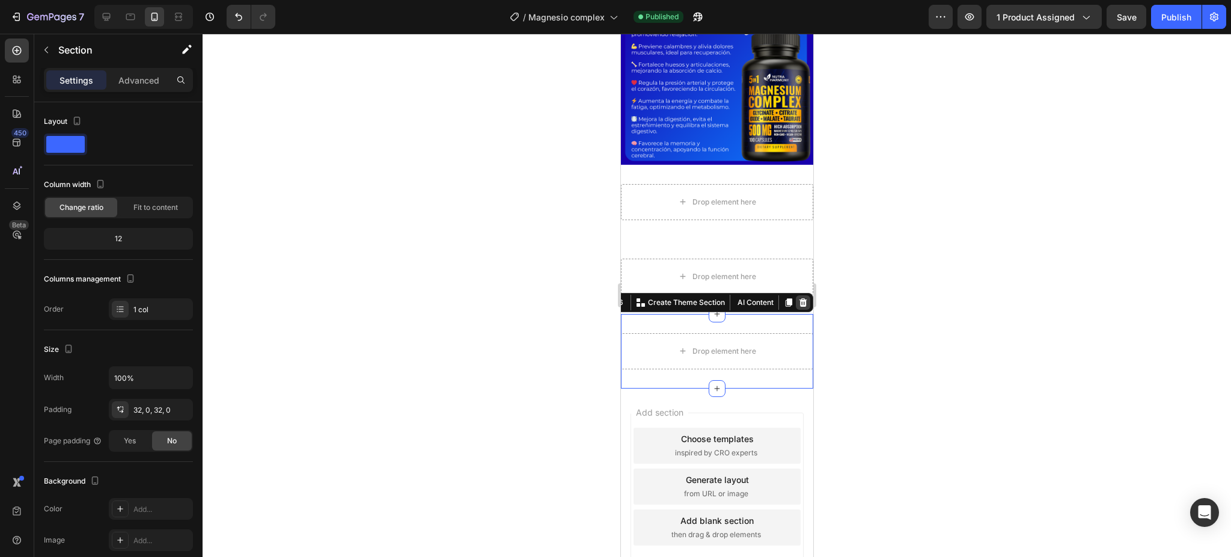
click at [798, 298] on icon at bounding box center [803, 303] width 10 height 10
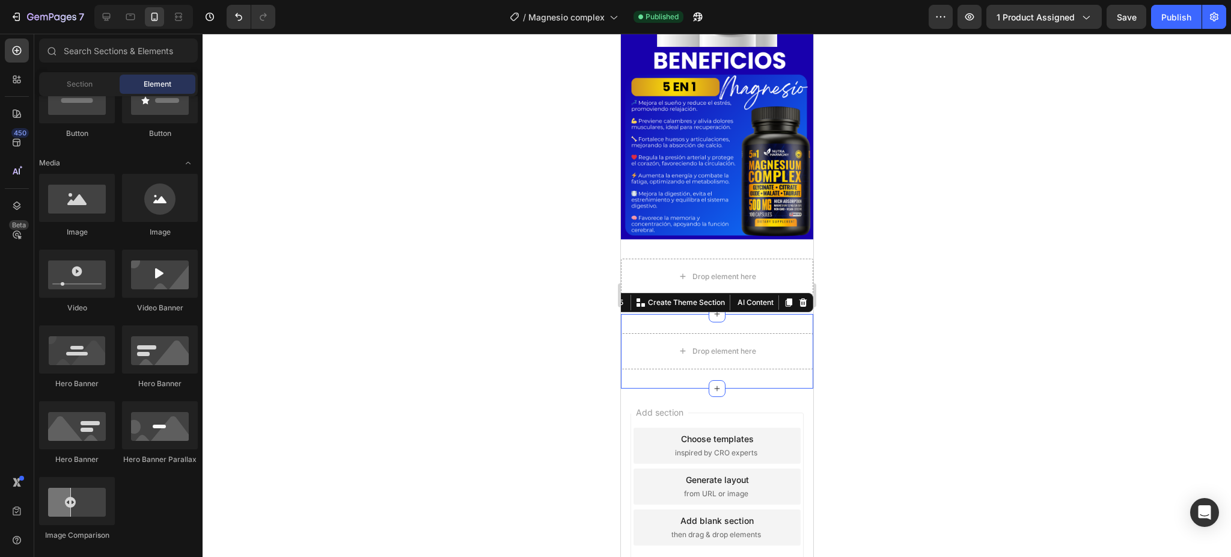
click at [760, 314] on div "Drop element here Section 5 You can create reusable sections Create Theme Secti…" at bounding box center [716, 351] width 192 height 75
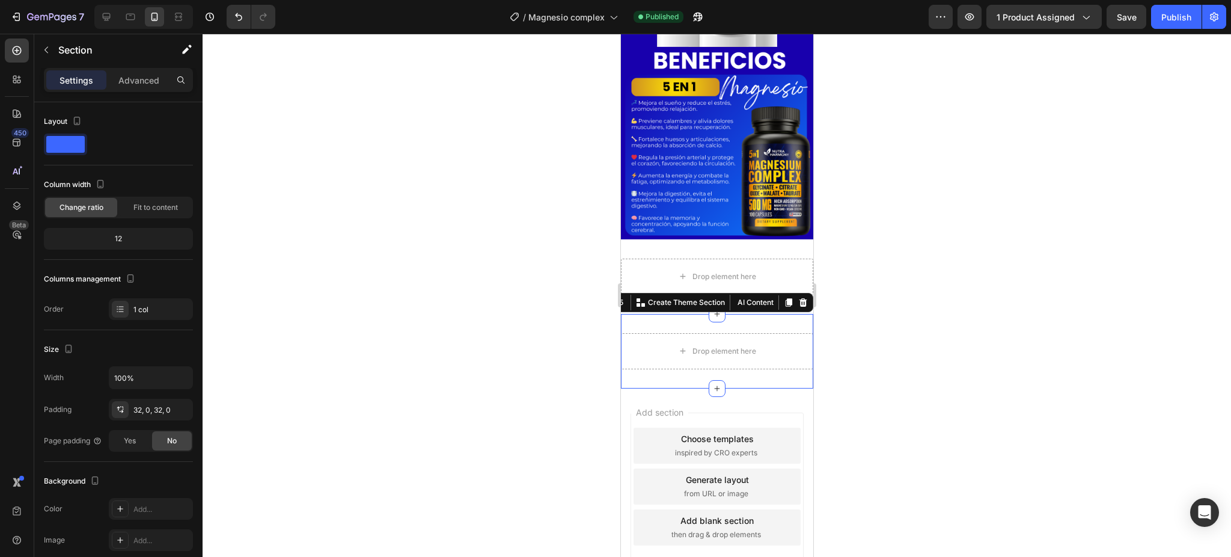
click at [798, 293] on div "Section 5 You can create reusable sections Create Theme Section AI Content Writ…" at bounding box center [693, 302] width 239 height 19
click at [798, 298] on icon at bounding box center [803, 303] width 10 height 10
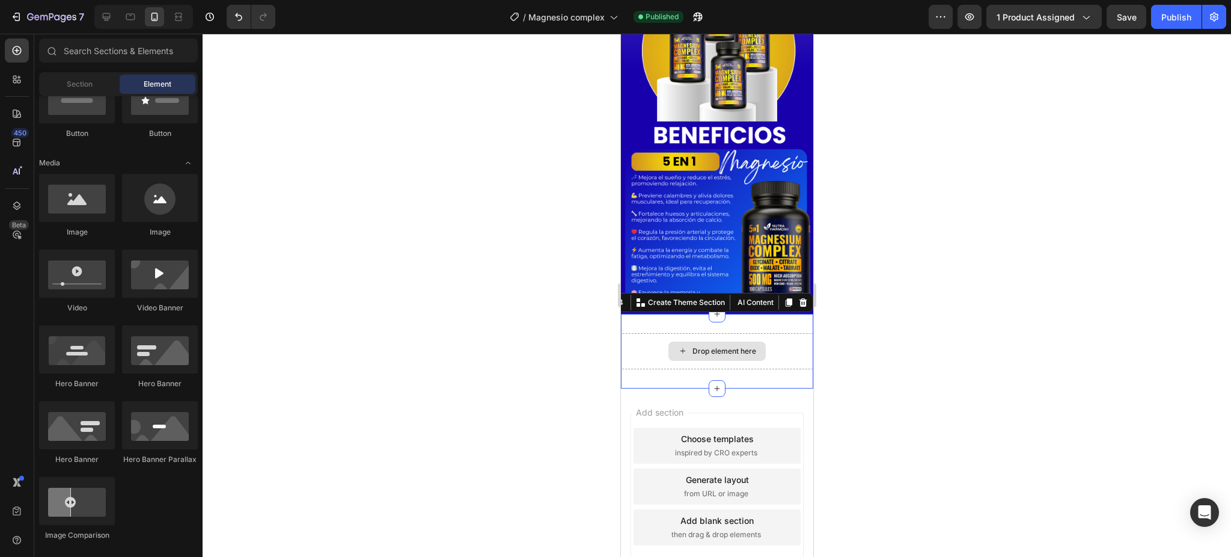
click at [767, 333] on div "Drop element here" at bounding box center [716, 351] width 192 height 36
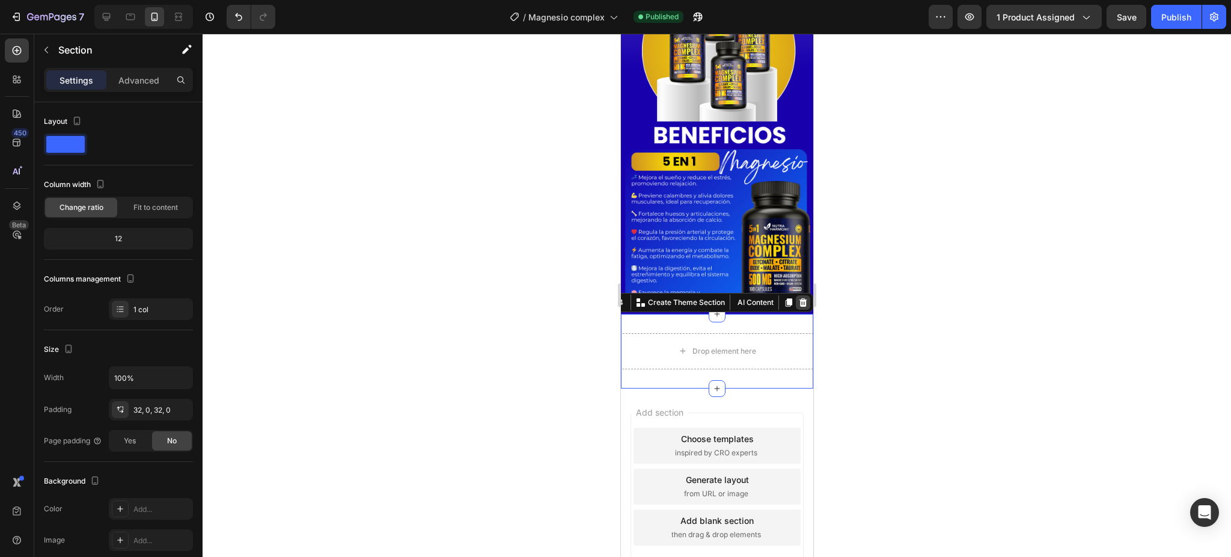
click at [795, 295] on div at bounding box center [802, 302] width 14 height 14
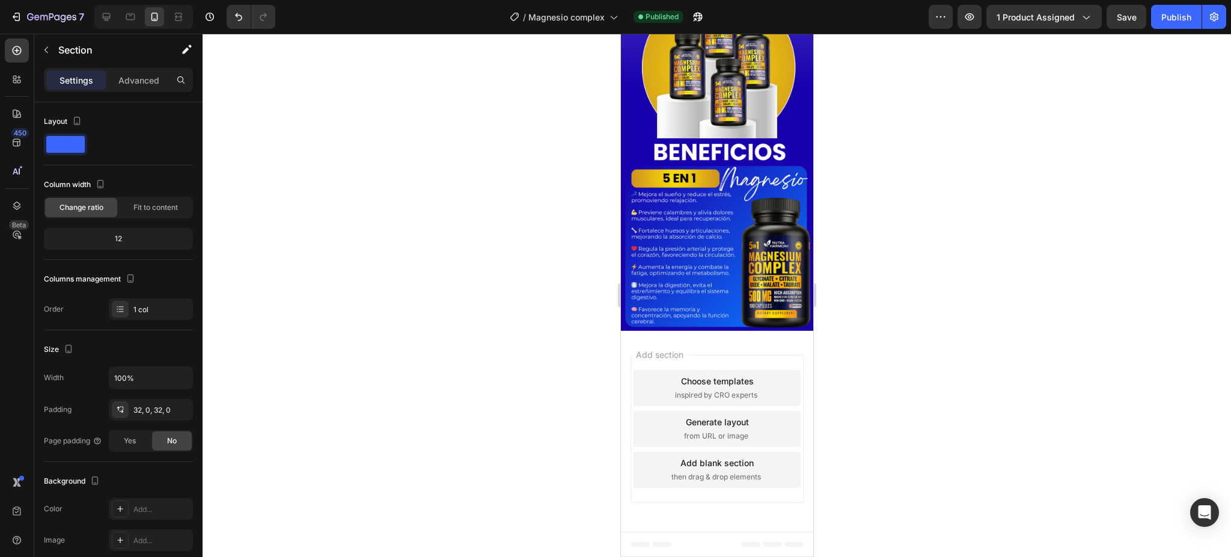
scroll to position [3643, 0]
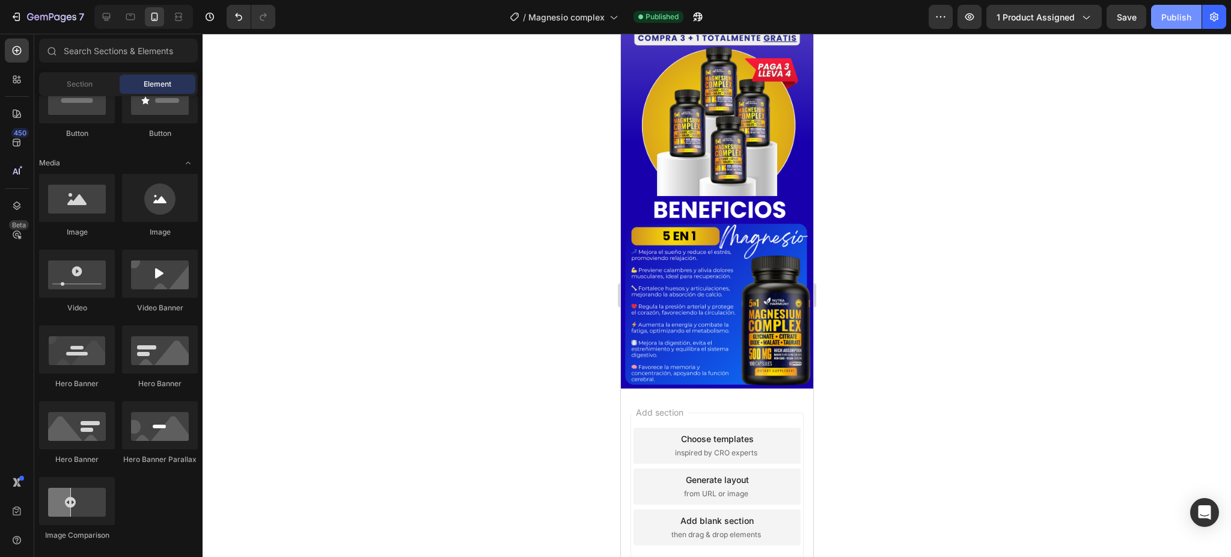
click at [1160, 24] on button "Publish" at bounding box center [1176, 17] width 50 height 24
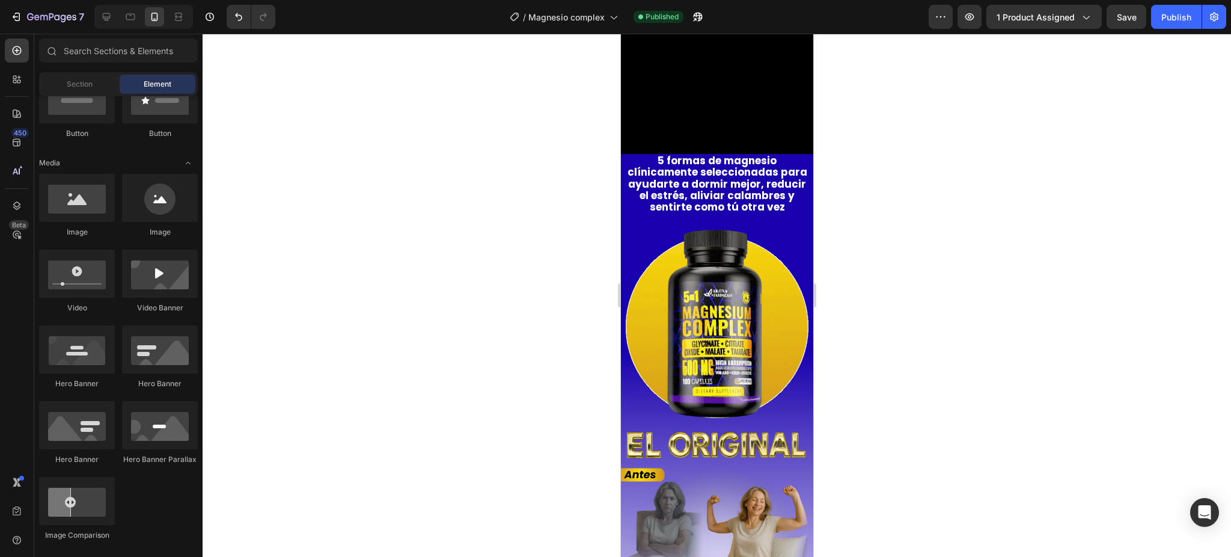
scroll to position [0, 0]
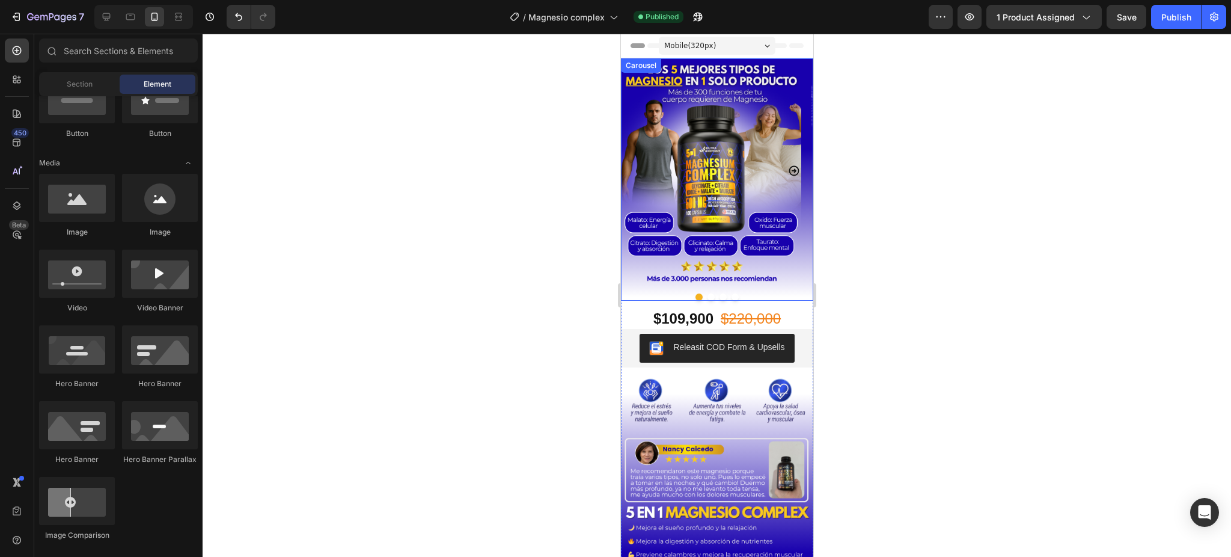
click at [789, 173] on icon "Carousel Next Arrow" at bounding box center [794, 171] width 10 height 10
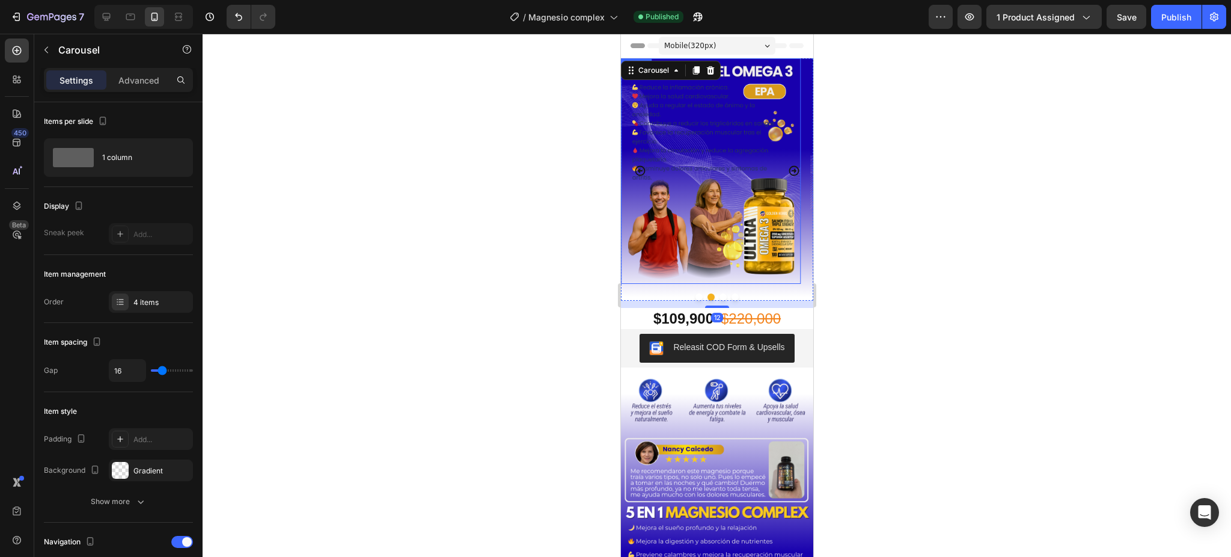
click at [744, 171] on img at bounding box center [710, 170] width 180 height 225
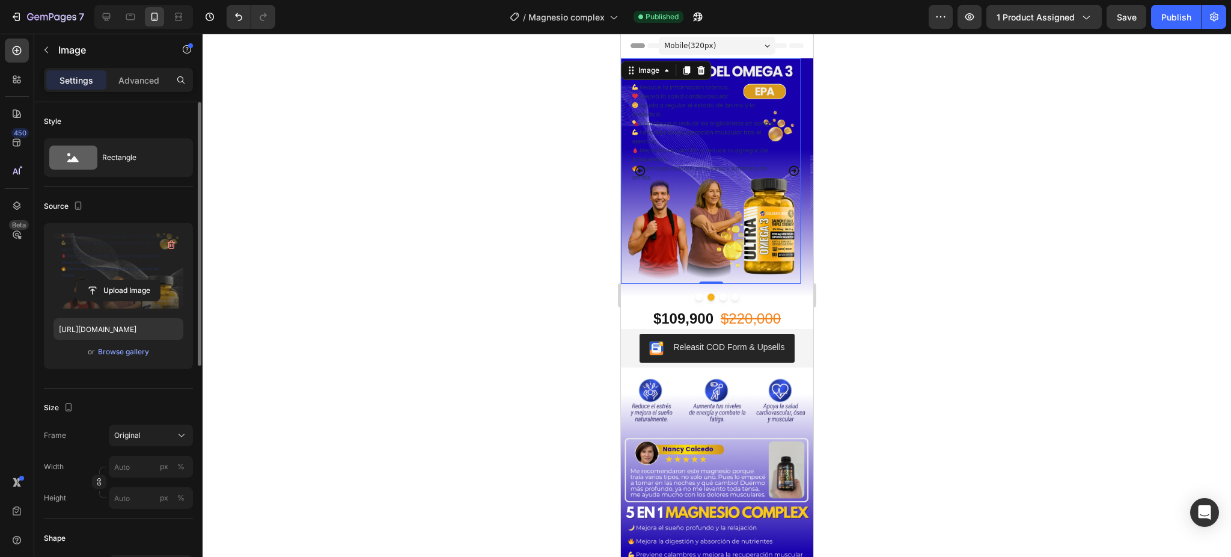
click at [108, 272] on label at bounding box center [119, 271] width 130 height 76
click at [108, 280] on input "file" at bounding box center [118, 290] width 83 height 20
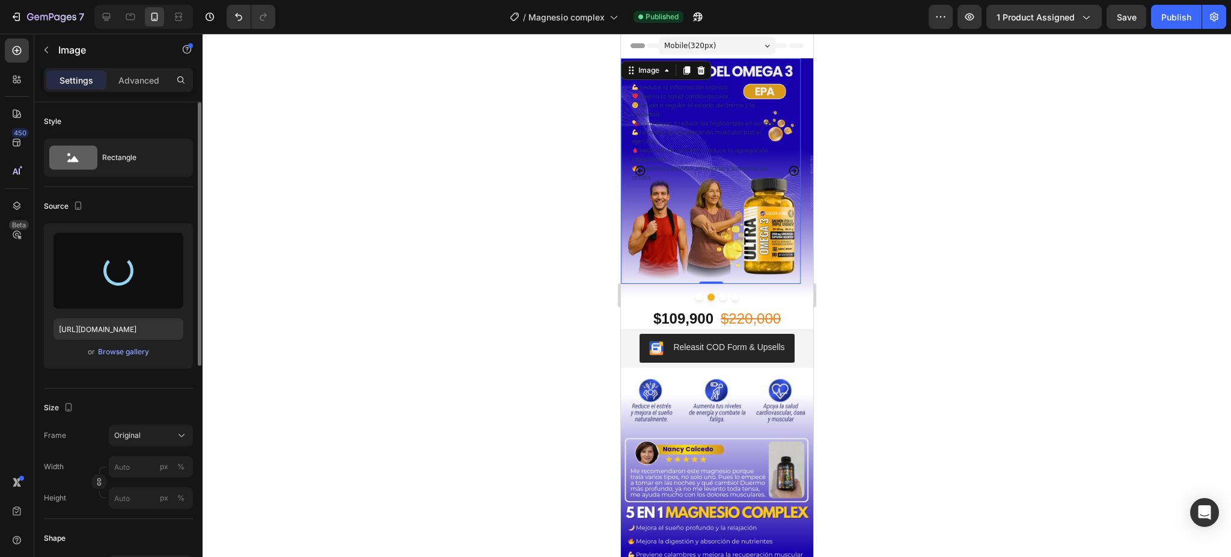
type input "[URL][DOMAIN_NAME]"
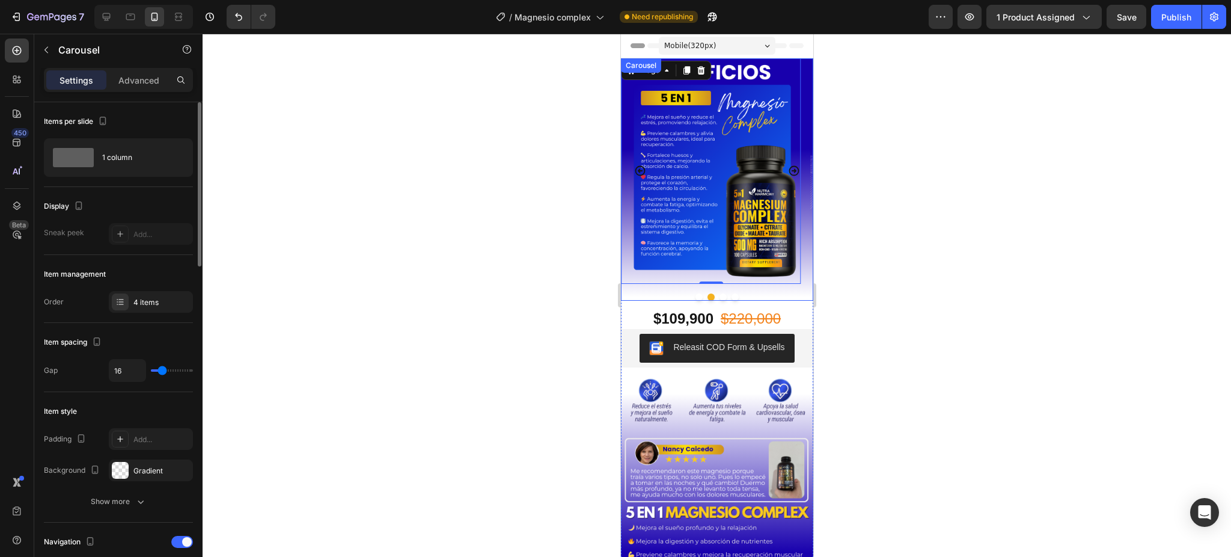
click at [788, 173] on icon "Carousel Next Arrow" at bounding box center [794, 171] width 12 height 12
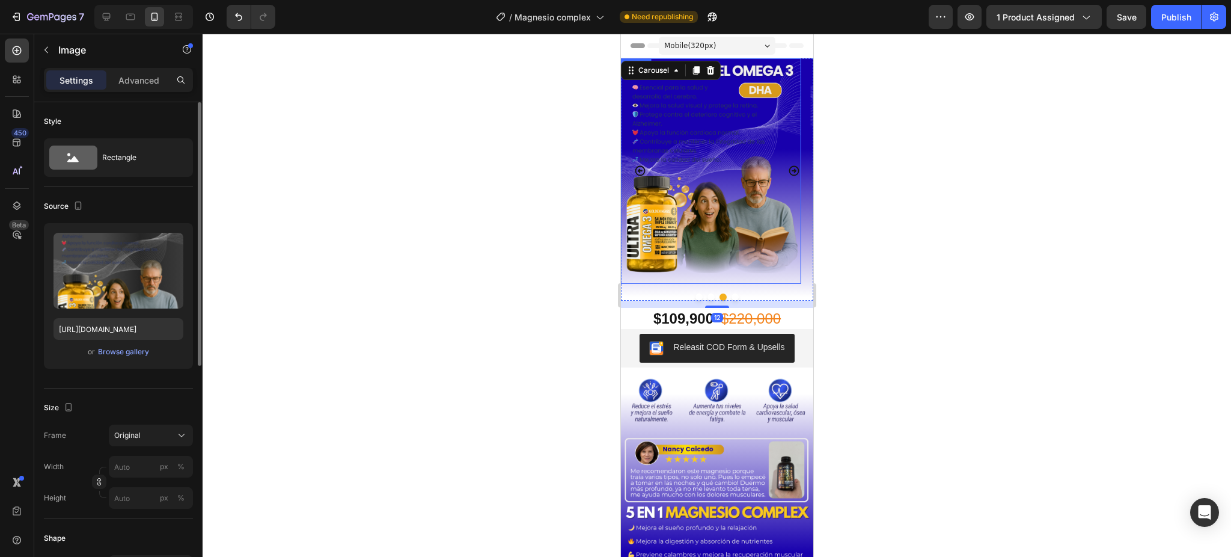
click at [718, 151] on img at bounding box center [710, 170] width 180 height 225
click at [702, 73] on icon at bounding box center [700, 70] width 8 height 8
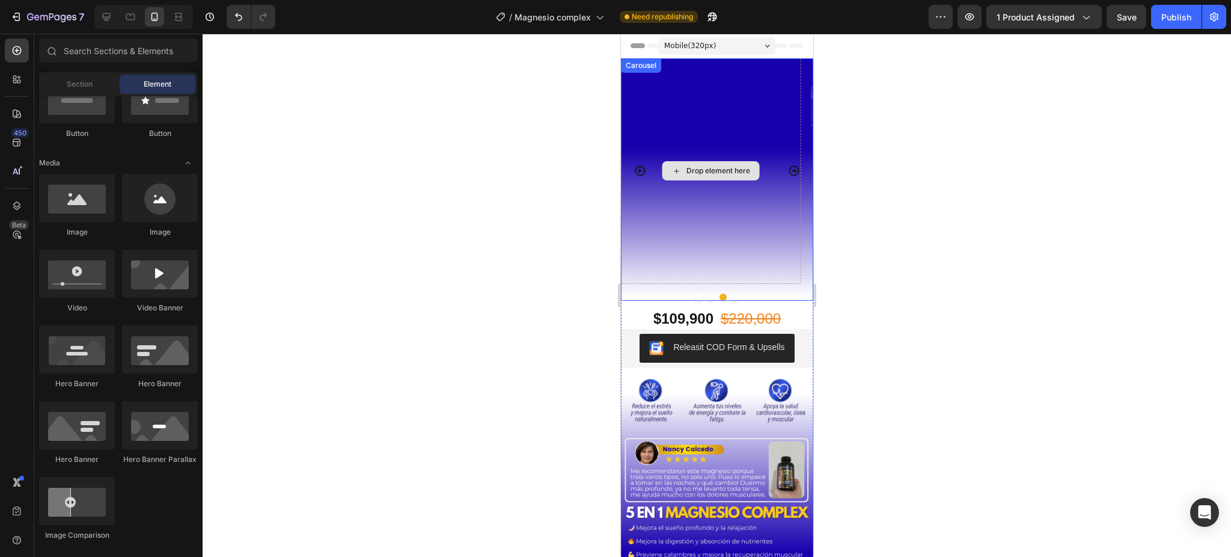
click at [705, 121] on div "Drop element here" at bounding box center [710, 170] width 180 height 225
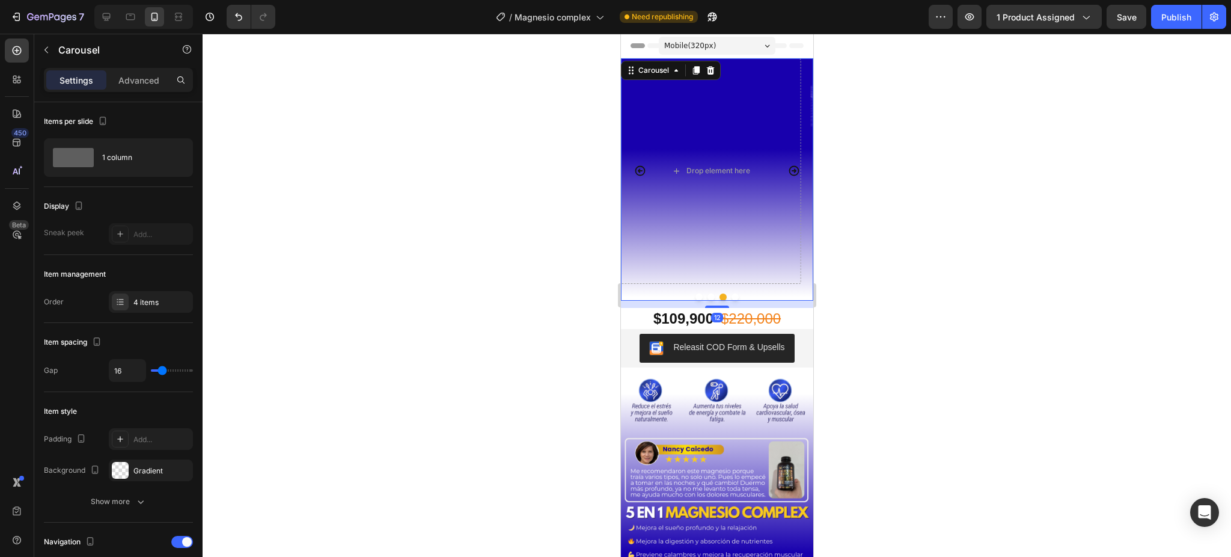
click at [788, 174] on icon "Carousel Next Arrow" at bounding box center [794, 171] width 12 height 12
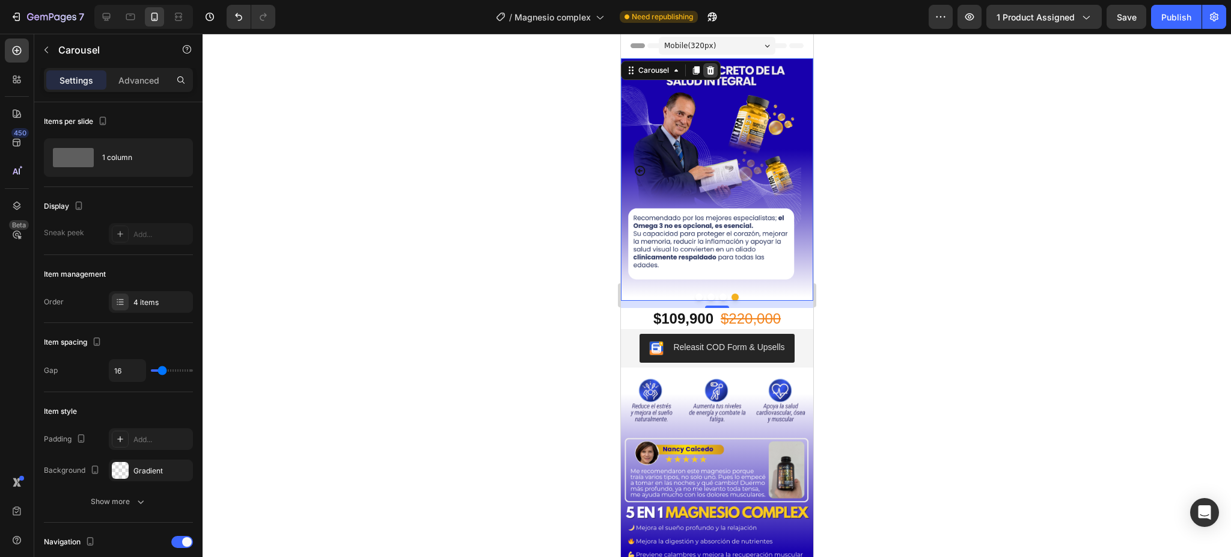
click at [705, 67] on icon at bounding box center [710, 71] width 10 height 10
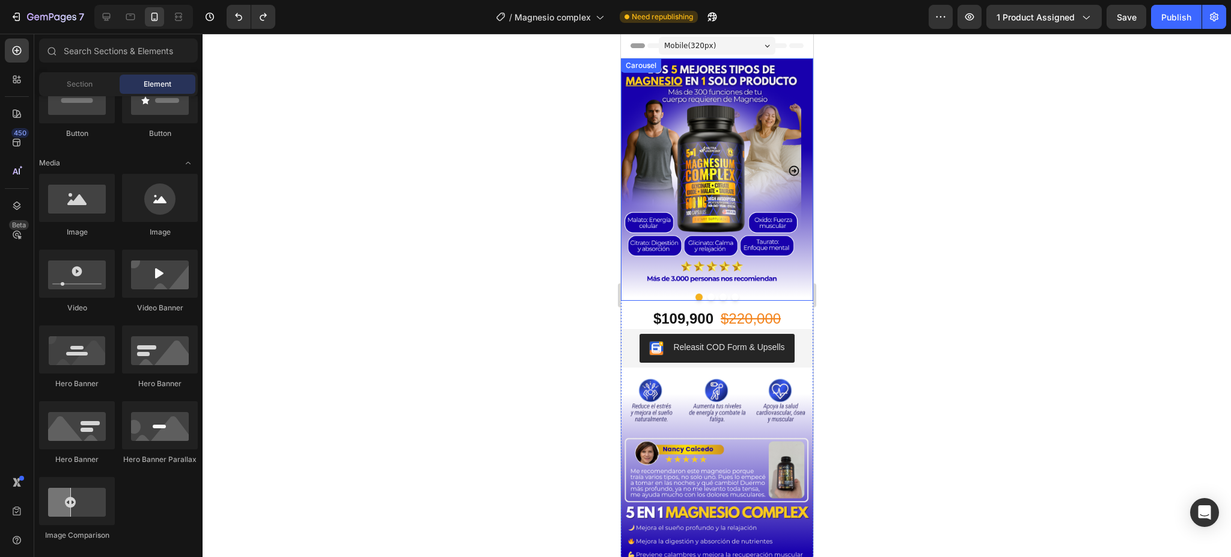
click at [788, 171] on icon "Carousel Next Arrow" at bounding box center [794, 171] width 12 height 12
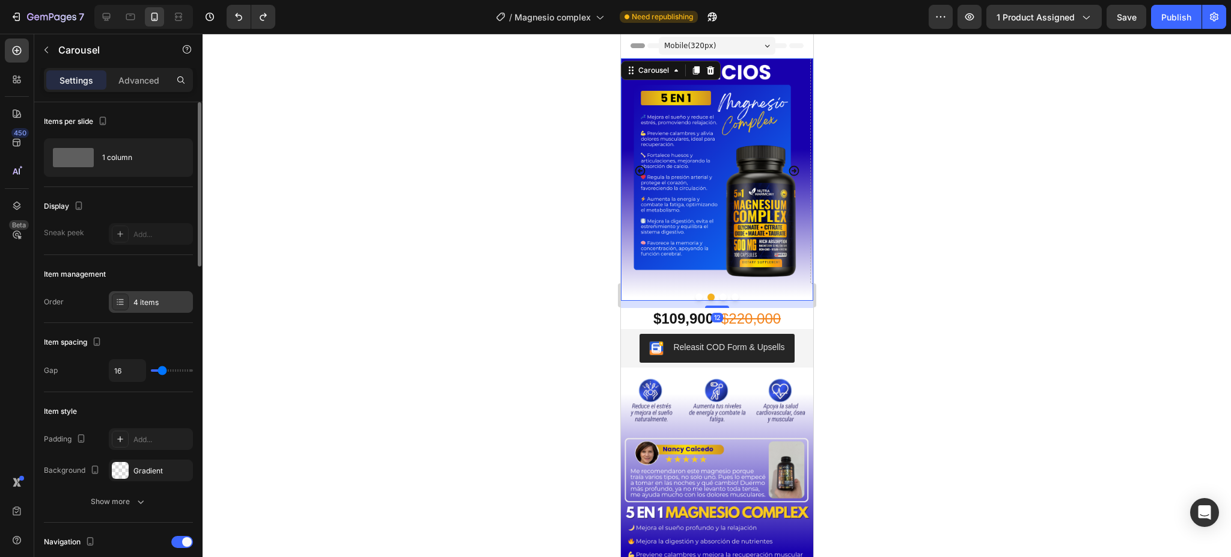
click at [154, 299] on div "4 items" at bounding box center [161, 302] width 57 height 11
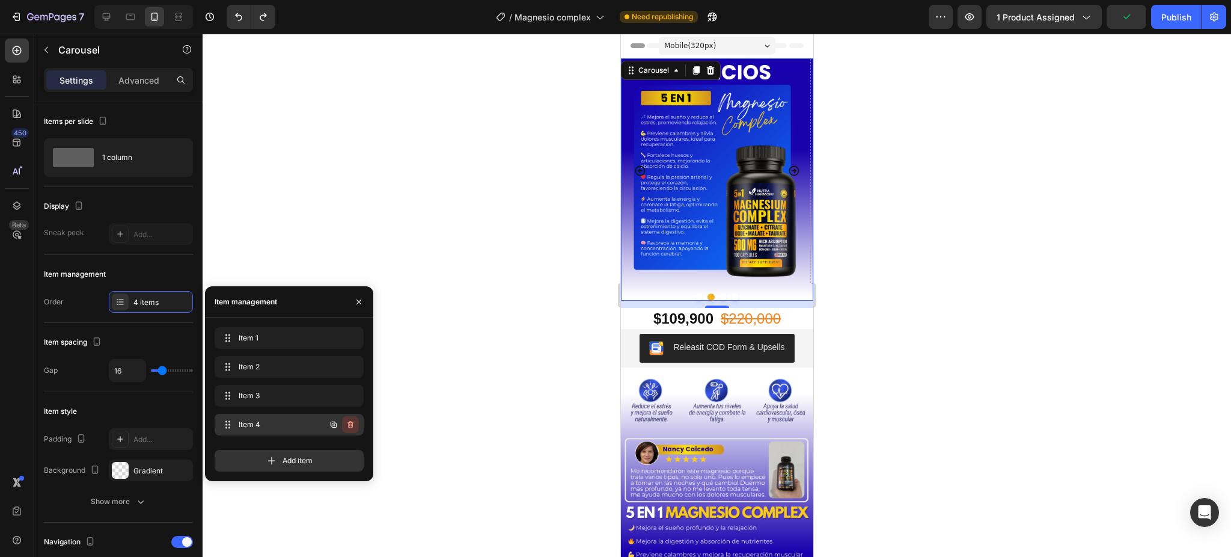
click at [351, 424] on icon "button" at bounding box center [351, 425] width 1 height 3
click at [350, 419] on div "Delete" at bounding box center [342, 424] width 22 height 11
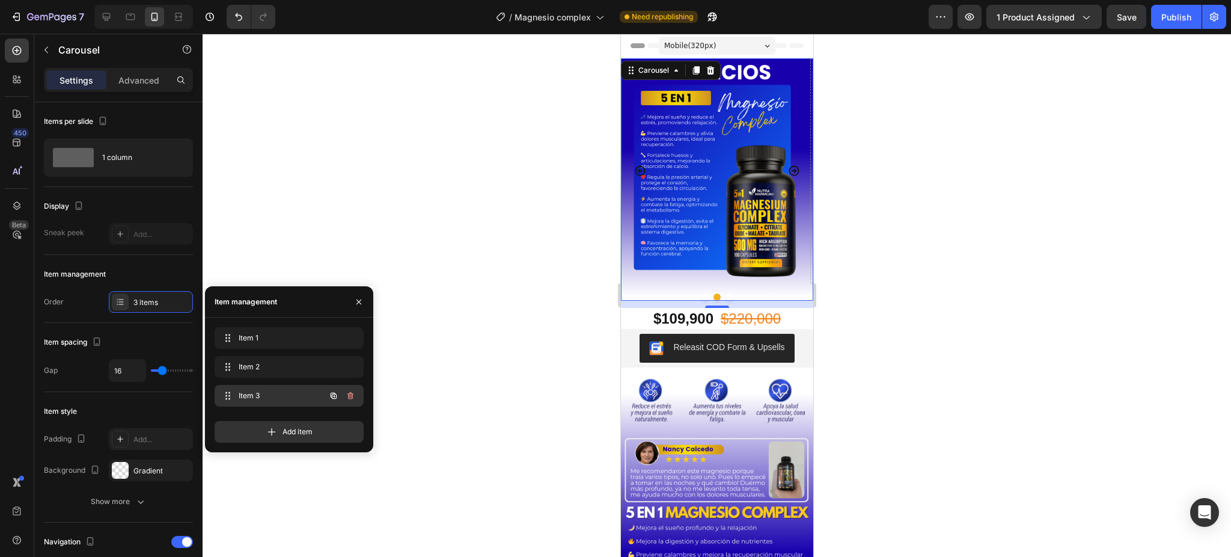
click at [346, 393] on icon "button" at bounding box center [351, 396] width 10 height 10
click at [347, 393] on div "Delete" at bounding box center [342, 395] width 22 height 11
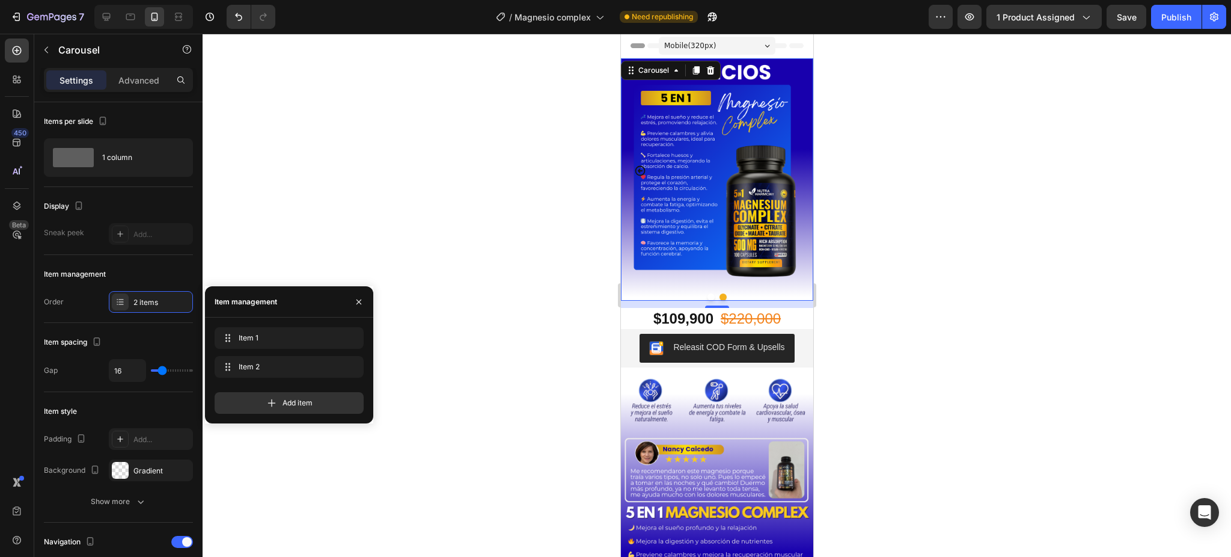
click at [981, 365] on div at bounding box center [717, 295] width 1029 height 523
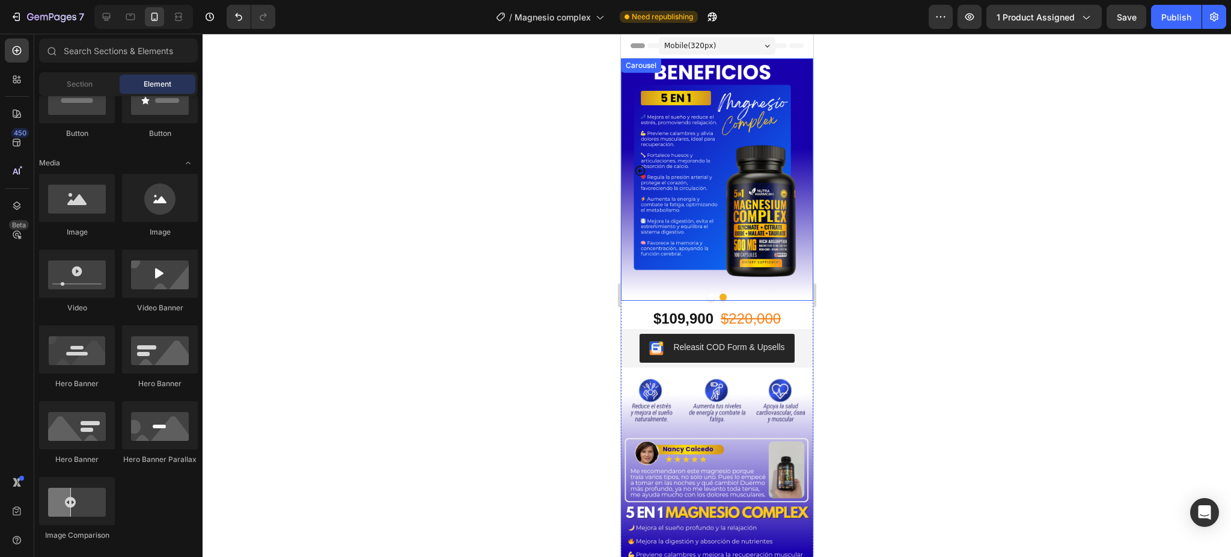
click at [635, 177] on icon "Carousel Back Arrow" at bounding box center [640, 171] width 12 height 12
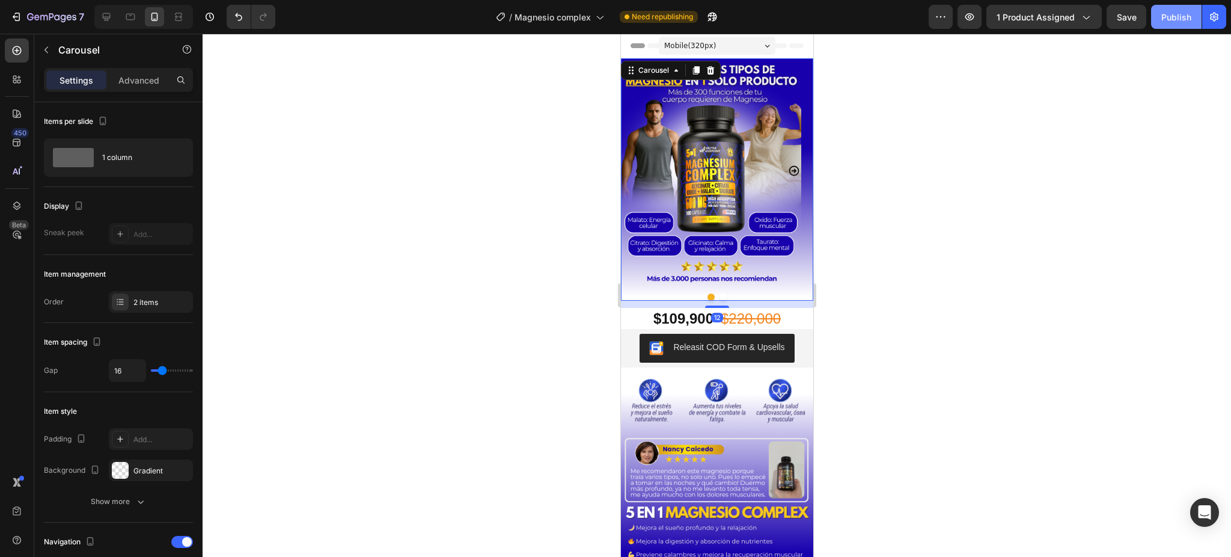
click at [1173, 16] on div "Publish" at bounding box center [1176, 17] width 30 height 13
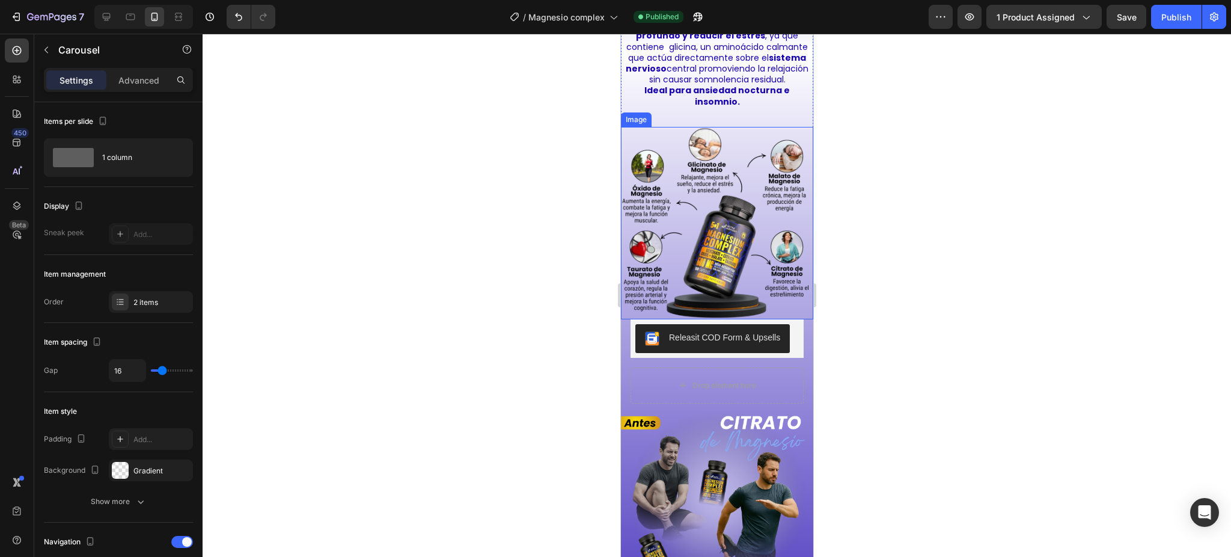
scroll to position [1362, 0]
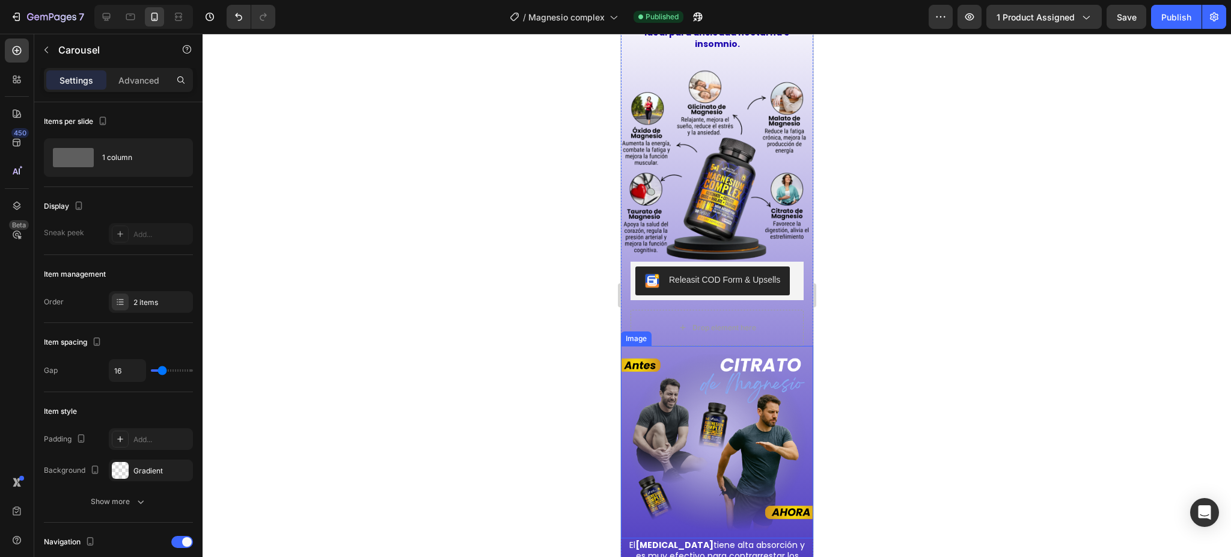
click at [720, 412] on img at bounding box center [716, 442] width 192 height 192
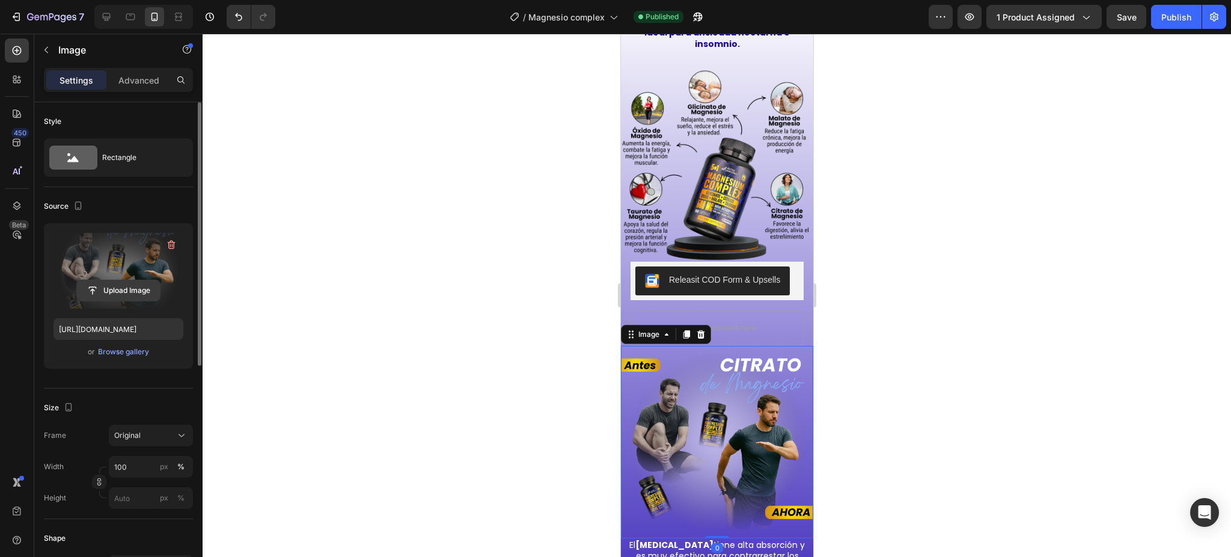
click at [112, 281] on input "file" at bounding box center [118, 290] width 83 height 20
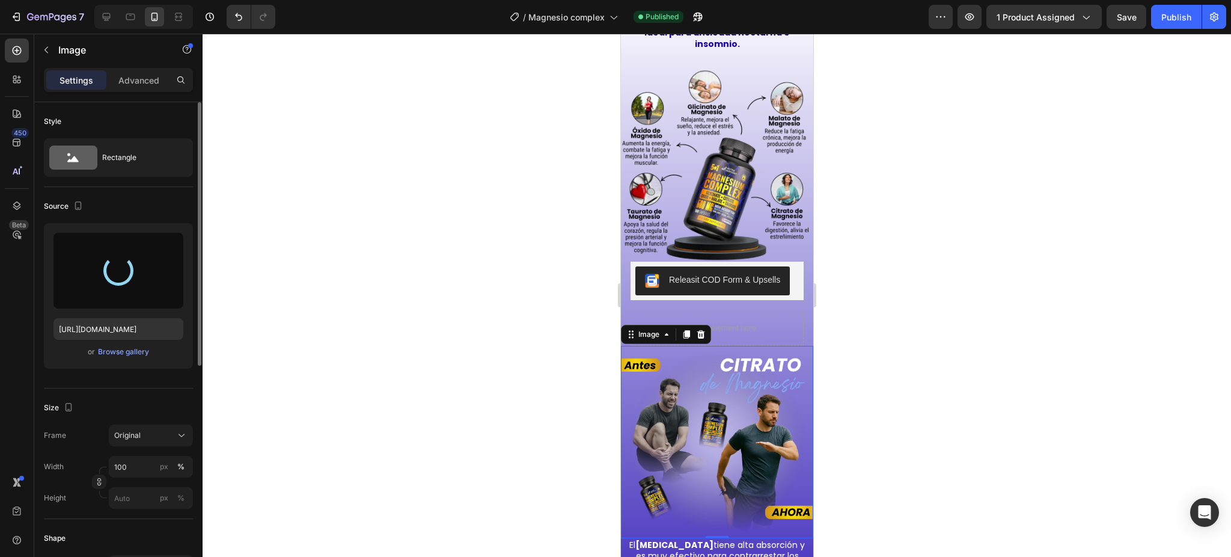
type input "[URL][DOMAIN_NAME]"
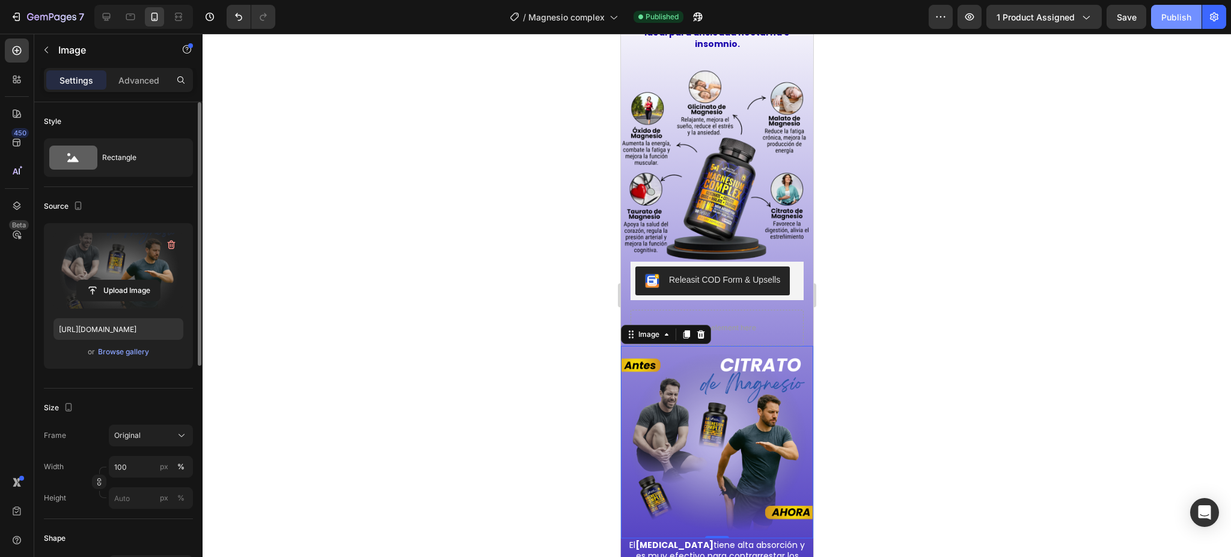
click at [1164, 16] on div "Publish" at bounding box center [1176, 17] width 30 height 13
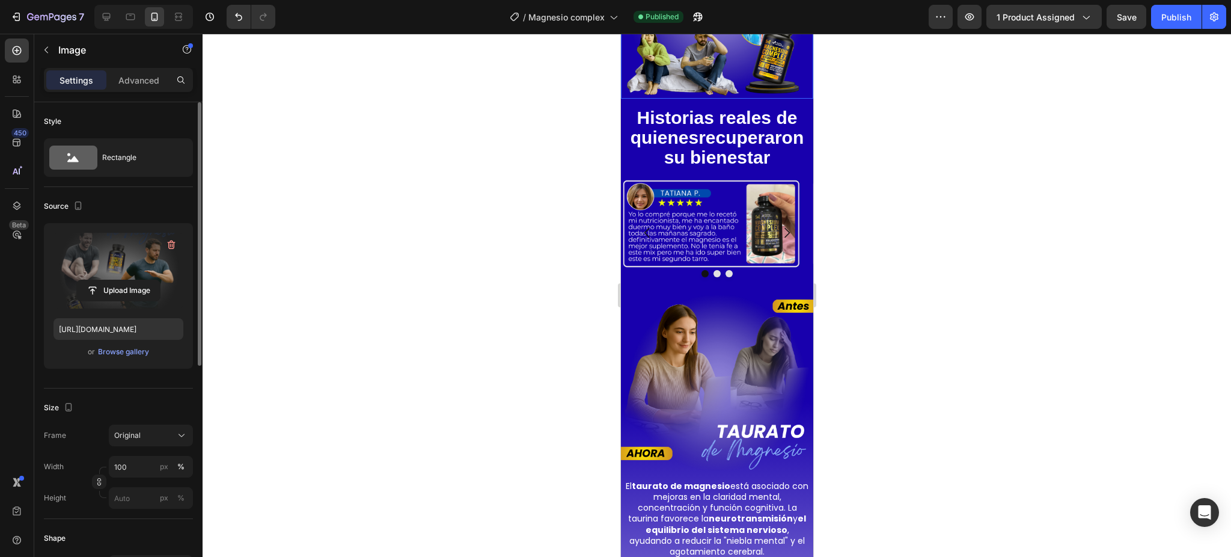
scroll to position [2084, 0]
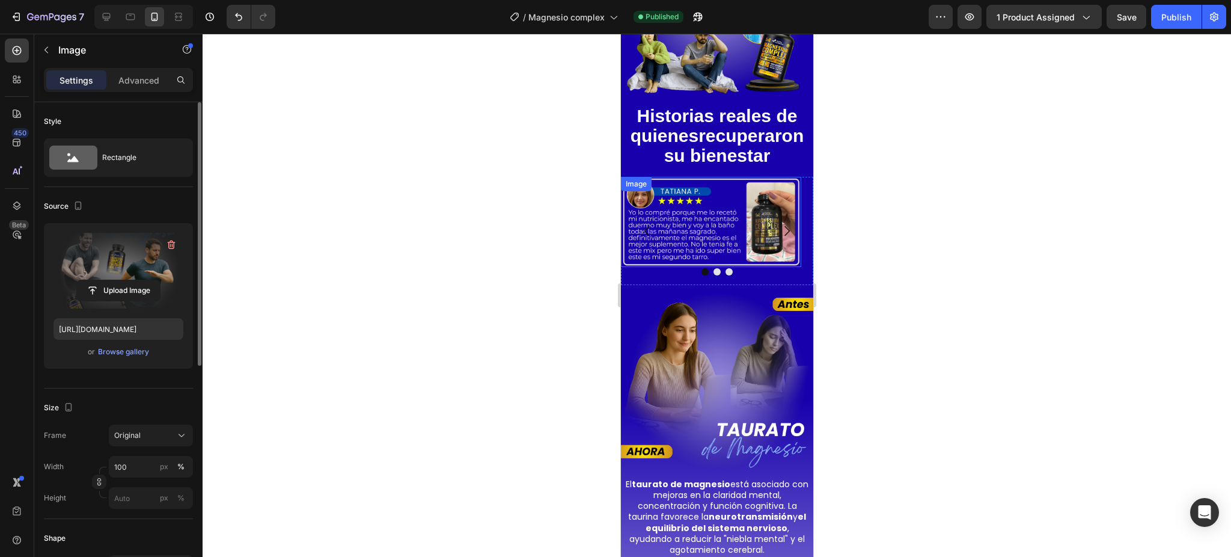
click at [699, 198] on img at bounding box center [710, 222] width 180 height 90
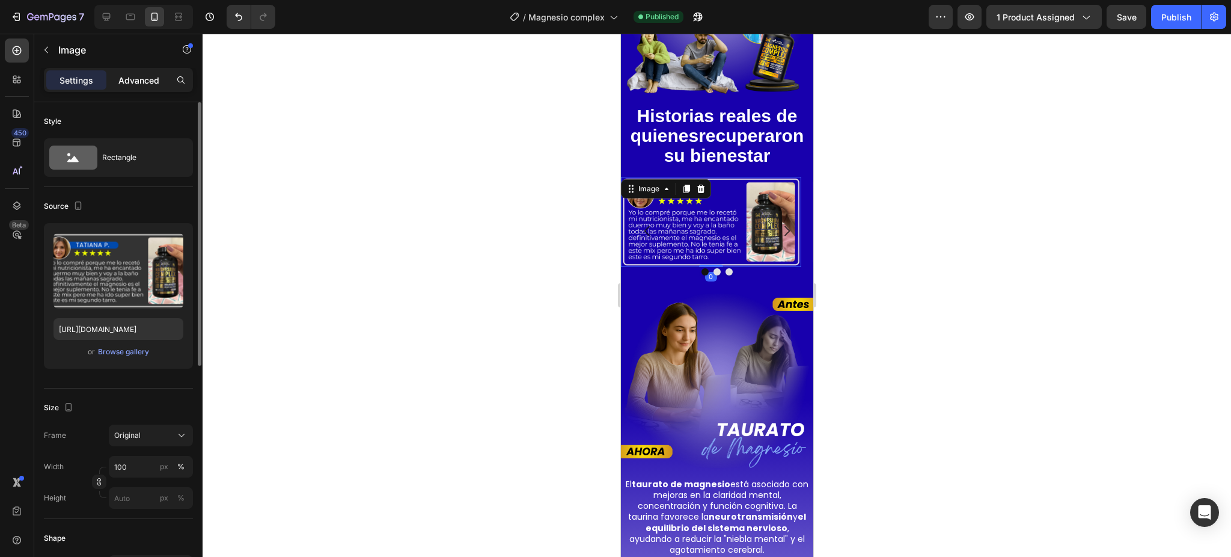
click at [121, 72] on div "Advanced" at bounding box center [139, 79] width 60 height 19
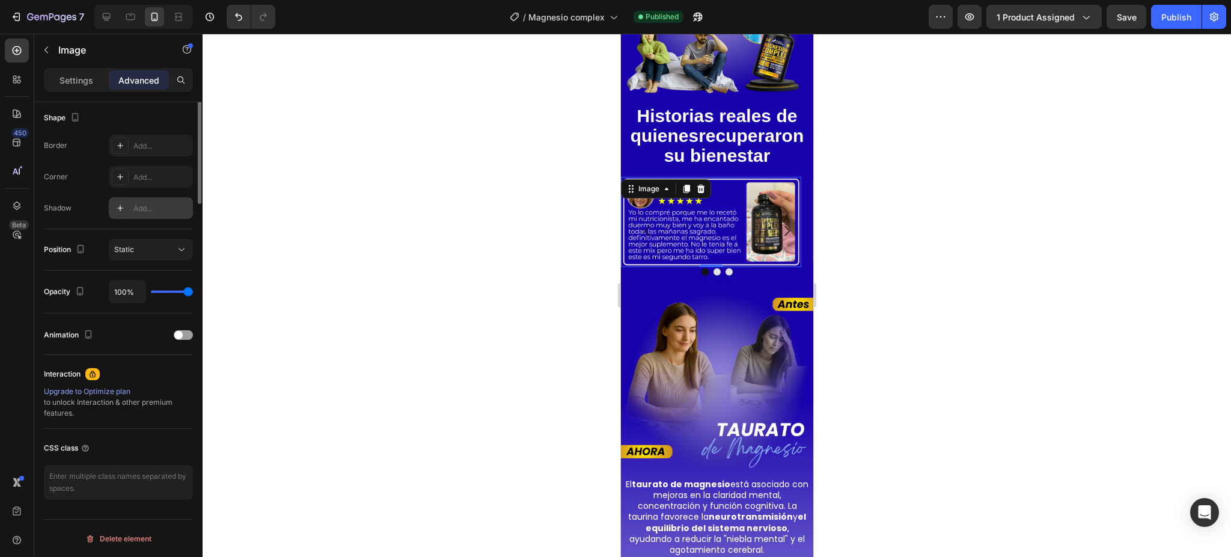
scroll to position [0, 0]
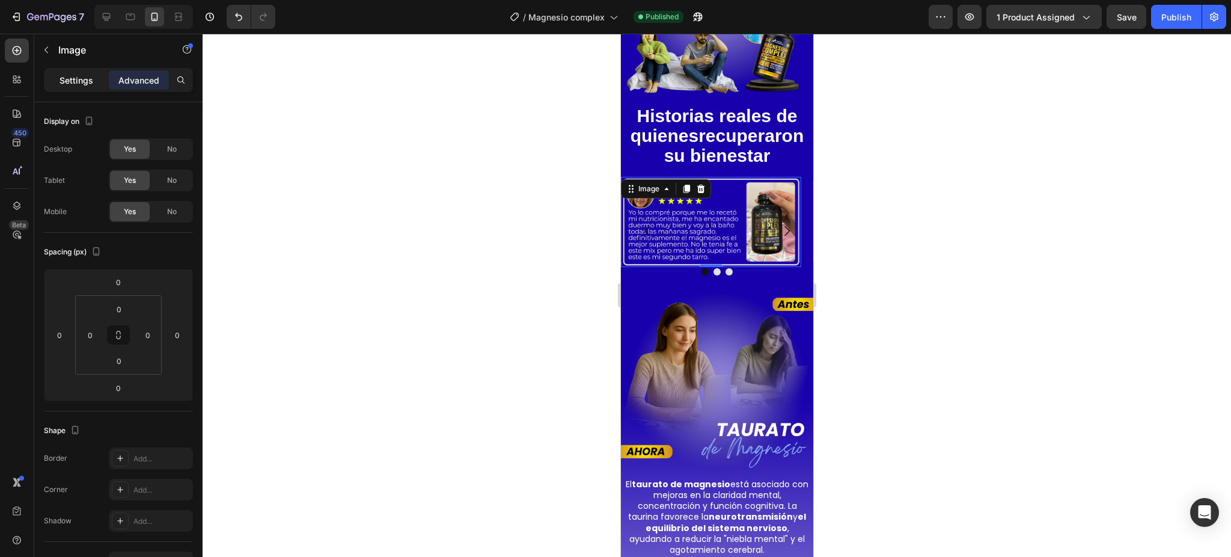
click at [78, 84] on p "Settings" at bounding box center [77, 80] width 34 height 13
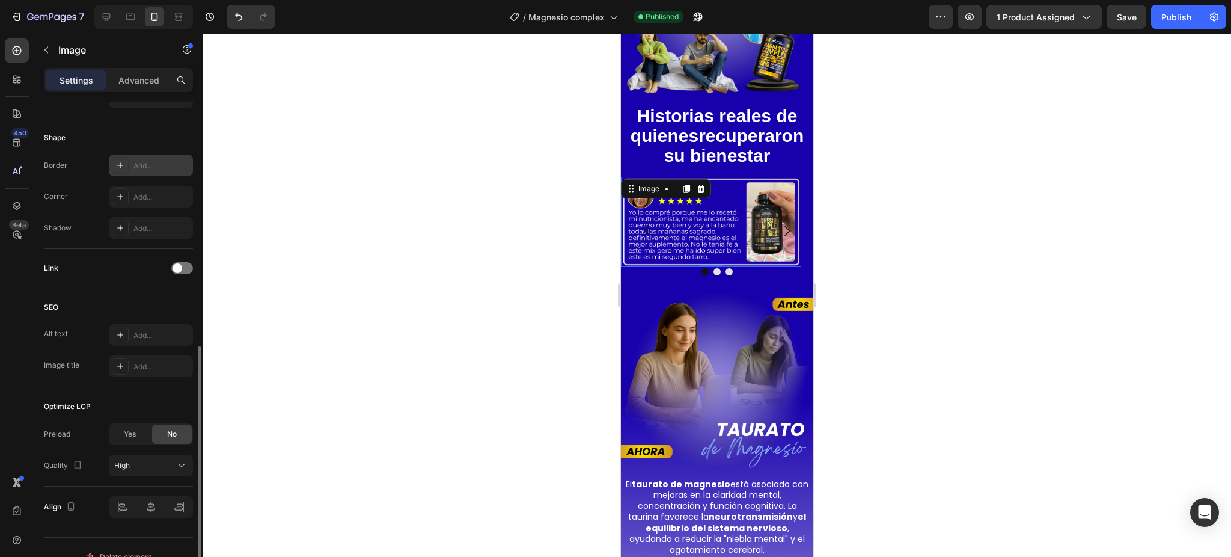
scroll to position [418, 0]
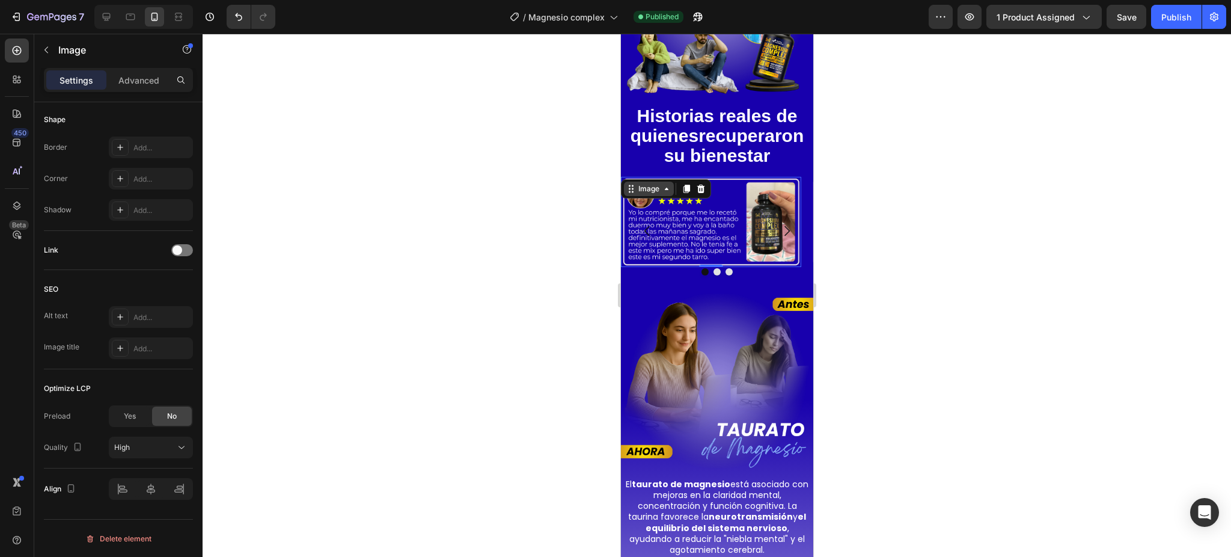
click at [660, 183] on div "Image" at bounding box center [648, 188] width 26 height 11
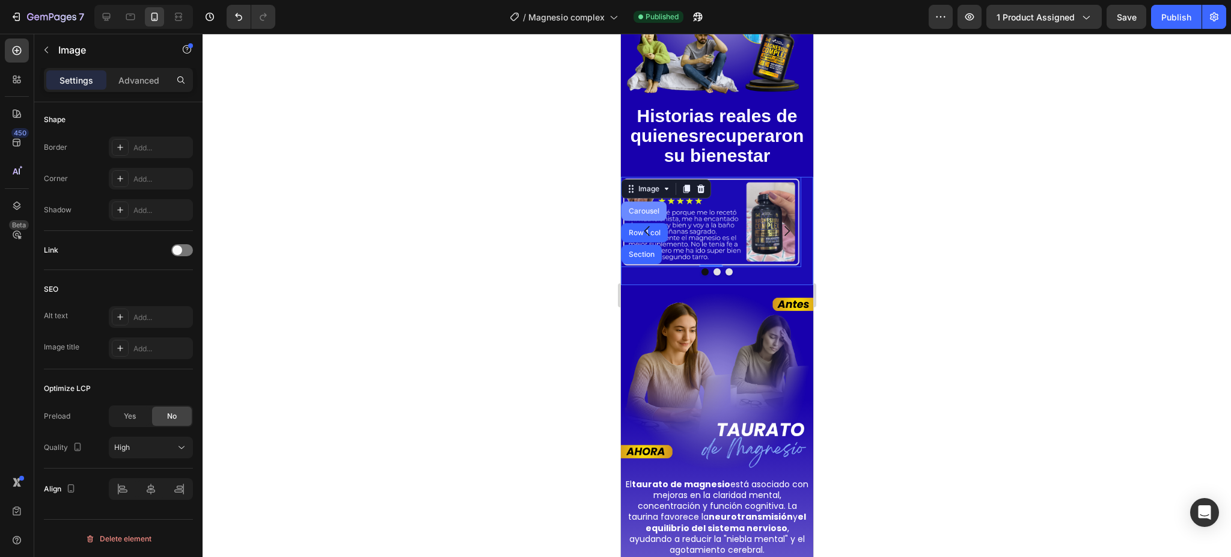
click at [650, 207] on div "Carousel" at bounding box center [643, 210] width 35 height 7
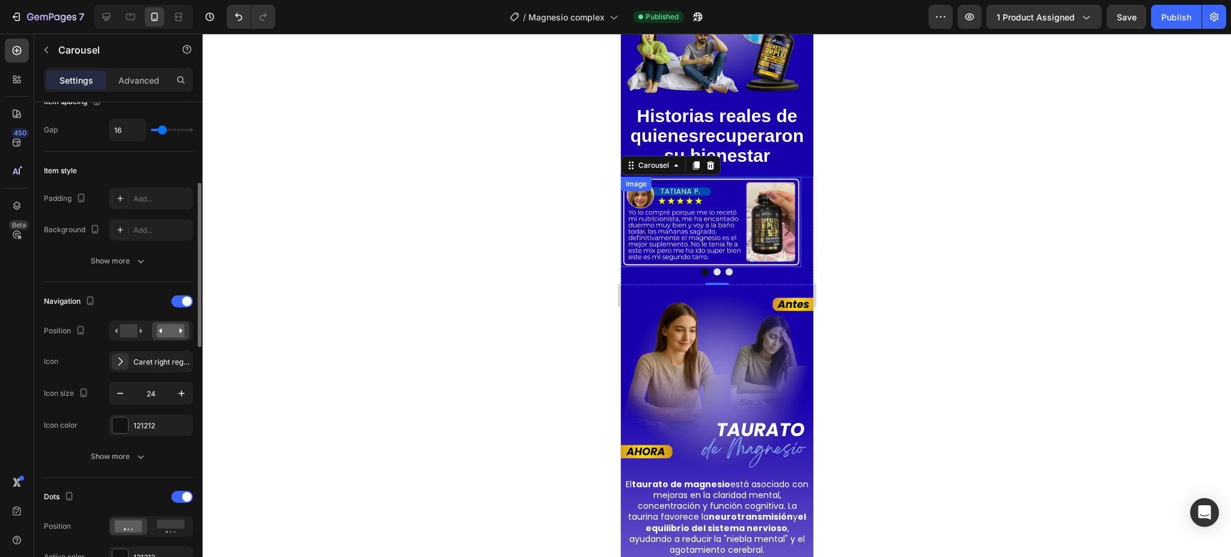
scroll to position [320, 0]
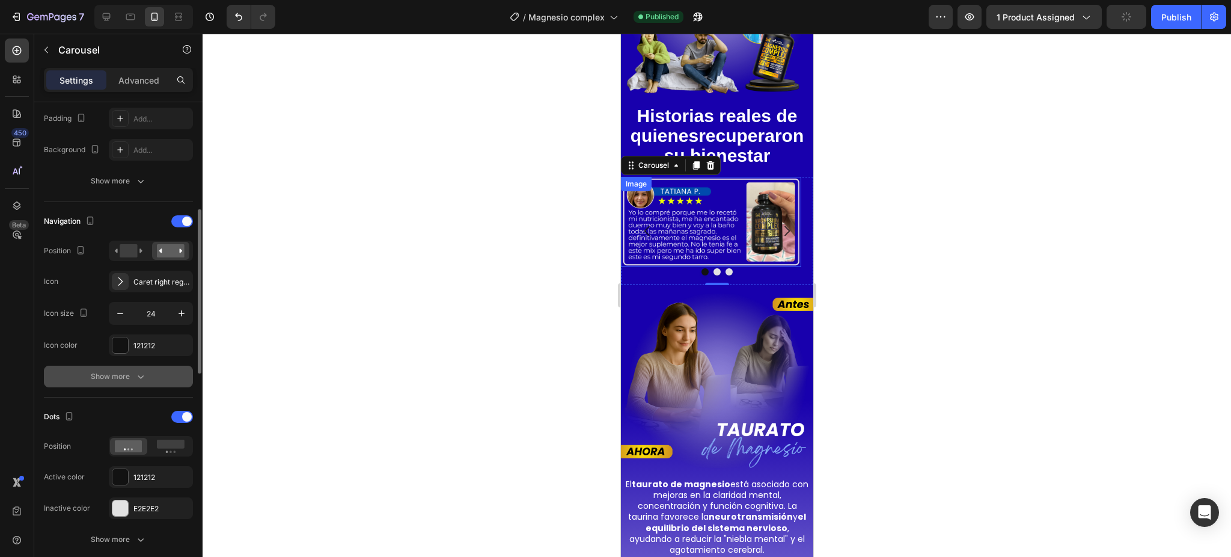
click at [127, 370] on button "Show more" at bounding box center [118, 377] width 149 height 22
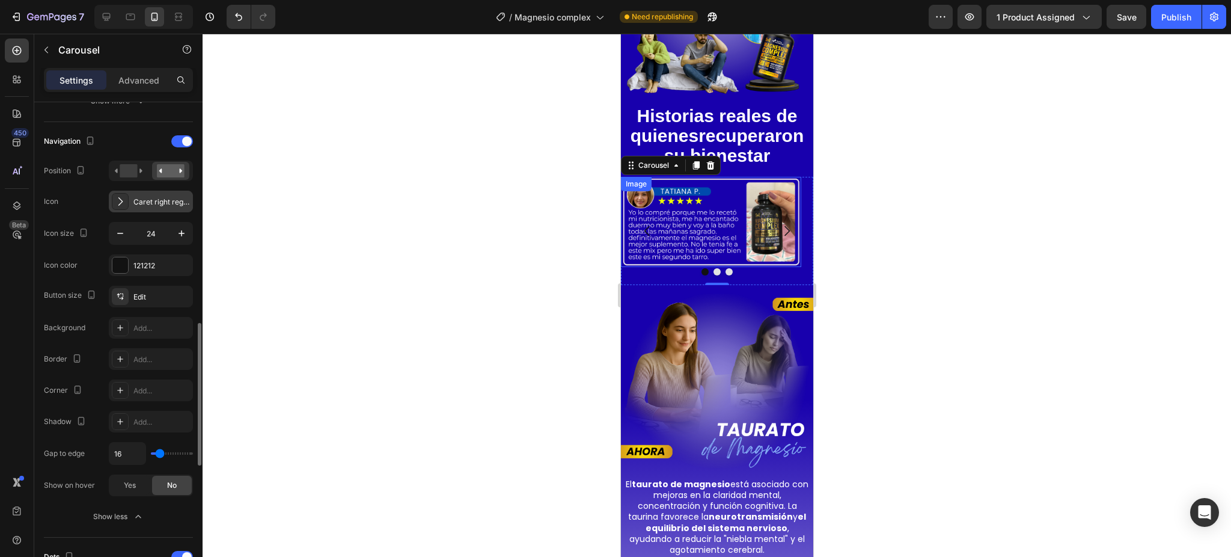
scroll to position [481, 0]
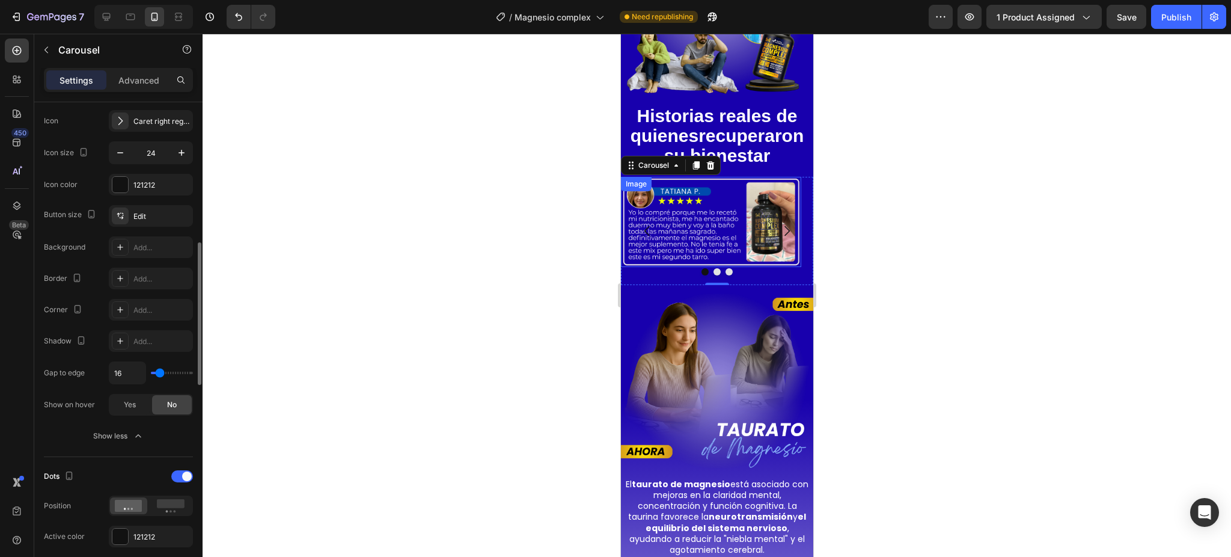
click at [170, 402] on span "No" at bounding box center [172, 404] width 10 height 11
click at [1167, 25] on button "Publish" at bounding box center [1176, 17] width 50 height 24
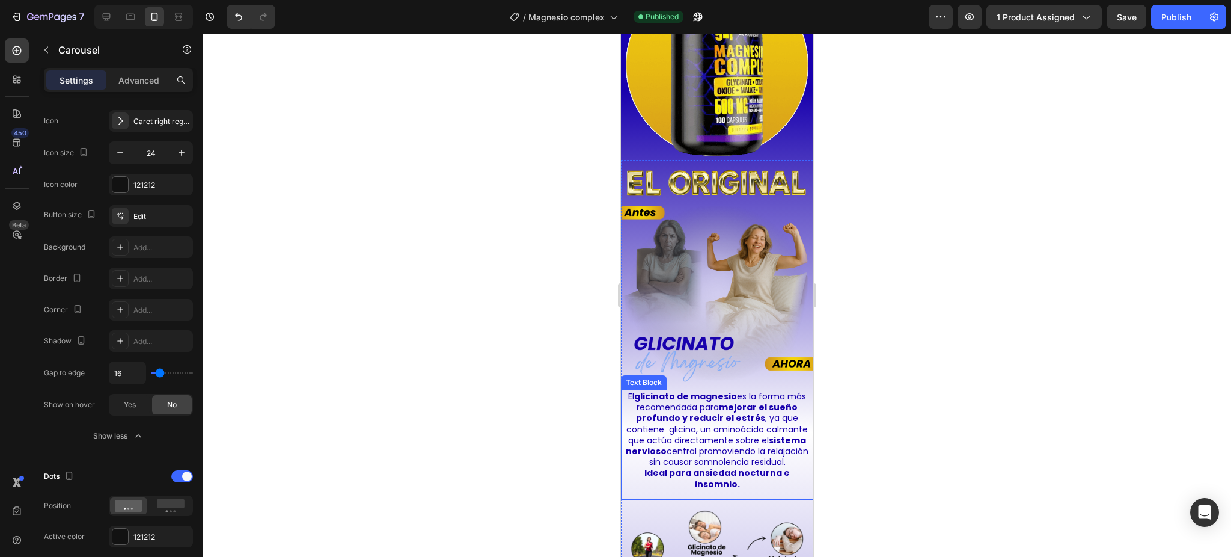
scroll to position [881, 0]
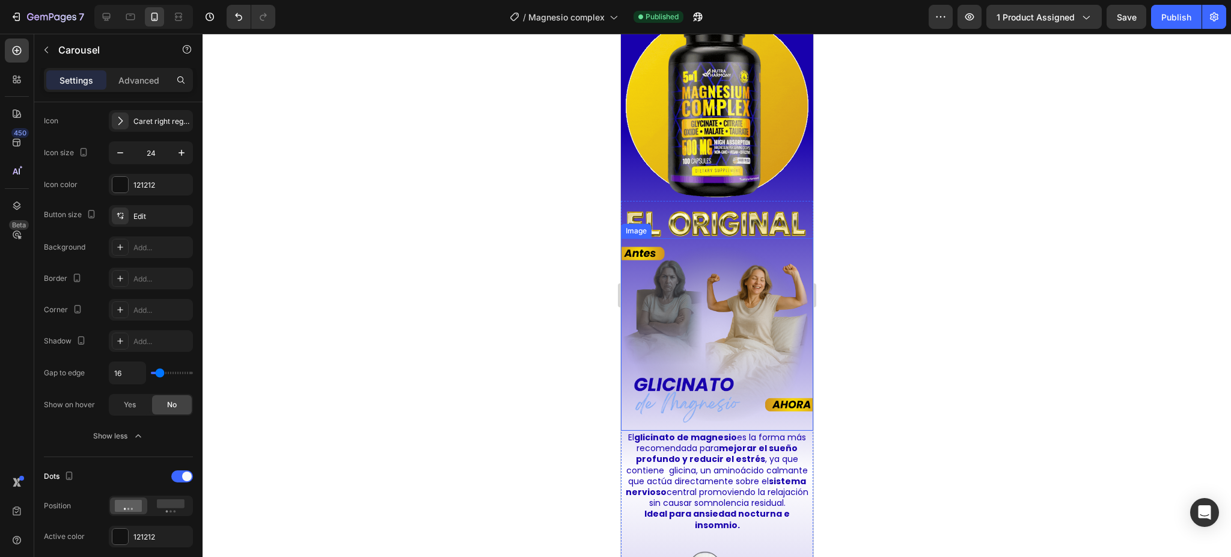
drag, startPoint x: 712, startPoint y: 262, endPoint x: 636, endPoint y: 270, distance: 76.1
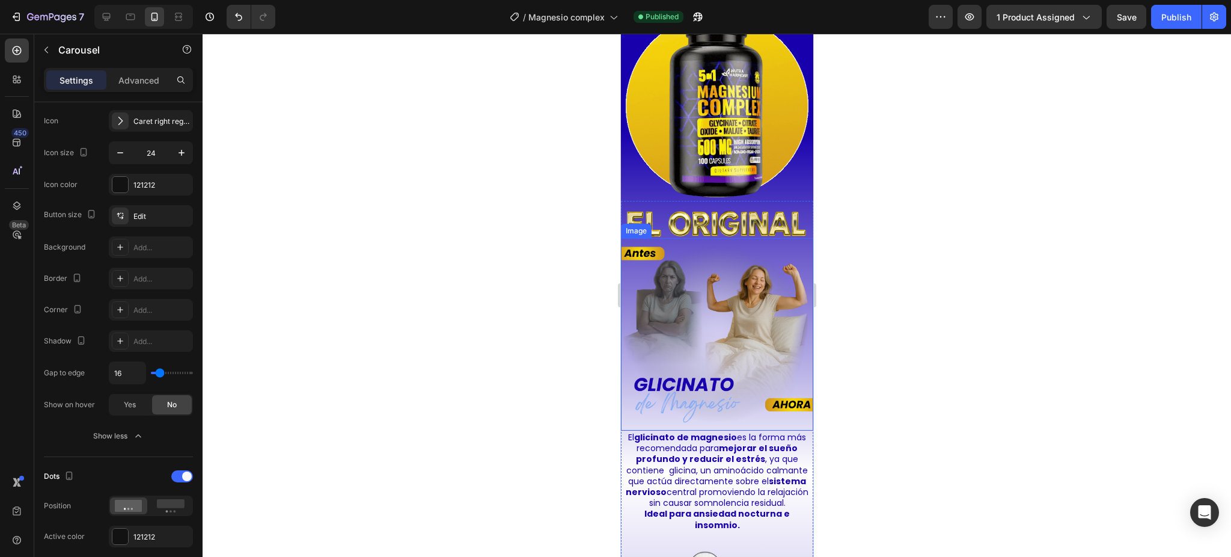
click at [712, 263] on img at bounding box center [716, 334] width 192 height 192
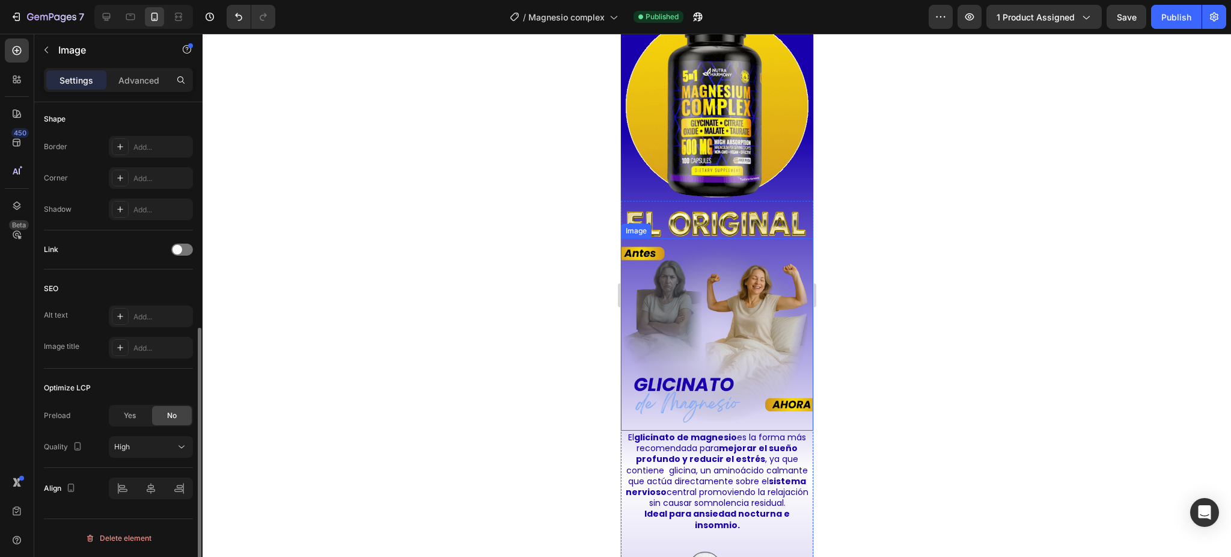
scroll to position [0, 0]
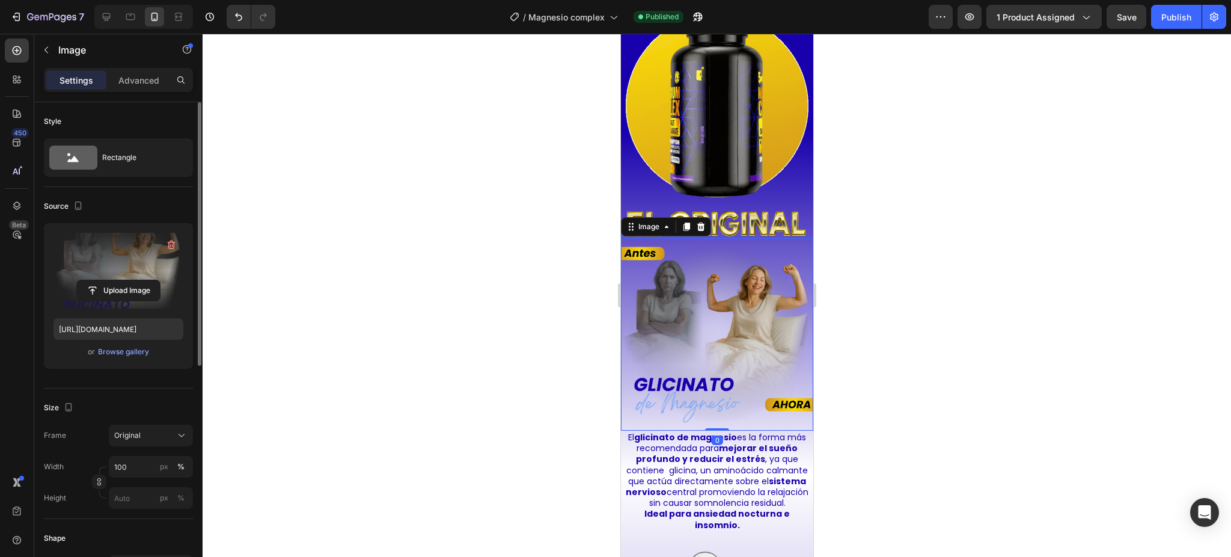
click at [147, 263] on label at bounding box center [119, 271] width 130 height 76
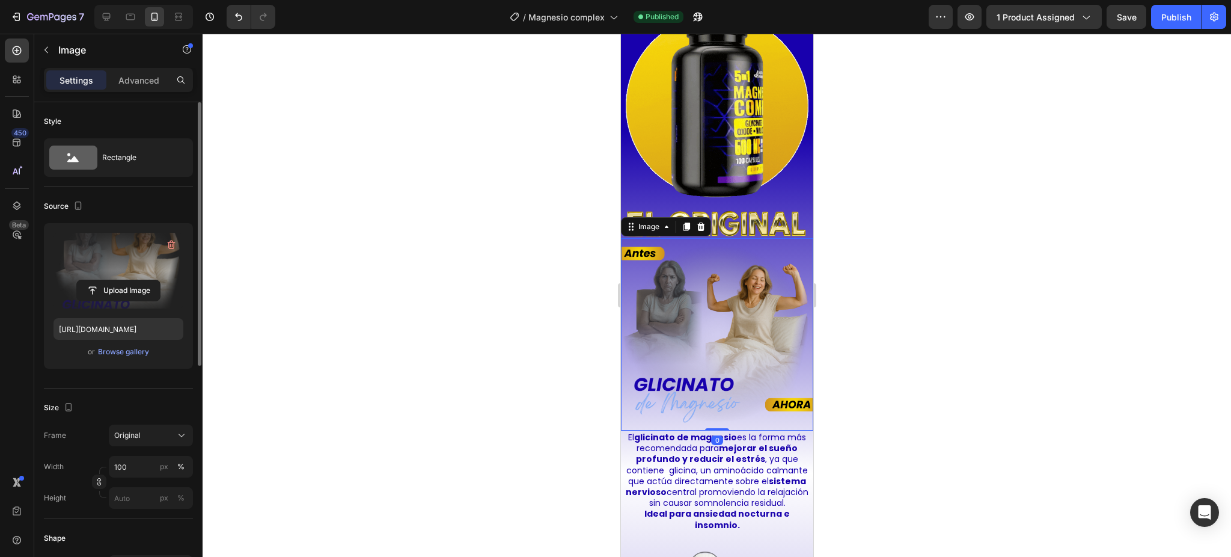
click at [147, 280] on input "file" at bounding box center [118, 290] width 83 height 20
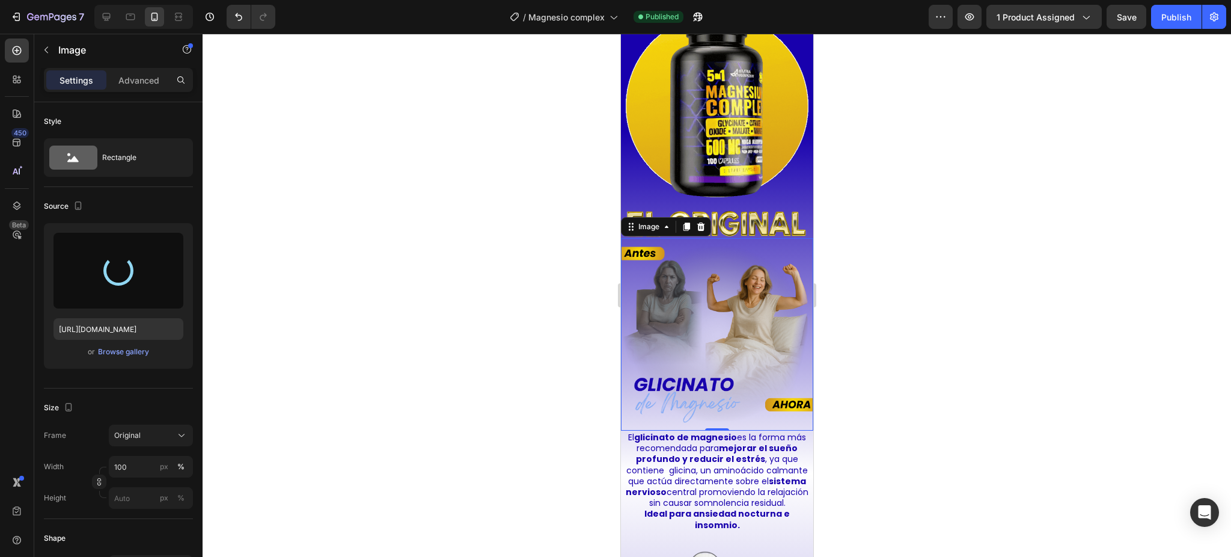
type input "[URL][DOMAIN_NAME]"
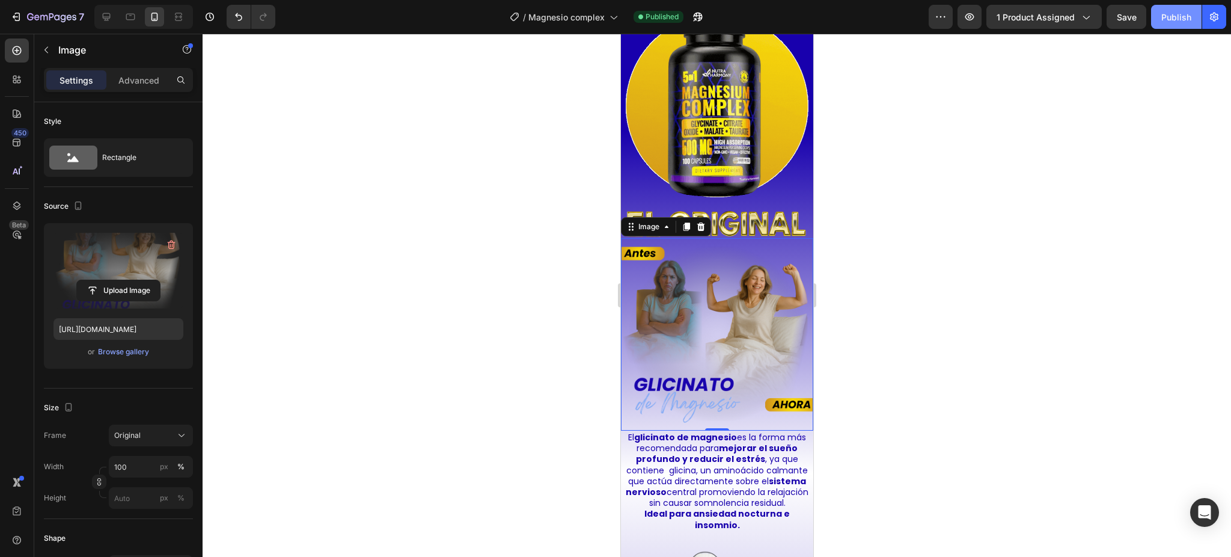
click at [1165, 11] on div "Publish" at bounding box center [1176, 17] width 30 height 13
